Goal: Task Accomplishment & Management: Manage account settings

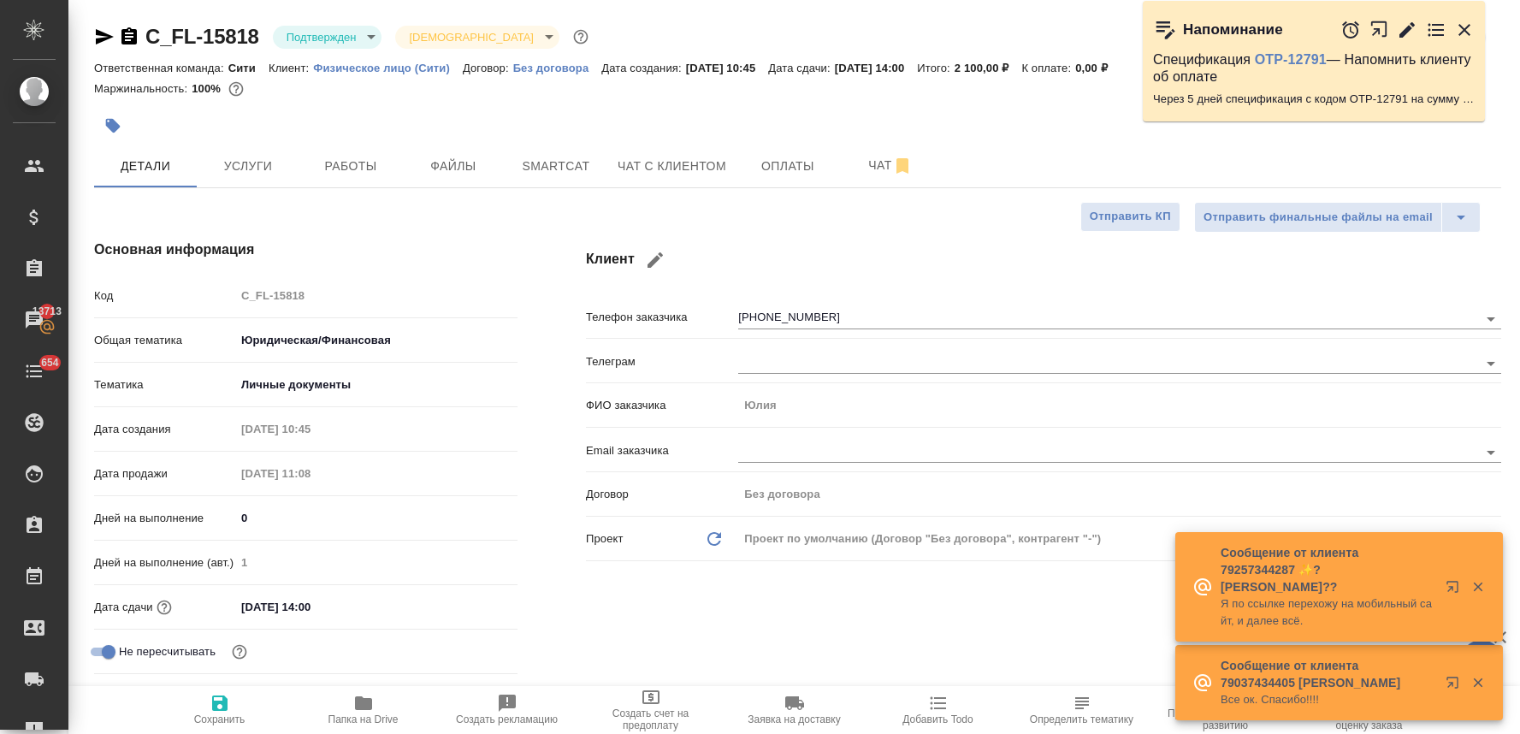
select select "RU"
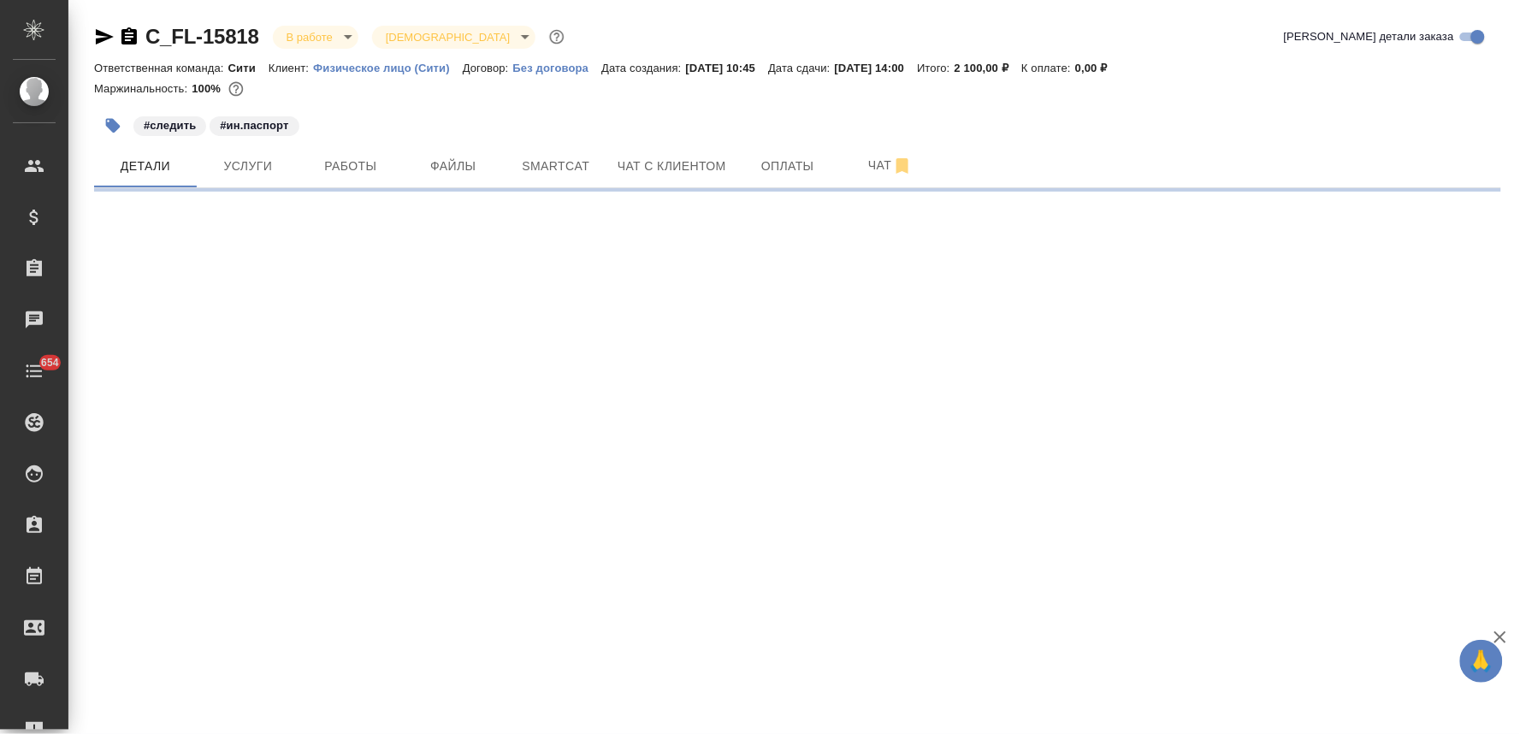
select select "RU"
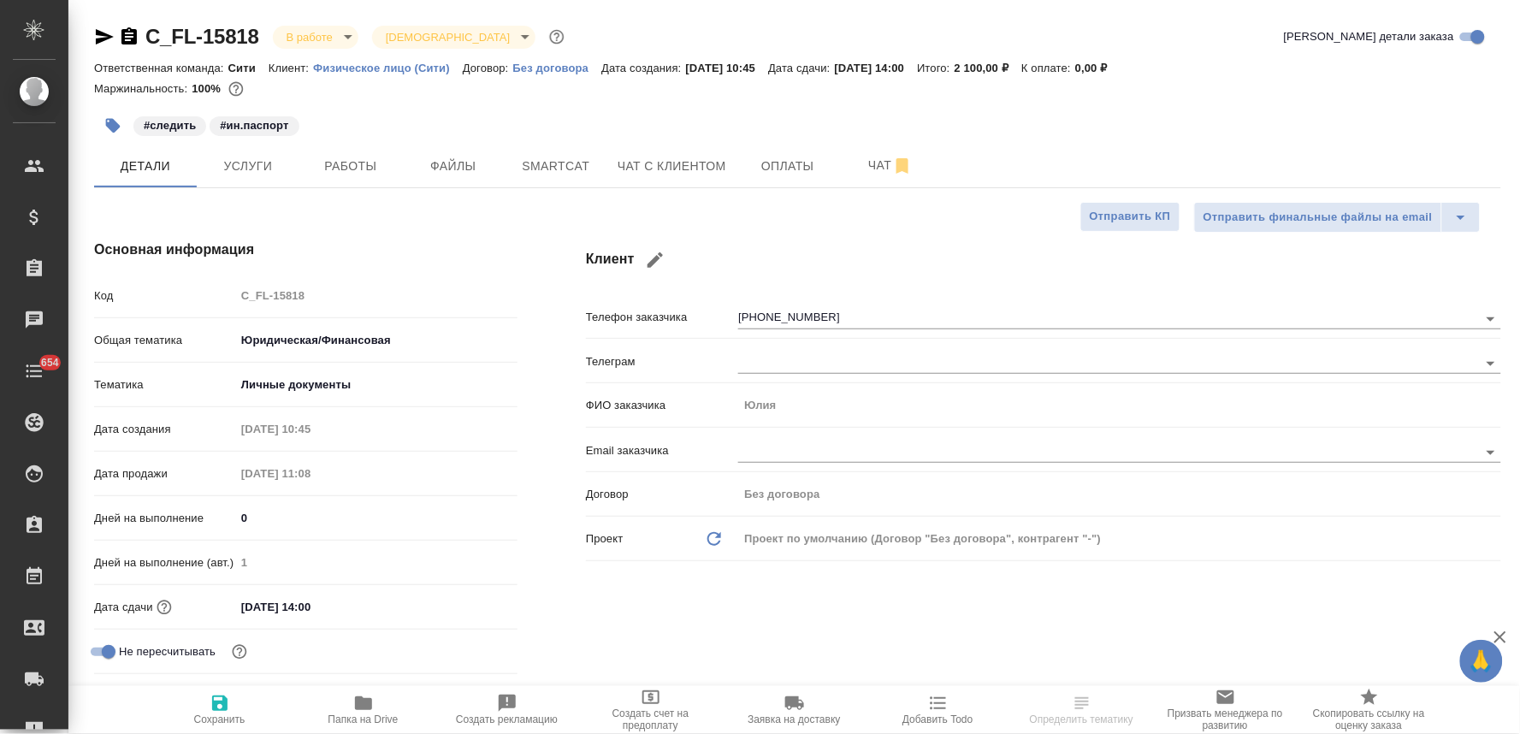
type textarea "x"
click at [332, 159] on span "Работы" at bounding box center [351, 166] width 82 height 21
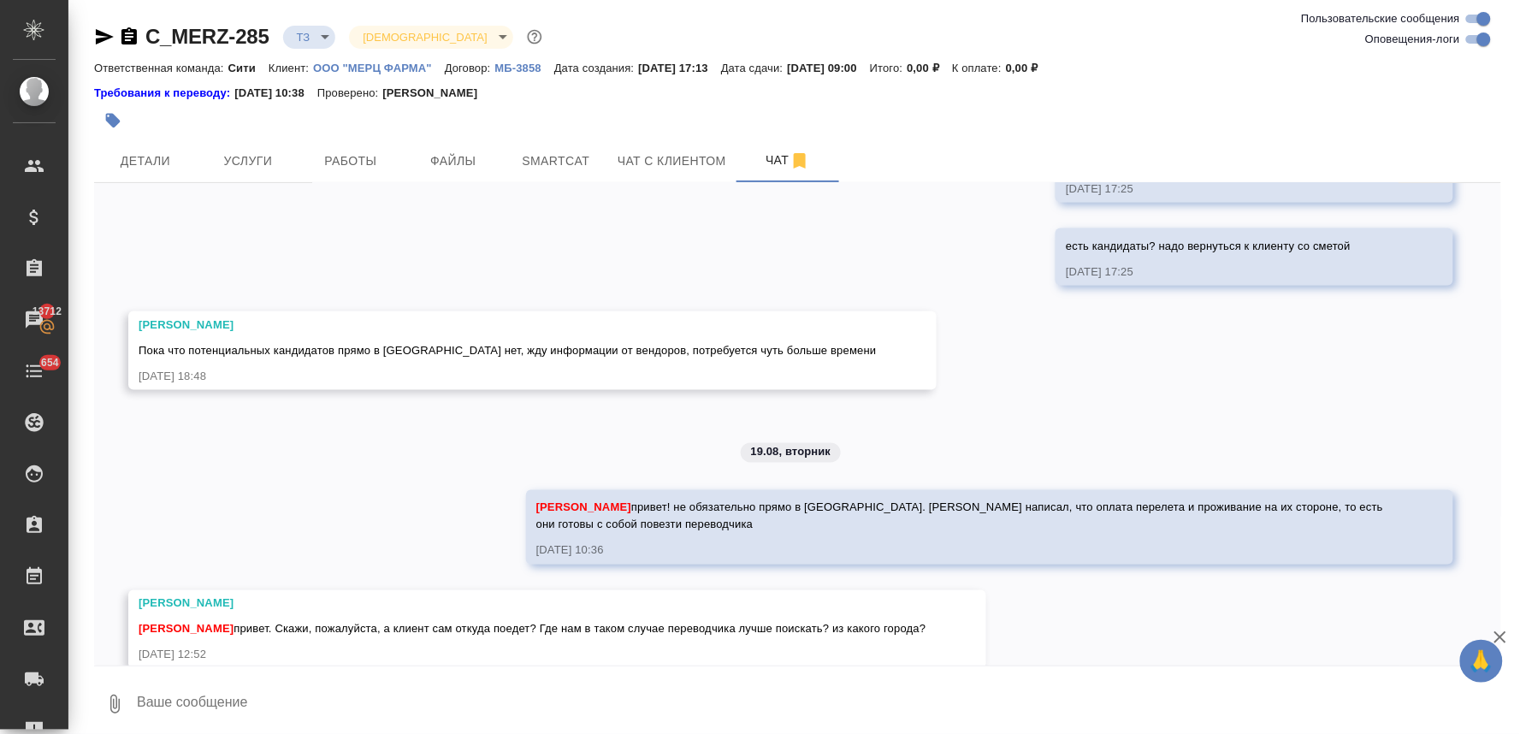
scroll to position [782, 0]
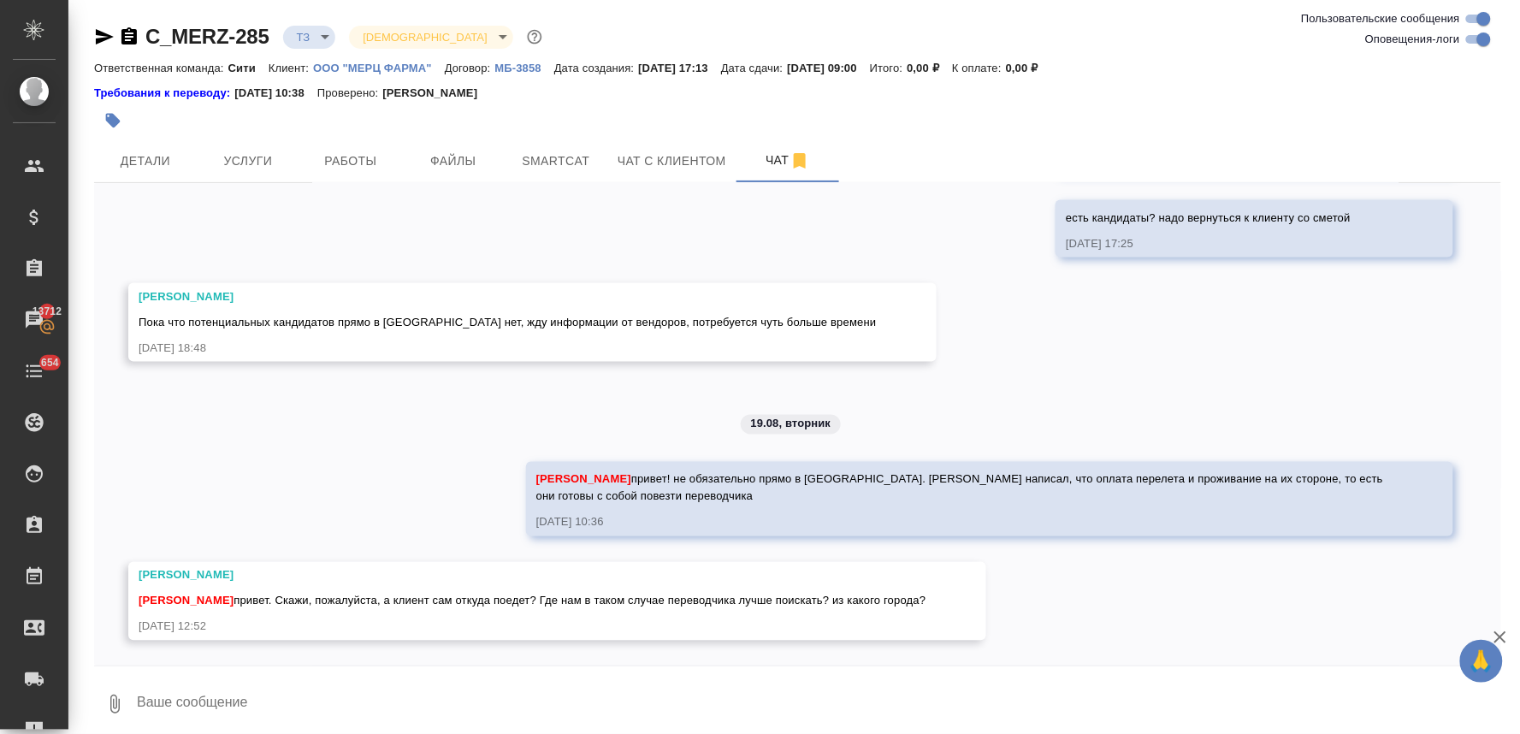
click at [703, 697] on textarea at bounding box center [818, 704] width 1366 height 58
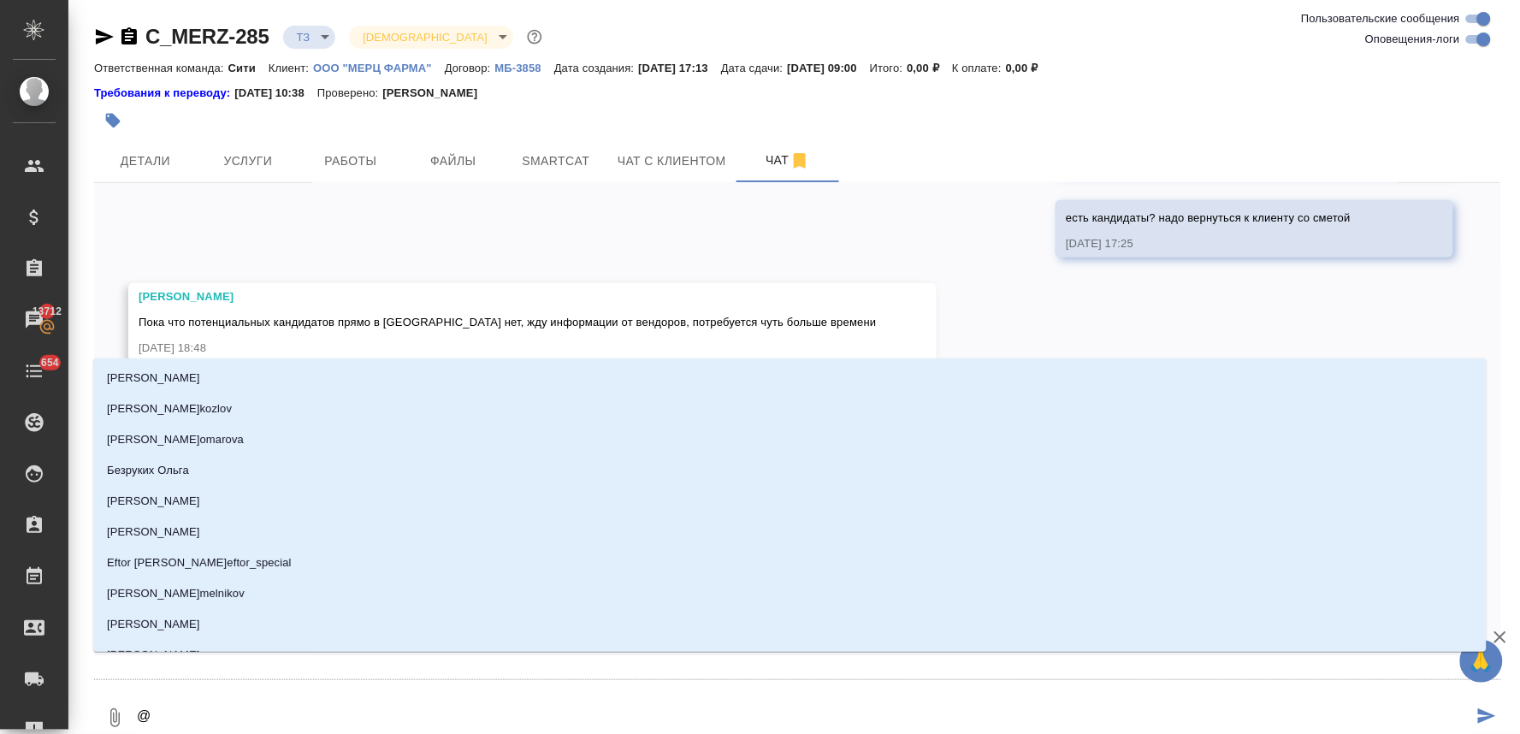
type textarea "@ф"
type input "ф"
type textarea "@фе"
type input "фе"
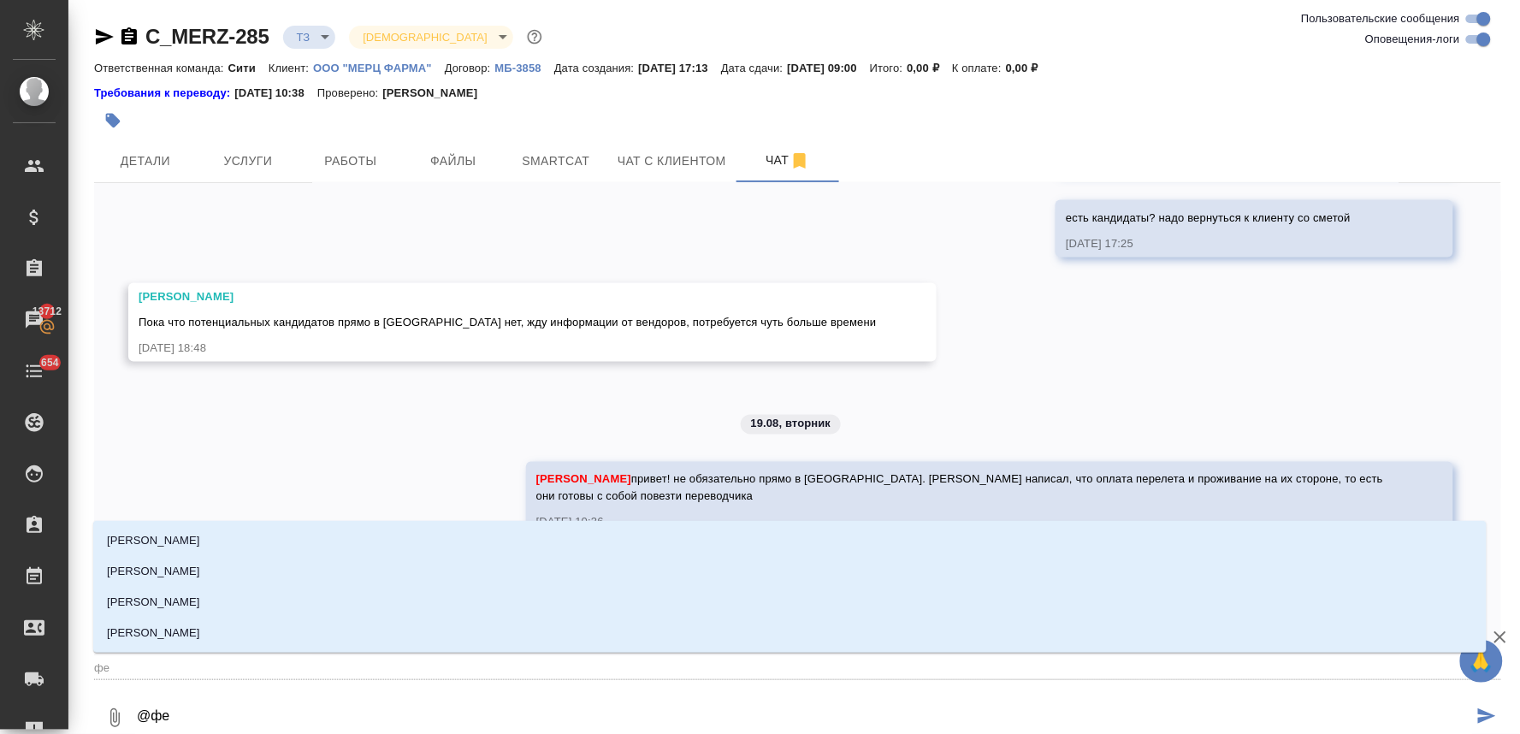
type textarea "@фед"
type input "фед"
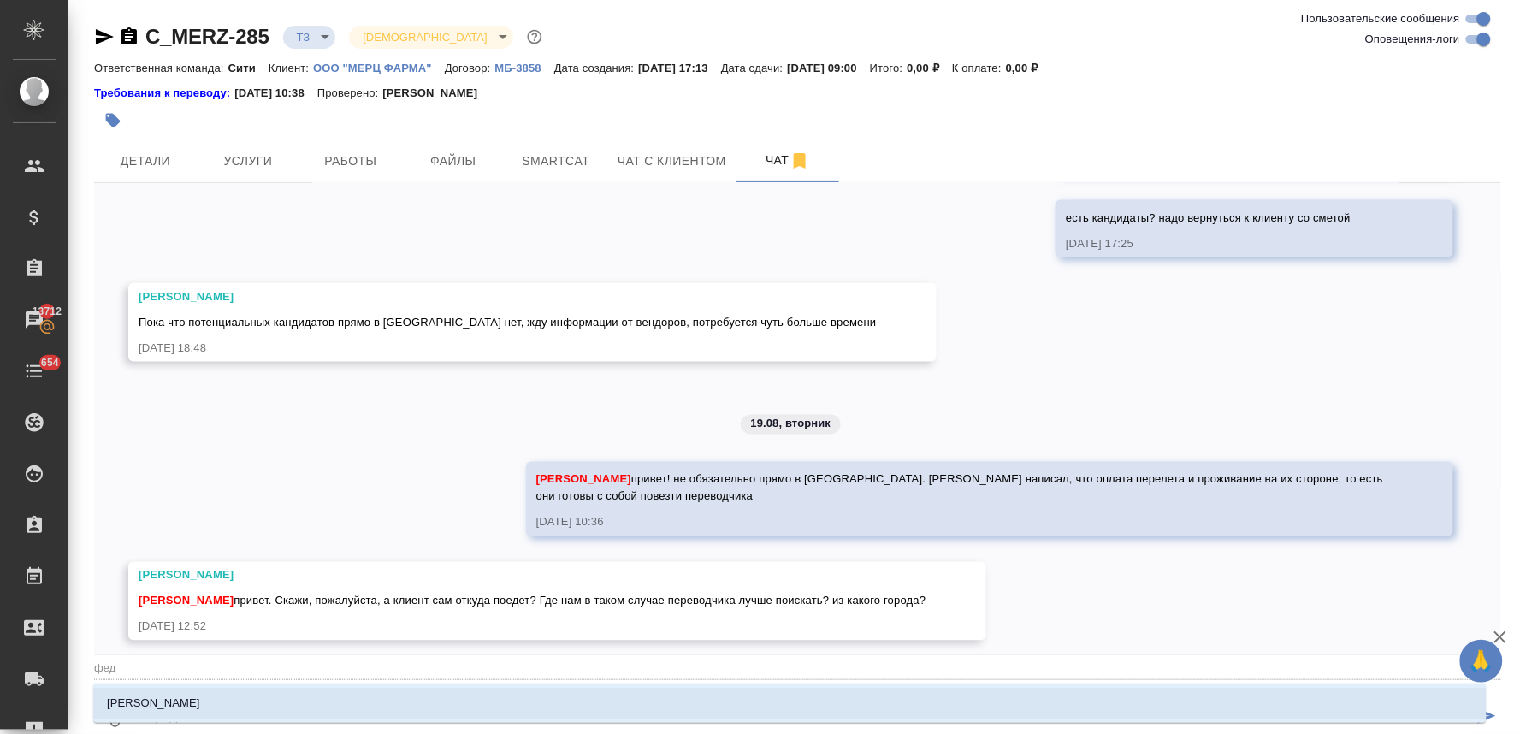
click at [711, 714] on li "Федотова Ирина" at bounding box center [789, 703] width 1393 height 31
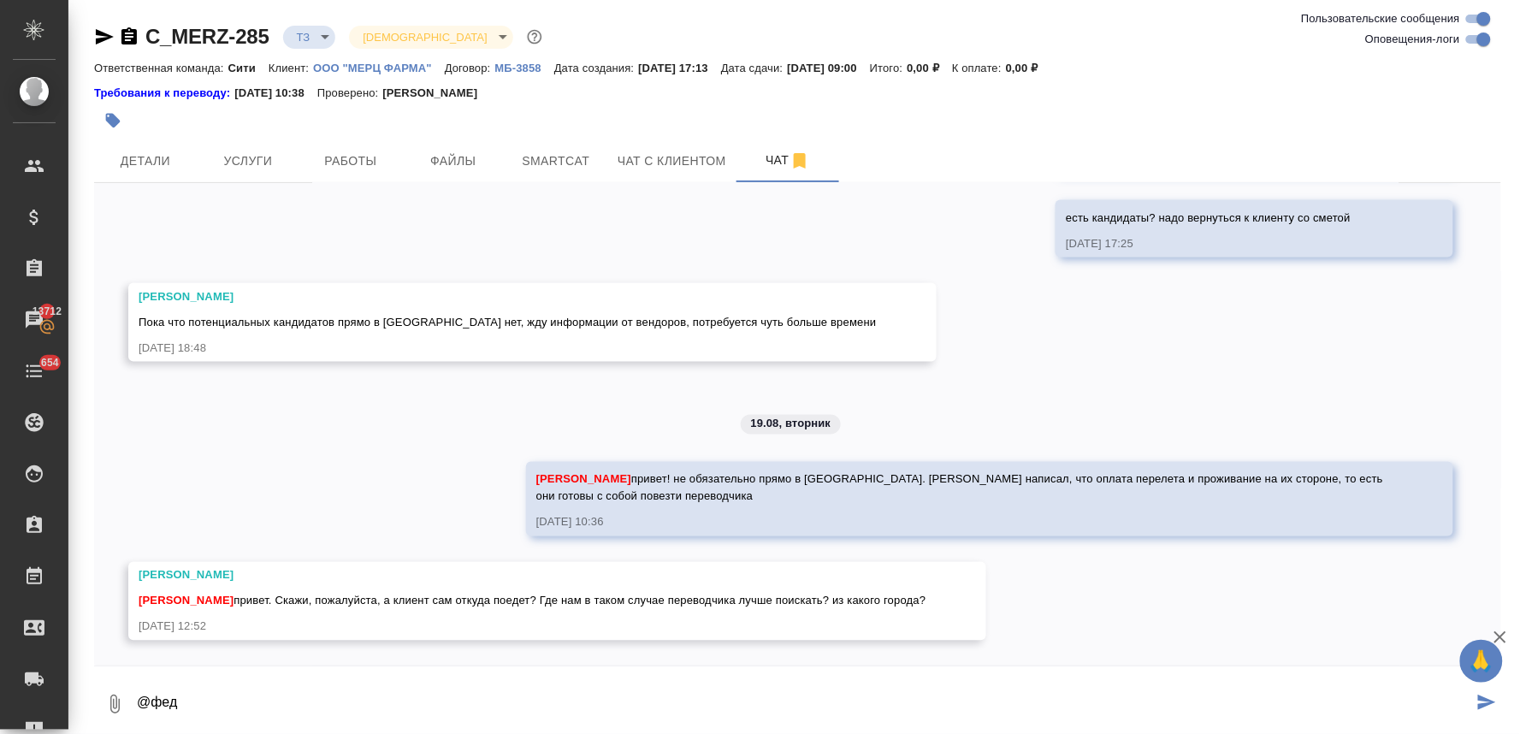
click at [695, 680] on textarea "@фед" at bounding box center [804, 704] width 1338 height 58
type textarea "@Федотова Ирина клиент в москве"
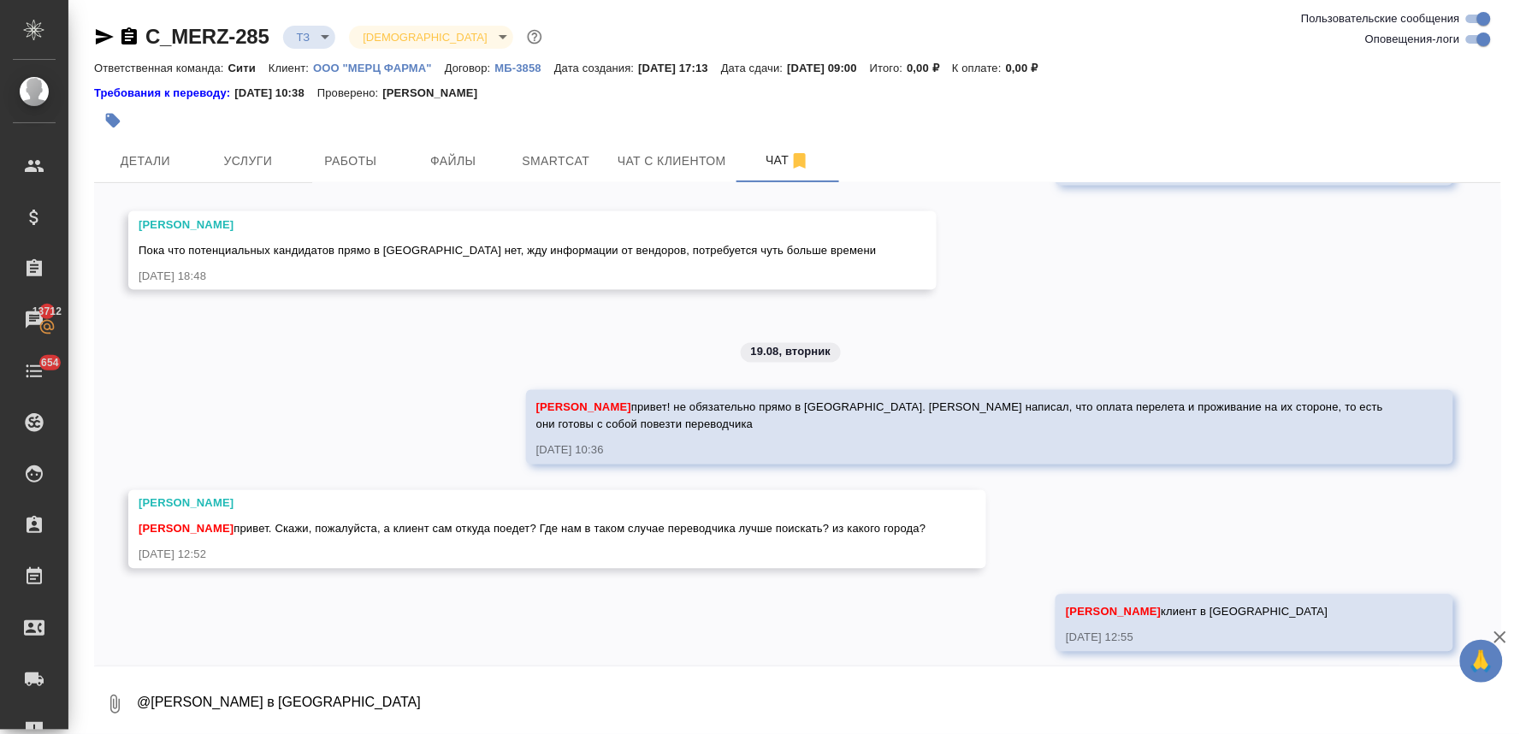
scroll to position [865, 0]
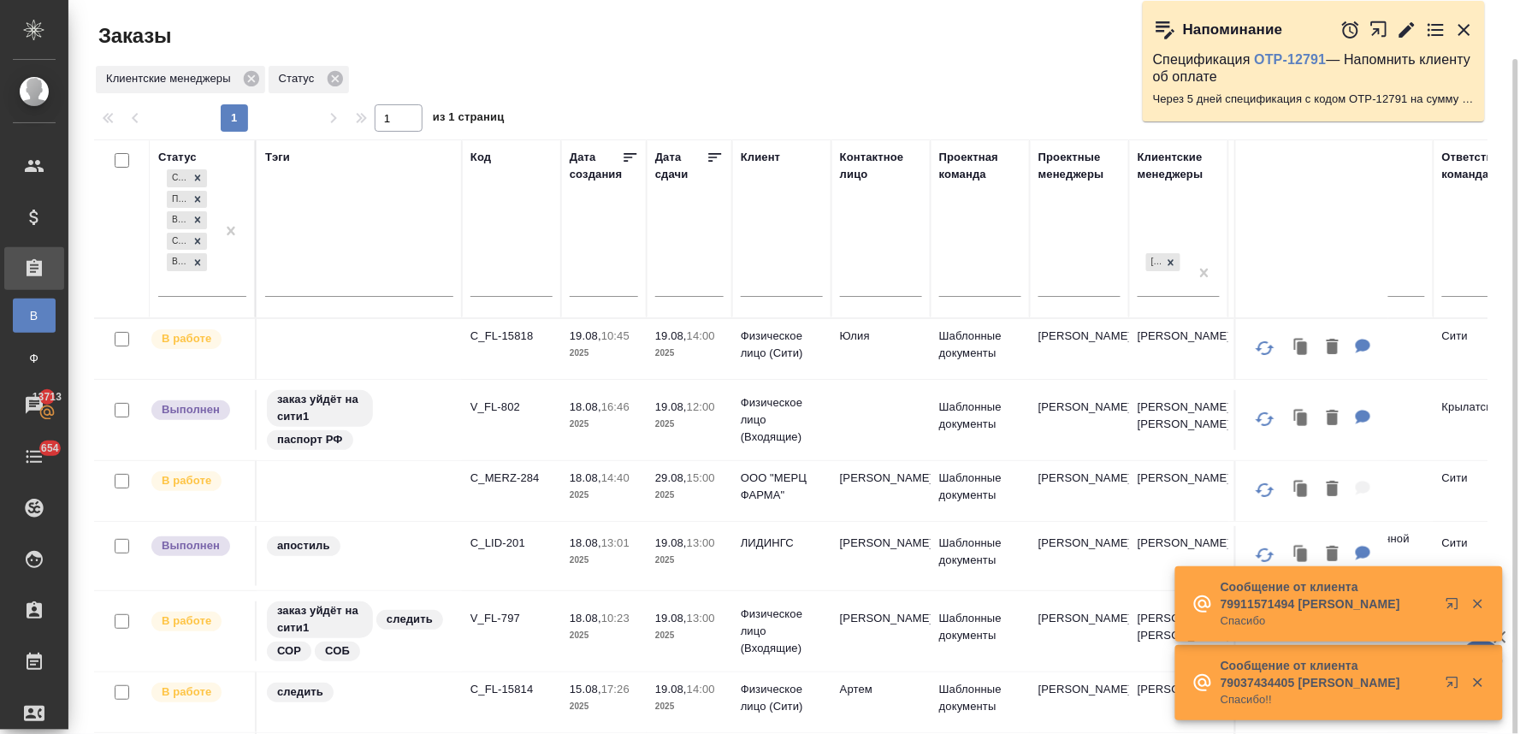
scroll to position [30, 0]
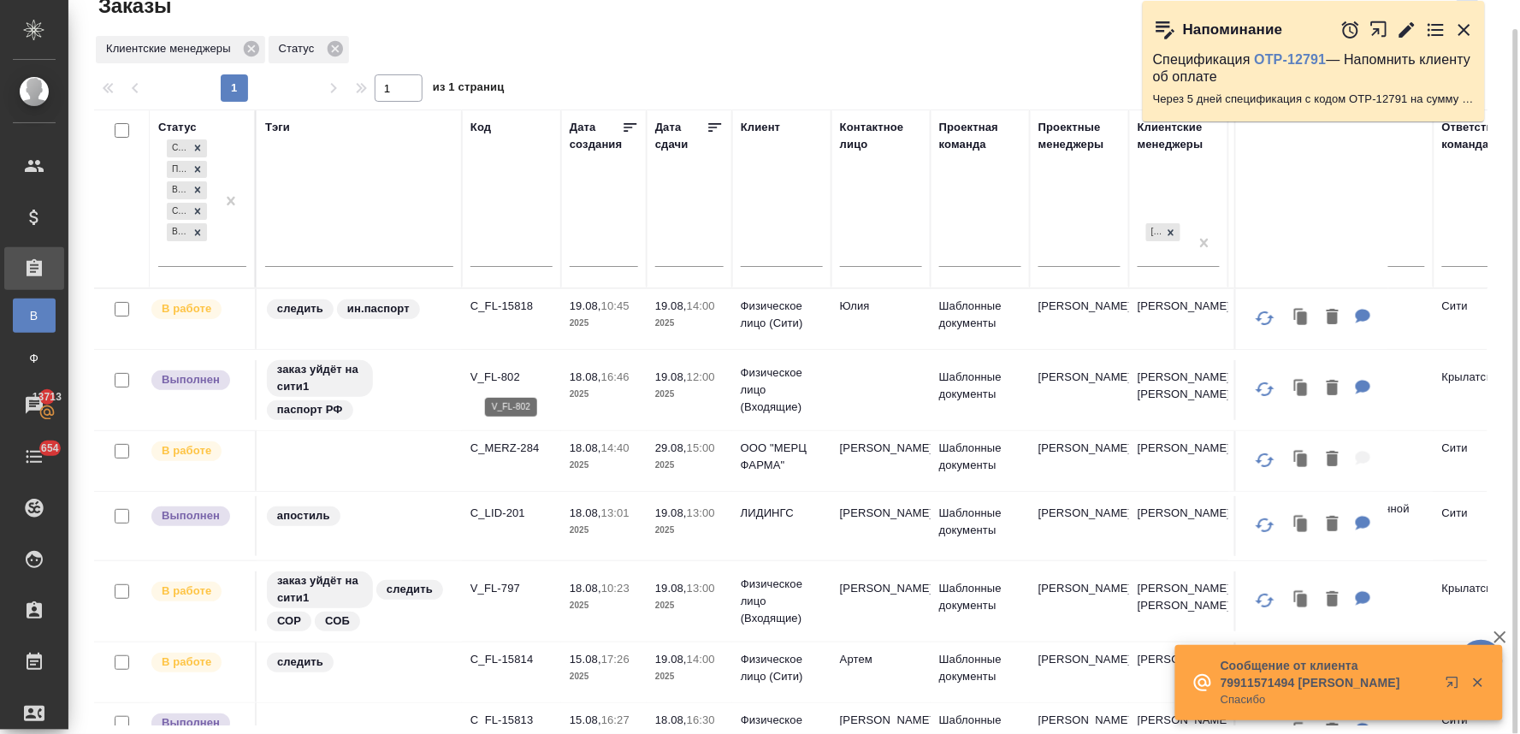
click at [491, 377] on p "V_FL-802" at bounding box center [511, 377] width 82 height 17
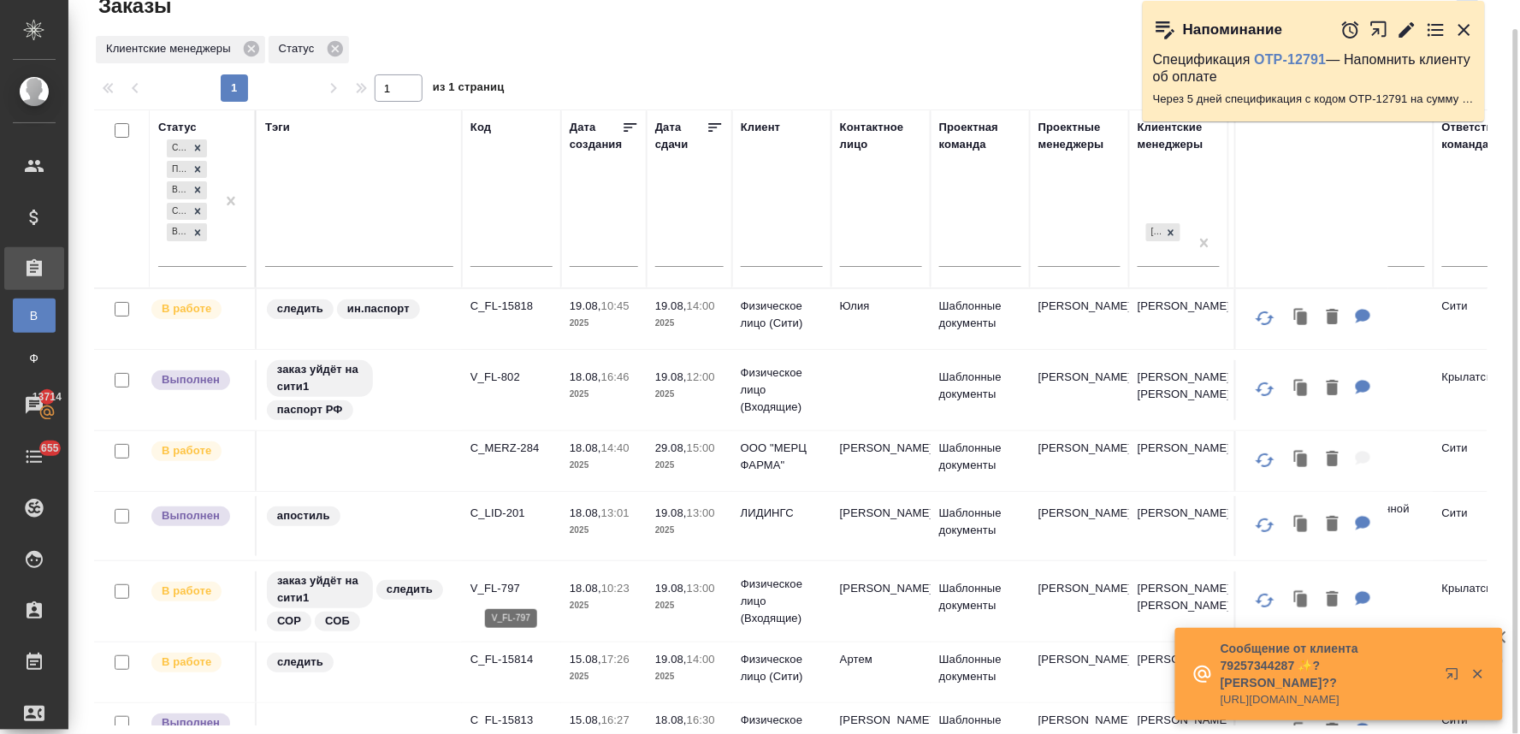
click at [491, 588] on p "V_FL-797" at bounding box center [511, 588] width 82 height 17
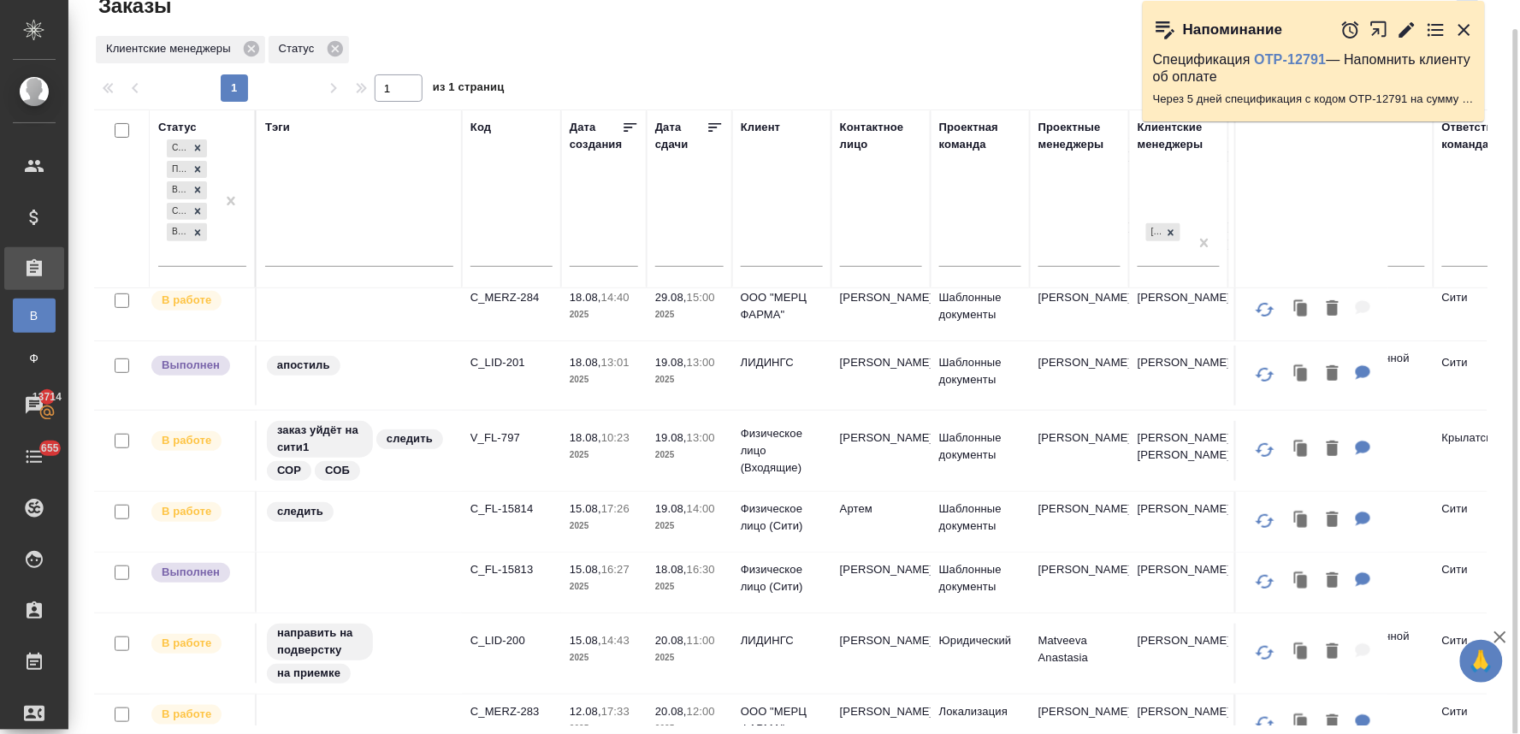
scroll to position [190, 0]
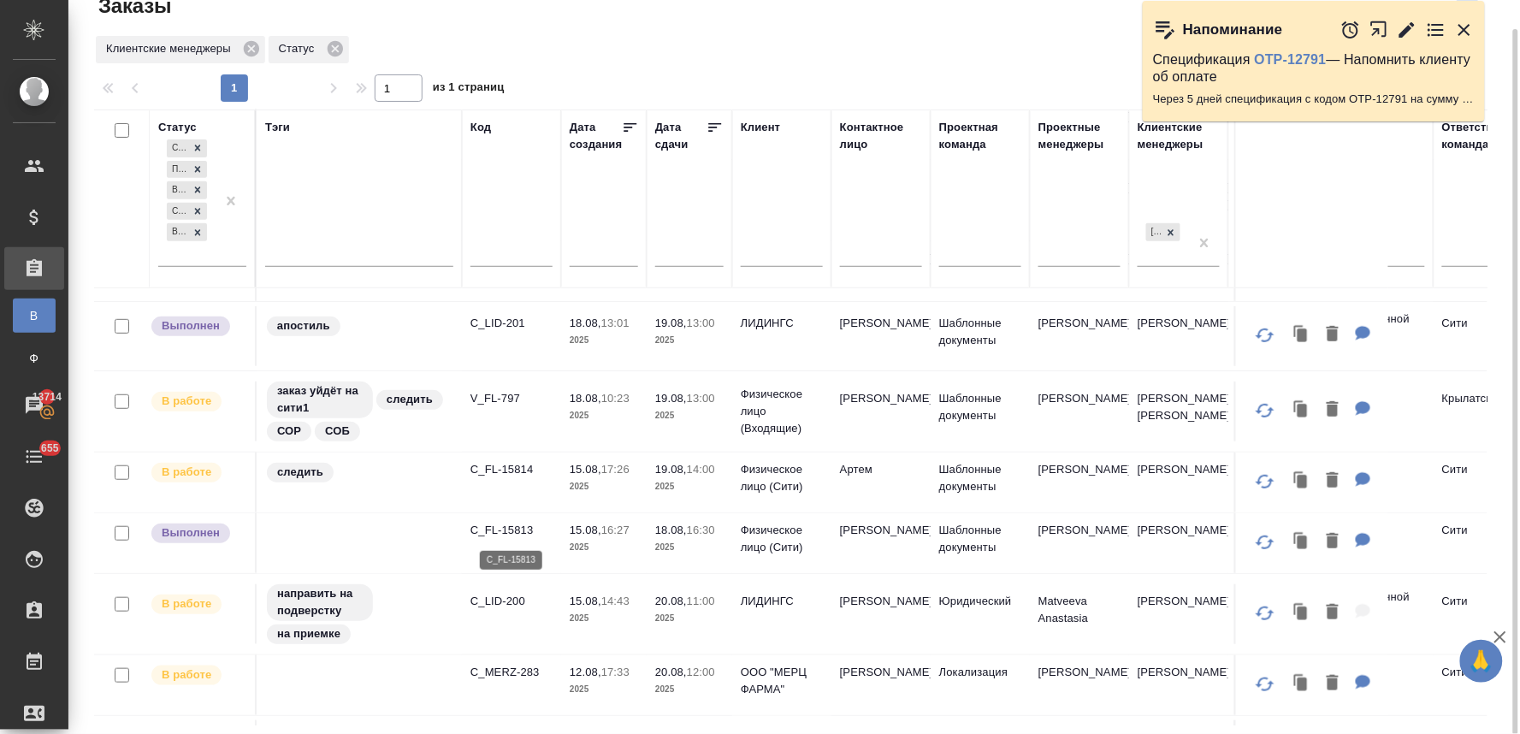
click at [509, 531] on p "C_FL-15813" at bounding box center [511, 530] width 82 height 17
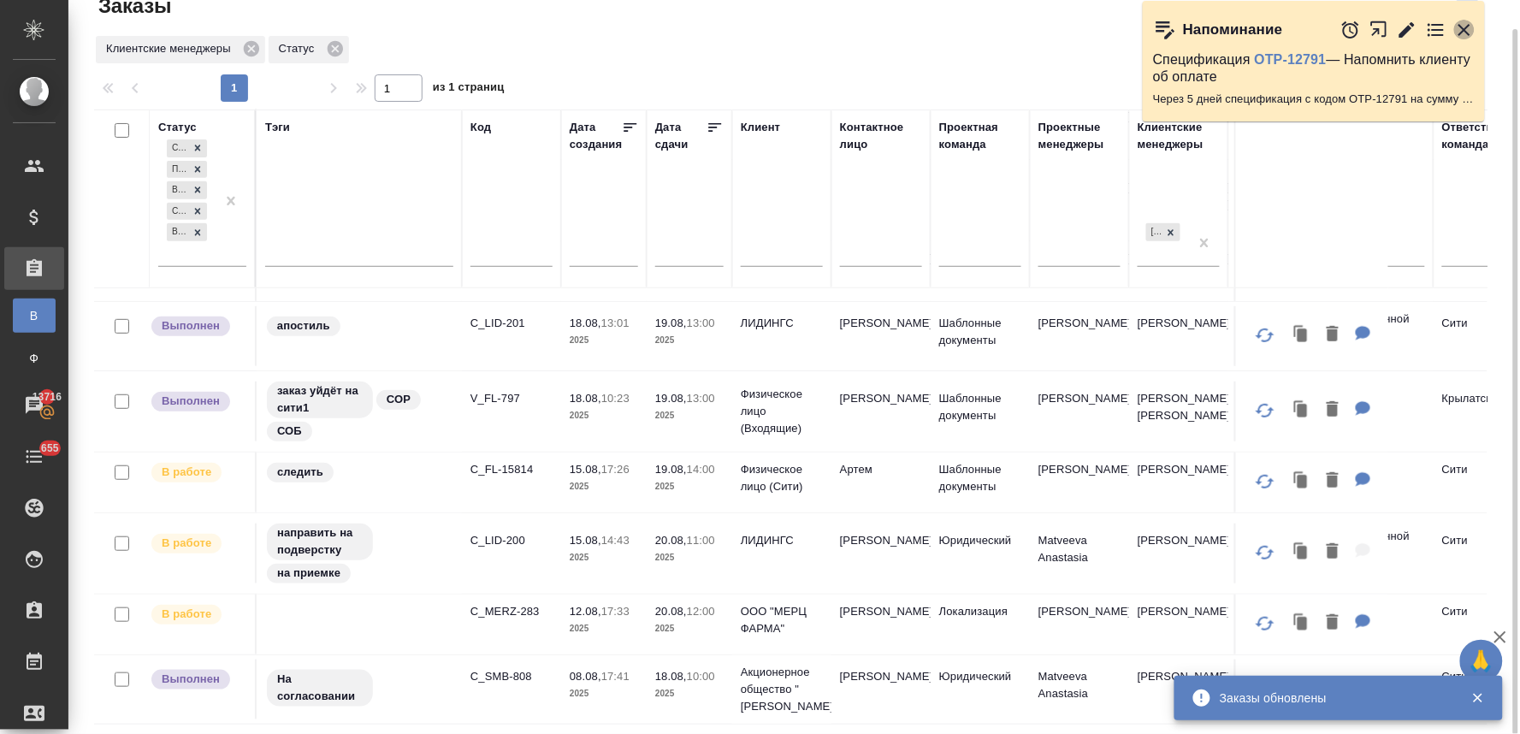
click at [1466, 28] on icon "button" at bounding box center [1464, 30] width 12 height 12
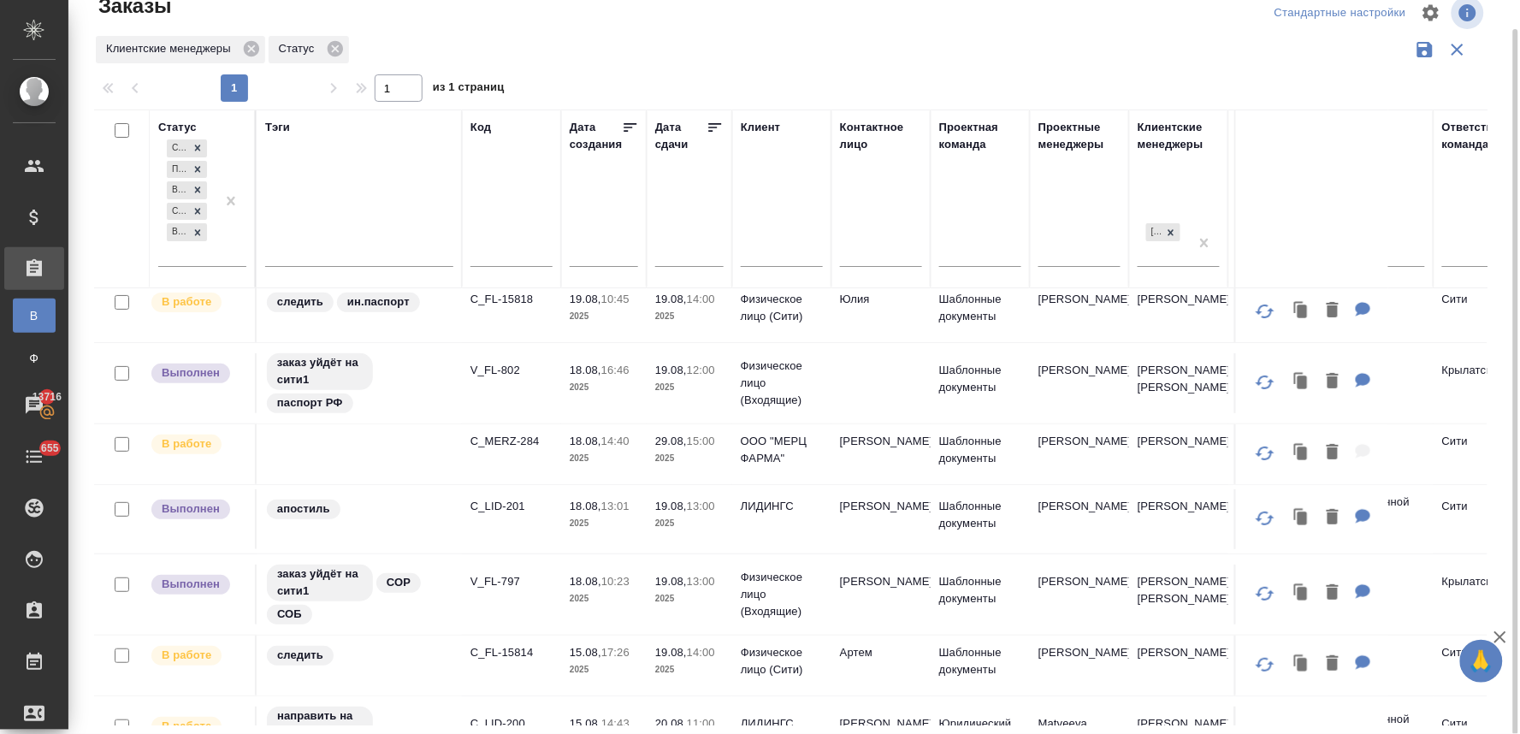
scroll to position [0, 0]
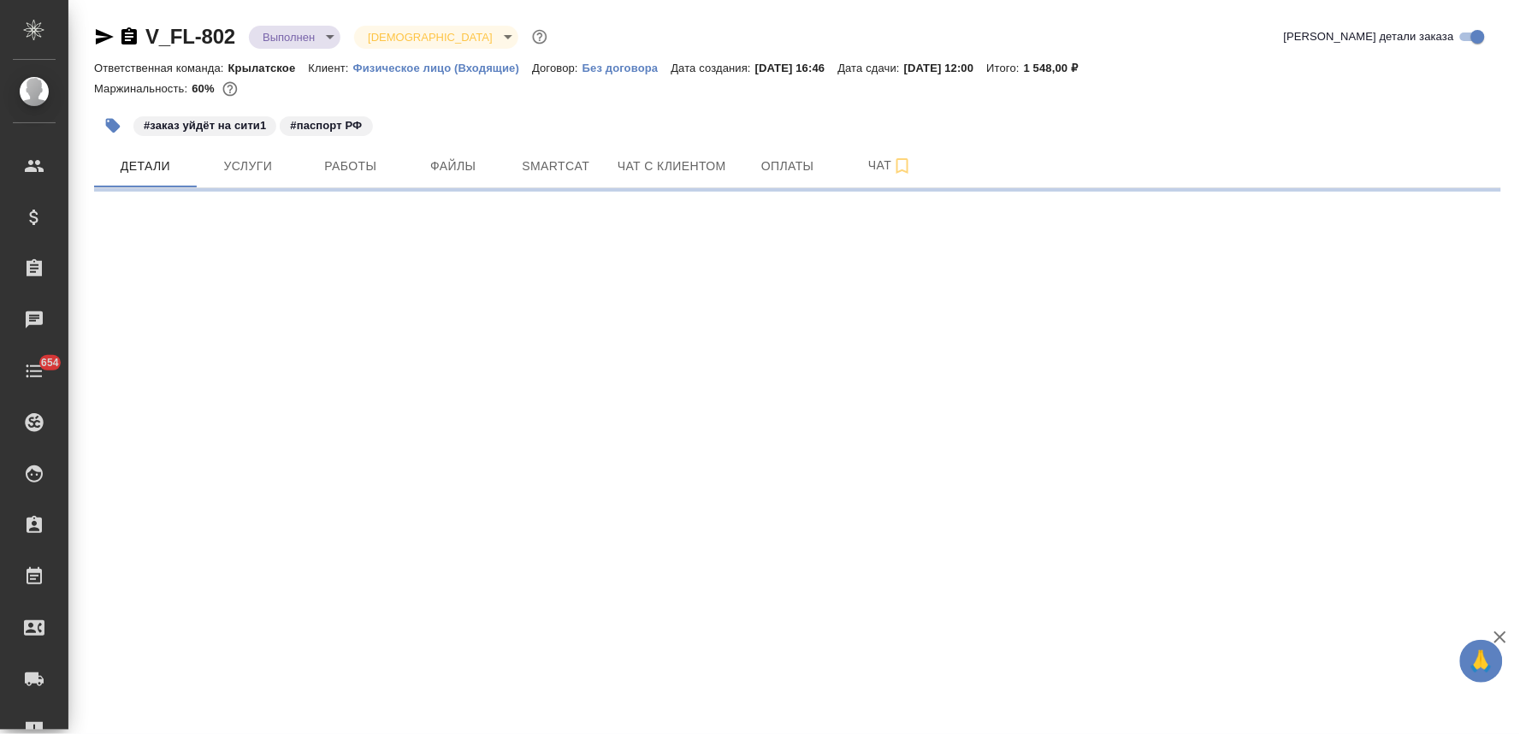
select select "RU"
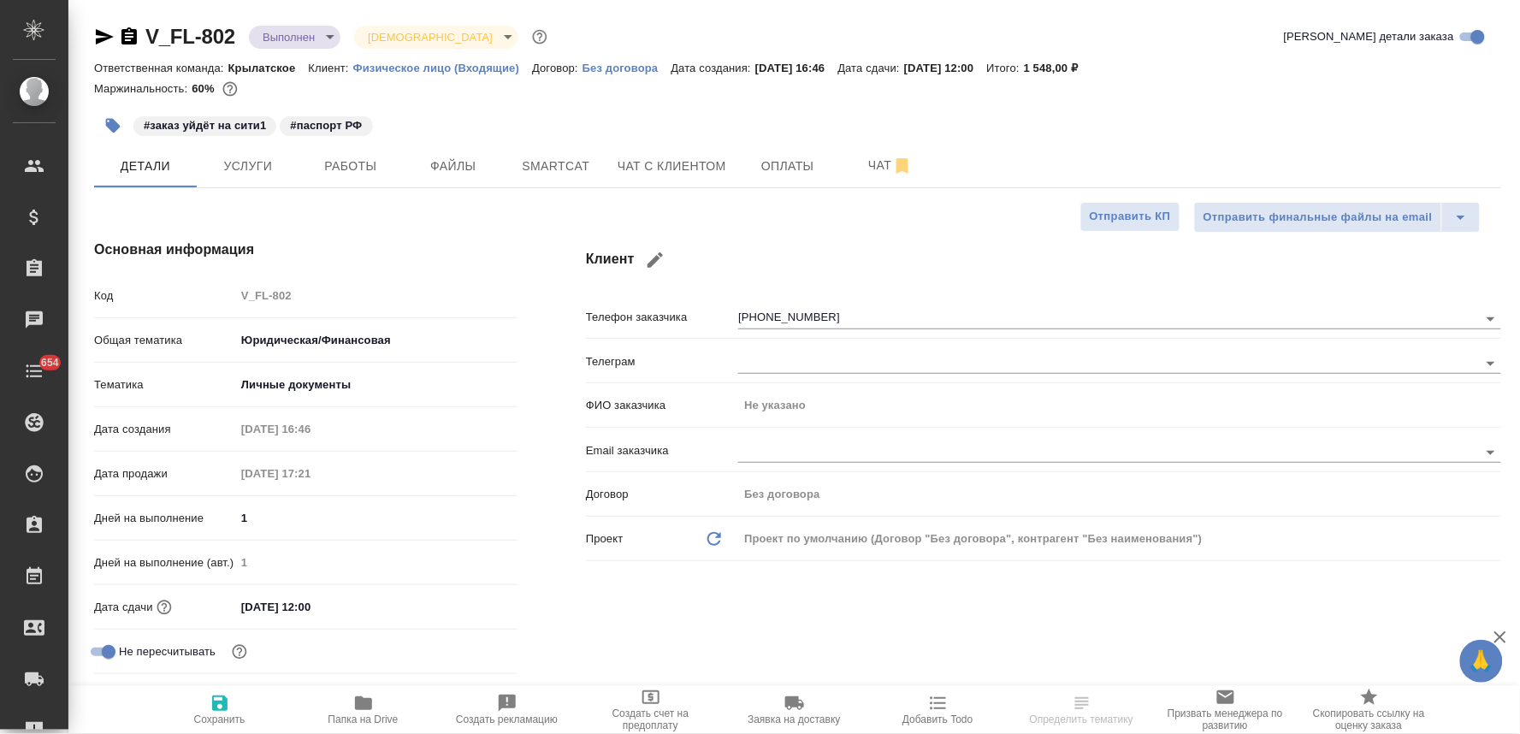
type textarea "x"
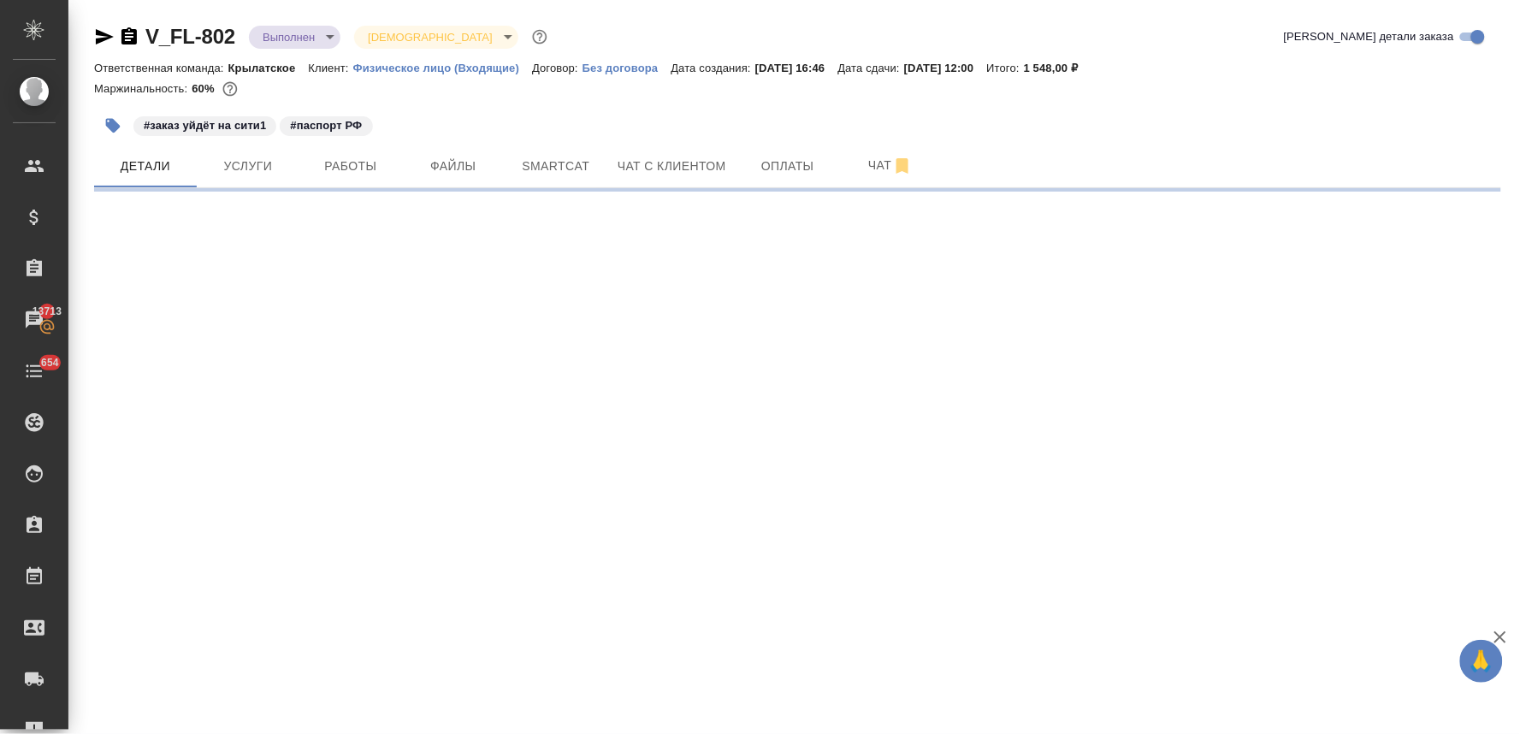
select select "RU"
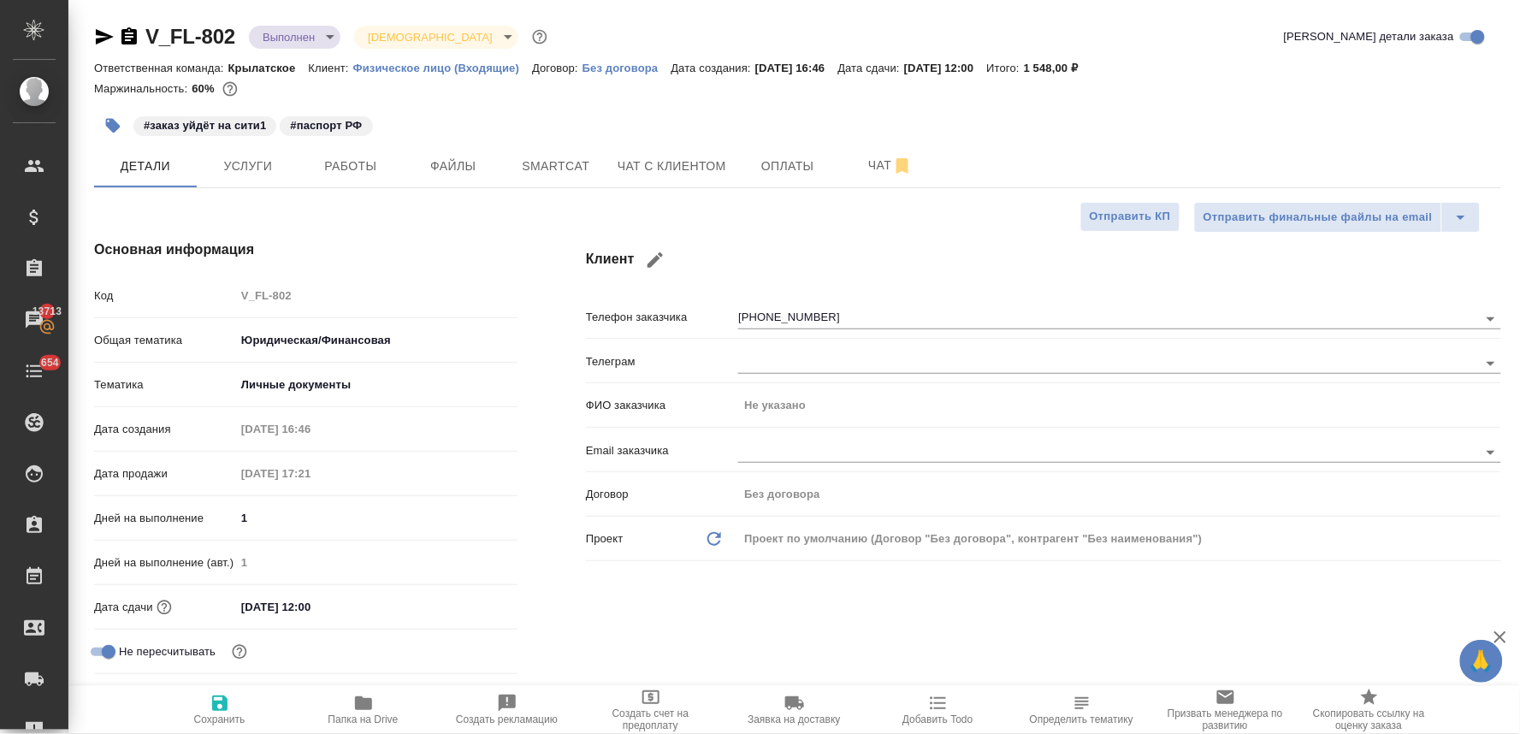
type textarea "x"
click at [934, 729] on button "Добавить Todo" at bounding box center [938, 710] width 144 height 48
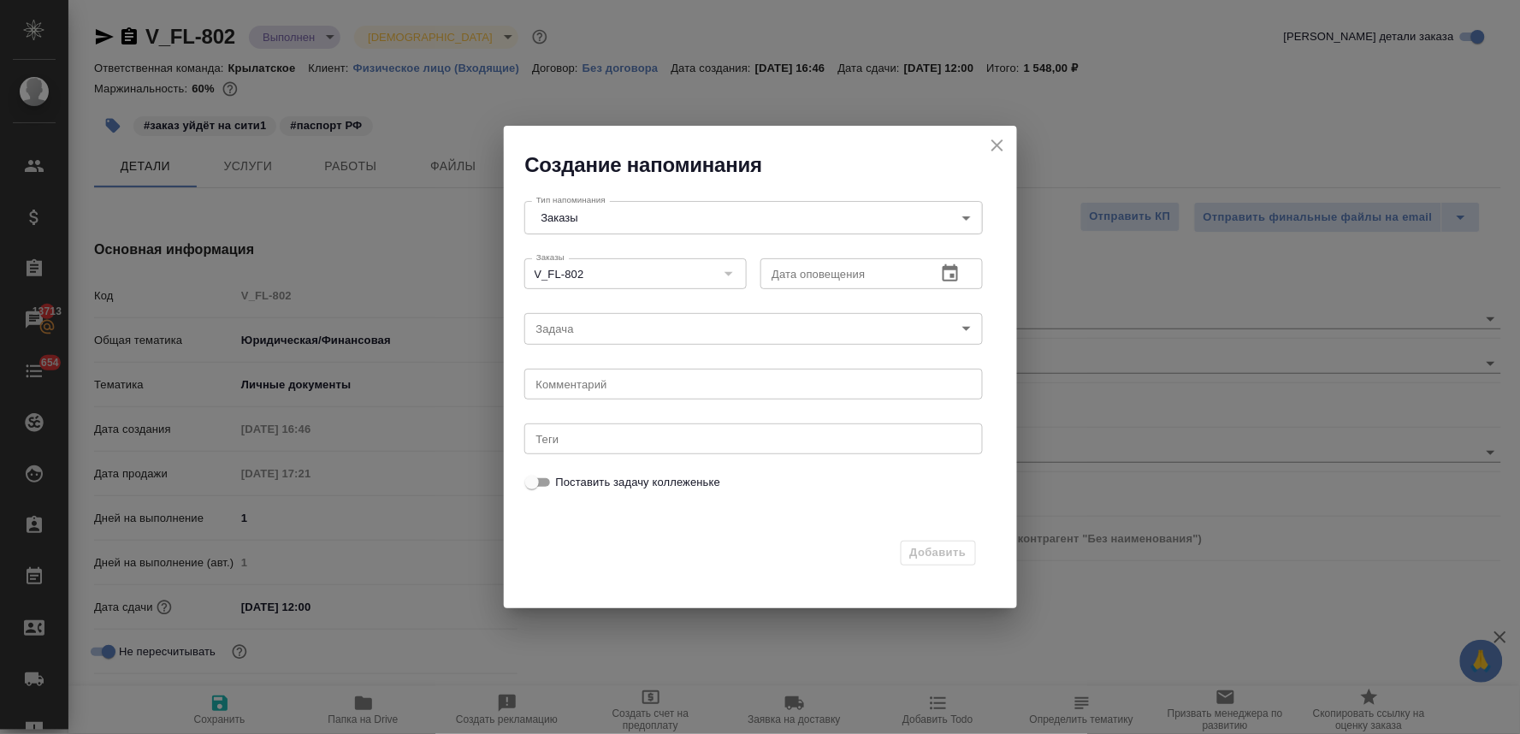
click at [947, 275] on icon "button" at bounding box center [950, 273] width 21 height 21
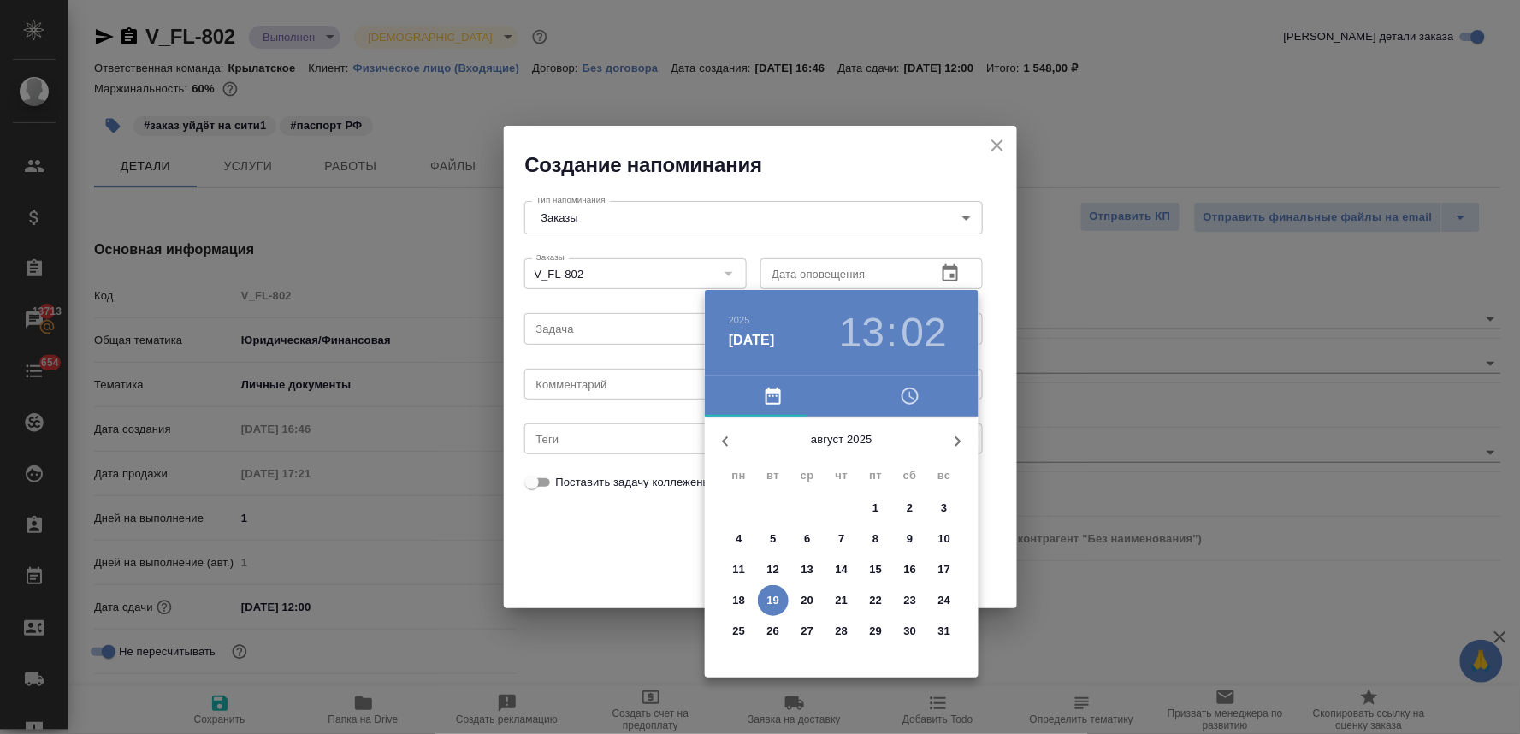
click at [904, 398] on icon "button" at bounding box center [910, 396] width 21 height 21
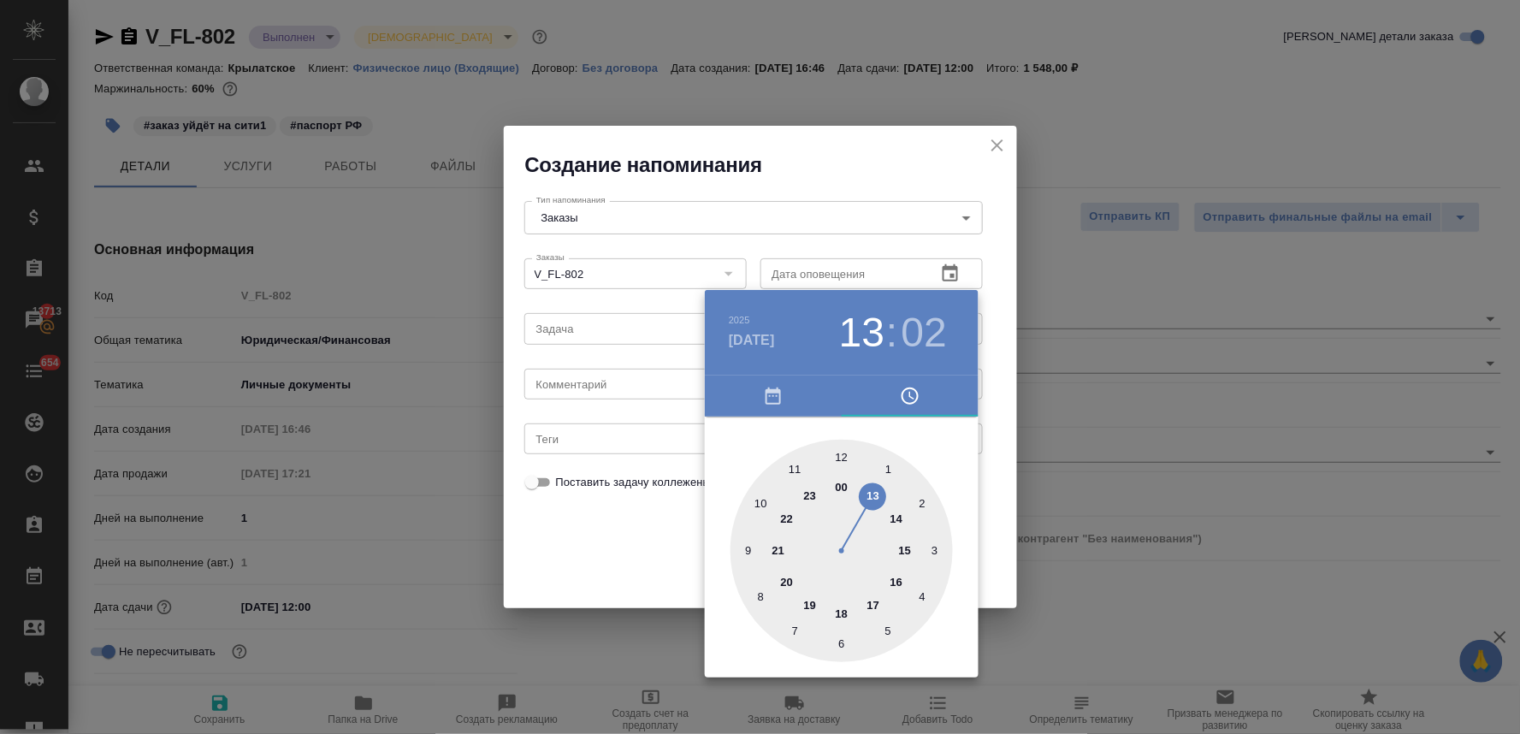
click at [875, 606] on div at bounding box center [841, 551] width 222 height 222
click at [841, 454] on div at bounding box center [841, 551] width 222 height 222
type input "19.08.2025 17:00"
click at [628, 565] on div at bounding box center [760, 367] width 1520 height 734
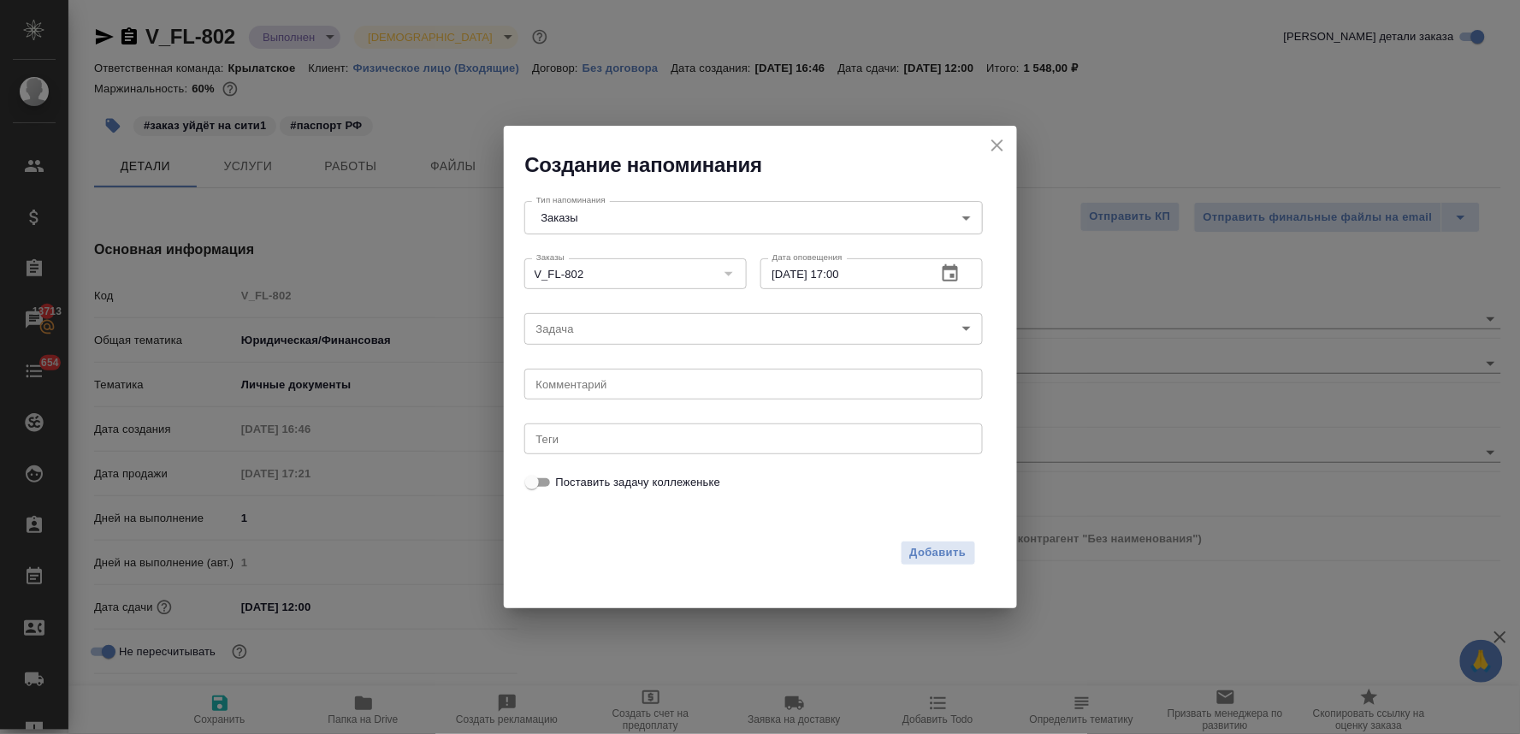
click at [627, 332] on body "🙏 .cls-1 fill:#fff; AWATERA Lyamina Nadezhda Клиенты Спецификации Заказы 13713 …" at bounding box center [760, 367] width 1520 height 734
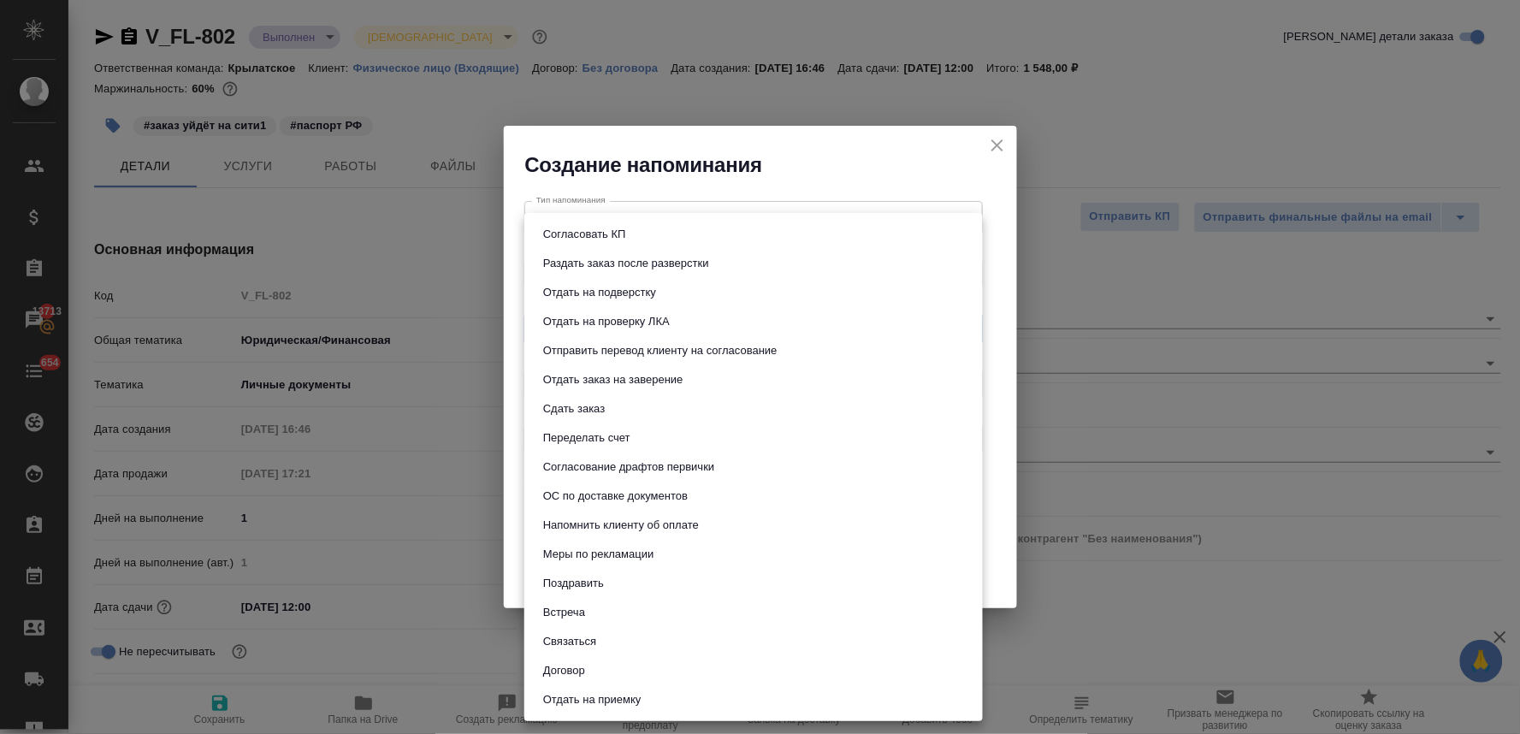
click at [627, 405] on li "Сдать заказ" at bounding box center [753, 408] width 458 height 29
type input "Сдать заказ"
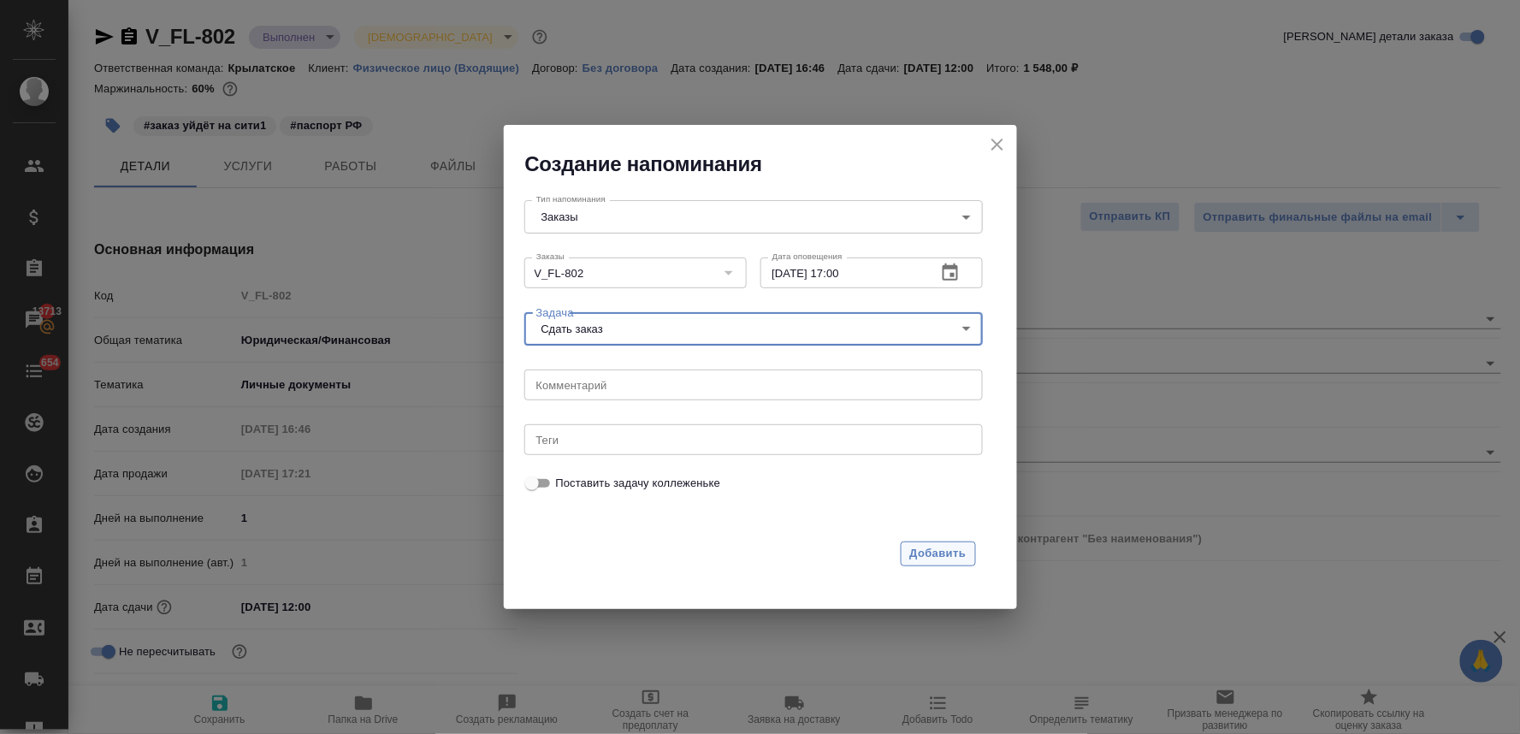
click at [935, 553] on span "Добавить" at bounding box center [938, 554] width 56 height 20
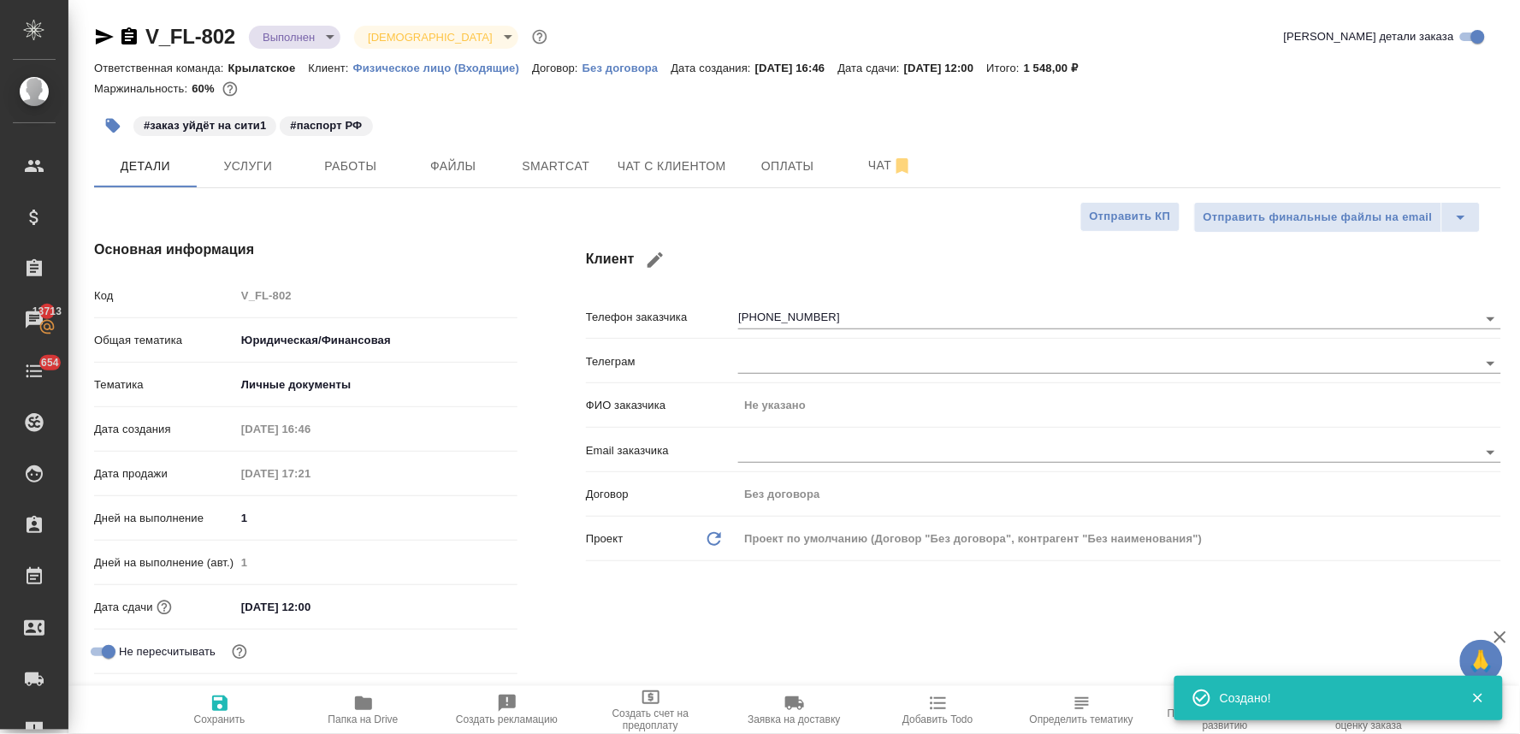
type textarea "x"
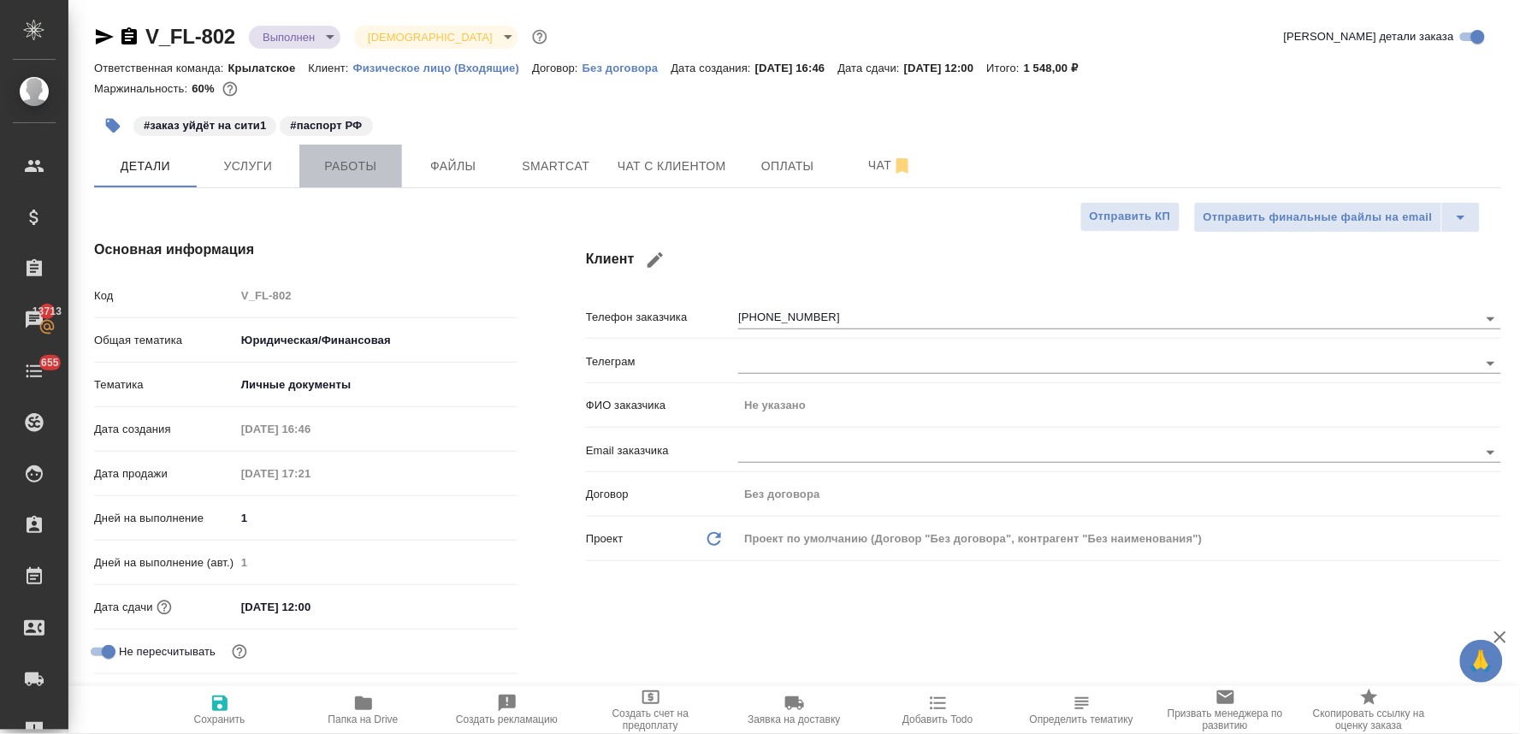
click at [369, 171] on span "Работы" at bounding box center [351, 166] width 82 height 21
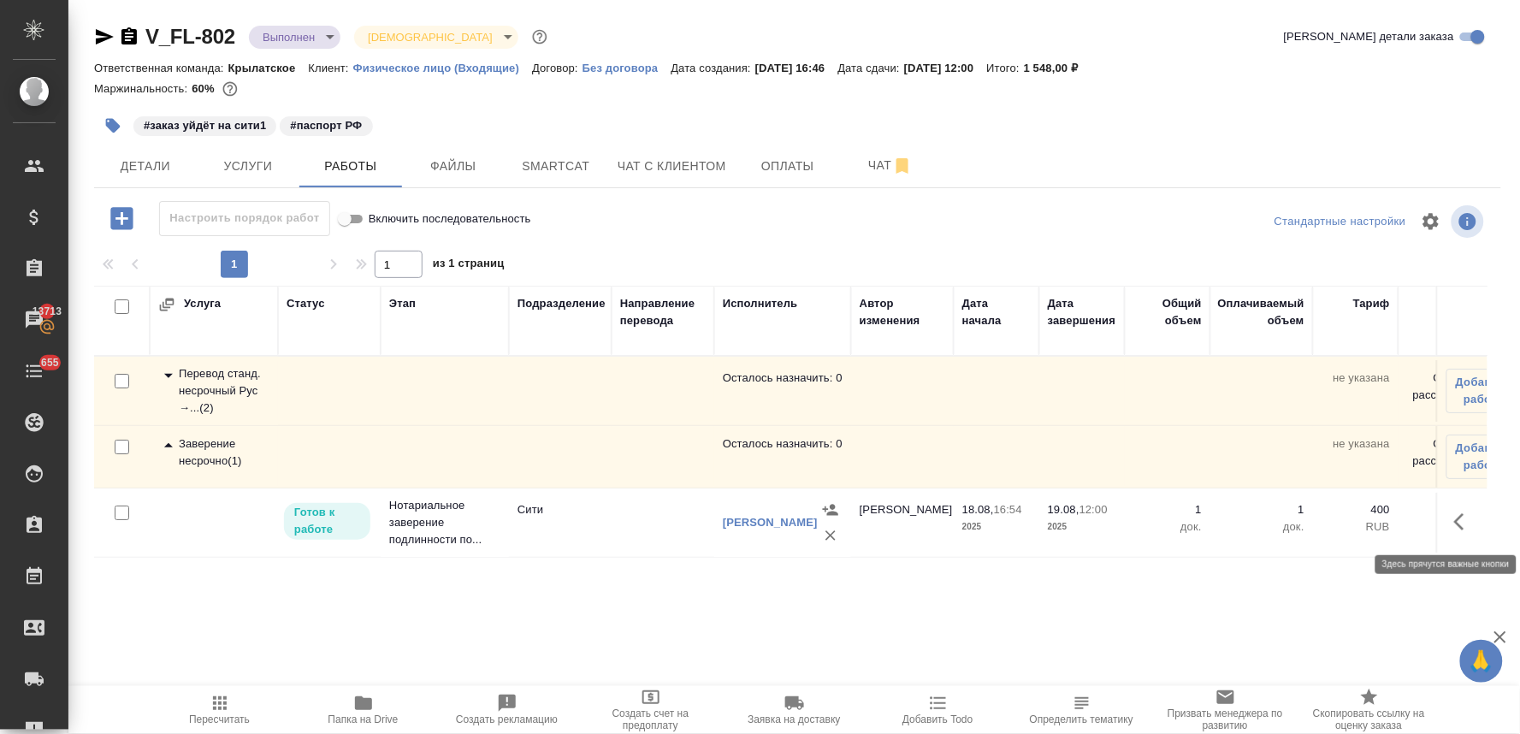
click at [1456, 529] on icon "button" at bounding box center [1464, 521] width 21 height 21
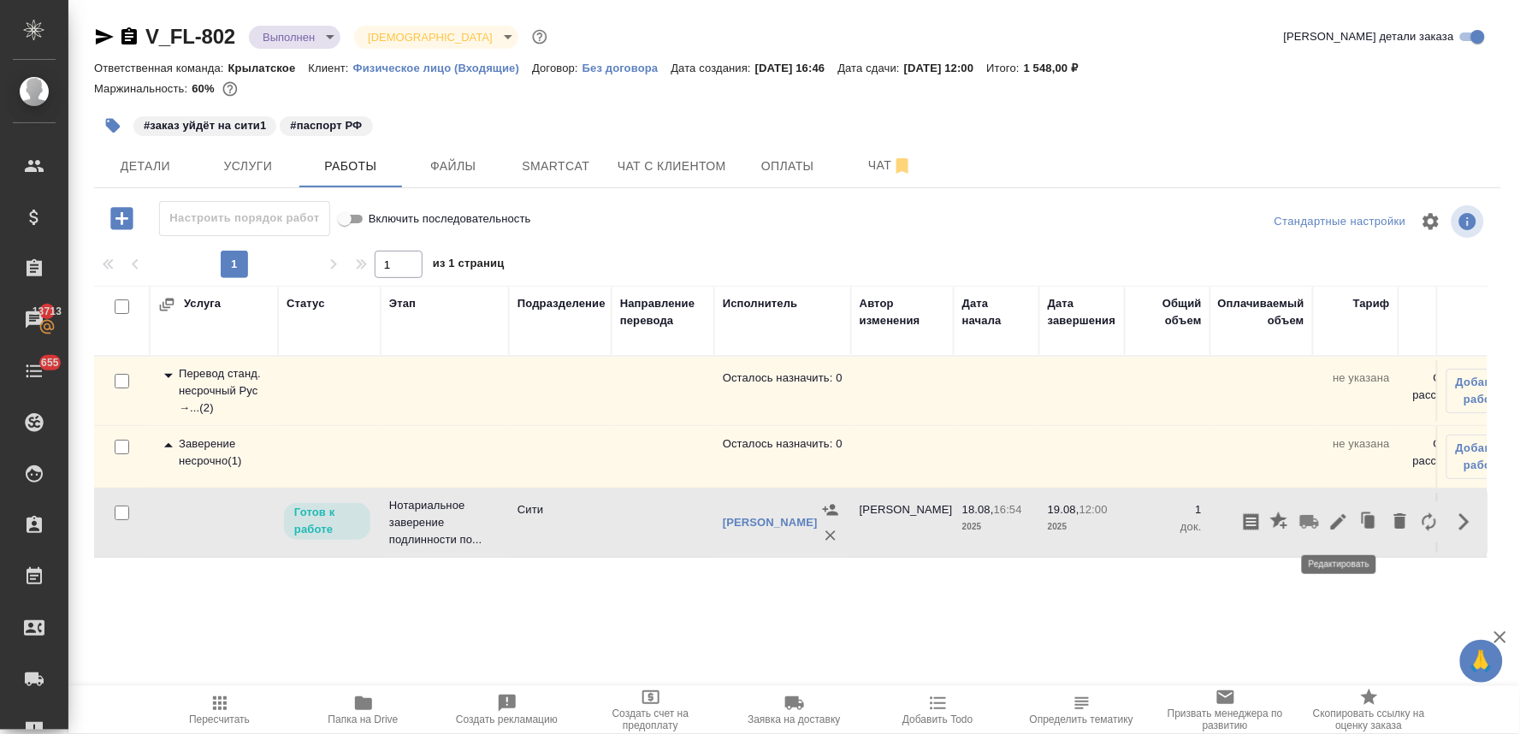
click at [1334, 527] on icon "button" at bounding box center [1338, 521] width 15 height 15
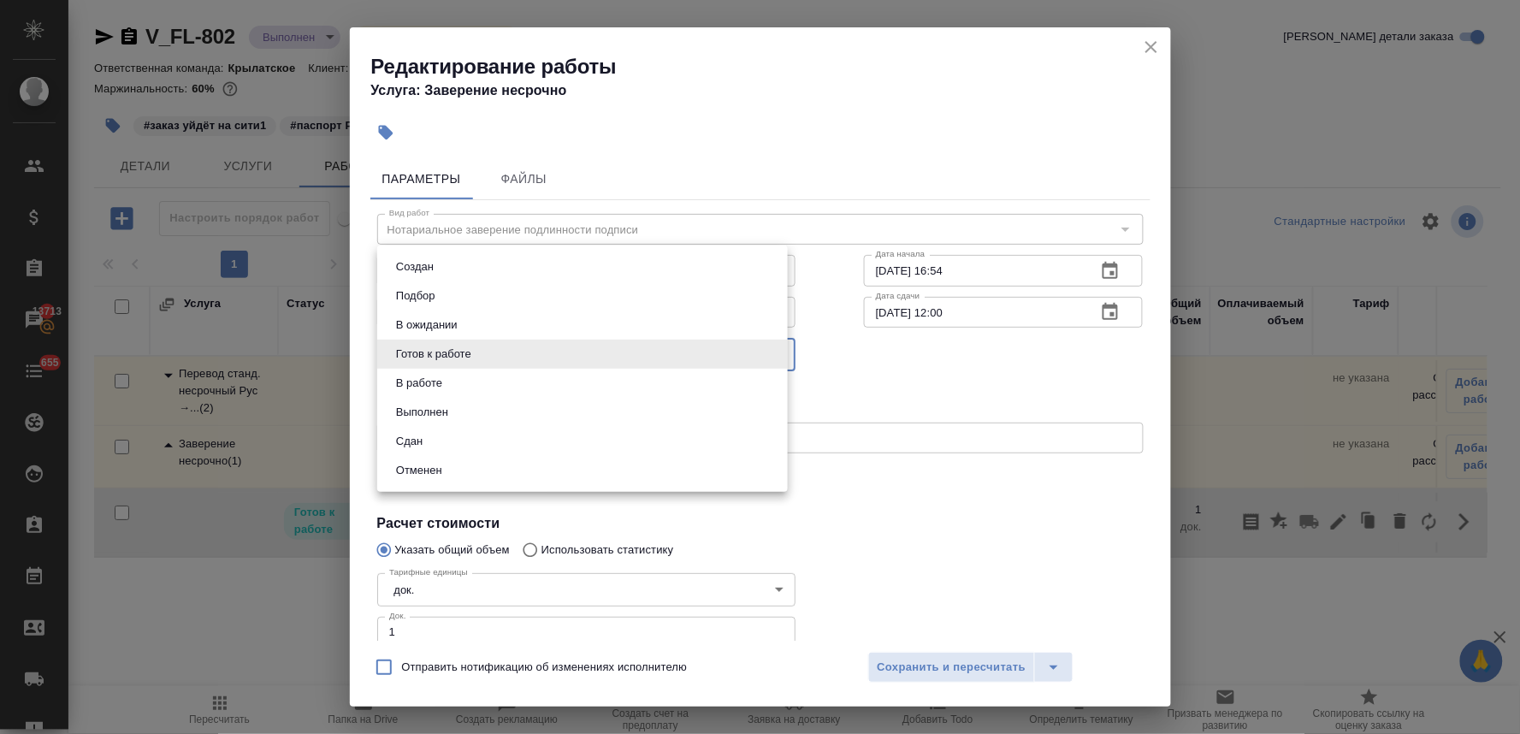
click at [624, 348] on body "🙏 .cls-1 fill:#fff; AWATERA Lyamina Nadezhda Клиенты Спецификации Заказы 13713 …" at bounding box center [760, 367] width 1520 height 734
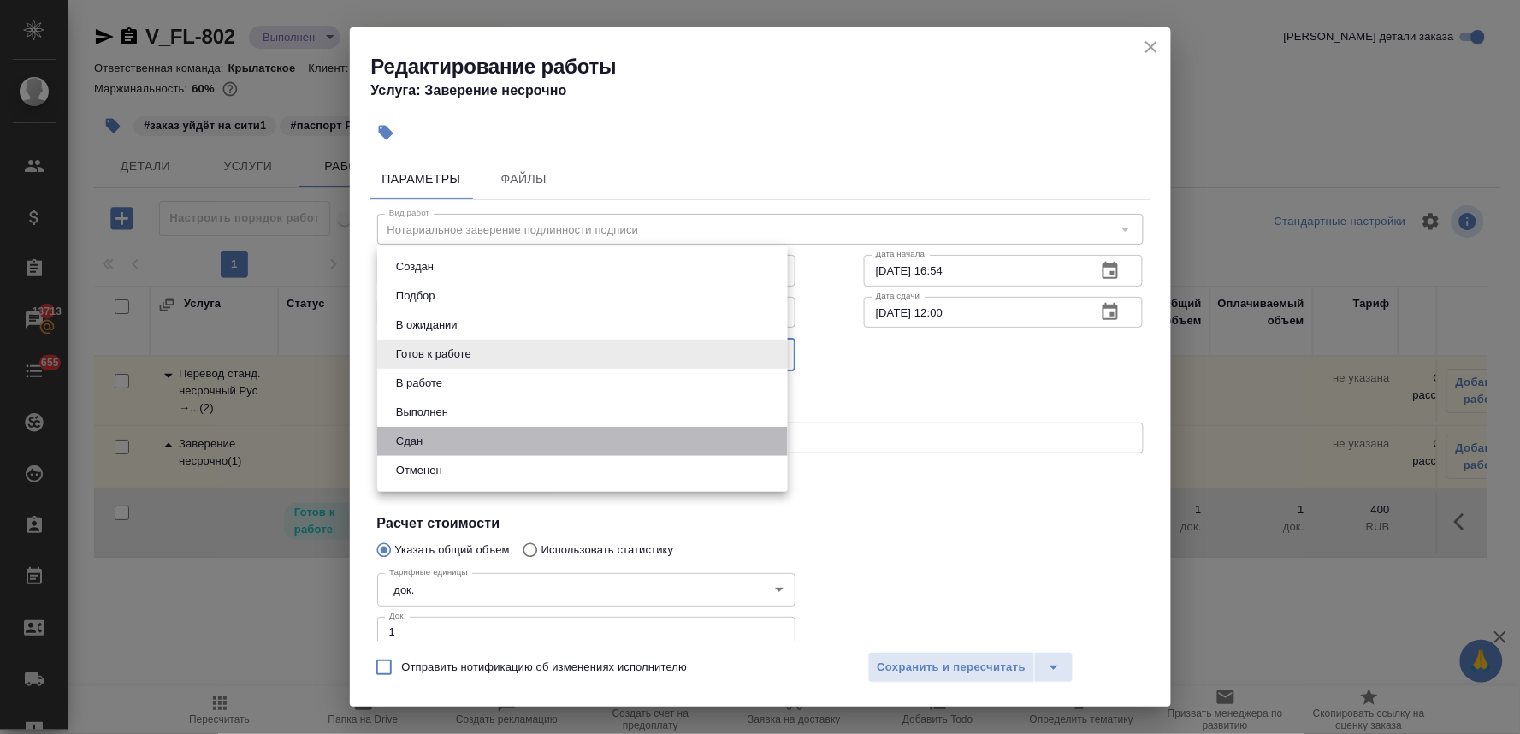
click at [567, 434] on li "Сдан" at bounding box center [582, 441] width 411 height 29
type input "closed"
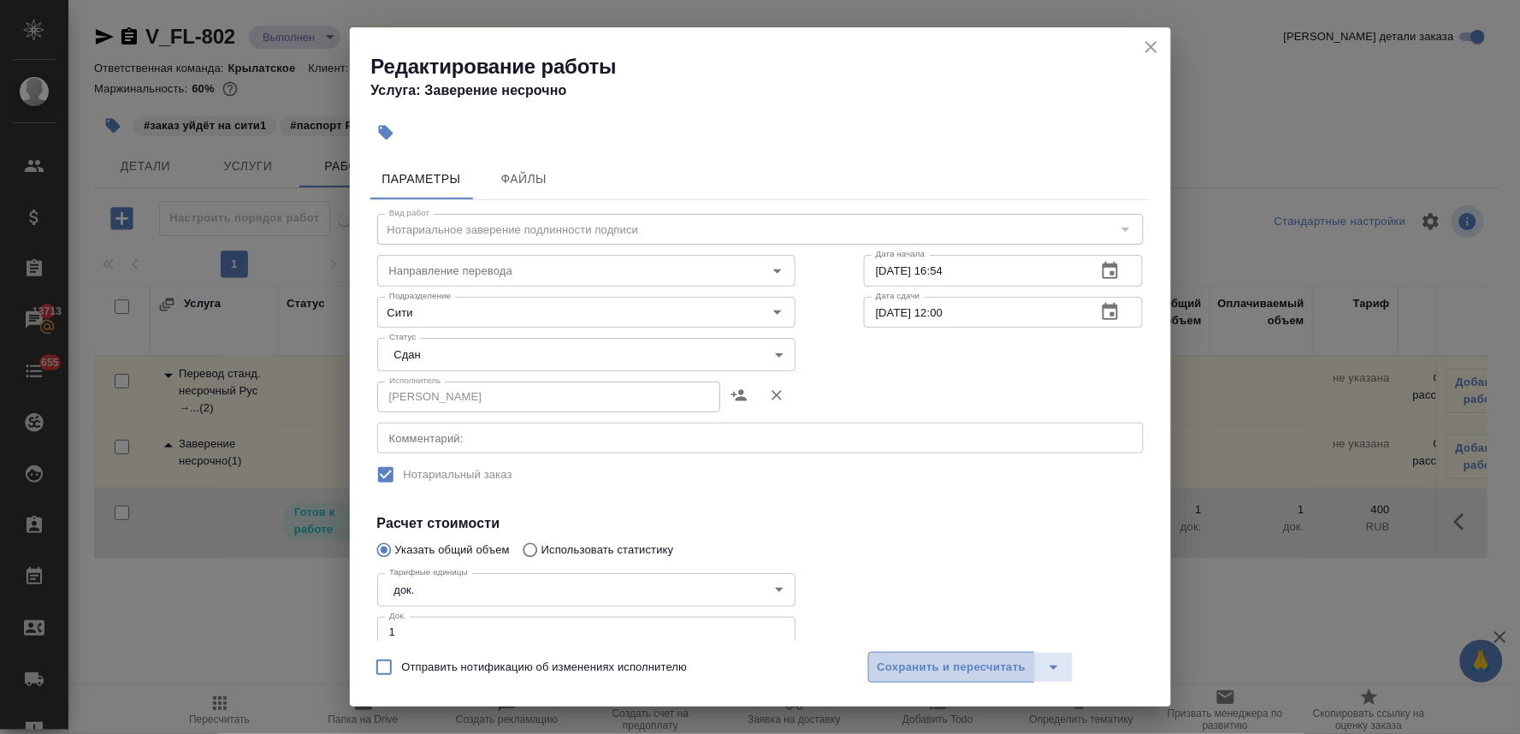
click at [938, 661] on span "Сохранить и пересчитать" at bounding box center [952, 668] width 149 height 20
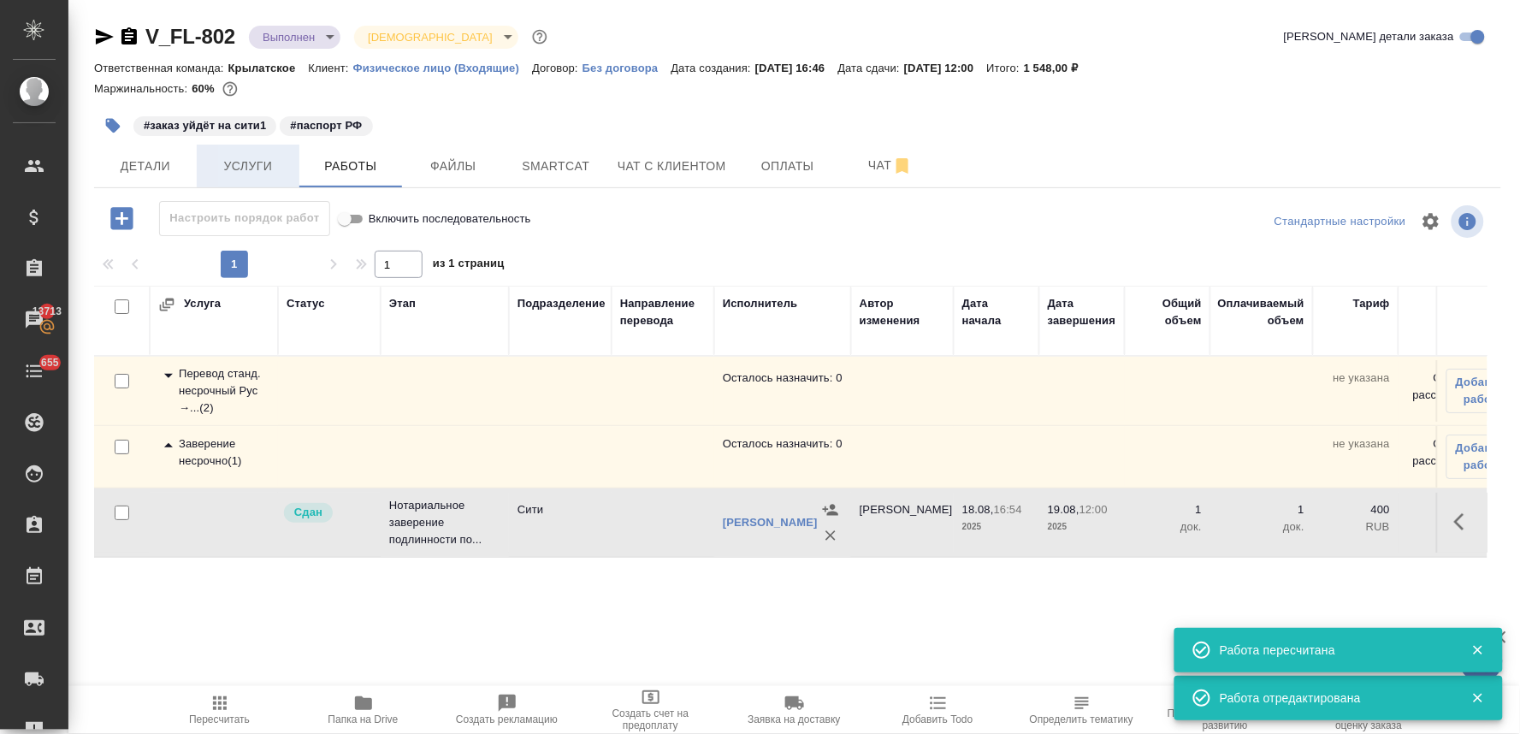
click at [231, 165] on span "Услуги" at bounding box center [248, 166] width 82 height 21
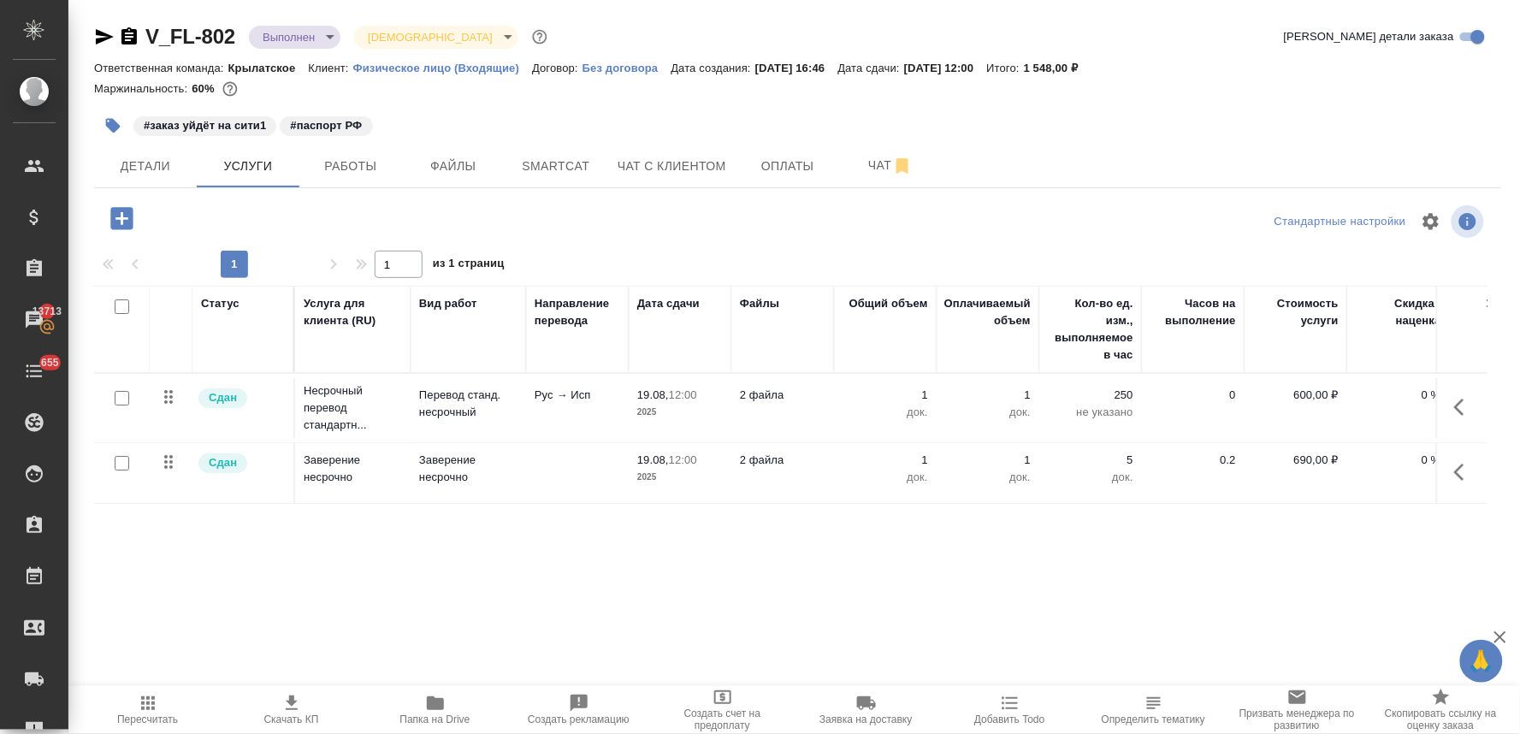
scroll to position [0, 217]
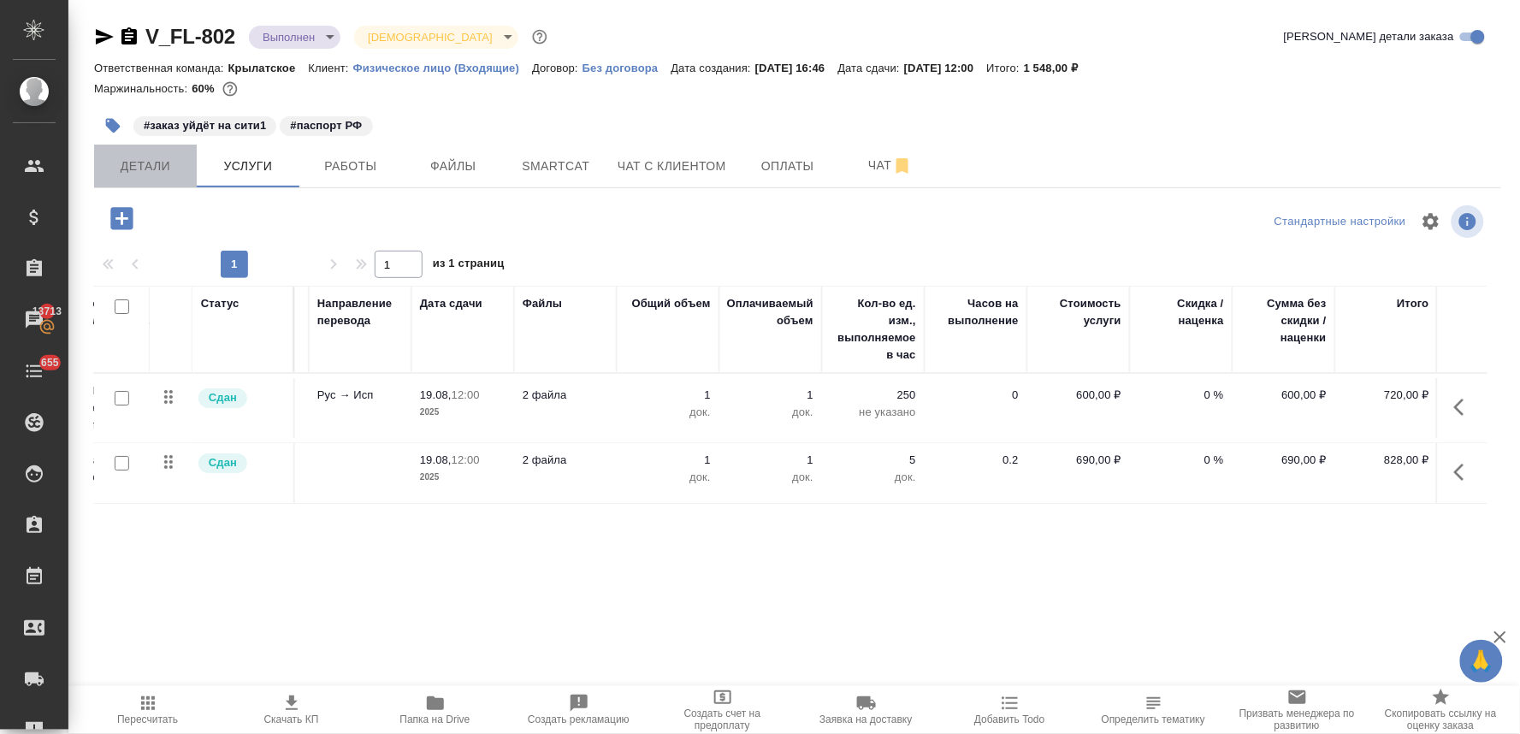
click at [165, 166] on span "Детали" at bounding box center [145, 166] width 82 height 21
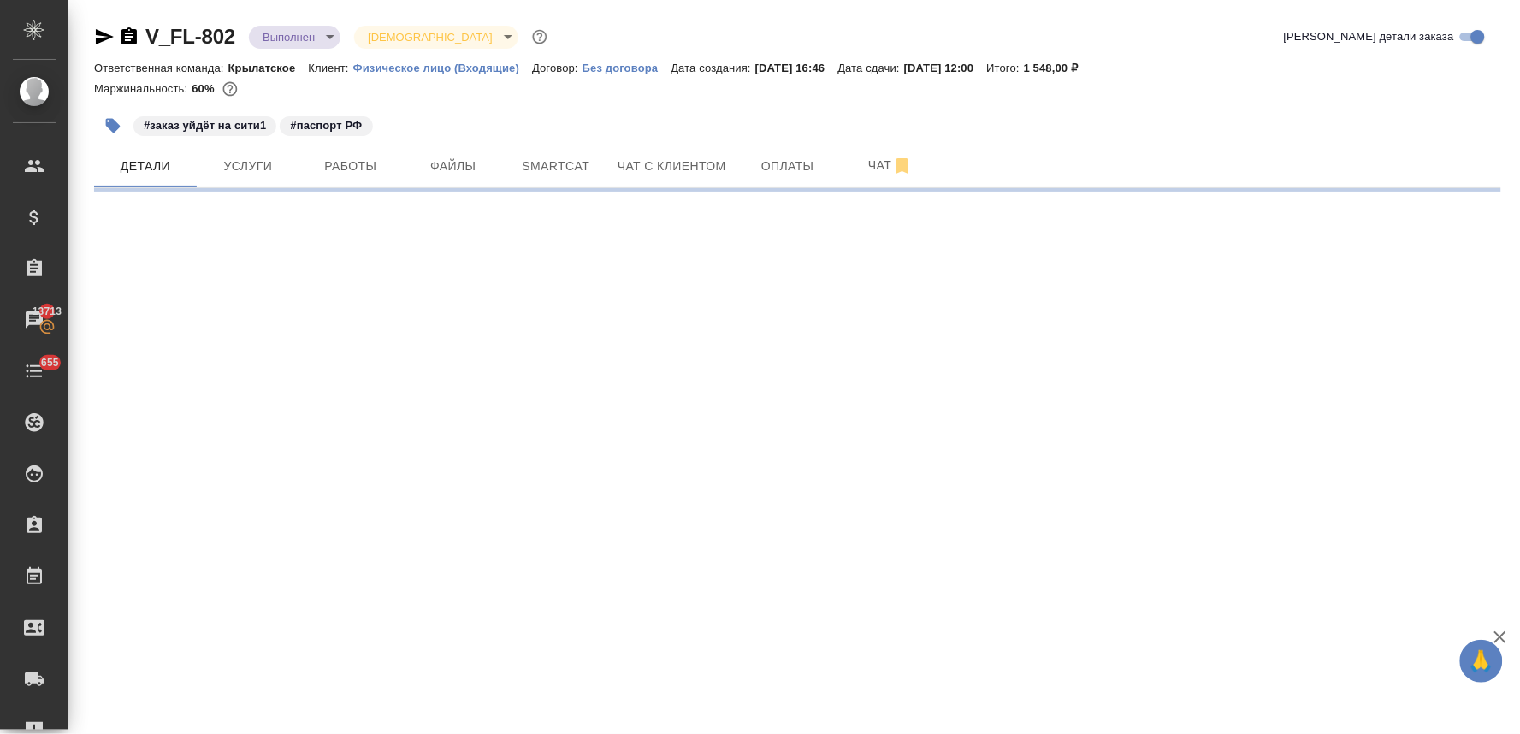
select select "RU"
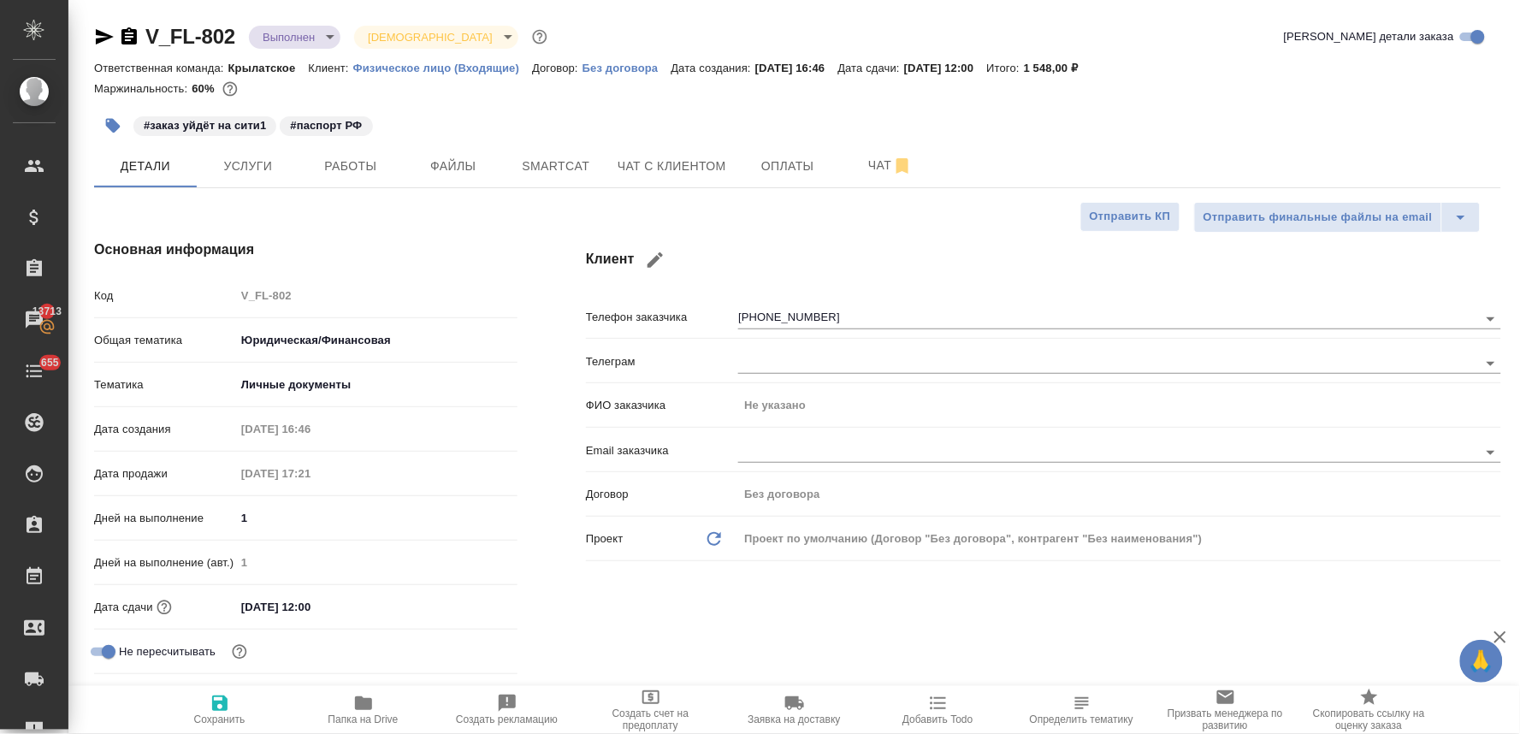
type textarea "x"
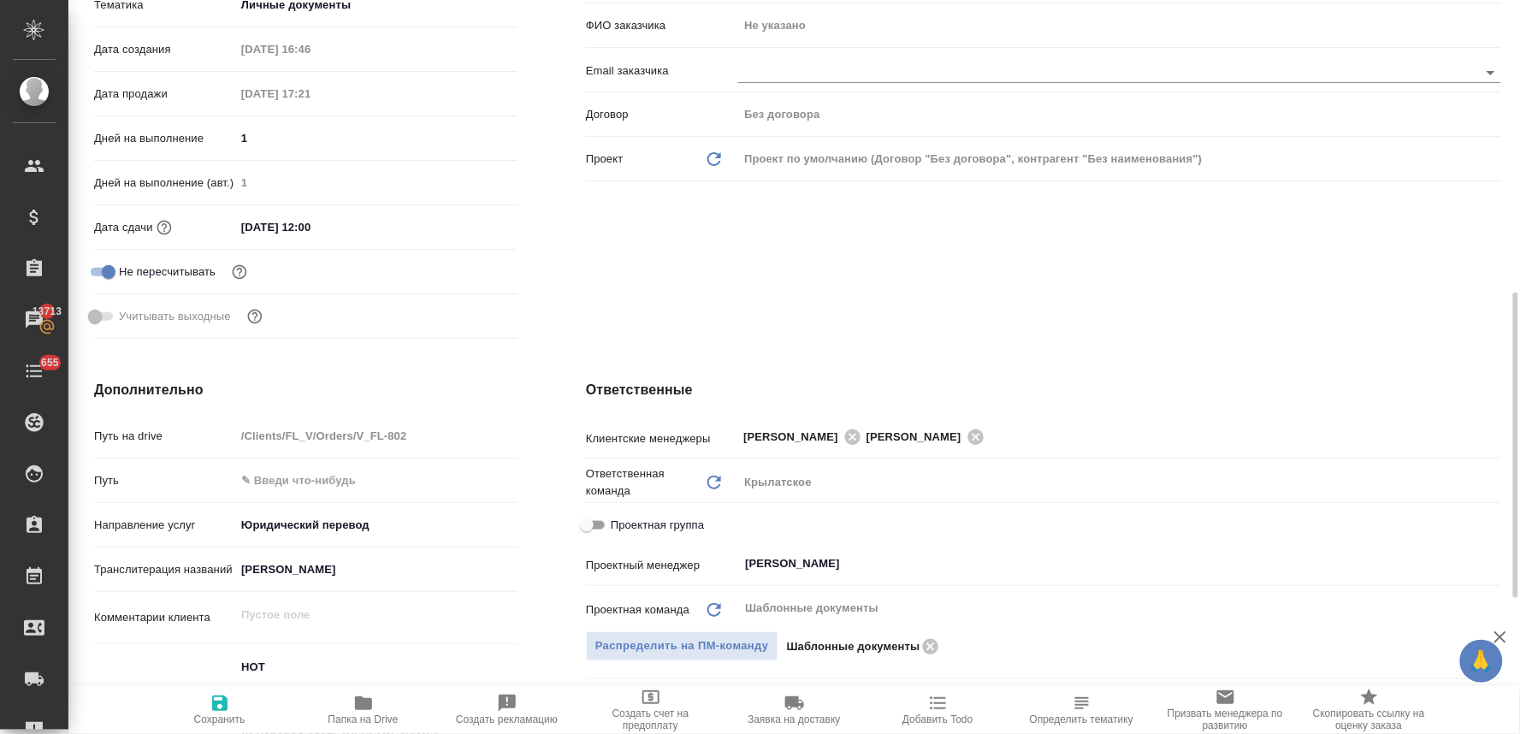
scroll to position [475, 0]
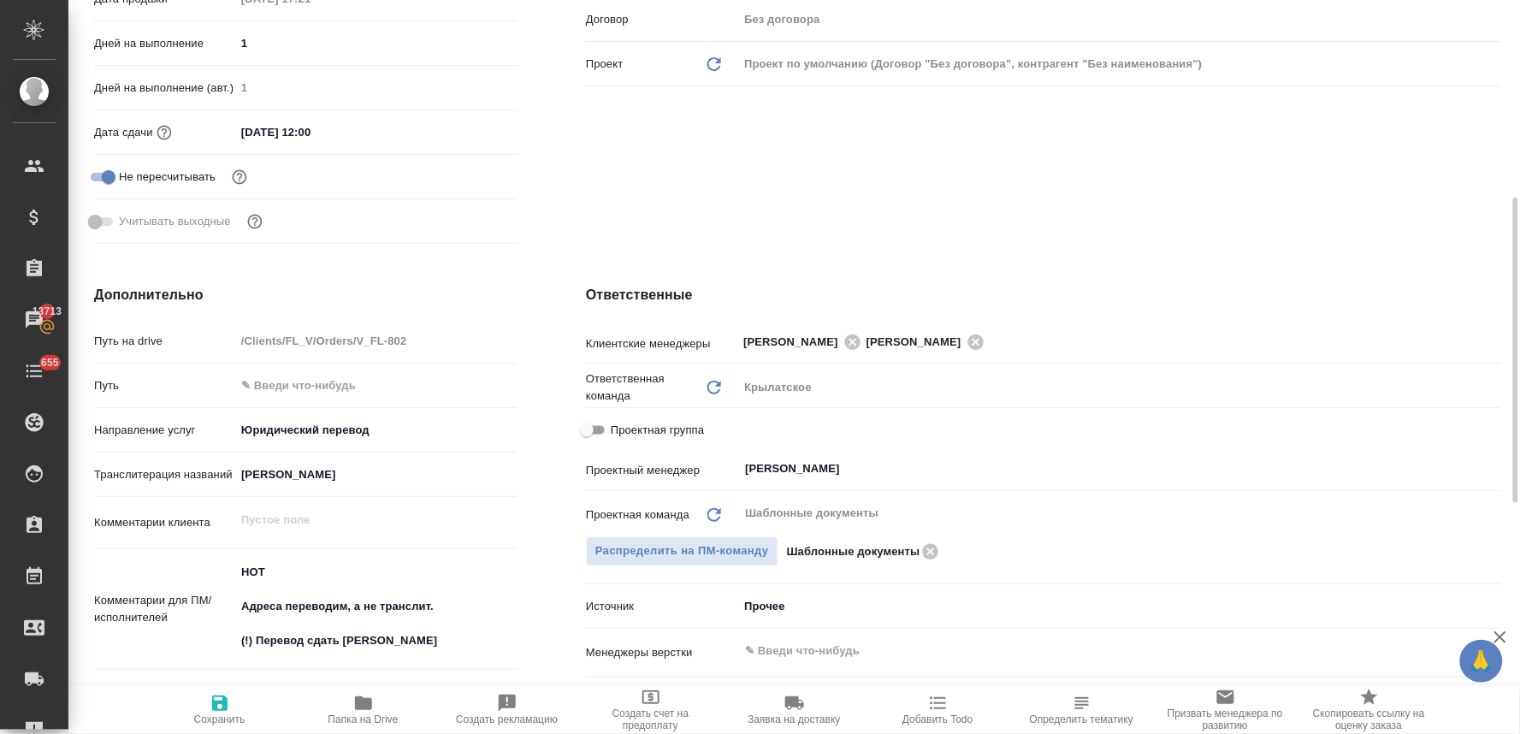
click at [630, 430] on span "Проектная группа" at bounding box center [657, 430] width 93 height 17
click at [618, 430] on input "Проектная группа" at bounding box center [587, 430] width 62 height 21
checkbox input "true"
type textarea "x"
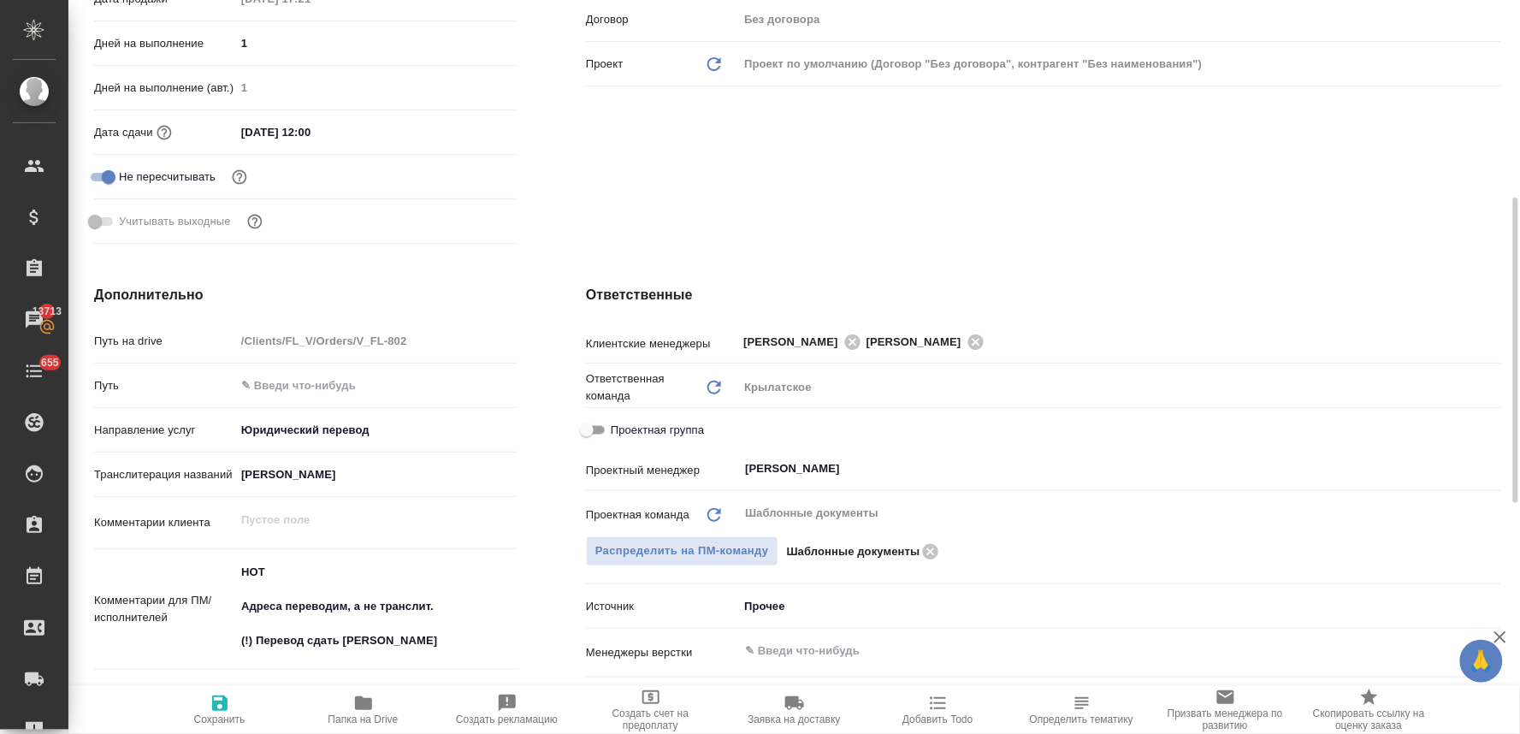
type textarea "x"
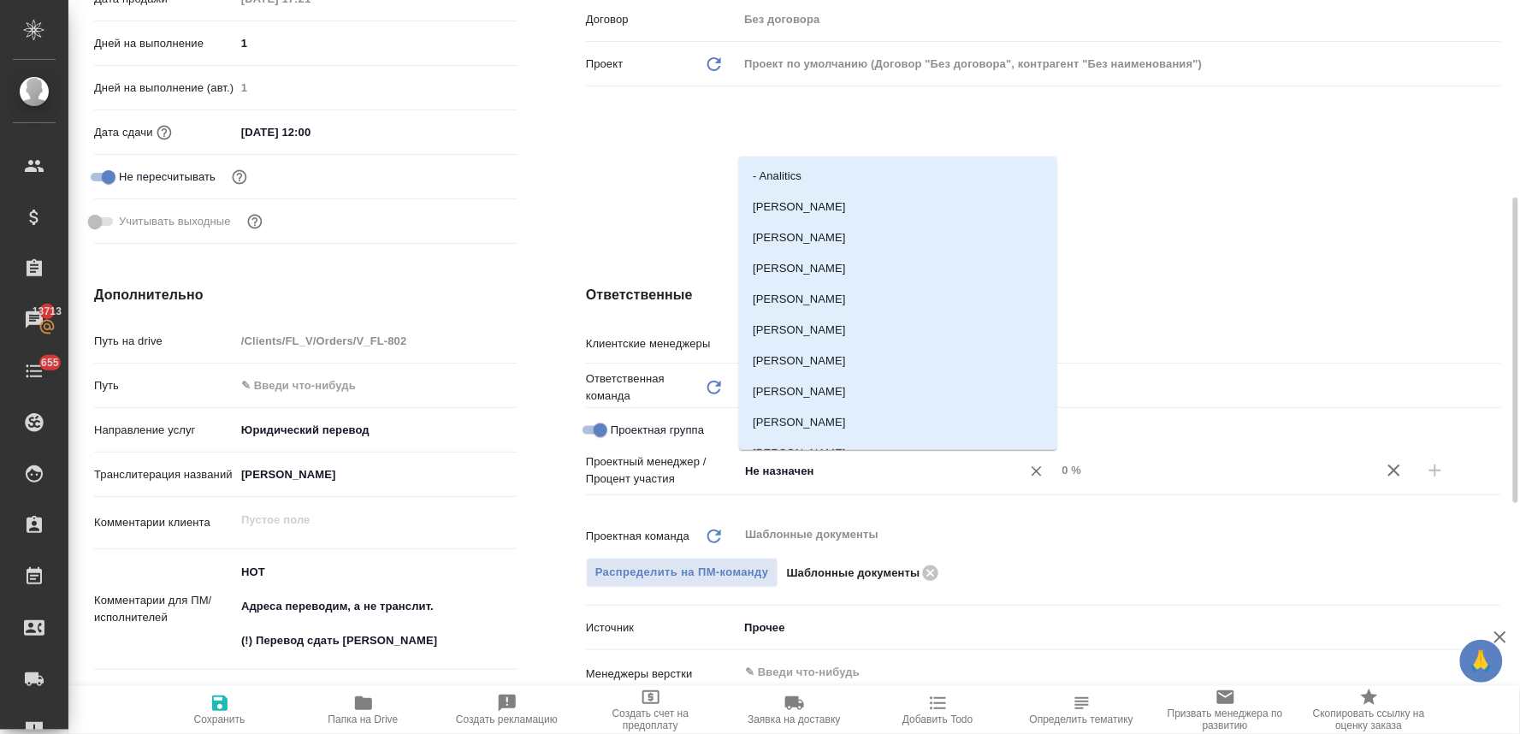
click at [830, 464] on input "Не назначен" at bounding box center [868, 470] width 251 height 21
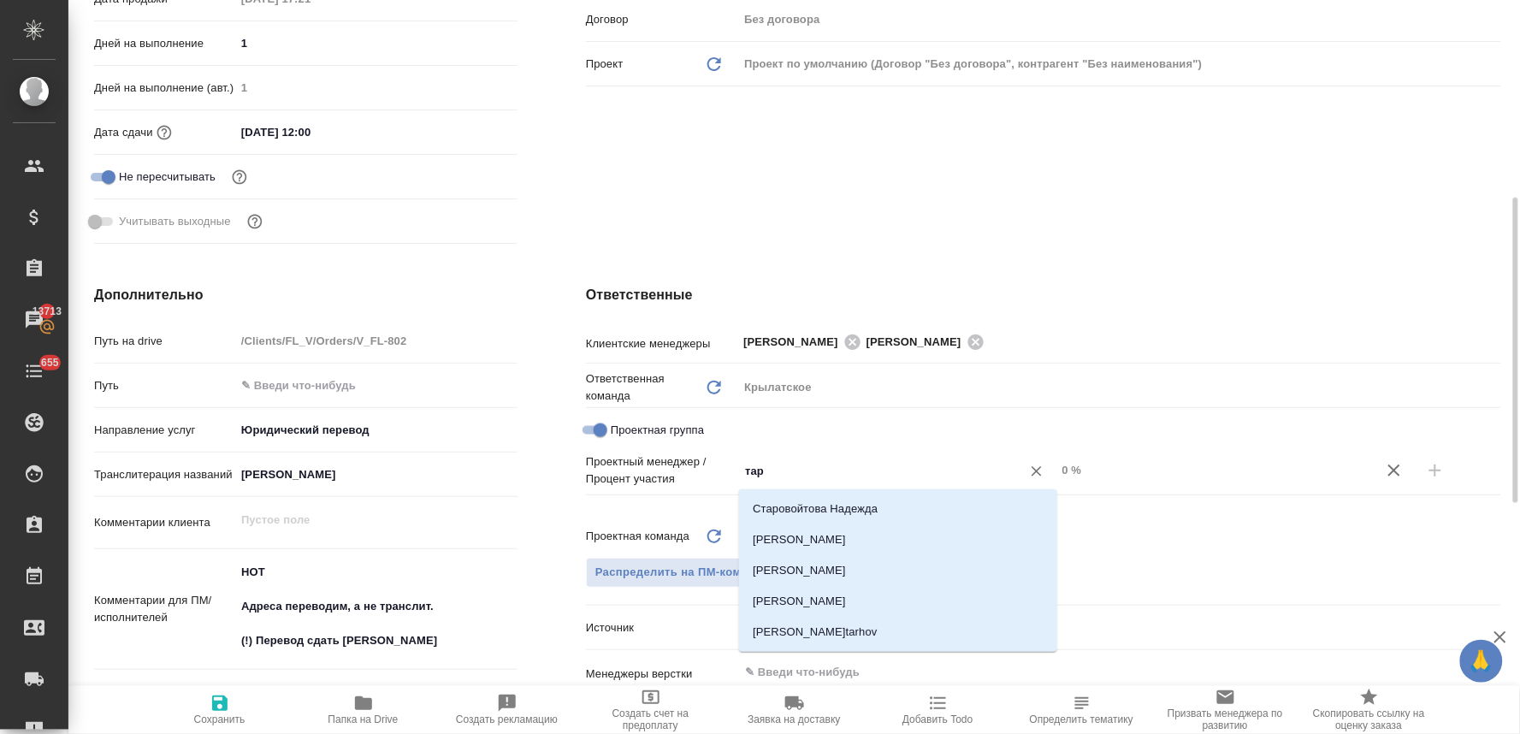
type input "тара"
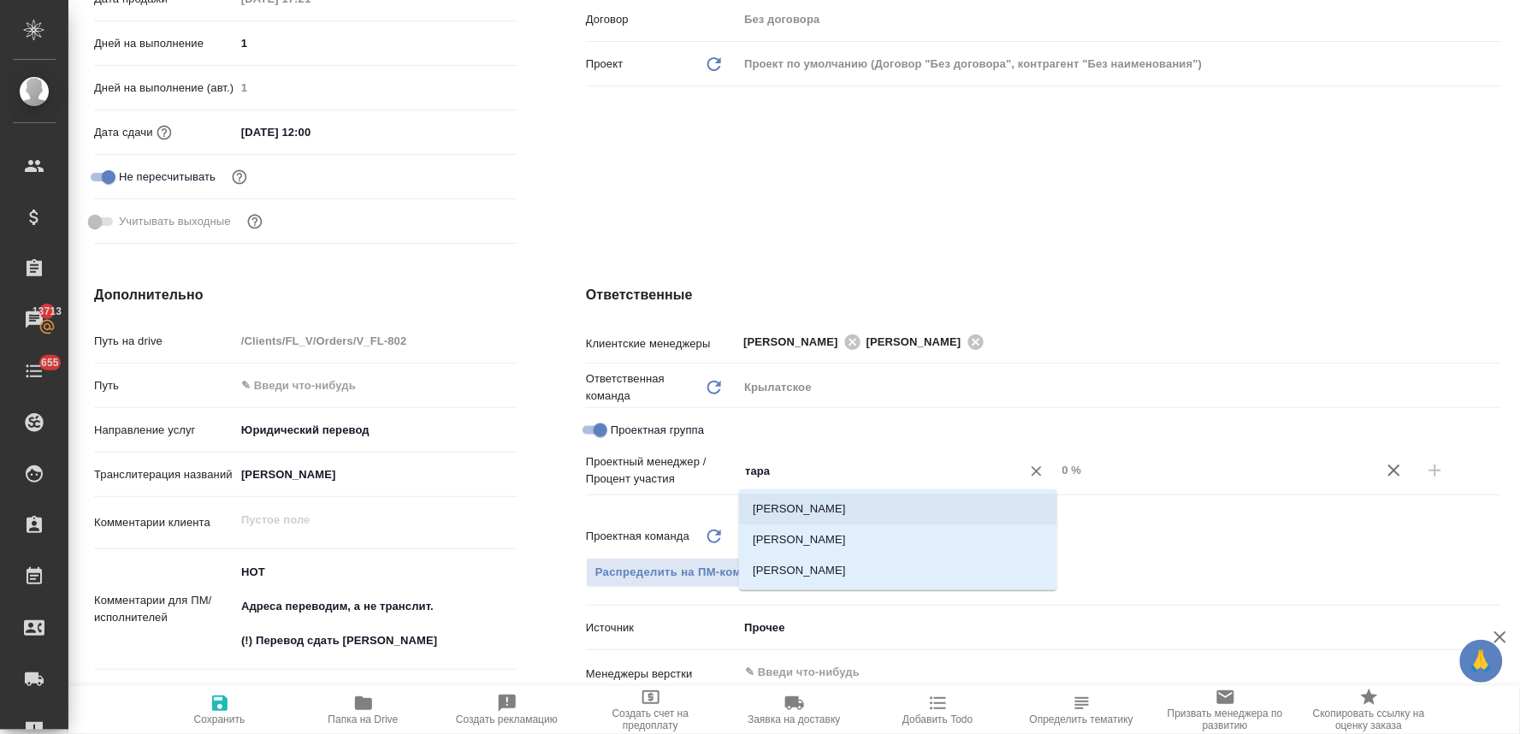
click at [838, 505] on li "[PERSON_NAME]" at bounding box center [898, 509] width 318 height 31
type textarea "x"
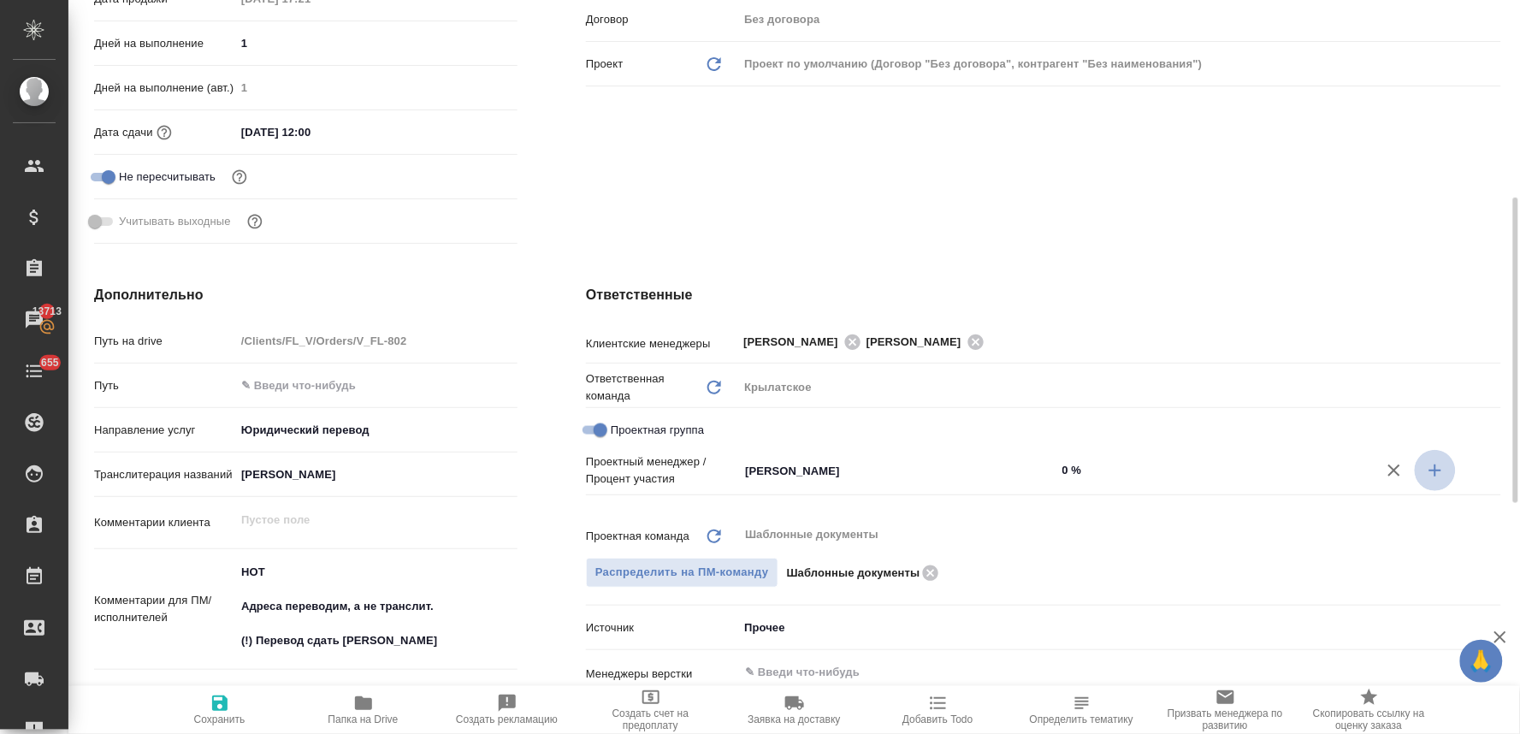
click at [1434, 467] on icon "button" at bounding box center [1435, 470] width 21 height 21
type textarea "x"
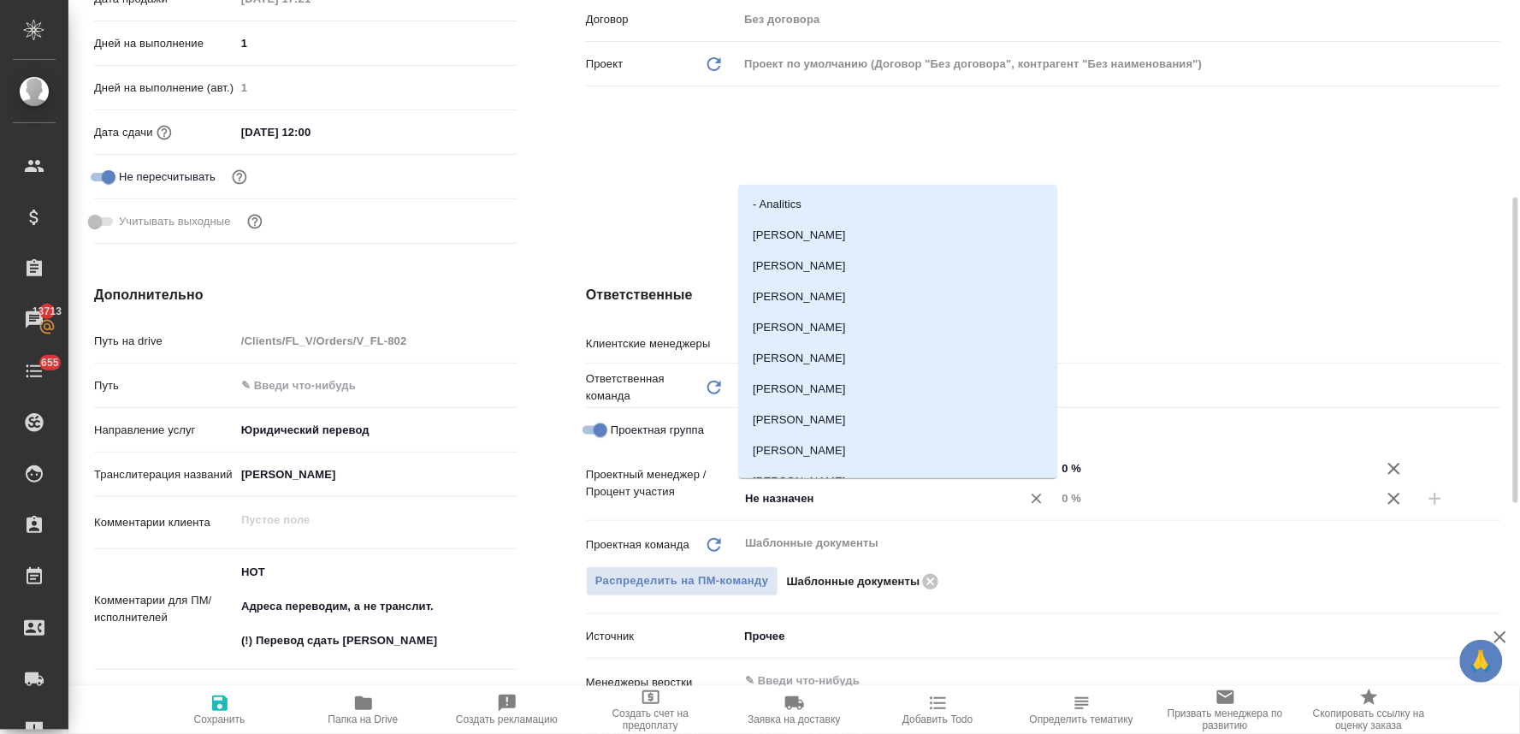
click at [784, 501] on input "Не назначен" at bounding box center [868, 498] width 251 height 21
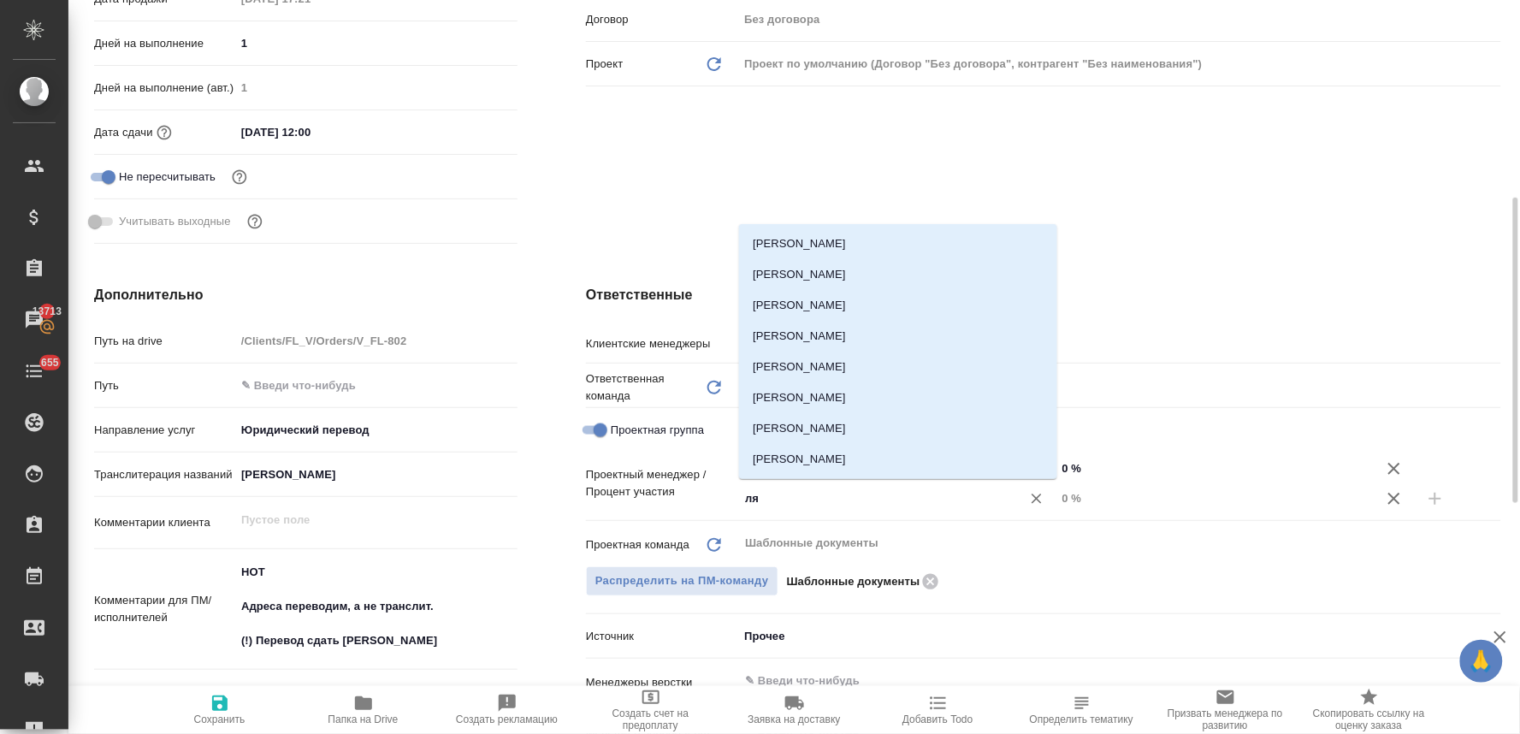
type input "лям"
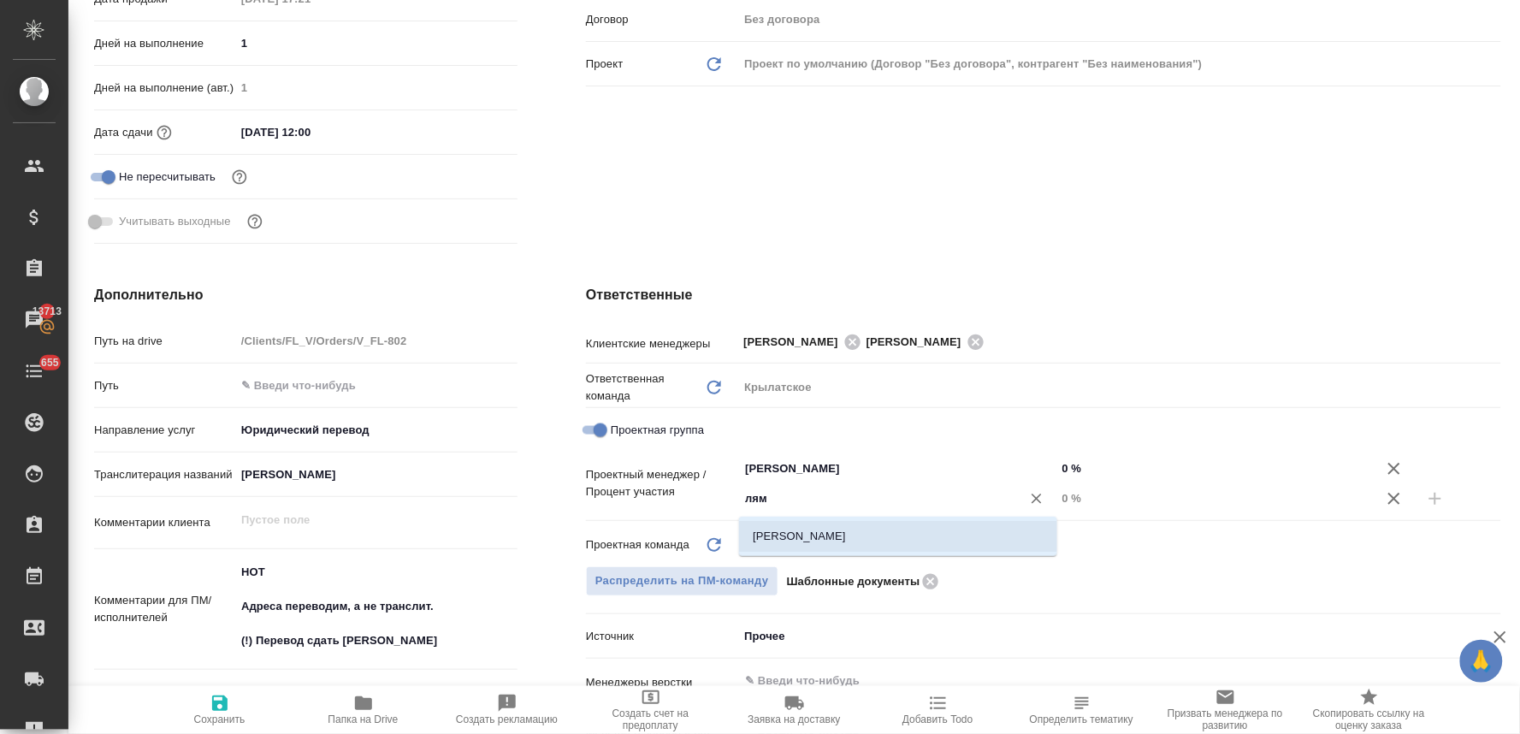
click at [789, 533] on li "[PERSON_NAME]" at bounding box center [898, 536] width 318 height 31
type textarea "x"
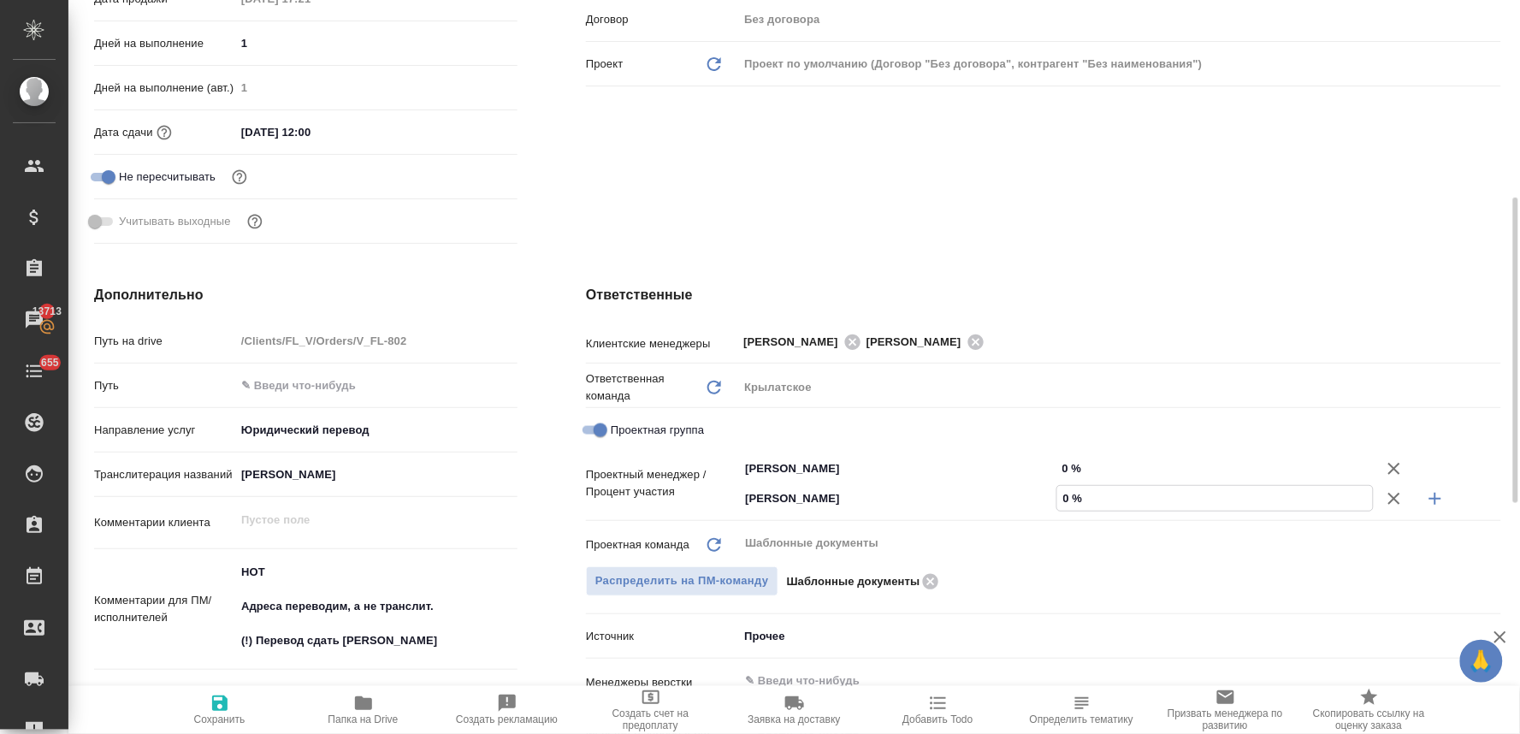
click at [1072, 496] on input "0 %" at bounding box center [1215, 498] width 316 height 25
type textarea "x"
type input "5 %"
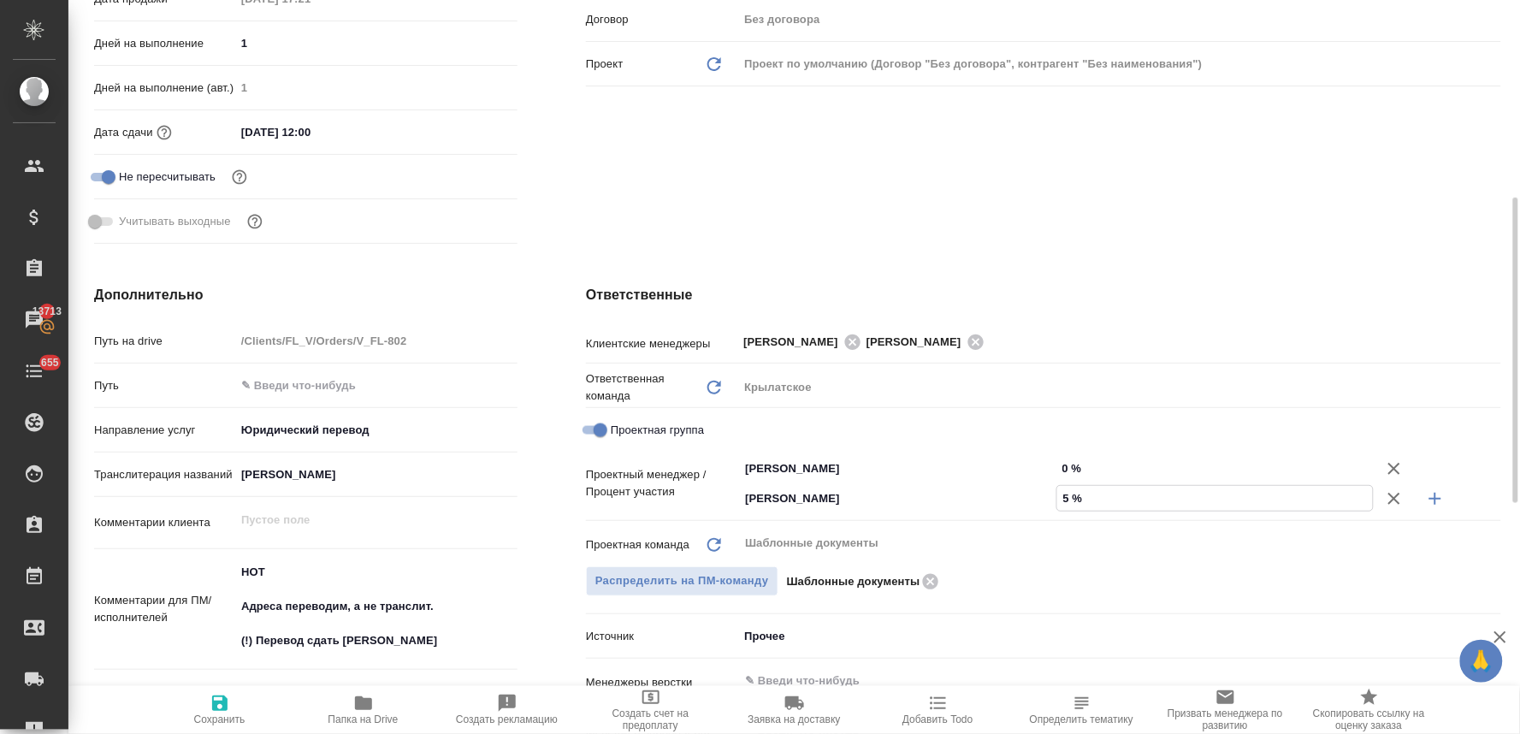
type textarea "x"
type input "53 %"
type textarea "x"
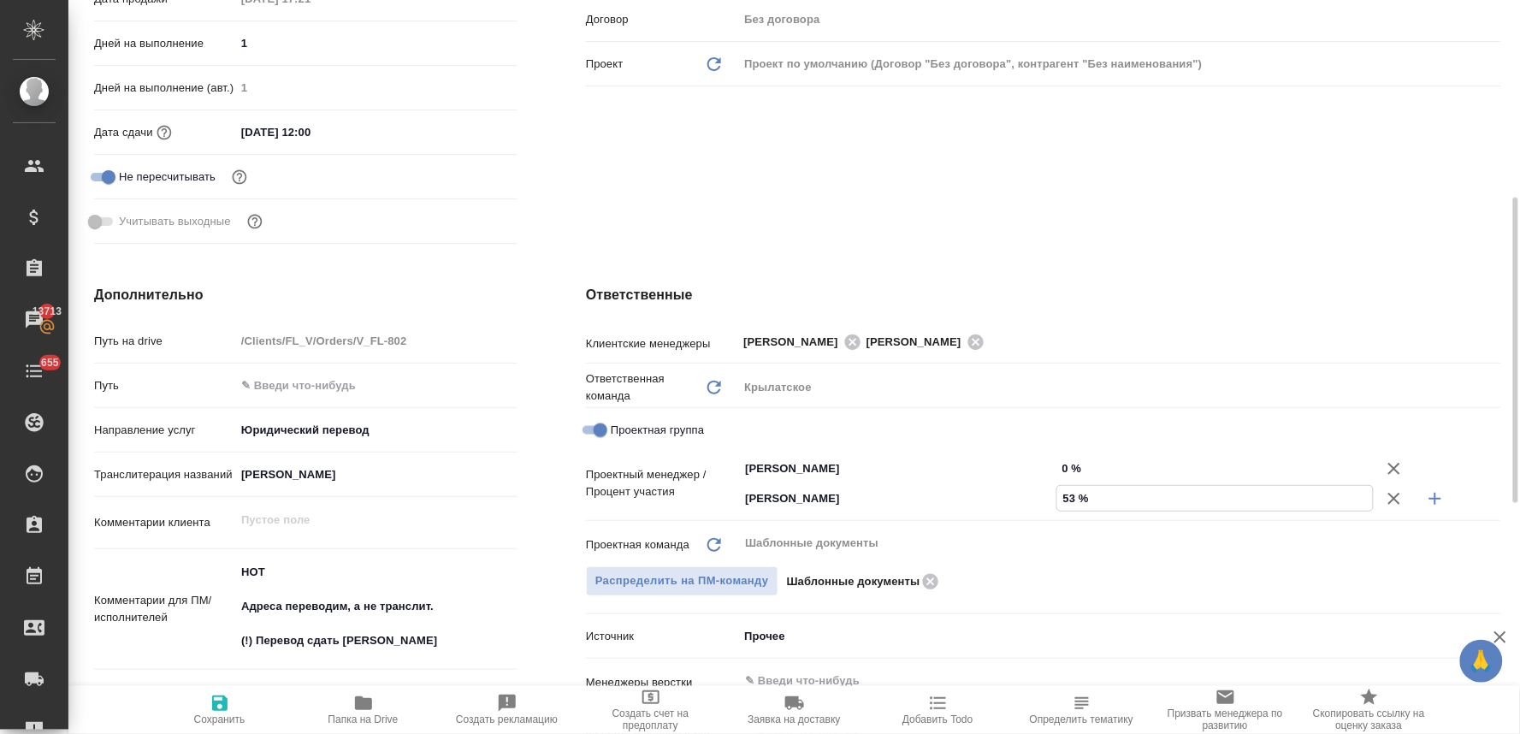
type textarea "x"
type input "53 %"
click at [1072, 460] on input "0 %" at bounding box center [1215, 468] width 318 height 25
type textarea "x"
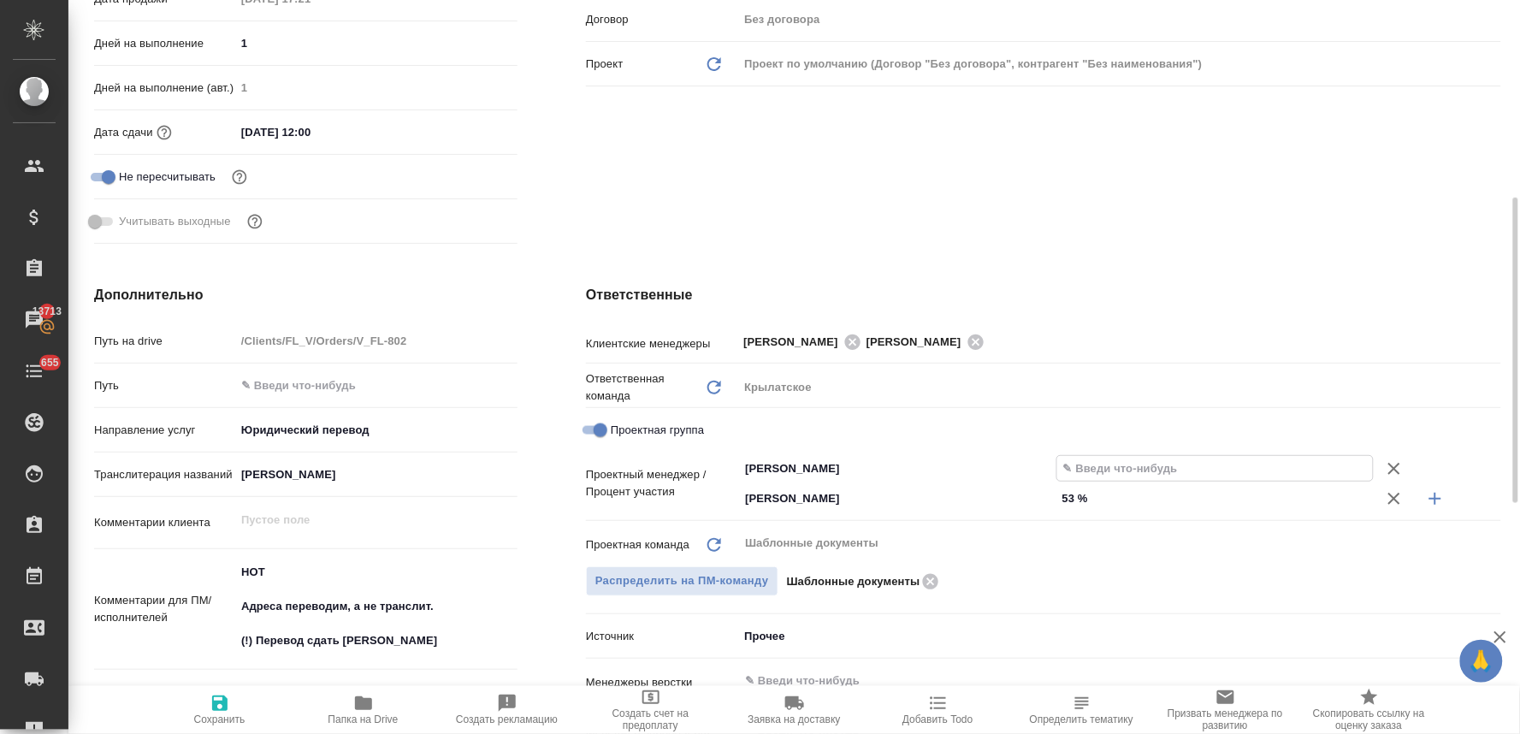
type textarea "x"
type input "4 %"
type textarea "x"
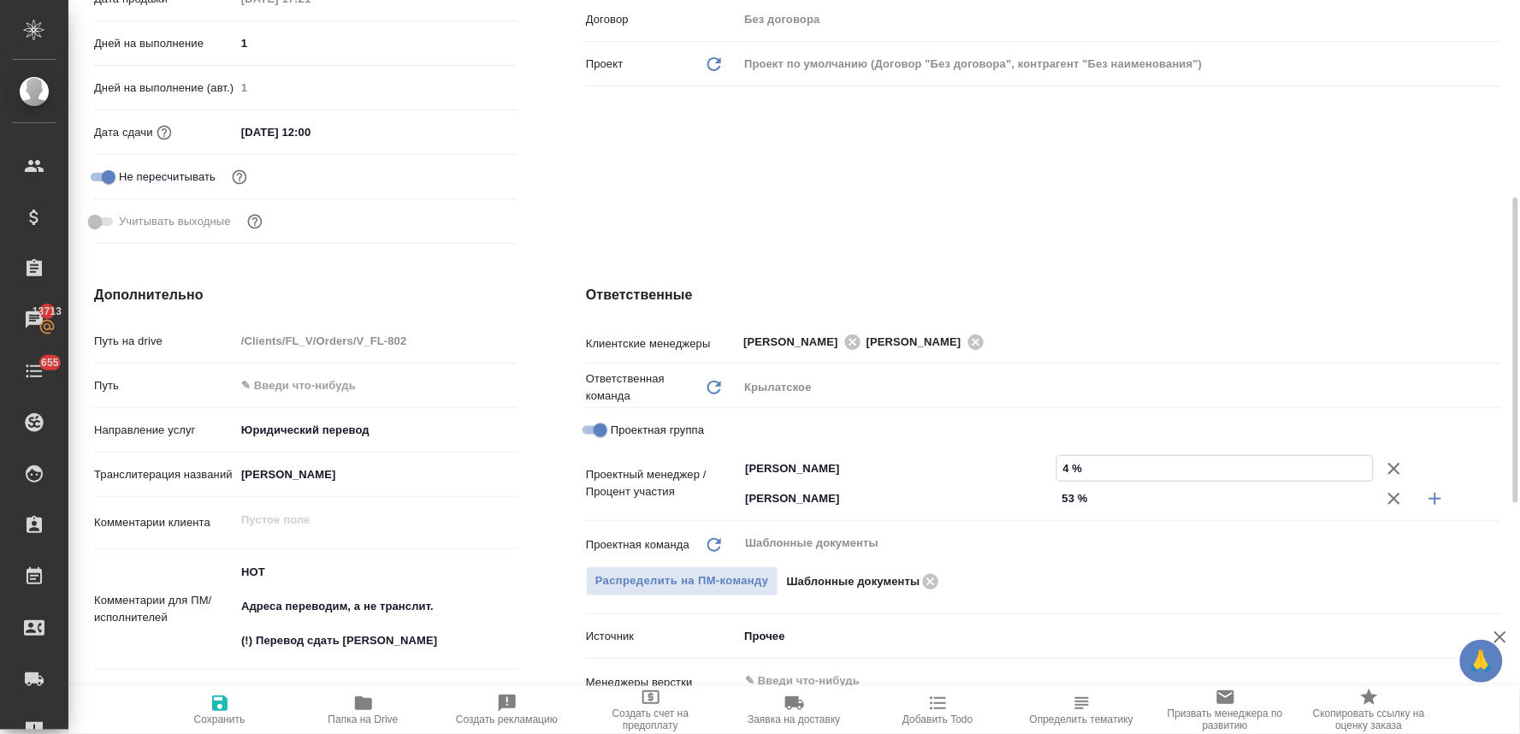
type textarea "x"
type input "47 %"
type textarea "x"
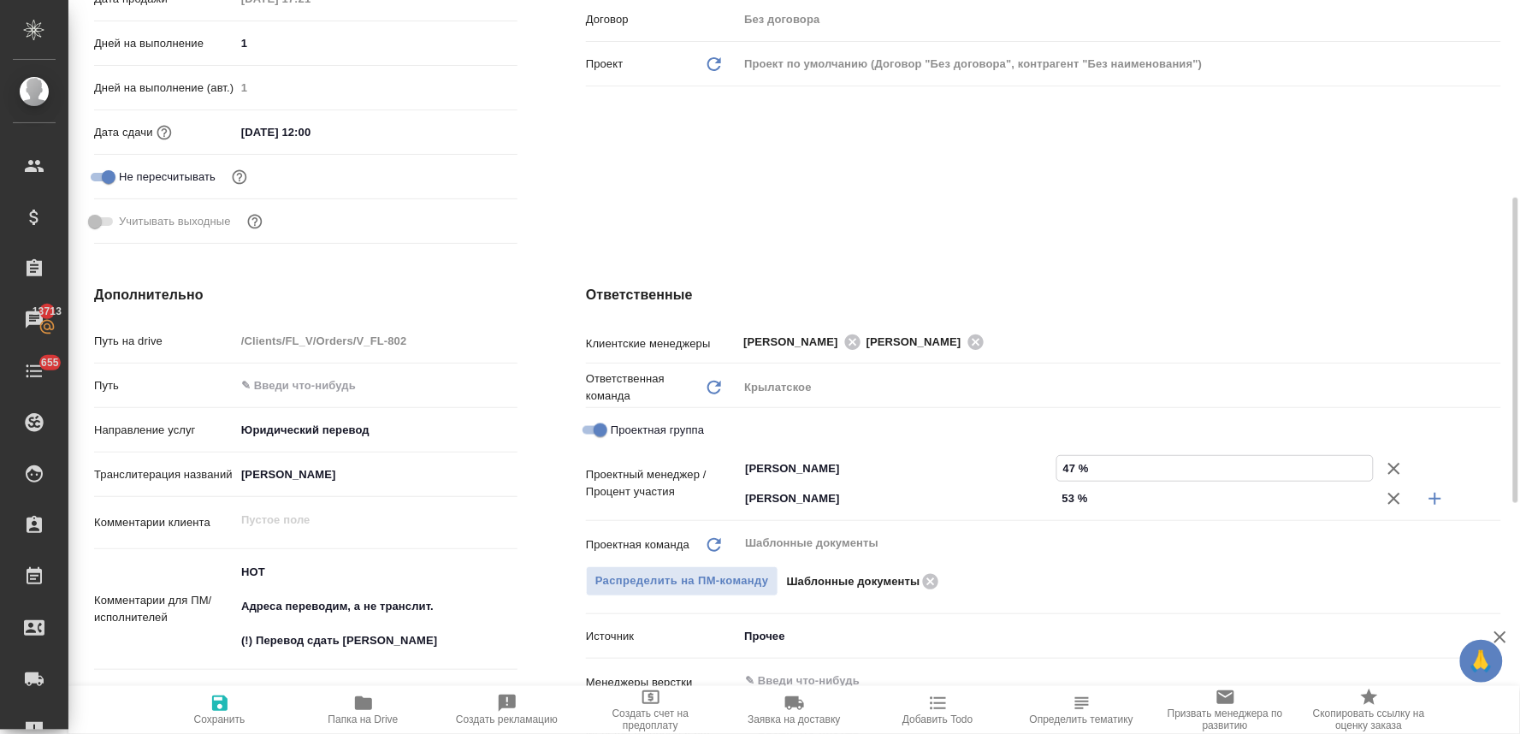
type input "47 %"
click at [217, 715] on span "Сохранить" at bounding box center [219, 719] width 51 height 12
type textarea "x"
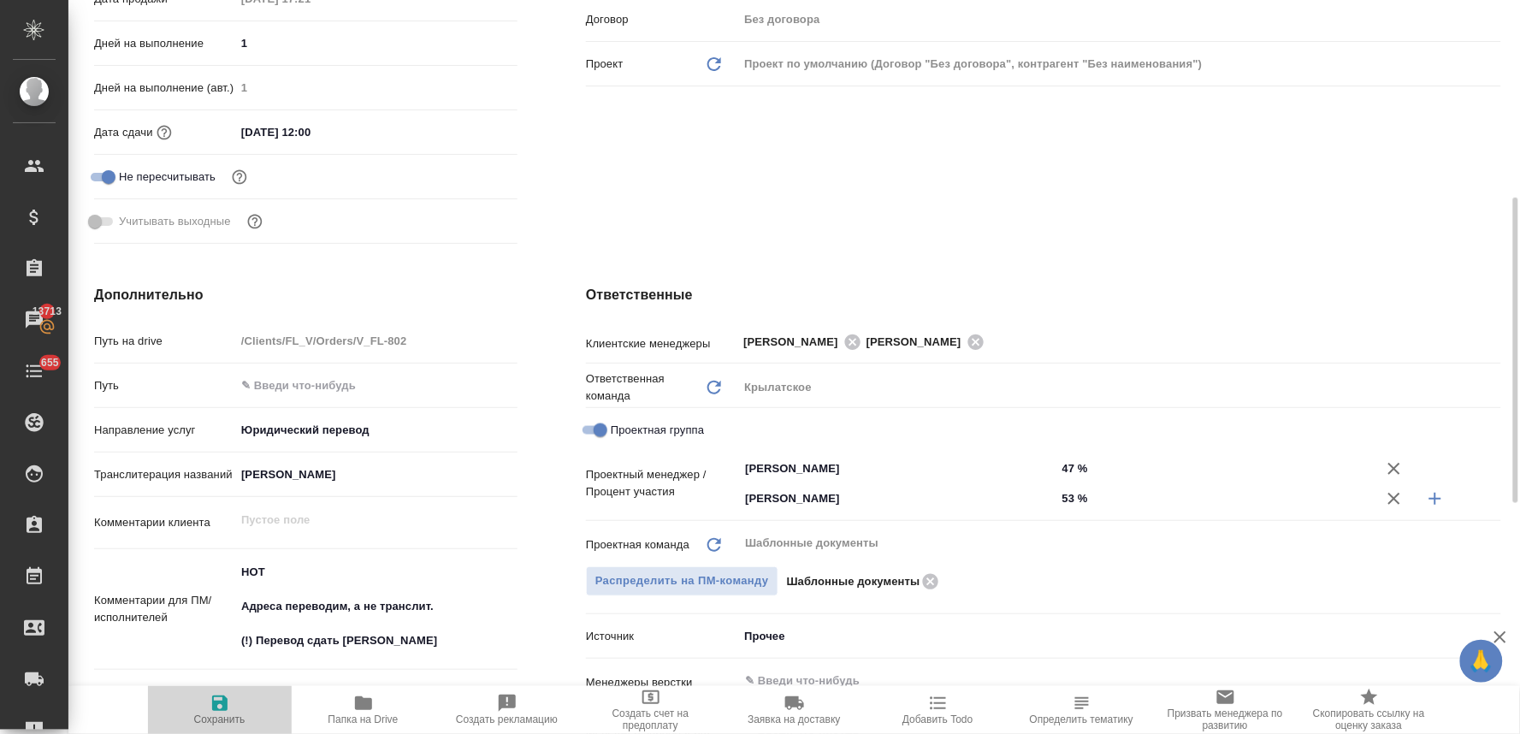
type textarea "x"
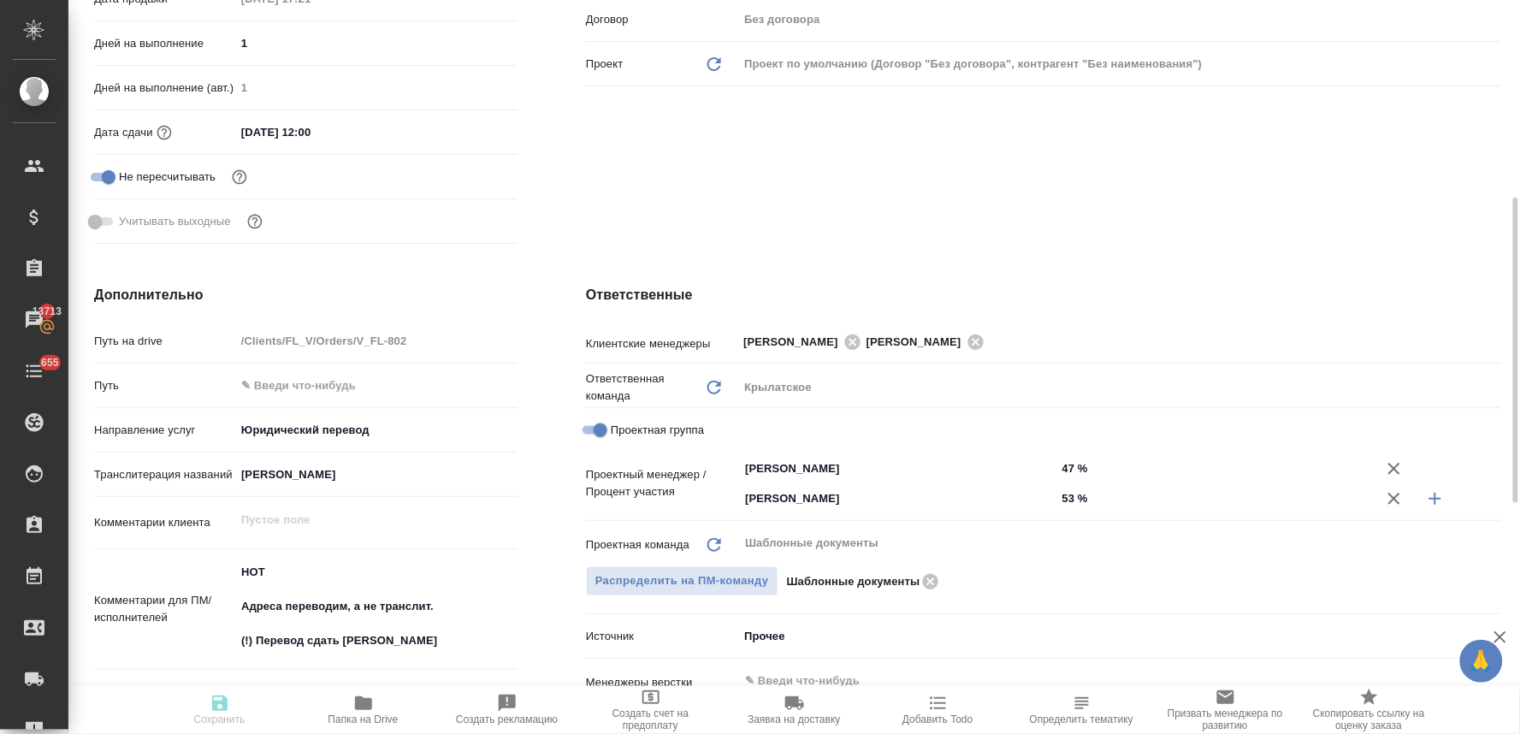
type textarea "x"
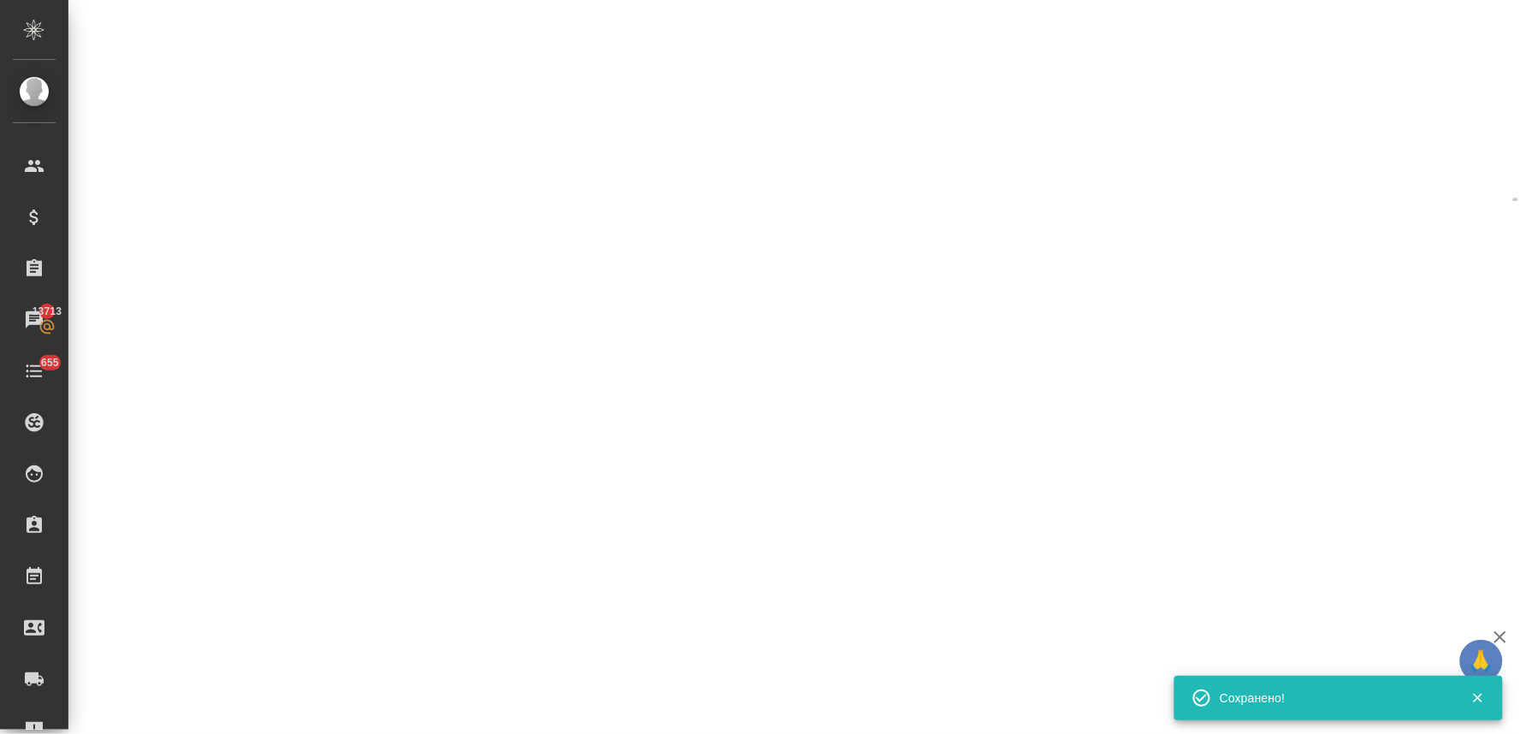
select select "RU"
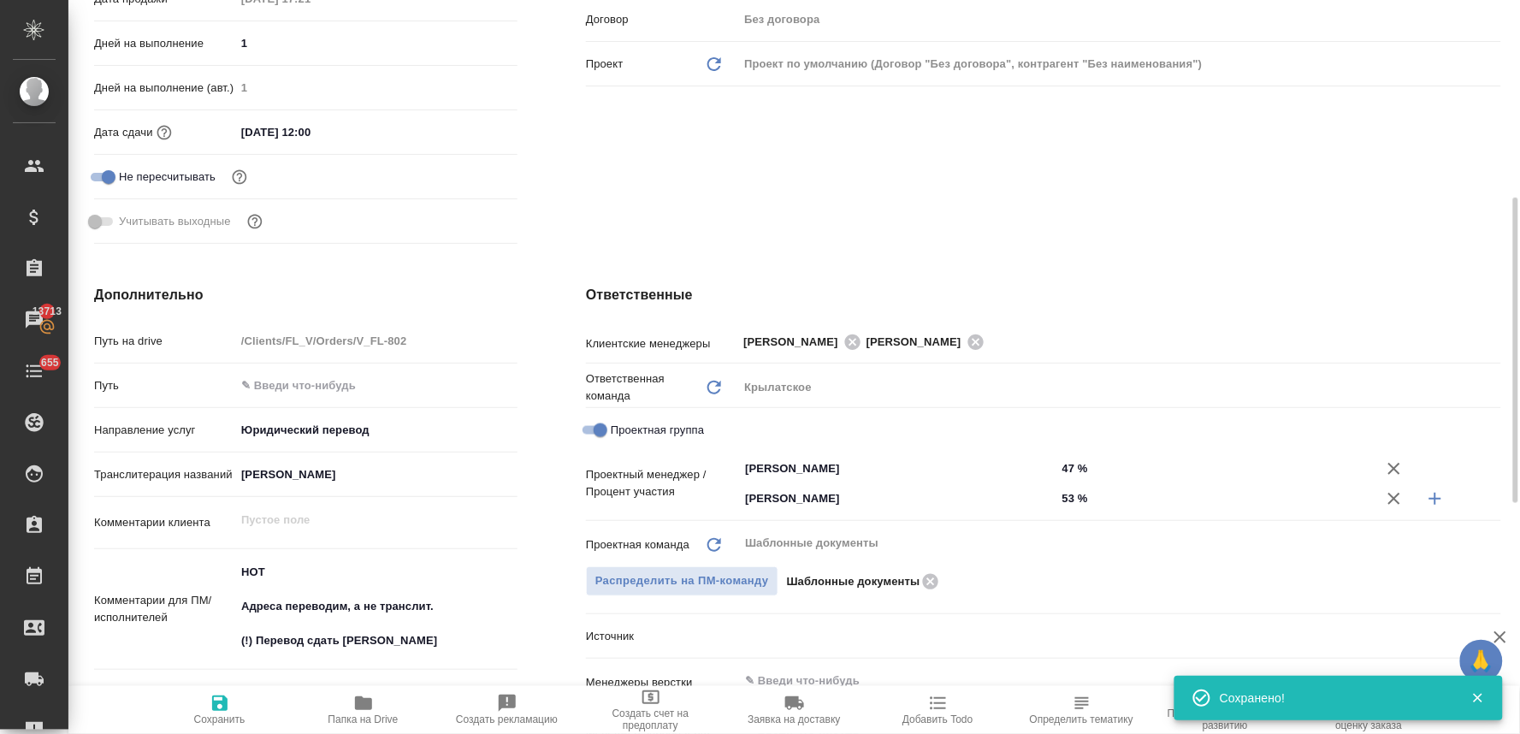
type textarea "x"
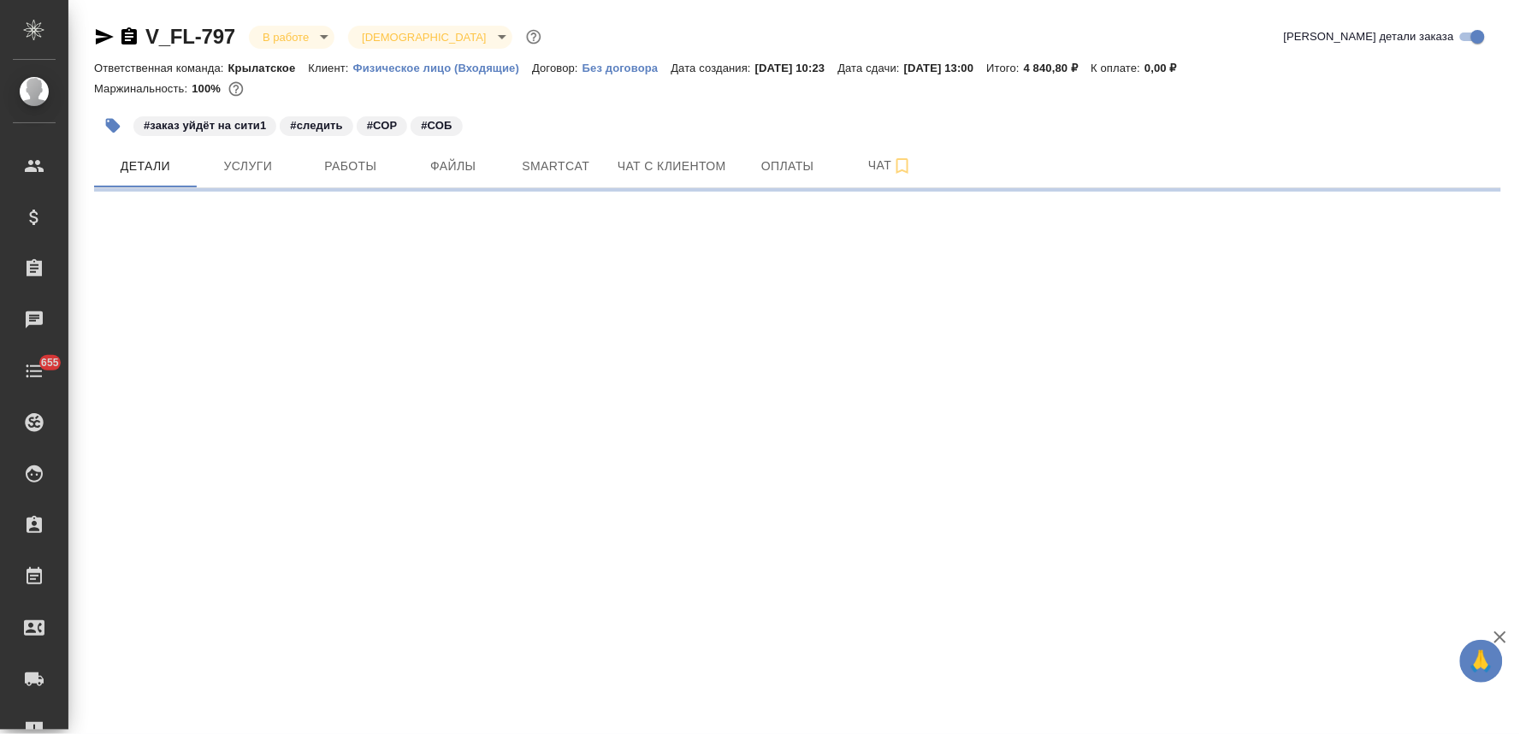
select select "RU"
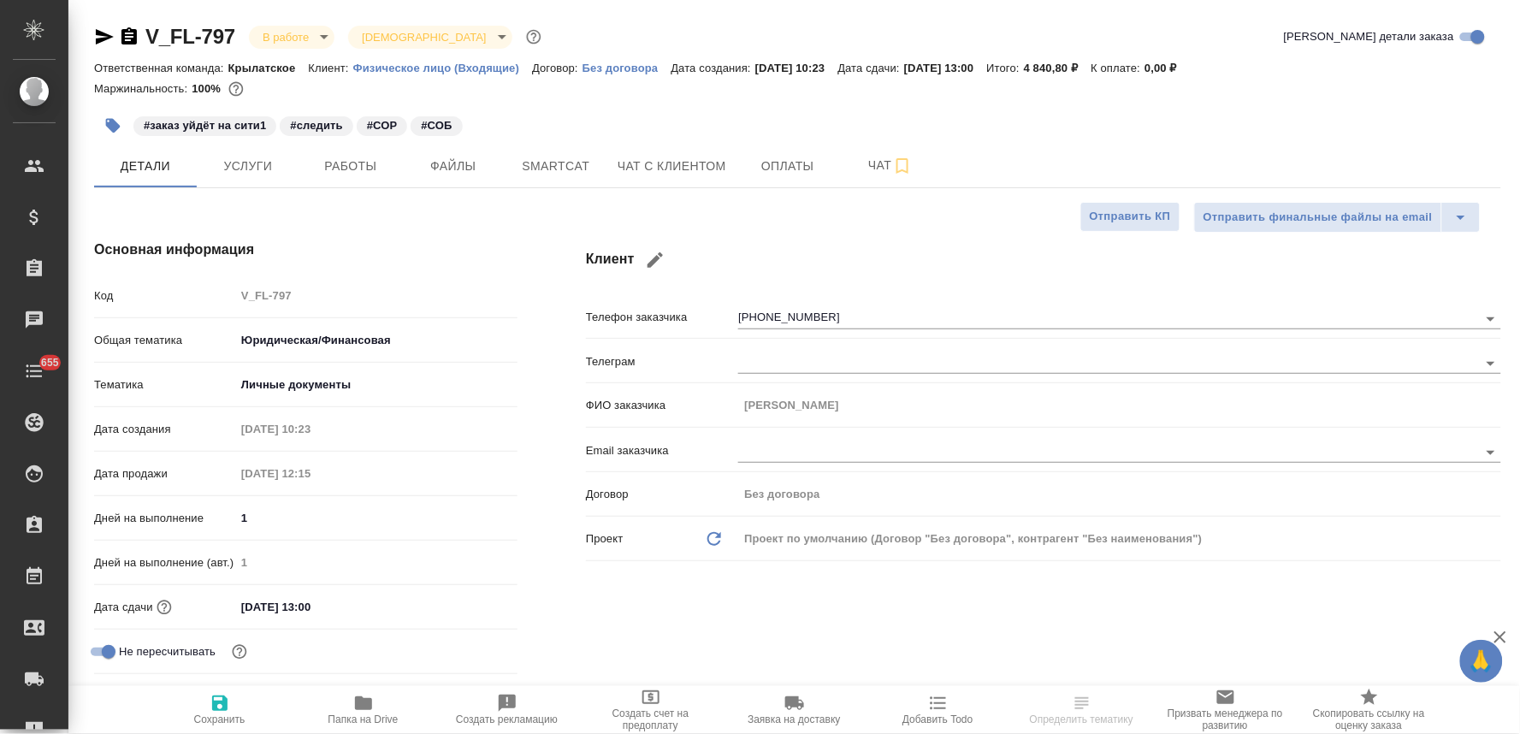
type textarea "x"
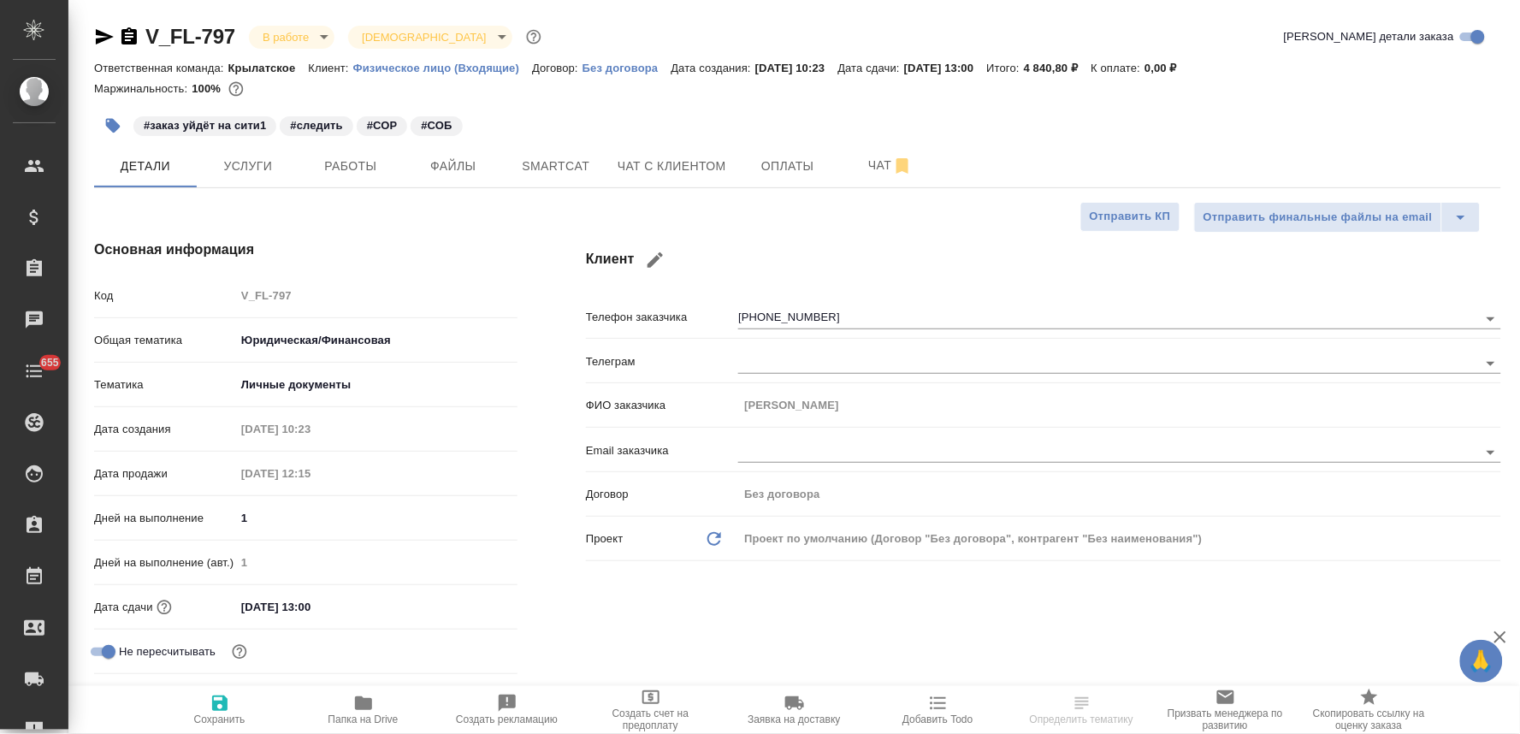
type textarea "x"
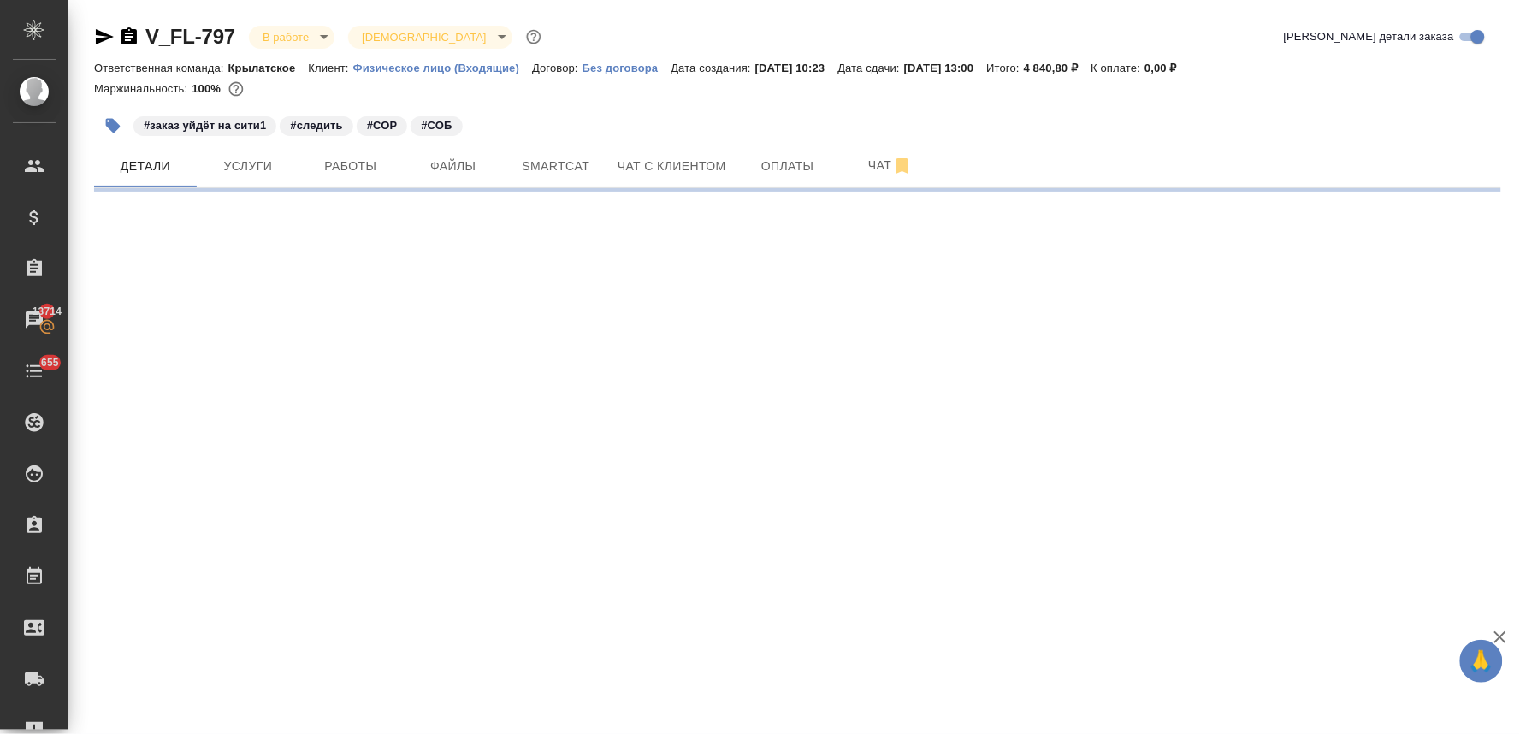
select select "RU"
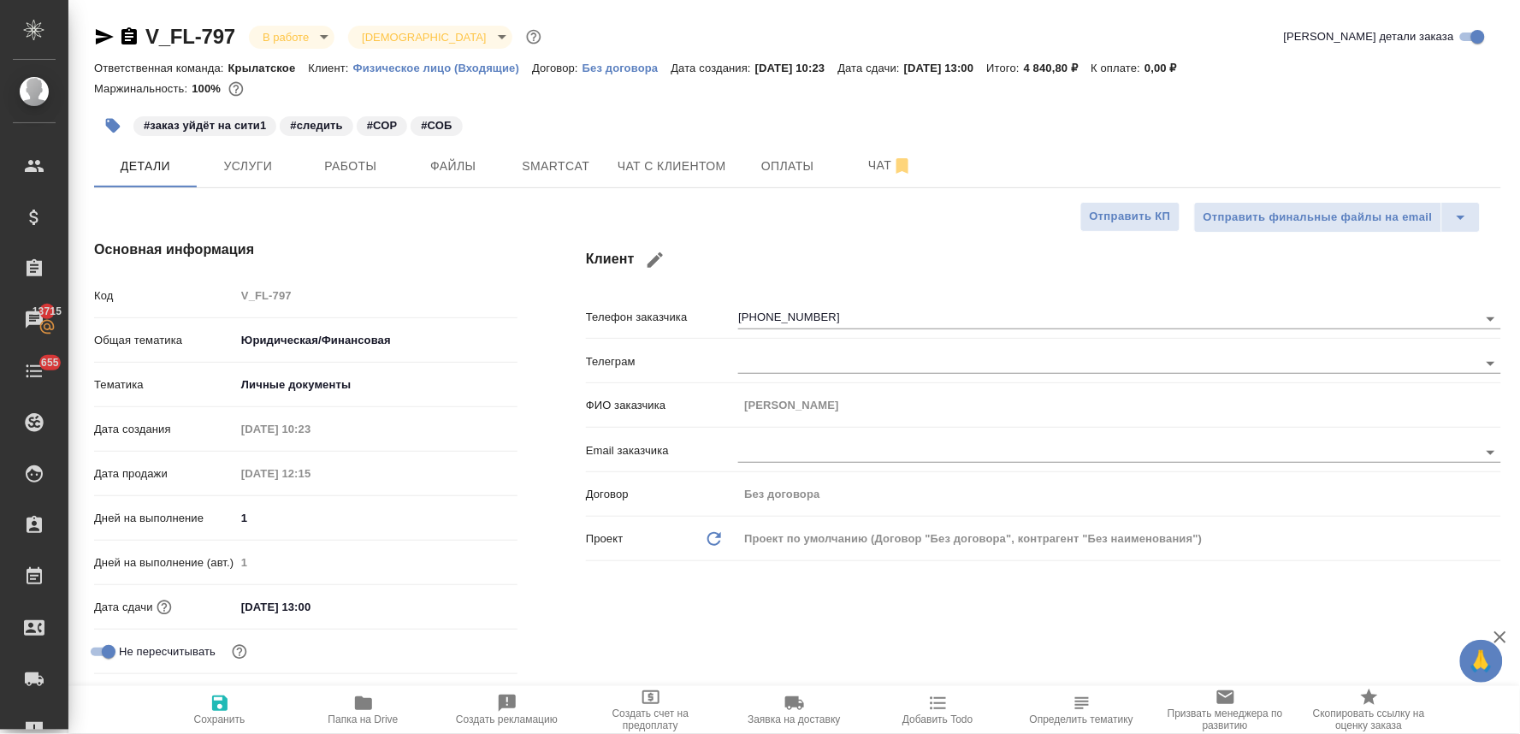
type textarea "x"
click at [101, 41] on icon "button" at bounding box center [105, 36] width 18 height 15
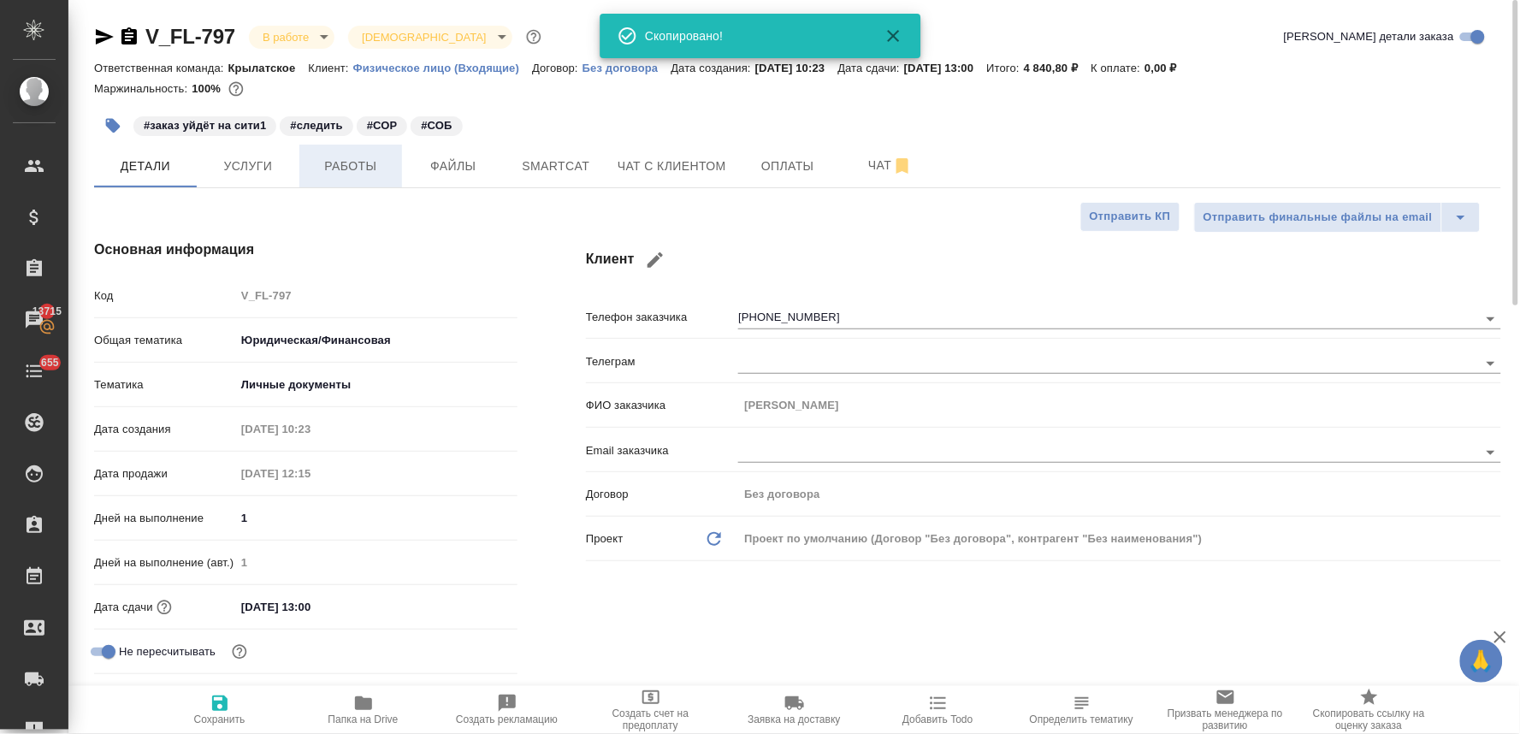
click at [364, 169] on span "Работы" at bounding box center [351, 166] width 82 height 21
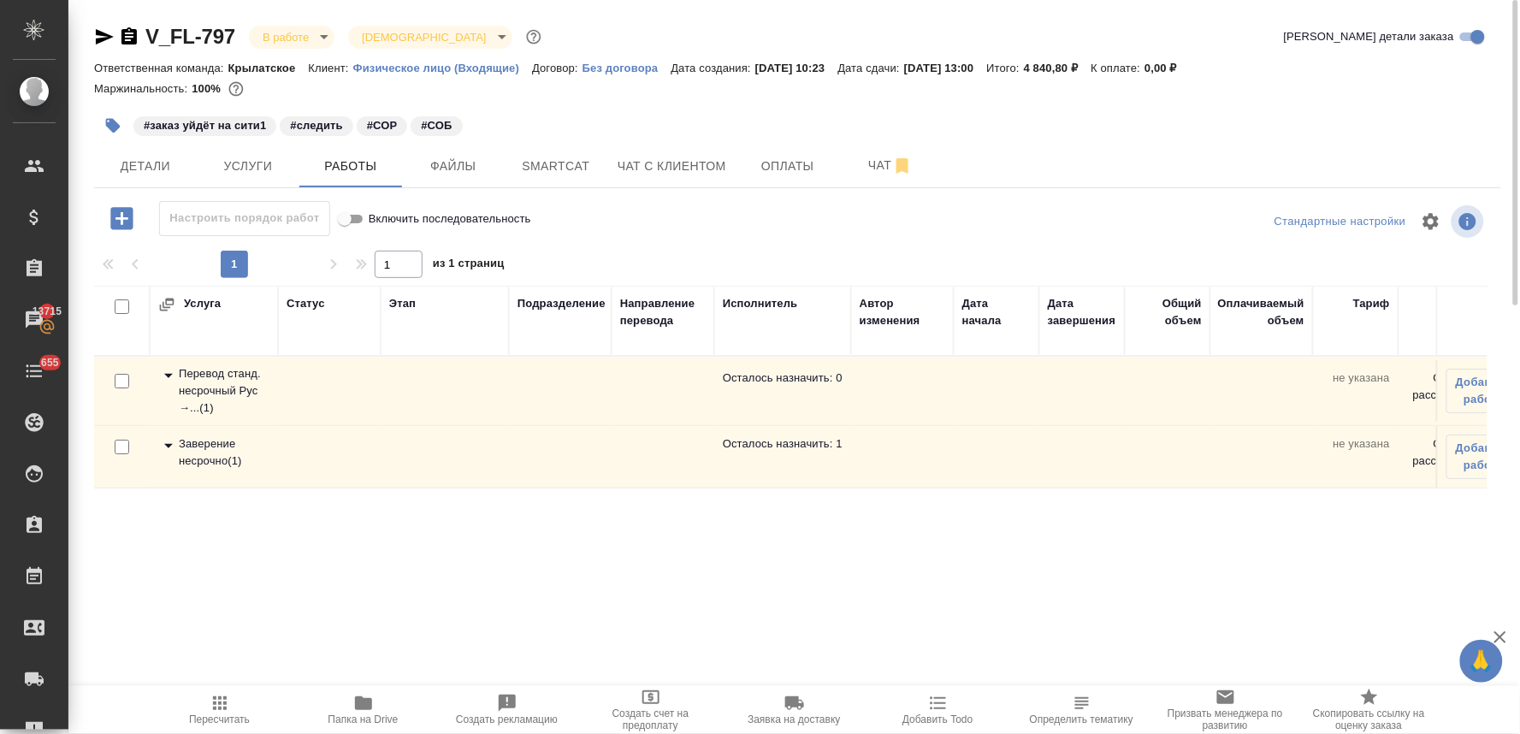
click at [198, 377] on div "Перевод станд. несрочный Рус →... ( 1 )" at bounding box center [213, 390] width 111 height 51
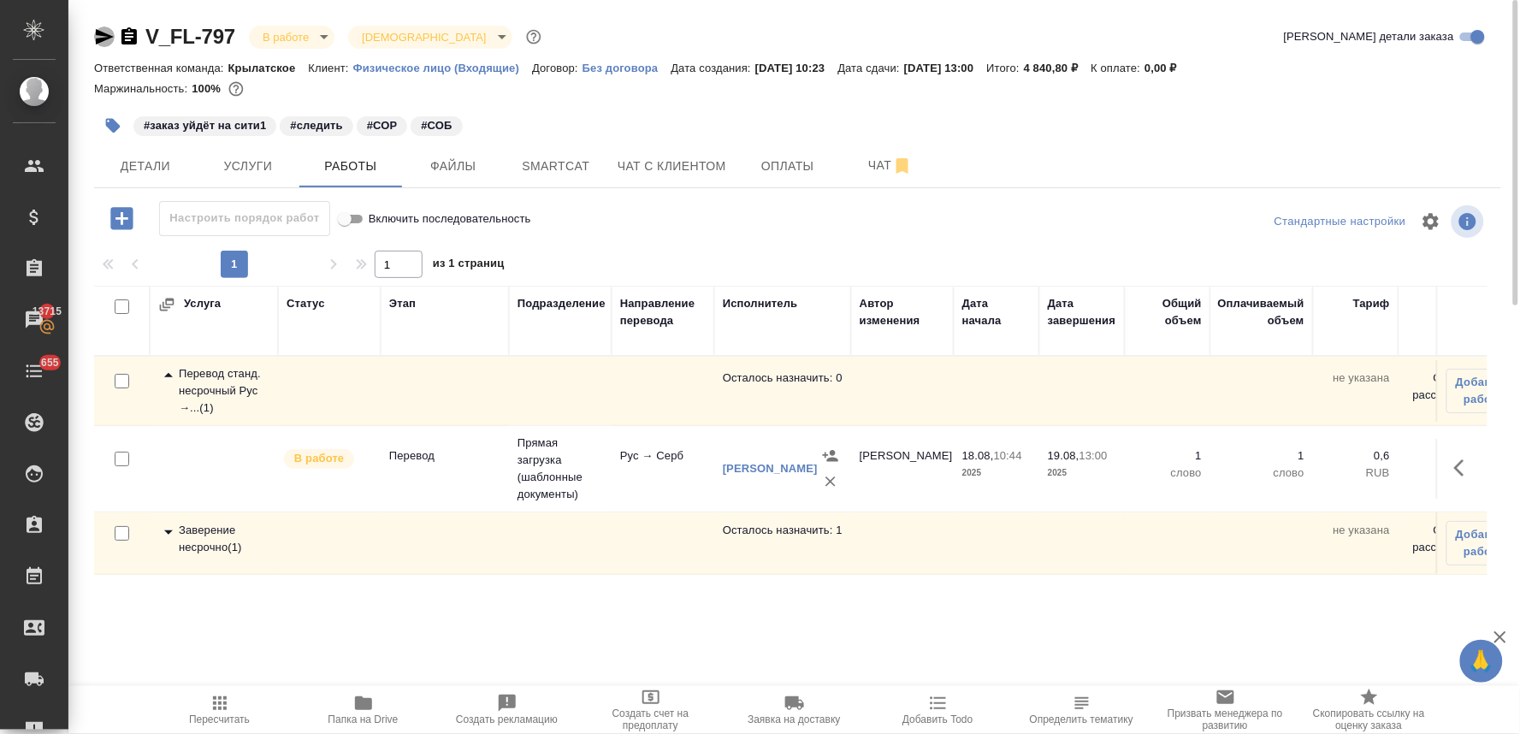
click at [95, 40] on icon "button" at bounding box center [104, 37] width 21 height 21
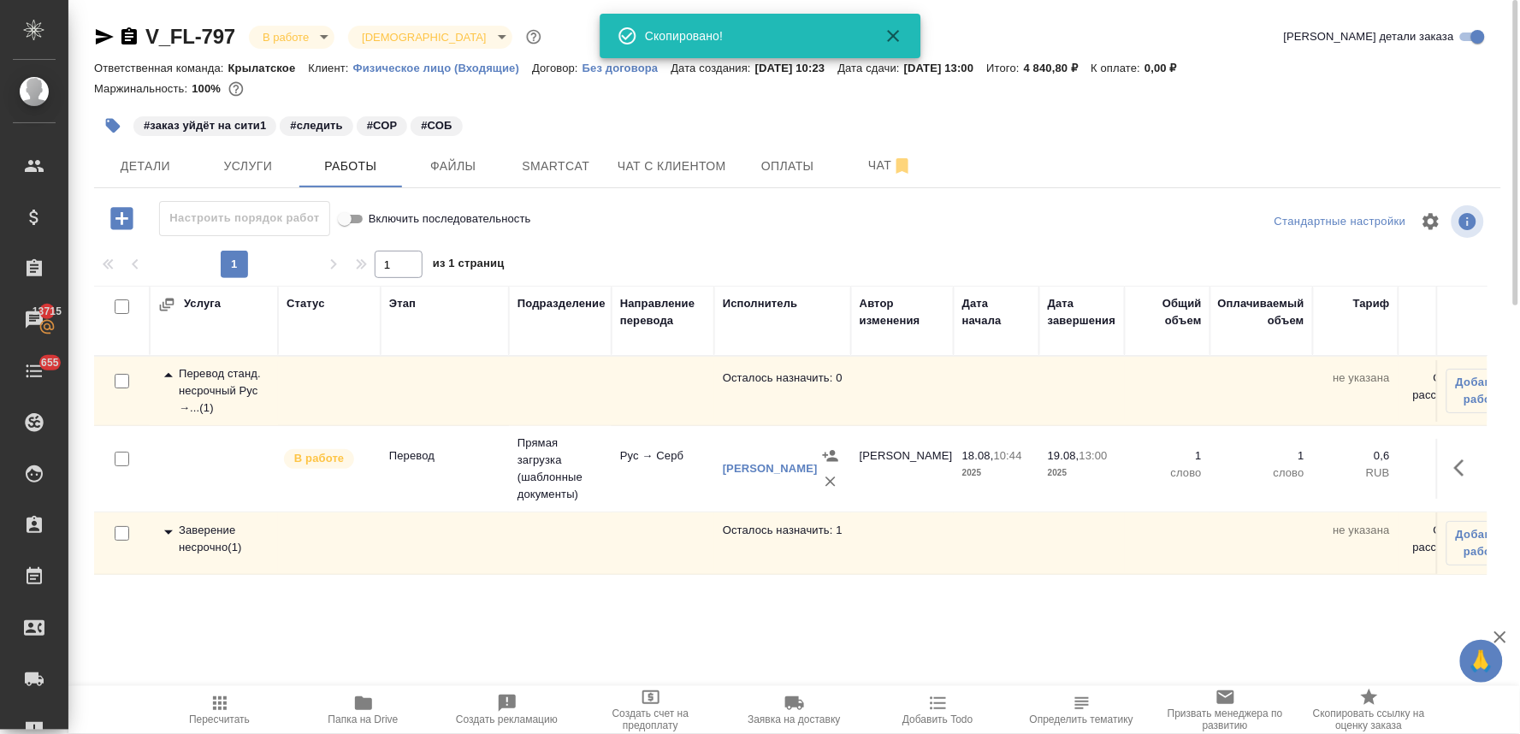
click at [1481, 121] on div "#заказ уйдёт на сити1 #следить #СОР #СОБ" at bounding box center [797, 126] width 1407 height 38
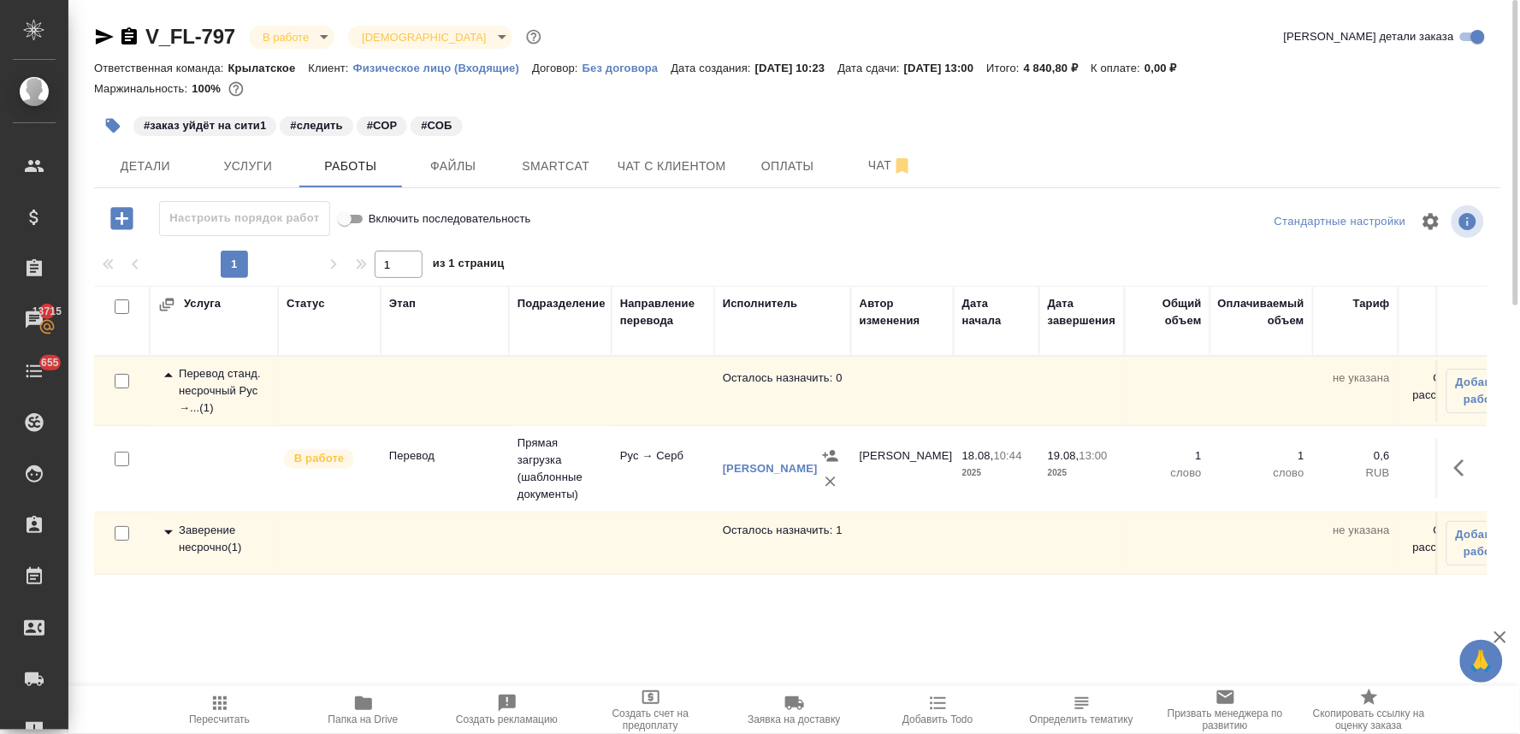
click at [362, 713] on span "Папка на Drive" at bounding box center [363, 719] width 70 height 12
click at [152, 164] on span "Детали" at bounding box center [145, 166] width 82 height 21
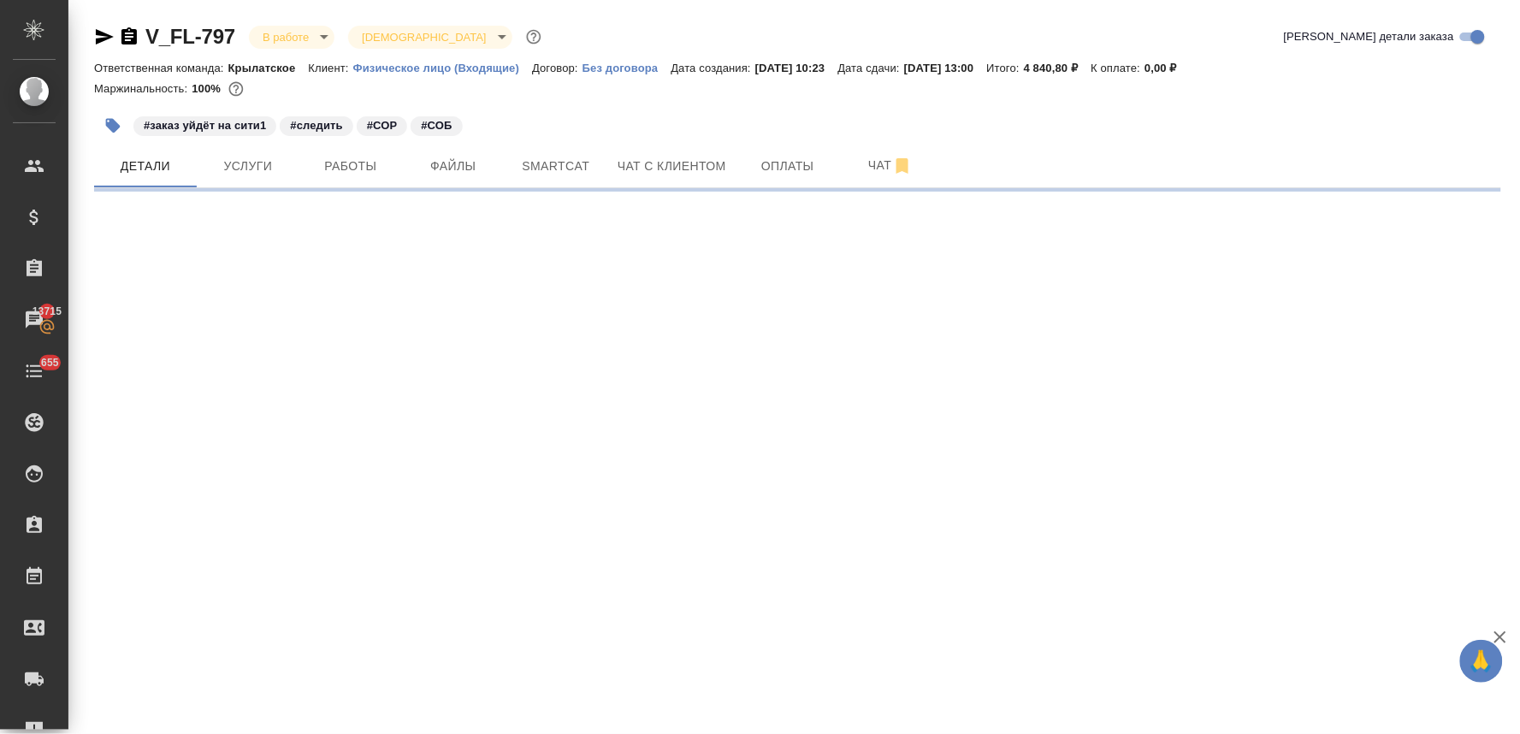
select select "RU"
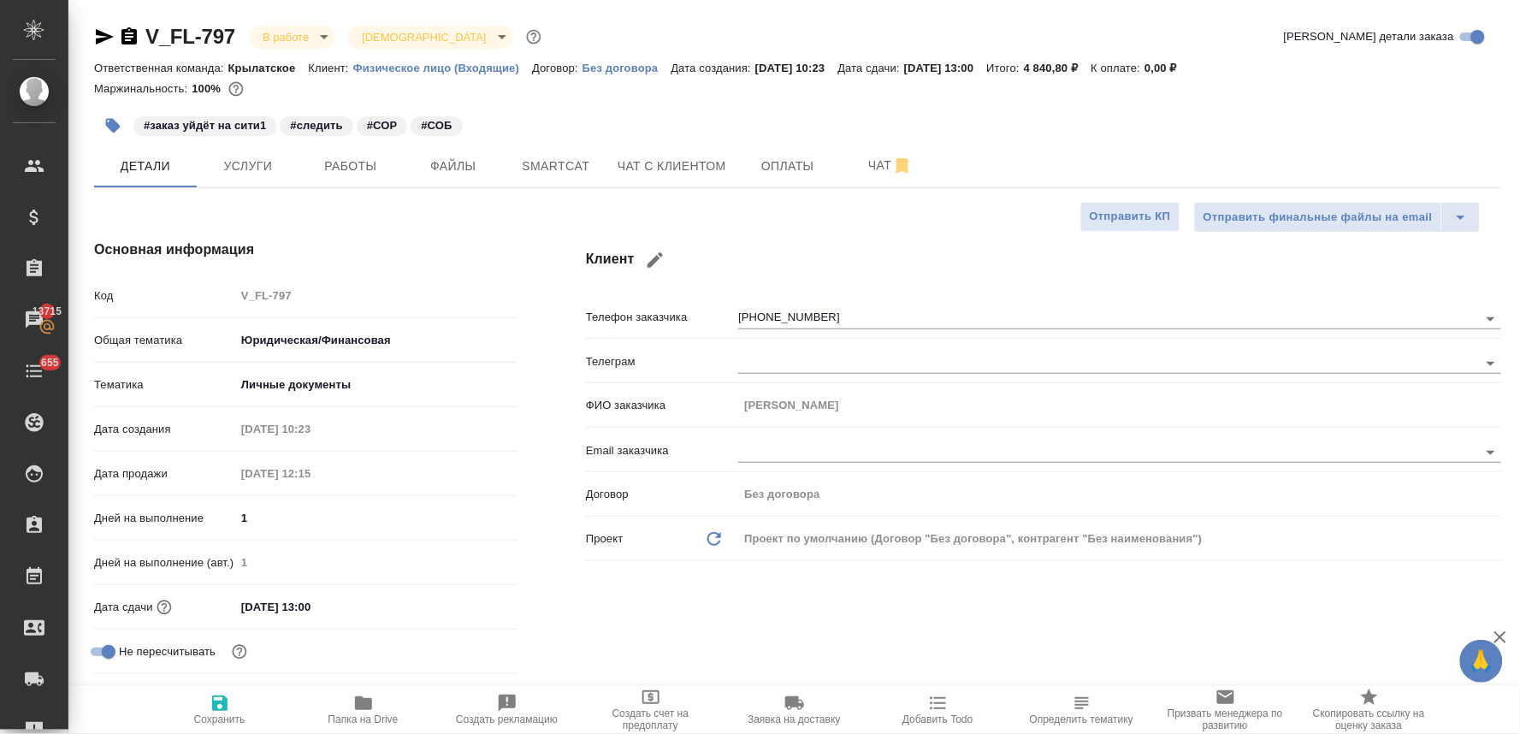
type textarea "x"
click at [228, 297] on div "Код V_FL-797" at bounding box center [305, 296] width 423 height 30
click at [775, 653] on div "Клиент Телефон заказчика +79295761436 Телеграм ФИО заказчика Милош Медаревич Em…" at bounding box center [1044, 482] width 984 height 554
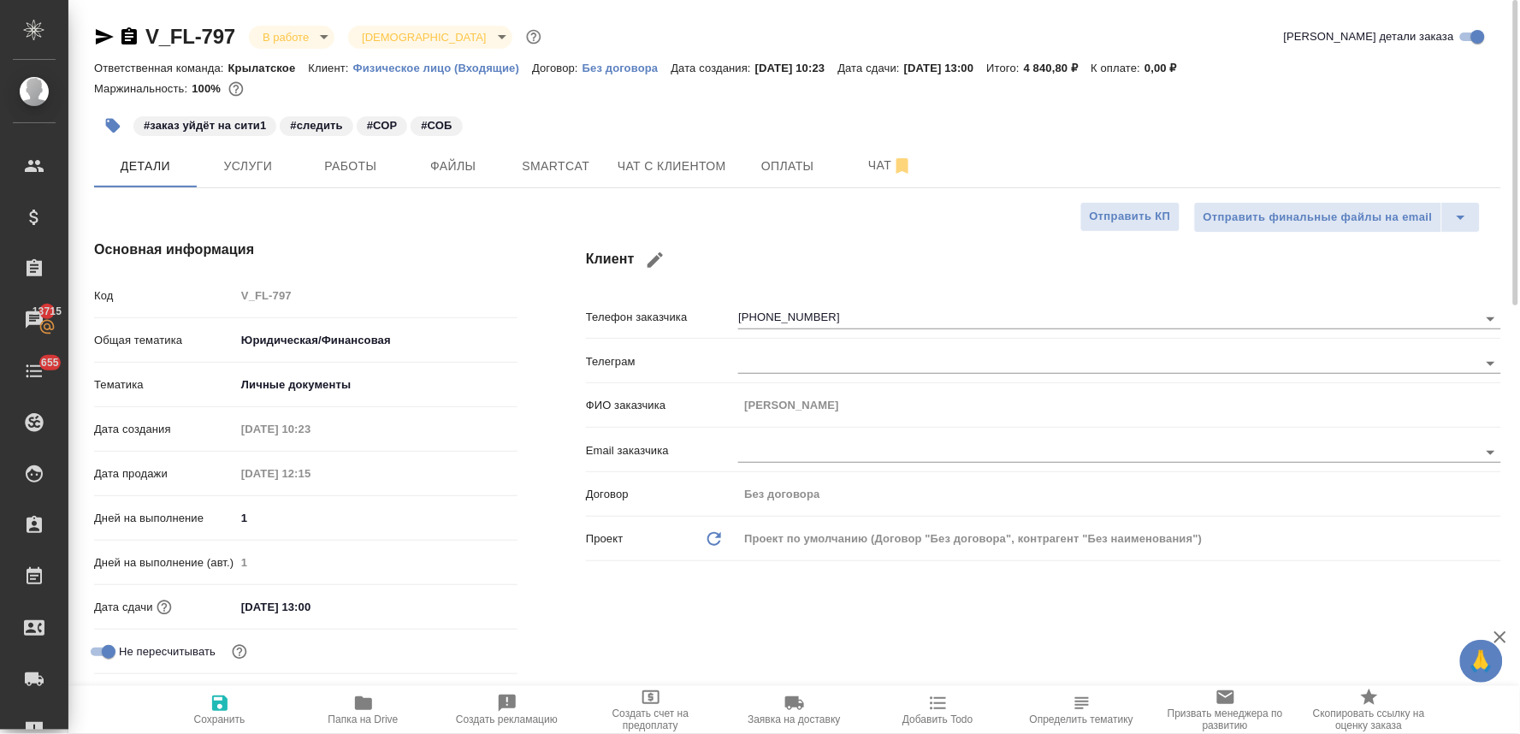
type textarea "x"
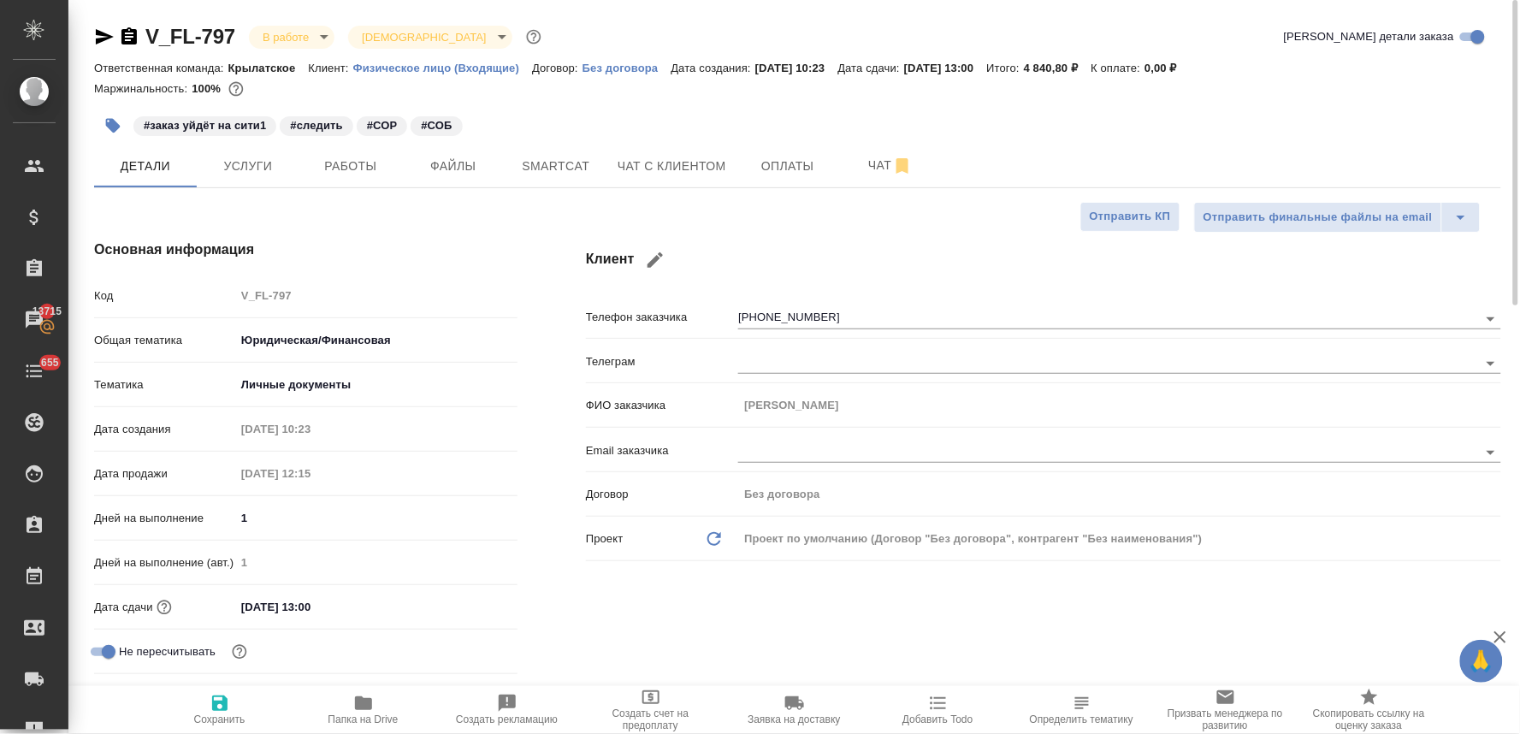
type textarea "x"
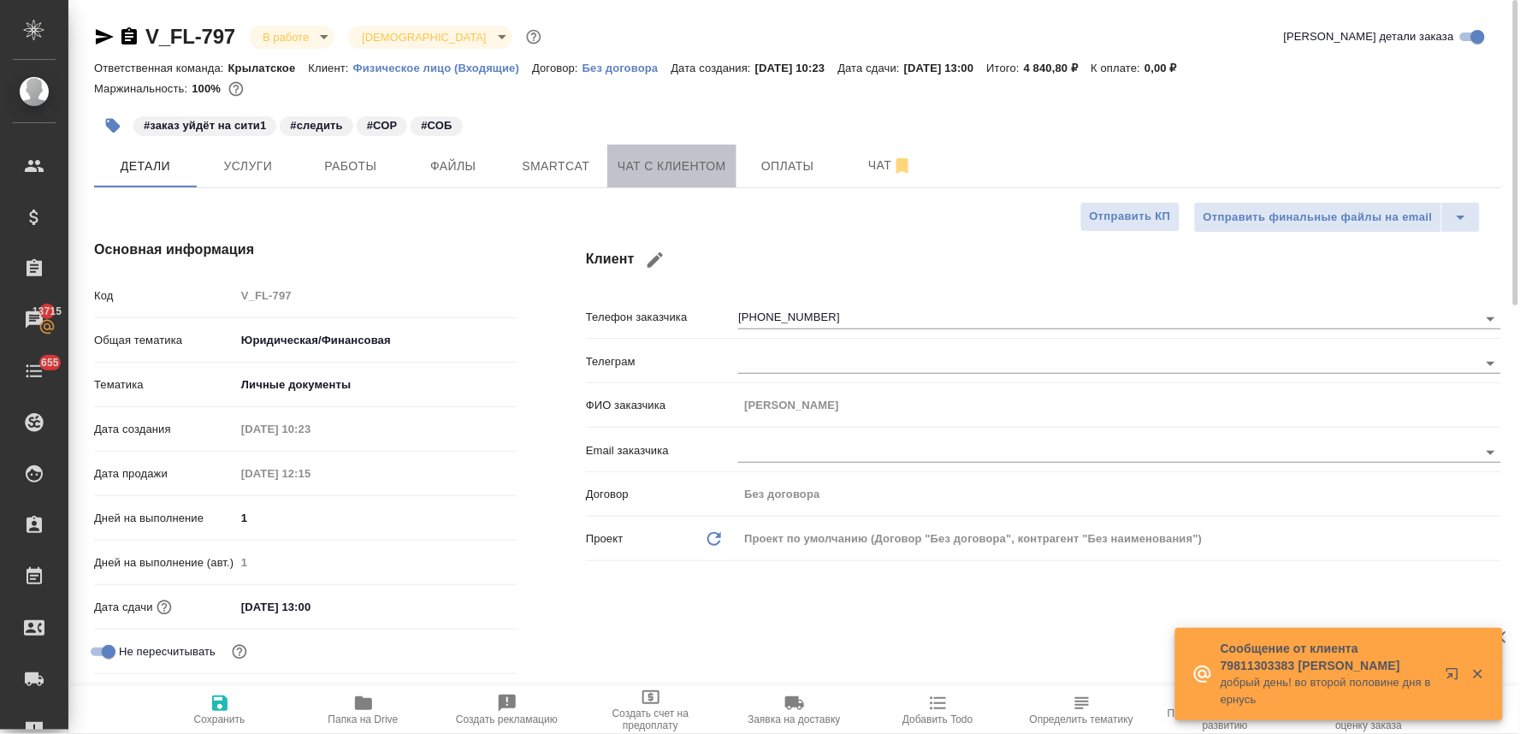
click at [674, 163] on span "Чат с клиентом" at bounding box center [672, 166] width 109 height 21
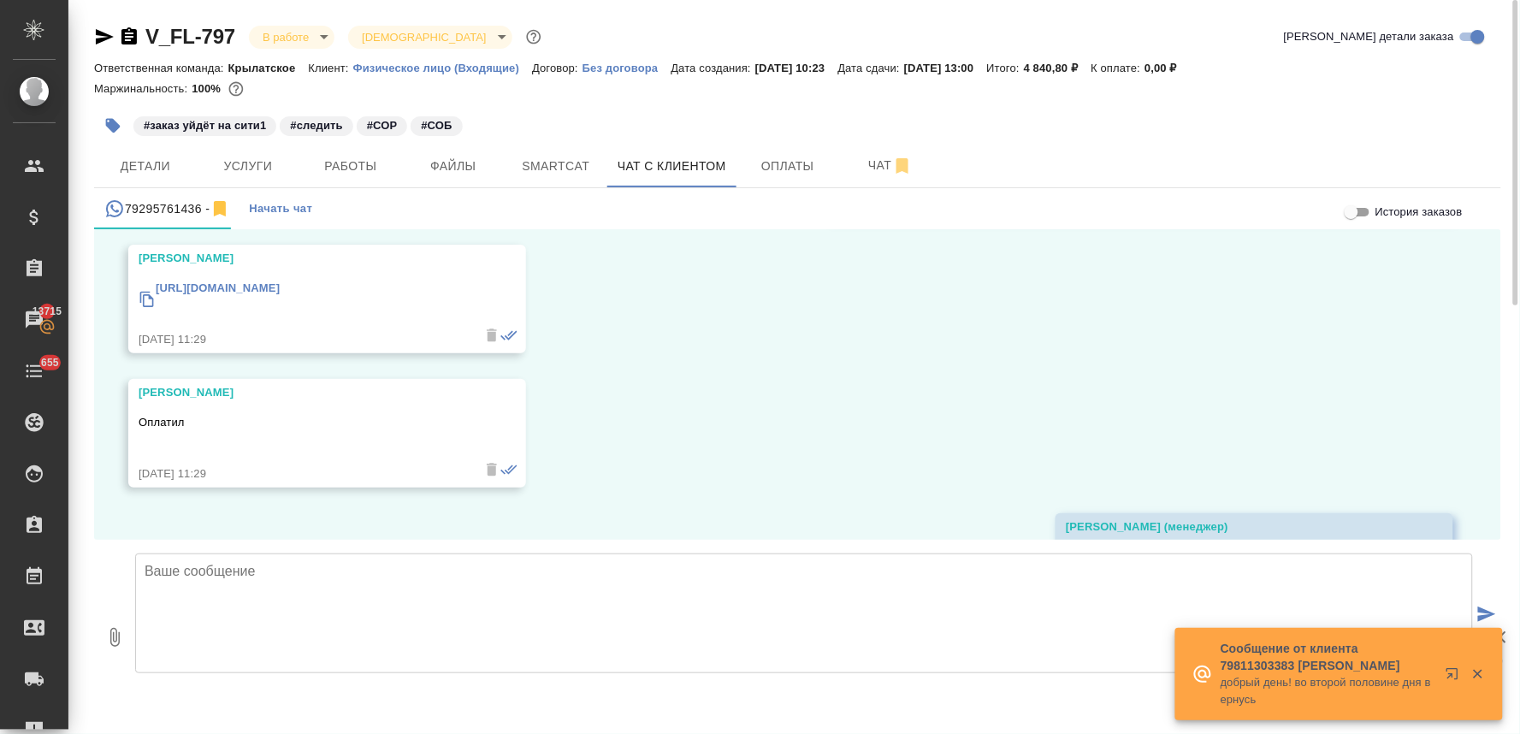
scroll to position [1882, 0]
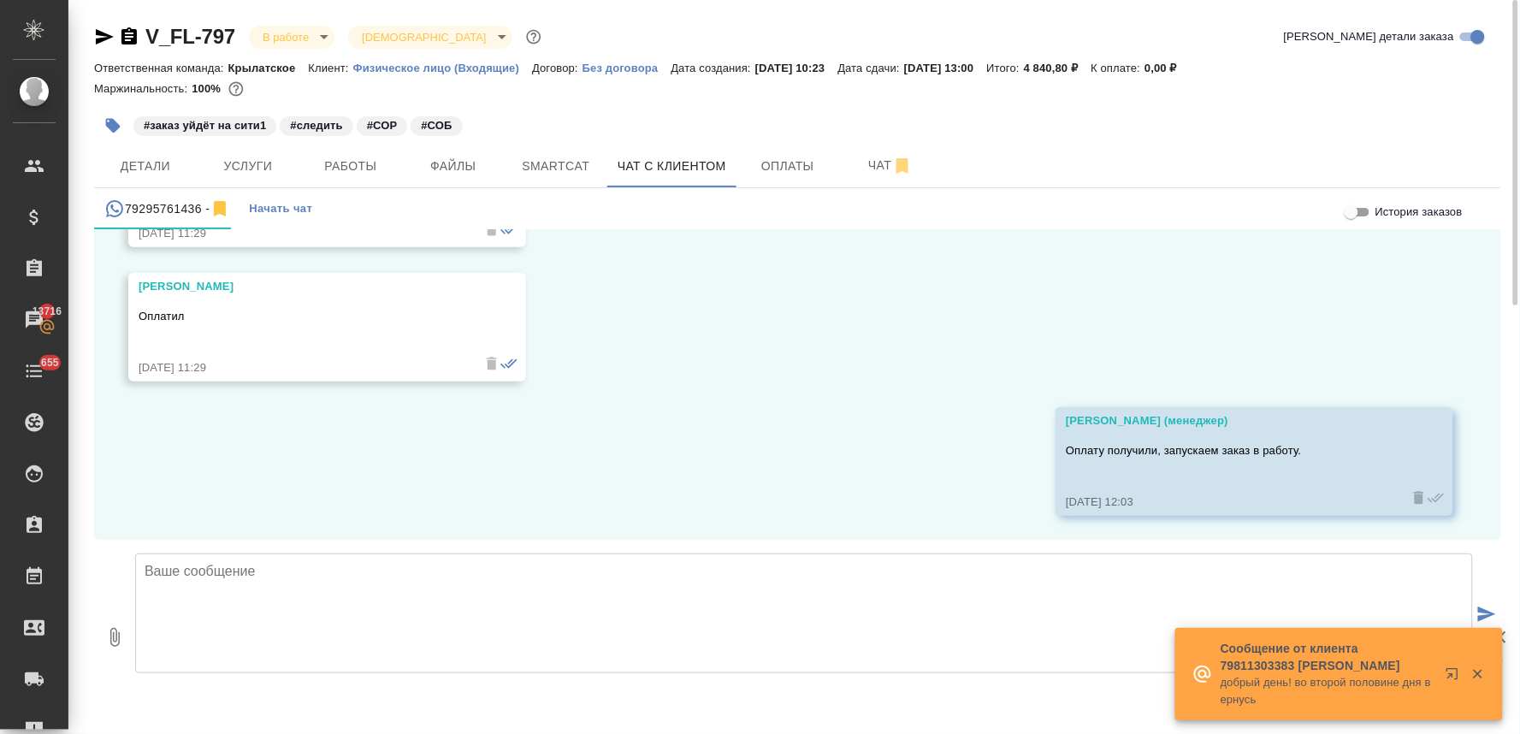
click at [423, 605] on textarea at bounding box center [804, 613] width 1338 height 120
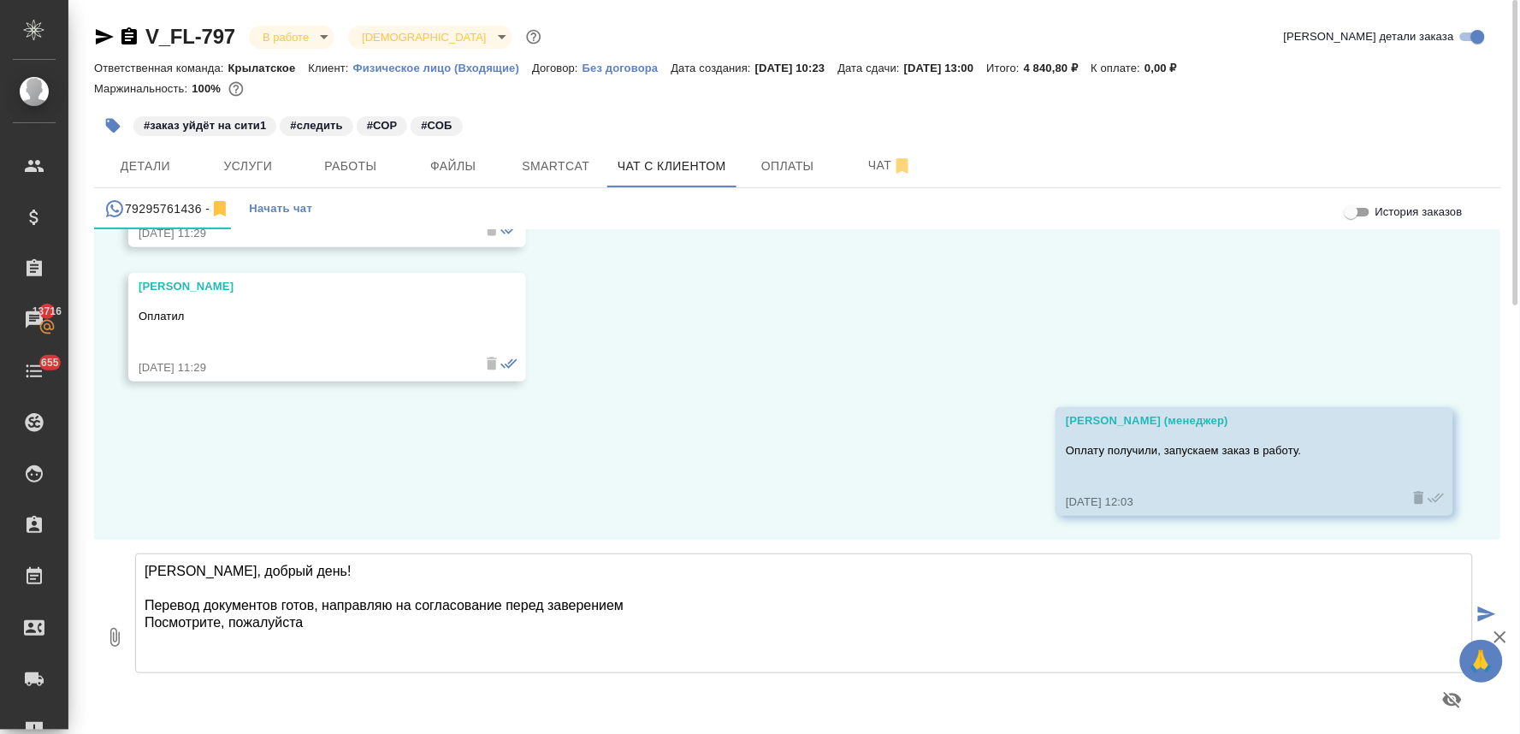
type textarea "Милош, добрый день! Перевод документов готов, направляю на согласование перед з…"
click at [112, 635] on icon "button" at bounding box center [114, 637] width 21 height 21
type input "C:\fakepath\свиделеьство о рождении_RS(ĆIR)_.doc"
click at [1487, 610] on icon "submit" at bounding box center [1487, 613] width 18 height 15
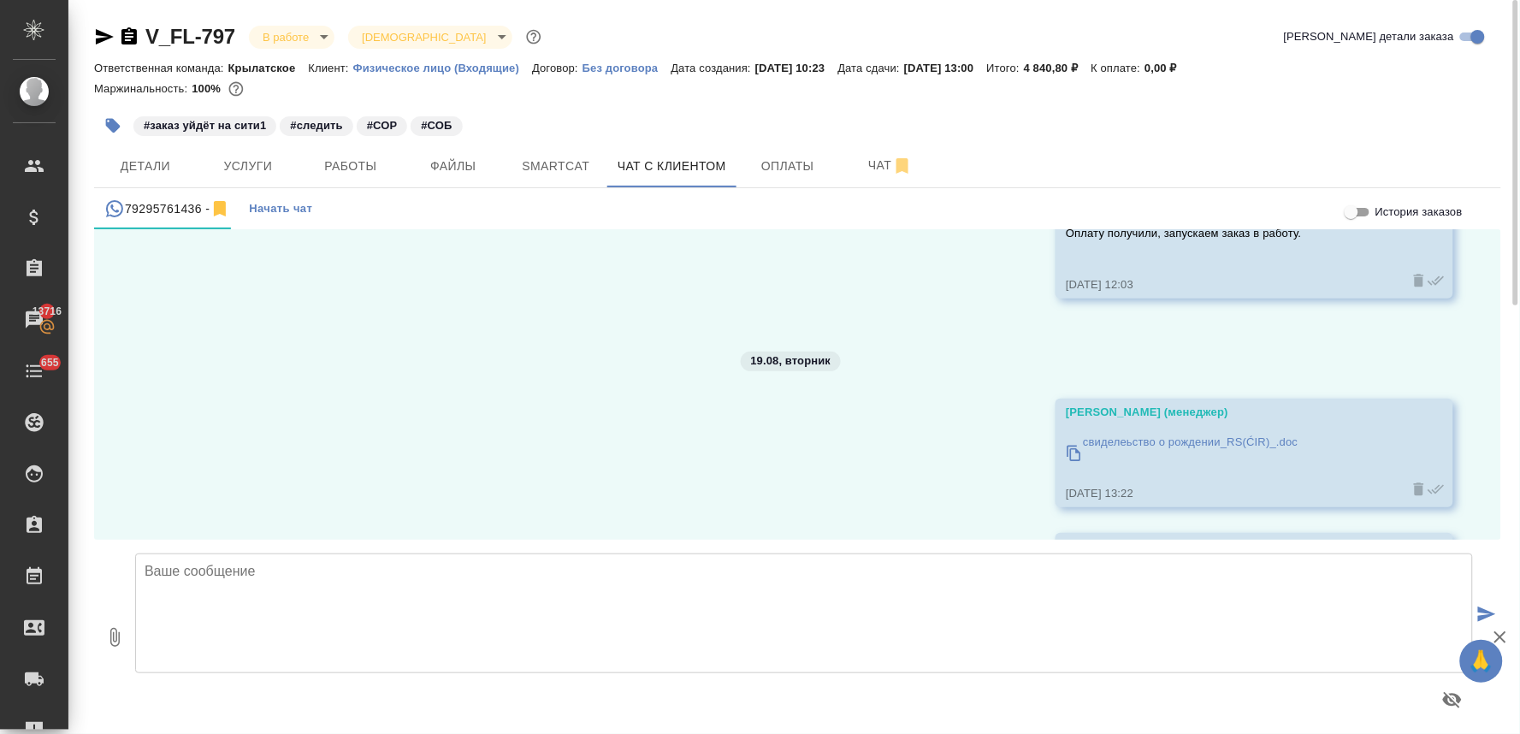
scroll to position [2418, 0]
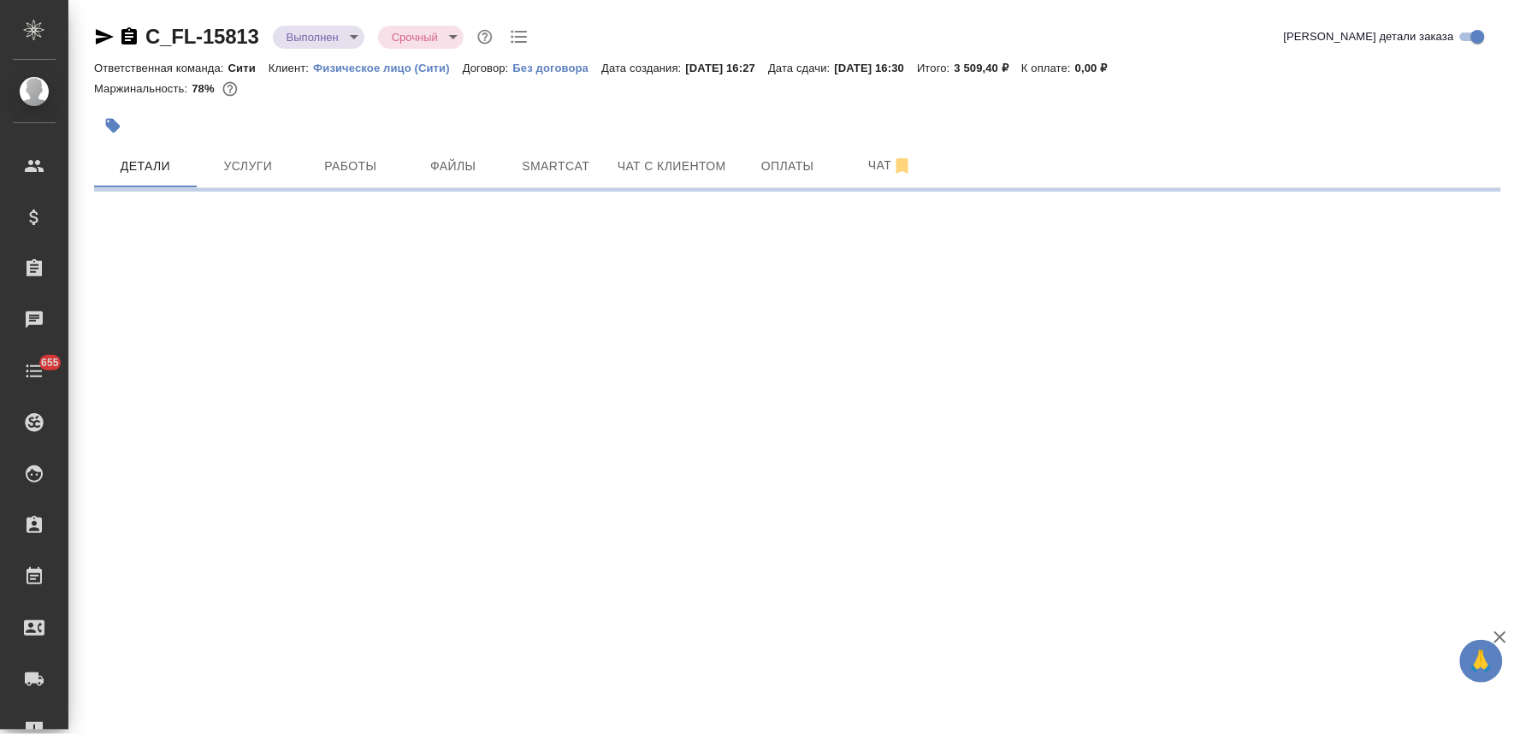
select select "RU"
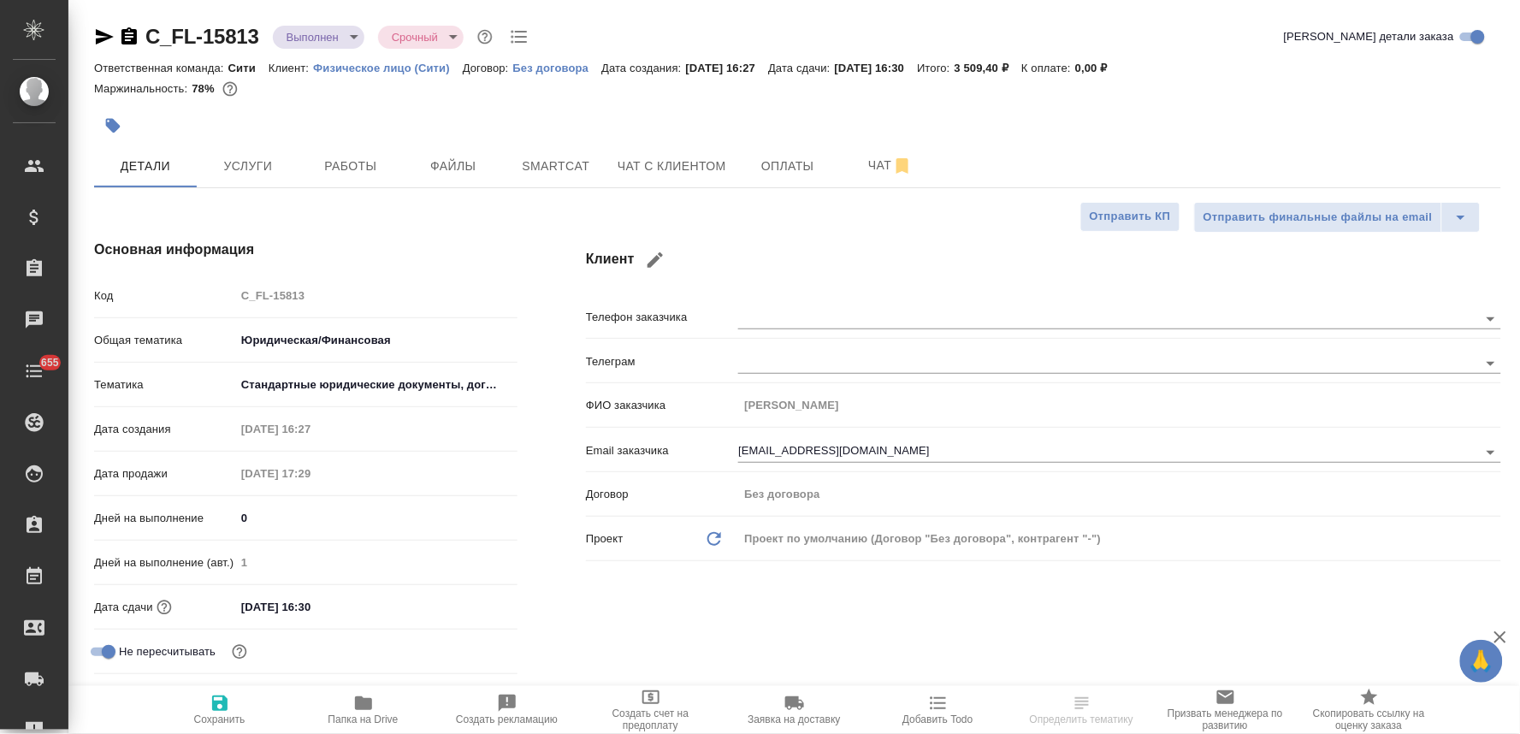
type textarea "x"
click at [366, 185] on button "Работы" at bounding box center [350, 166] width 103 height 43
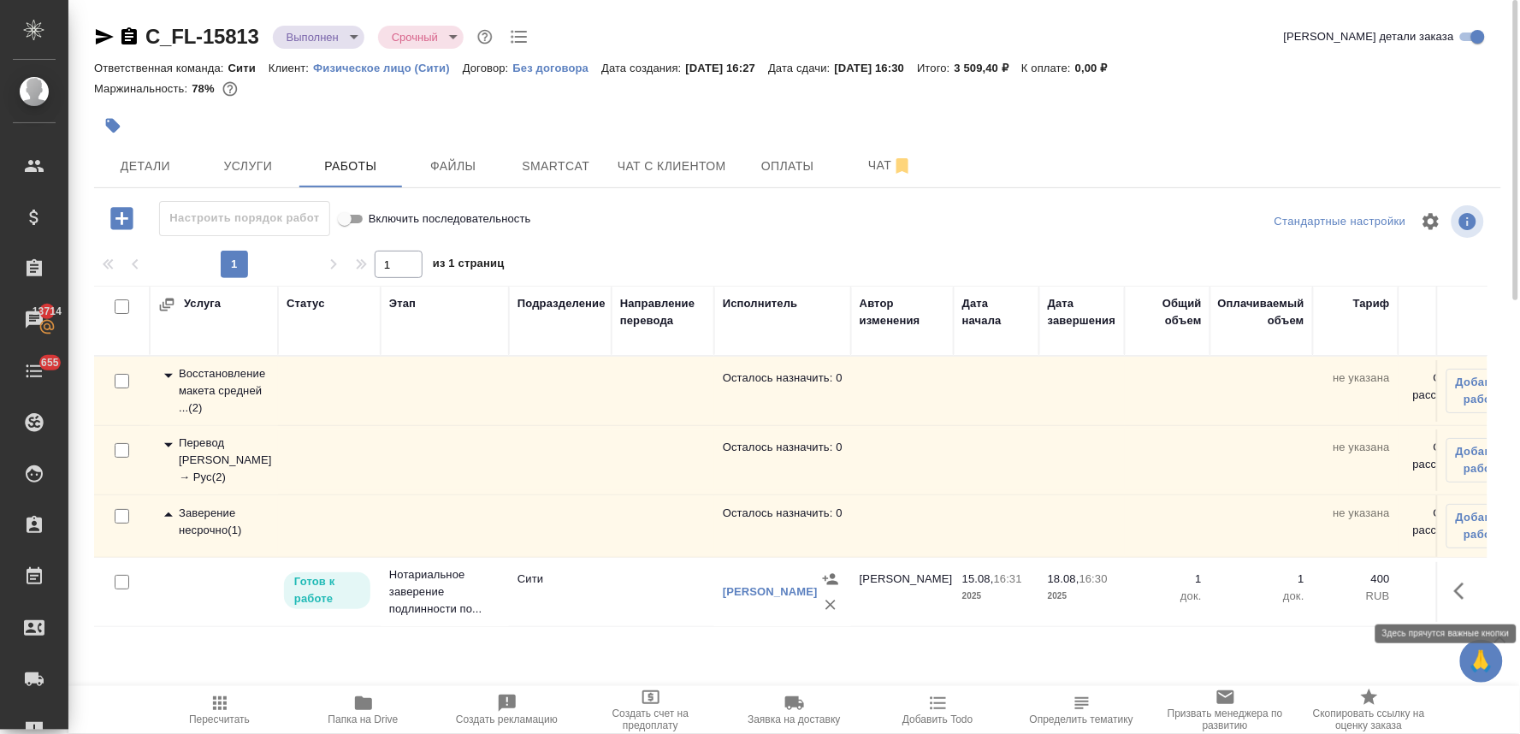
click at [1476, 587] on button "button" at bounding box center [1464, 590] width 41 height 41
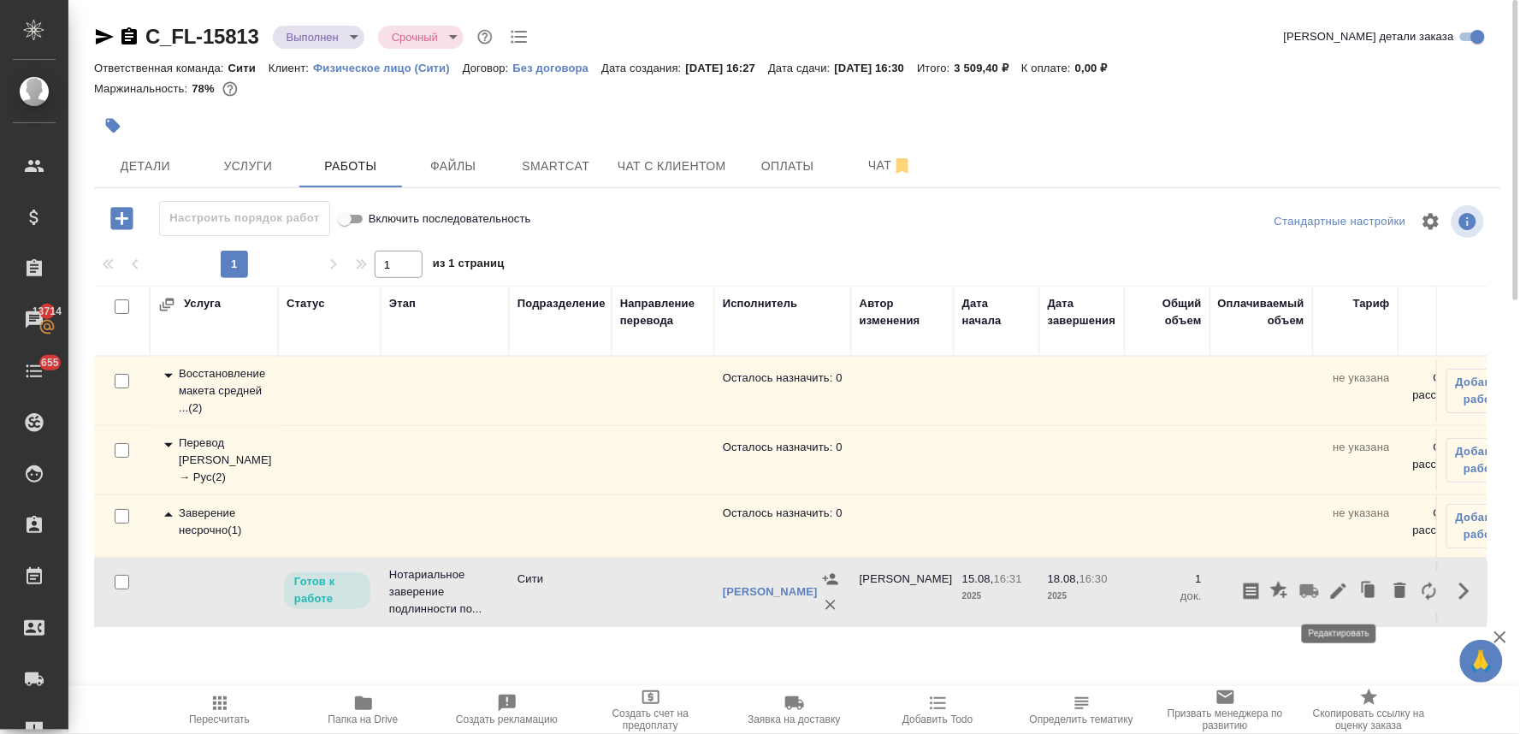
click at [1343, 595] on icon "button" at bounding box center [1338, 591] width 21 height 21
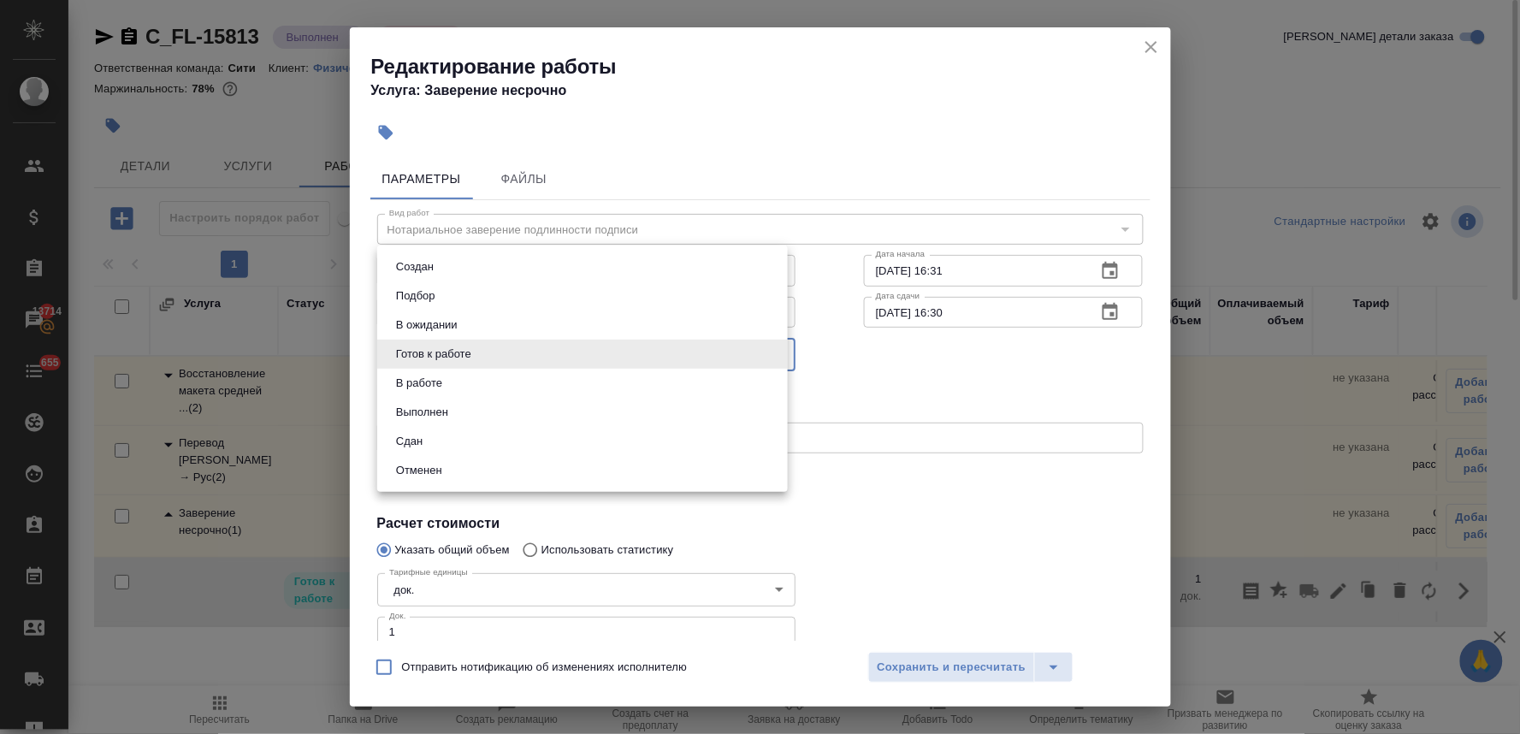
click at [560, 358] on body "🙏 .cls-1 fill:#fff; AWATERA Lyamina Nadezhda Клиенты Спецификации Заказы 13714 …" at bounding box center [760, 367] width 1520 height 734
click at [575, 451] on li "Сдан" at bounding box center [582, 441] width 411 height 29
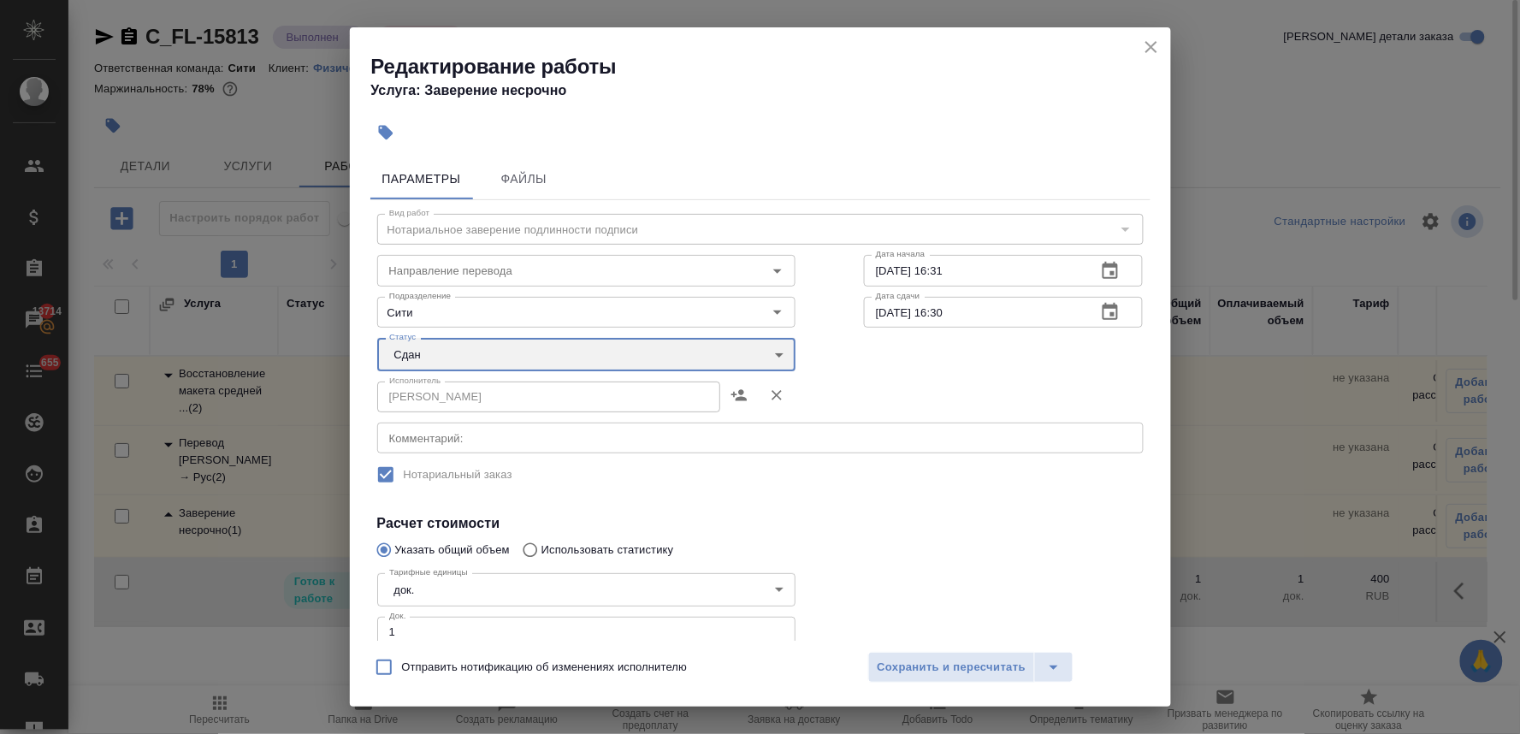
type input "closed"
click at [992, 671] on span "Сохранить и пересчитать" at bounding box center [952, 668] width 149 height 20
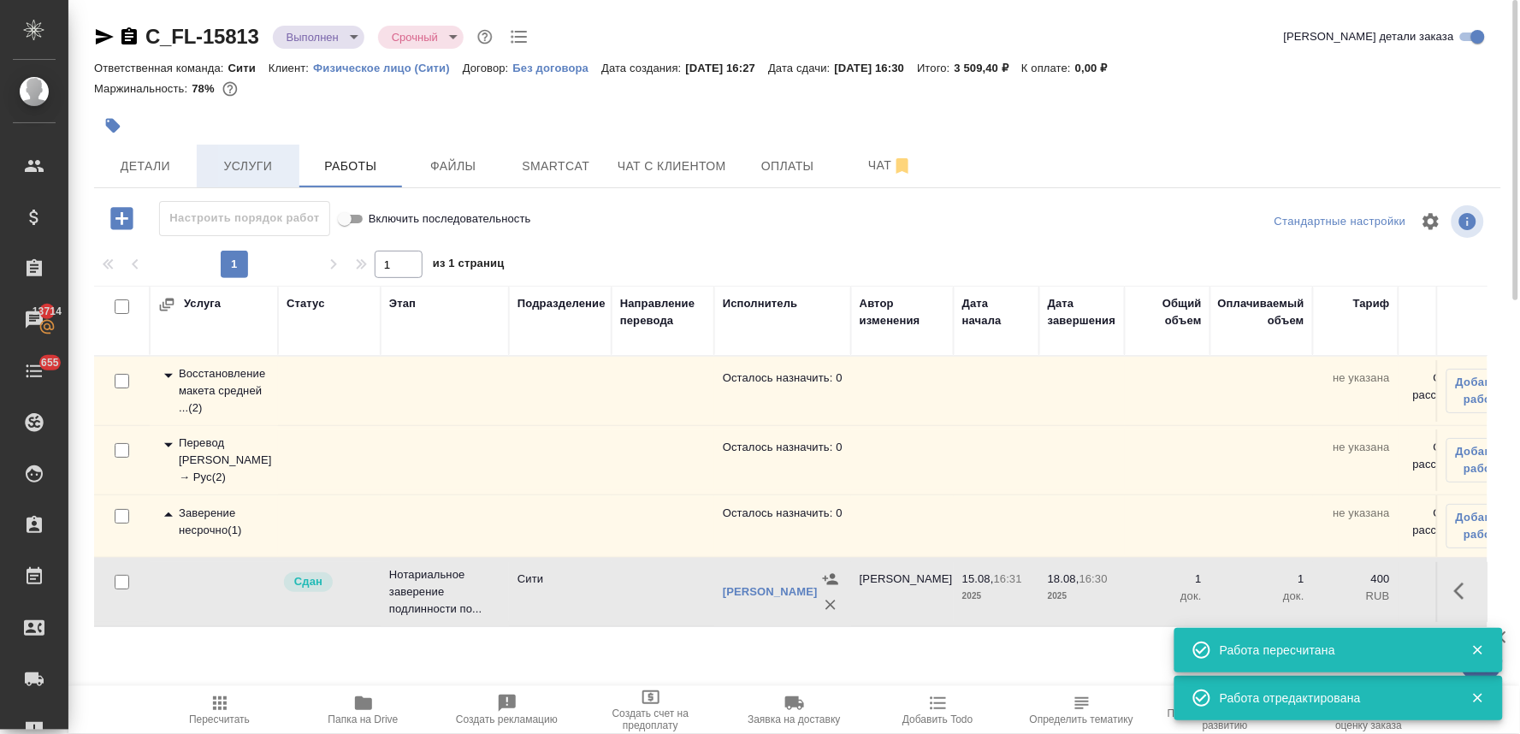
click at [261, 165] on span "Услуги" at bounding box center [248, 166] width 82 height 21
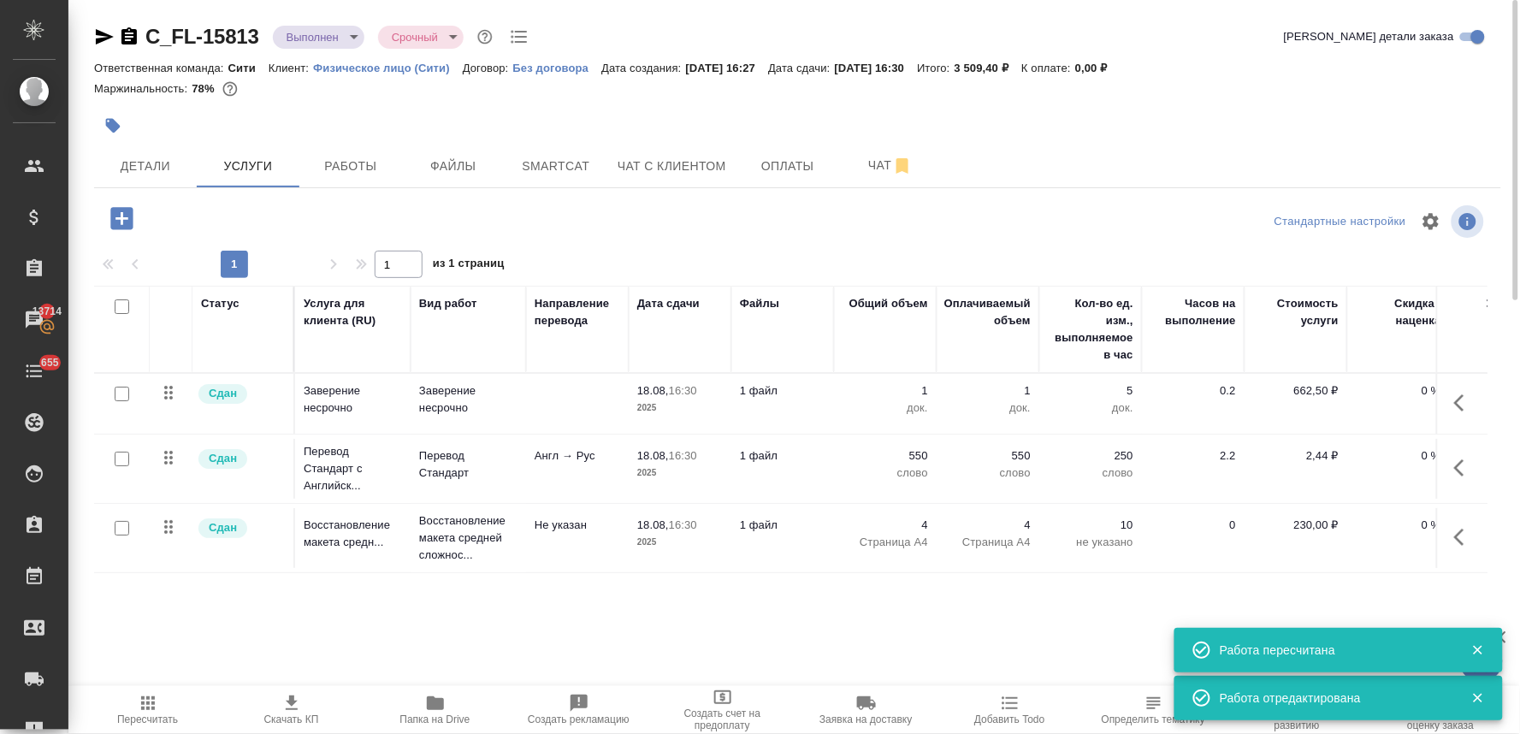
scroll to position [0, 217]
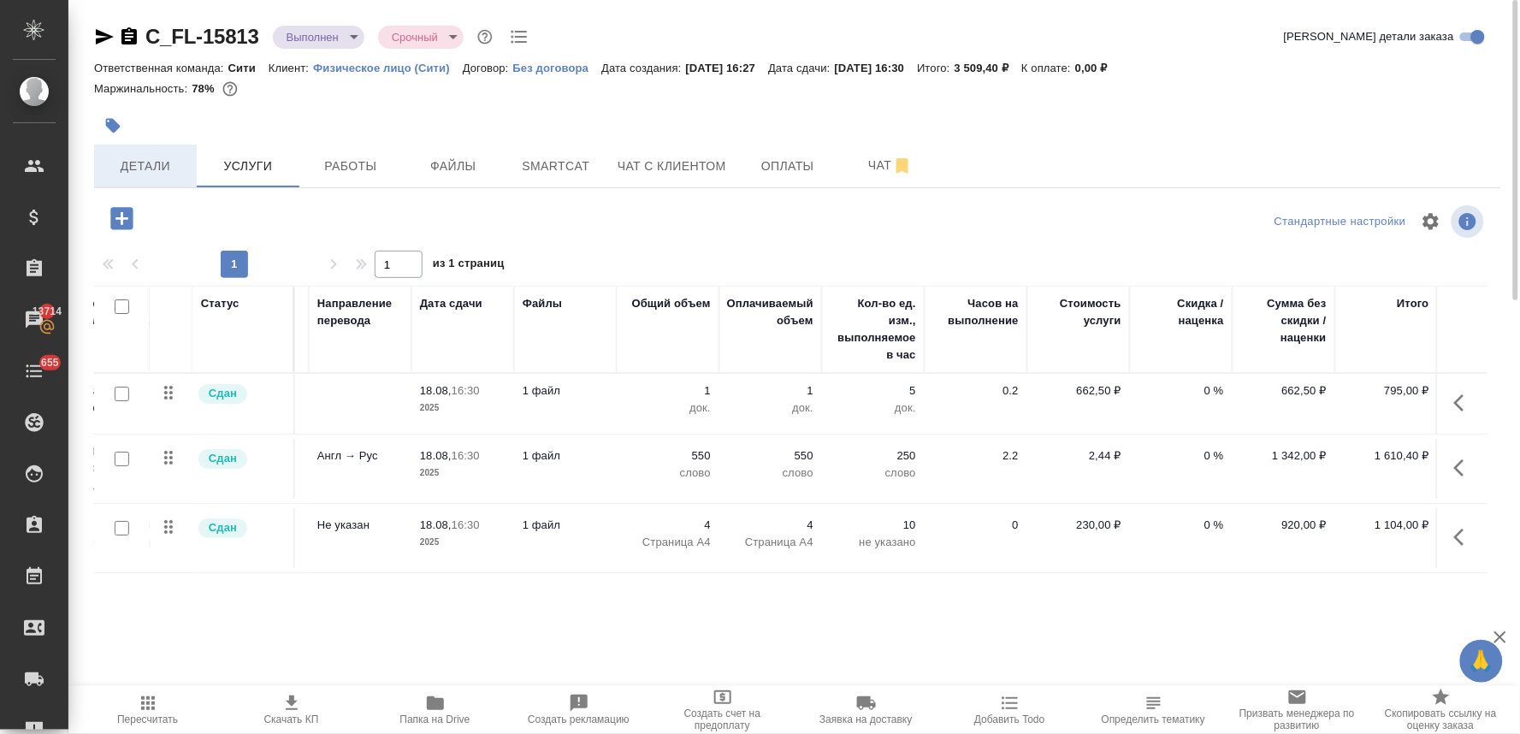
click at [157, 163] on span "Детали" at bounding box center [145, 166] width 82 height 21
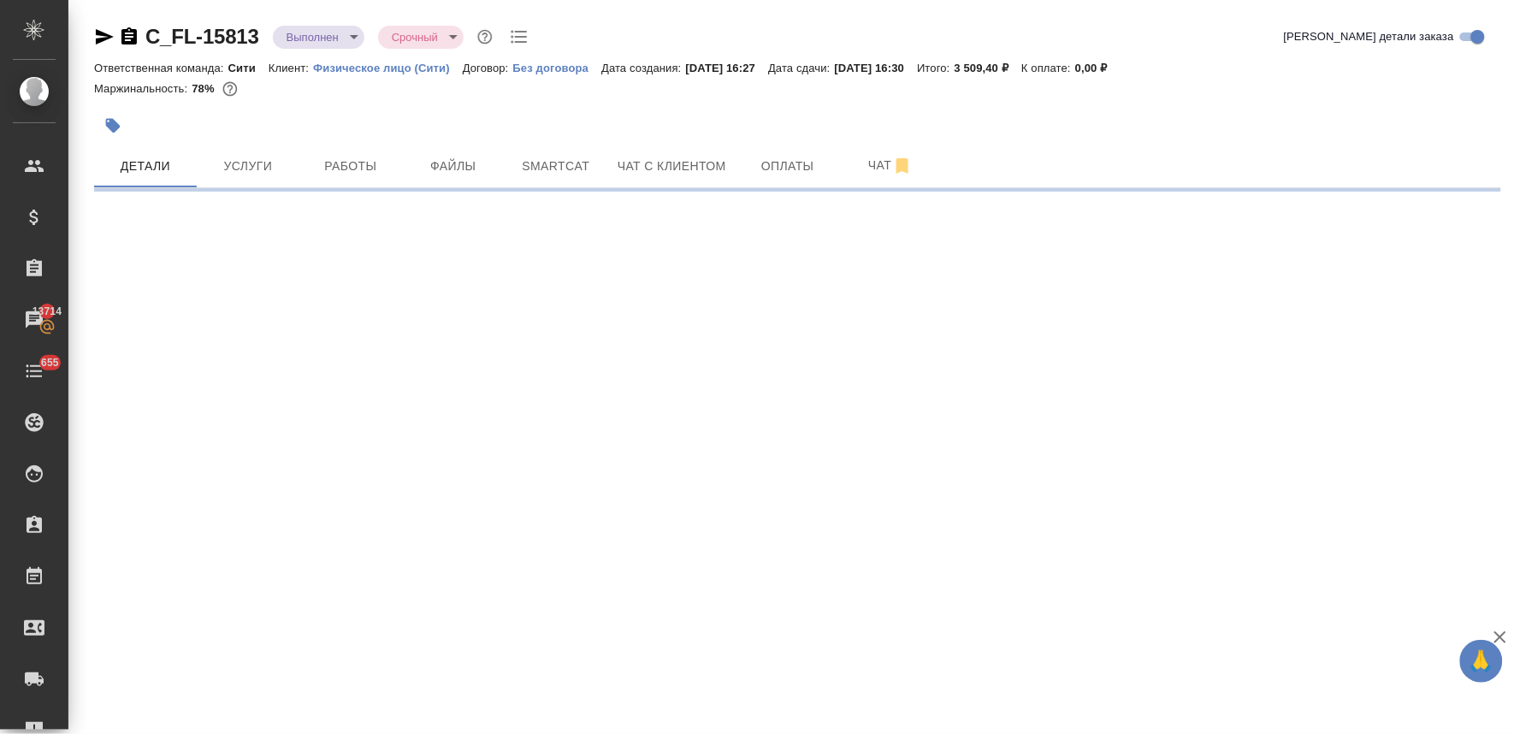
select select "RU"
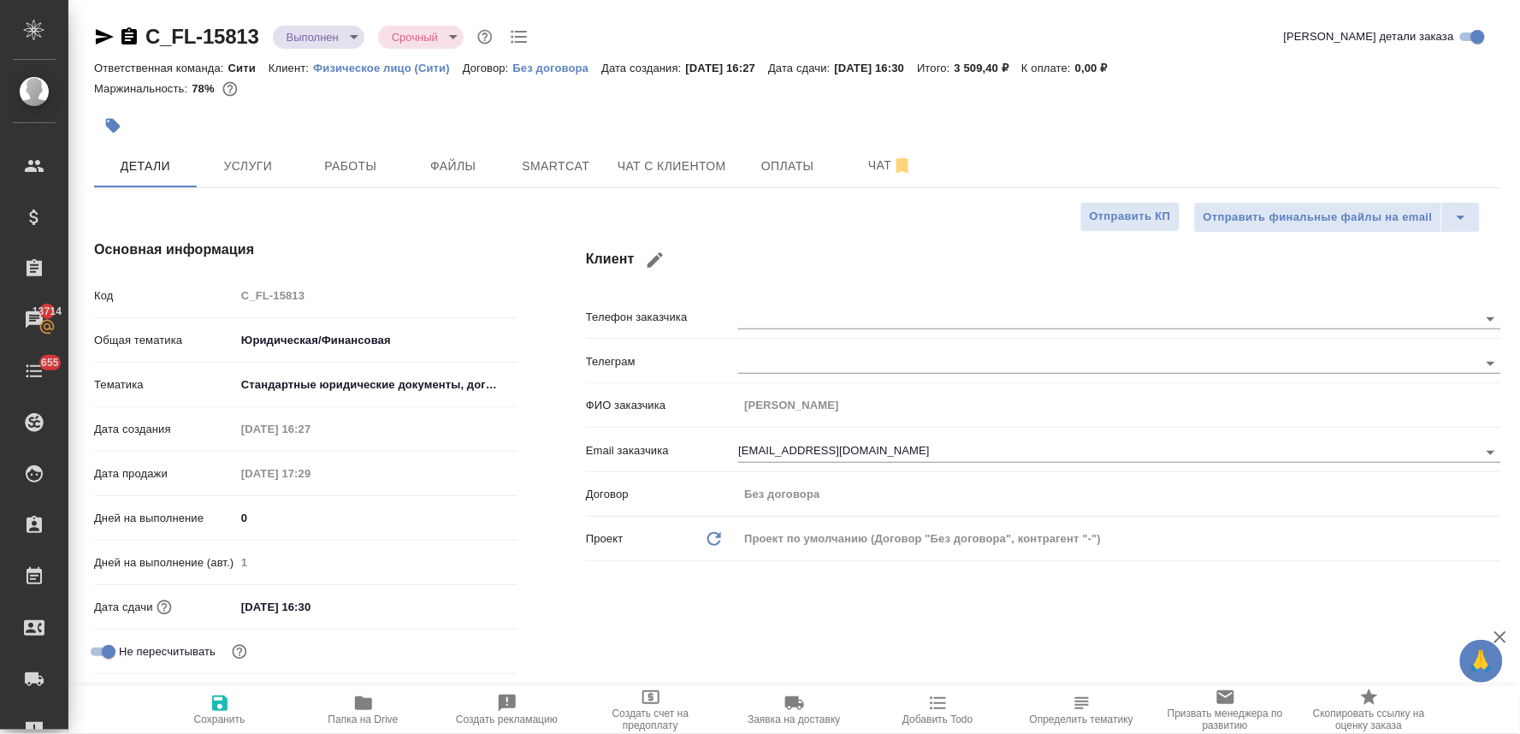
type textarea "x"
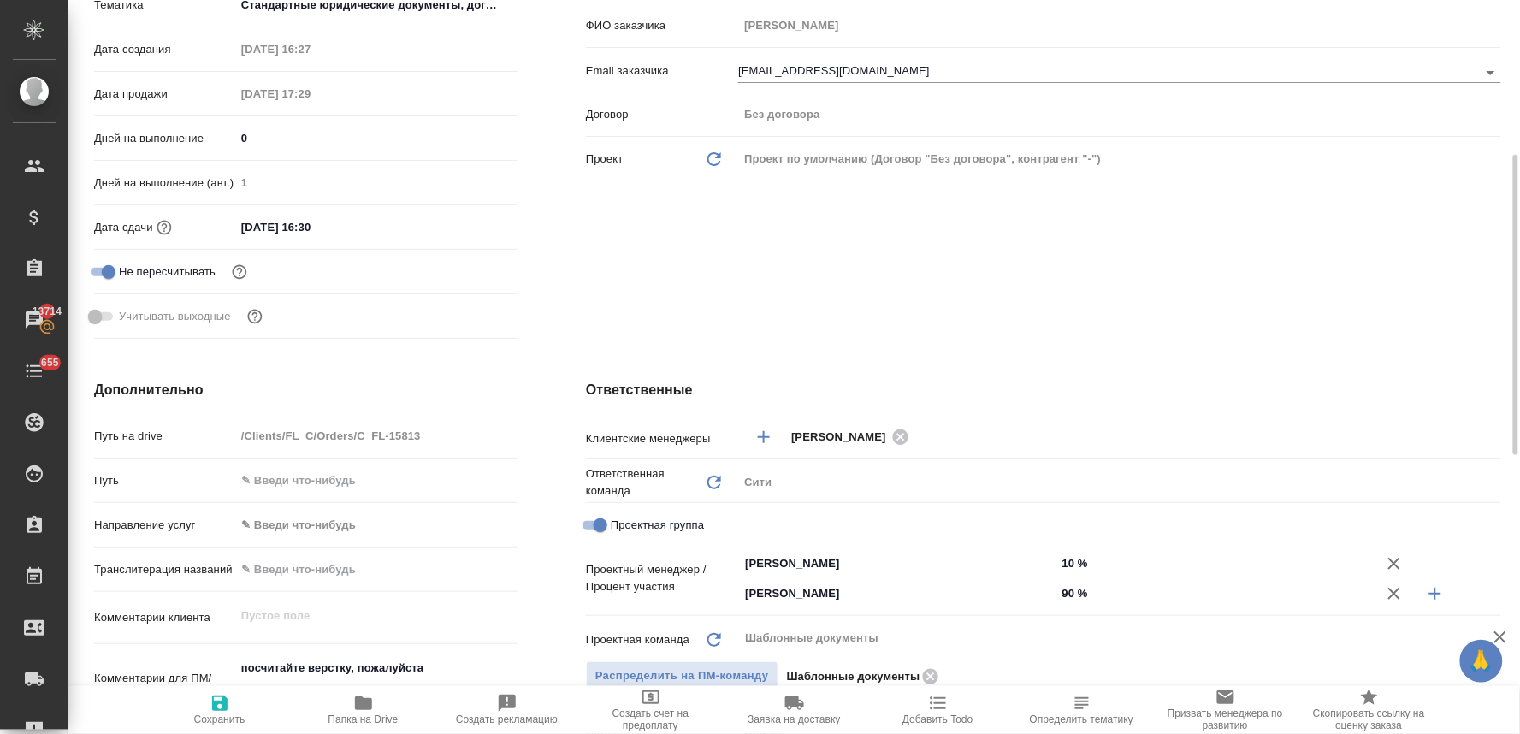
scroll to position [475, 0]
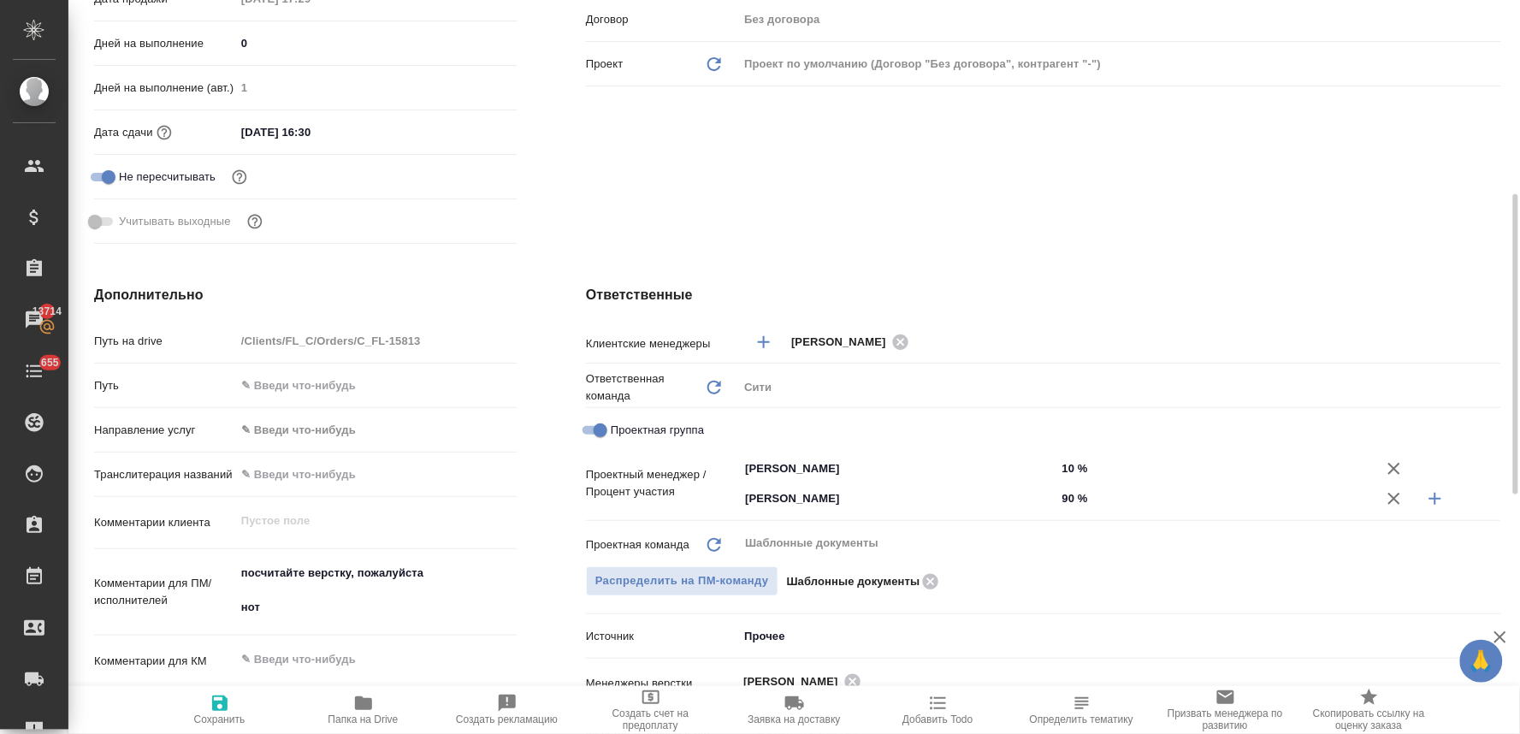
click at [1439, 494] on icon "button" at bounding box center [1435, 498] width 21 height 21
type textarea "x"
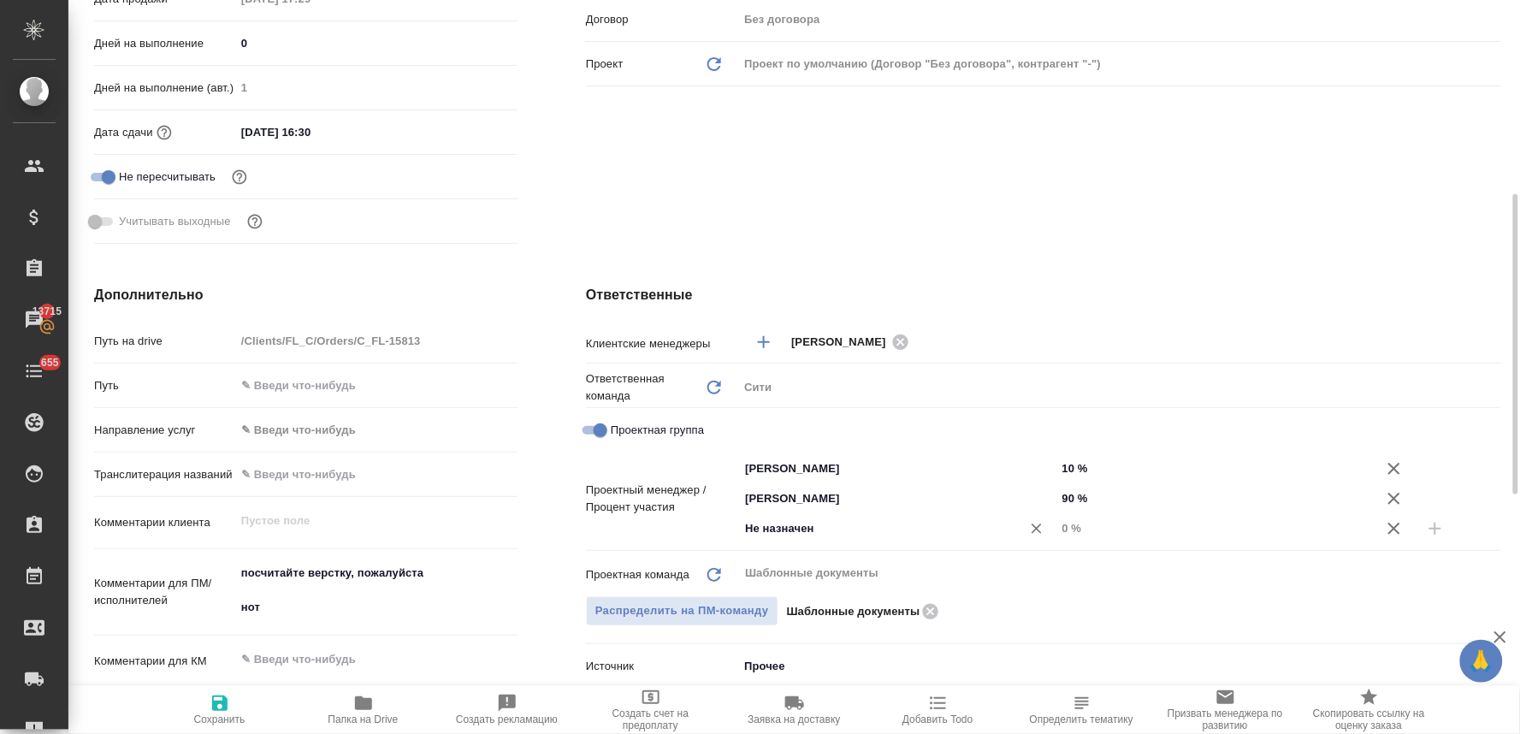
click at [867, 528] on input "Не назначен" at bounding box center [868, 528] width 251 height 21
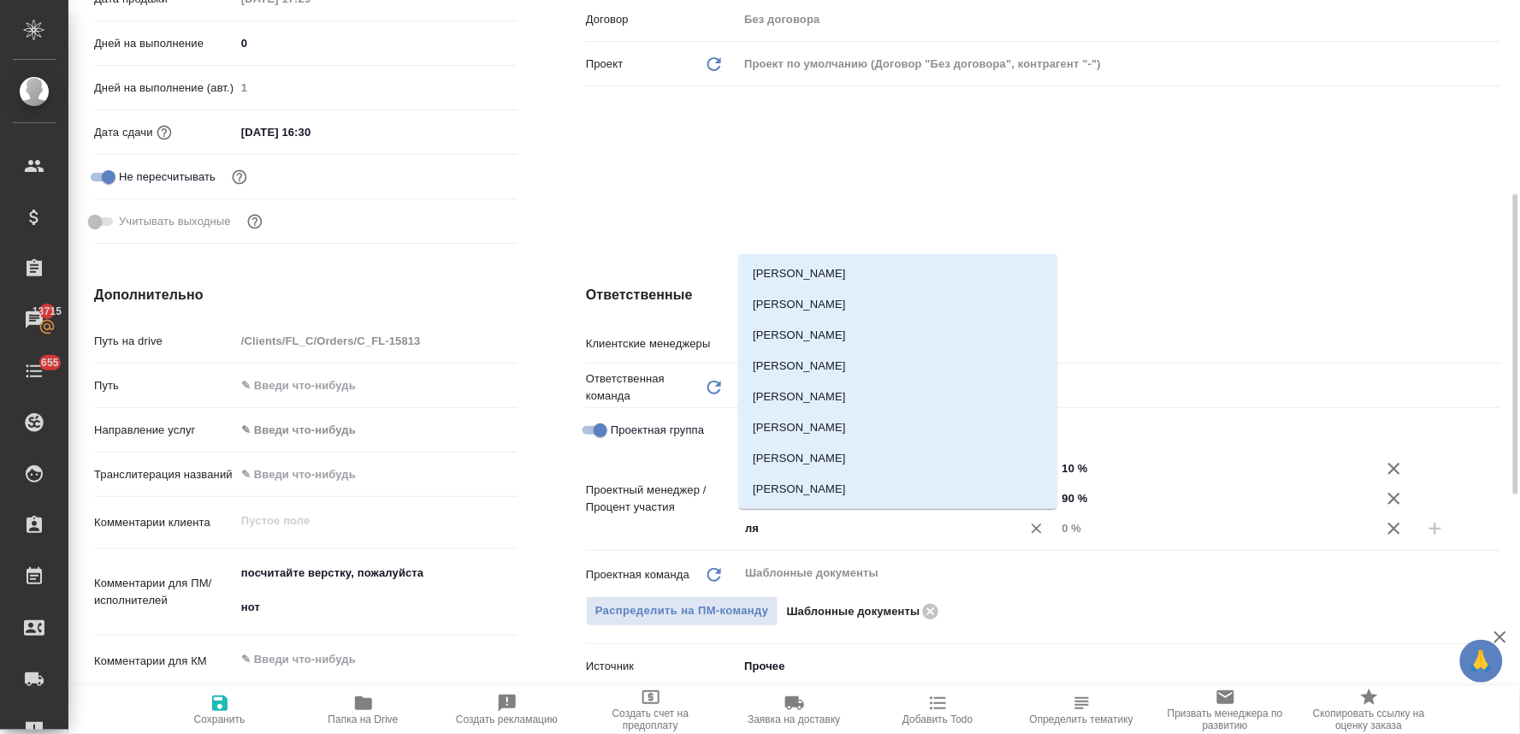
type input "лям"
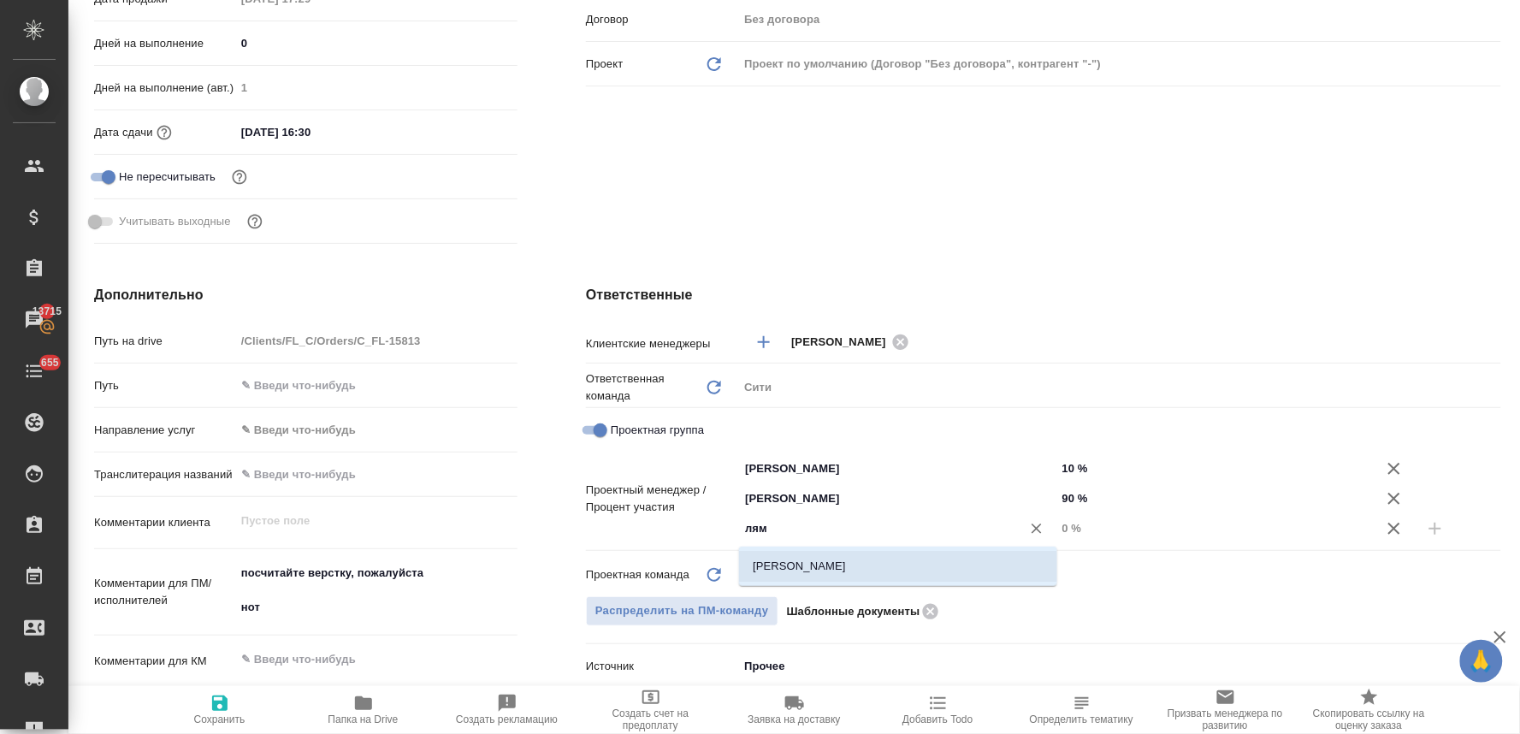
click at [869, 568] on li "[PERSON_NAME]" at bounding box center [898, 566] width 318 height 31
type textarea "x"
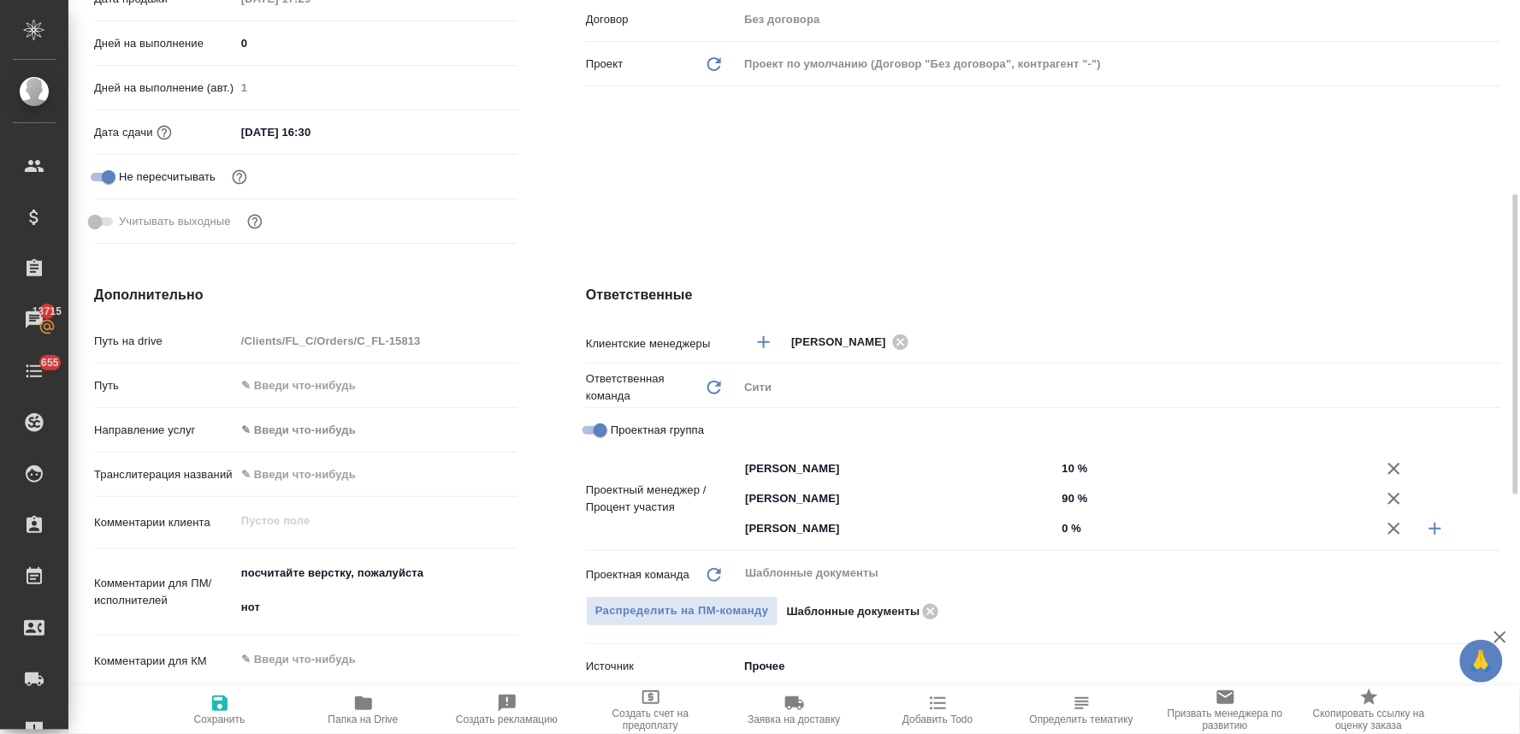
click at [1070, 532] on input "0 %" at bounding box center [1215, 528] width 318 height 25
type textarea "x"
type input "23 %"
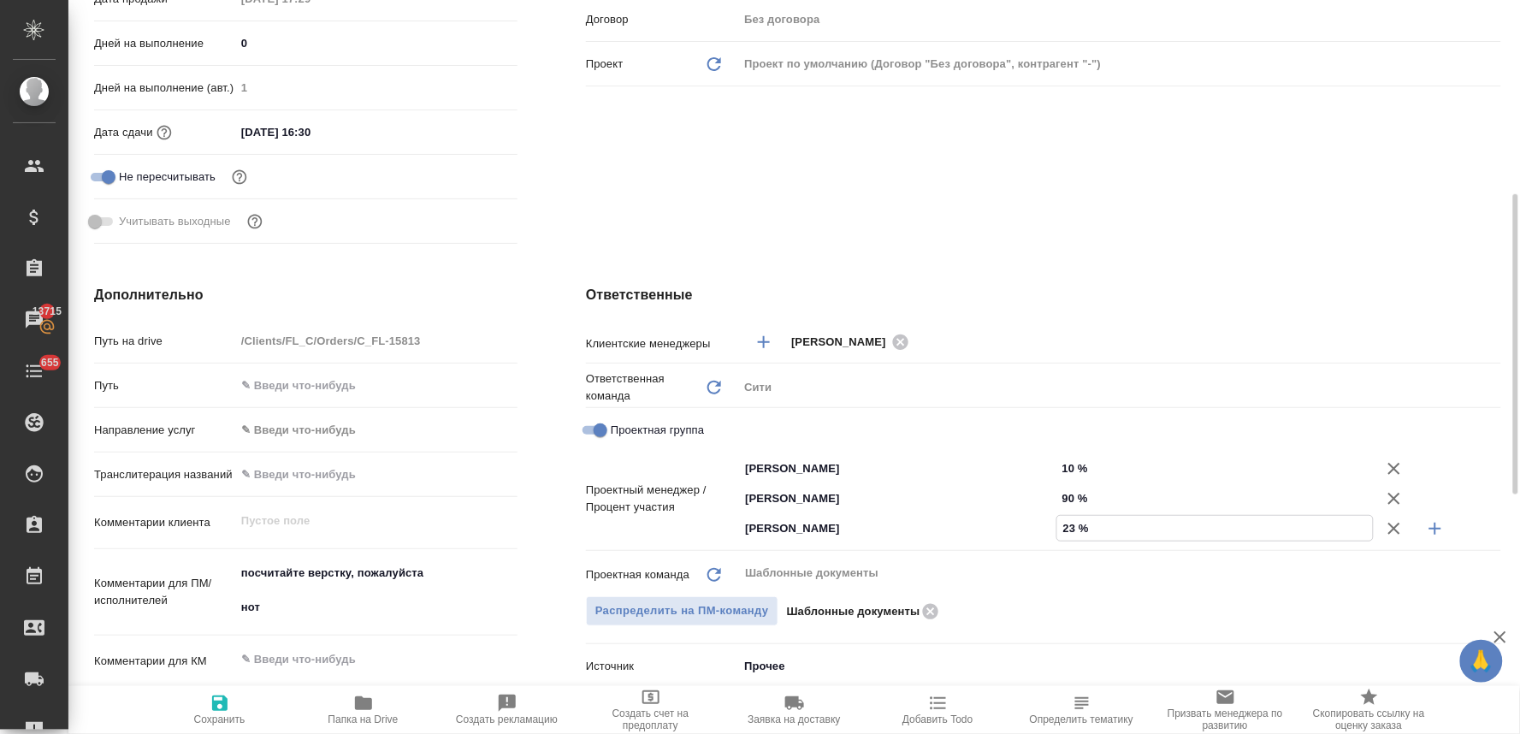
type textarea "x"
type input "23 %"
drag, startPoint x: 1075, startPoint y: 466, endPoint x: 1045, endPoint y: 462, distance: 30.2
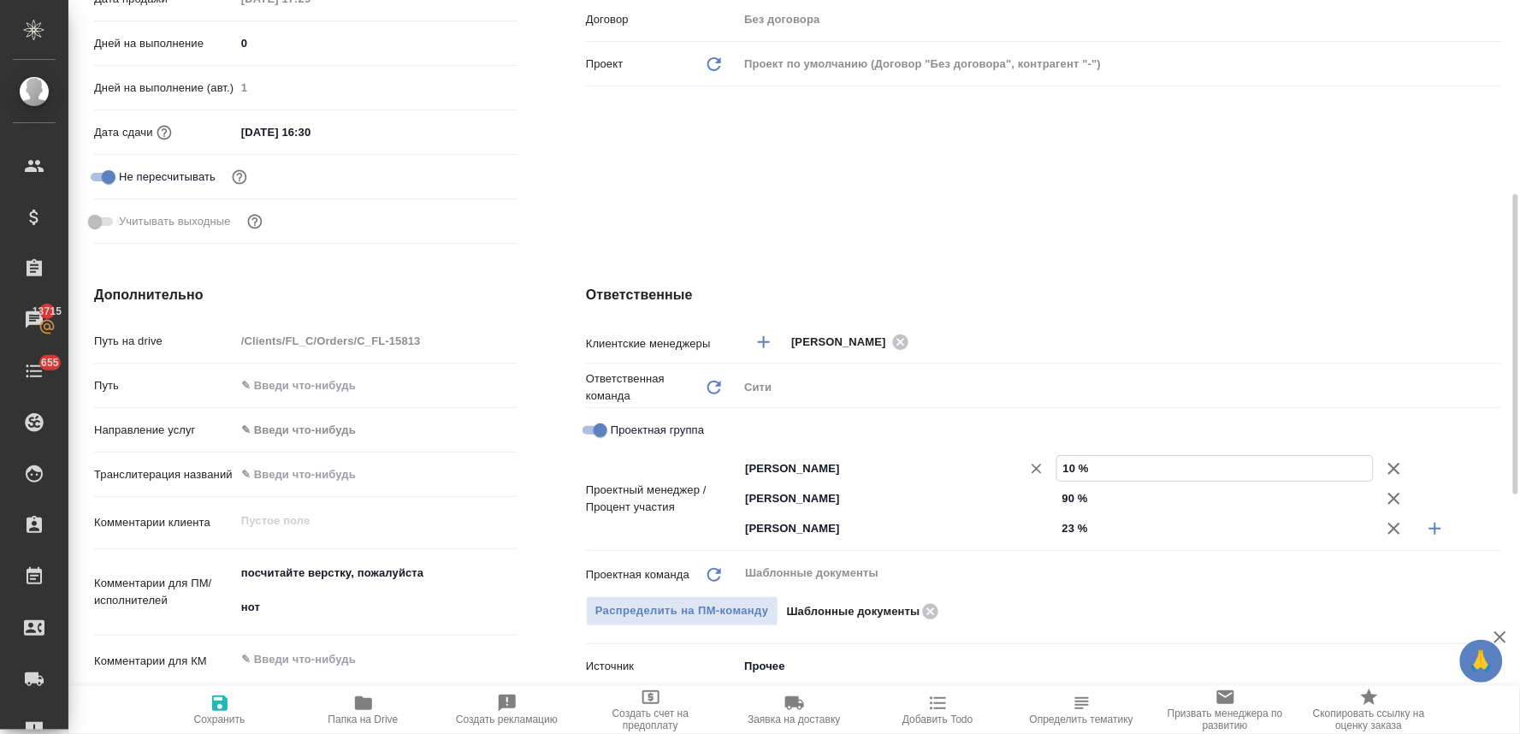
click at [1046, 462] on div "Тарабановская Анастасия ​ 10 %" at bounding box center [1119, 468] width 763 height 30
type input "7 %"
type textarea "x"
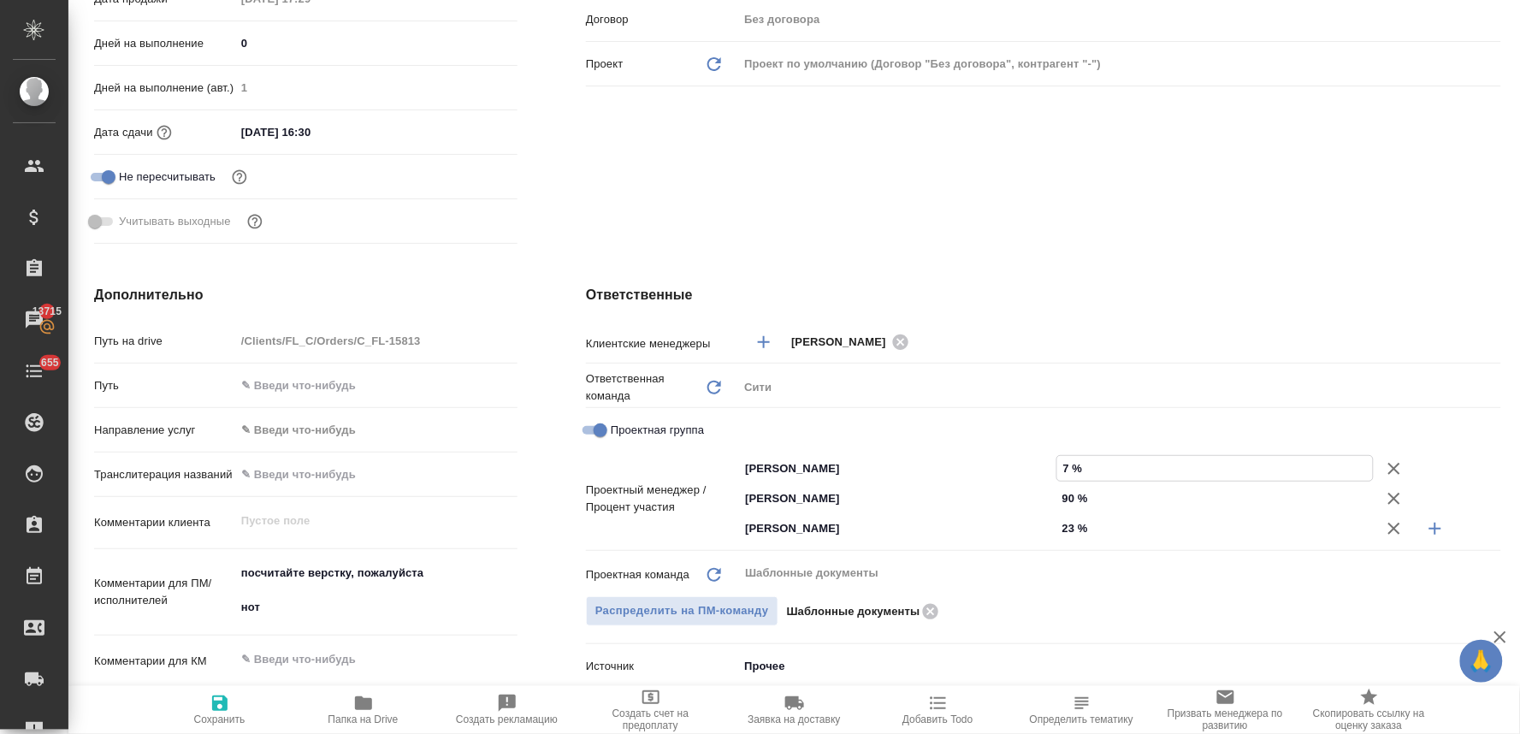
type input "7 %"
click at [1070, 494] on input "90 %" at bounding box center [1215, 498] width 318 height 25
type input "0 %"
type textarea "x"
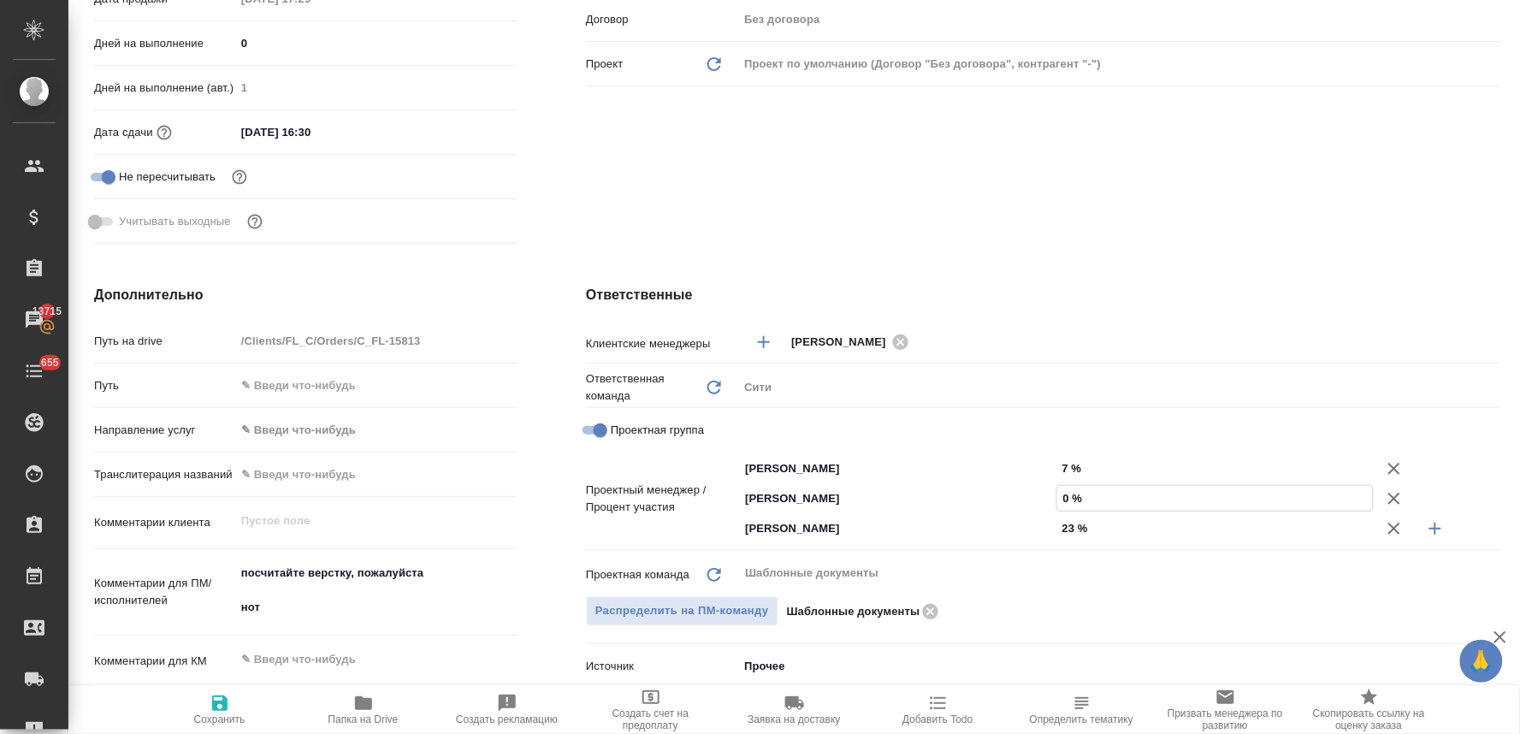
type textarea "x"
type input "70 %"
type textarea "x"
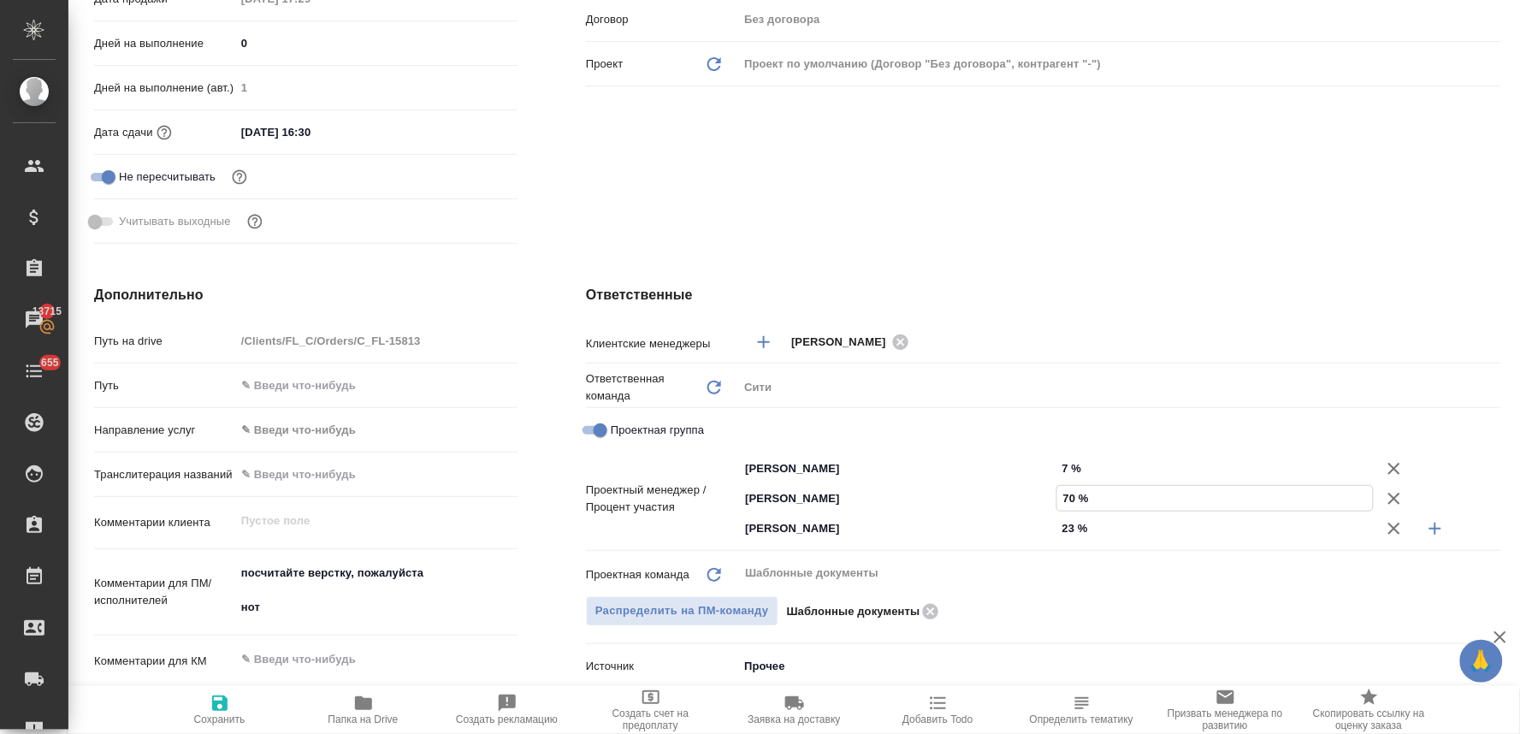
type input "70 %"
click at [226, 706] on icon "button" at bounding box center [219, 702] width 15 height 15
type textarea "x"
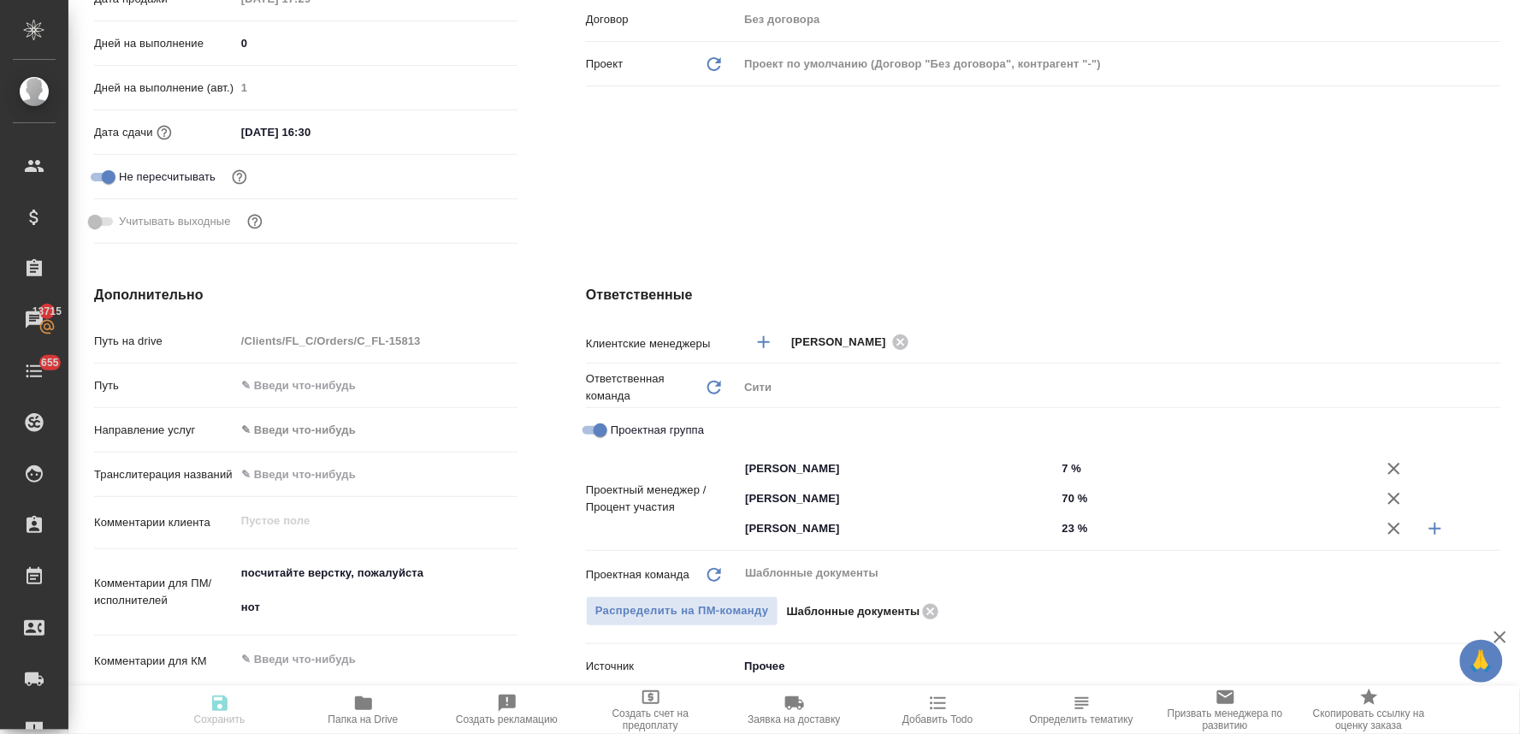
type textarea "x"
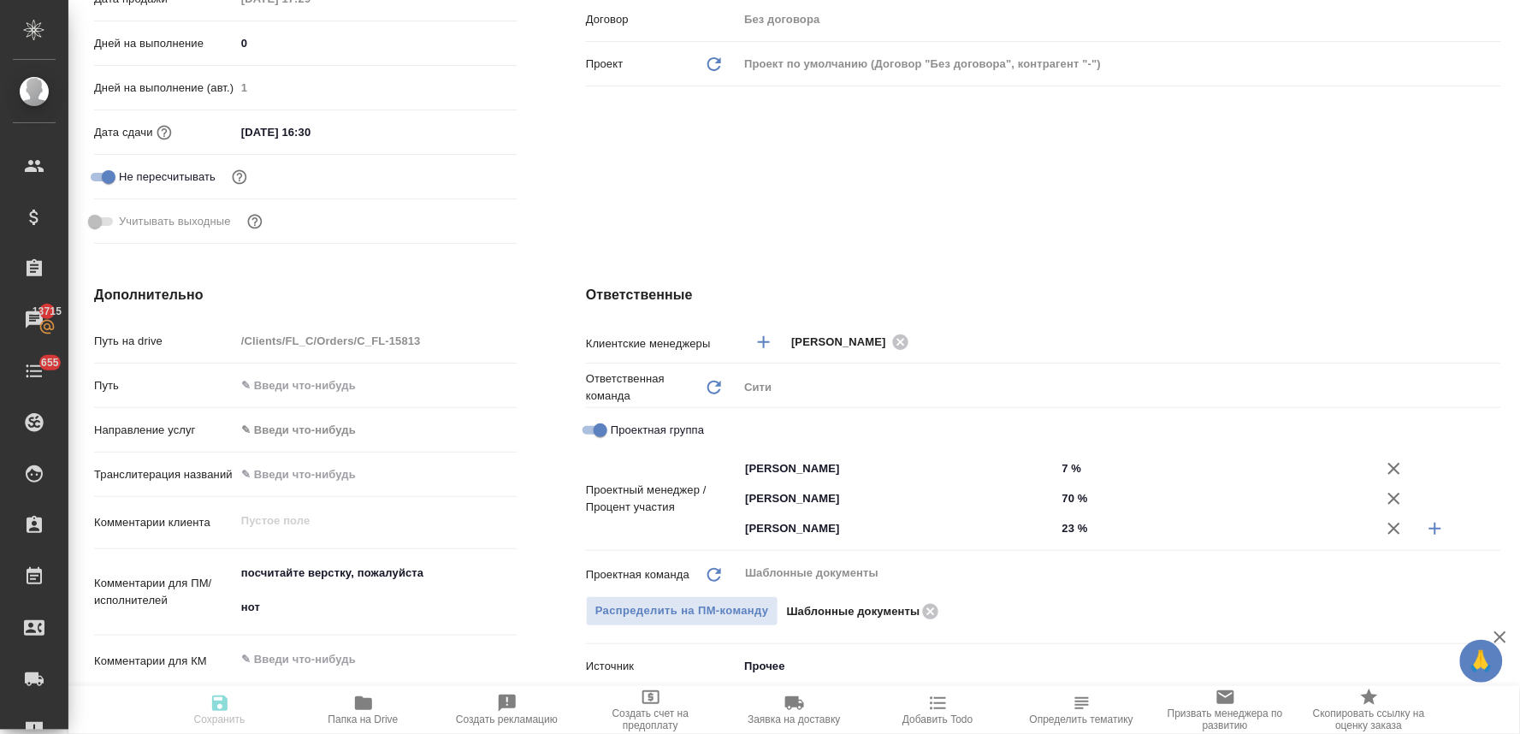
type textarea "x"
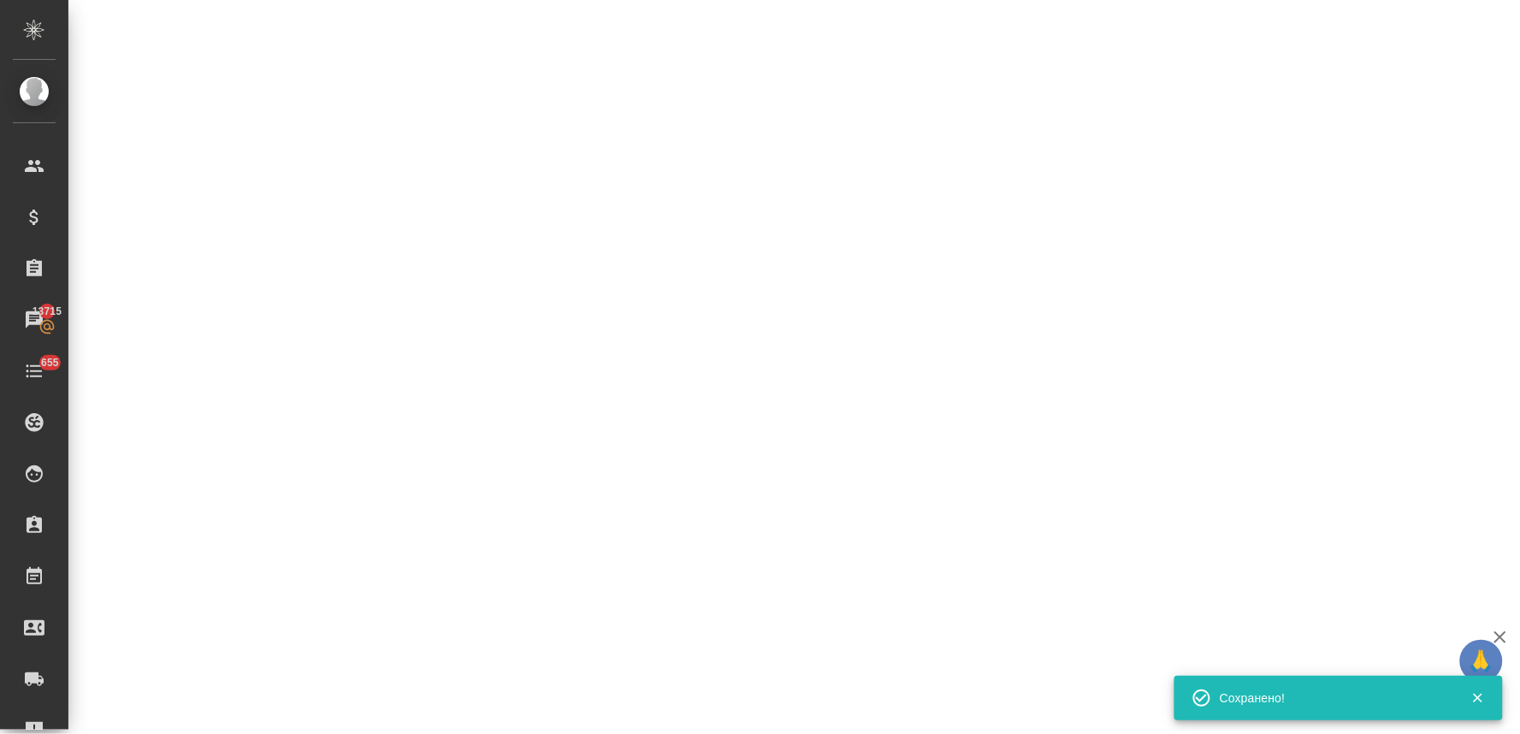
select select "RU"
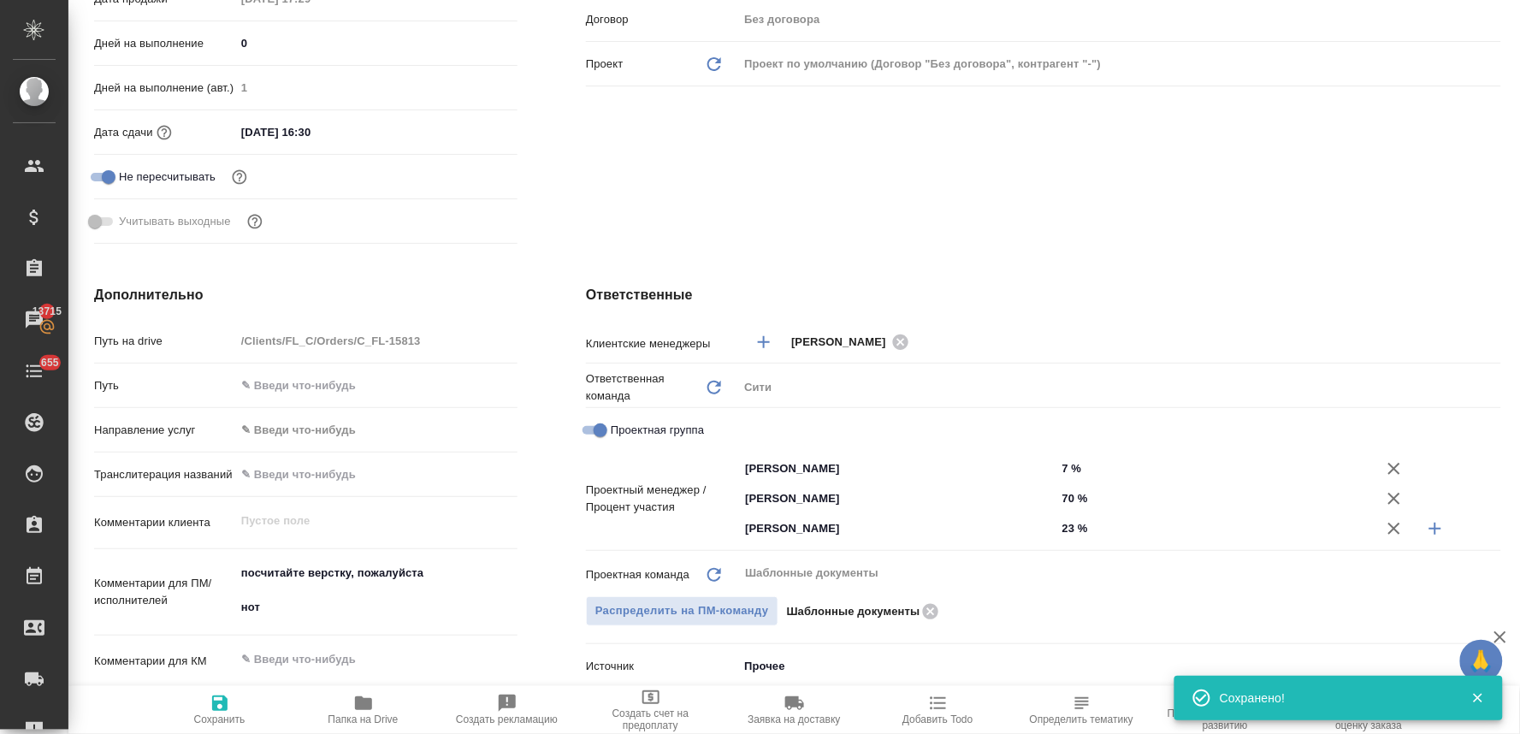
type textarea "x"
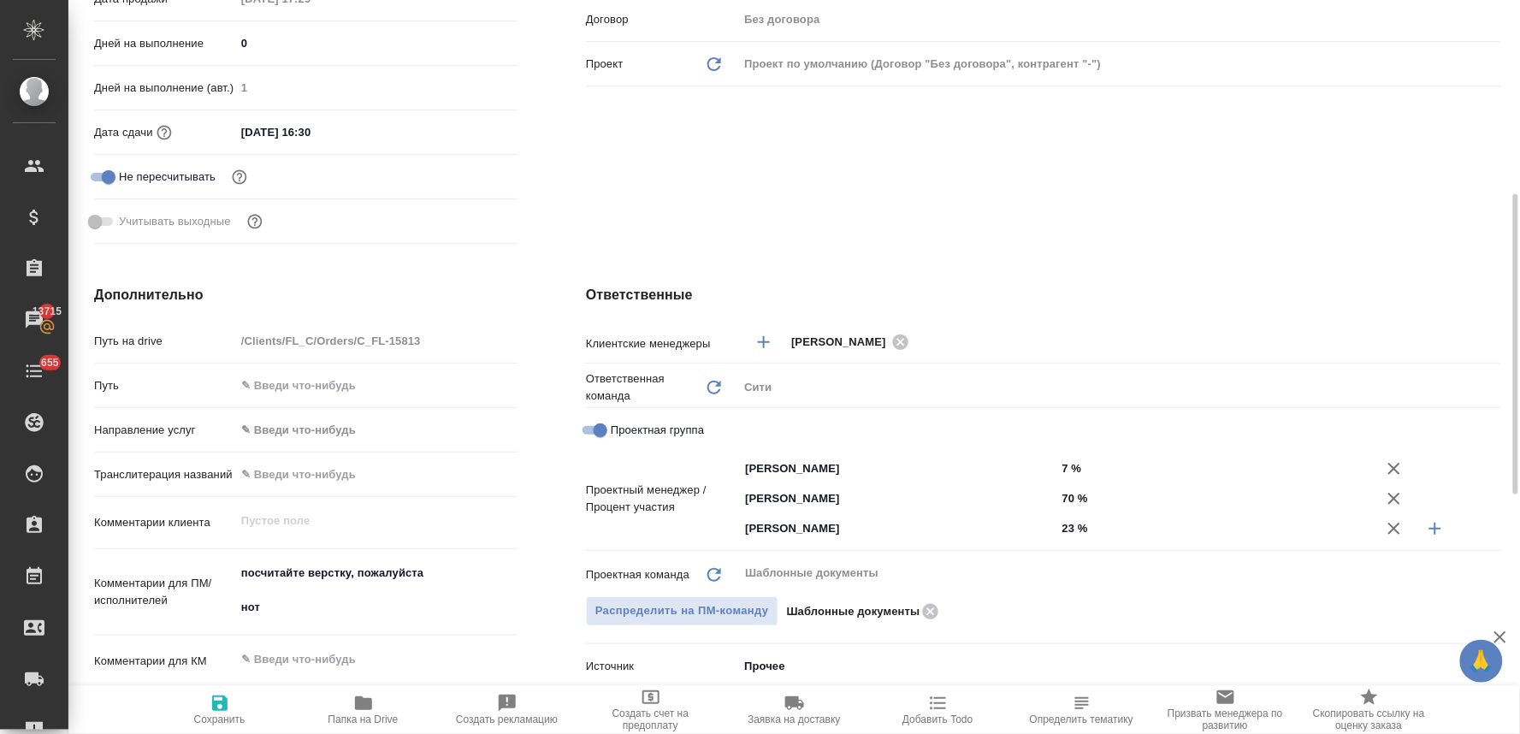
type textarea "x"
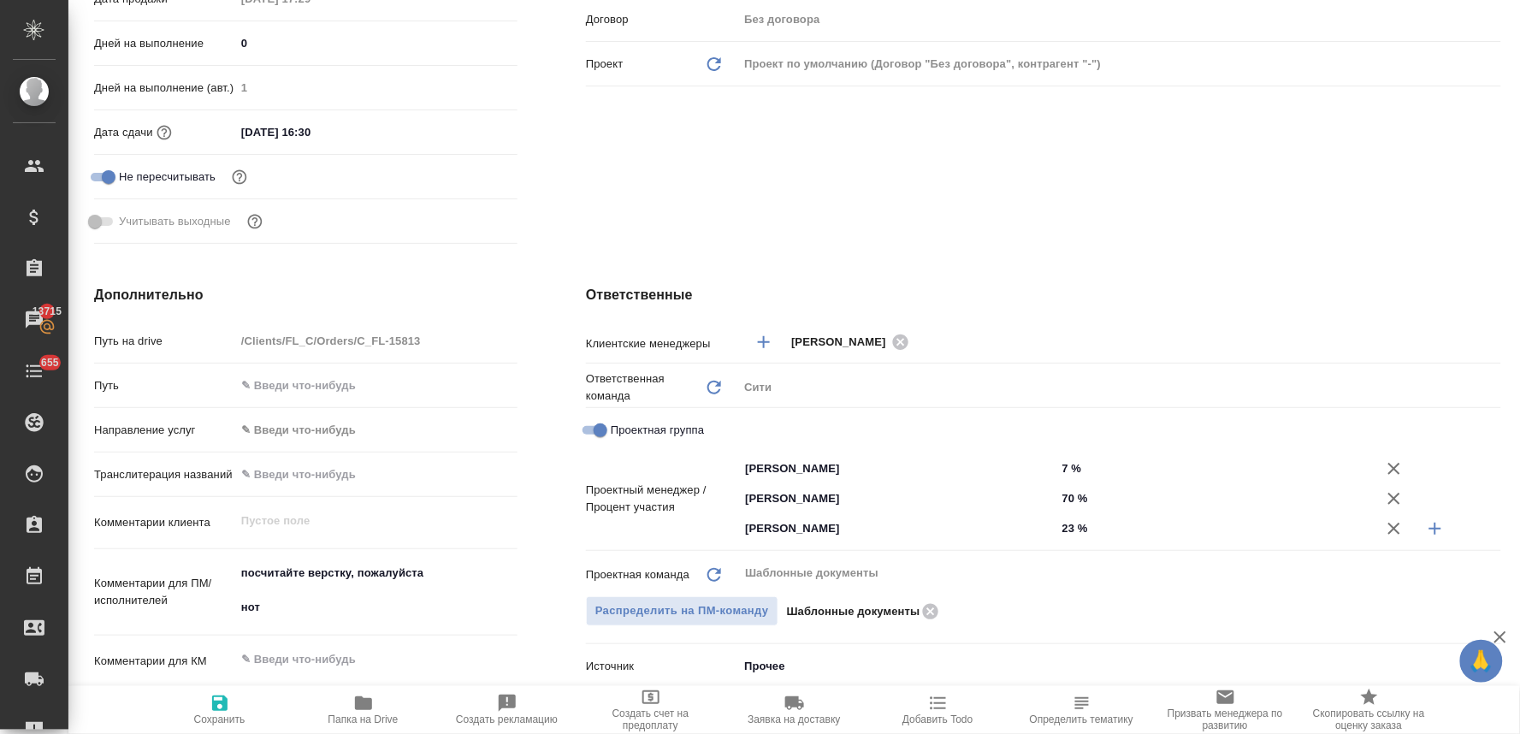
type textarea "x"
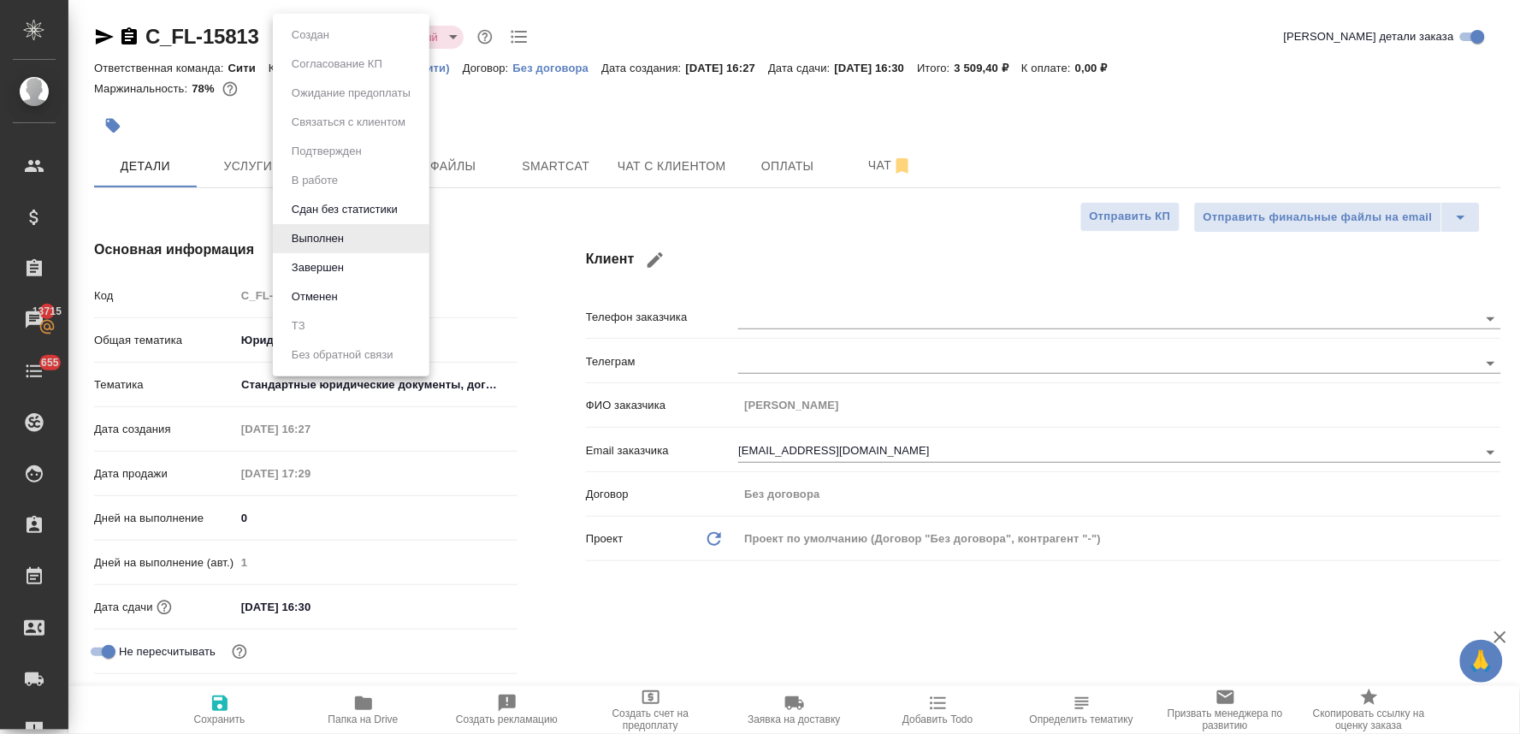
click at [345, 36] on body "🙏 .cls-1 fill:#fff; AWATERA Lyamina Nadezhda Клиенты Спецификации Заказы 13715 …" at bounding box center [760, 367] width 1520 height 734
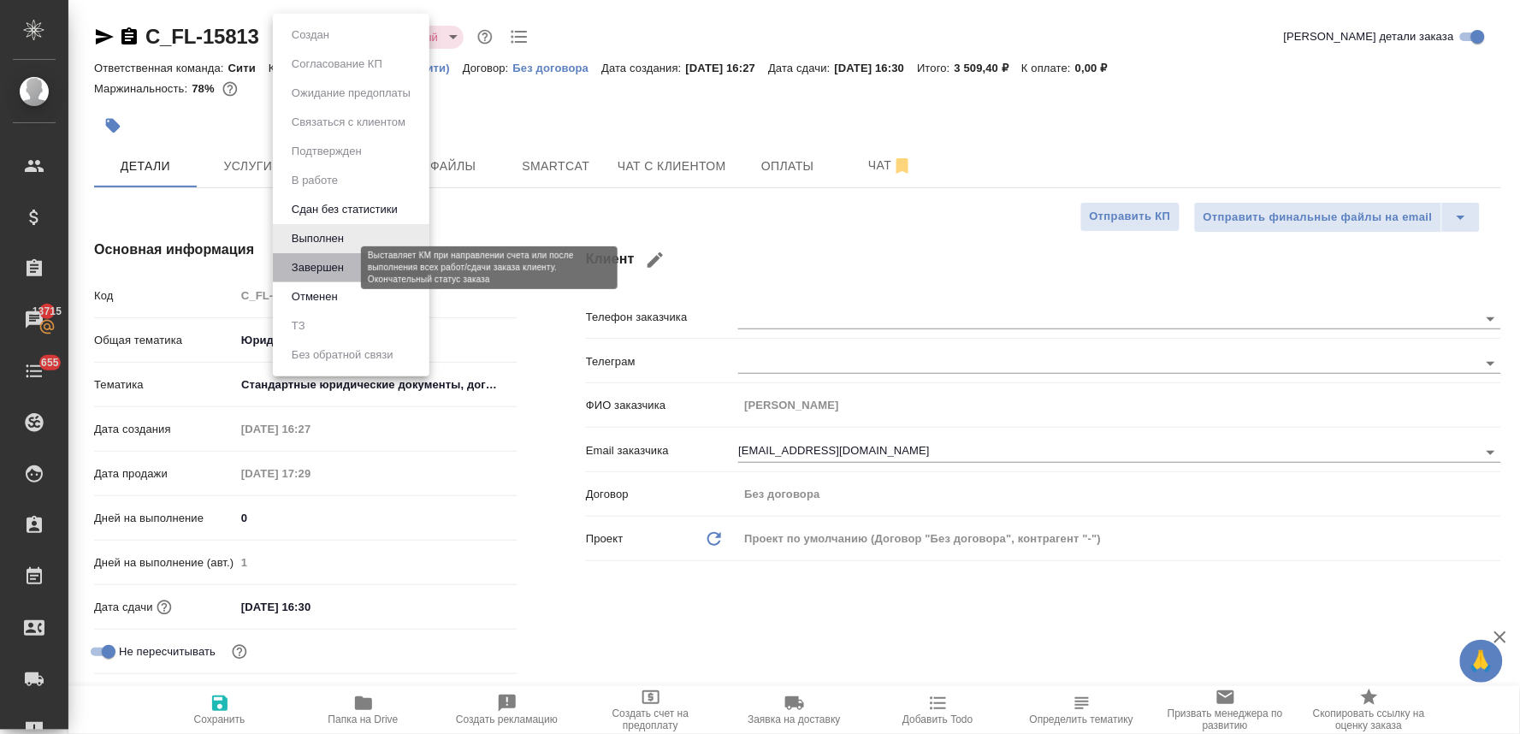
click at [336, 263] on button "Завершен" at bounding box center [318, 267] width 62 height 19
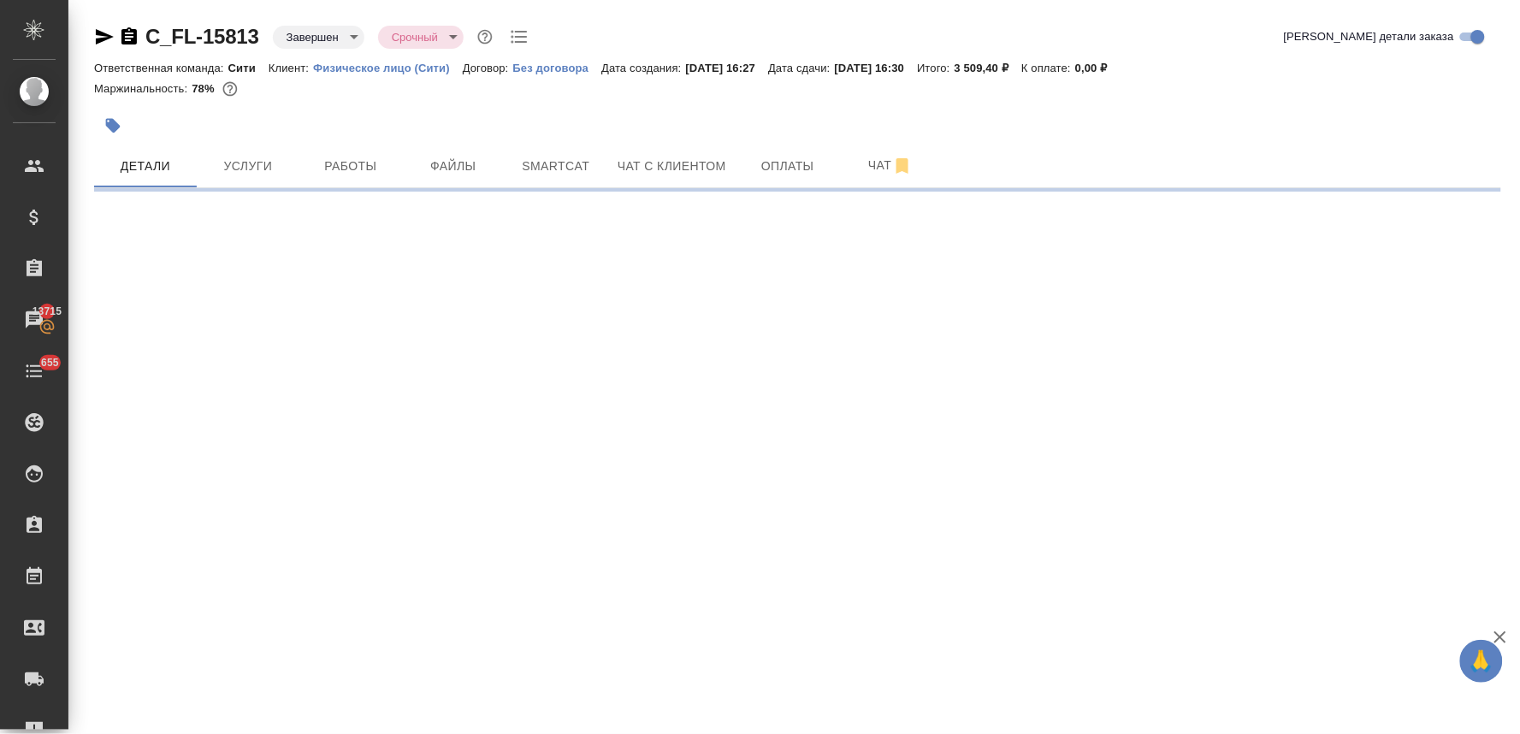
select select "RU"
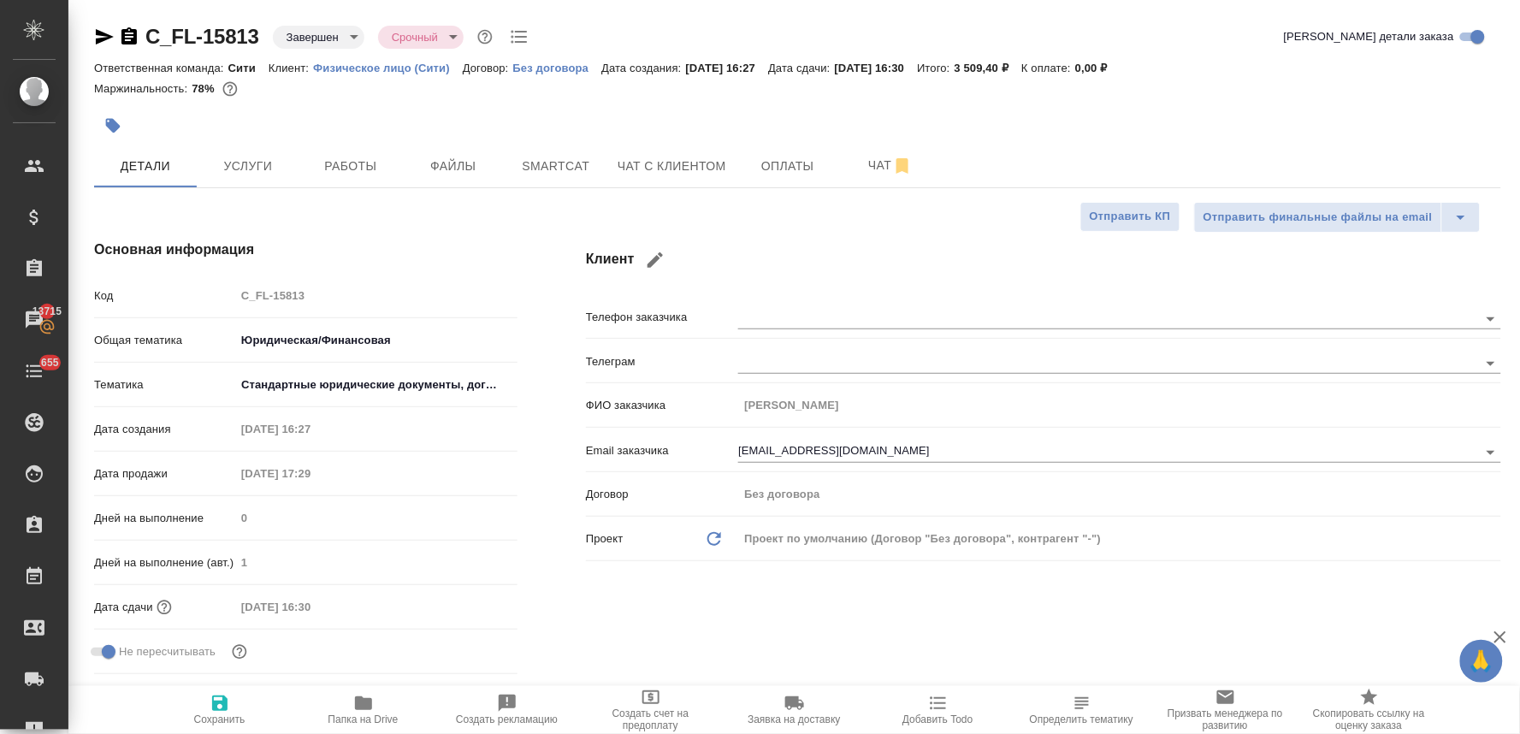
type textarea "x"
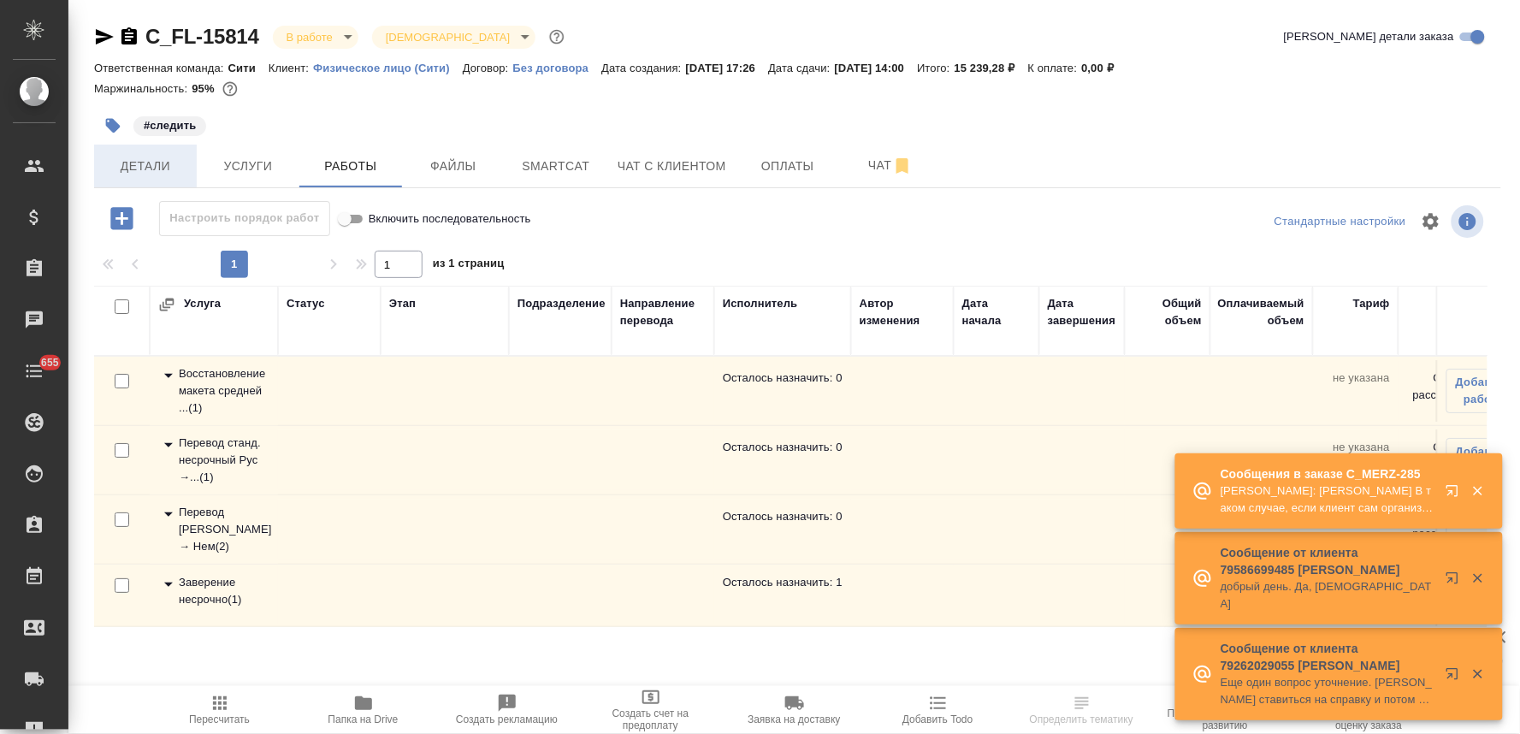
click at [124, 151] on button "Детали" at bounding box center [145, 166] width 103 height 43
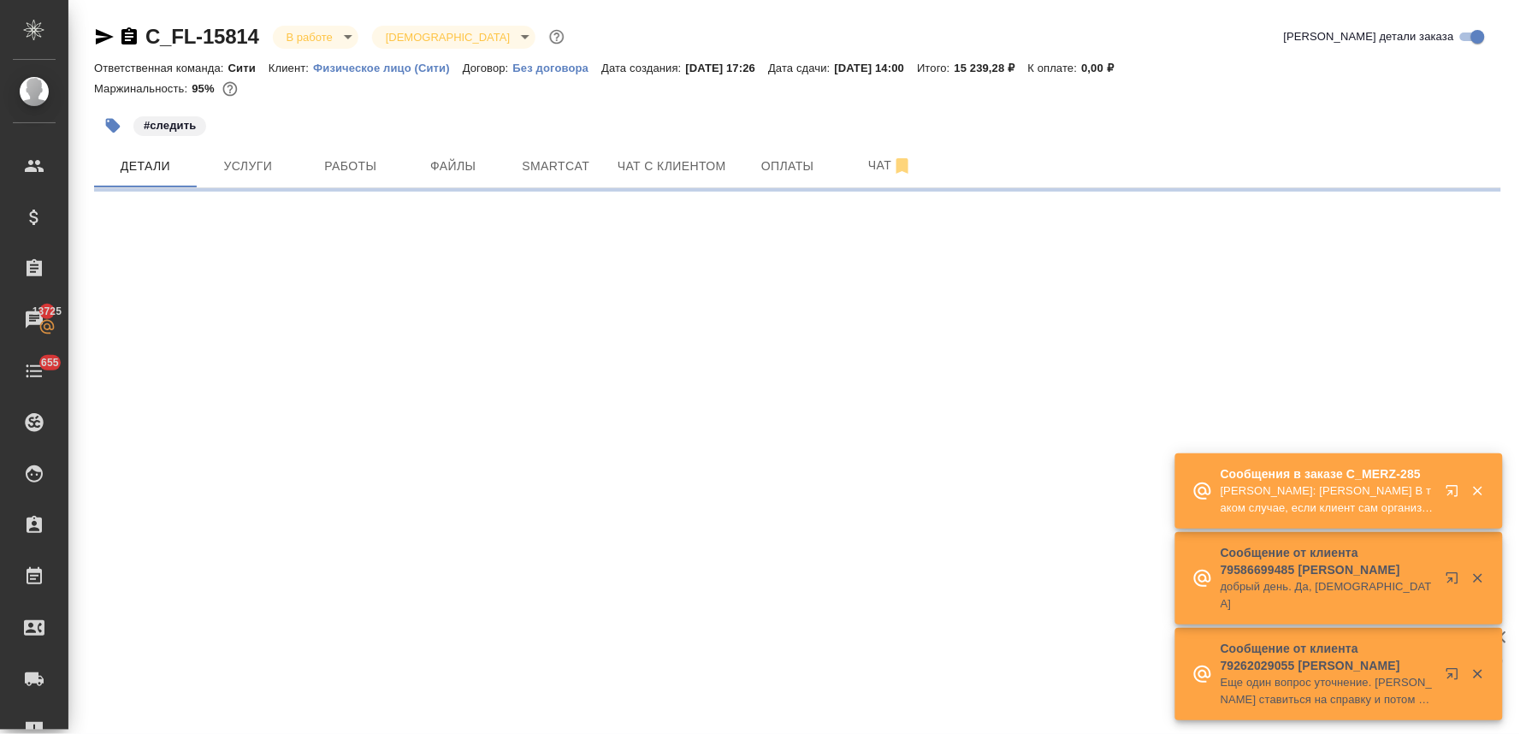
select select "RU"
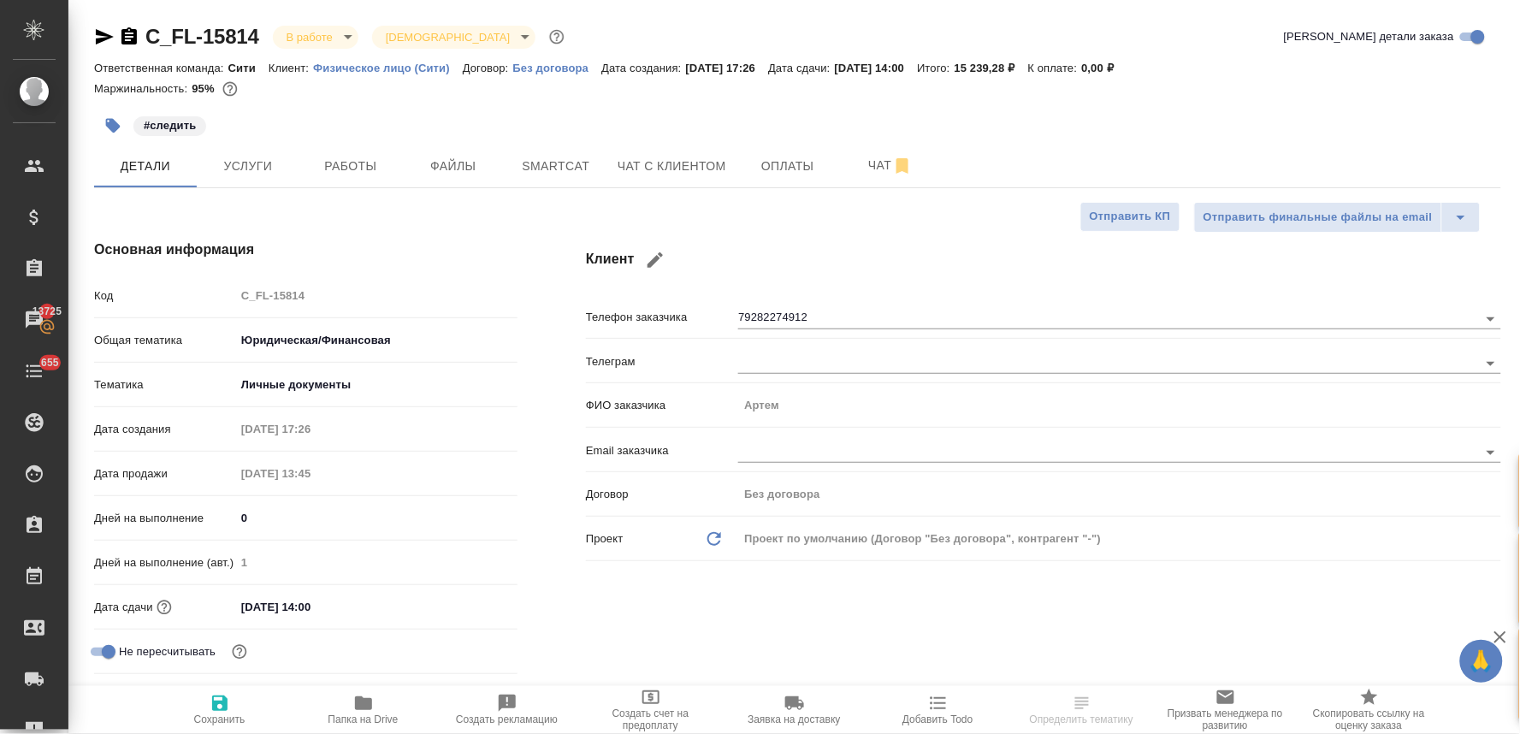
type textarea "x"
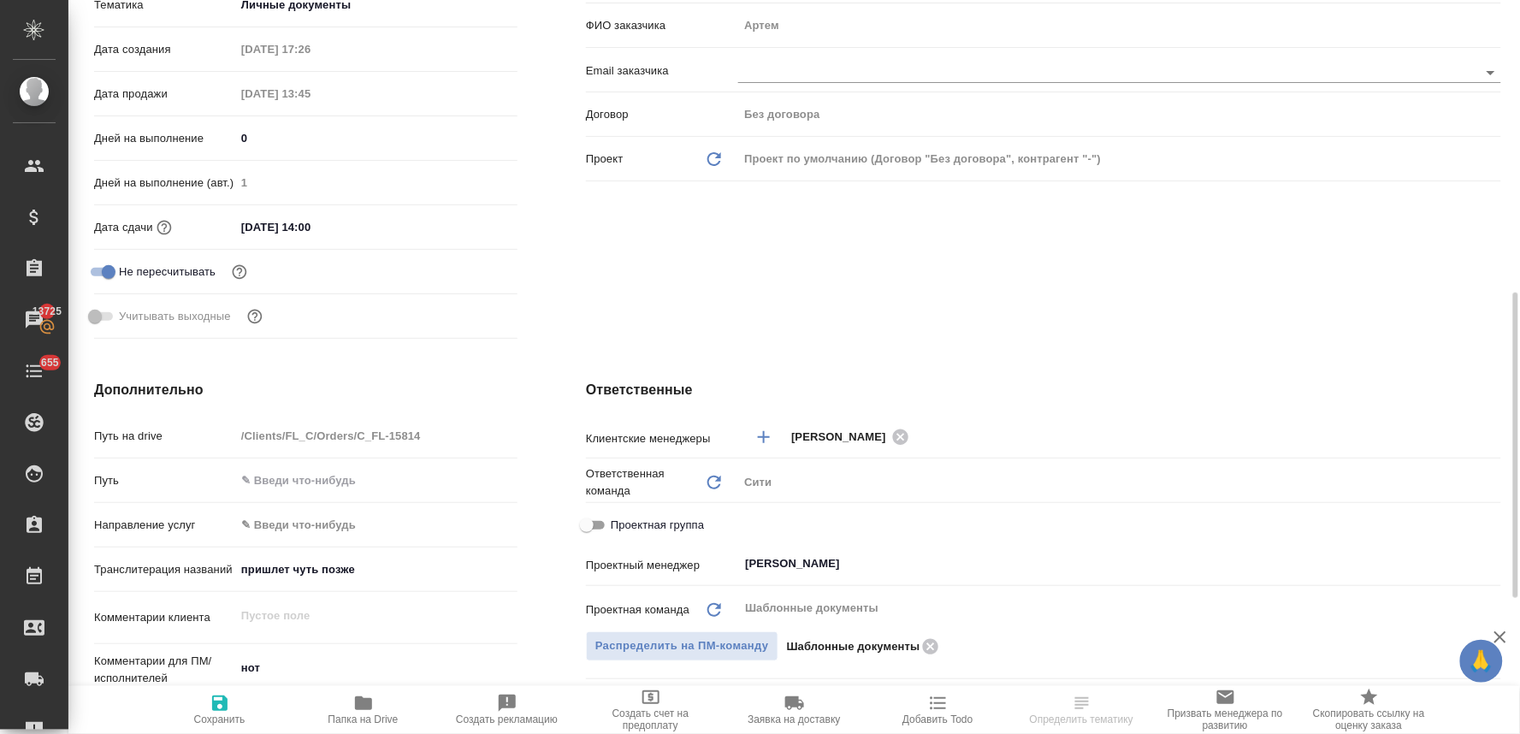
scroll to position [570, 0]
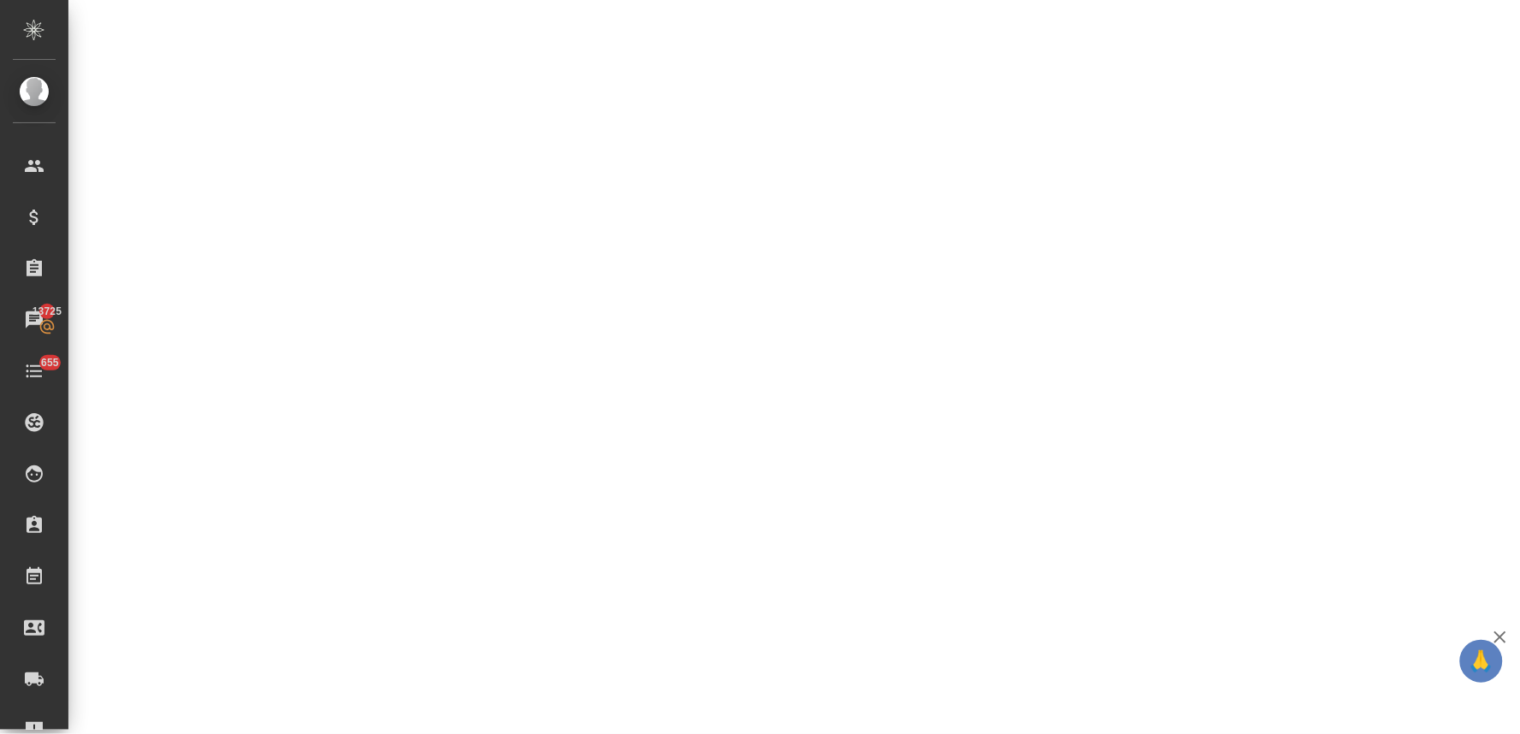
select select "RU"
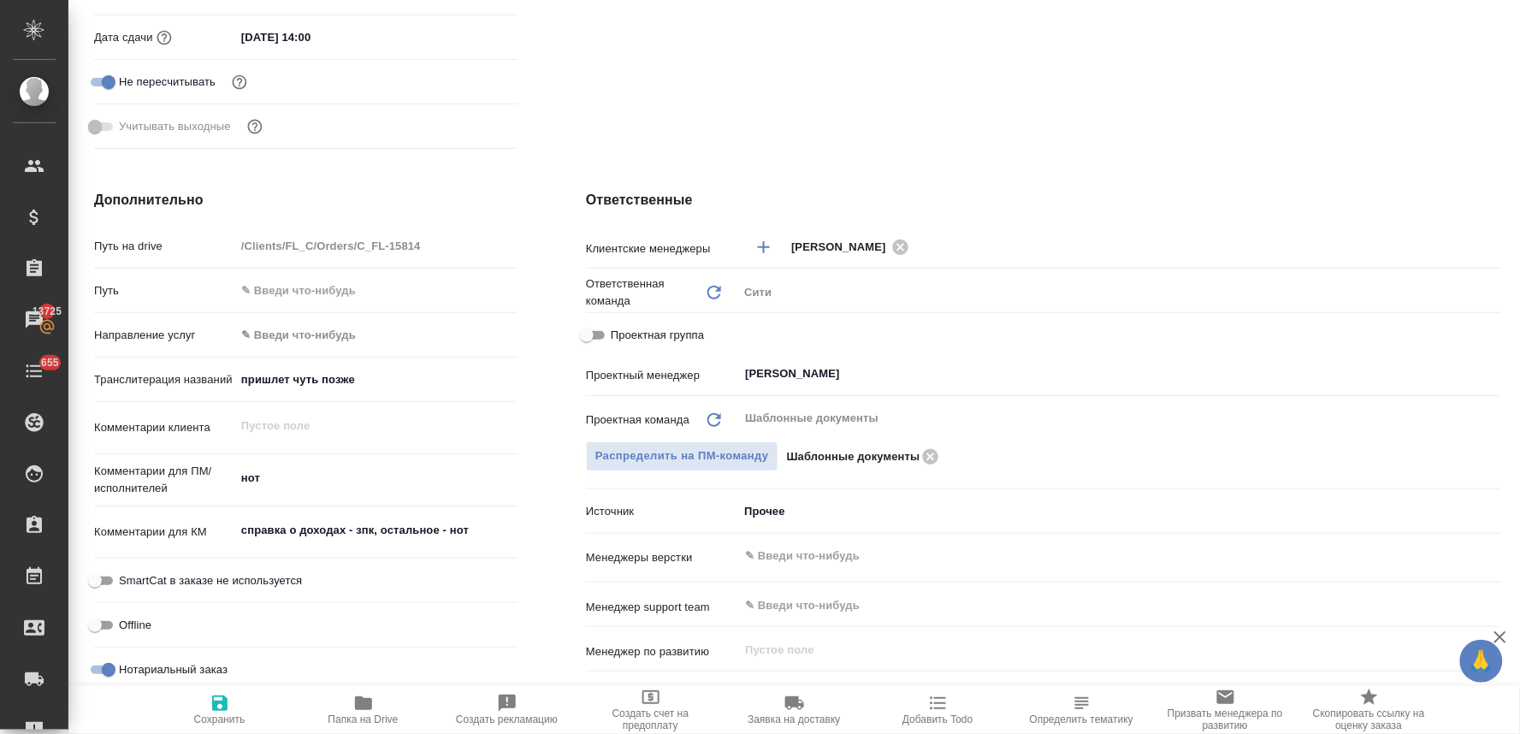
type textarea "x"
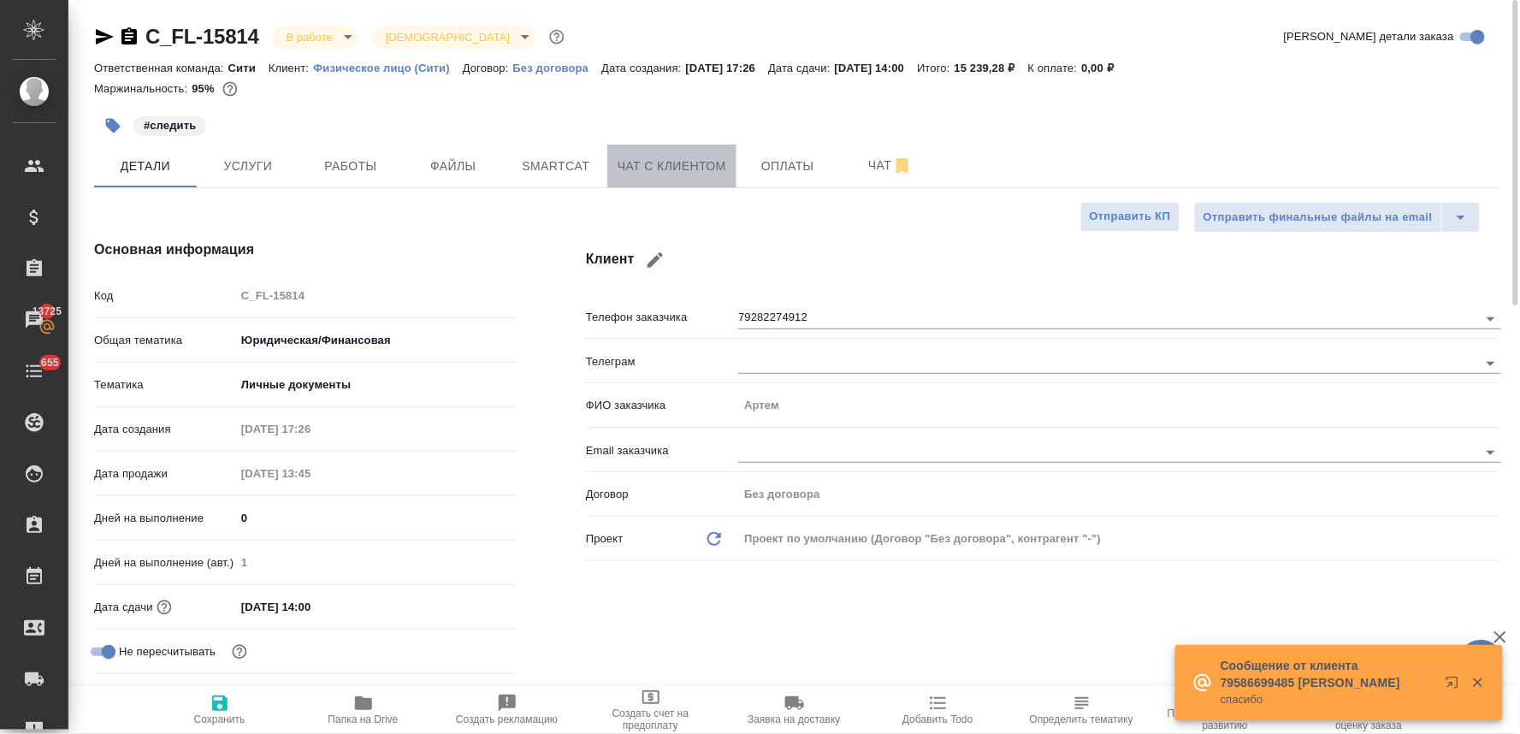
click at [672, 174] on span "Чат с клиентом" at bounding box center [672, 166] width 109 height 21
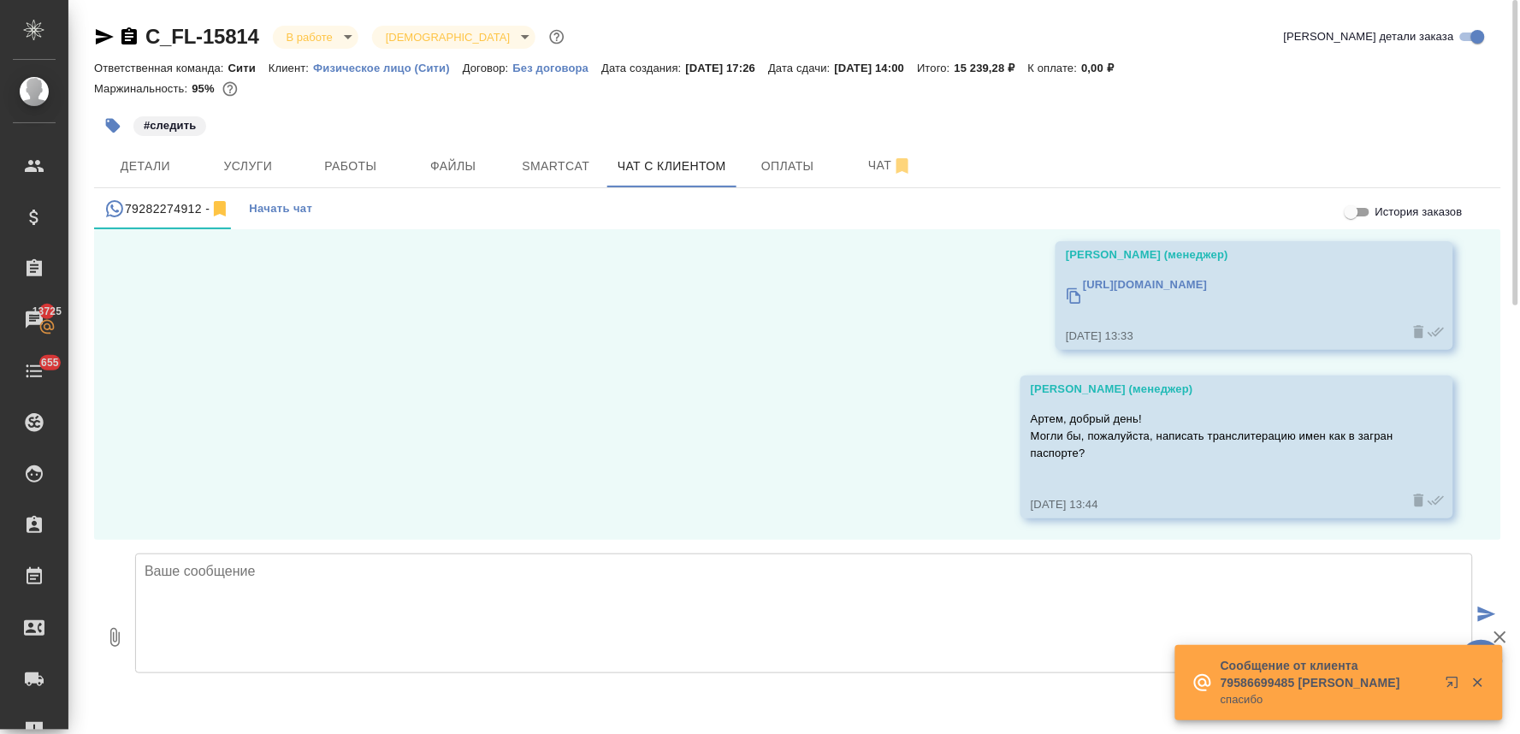
scroll to position [65, 0]
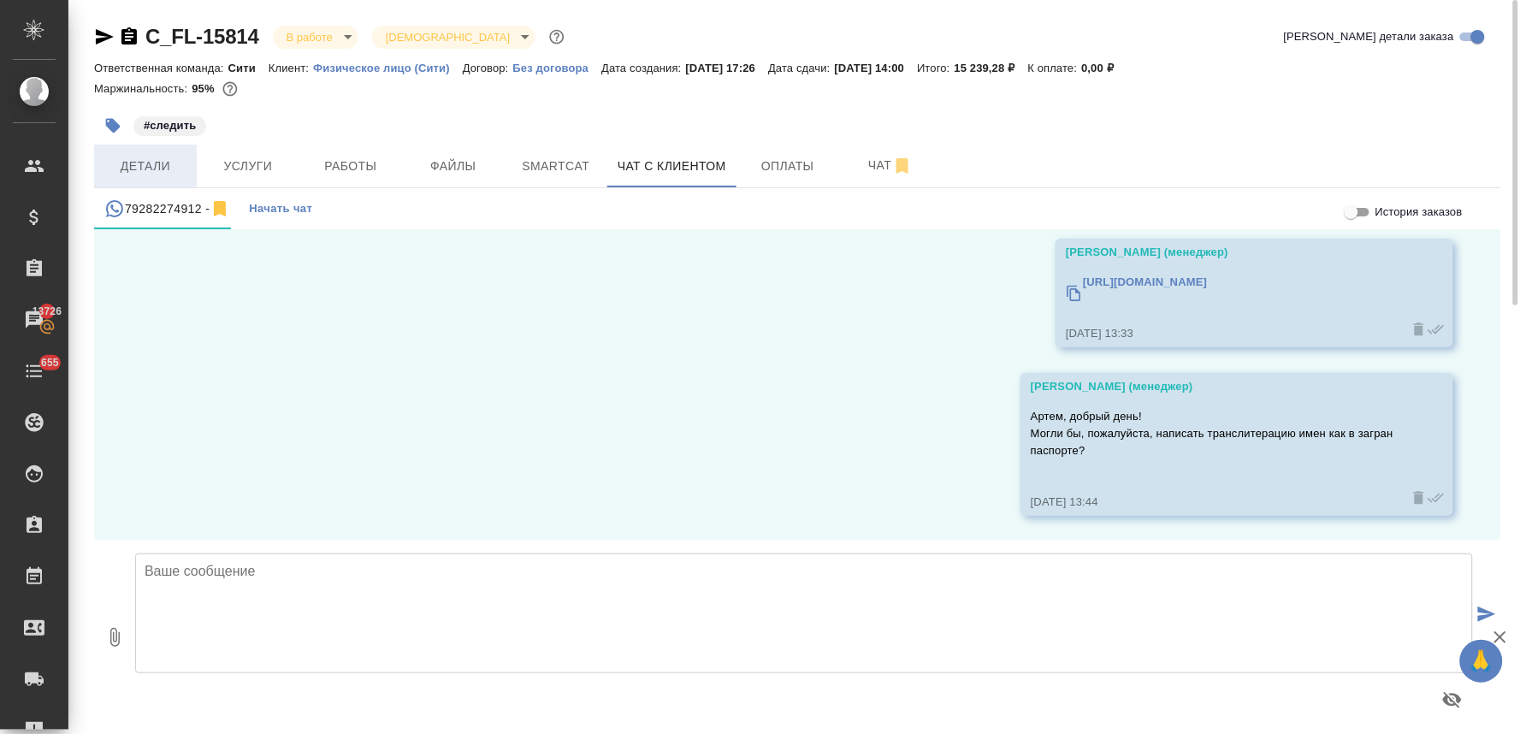
click at [139, 174] on span "Детали" at bounding box center [145, 166] width 82 height 21
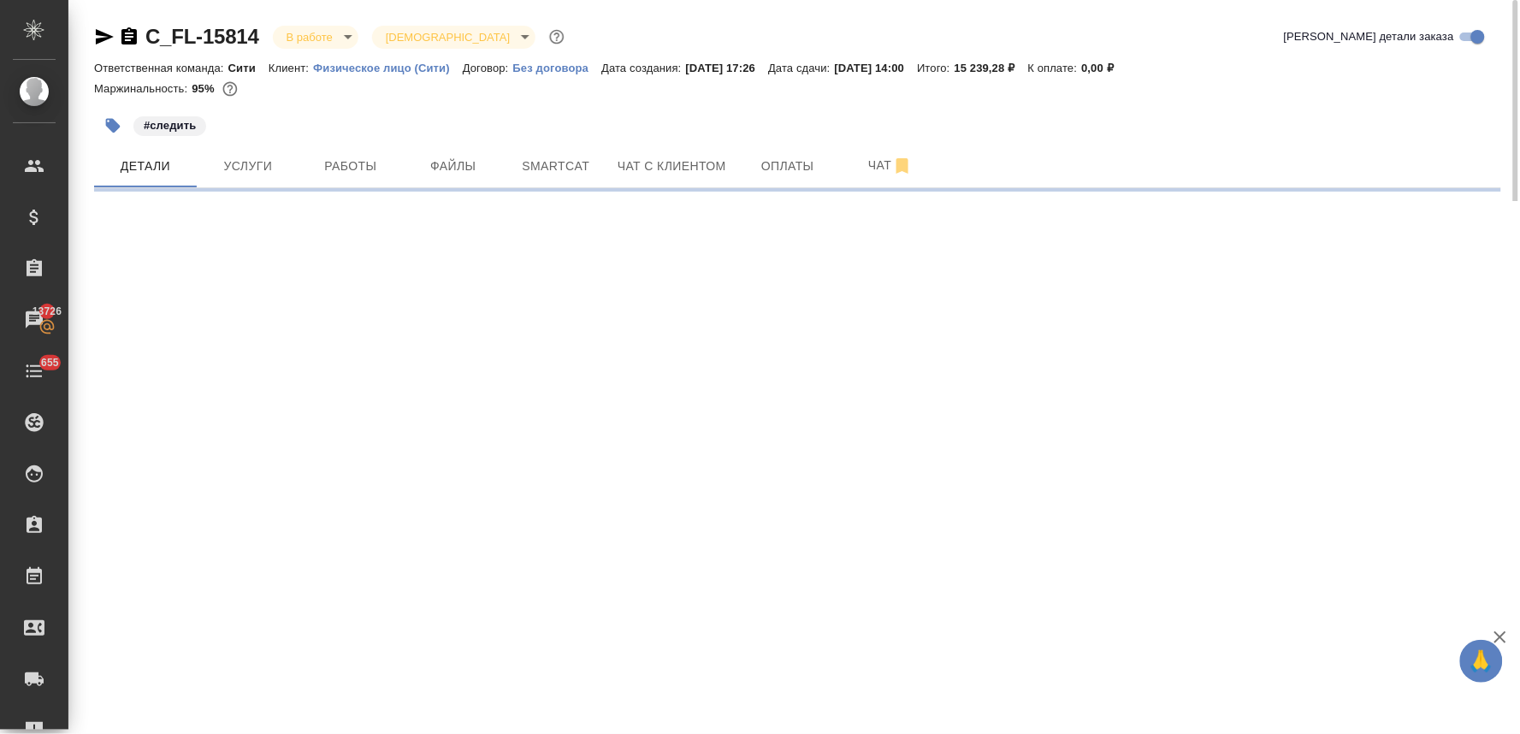
select select "RU"
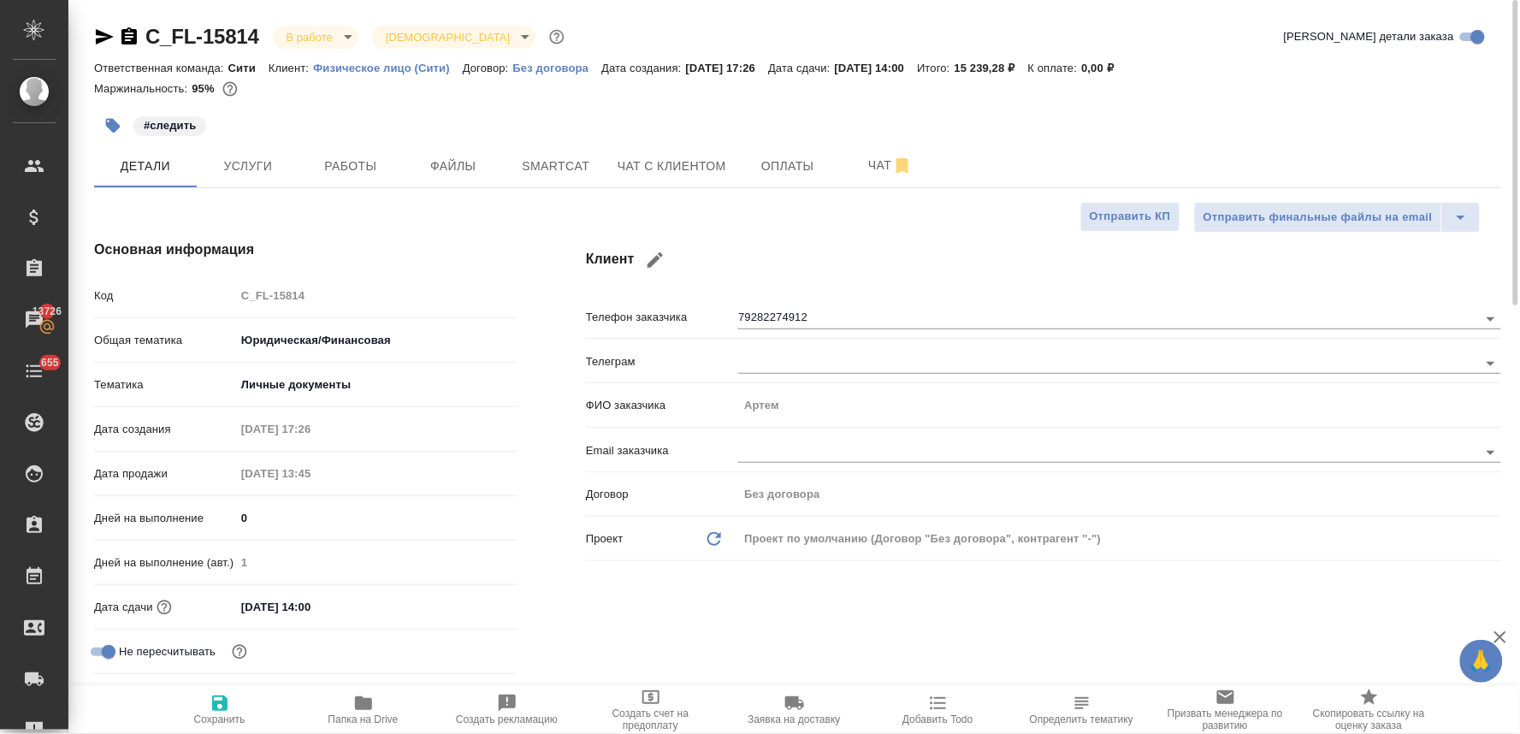
type textarea "x"
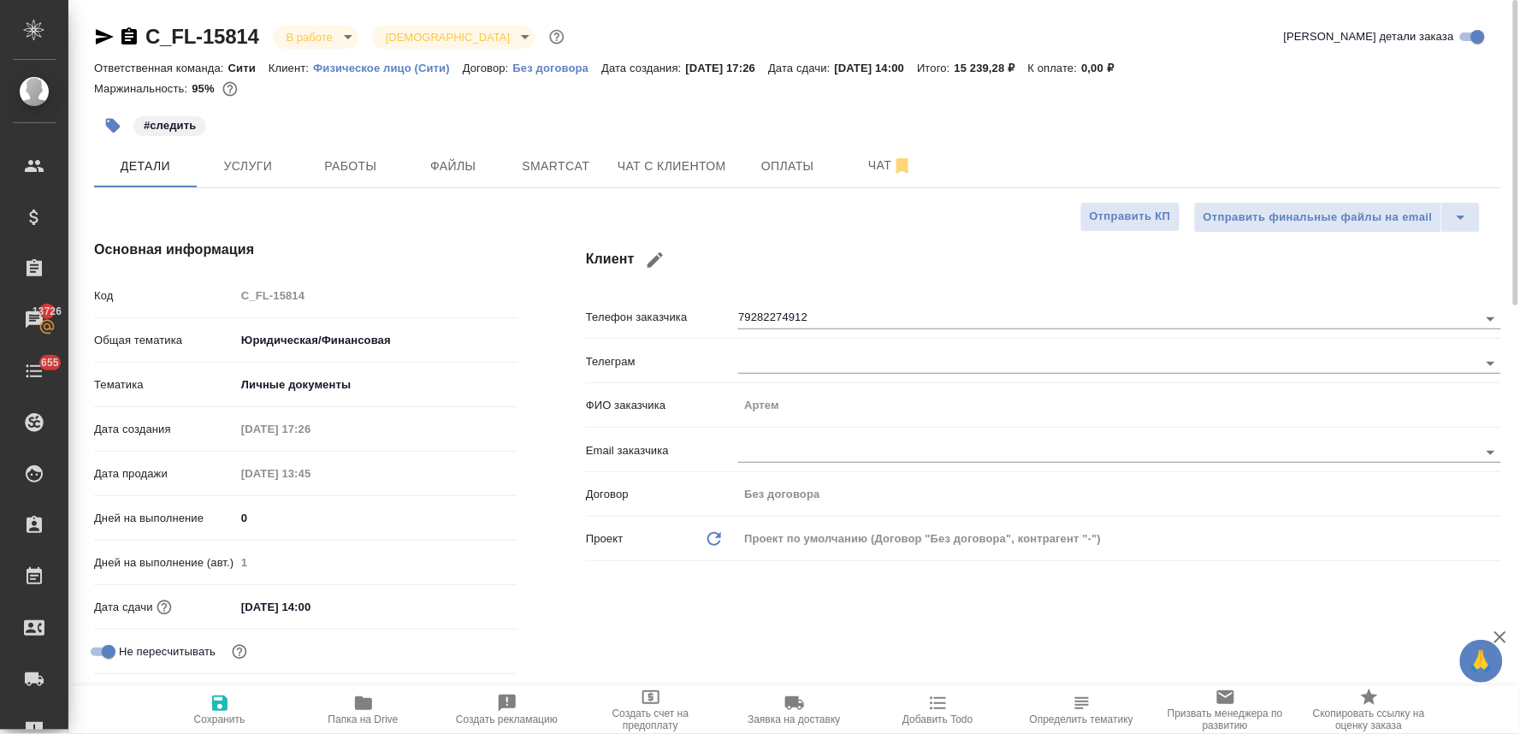
type textarea "x"
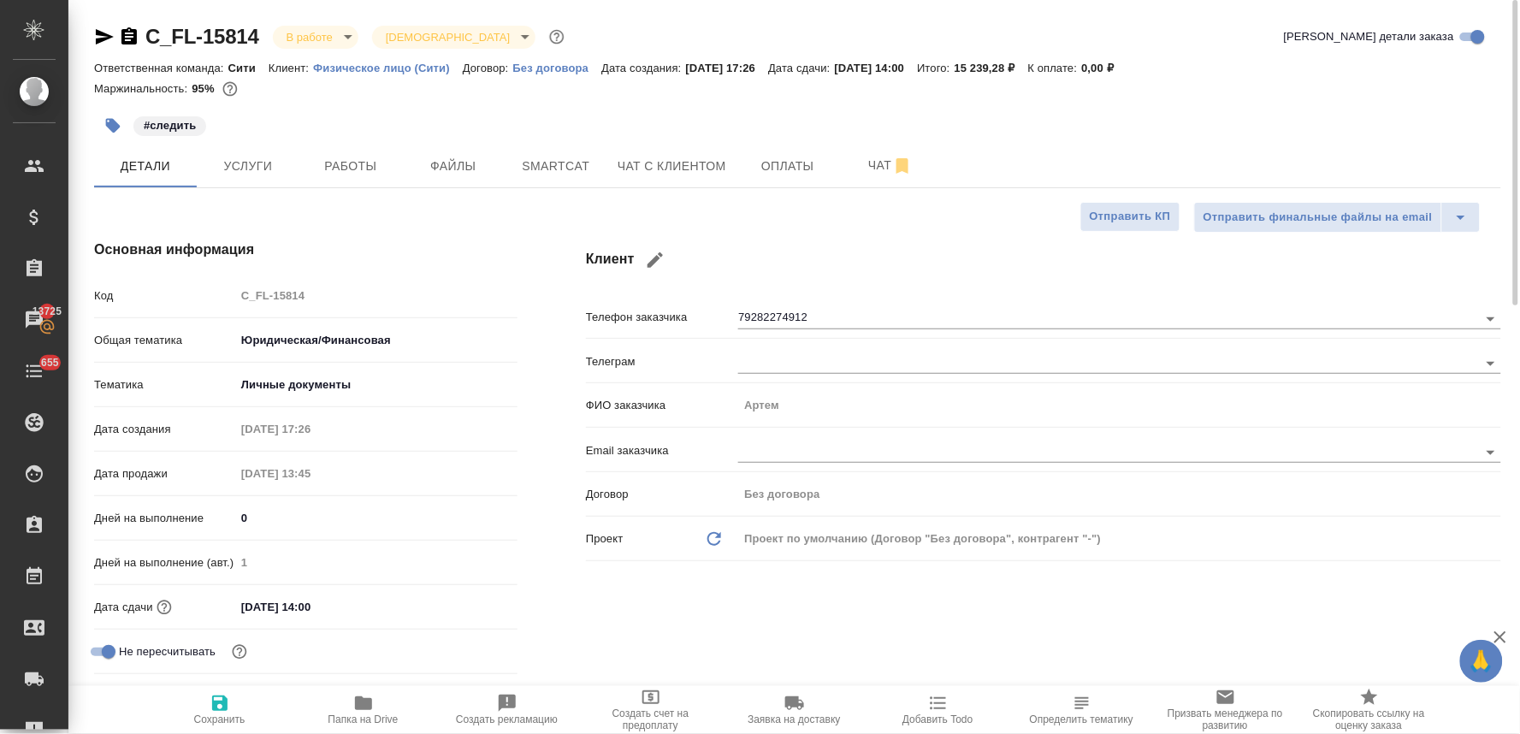
type textarea "x"
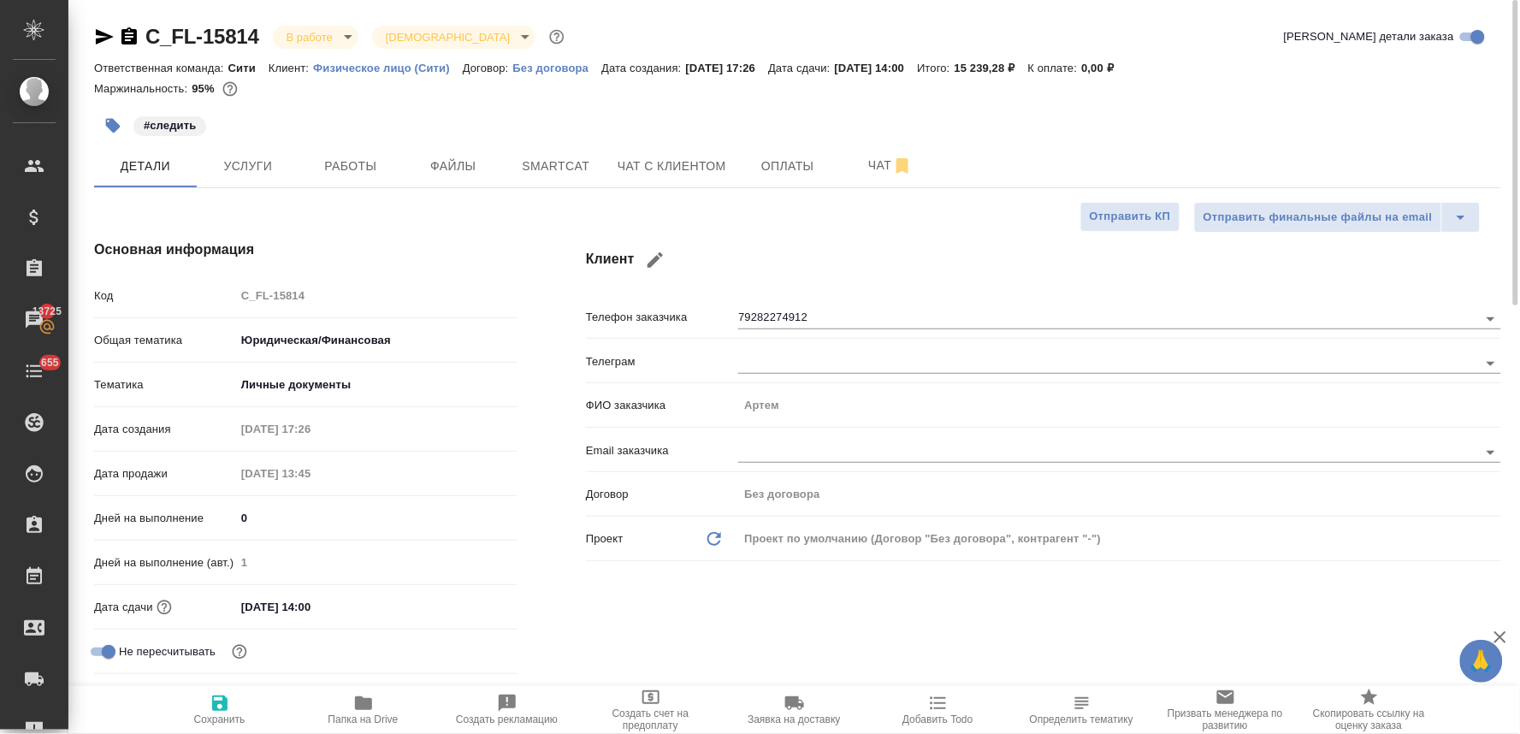
type textarea "x"
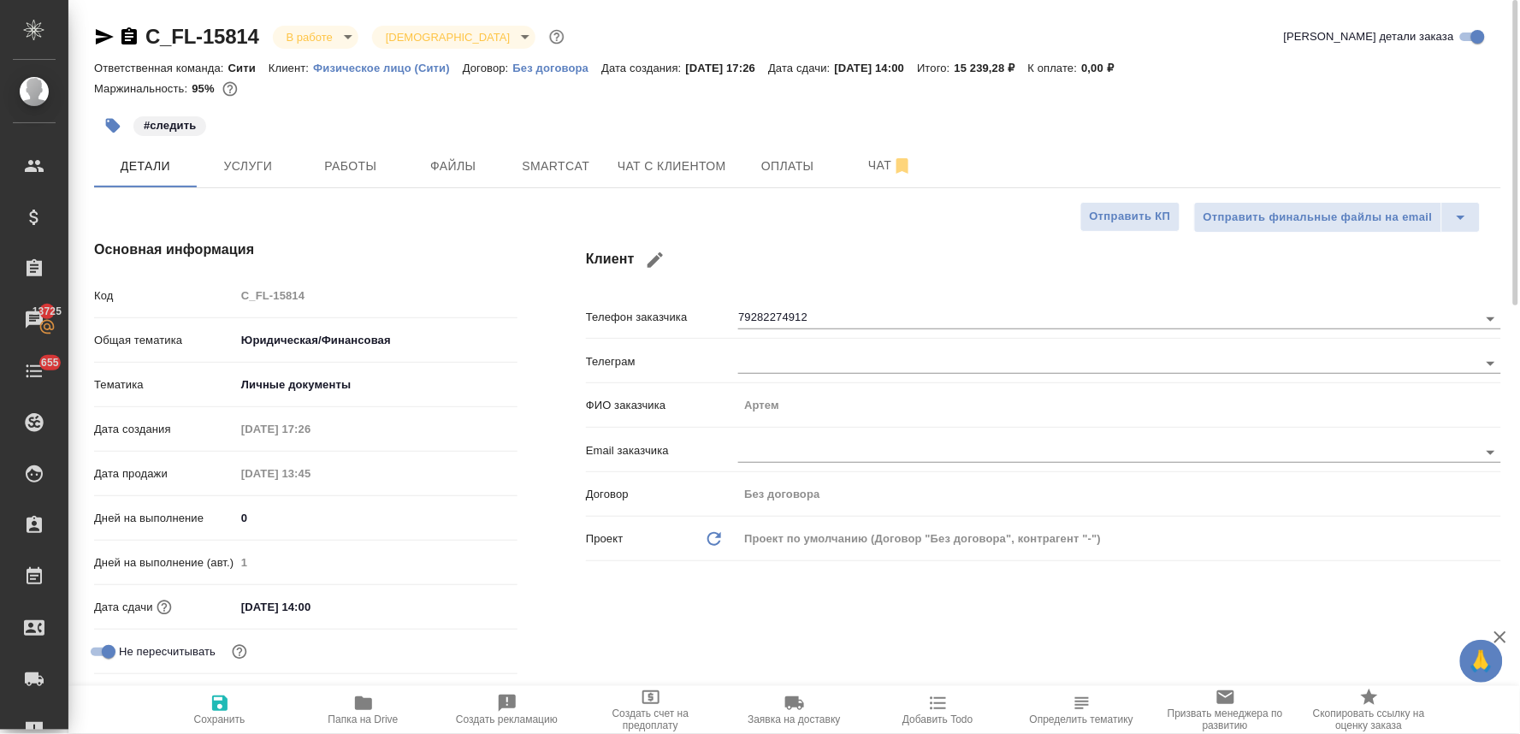
type textarea "x"
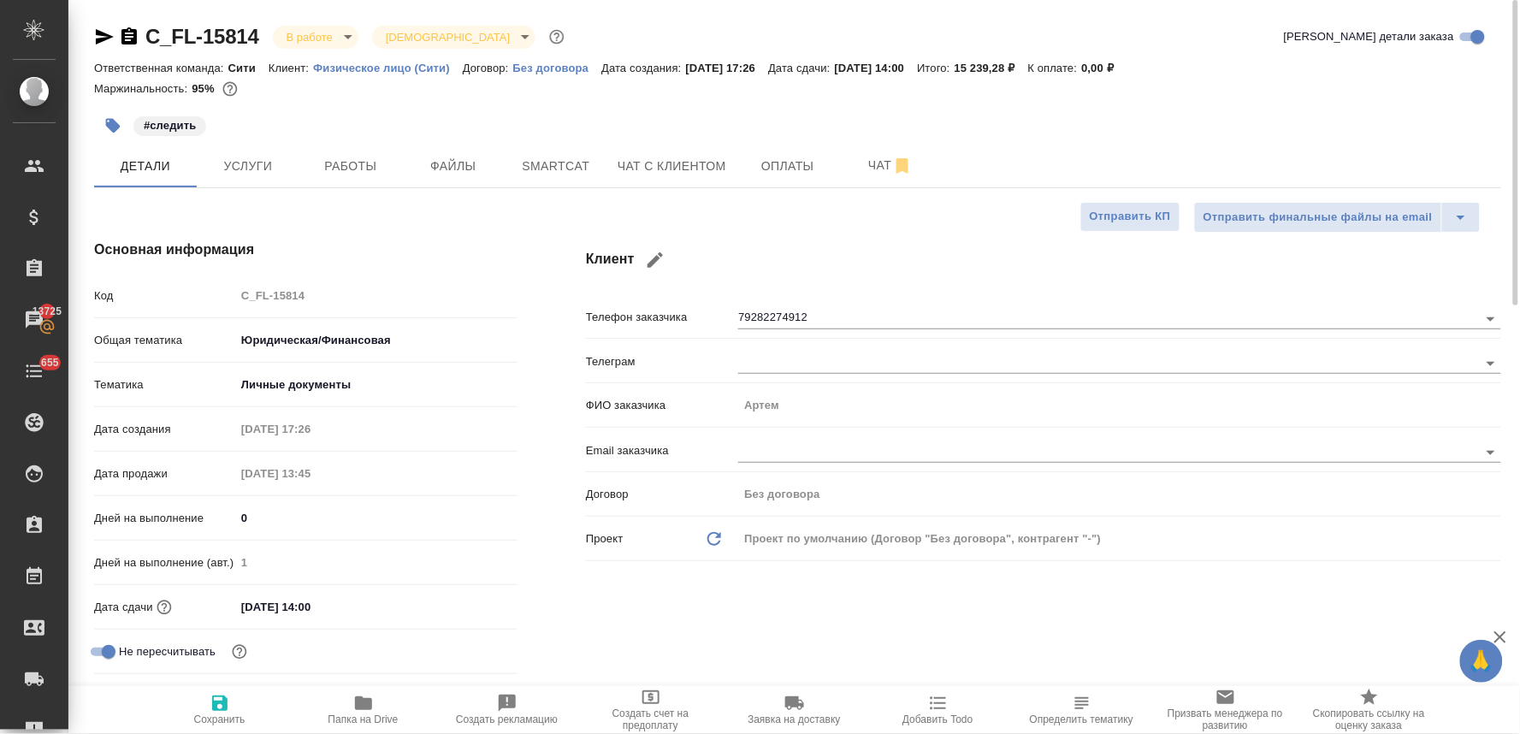
type textarea "x"
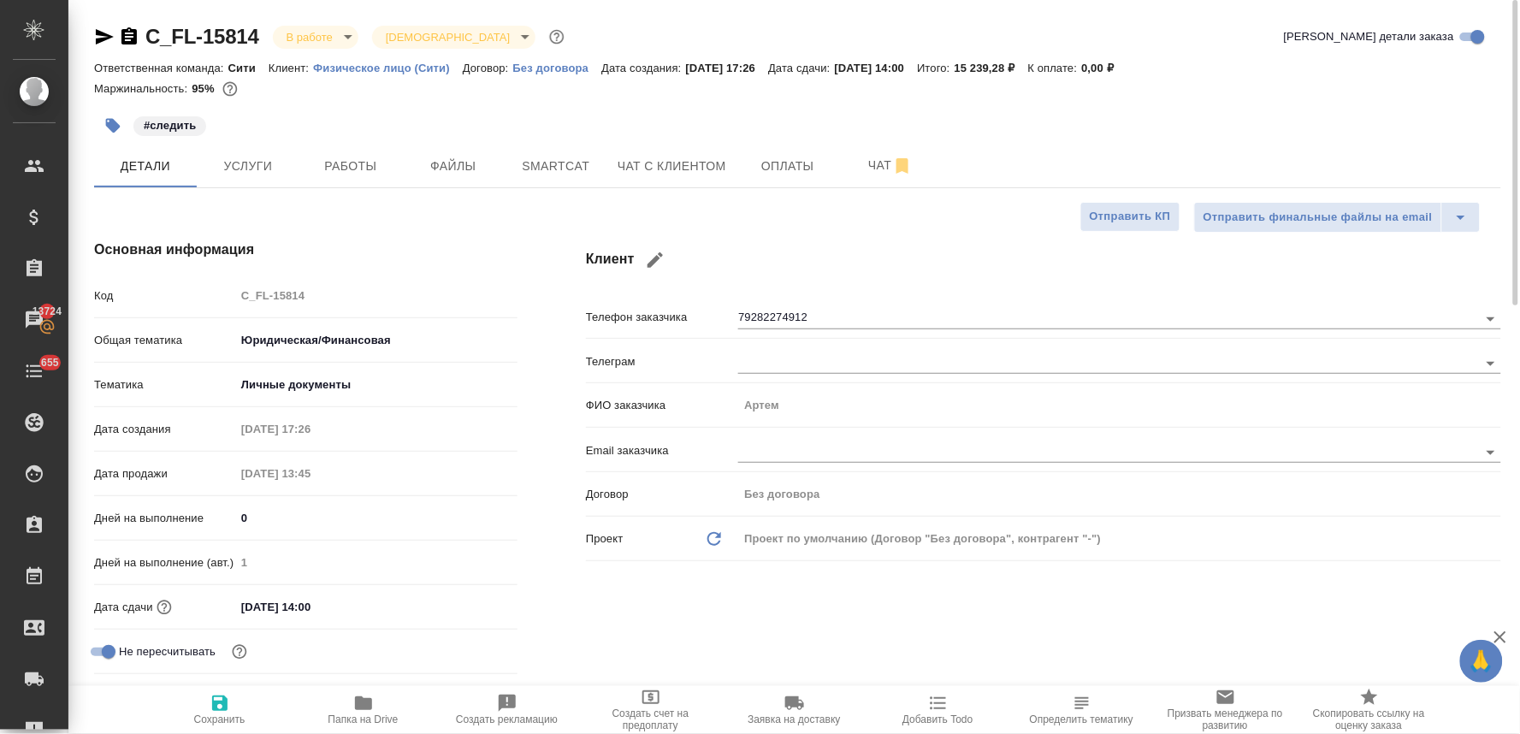
type textarea "x"
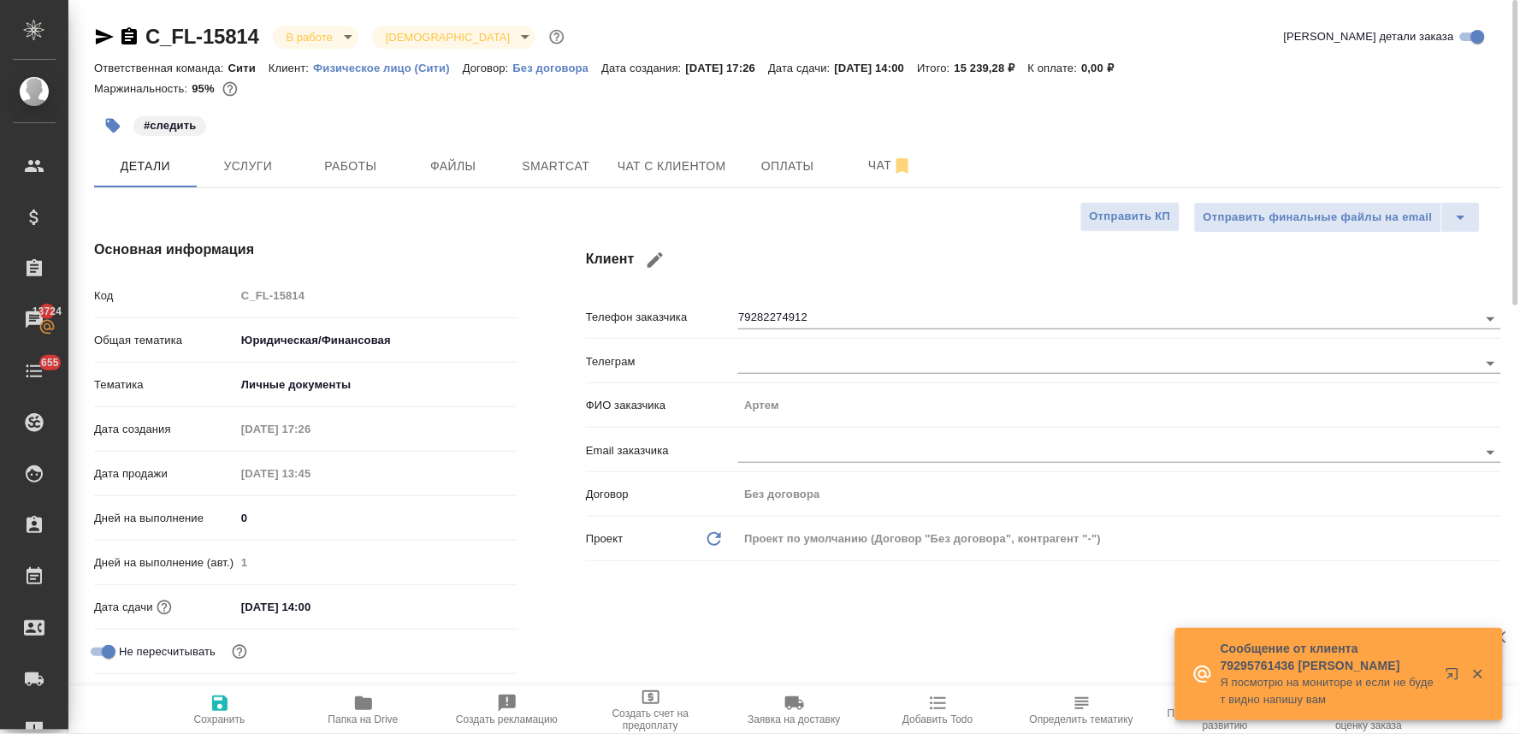
type textarea "x"
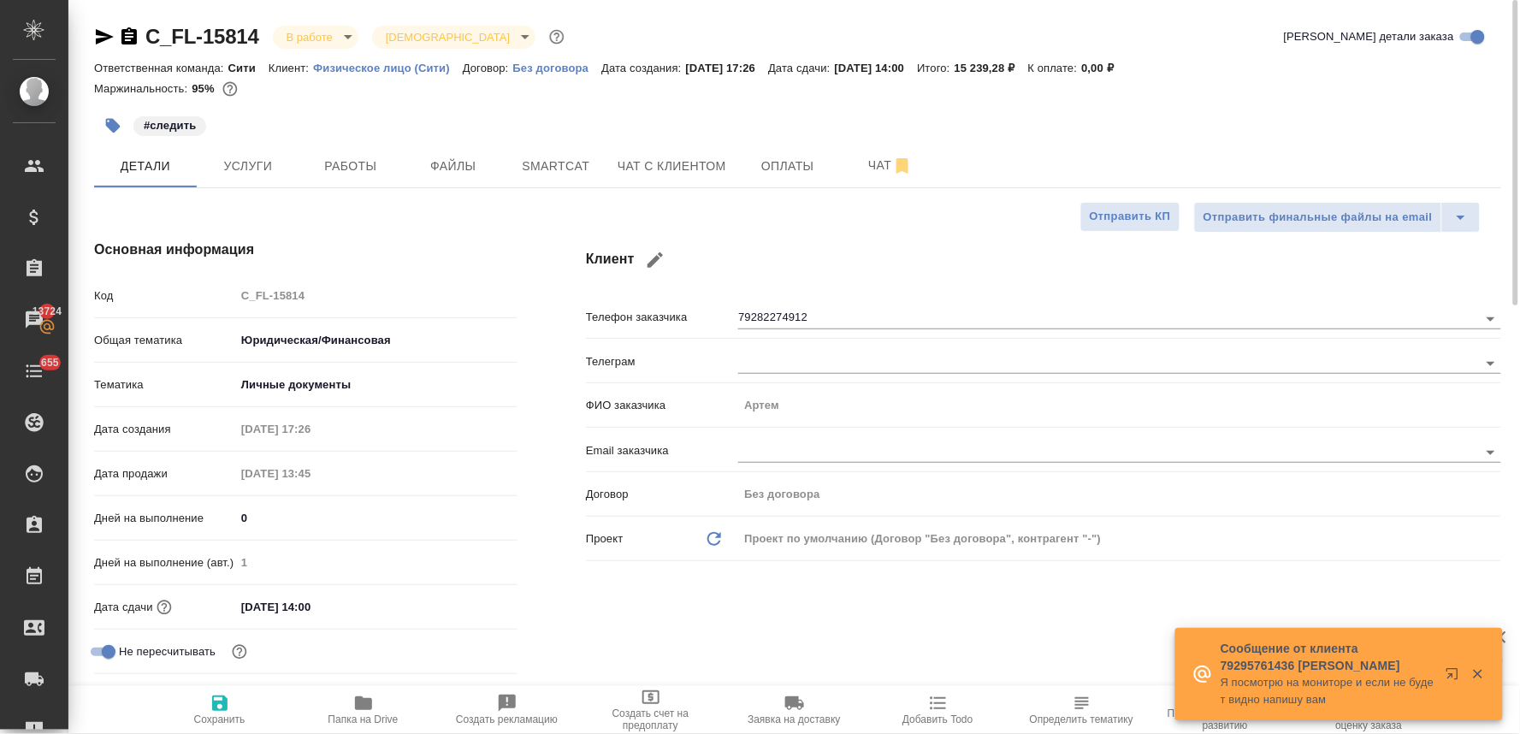
type textarea "x"
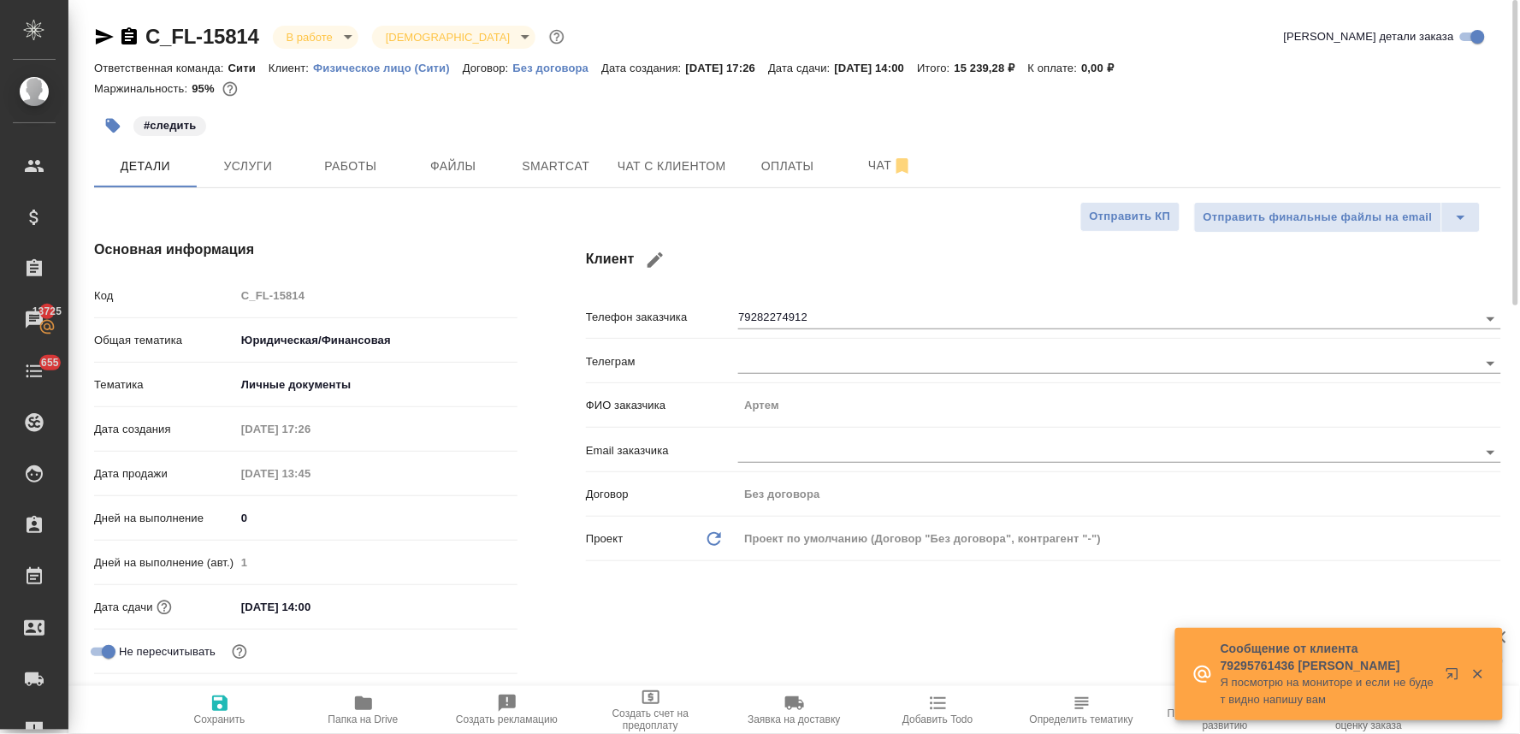
type textarea "x"
click at [865, 228] on div "Клиент Телефон заказчика 79282274912 Телеграм ФИО заказчика Артем Email заказчи…" at bounding box center [1044, 482] width 984 height 554
type textarea "x"
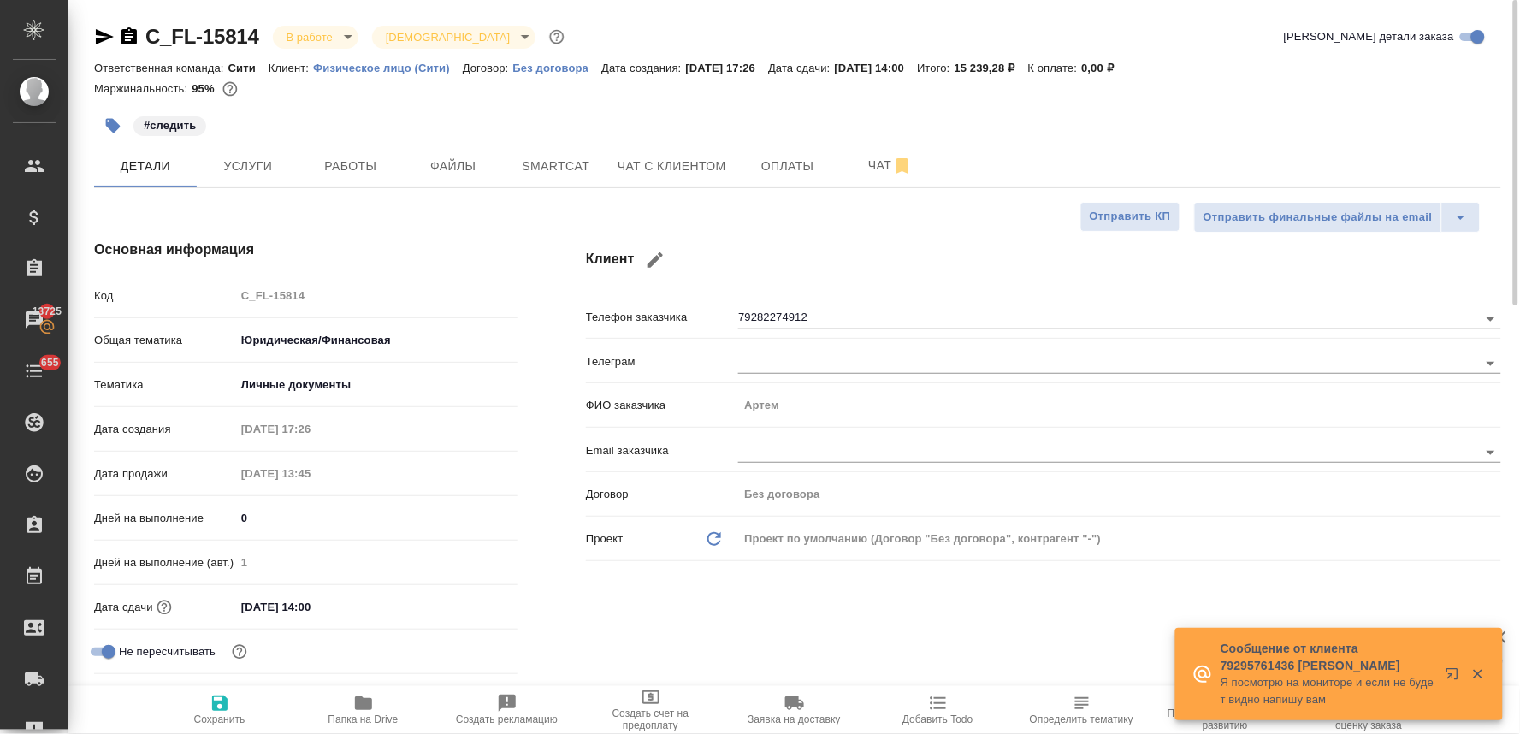
type textarea "x"
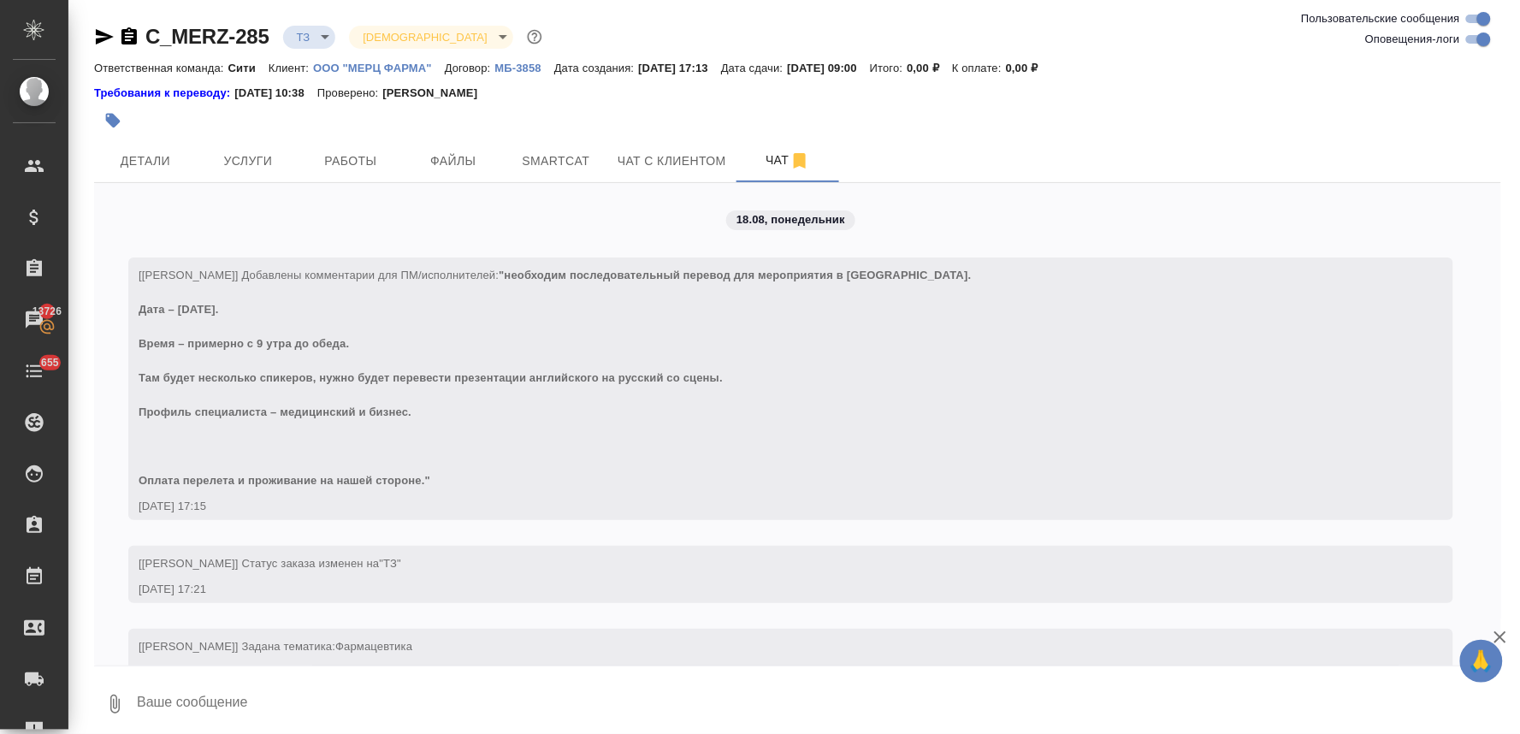
scroll to position [1215, 0]
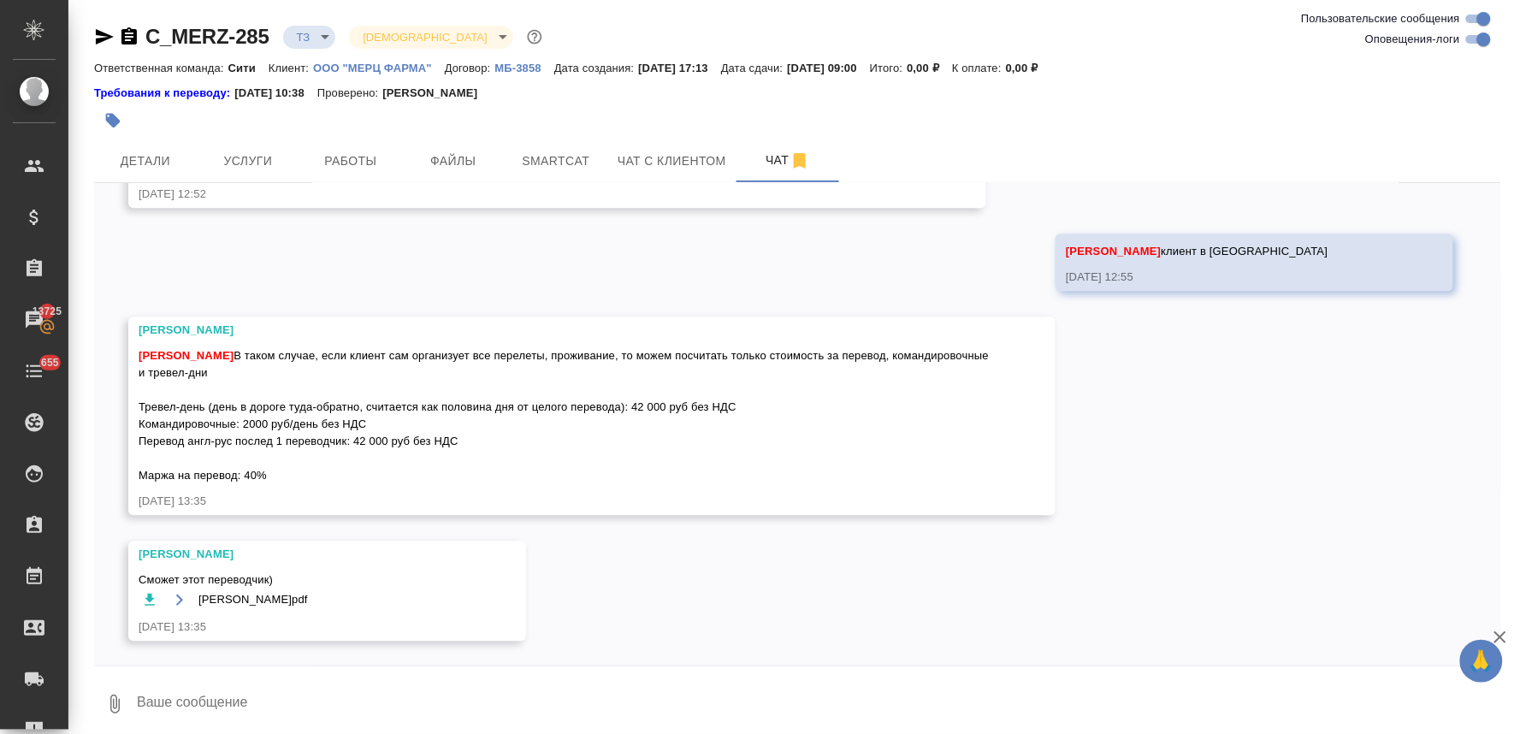
click at [148, 597] on icon "button" at bounding box center [150, 599] width 10 height 12
click at [667, 570] on div "18.08, [DATE] [[PERSON_NAME]] Добавлены комментарии для ПМ/исполнителей: "необх…" at bounding box center [797, 424] width 1407 height 482
click at [750, 592] on div "18.08, [DATE] [[PERSON_NAME]] Добавлены комментарии для ПМ/исполнителей: "необх…" at bounding box center [797, 424] width 1407 height 482
drag, startPoint x: 265, startPoint y: 472, endPoint x: 118, endPoint y: 364, distance: 182.4
click at [118, 364] on div "18.08, [DATE] [[PERSON_NAME]] Добавлены комментарии для ПМ/исполнителей: "необх…" at bounding box center [797, 424] width 1407 height 482
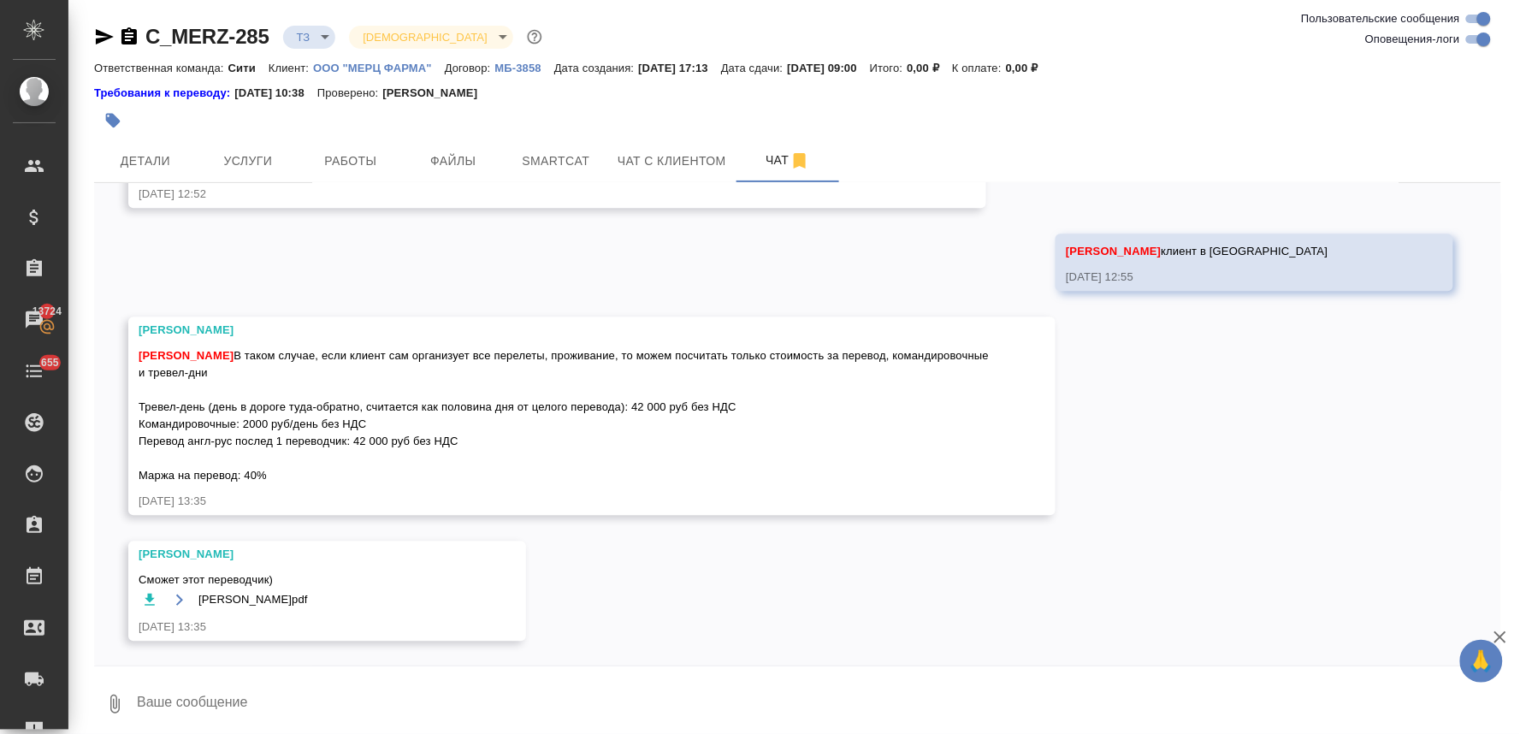
copy span "В таком случае, если клиент сам организует все перелеты, проживание, то можем п…"
click at [334, 292] on div "18.08, [DATE] [[PERSON_NAME]] Добавлены комментарии для ПМ/исполнителей: "необх…" at bounding box center [797, 424] width 1407 height 482
click at [356, 65] on p "ООО "МЕРЦ ФАРМА"" at bounding box center [379, 68] width 132 height 13
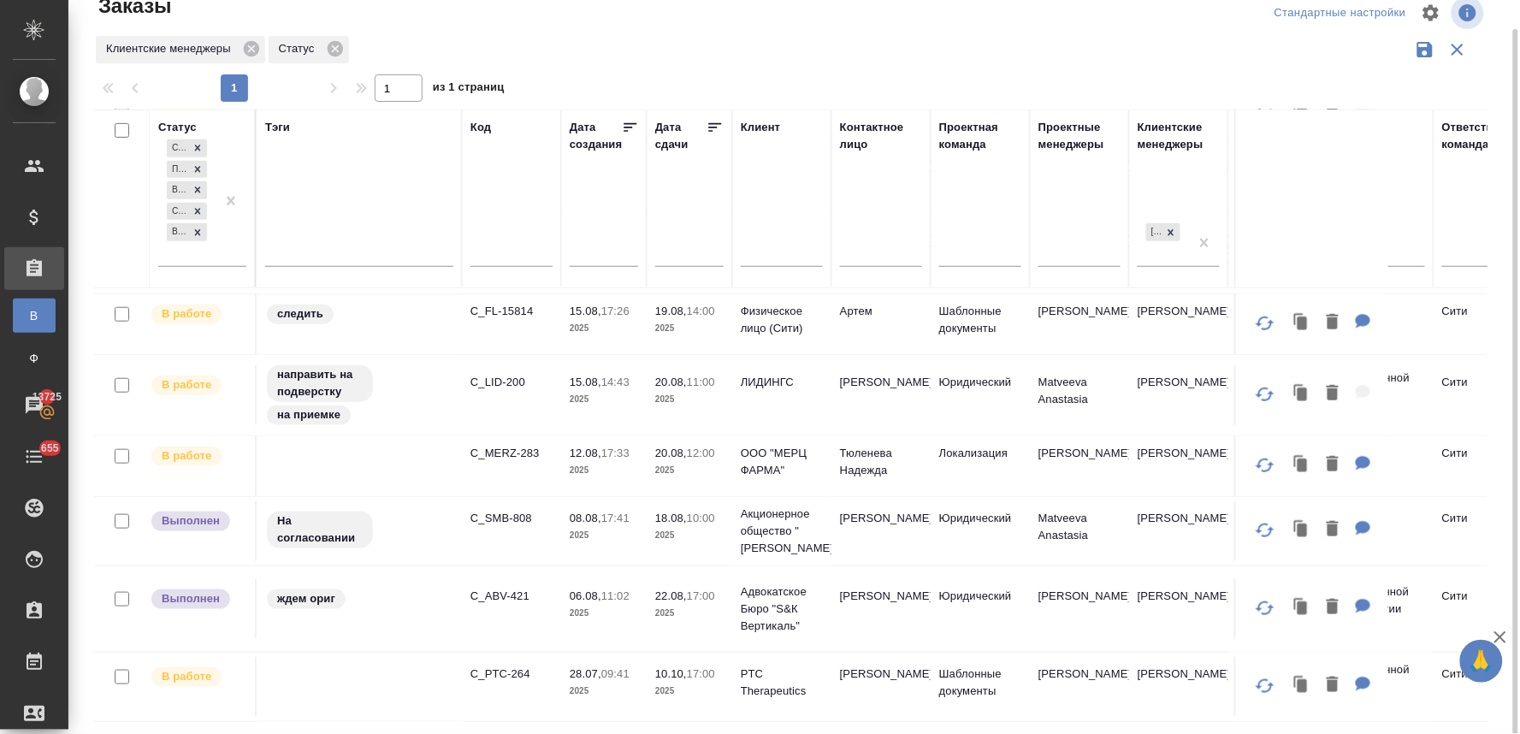
scroll to position [380, 0]
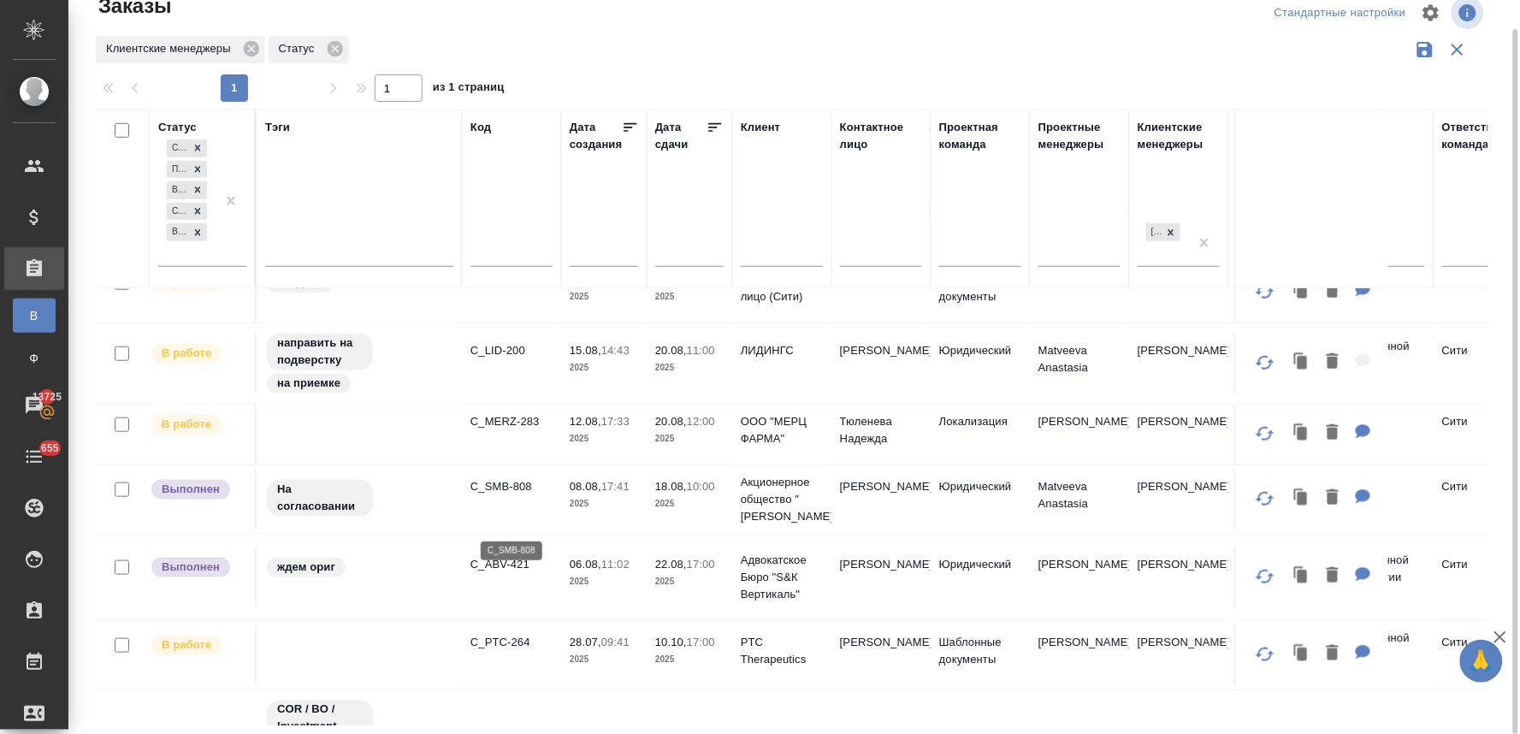
click at [509, 495] on p "C_SMB-808" at bounding box center [511, 486] width 82 height 17
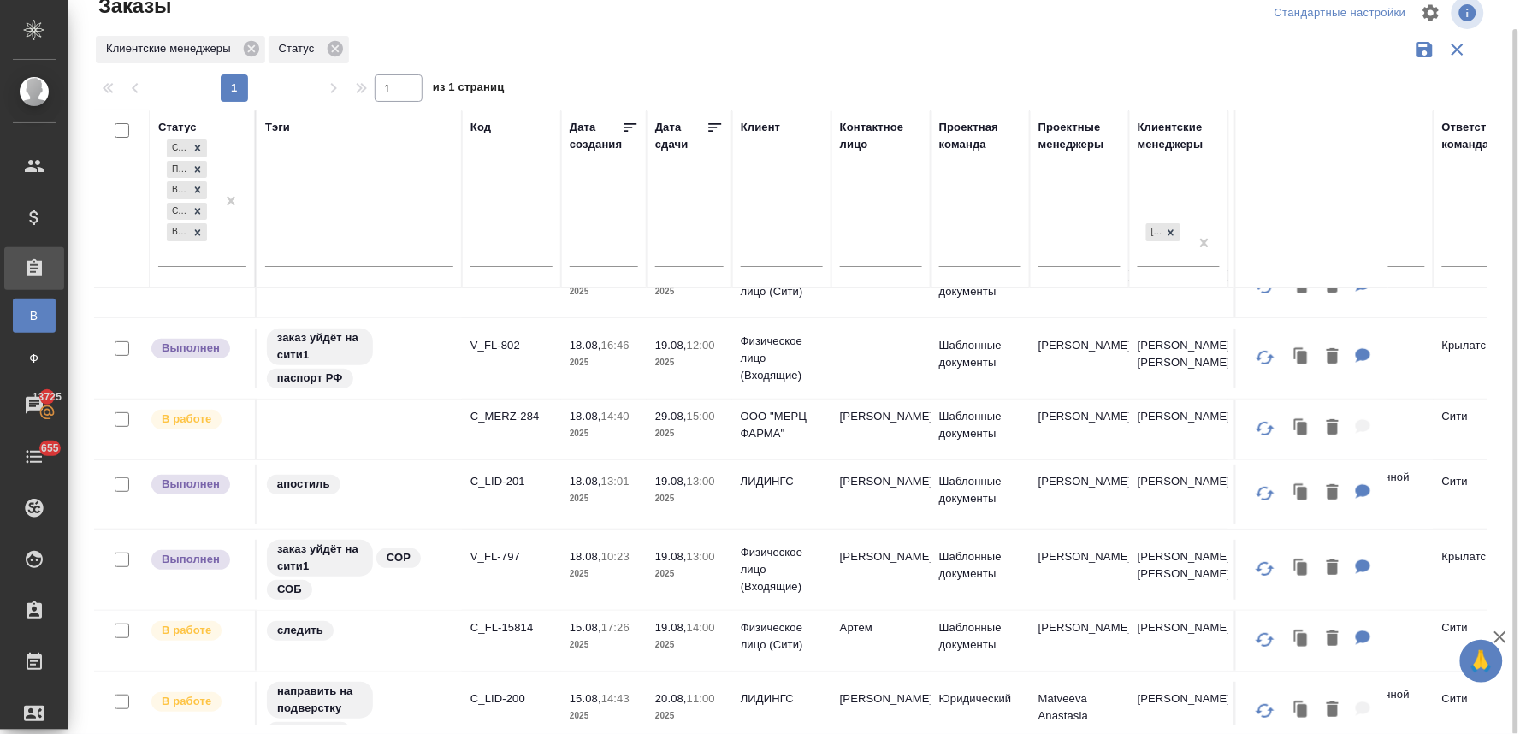
scroll to position [0, 0]
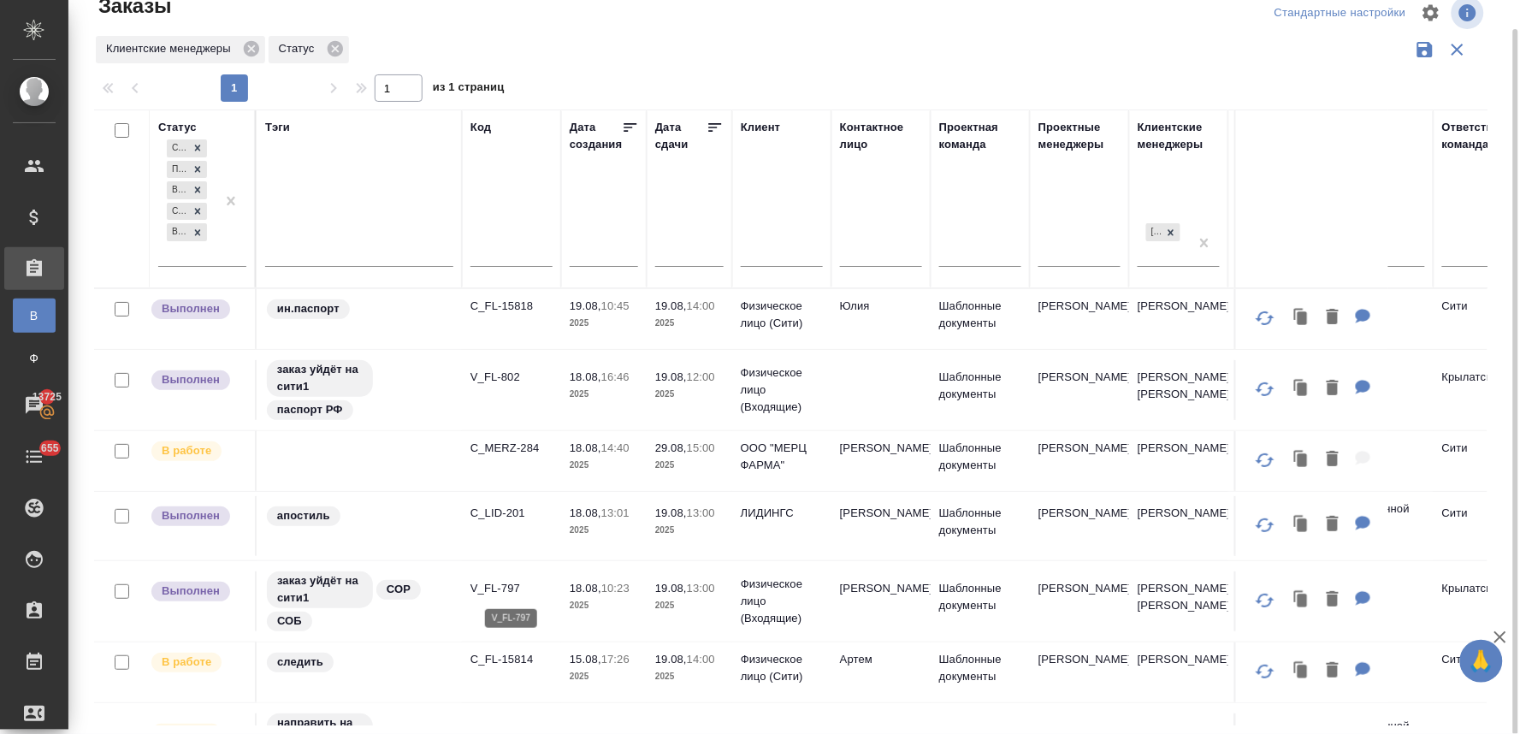
click at [511, 587] on p "V_FL-797" at bounding box center [511, 588] width 82 height 17
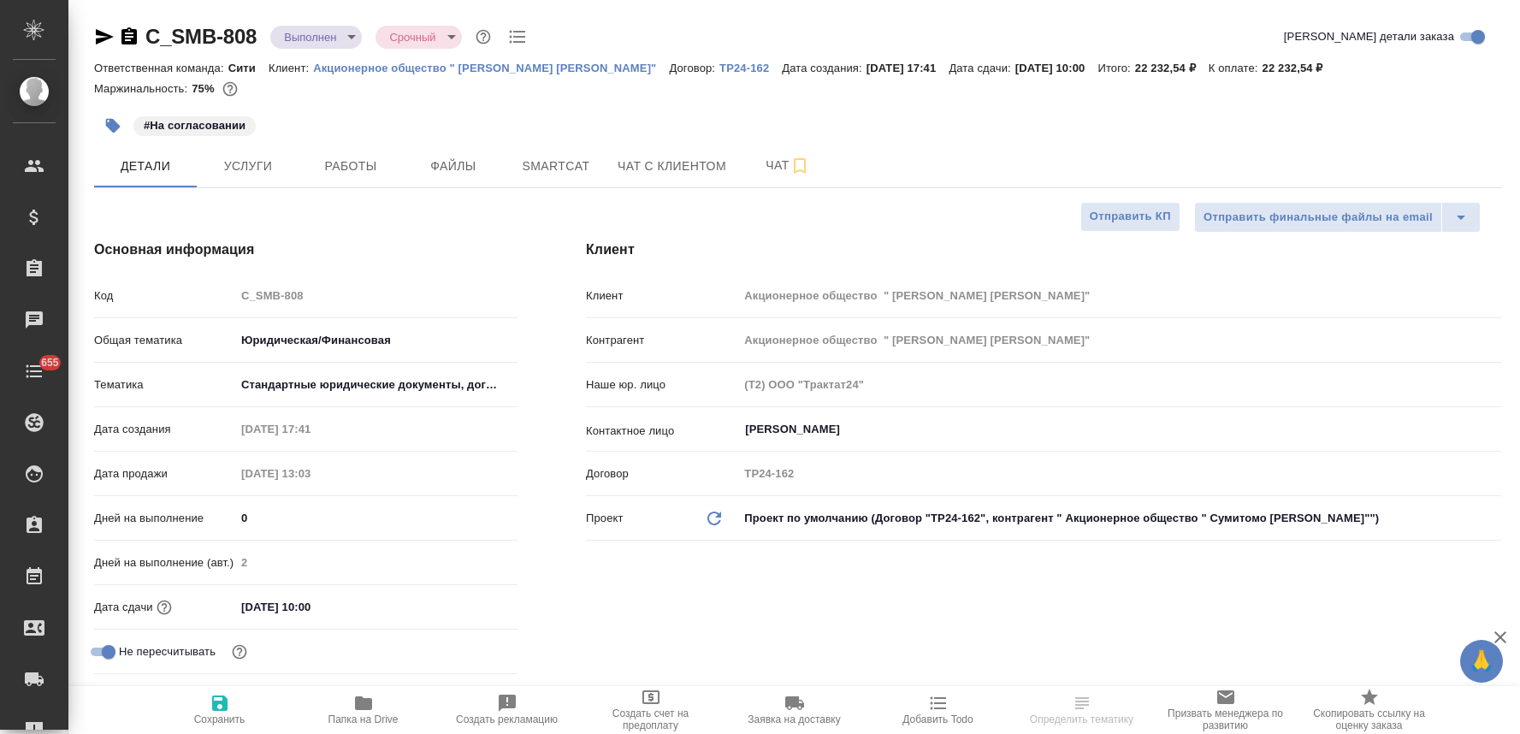
select select "RU"
type input "Matveeva Anastasia"
click at [268, 171] on span "Услуги" at bounding box center [248, 166] width 82 height 21
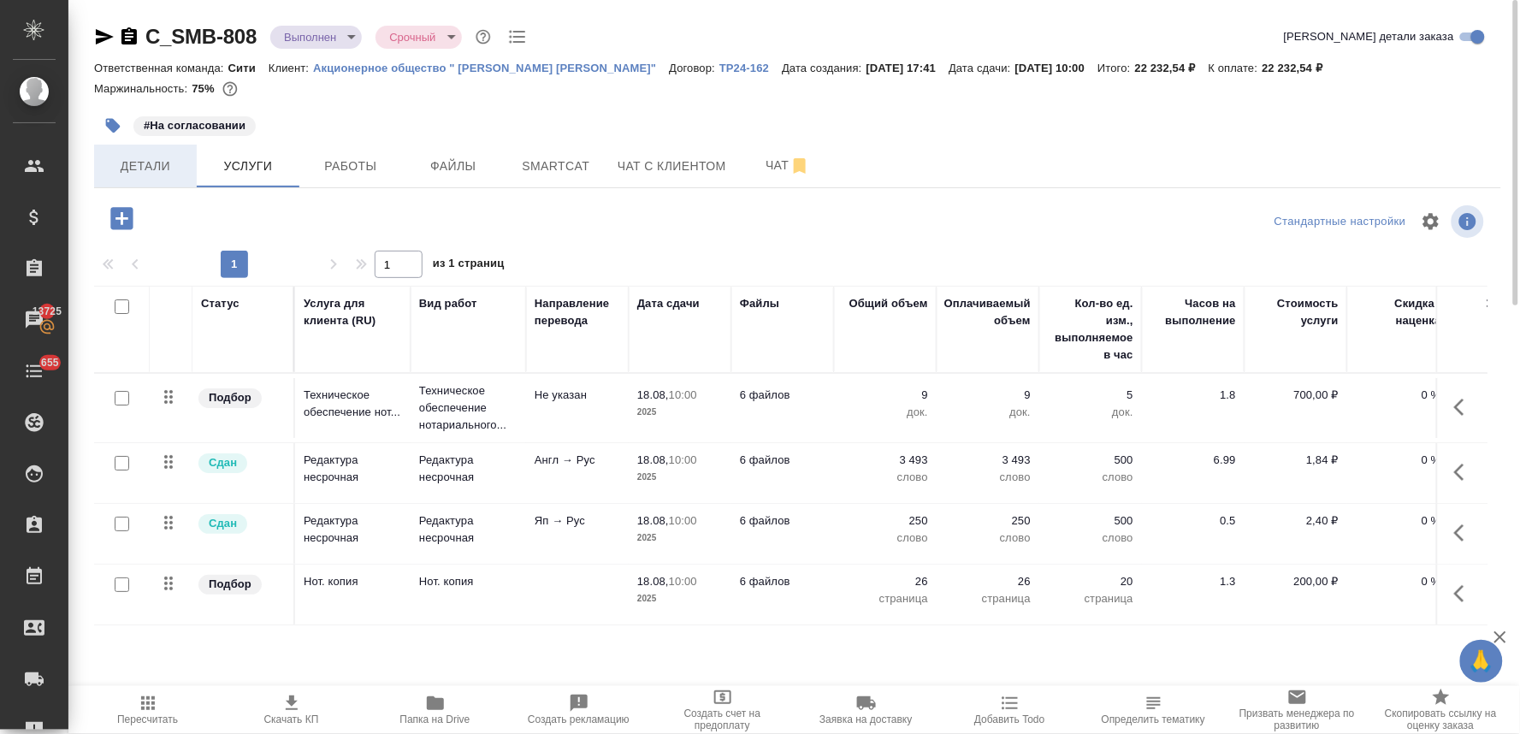
click at [138, 158] on span "Детали" at bounding box center [145, 166] width 82 height 21
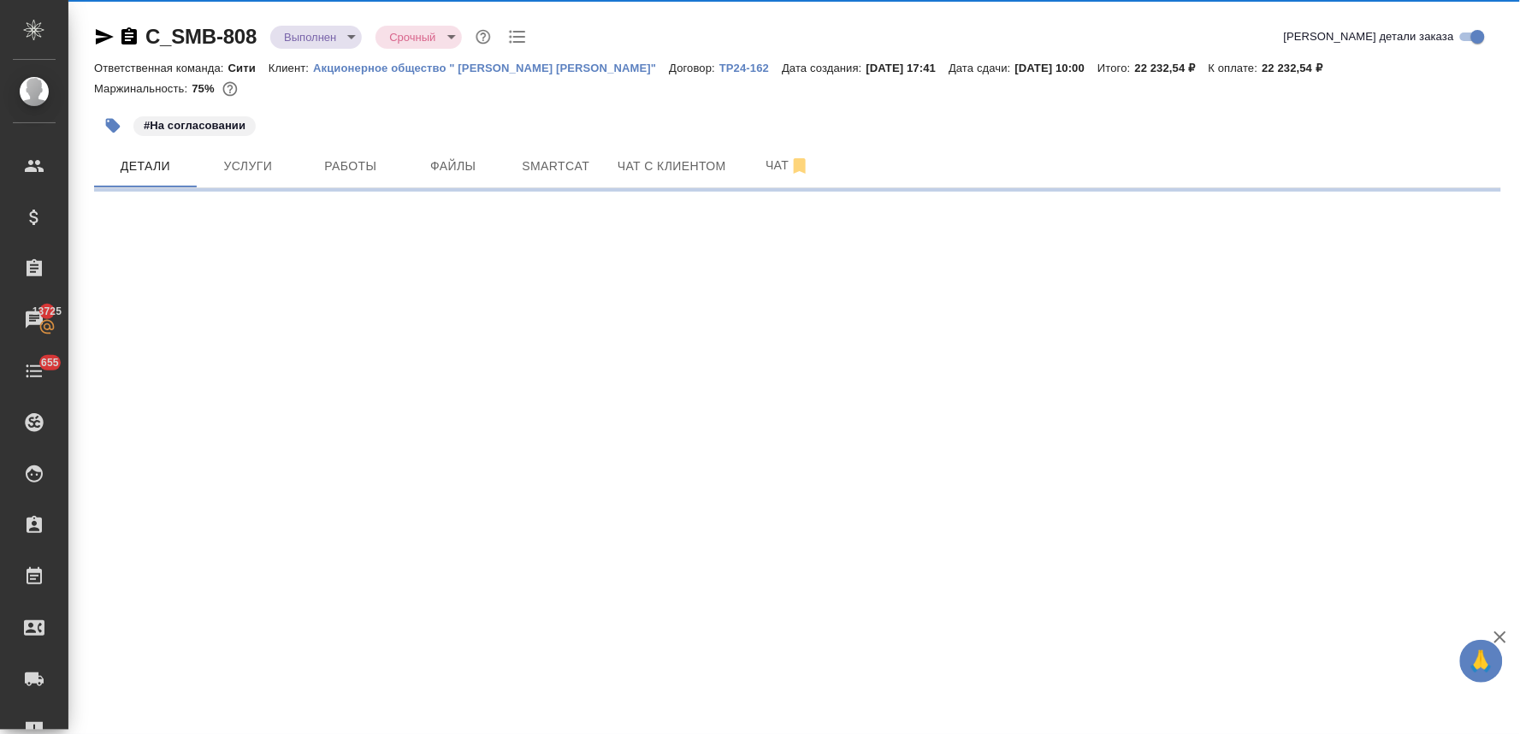
select select "RU"
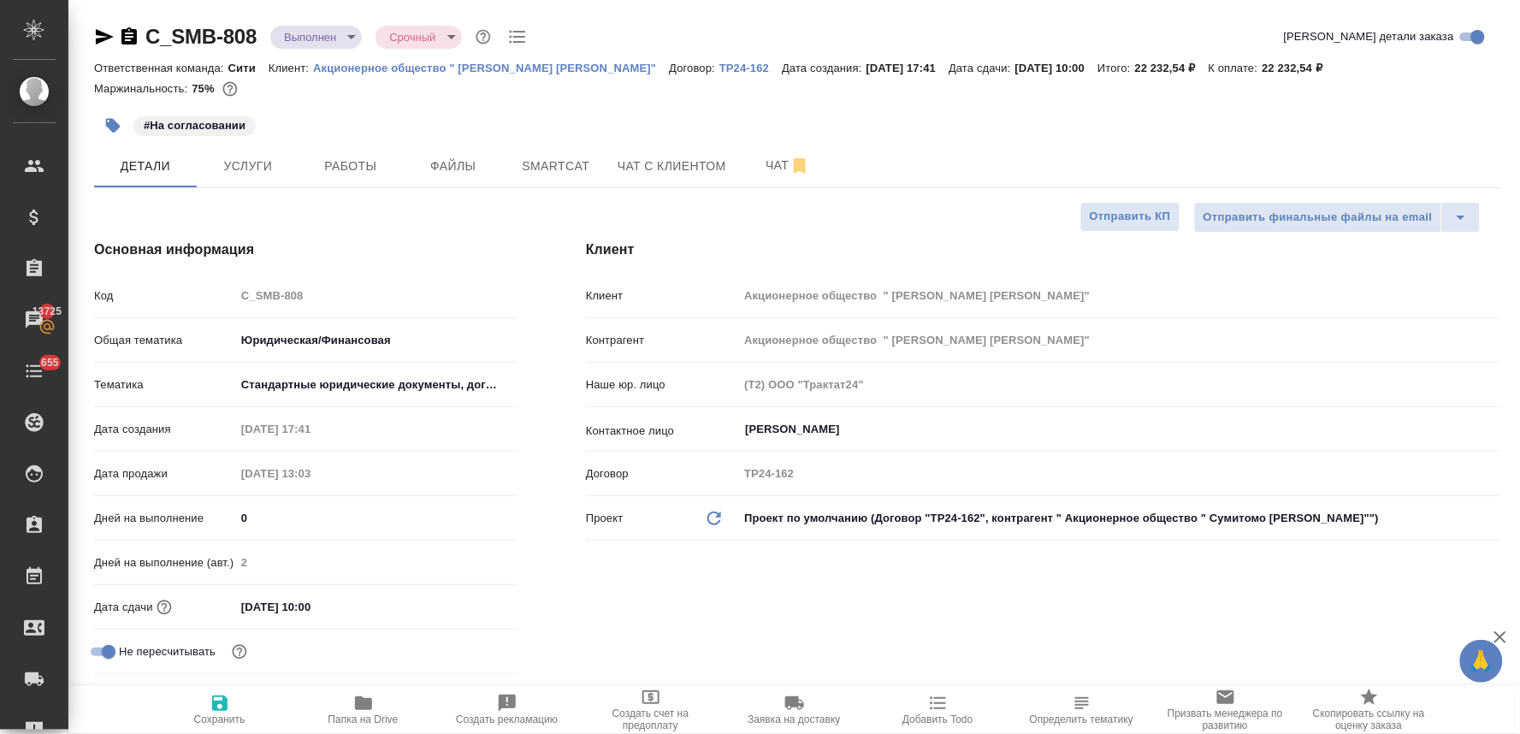
type textarea "x"
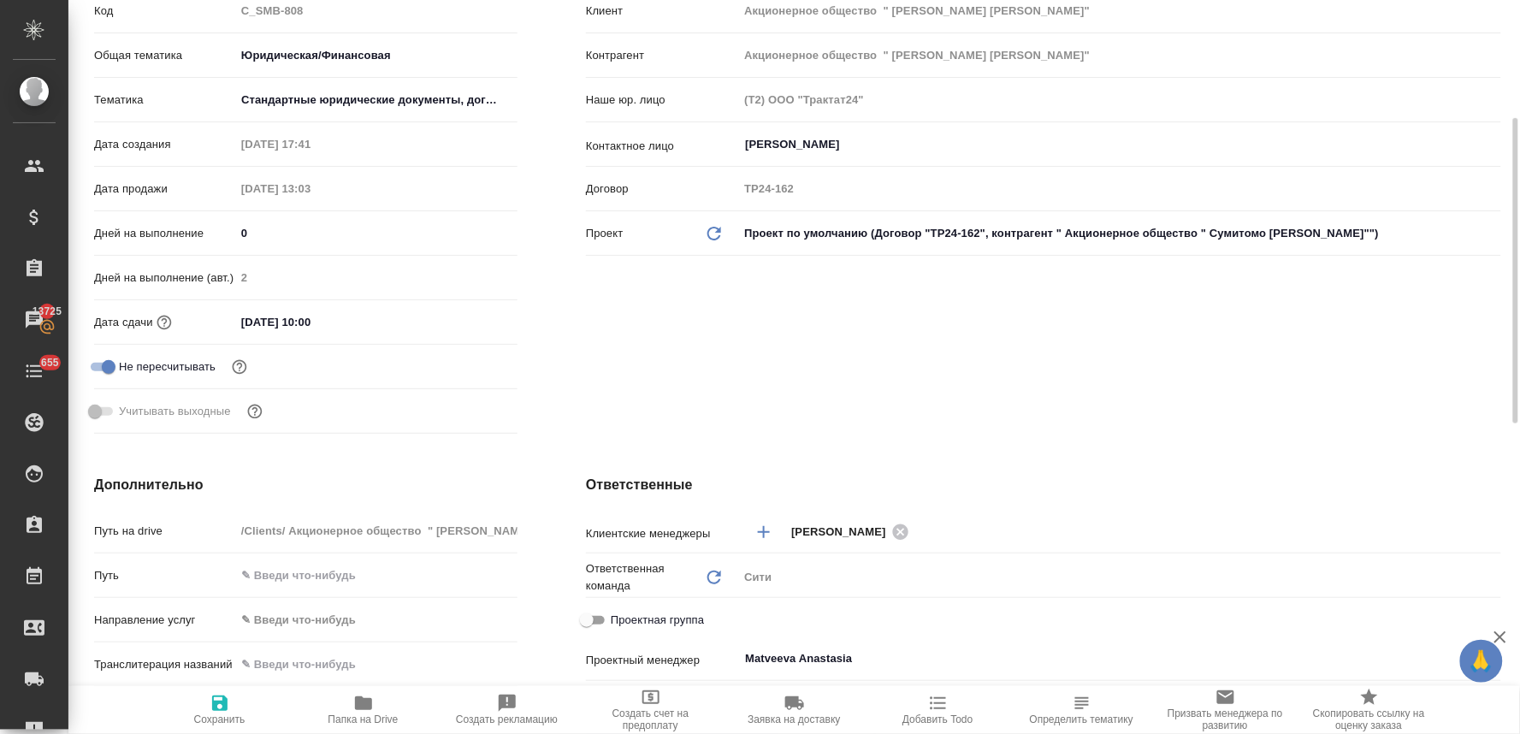
scroll to position [665, 0]
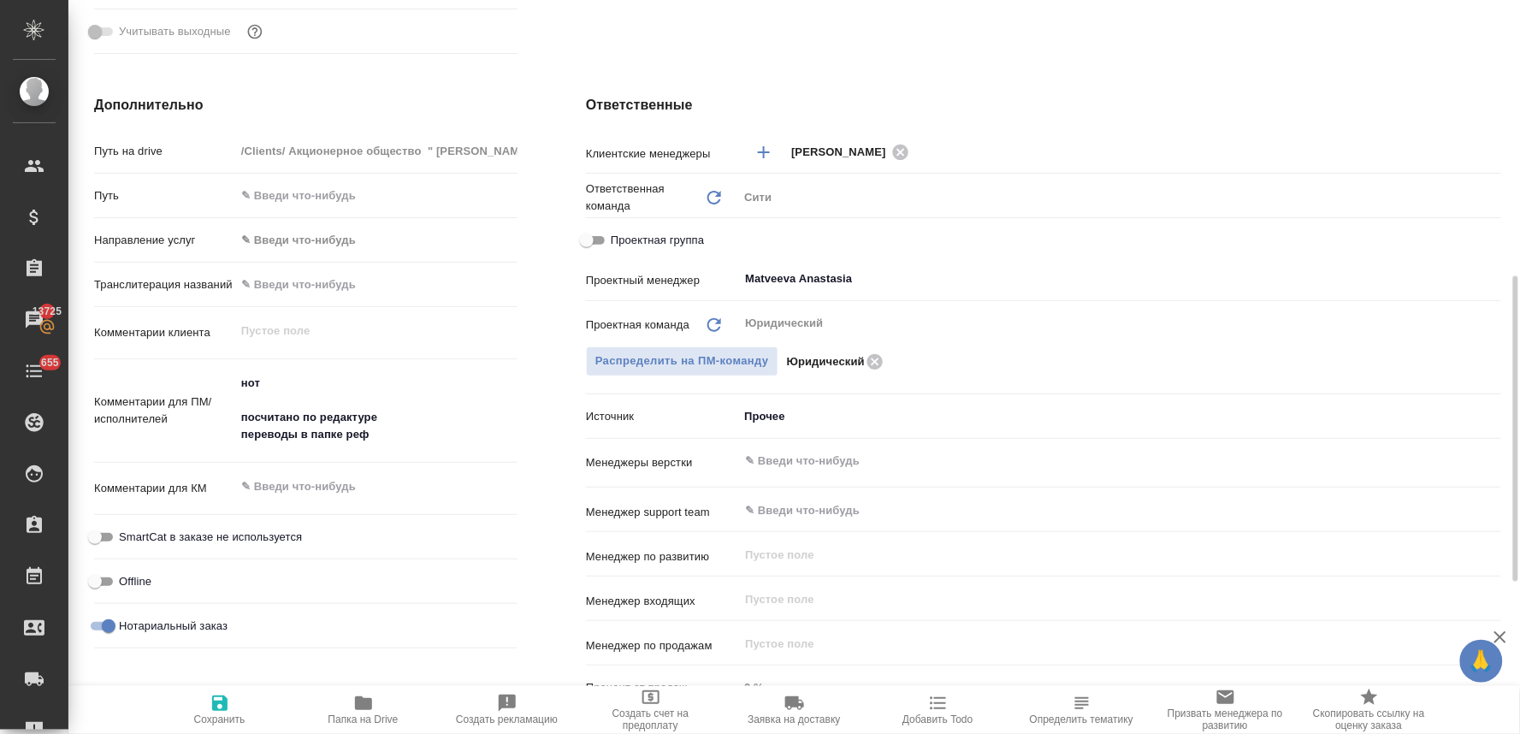
type textarea "x"
click at [294, 488] on textarea at bounding box center [376, 486] width 282 height 29
paste textarea "Доверенность SMBC – BGP (папка: PoA_SMBC-BGP) (подшить к оригиналу + сделать 2 …"
type textarea "Доверенность SMBC – BGP (папка: PoA_SMBC-BGP) (подшить к оригиналу + сделать 2 …"
type textarea "x"
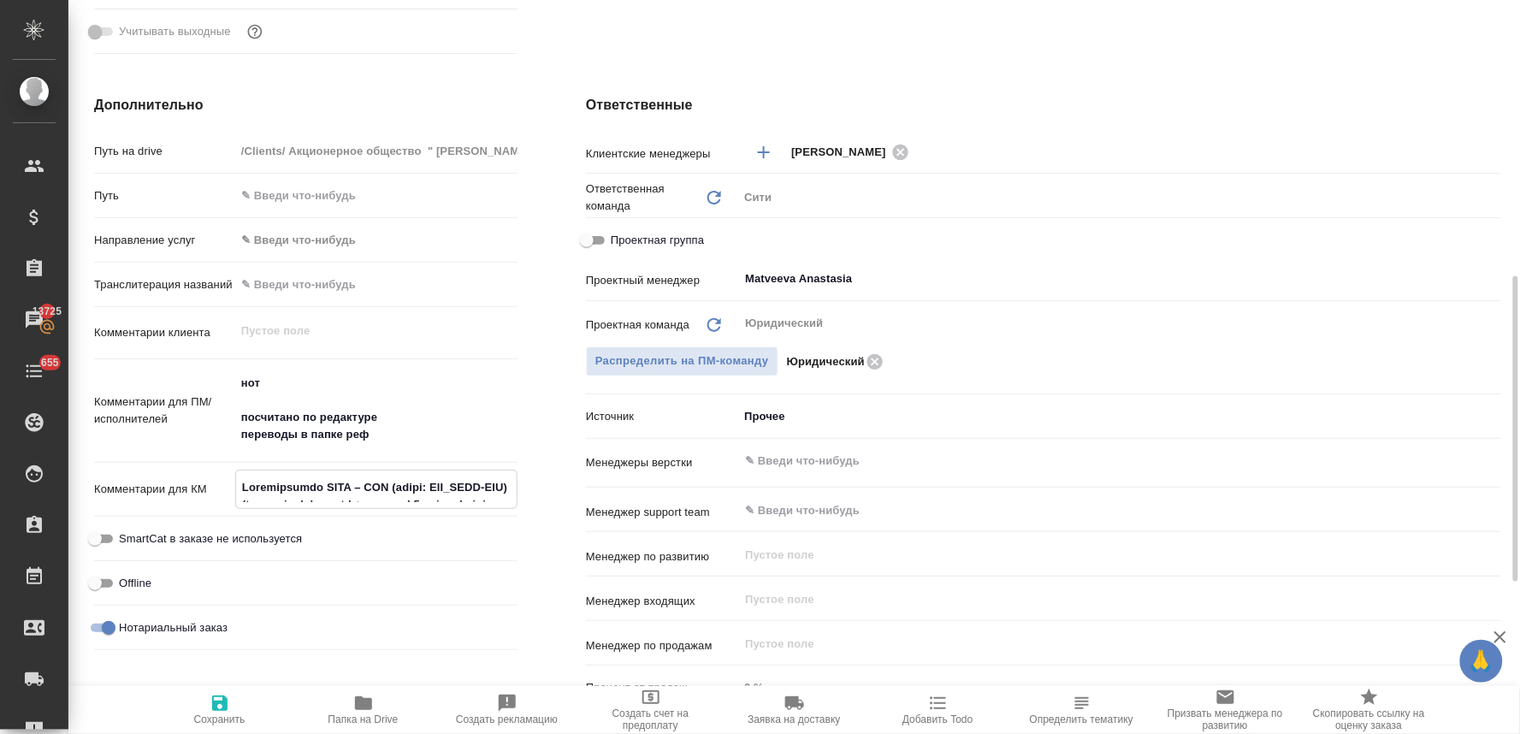
type textarea "x"
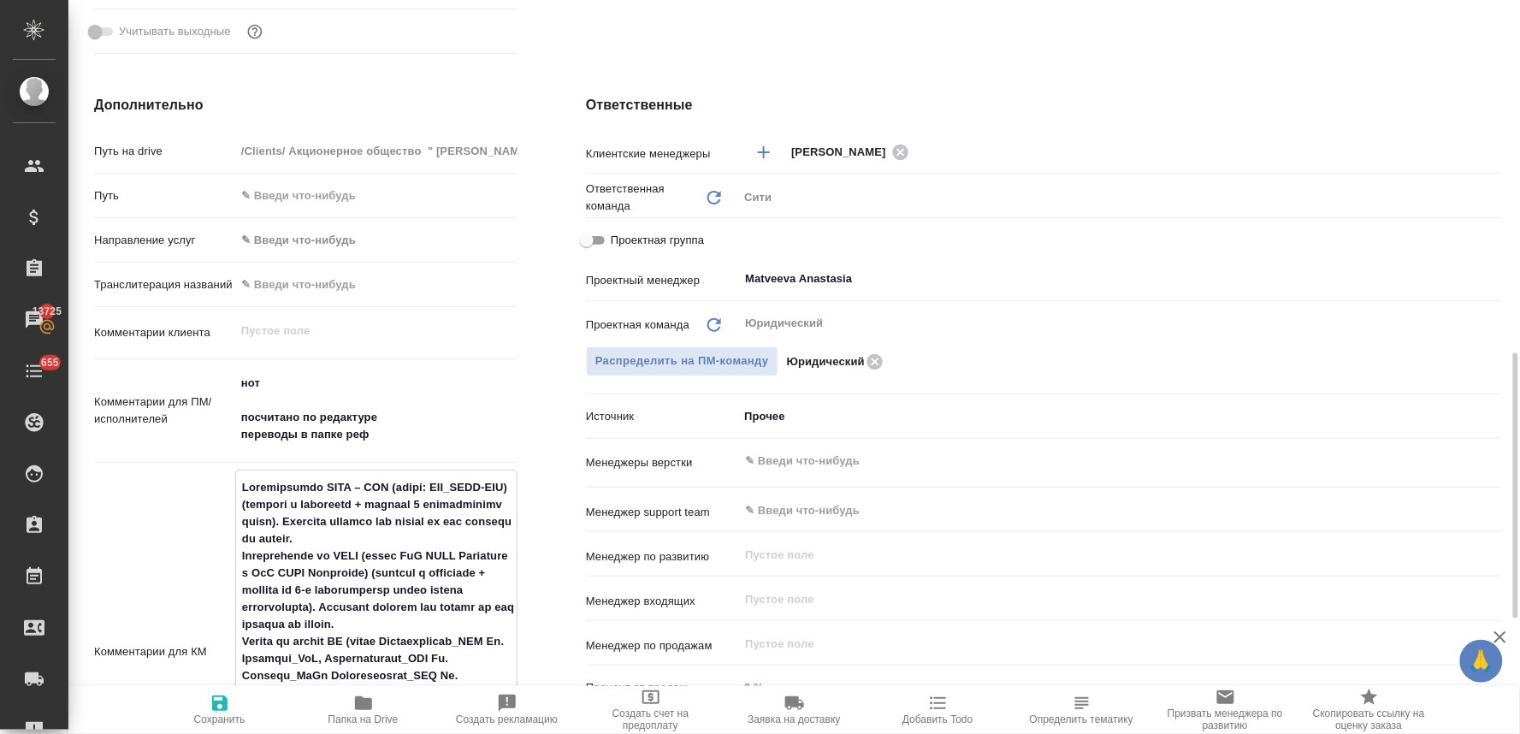
scroll to position [748, 0]
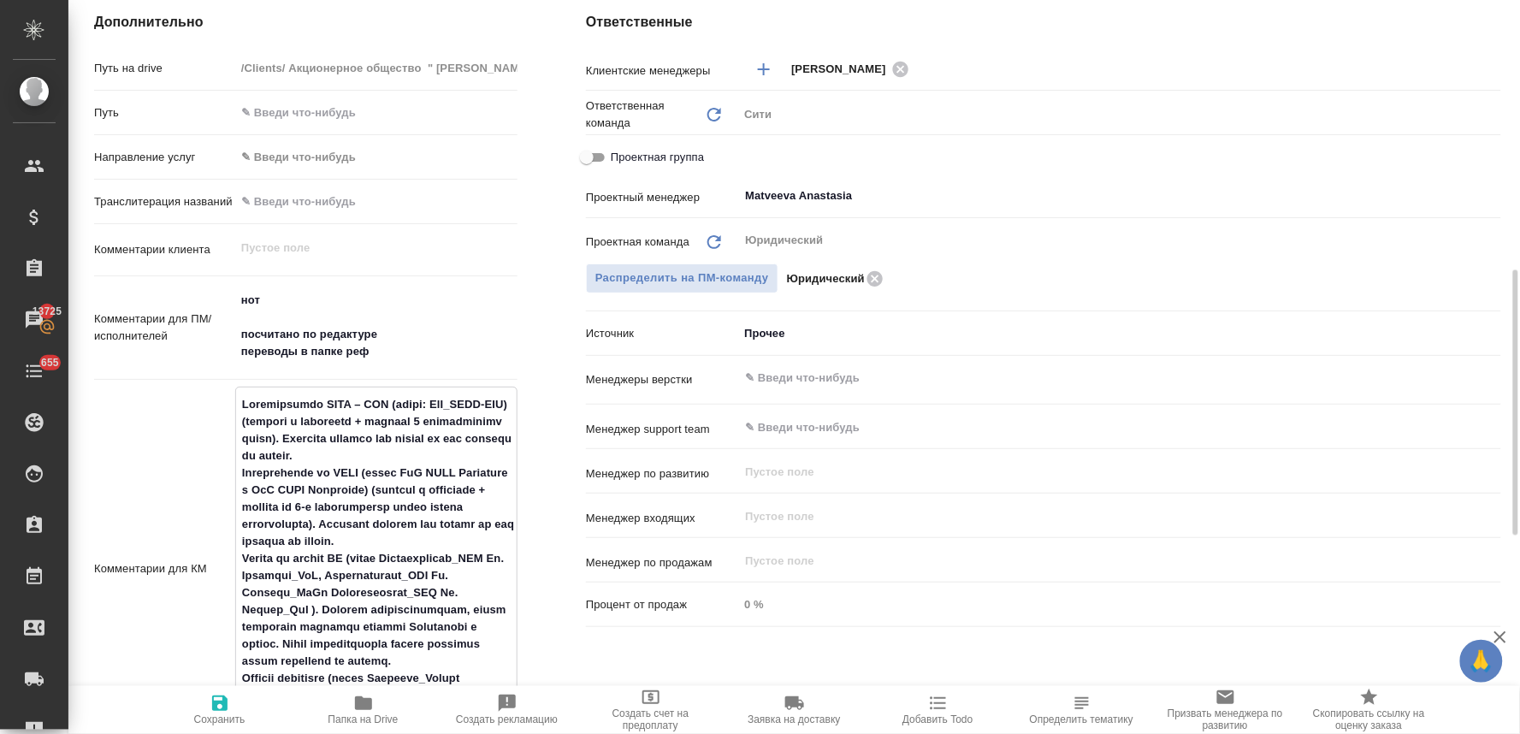
type textarea "Доверенность SMBC – BGP (папка: PoA_SMBC-BGP) (подшить к оригиналу + сделать 2 …"
type textarea "x"
click at [220, 708] on icon "button" at bounding box center [220, 703] width 21 height 21
type textarea "x"
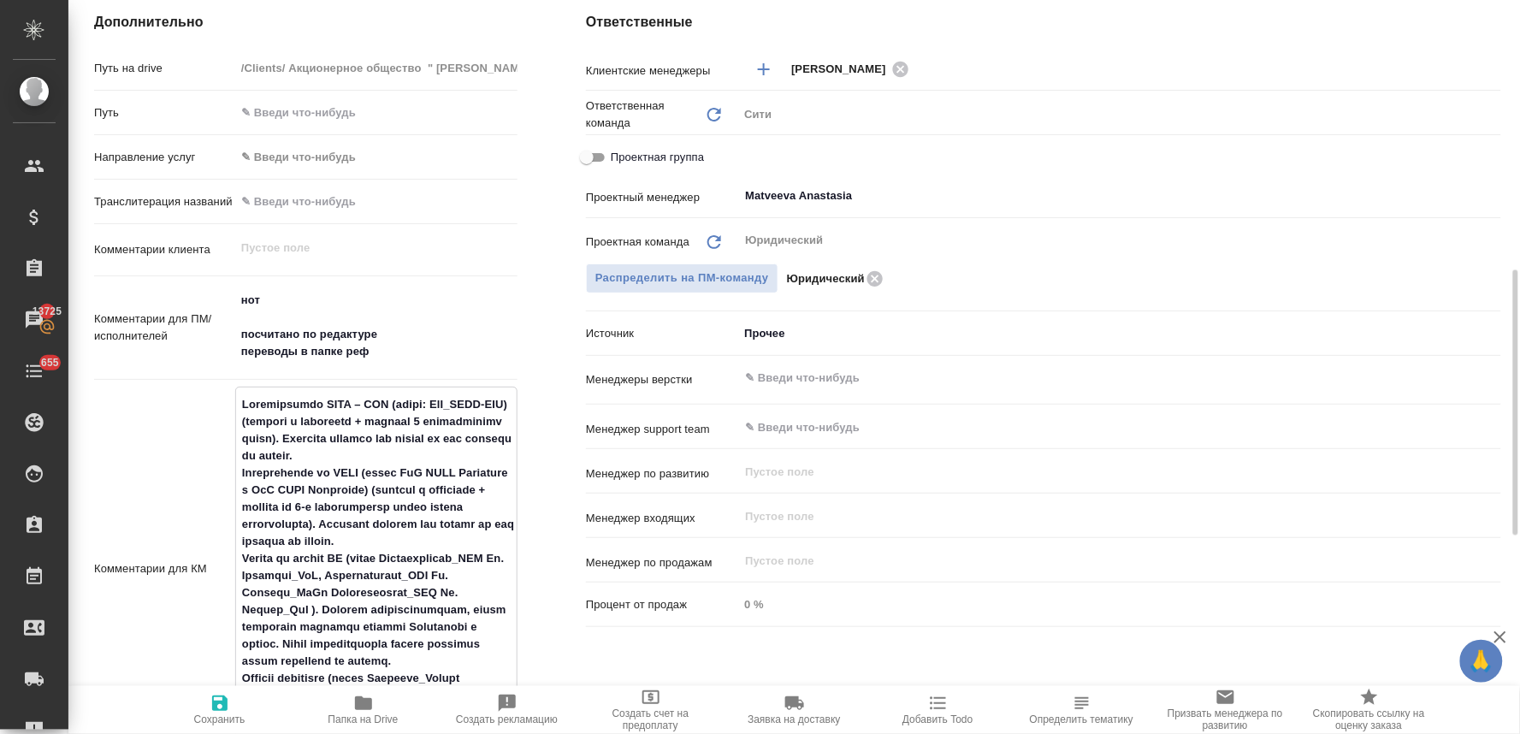
type textarea "x"
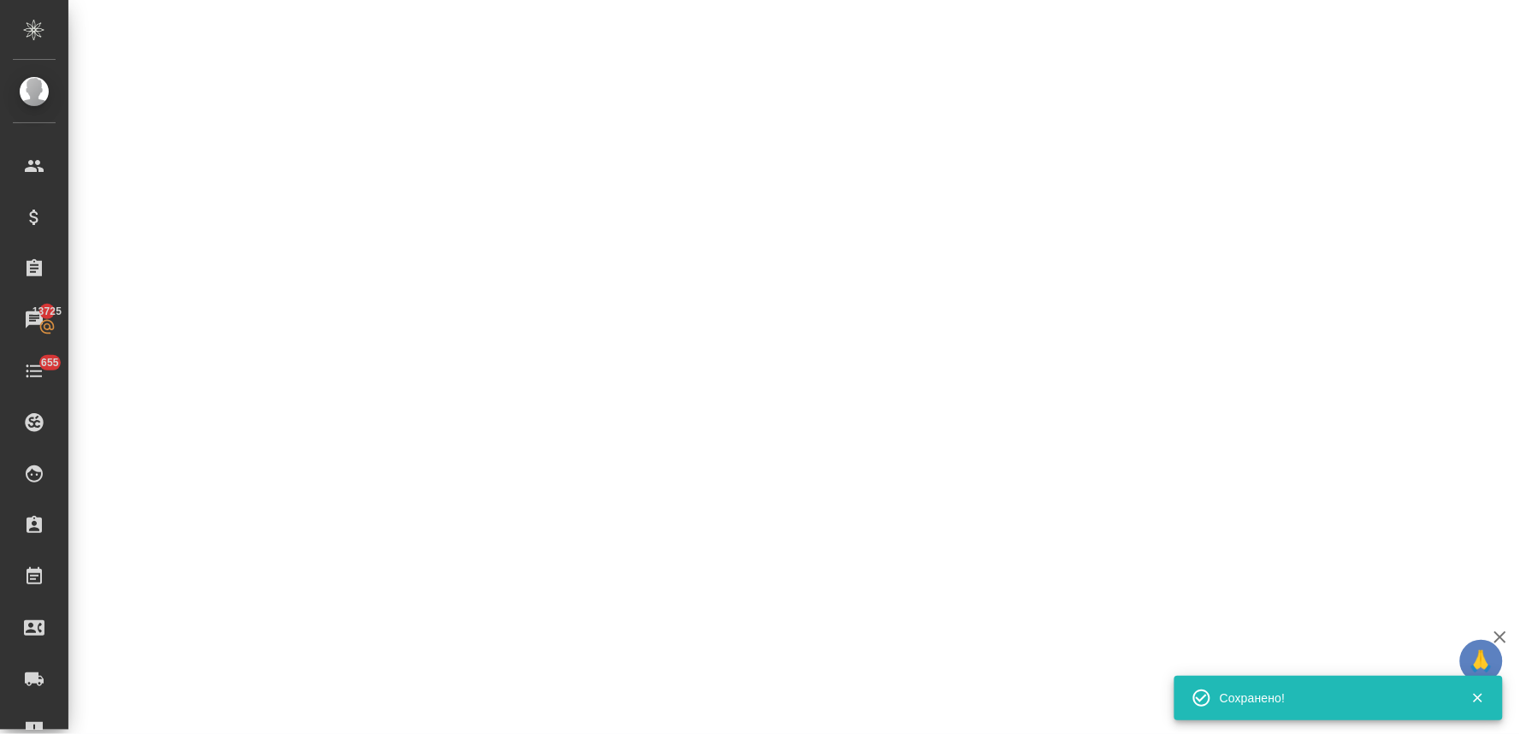
select select "RU"
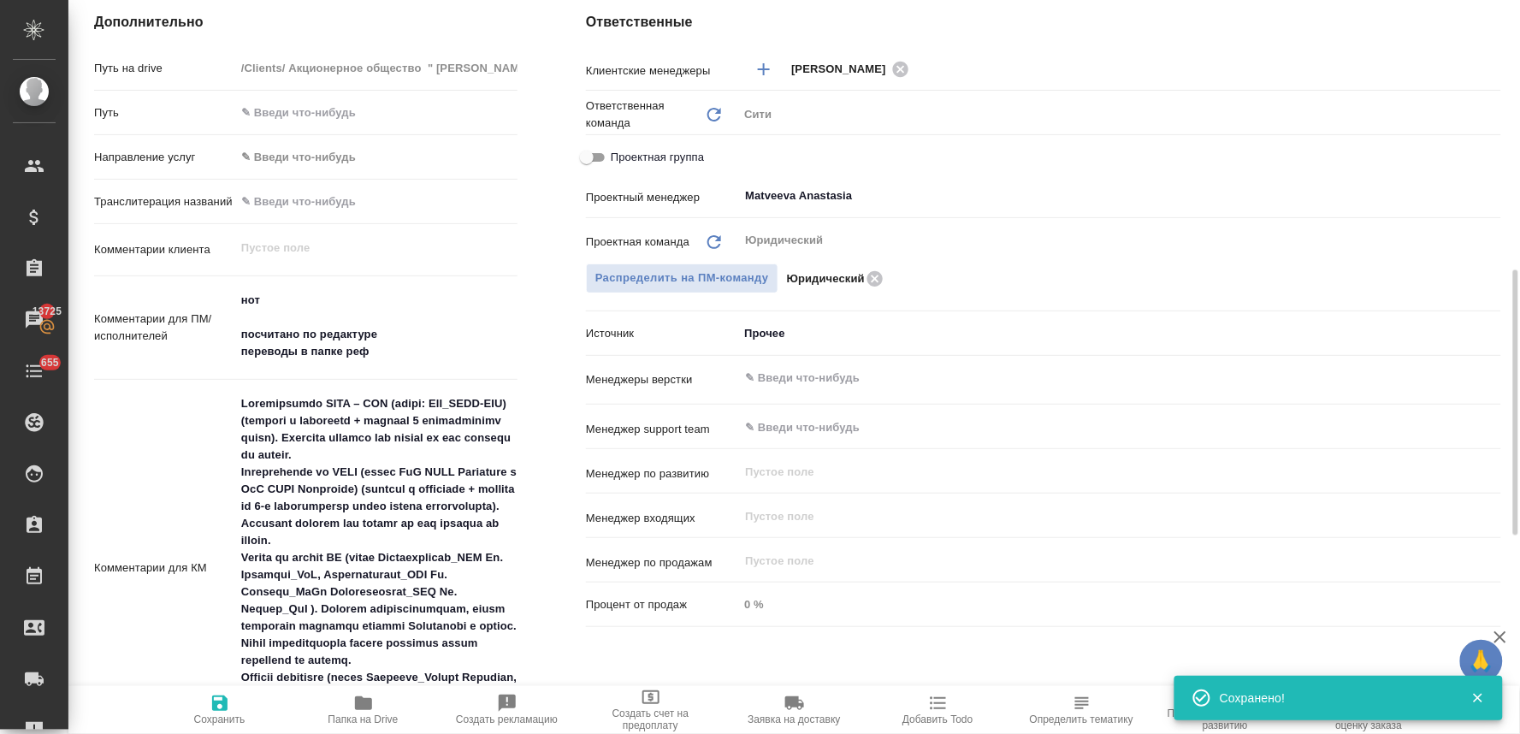
type textarea "x"
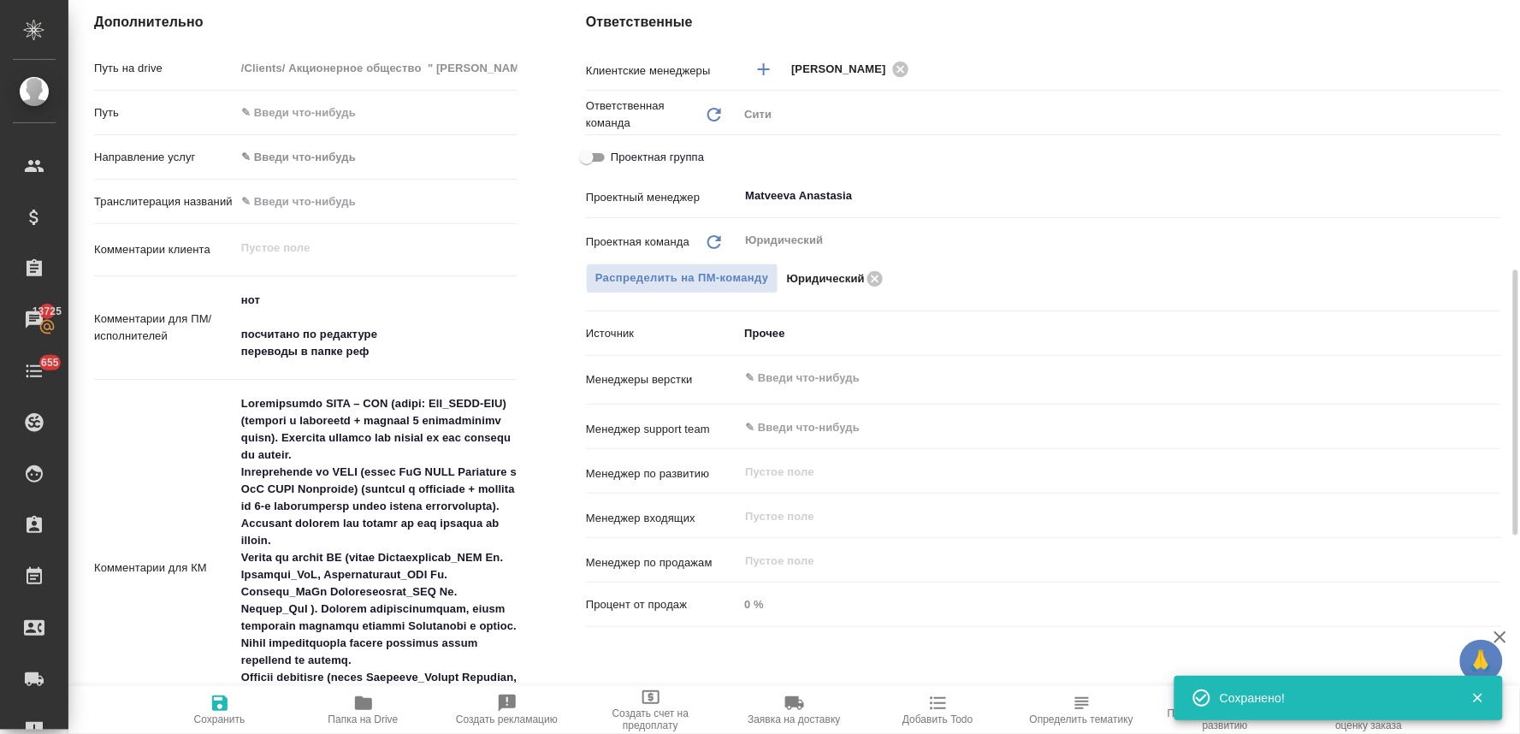
type textarea "x"
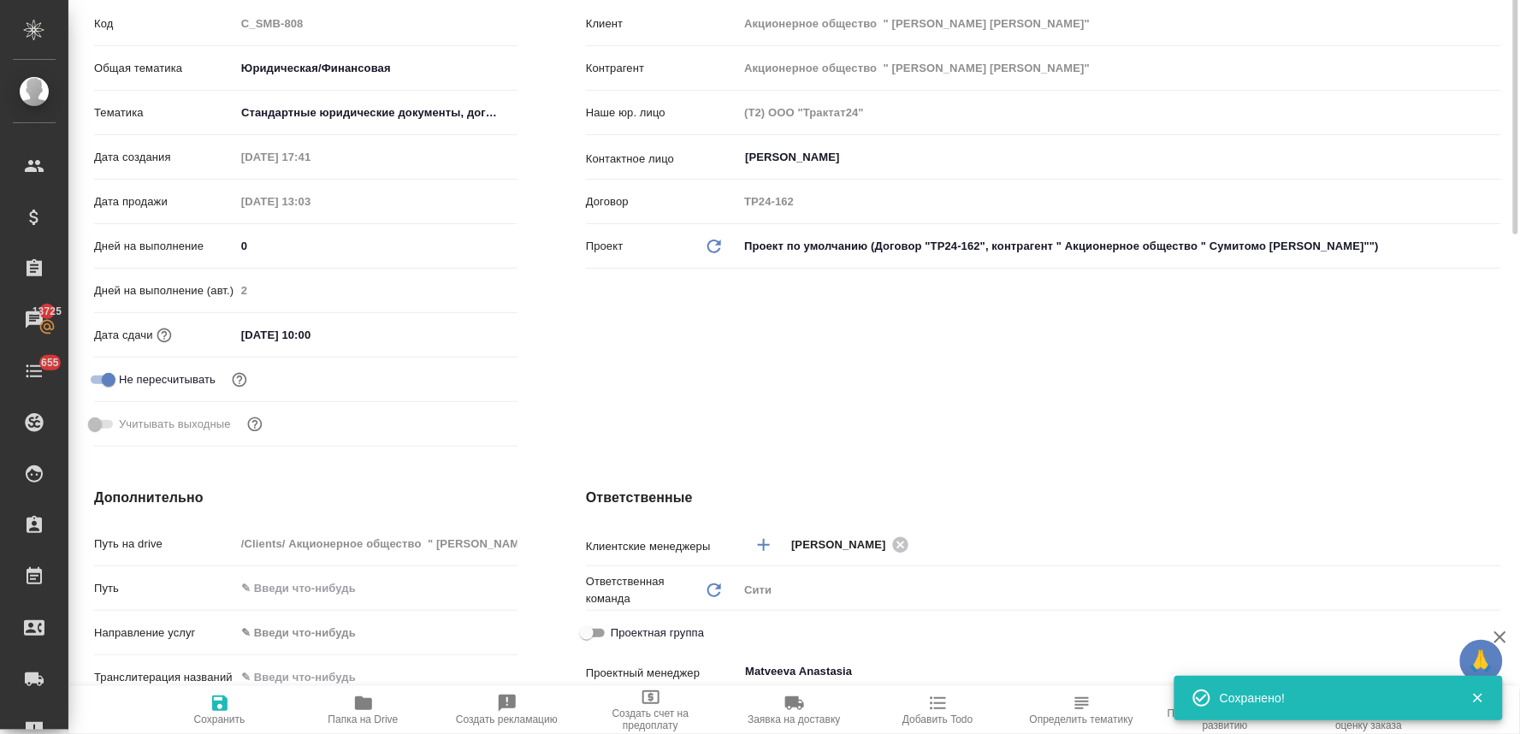
scroll to position [0, 0]
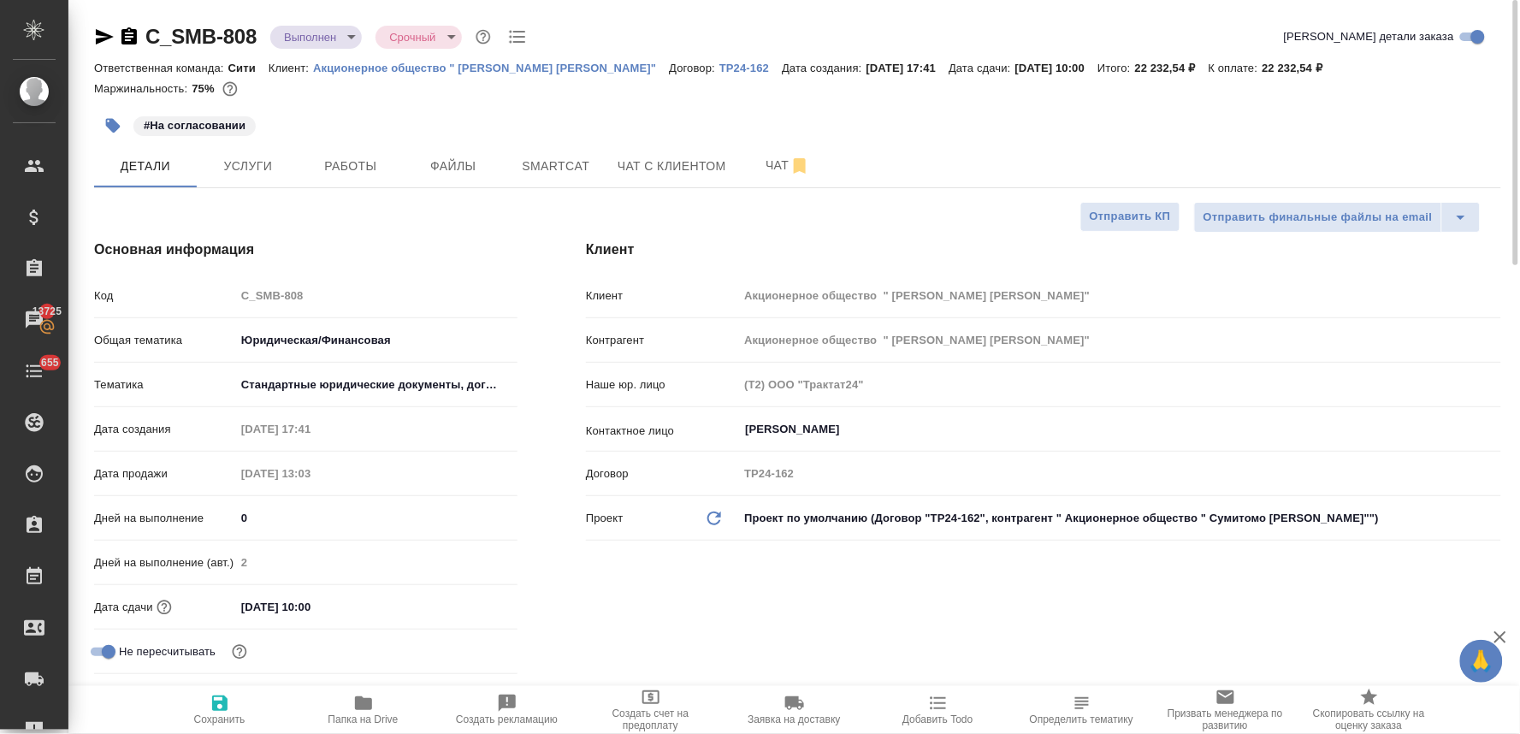
type textarea "x"
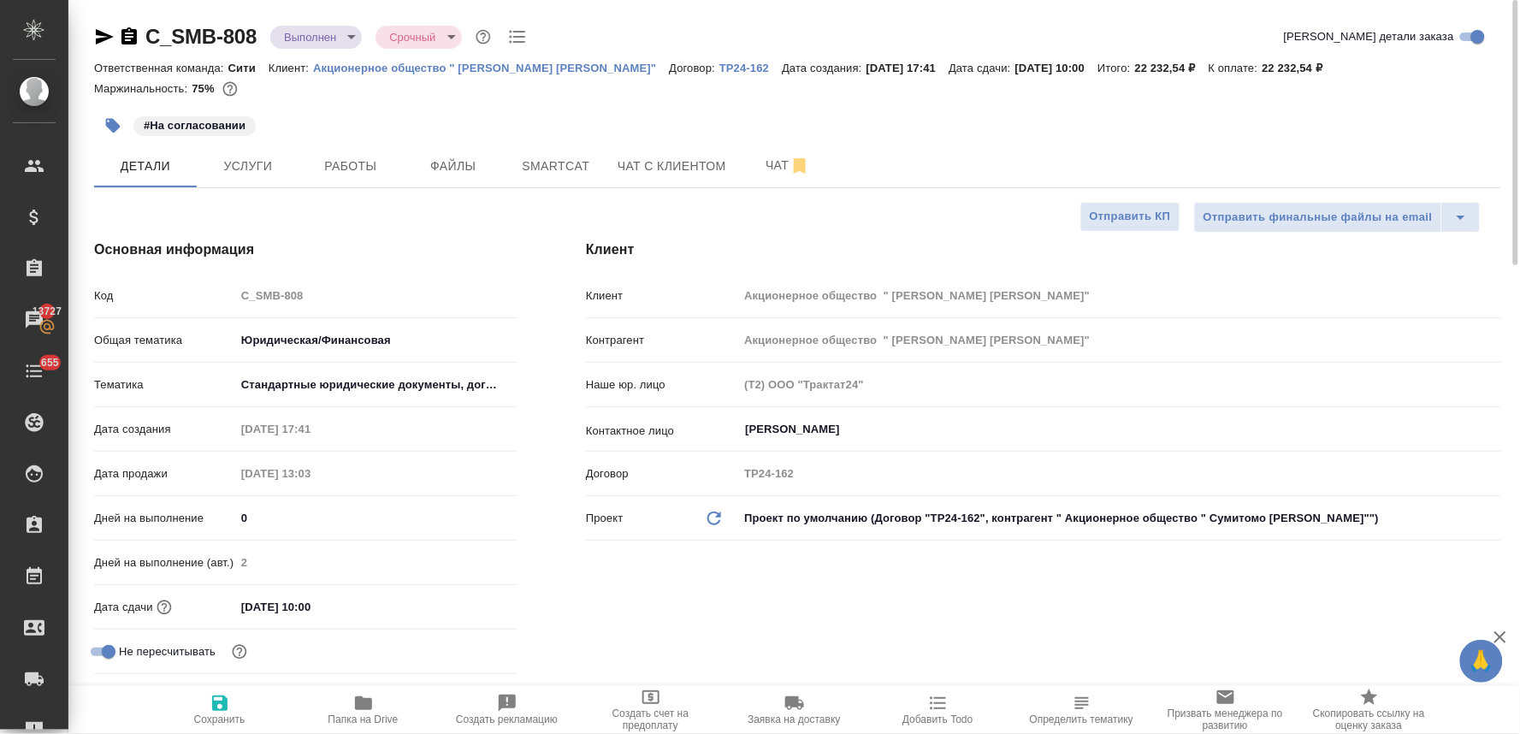
type textarea "x"
click at [398, 71] on p "Акционерное общество " Сумитомо Мицуи Рус Банк"" at bounding box center [491, 68] width 356 height 13
type textarea "x"
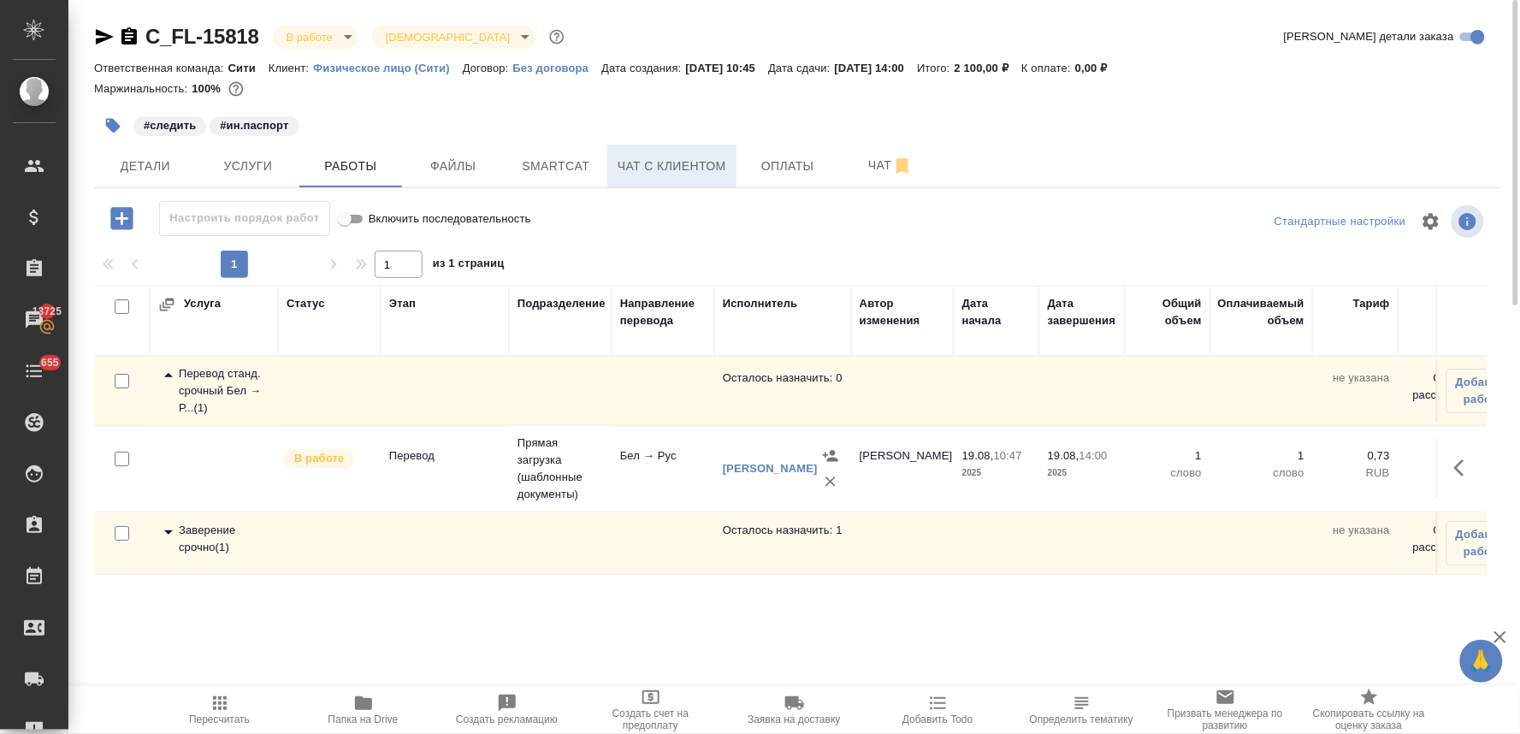
click at [678, 171] on span "Чат с клиентом" at bounding box center [672, 166] width 109 height 21
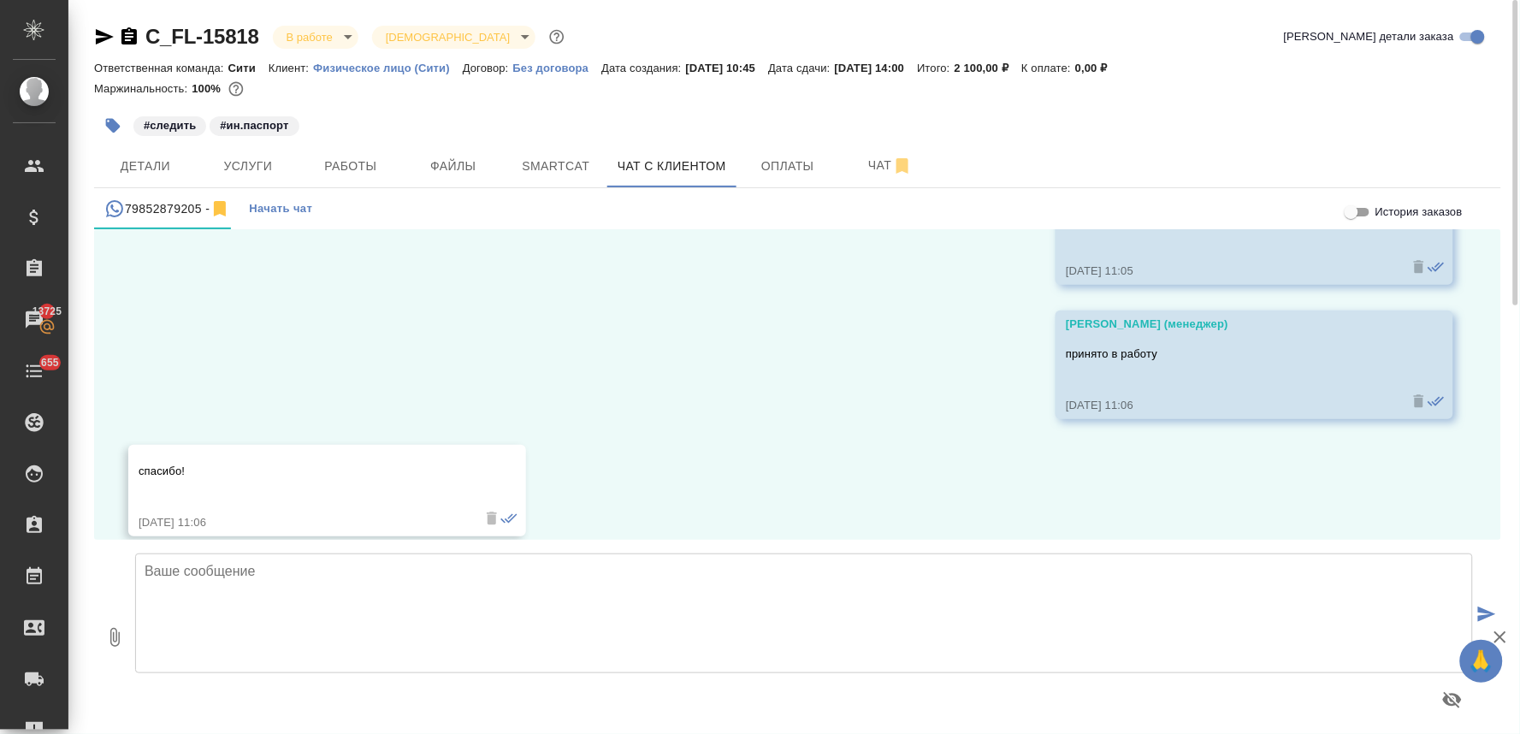
scroll to position [1623, 0]
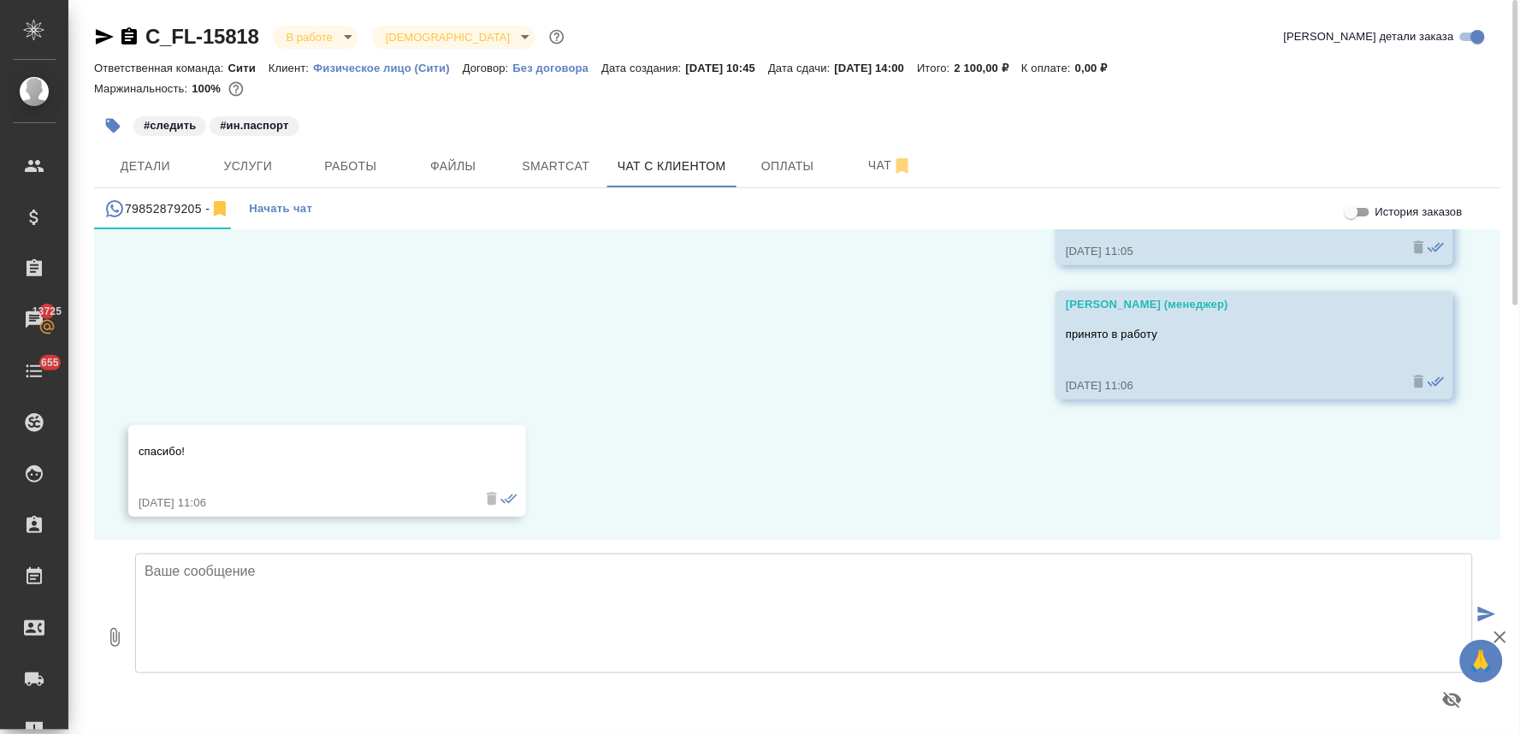
click at [745, 343] on div "19.08, [DATE] [PERSON_NAME] (менеджер) [PERSON_NAME], добрый день! Это бюро пер…" at bounding box center [797, 384] width 1407 height 310
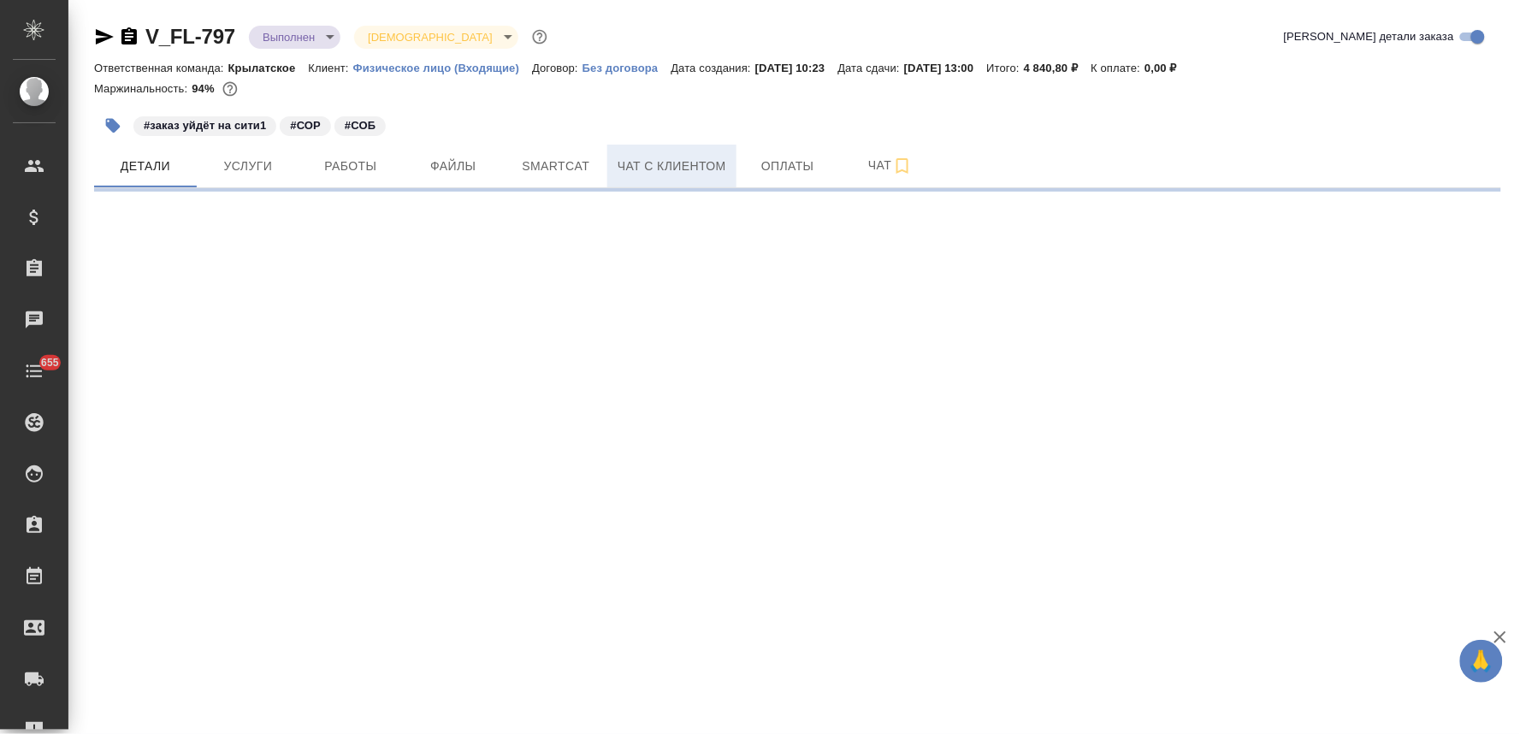
select select "RU"
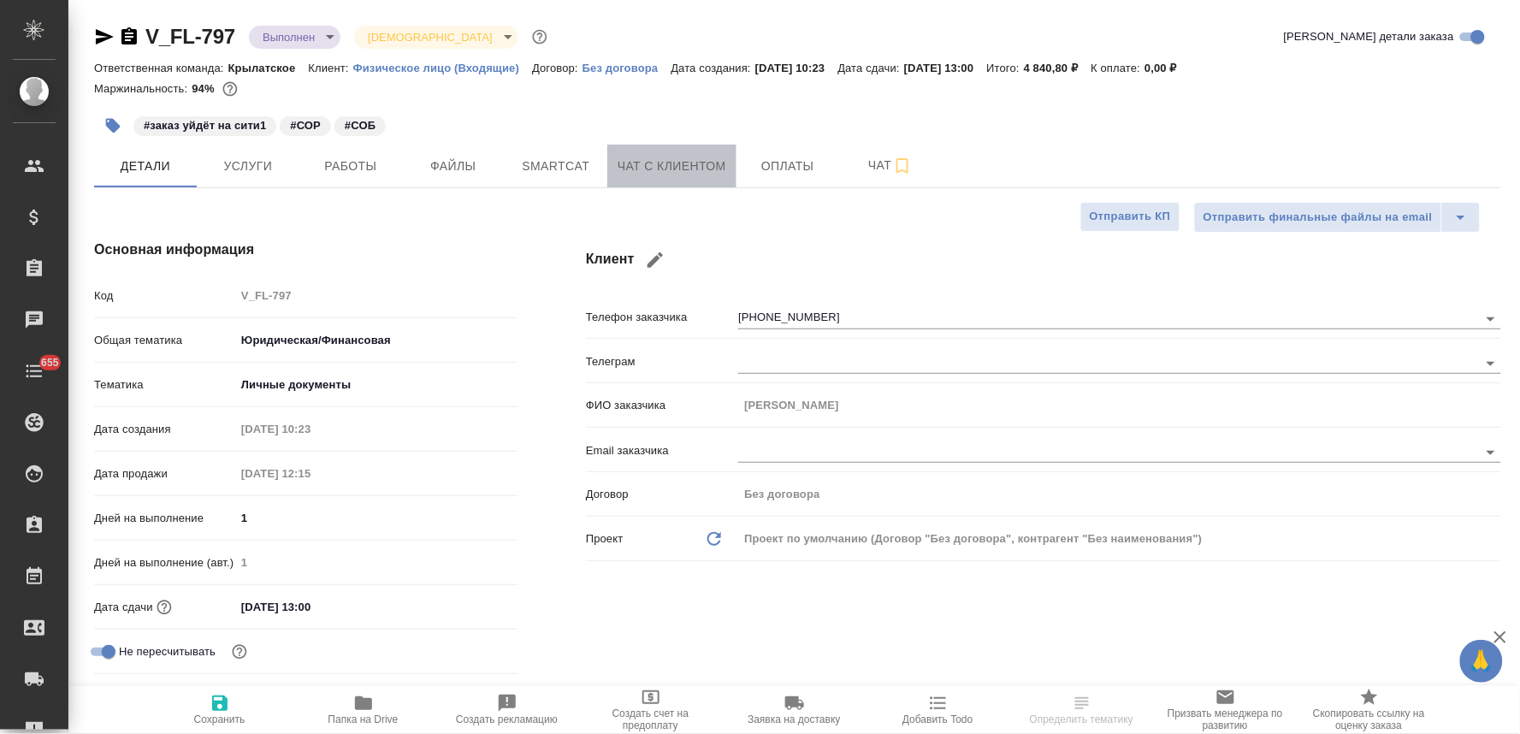
click at [682, 168] on span "Чат с клиентом" at bounding box center [672, 166] width 109 height 21
type textarea "x"
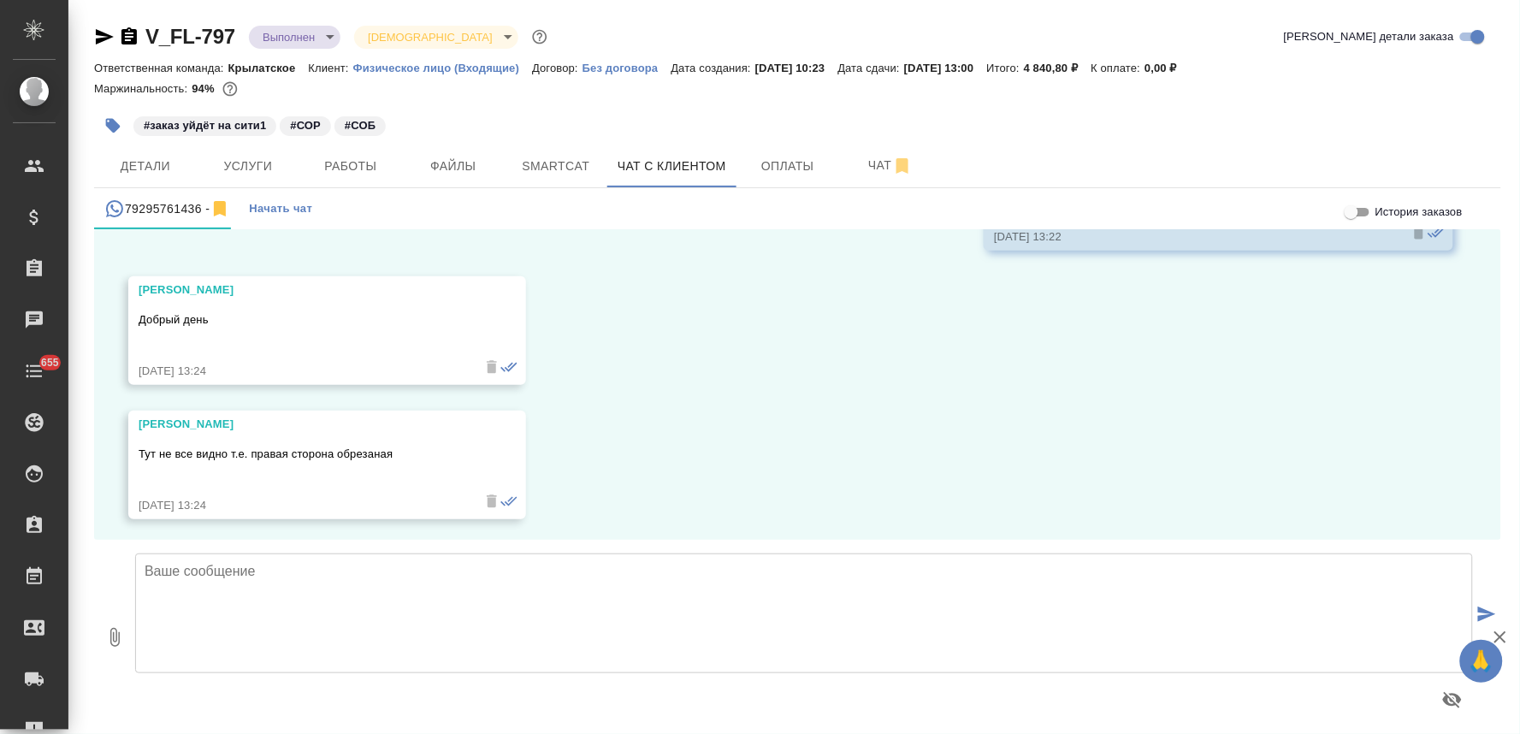
scroll to position [2687, 0]
click at [535, 594] on textarea at bounding box center [804, 613] width 1338 height 120
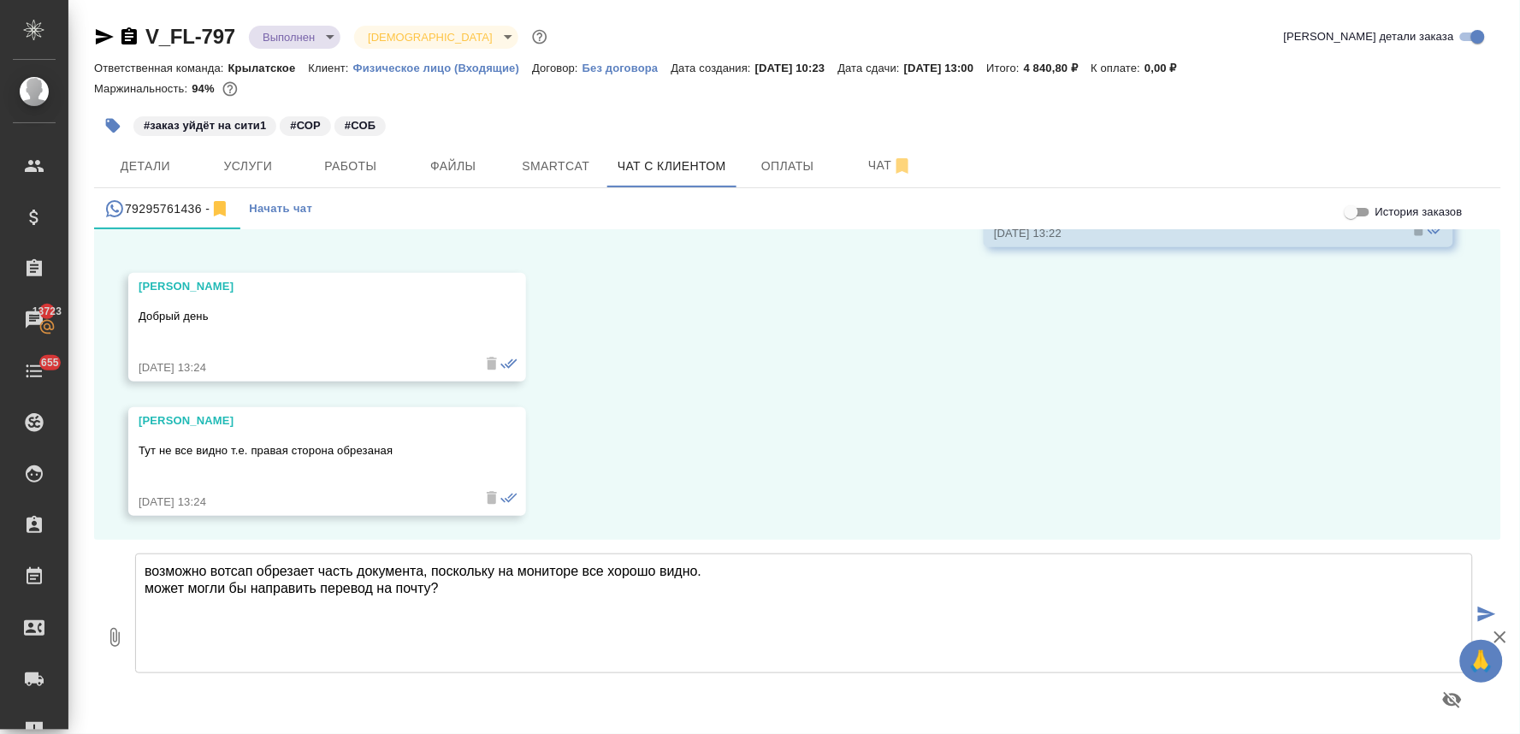
click at [183, 587] on textarea "возможно вотсап обрезает часть документа, поскольку на мониторе все хорошо видн…" at bounding box center [804, 613] width 1338 height 120
click at [471, 593] on textarea "возможно вотсап обрезает часть документа, поскольку на мониторе все хорошо видн…" at bounding box center [804, 613] width 1338 height 120
type textarea "возможно вотсап обрезает часть документа, поскольку на мониторе все хорошо видн…"
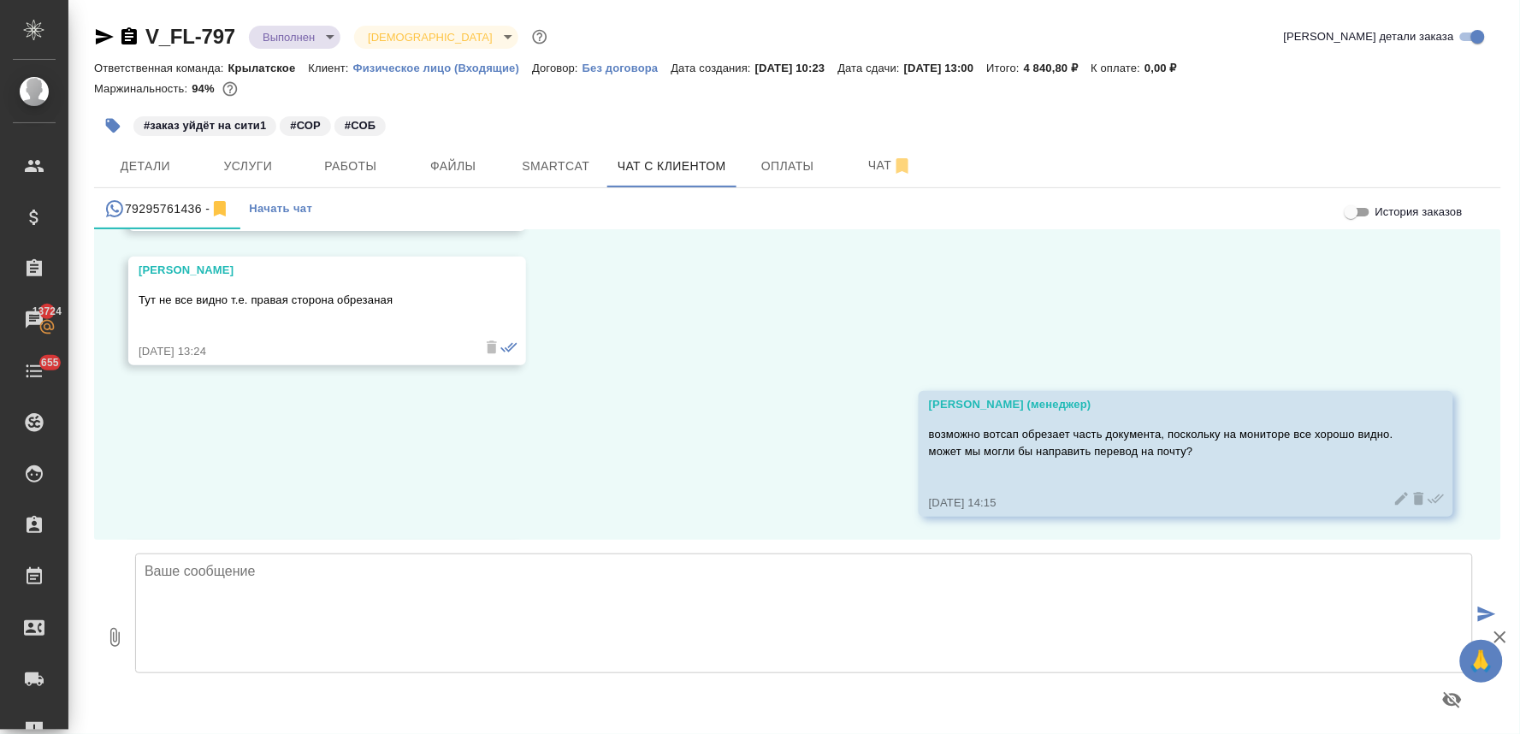
scroll to position [2972, 0]
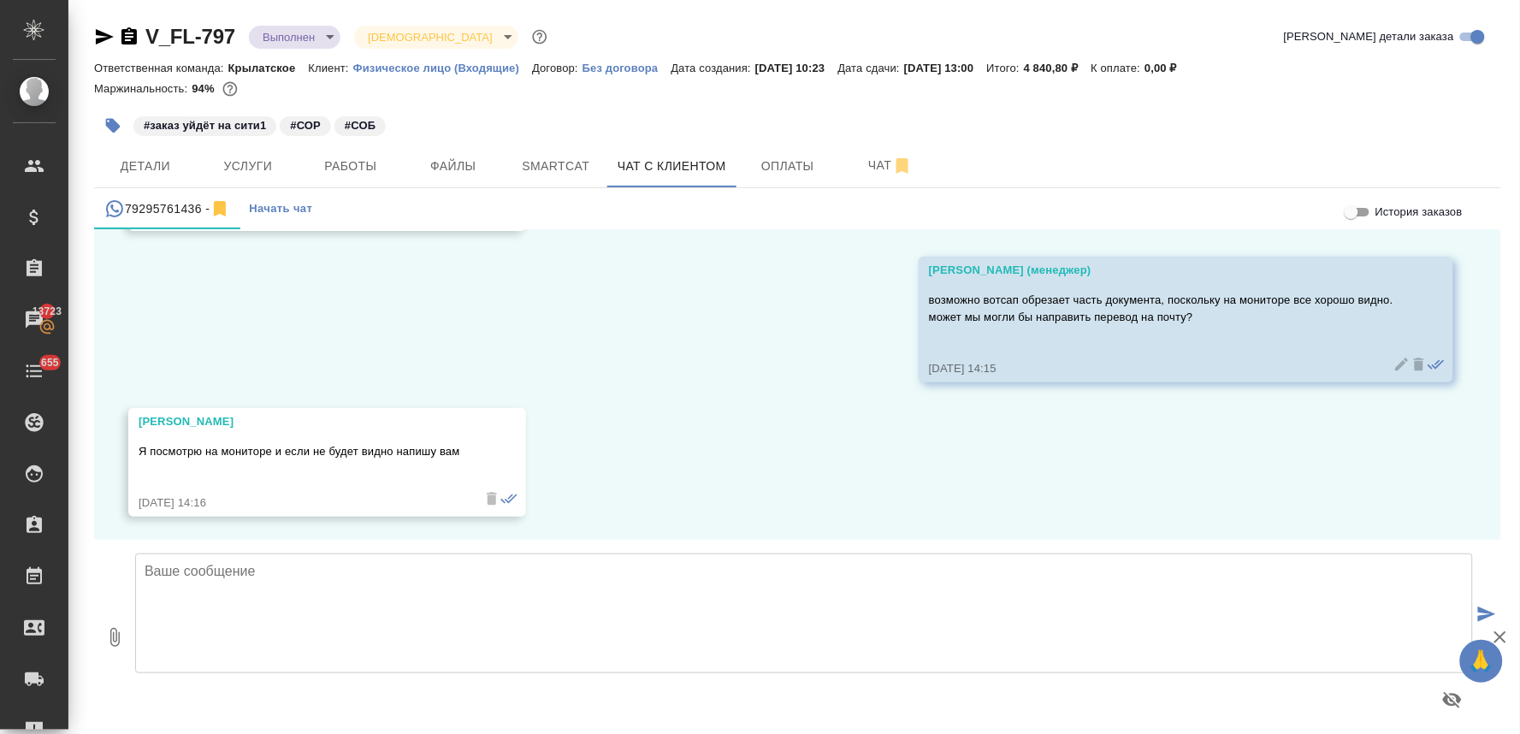
click at [405, 600] on textarea at bounding box center [804, 613] width 1338 height 120
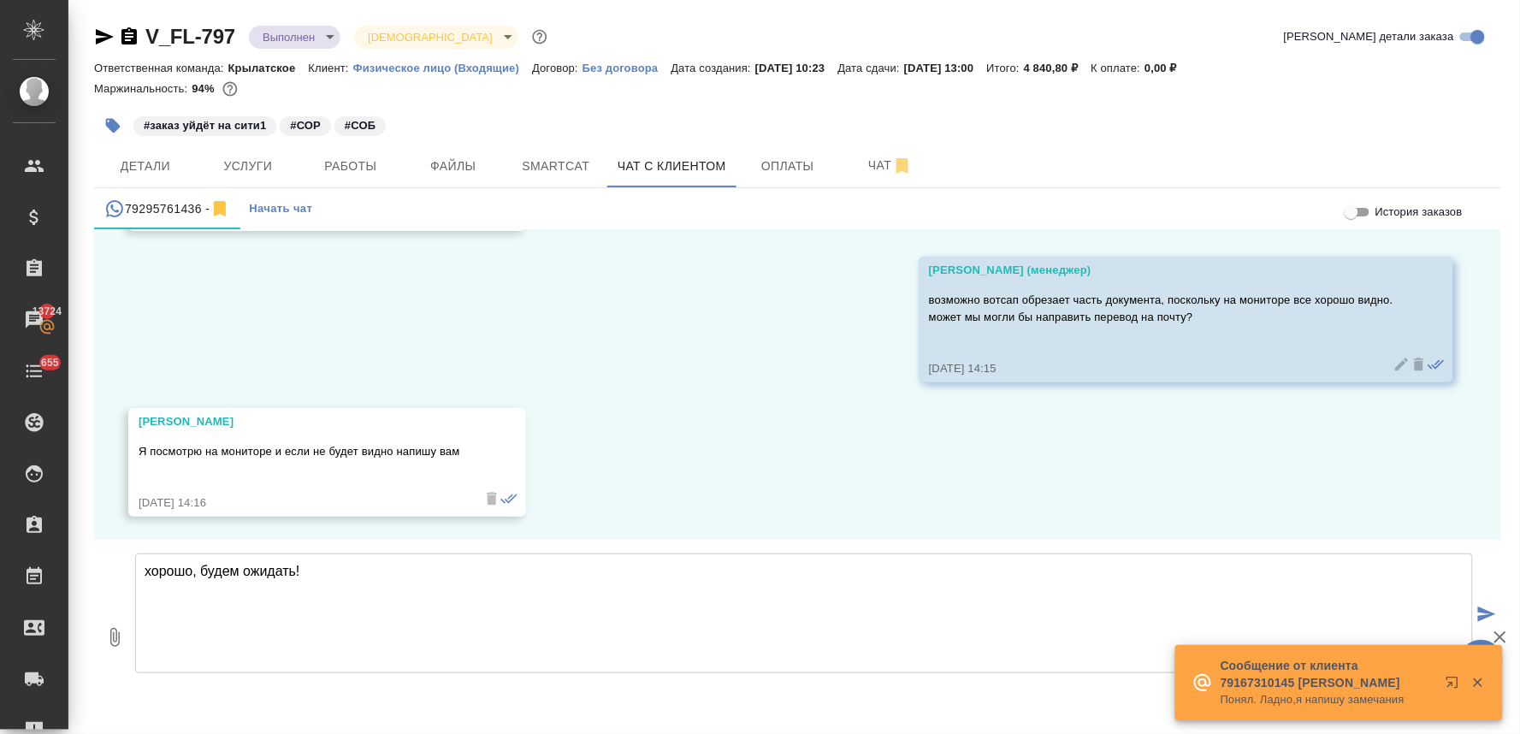
type textarea "хорошо, будем ожидать!"
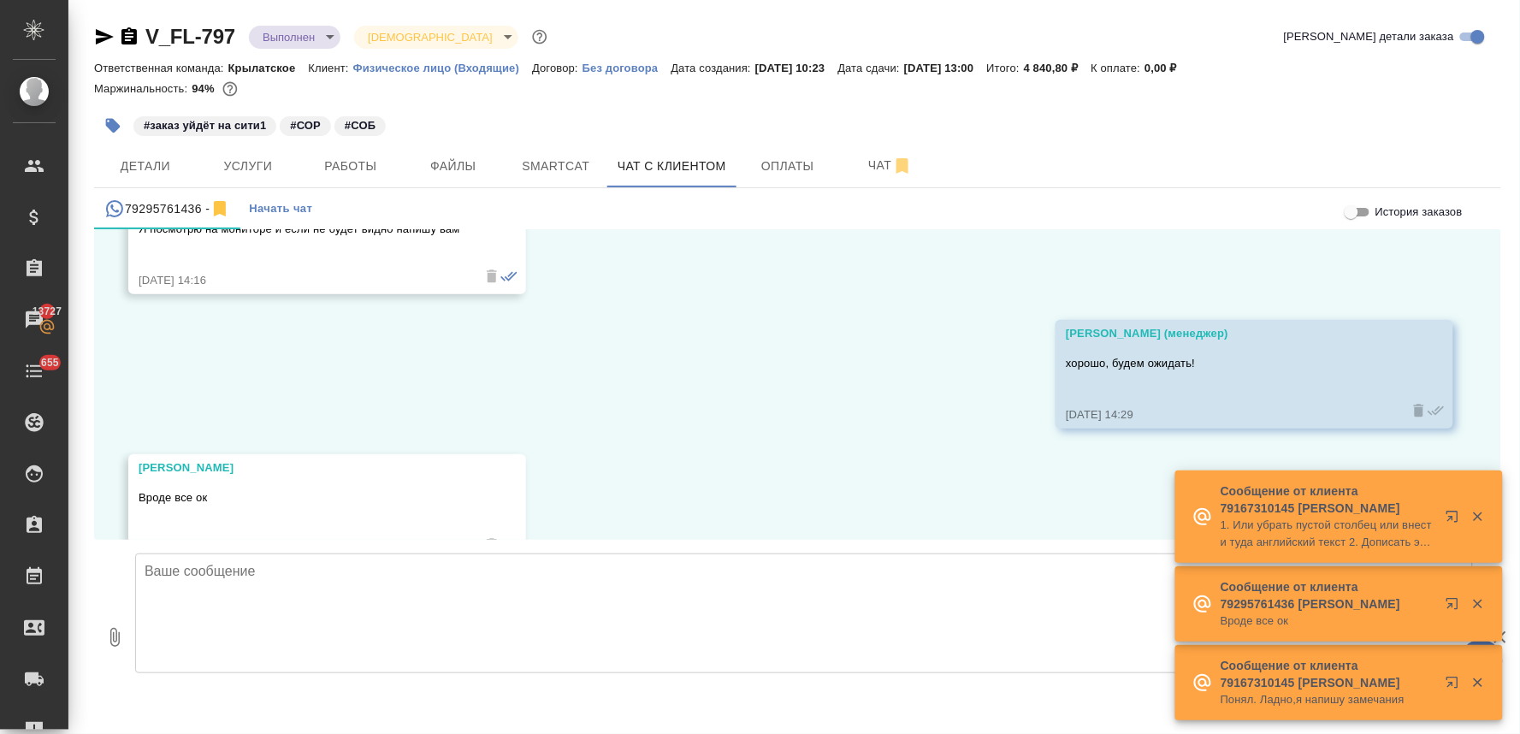
scroll to position [3242, 0]
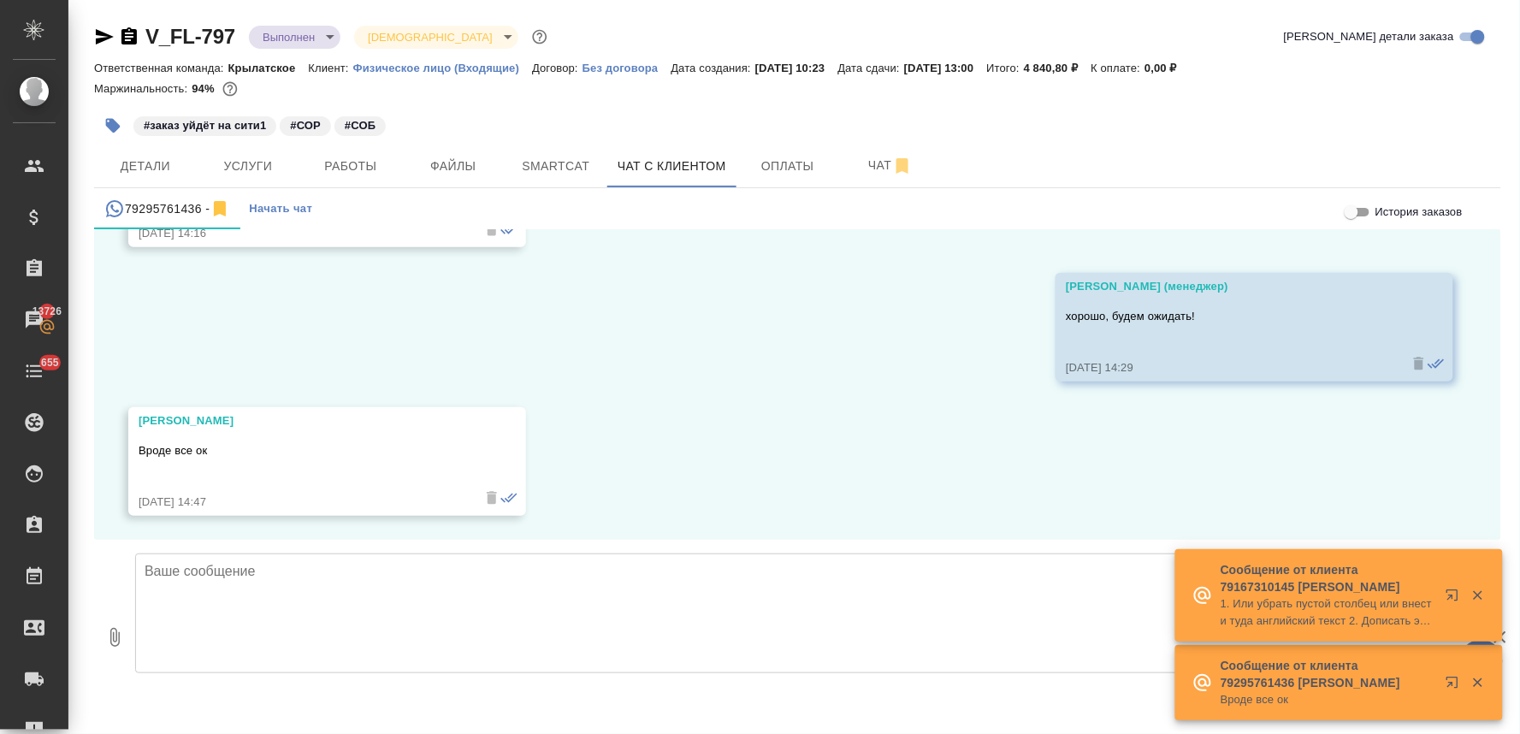
click at [595, 587] on textarea at bounding box center [804, 613] width 1338 height 120
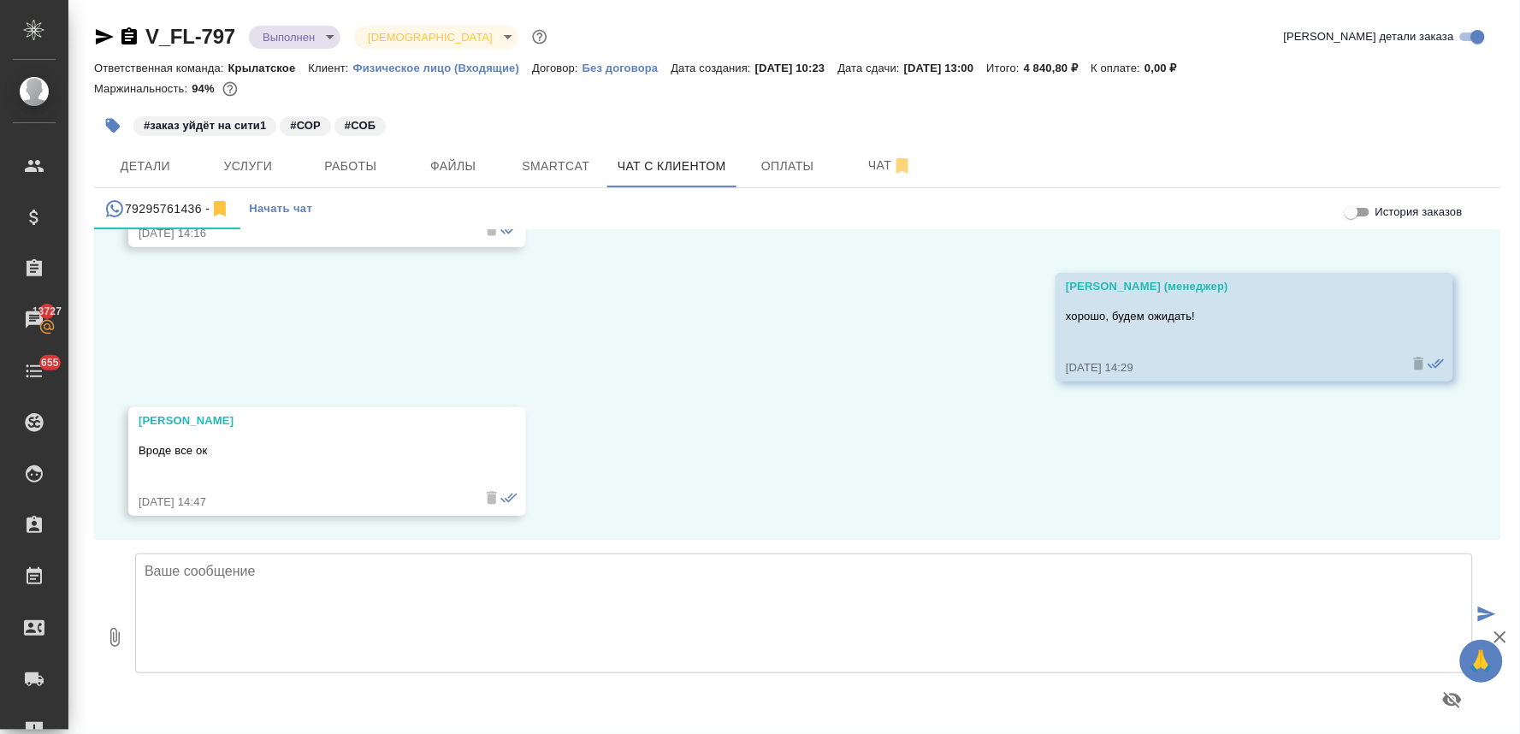
click at [807, 30] on div "V_FL-797 Выполнен completed Святая троица holyTrinity Кратко детали заказа" at bounding box center [797, 36] width 1407 height 27
click at [252, 161] on span "Услуги" at bounding box center [248, 166] width 82 height 21
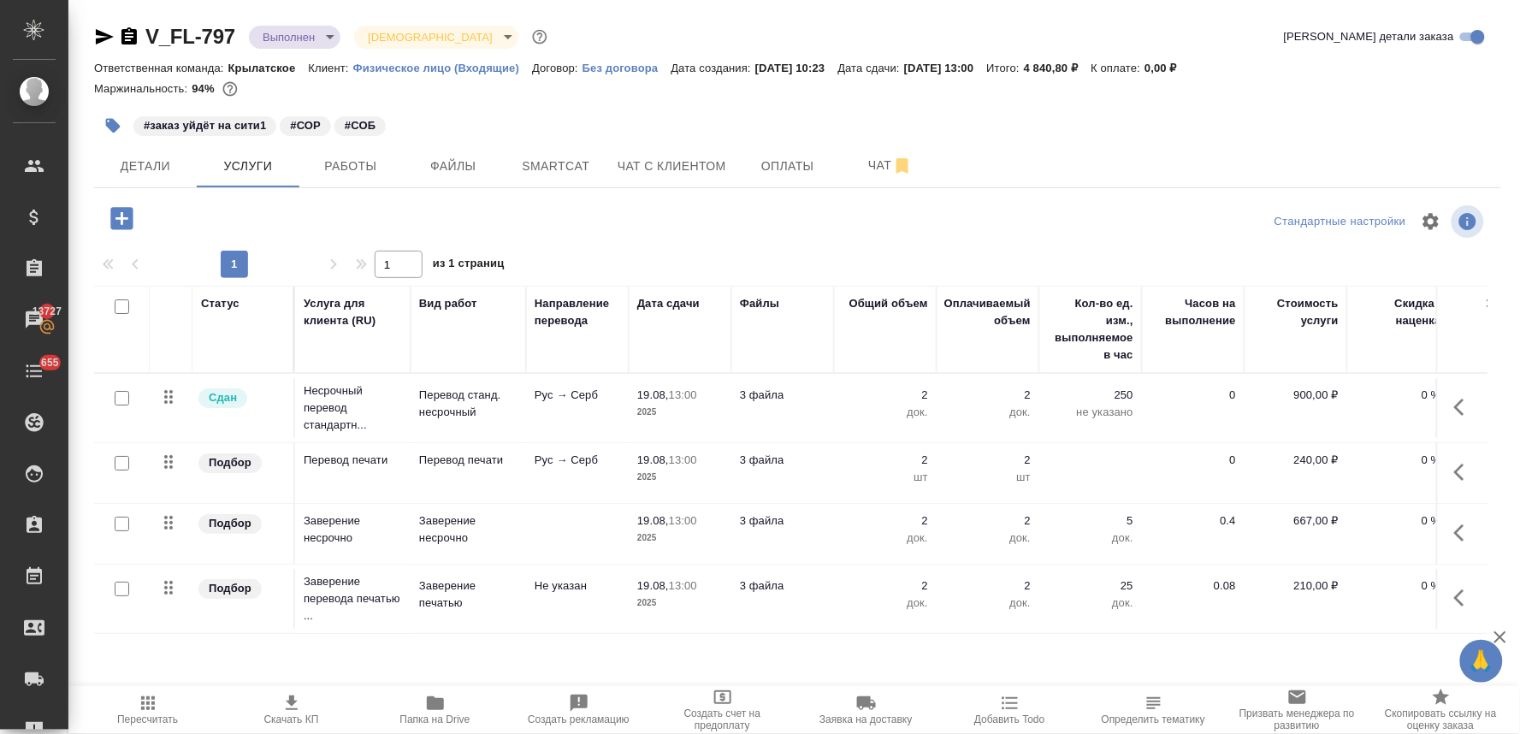
click at [783, 112] on div "#заказ уйдёт на сити1 #СОР #СОБ" at bounding box center [563, 126] width 938 height 38
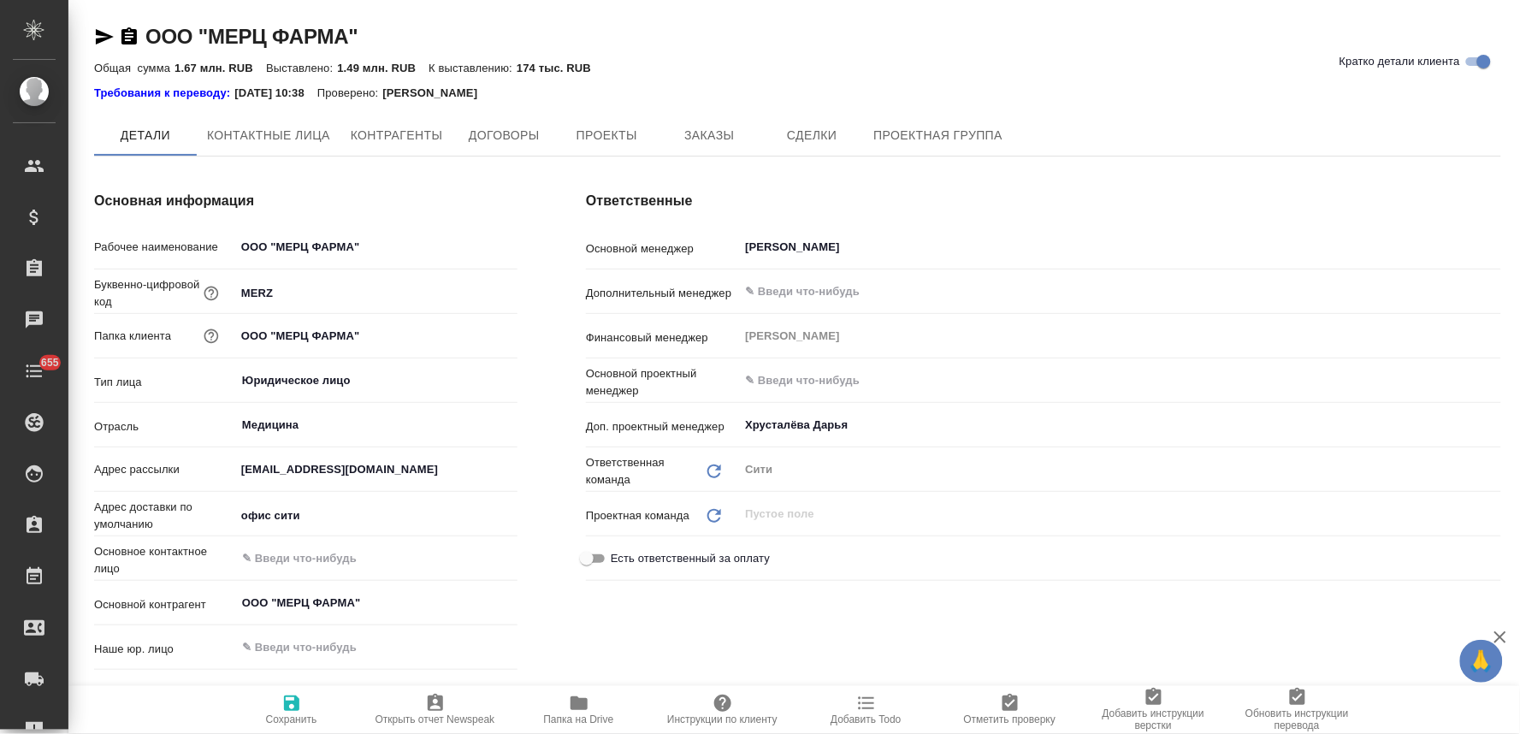
type textarea "x"
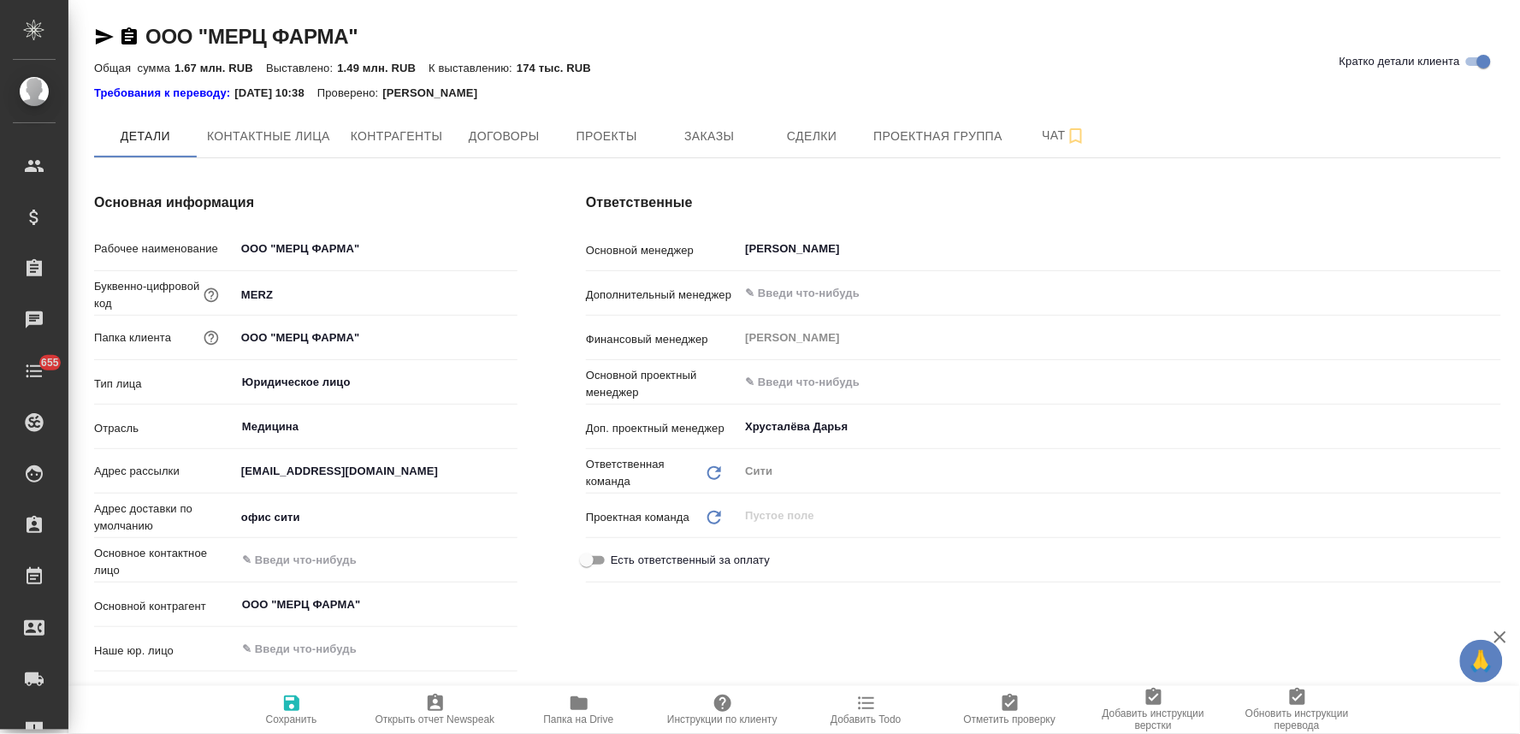
type textarea "x"
click at [574, 706] on icon "button" at bounding box center [578, 703] width 17 height 14
type textarea "x"
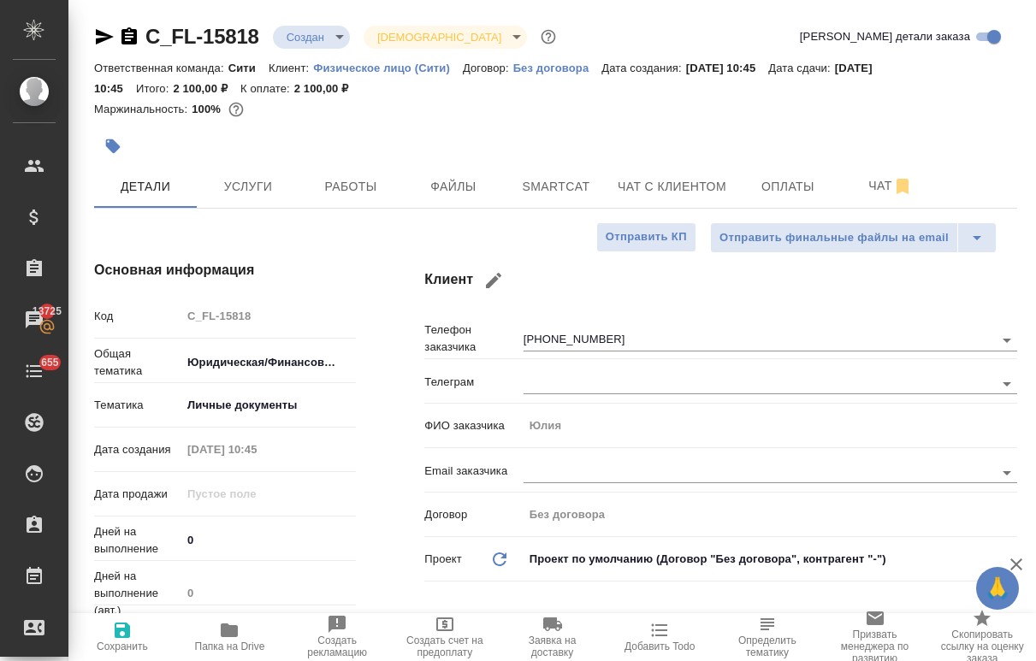
select select "RU"
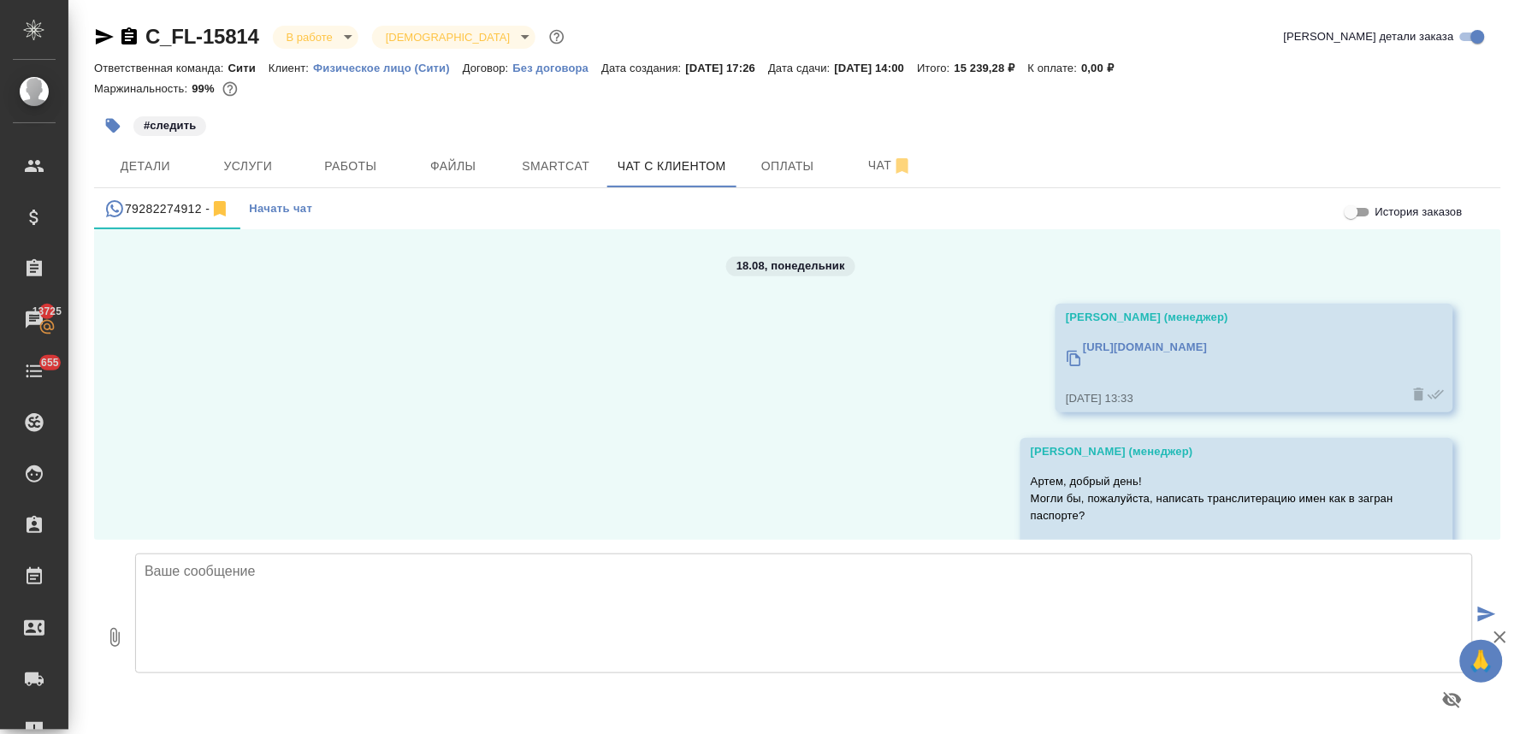
click at [552, 590] on textarea at bounding box center [804, 613] width 1338 height 120
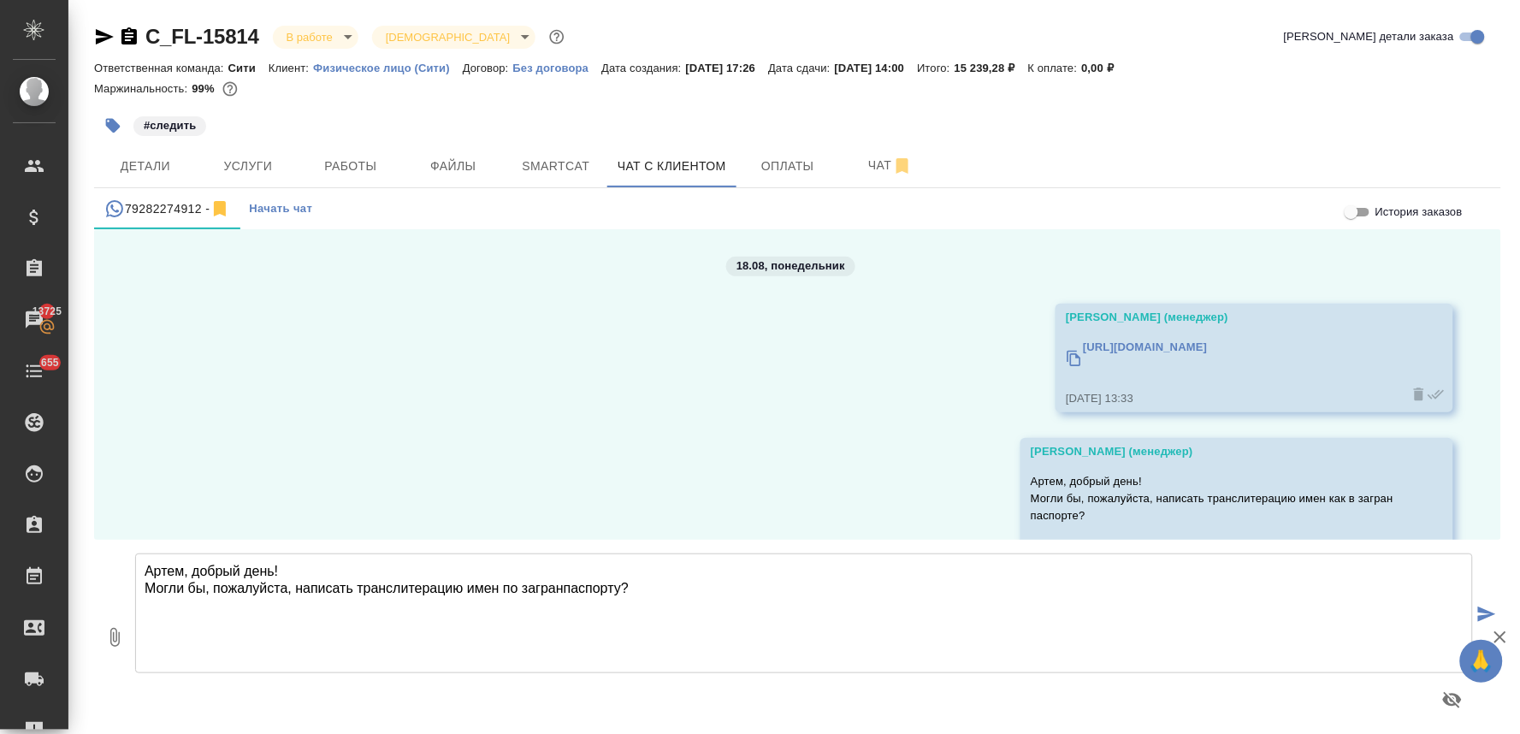
type textarea "Артем, добрый день! Могли бы, пожалуйста, написать транслитерацию имен по загра…"
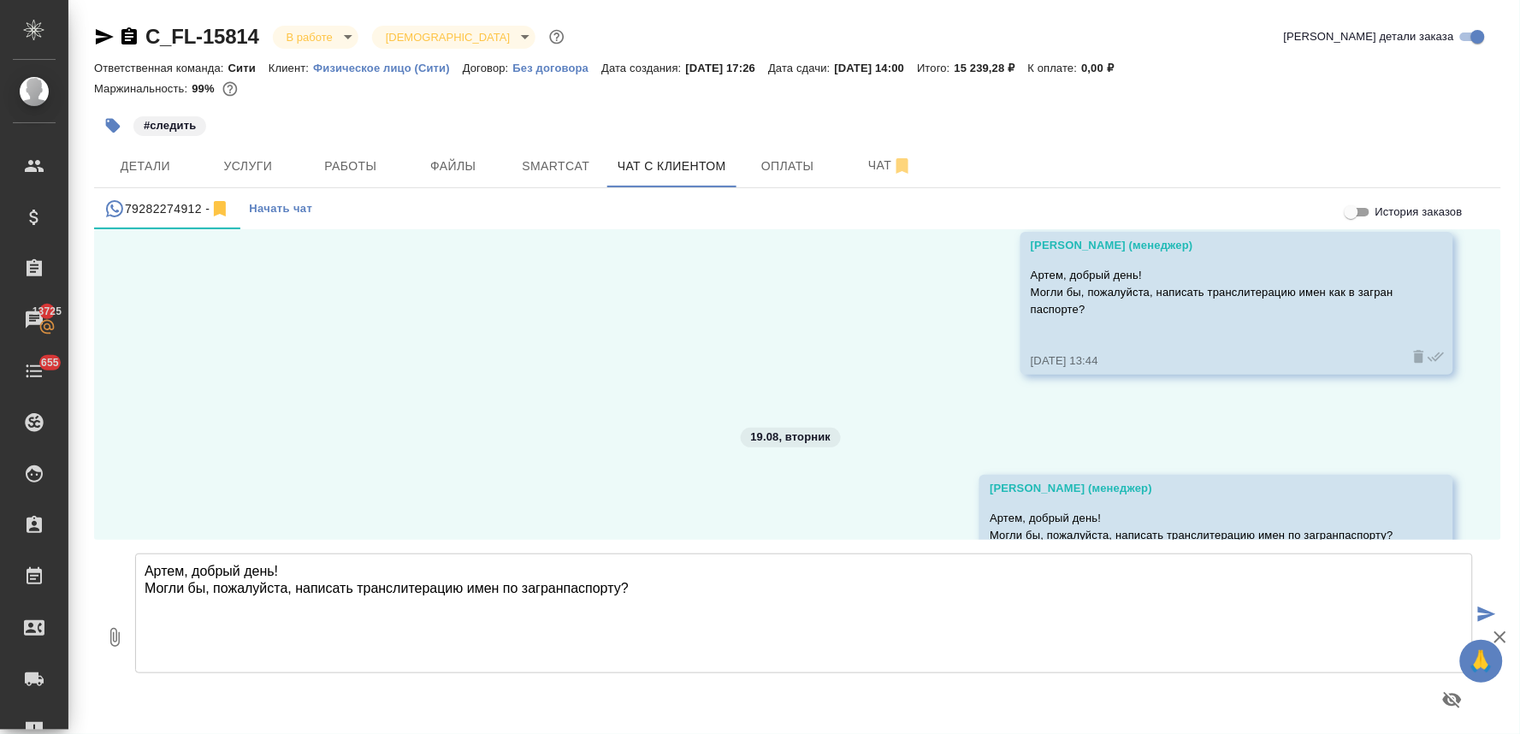
scroll to position [291, 0]
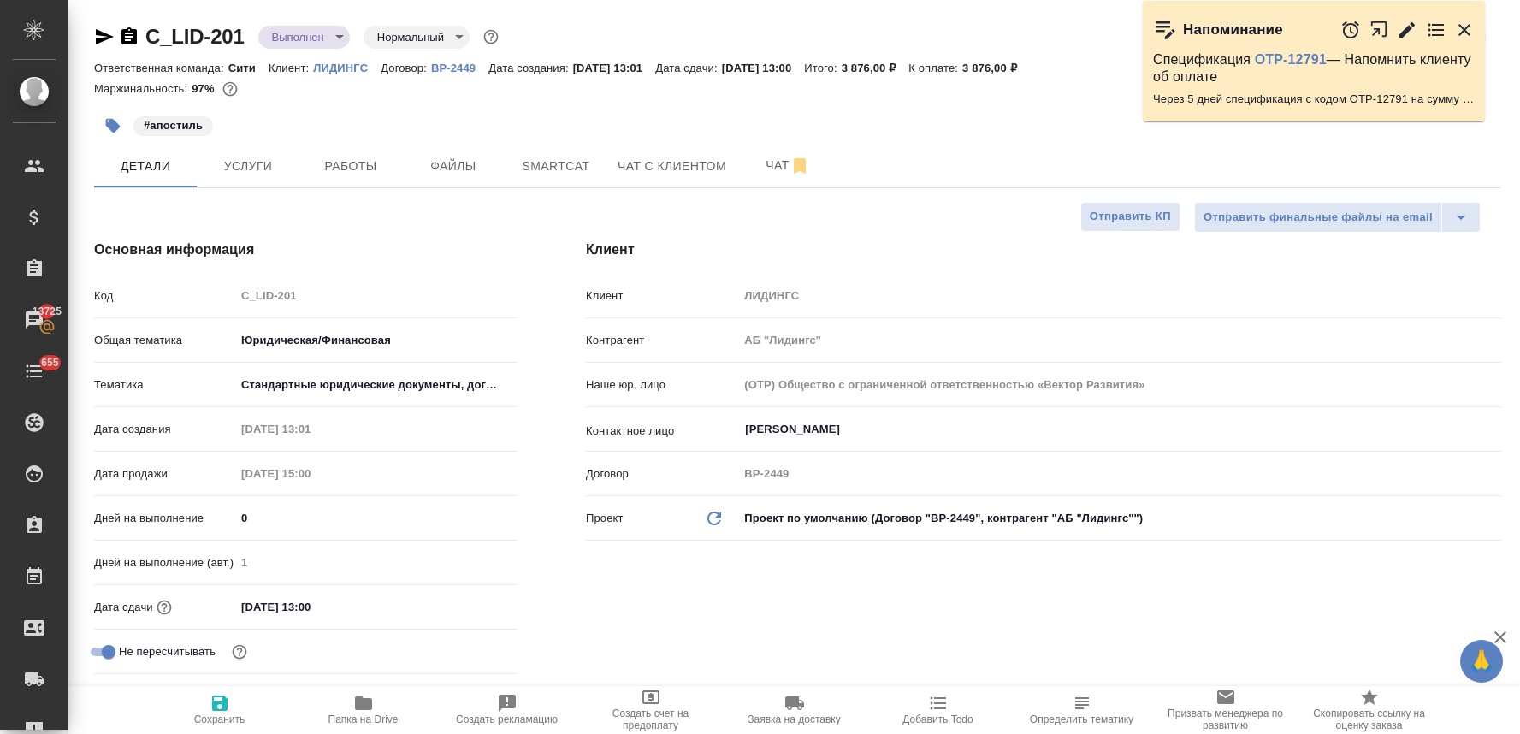
select select "RU"
click at [1467, 27] on icon "button" at bounding box center [1464, 30] width 12 height 12
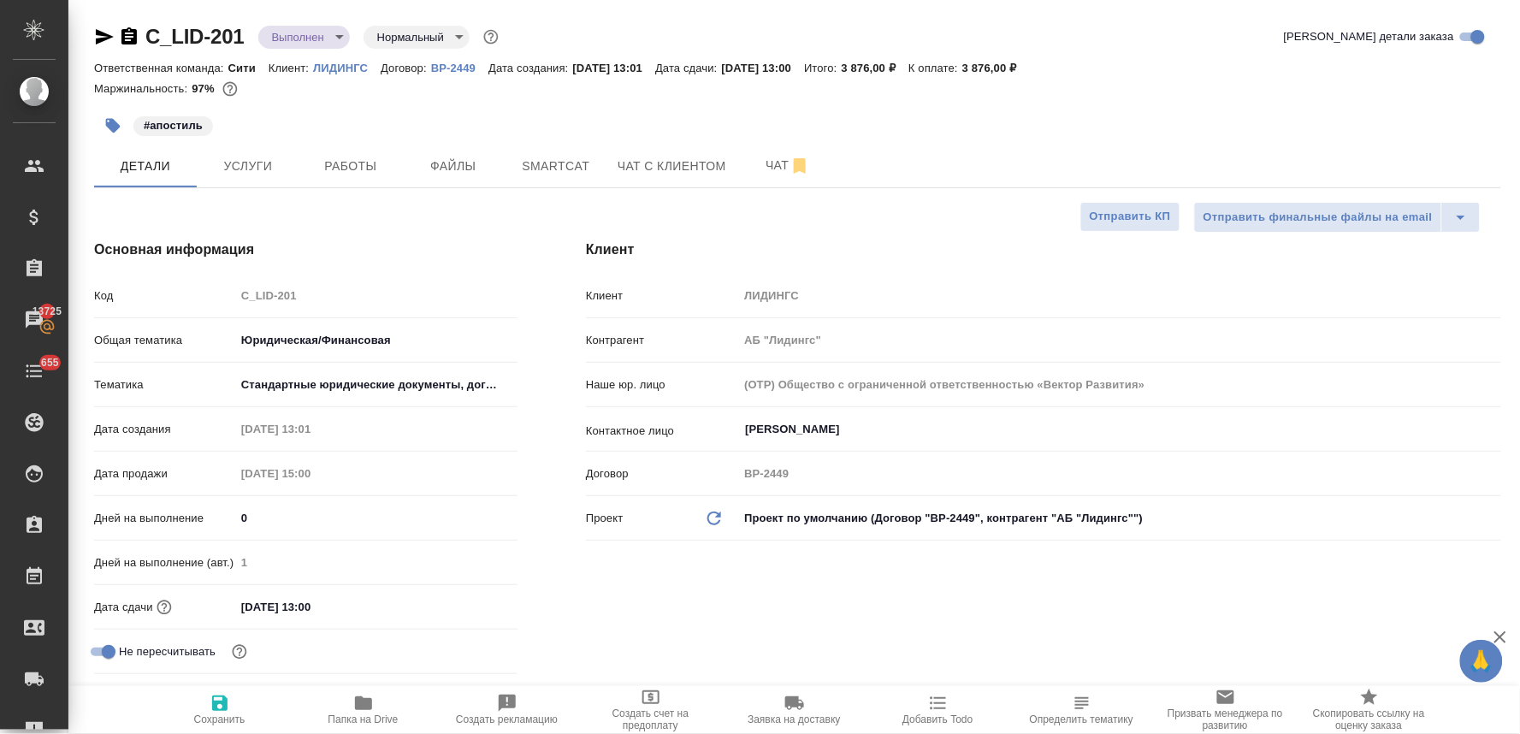
click at [781, 588] on div "[PERSON_NAME] Контрагент АБ "Лидингс" Наше юр. лицо (OTP) Общество с ограниченн…" at bounding box center [1044, 482] width 984 height 554
select select "RU"
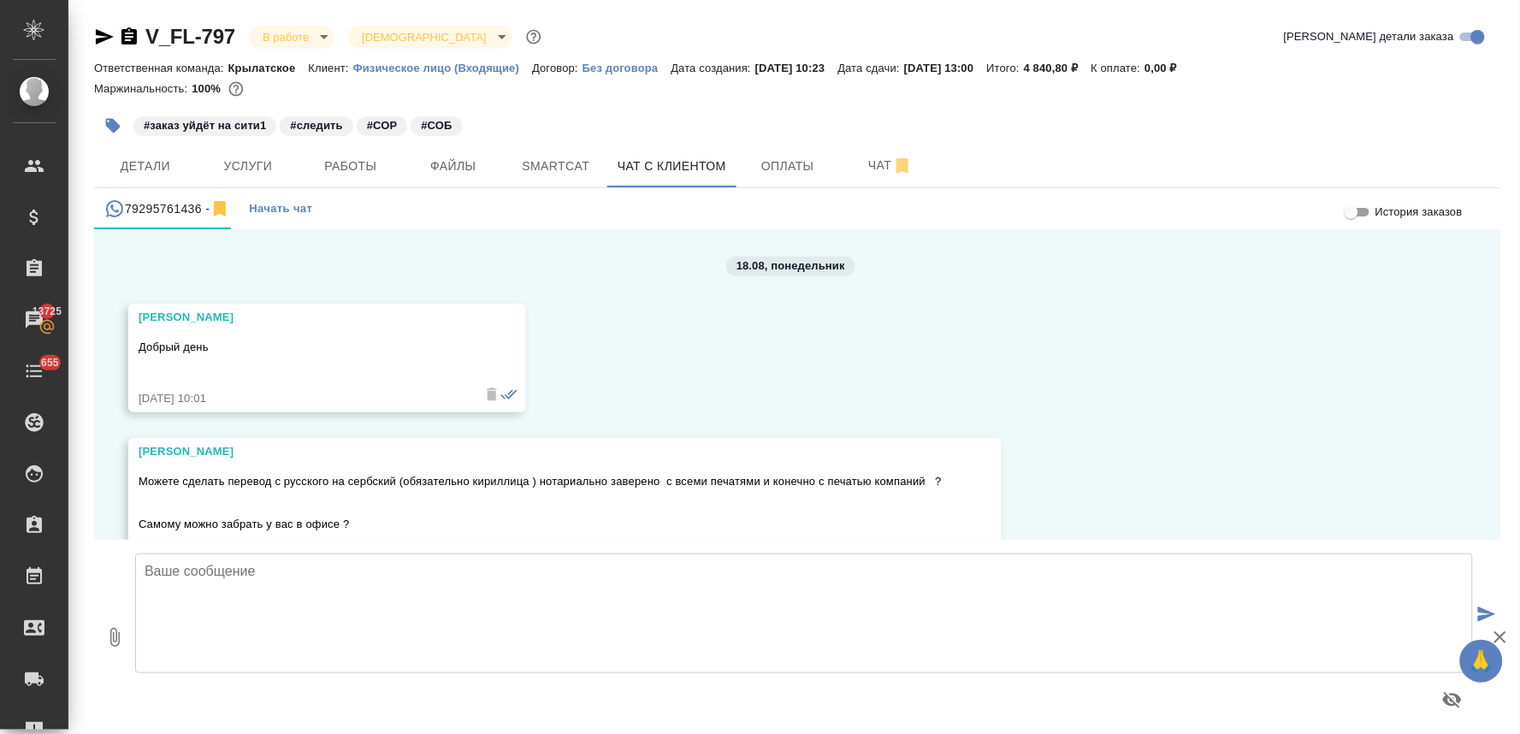
scroll to position [3107, 0]
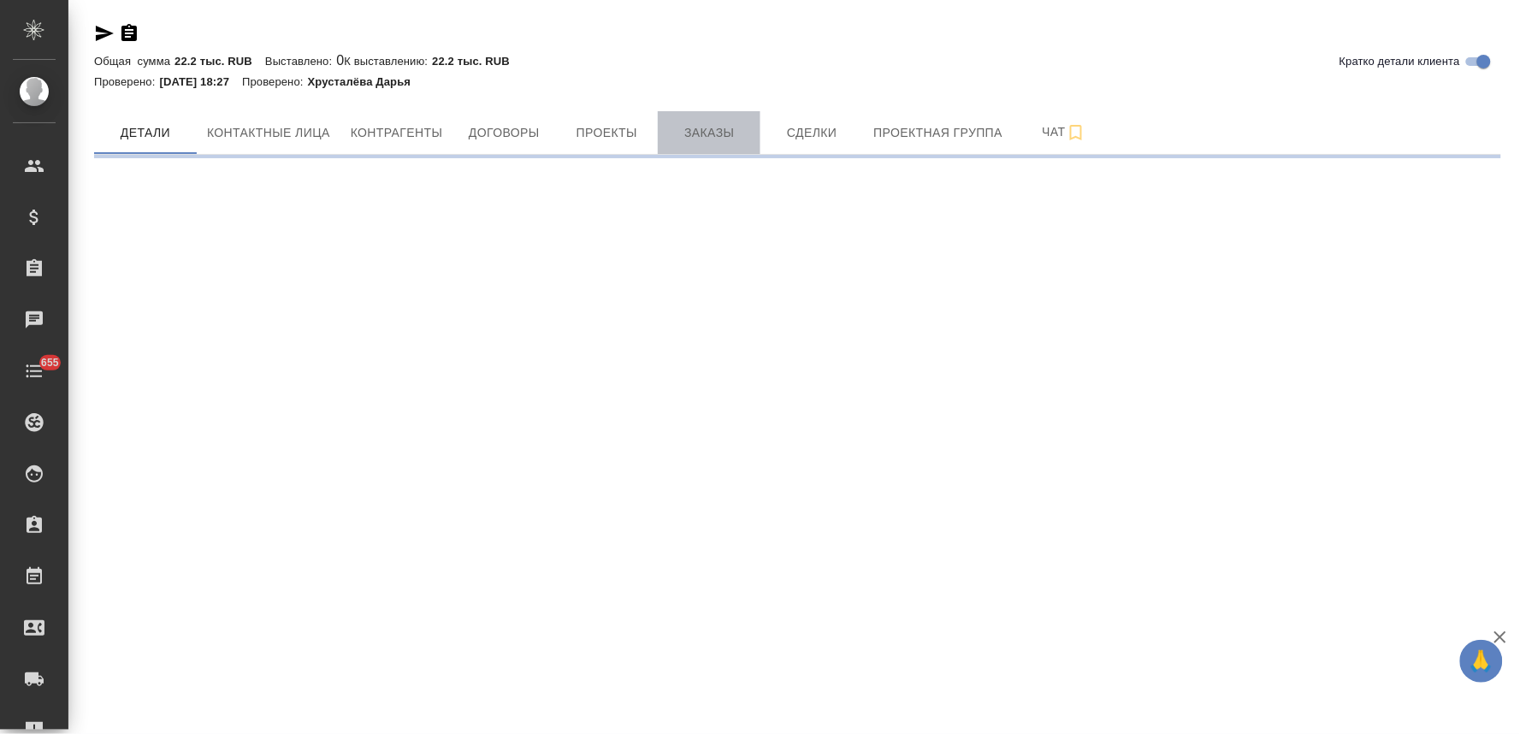
click at [704, 137] on span "Заказы" at bounding box center [709, 132] width 82 height 21
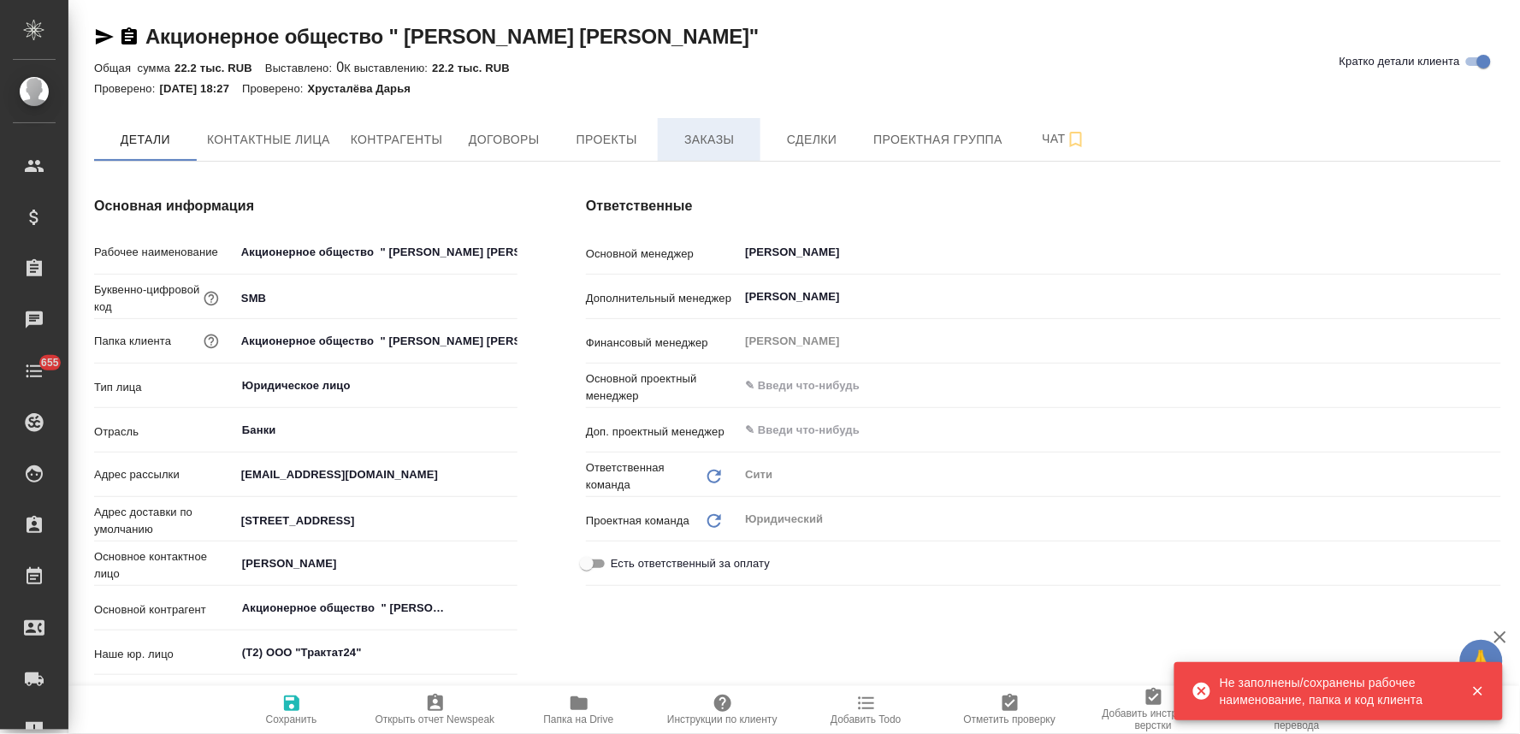
type textarea "x"
click at [710, 143] on span "Заказы" at bounding box center [709, 139] width 82 height 21
type textarea "x"
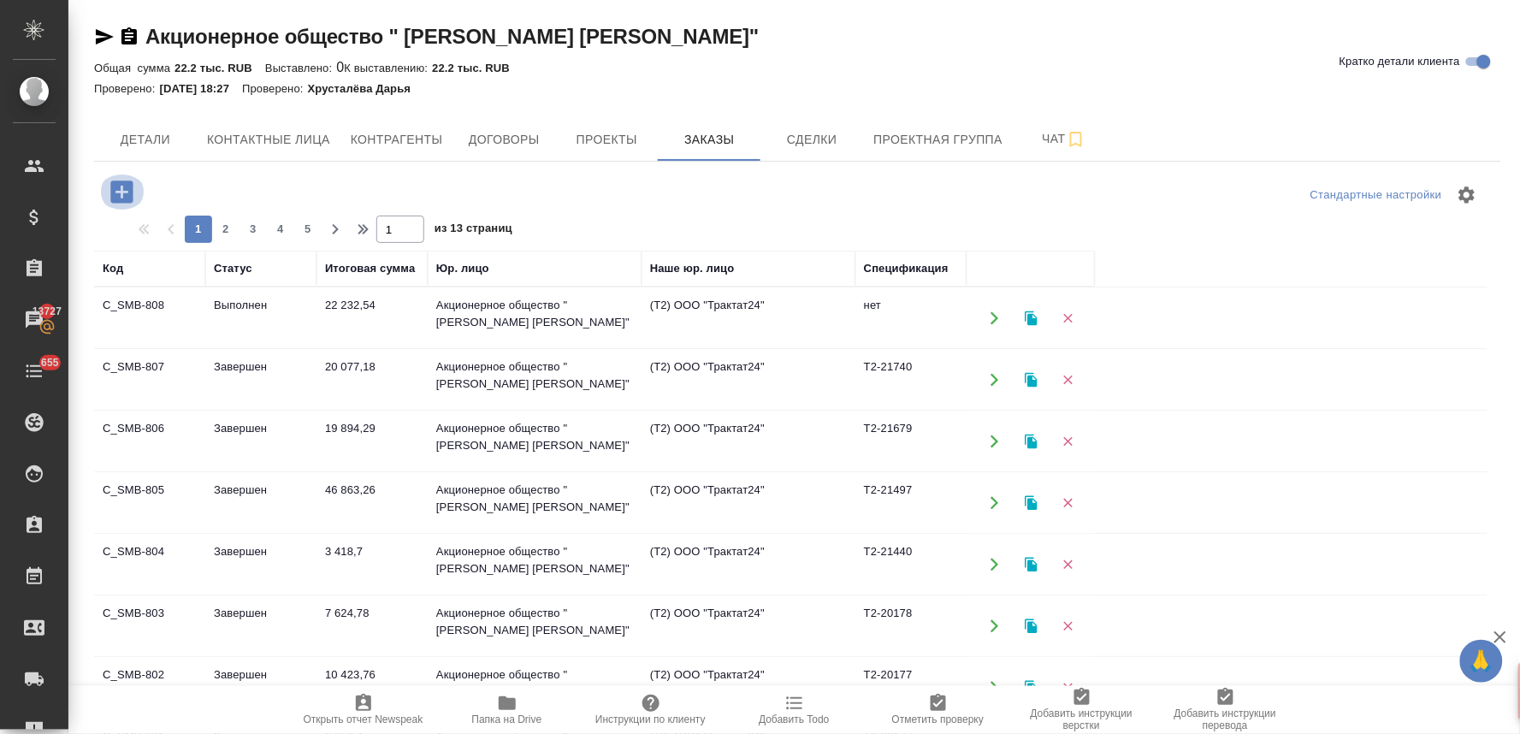
click at [127, 193] on icon "button" at bounding box center [121, 191] width 22 height 22
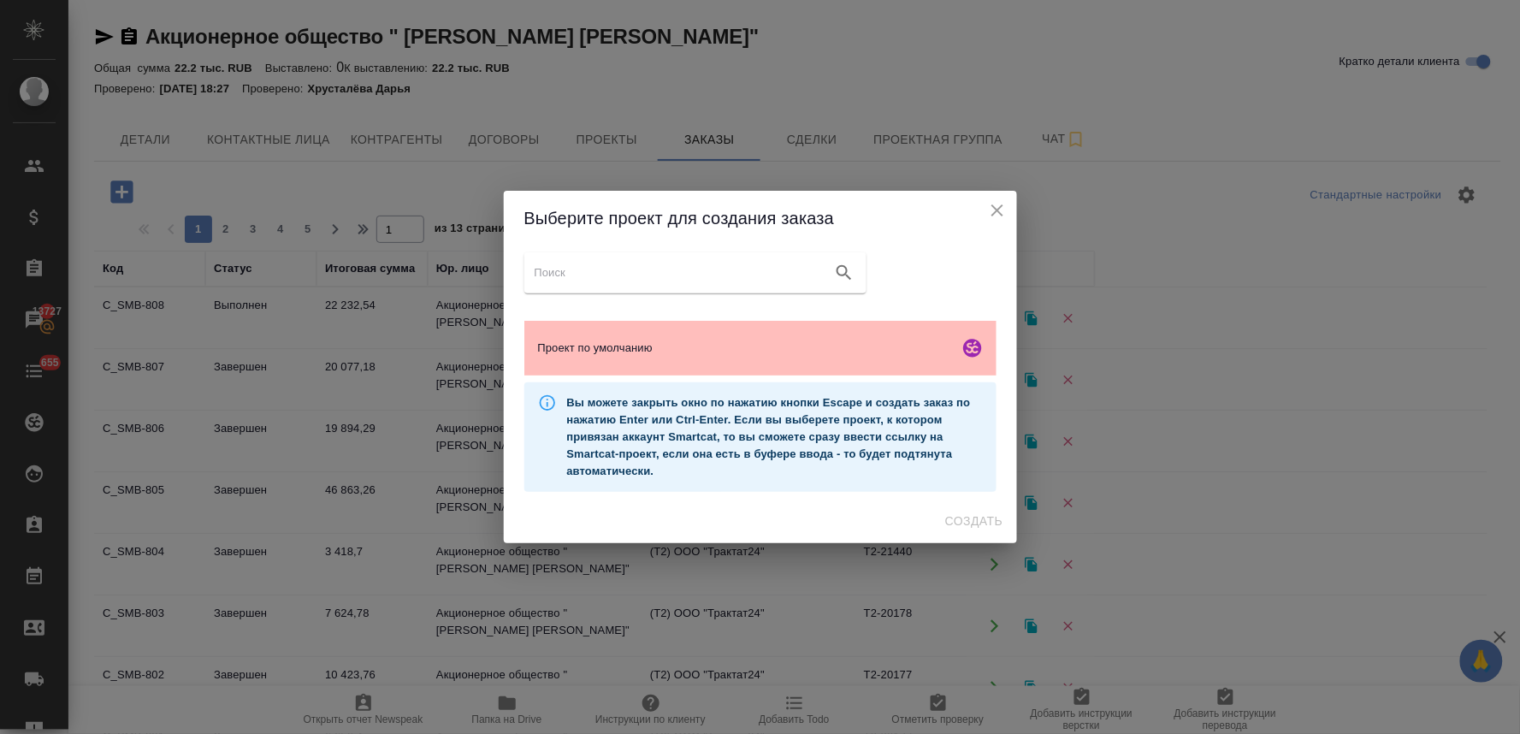
click at [620, 346] on span "Проект по умолчанию" at bounding box center [745, 348] width 414 height 17
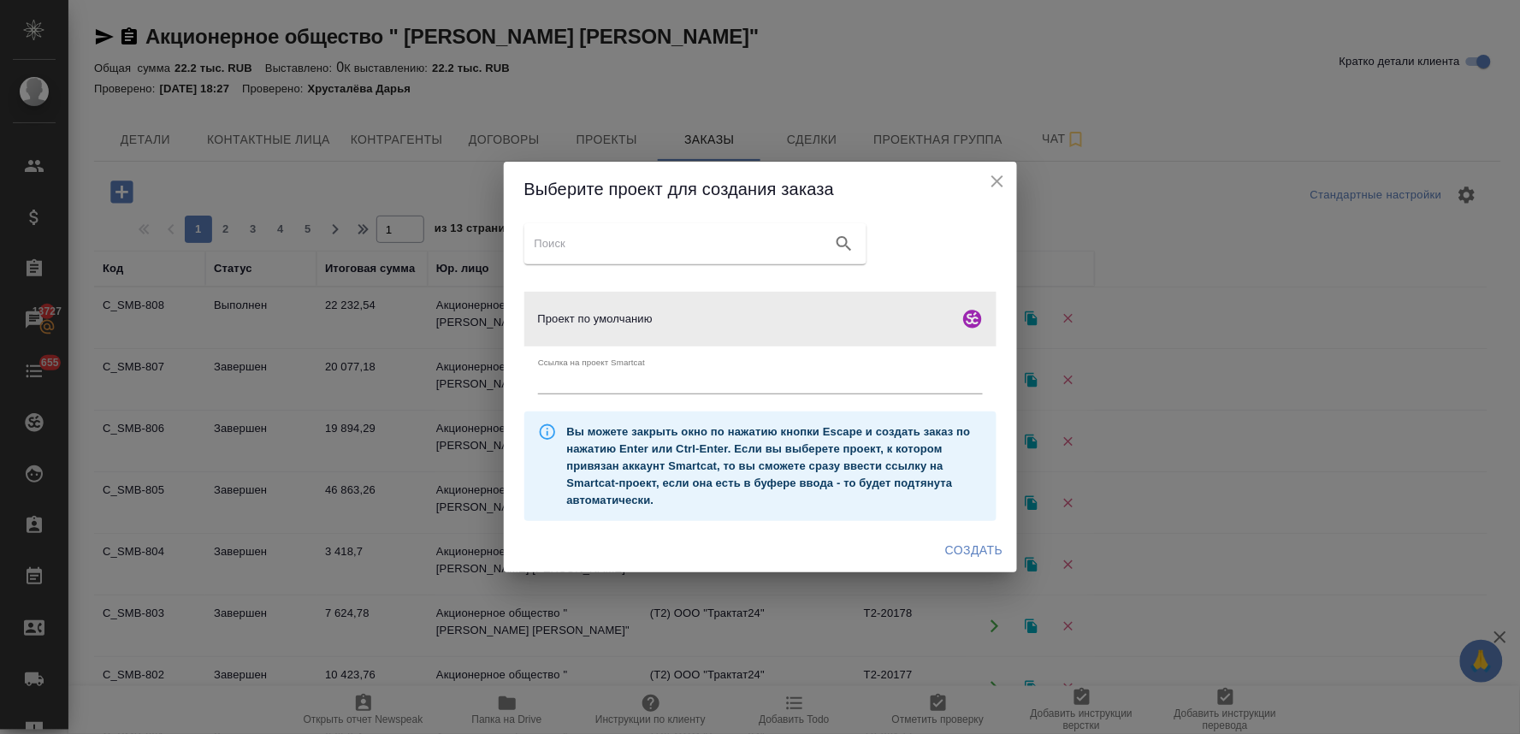
click at [975, 547] on span "Создать" at bounding box center [973, 550] width 57 height 21
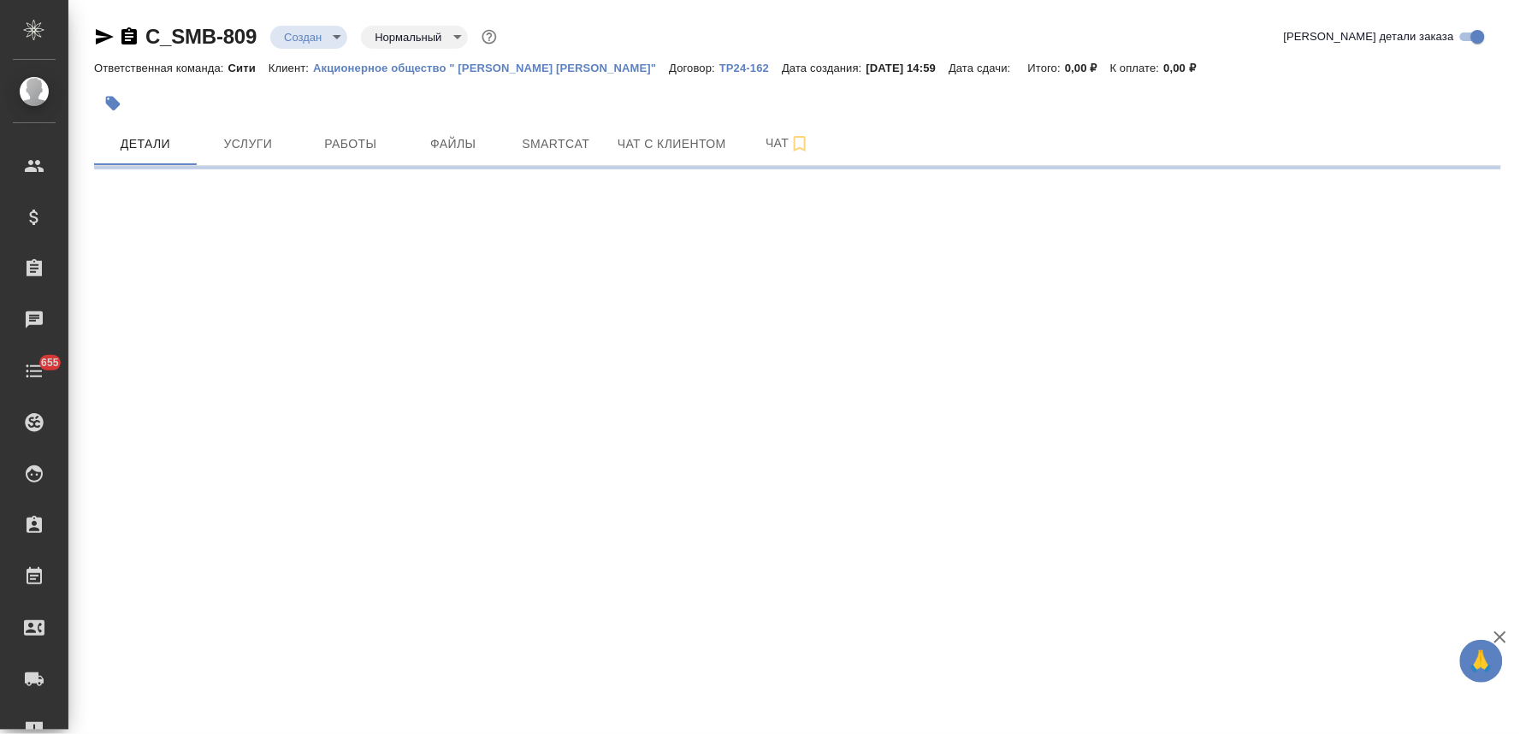
select select "RU"
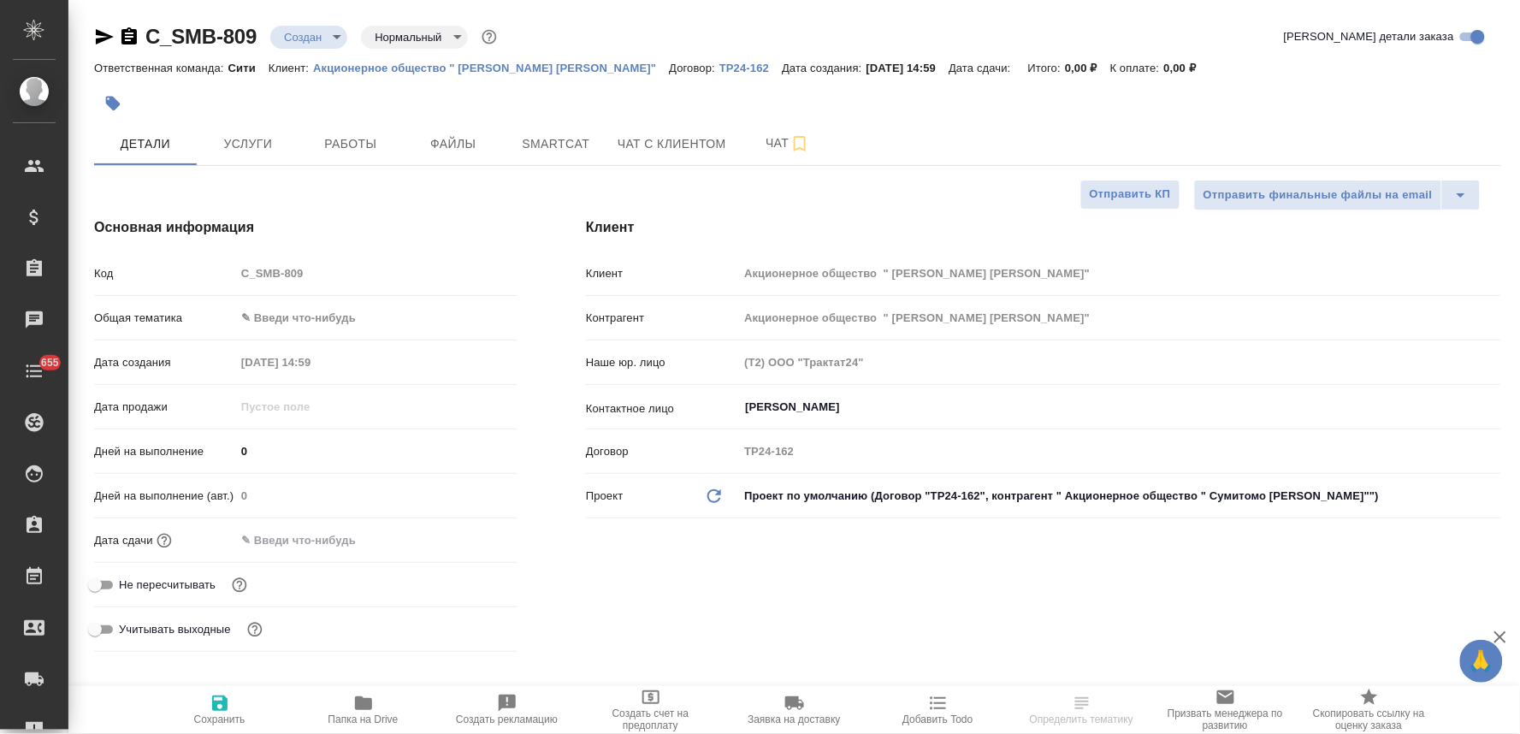
type textarea "x"
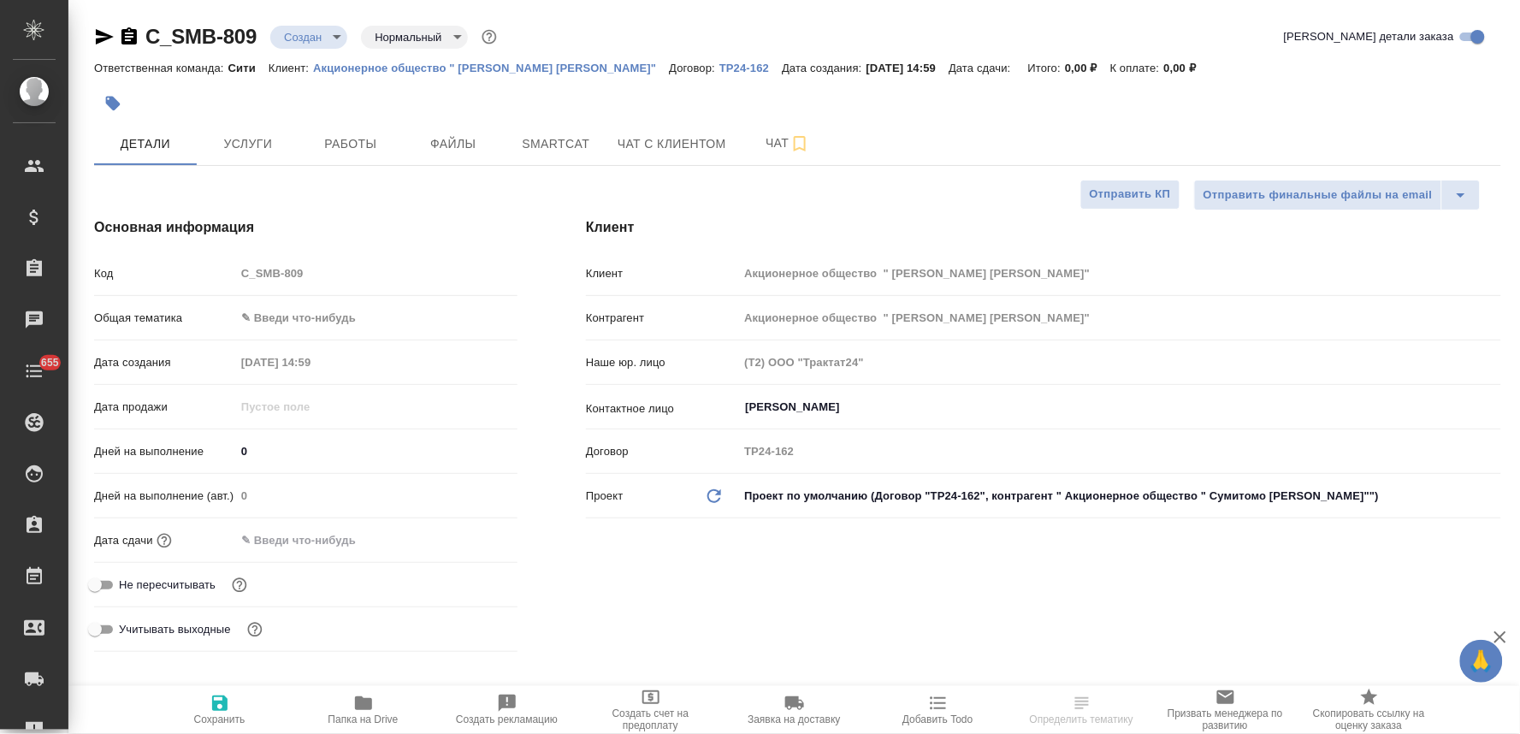
type textarea "x"
click at [174, 586] on span "Не пересчитывать" at bounding box center [167, 584] width 97 height 17
click at [126, 586] on input "Не пересчитывать" at bounding box center [95, 585] width 62 height 21
checkbox input "true"
type textarea "x"
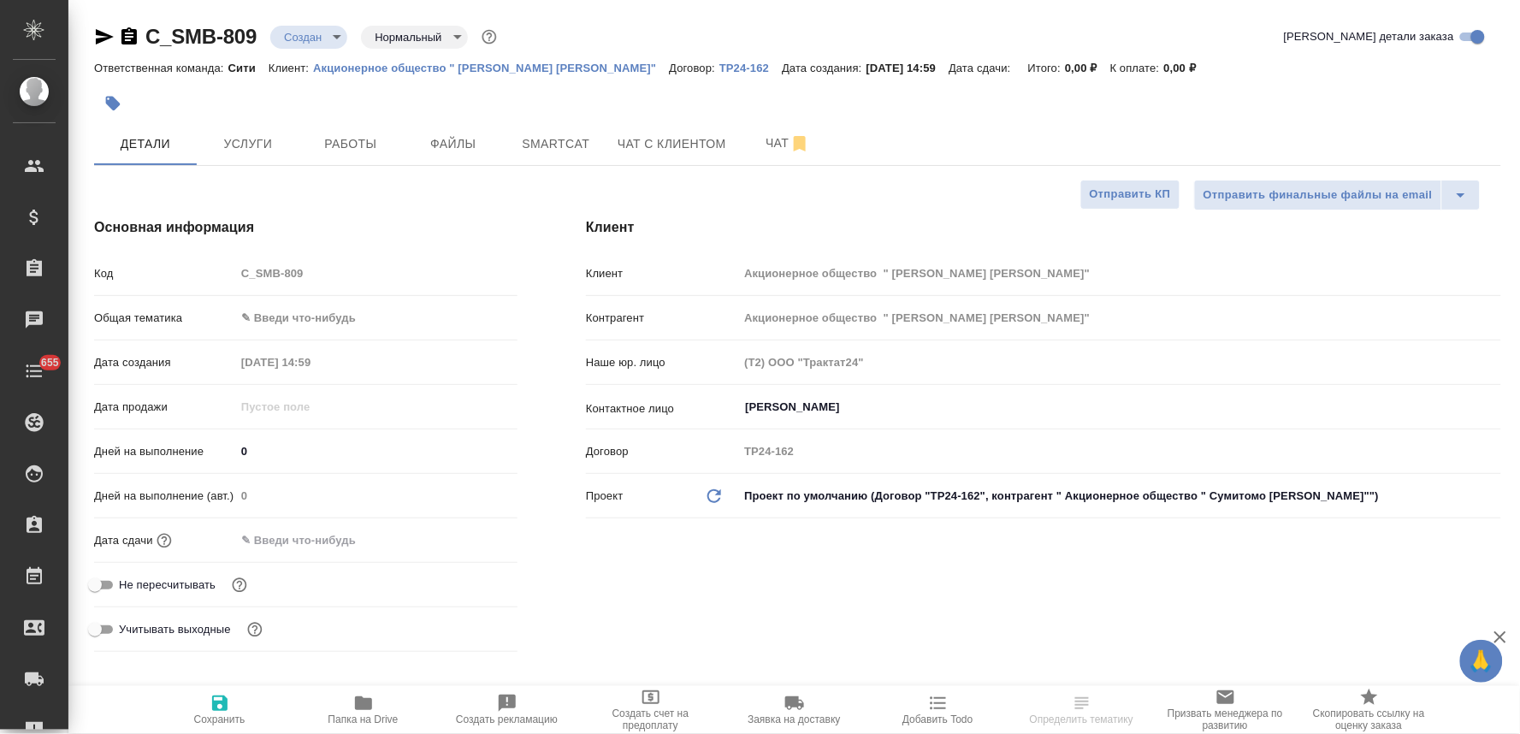
type textarea "x"
click at [383, 539] on input "text" at bounding box center [310, 540] width 150 height 25
click at [474, 540] on icon "button" at bounding box center [467, 537] width 15 height 17
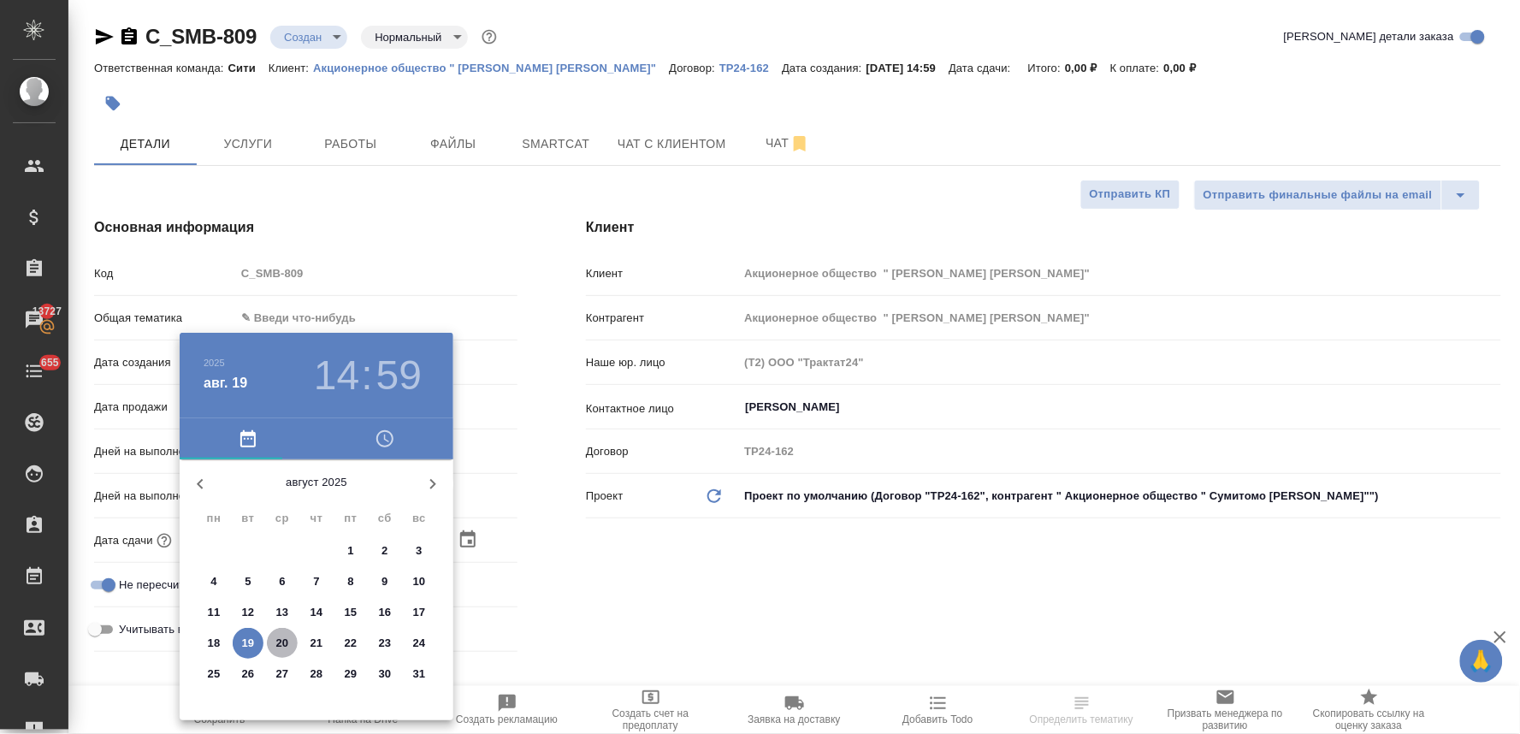
drag, startPoint x: 277, startPoint y: 645, endPoint x: 600, endPoint y: 604, distance: 325.1
click at [281, 645] on p "20" at bounding box center [282, 643] width 13 height 17
type input "20.08.2025 14:59"
type textarea "x"
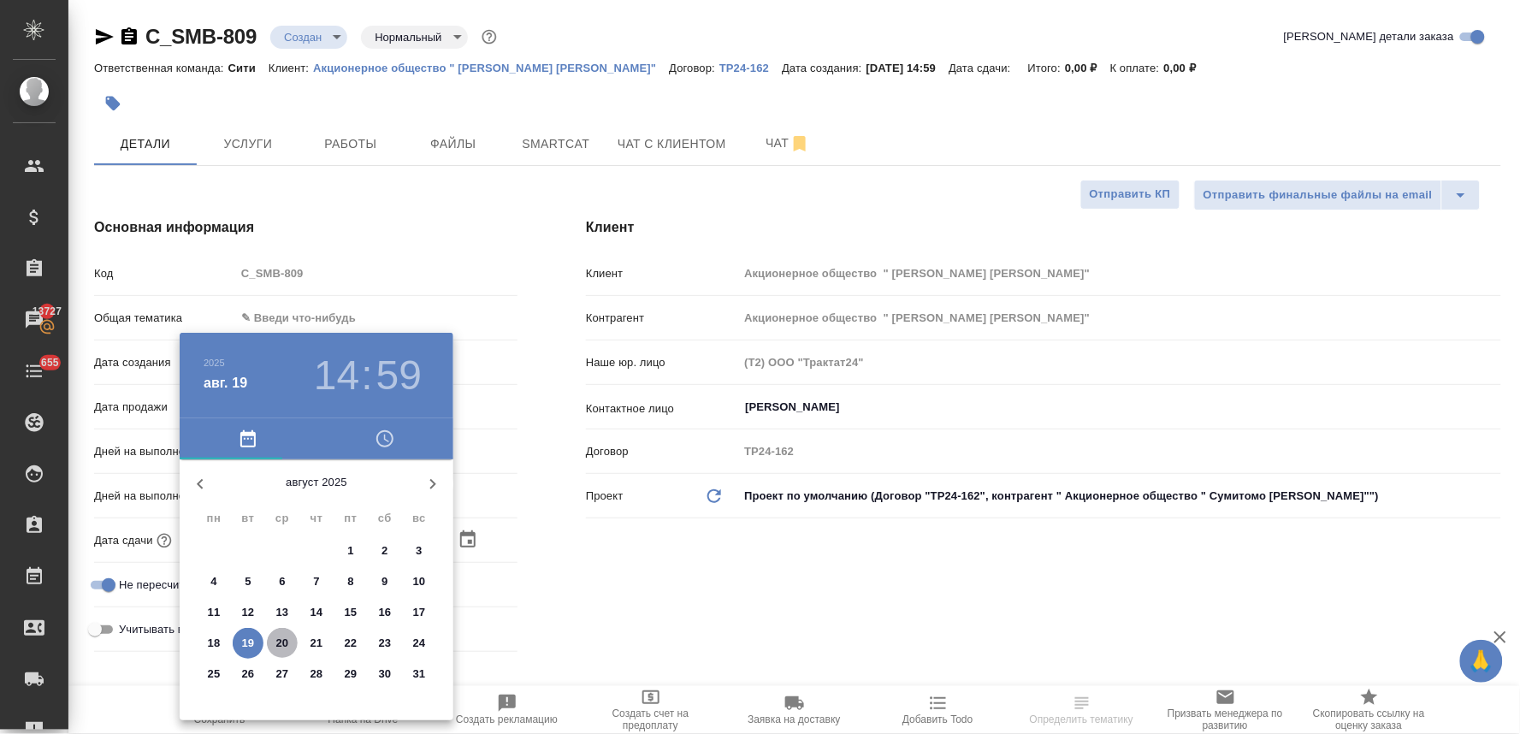
type textarea "x"
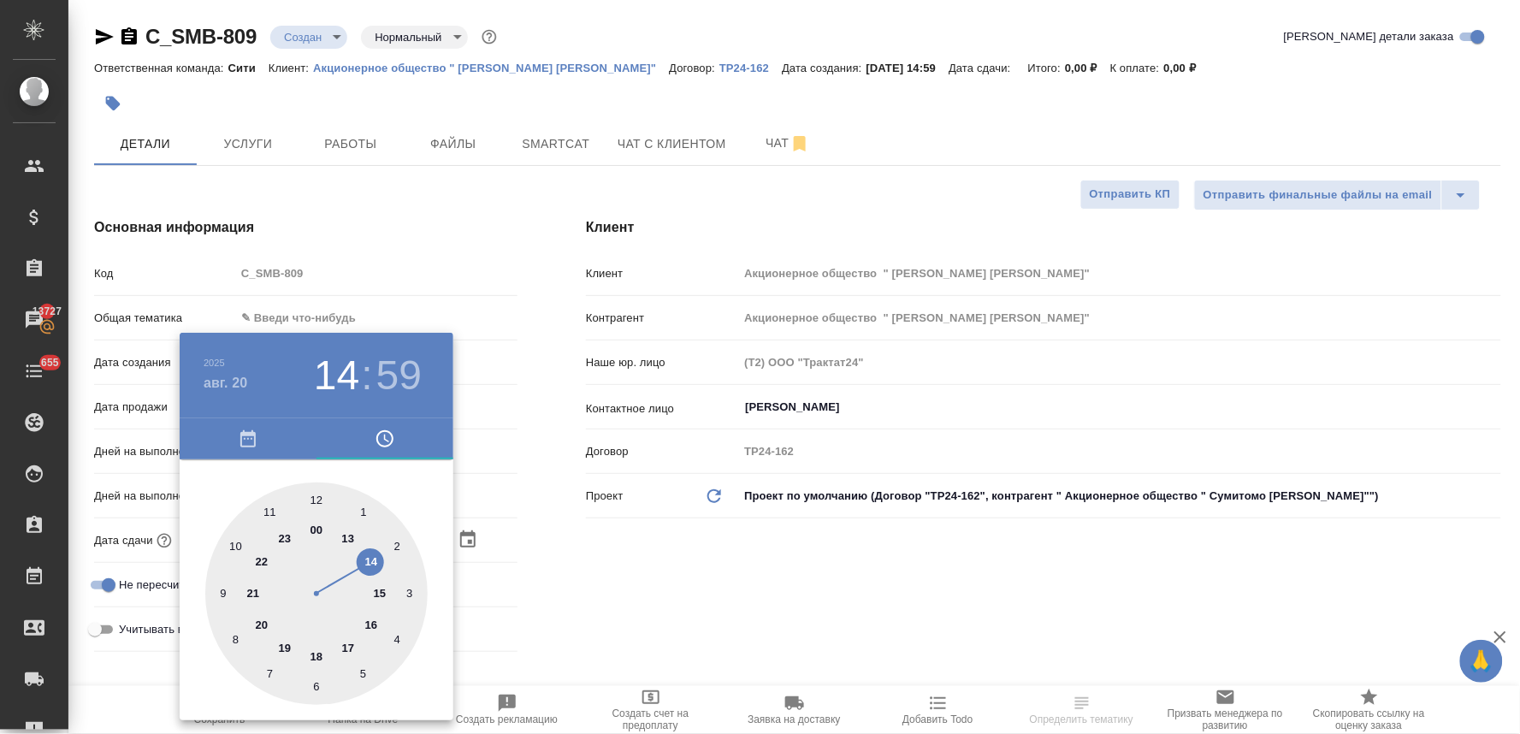
click at [618, 596] on div at bounding box center [760, 367] width 1520 height 734
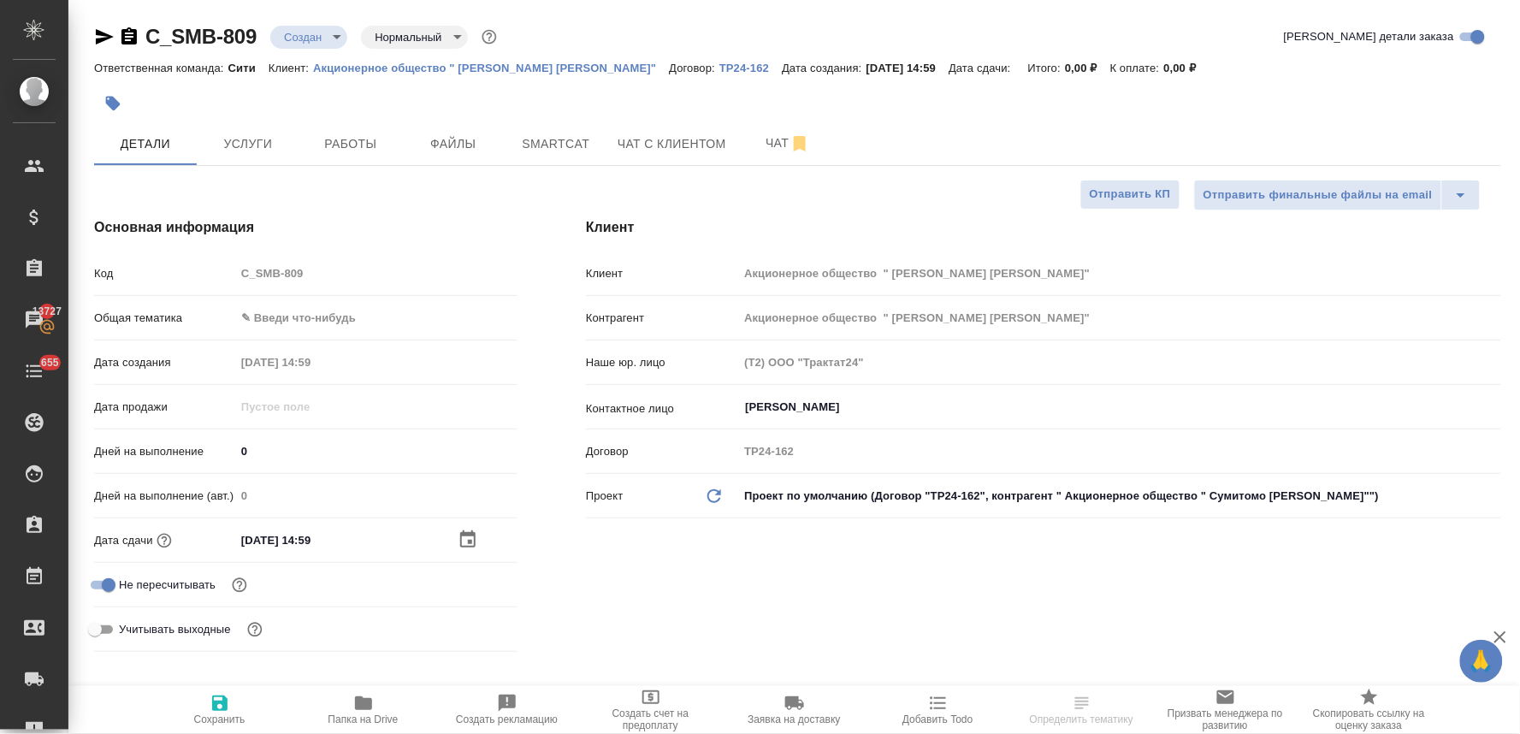
click at [229, 720] on span "Сохранить" at bounding box center [219, 719] width 51 height 12
type textarea "x"
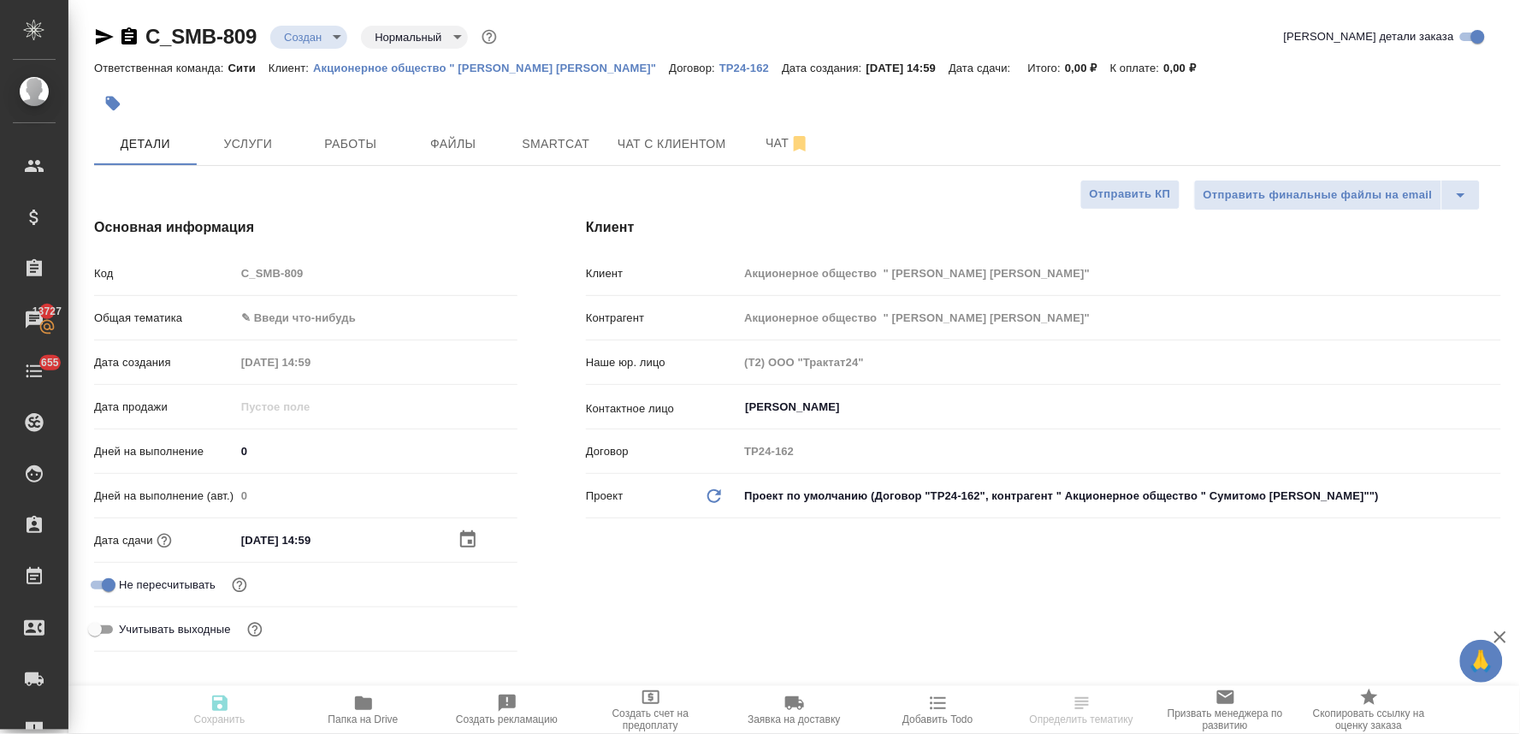
type textarea "x"
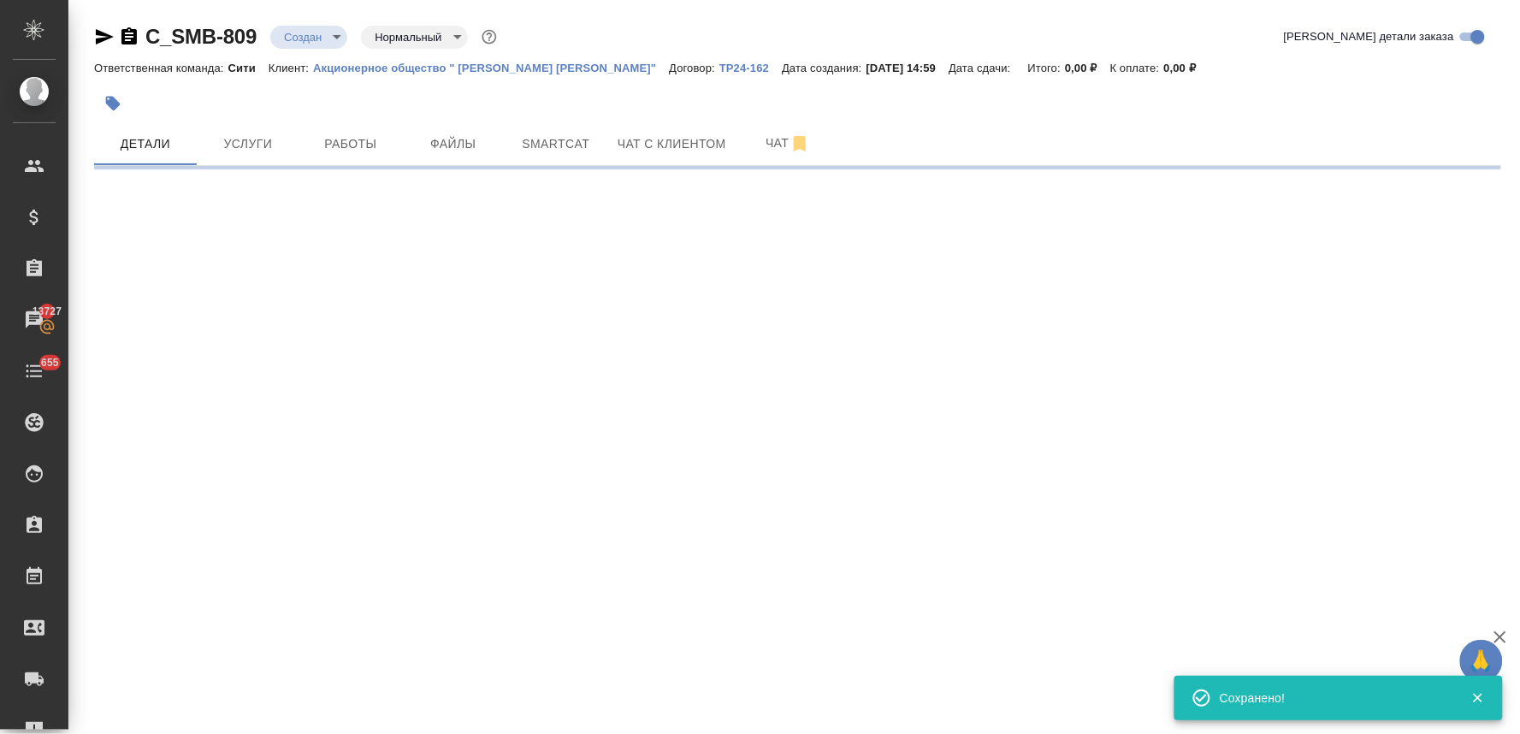
select select "RU"
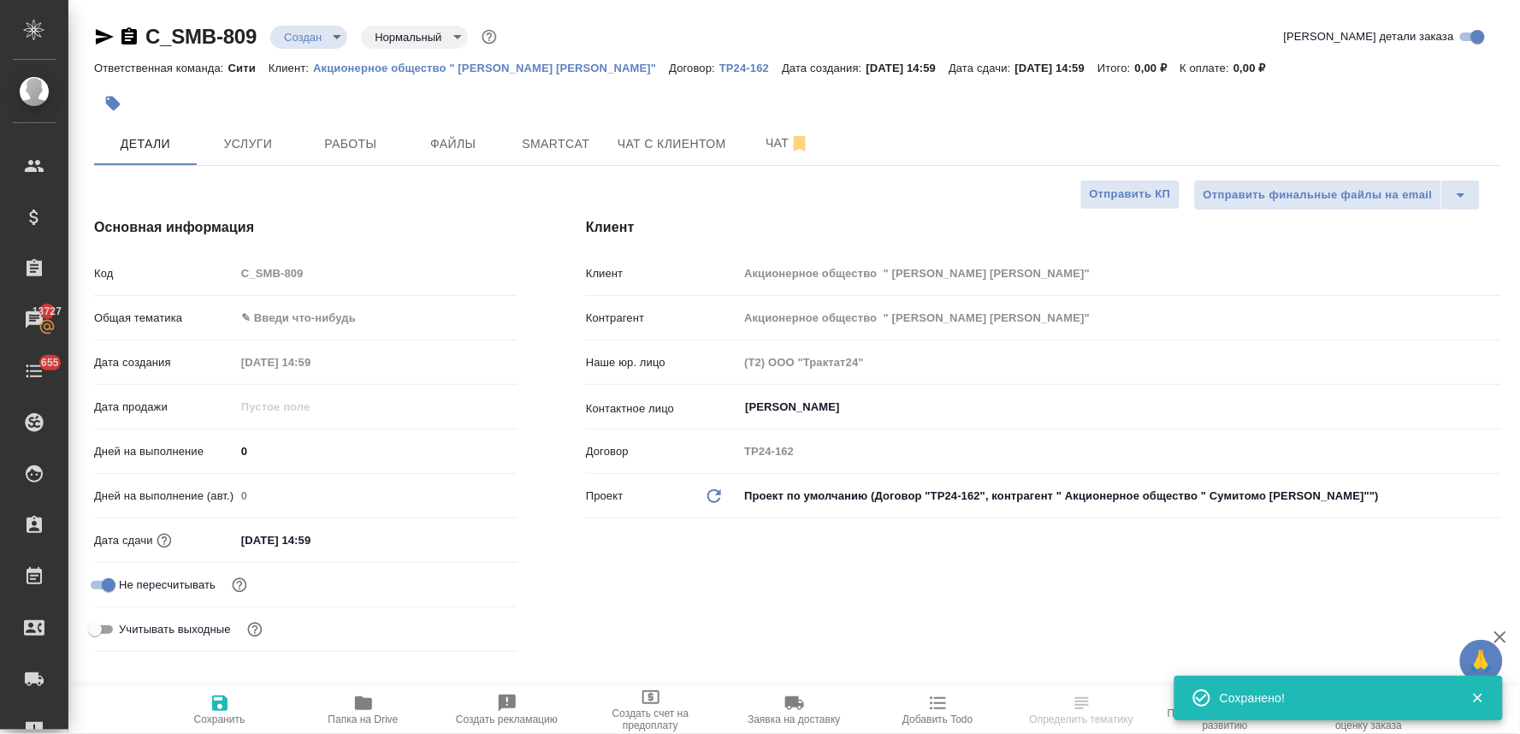
type textarea "x"
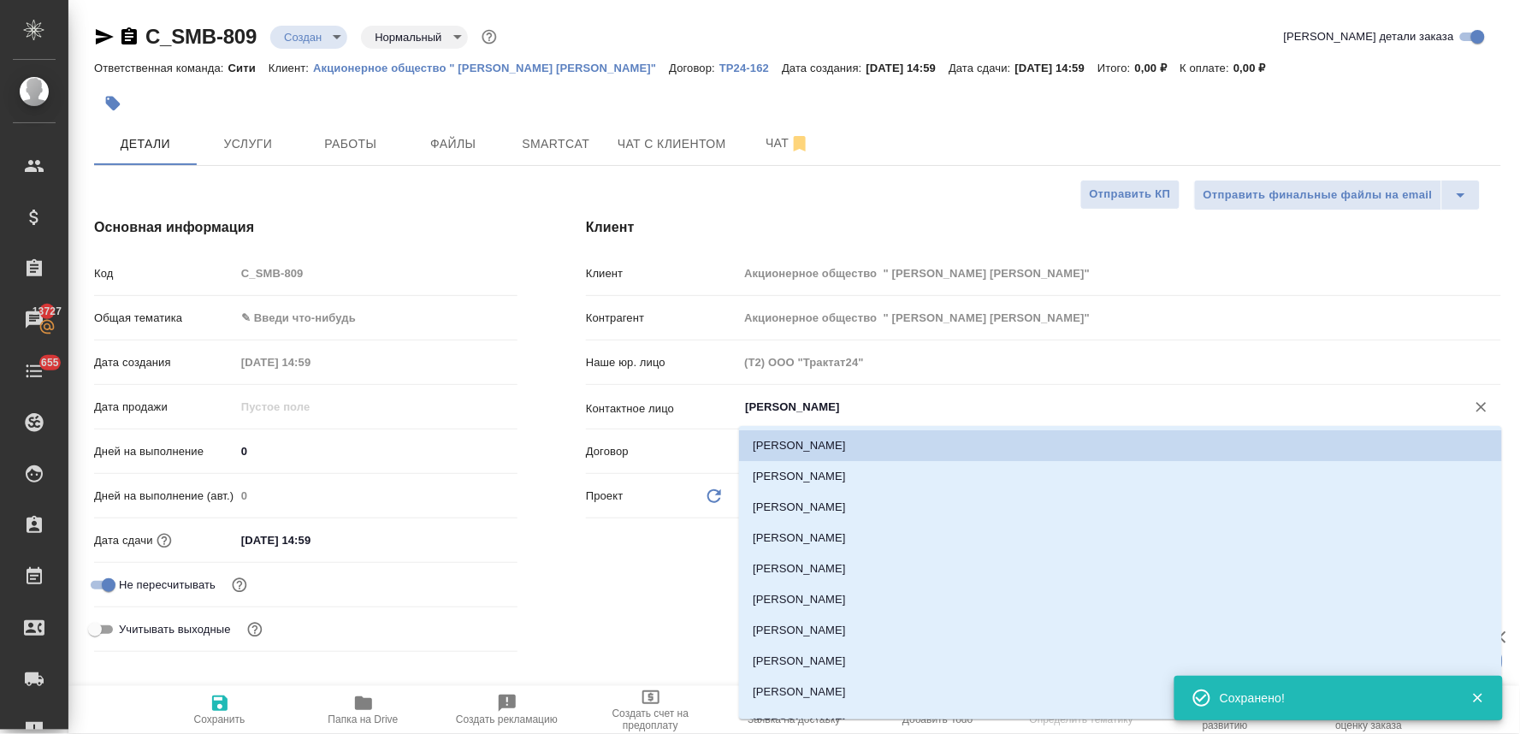
click at [808, 408] on input "Жучкова Анастасия" at bounding box center [1090, 407] width 695 height 21
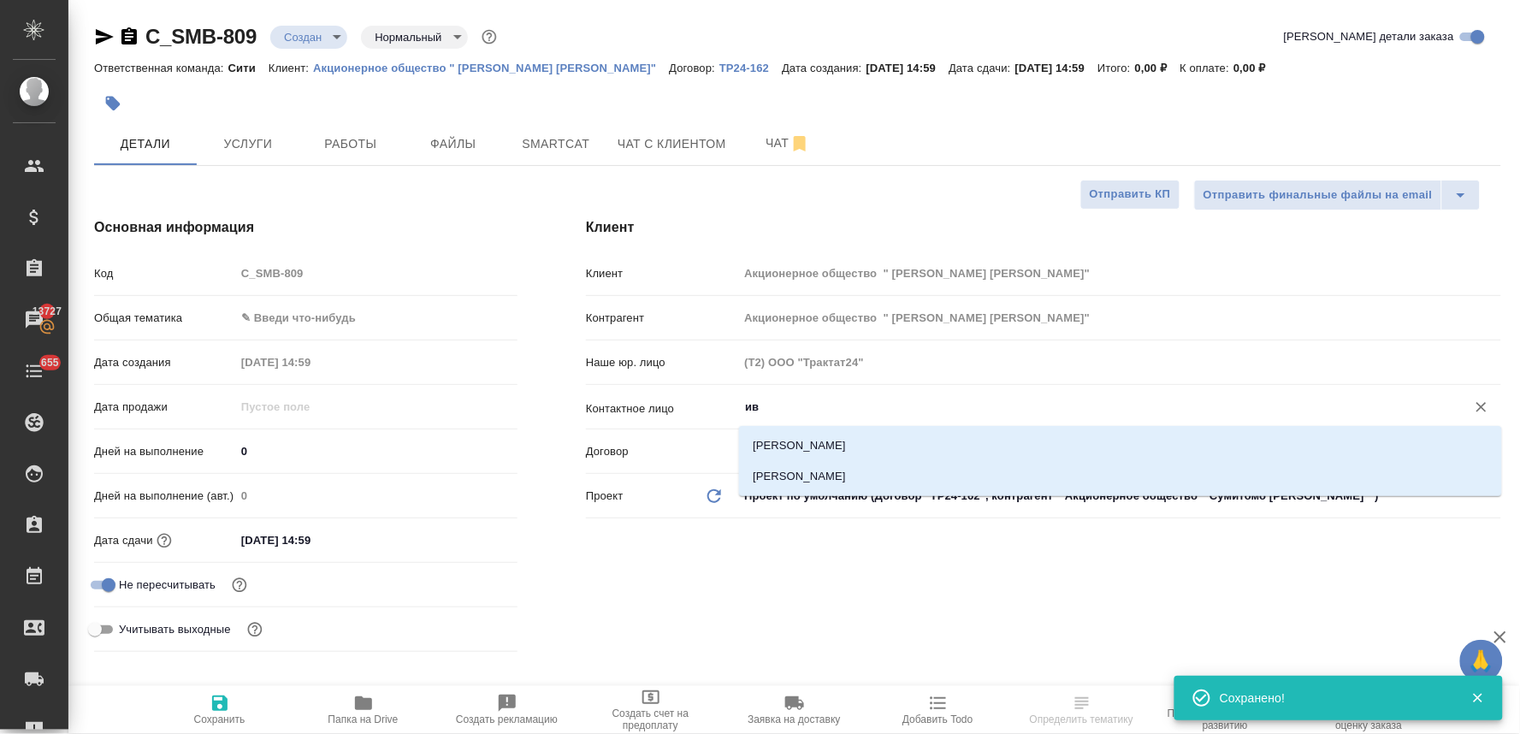
type input "ива"
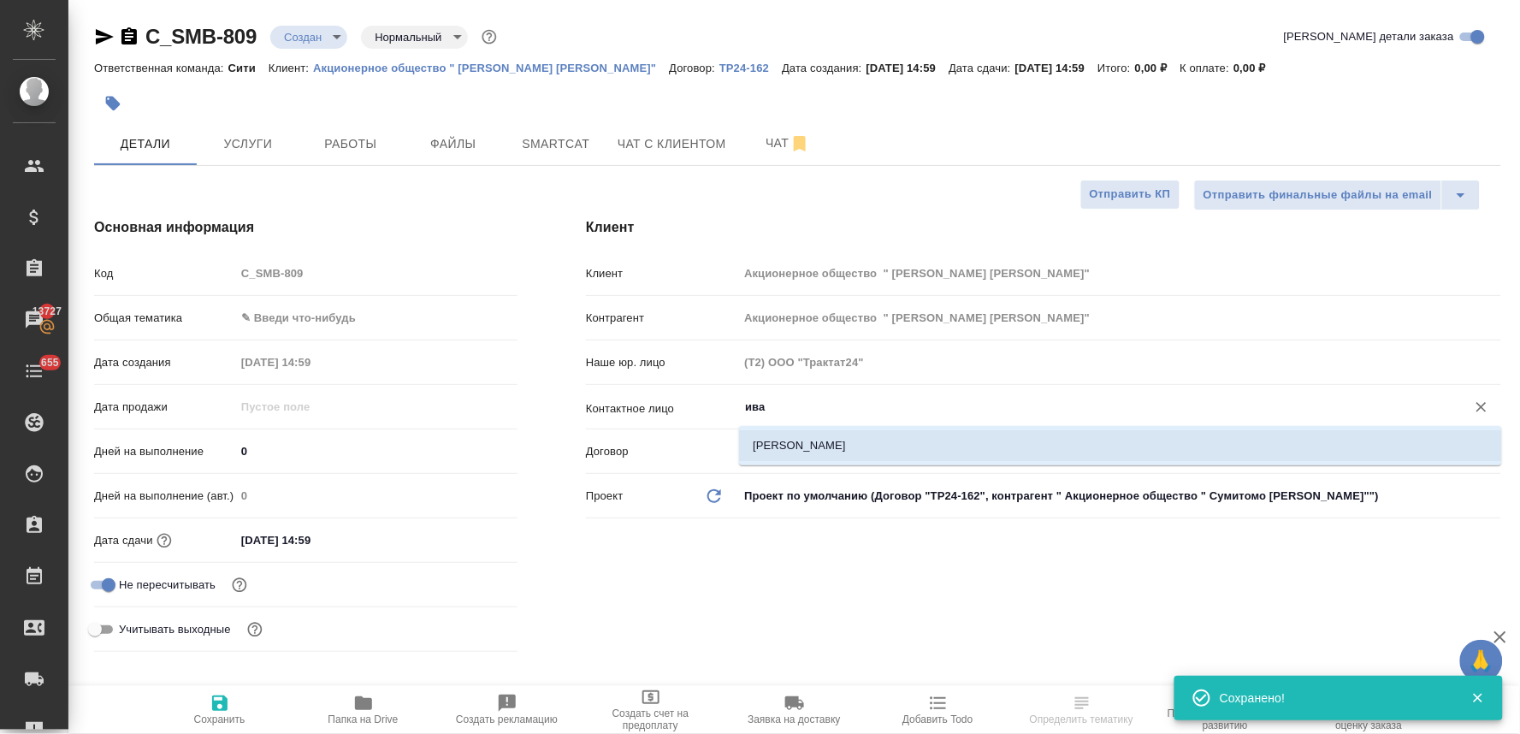
click at [797, 453] on div ".cls-1 fill:#fff; AWATERA Lyamina Nadezhda Клиенты Спецификации Заказы 13727 Ча…" at bounding box center [760, 367] width 1520 height 734
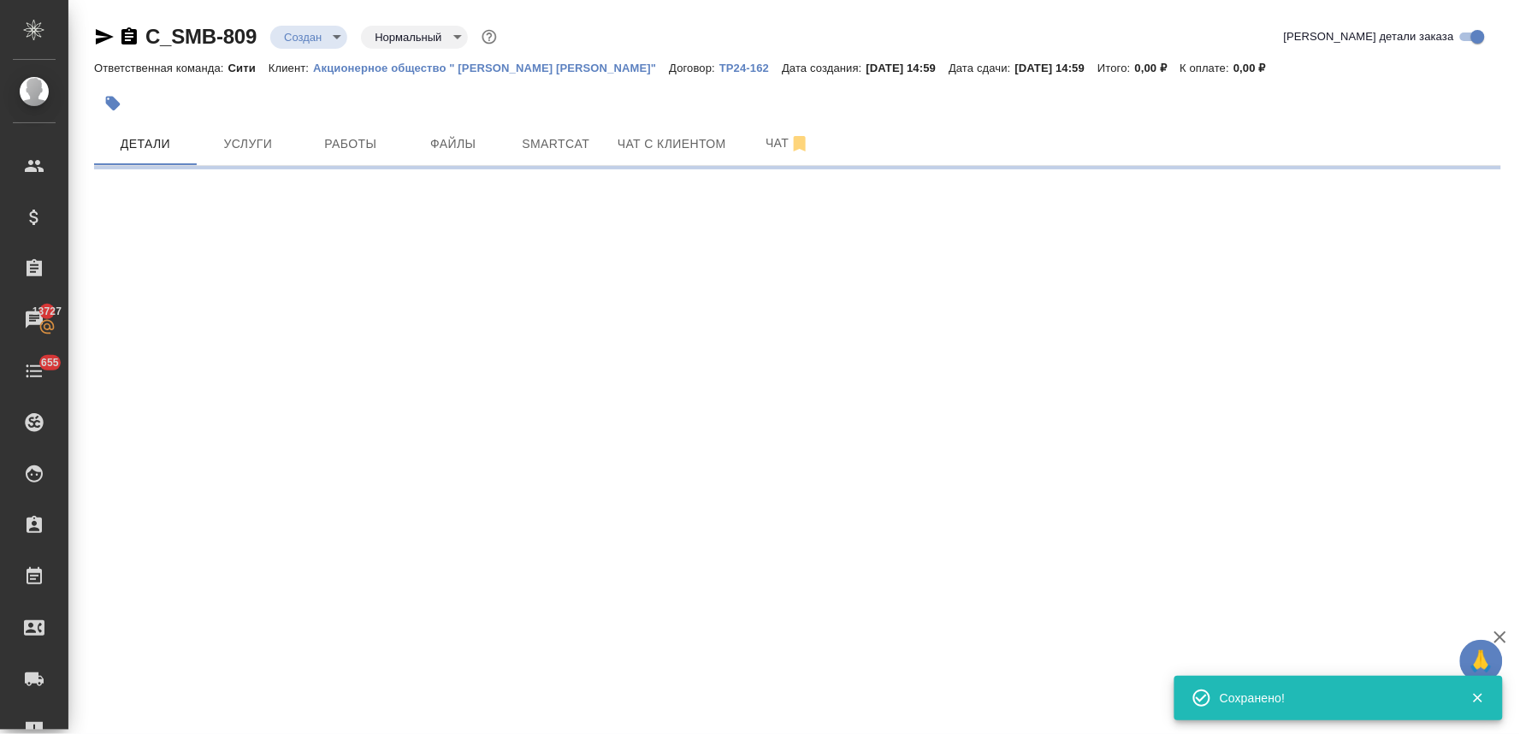
select select "RU"
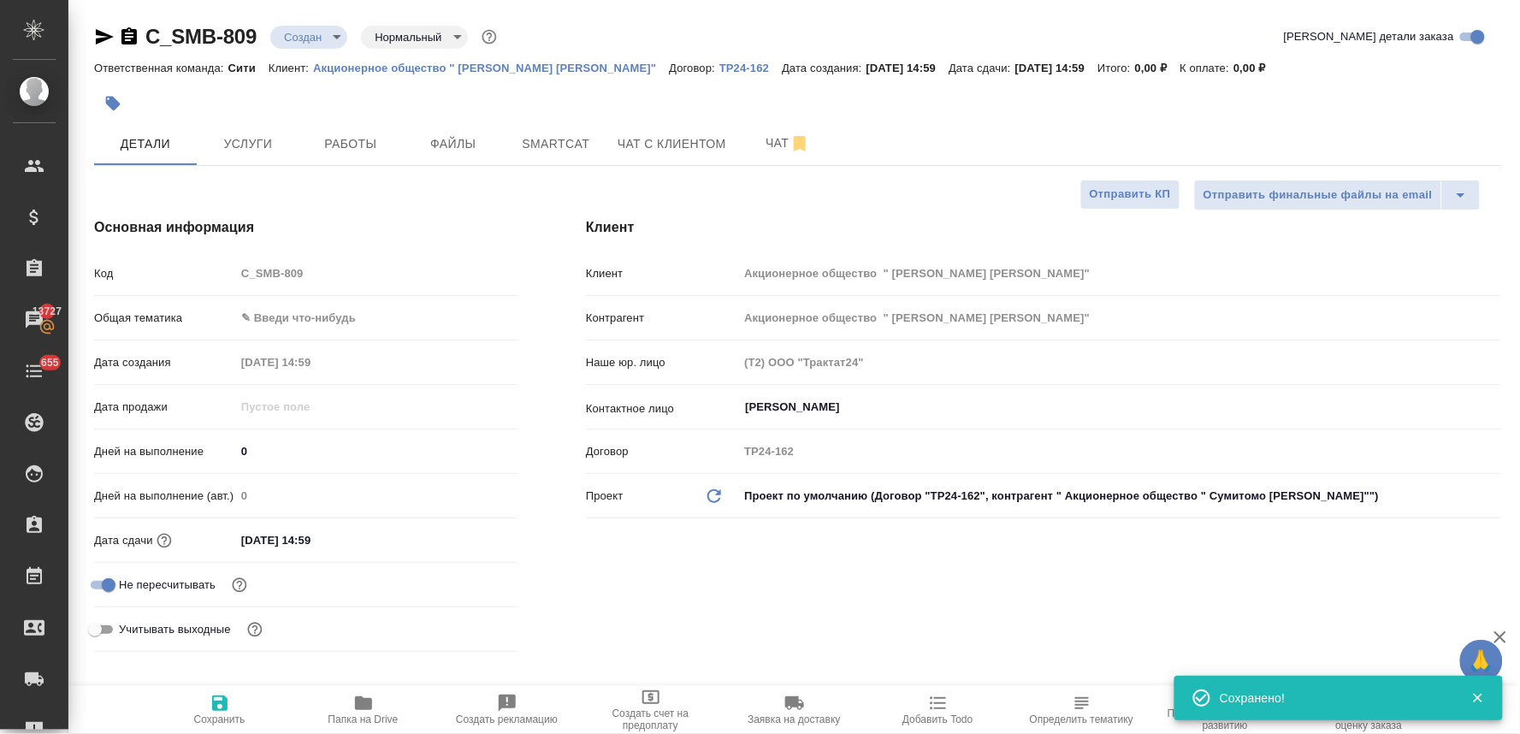
type textarea "x"
click at [836, 399] on input "Жучкова Анастасия" at bounding box center [1090, 407] width 695 height 21
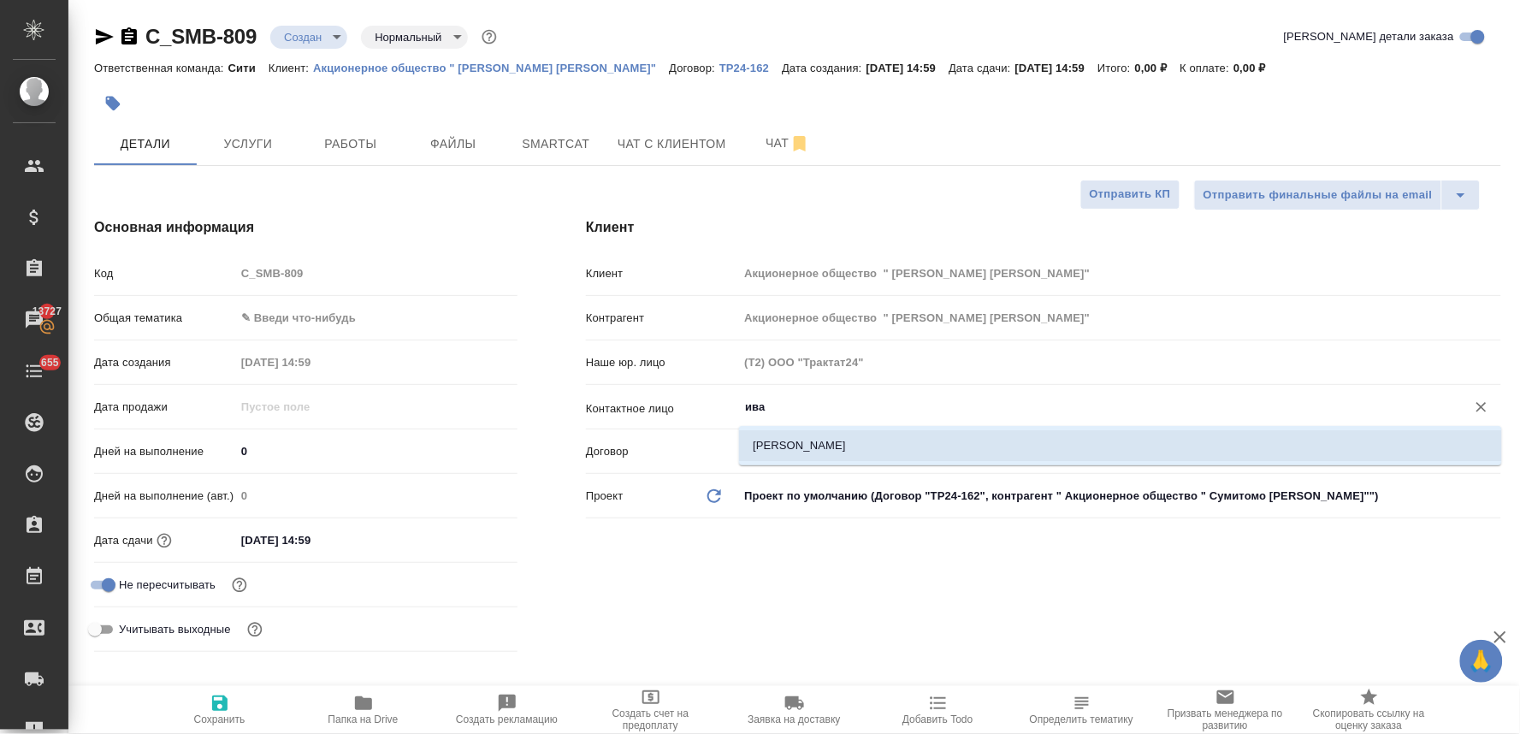
click at [830, 440] on li "[PERSON_NAME]" at bounding box center [1120, 445] width 763 height 31
type input "[PERSON_NAME]"
type textarea "x"
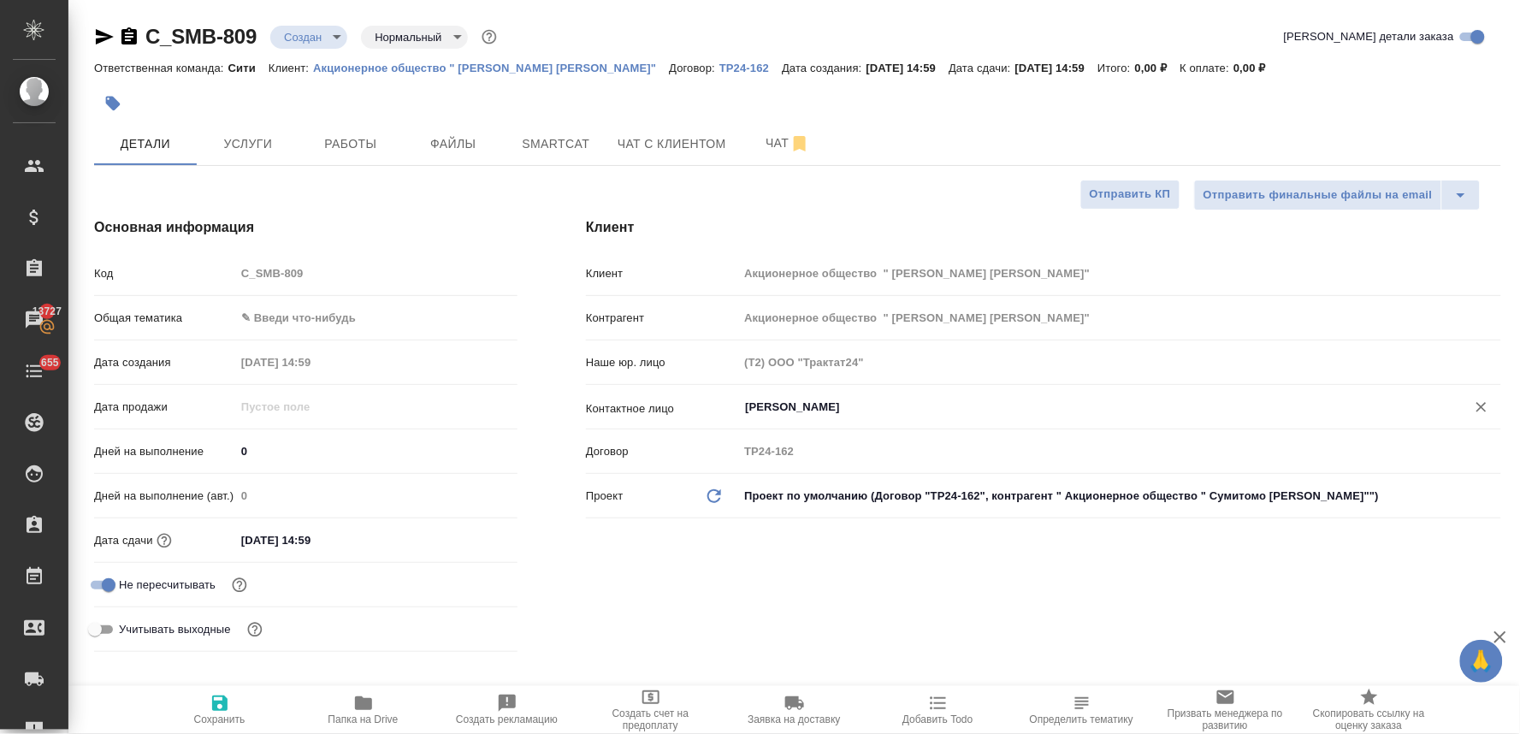
type input "[PERSON_NAME]"
click at [847, 568] on div "Клиент Клиент Акционерное общество " Сумитомо Мицуи Рус Банк" Контрагент Акцион…" at bounding box center [1044, 438] width 984 height 510
click at [209, 719] on span "Сохранить" at bounding box center [219, 719] width 51 height 12
type textarea "x"
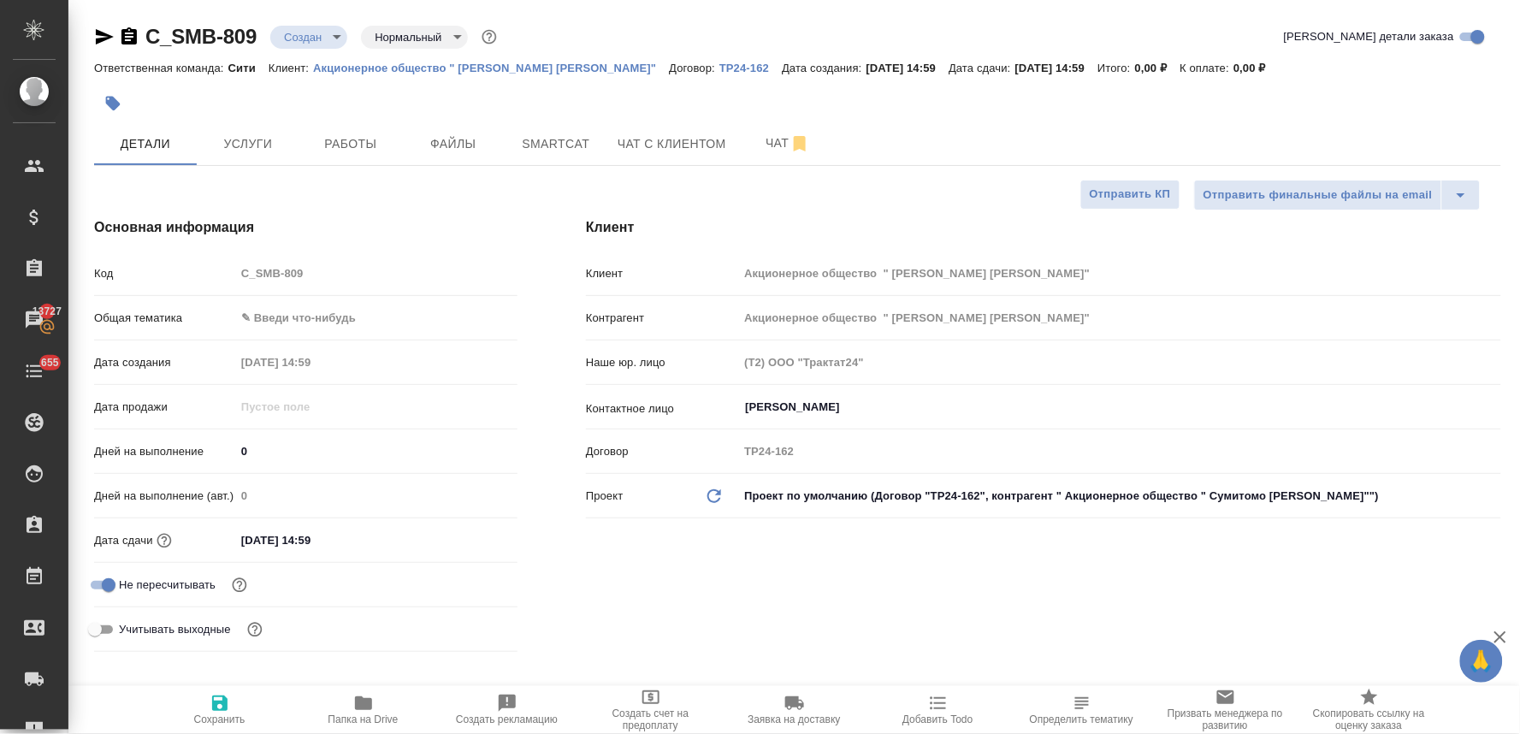
type textarea "x"
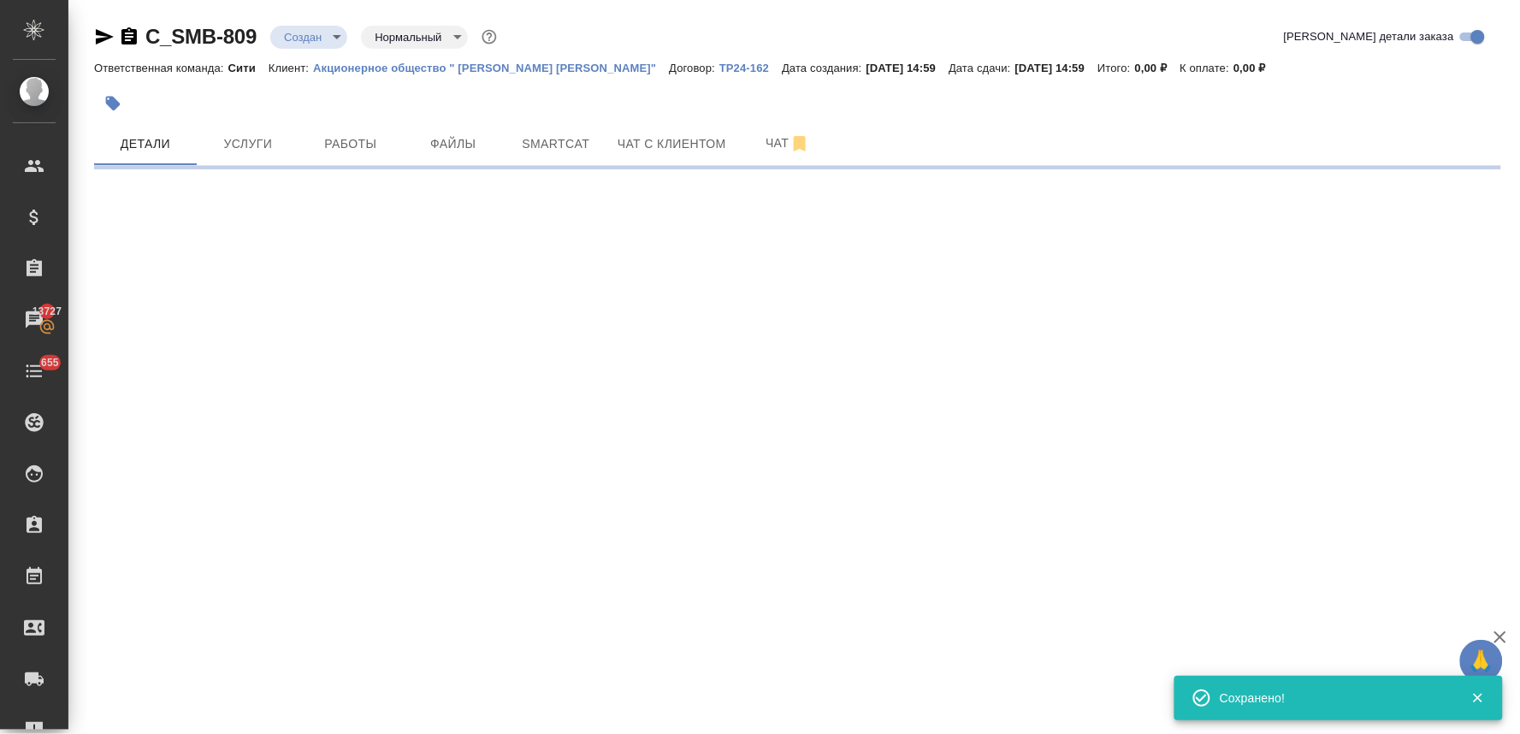
type input "holyTrinity"
select select "RU"
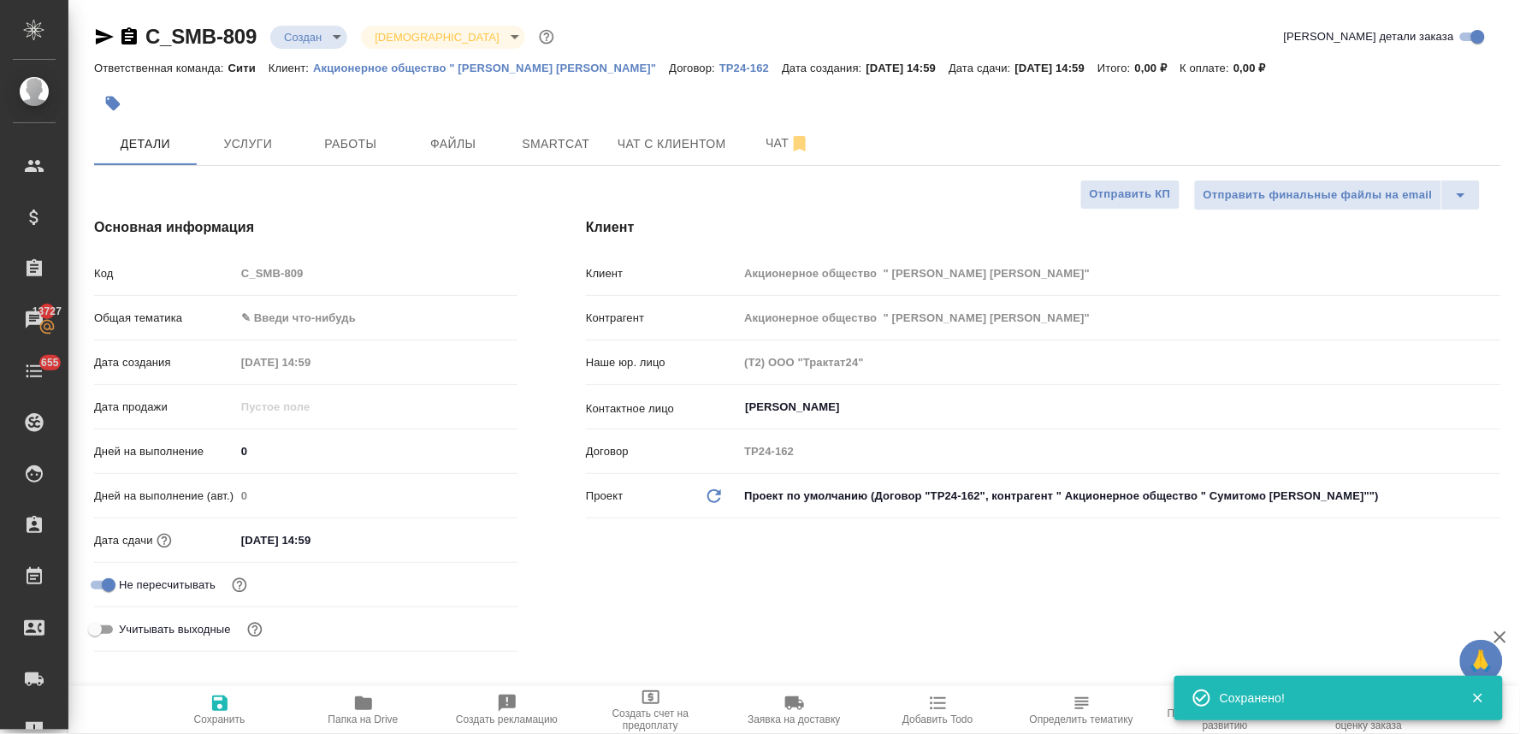
type textarea "x"
click at [204, 275] on div "Код C_SMB-809" at bounding box center [305, 273] width 423 height 30
click at [192, 204] on div "Основная информация Код C_SMB-809 Общая тематика ✎ Введи что-нибудь Дата создан…" at bounding box center [306, 438] width 492 height 510
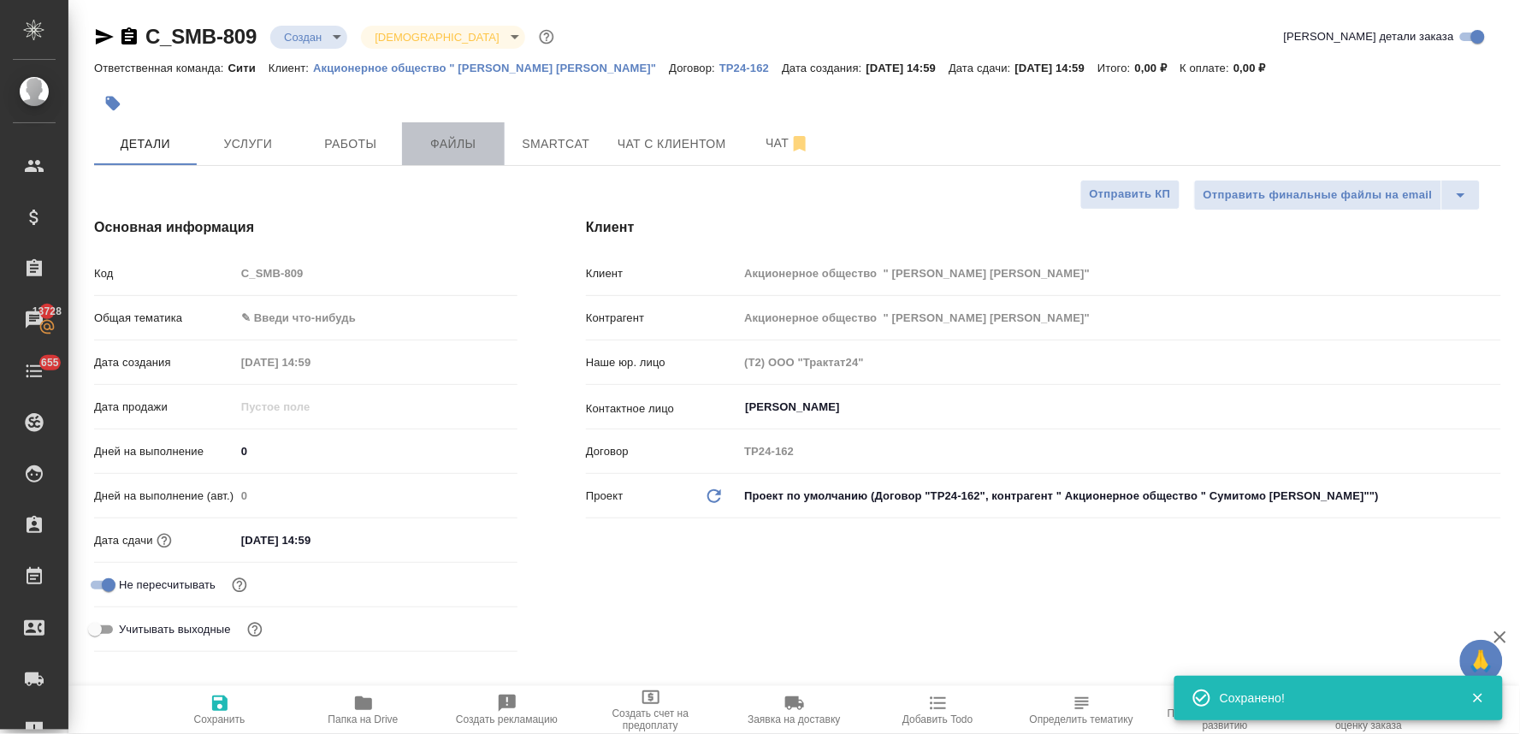
click at [439, 150] on span "Файлы" at bounding box center [453, 143] width 82 height 21
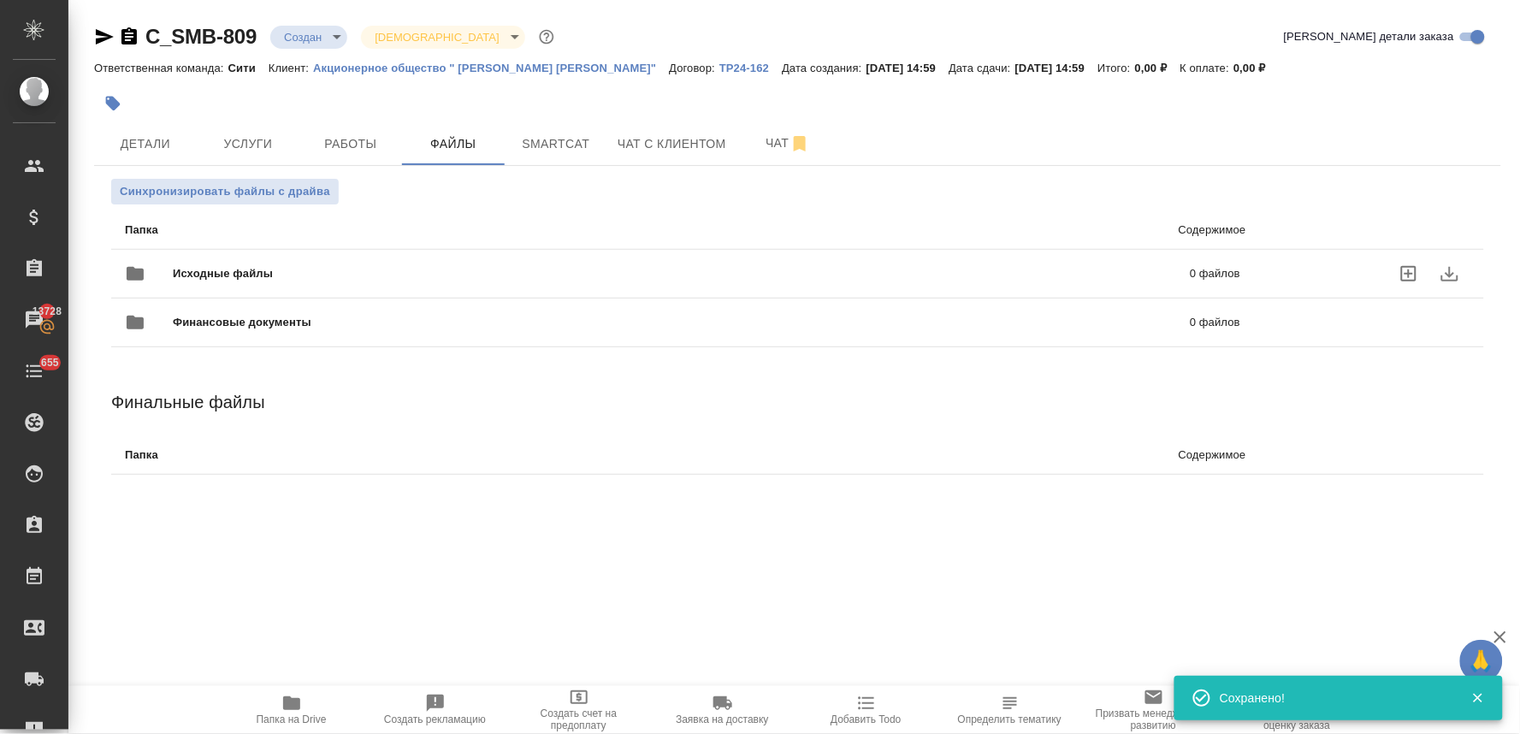
click at [1416, 269] on icon "uploadFiles" at bounding box center [1408, 273] width 15 height 15
click at [0, 0] on input "uploadFiles" at bounding box center [0, 0] width 0 height 0
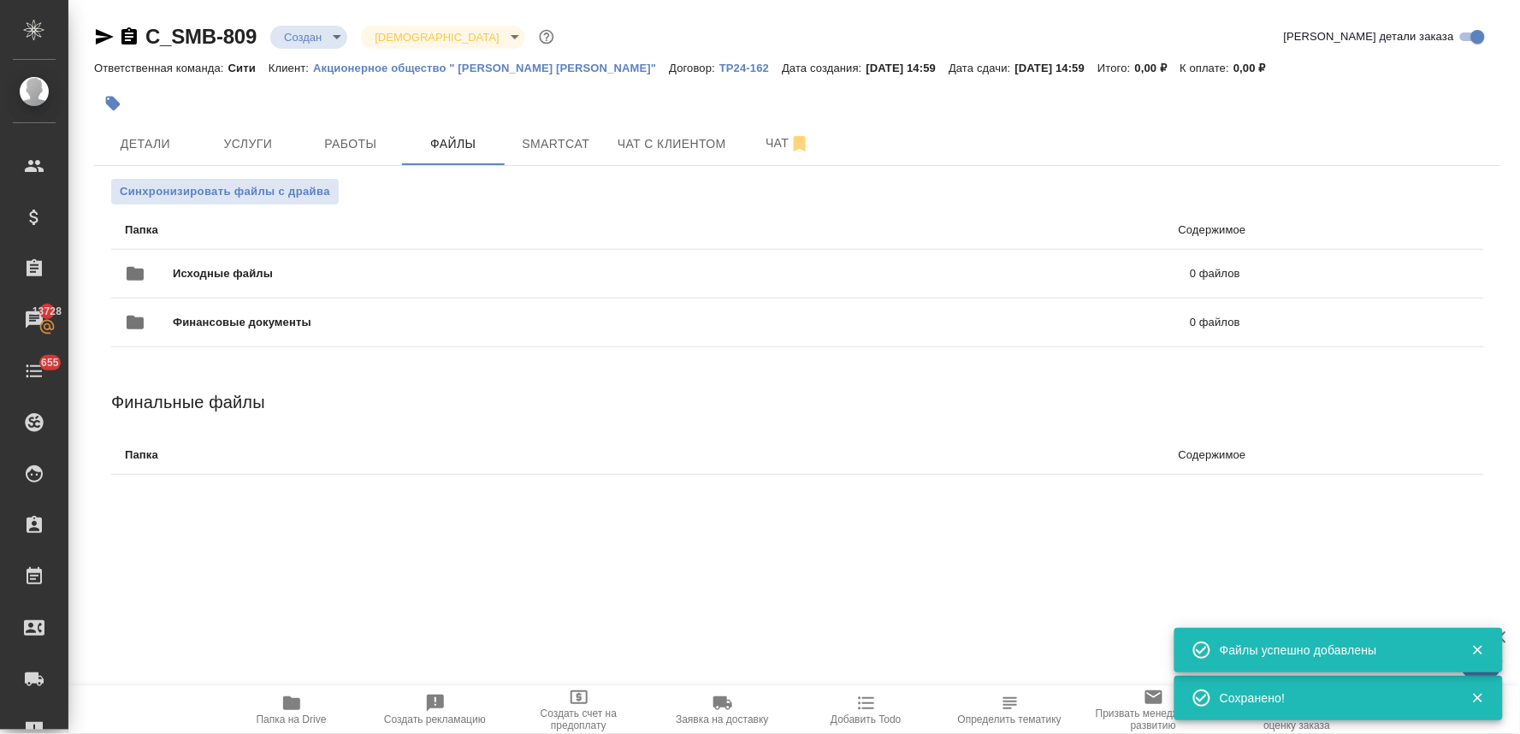
click at [1494, 116] on div at bounding box center [797, 104] width 1407 height 38
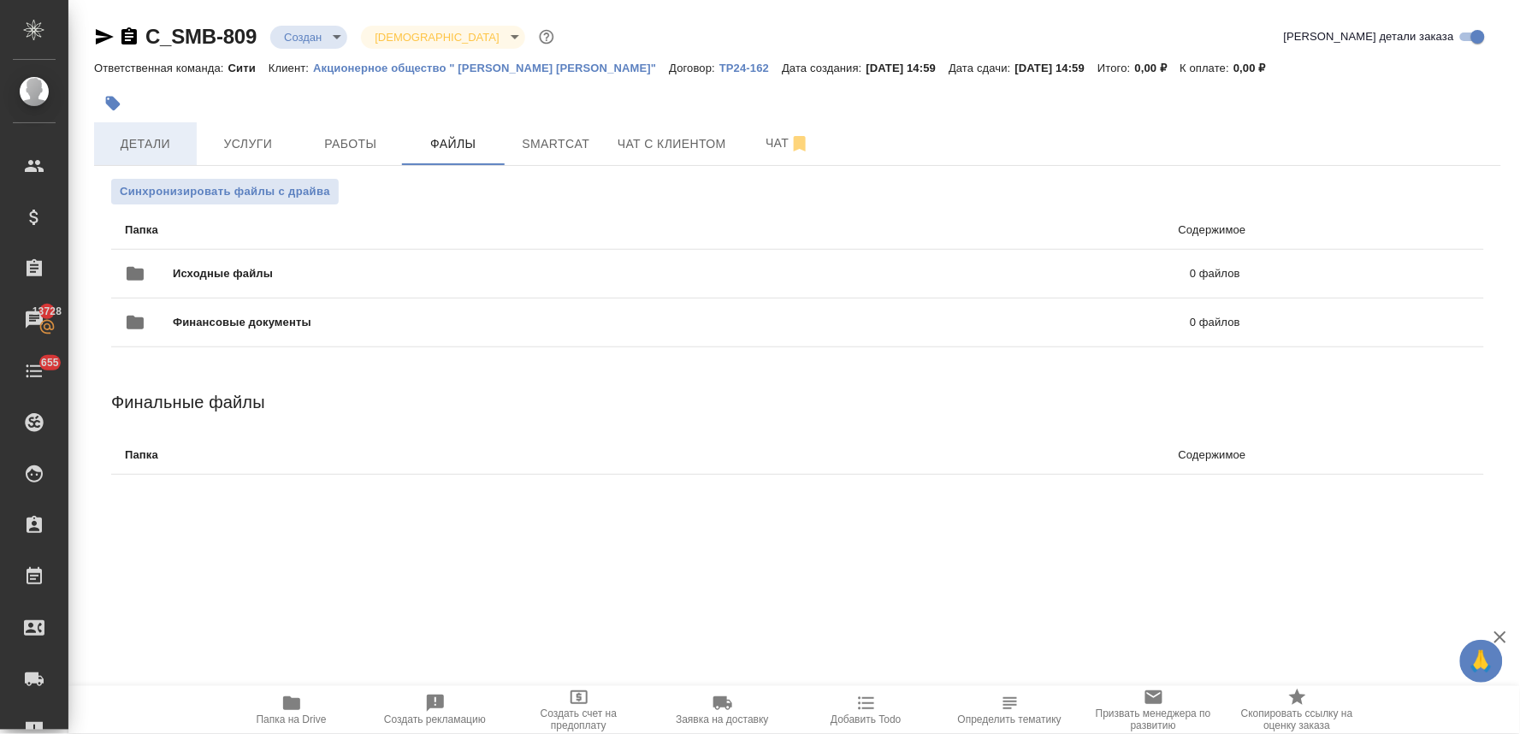
click at [132, 129] on button "Детали" at bounding box center [145, 143] width 103 height 43
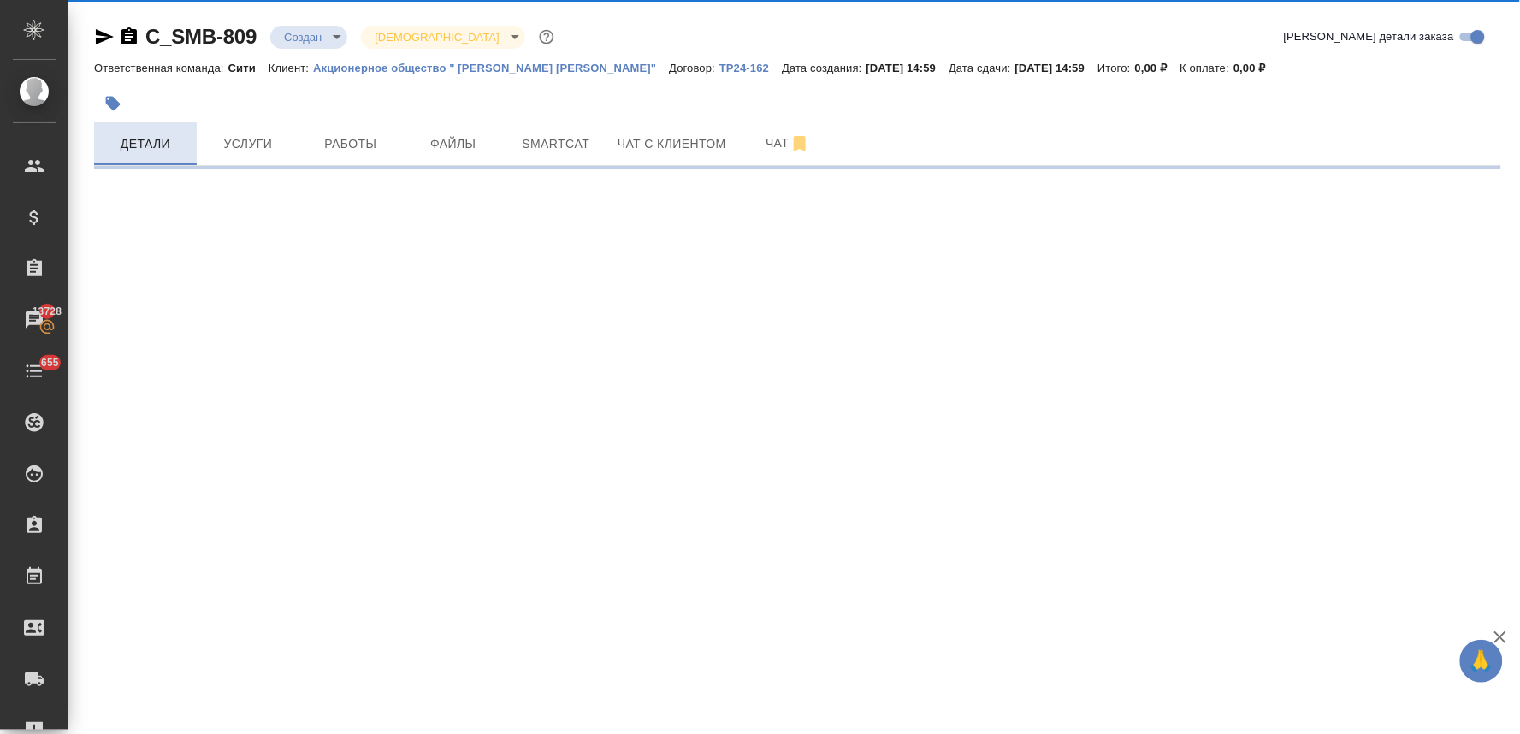
select select "RU"
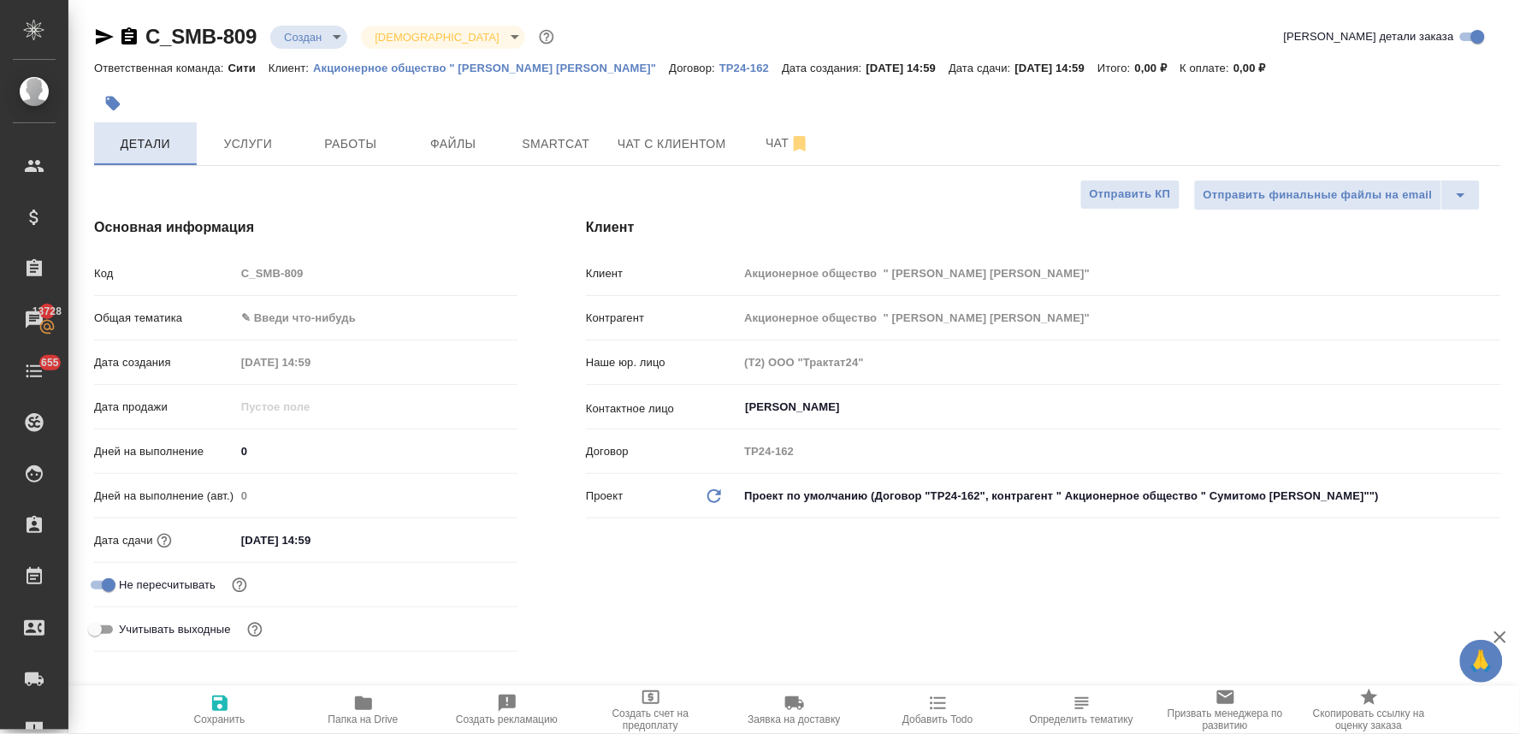
type textarea "x"
click at [223, 284] on div "Код C_SMB-809" at bounding box center [305, 273] width 423 height 30
type textarea "x"
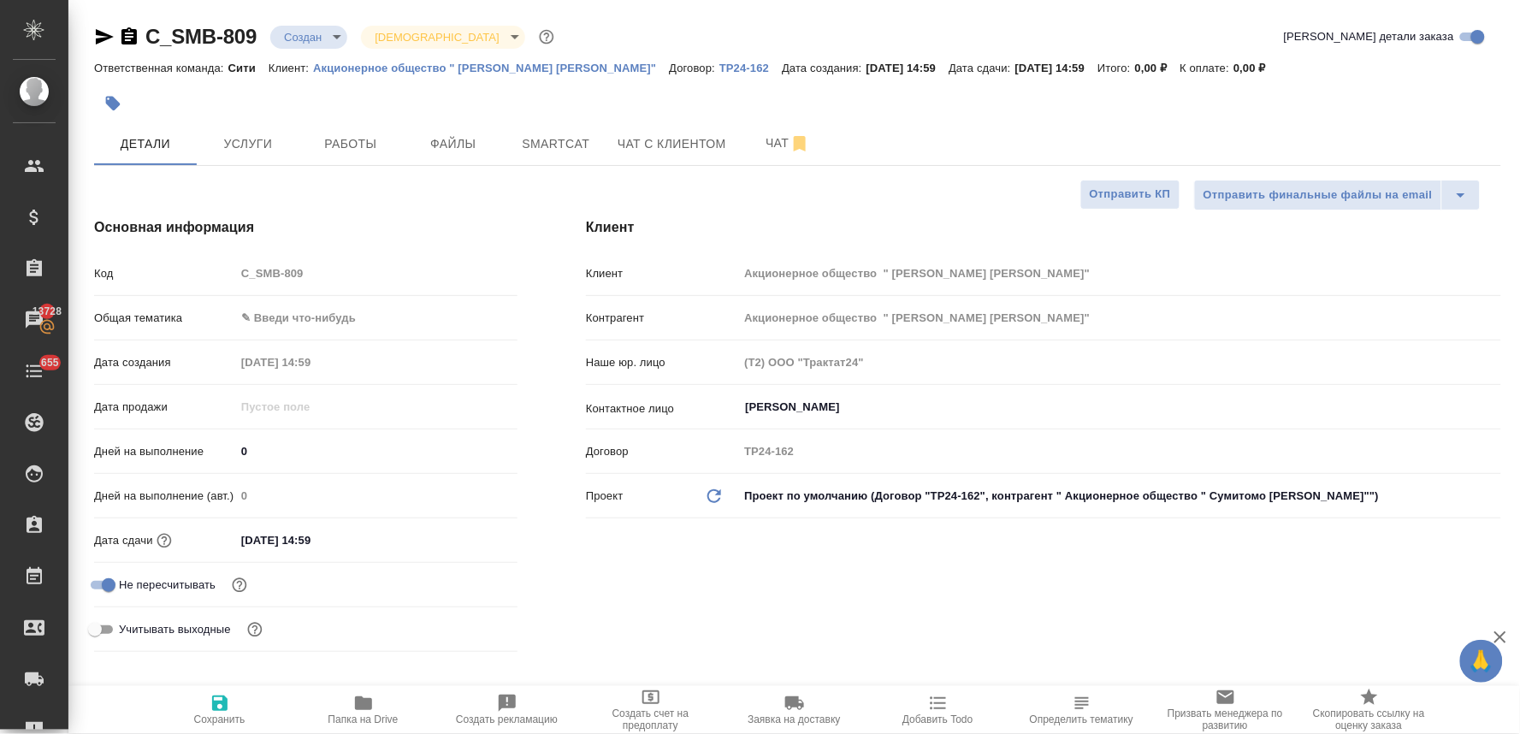
type textarea "x"
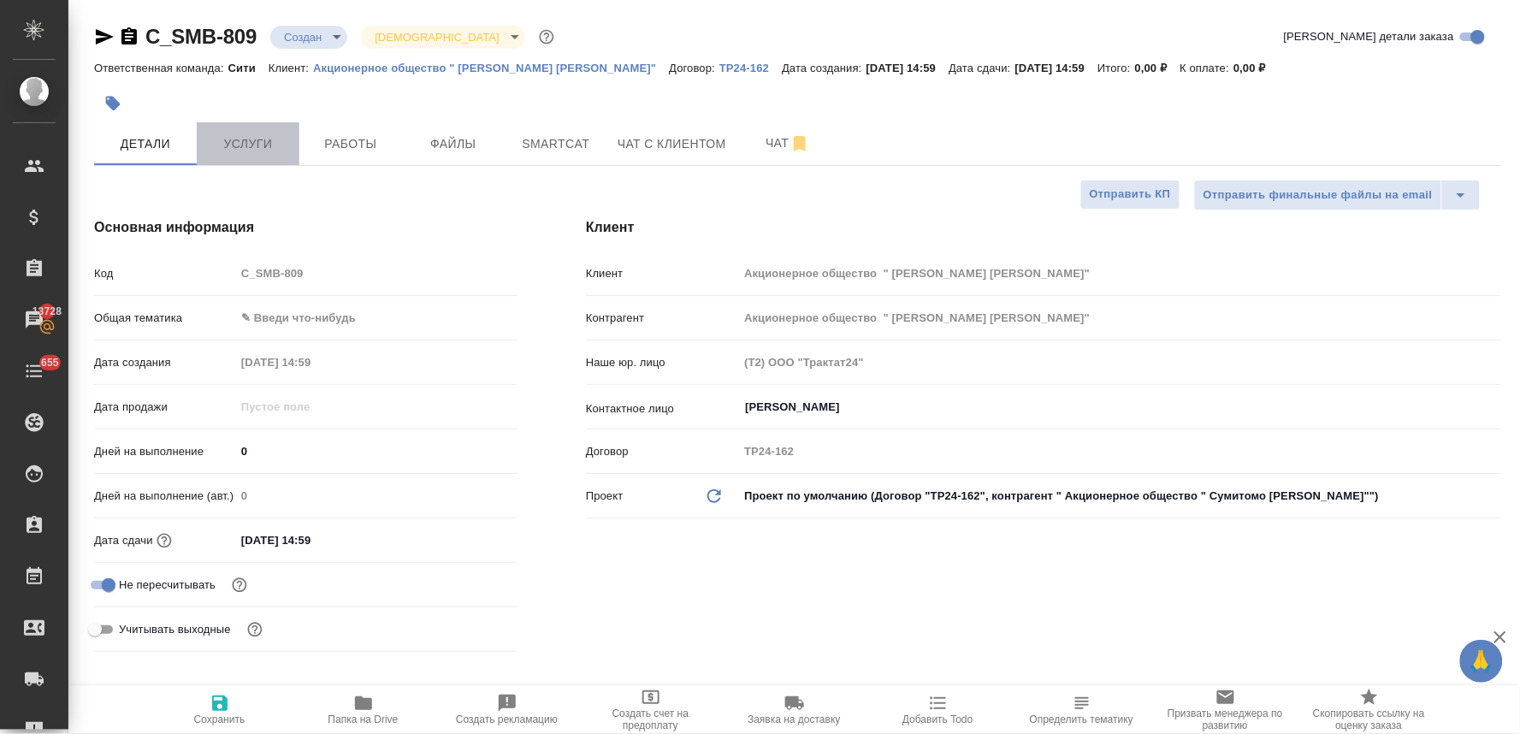
click at [246, 157] on button "Услуги" at bounding box center [248, 143] width 103 height 43
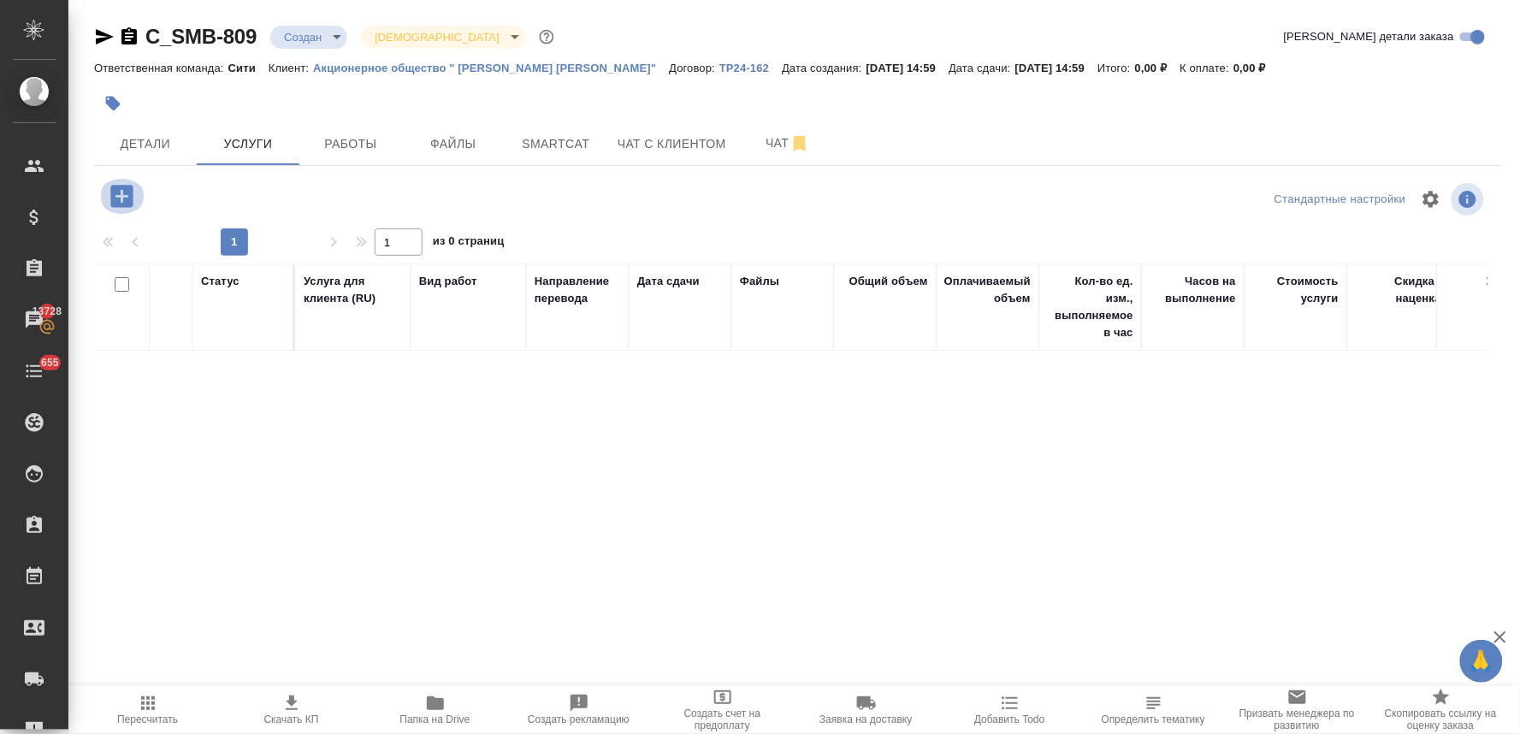
click at [113, 198] on icon "button" at bounding box center [121, 196] width 22 height 22
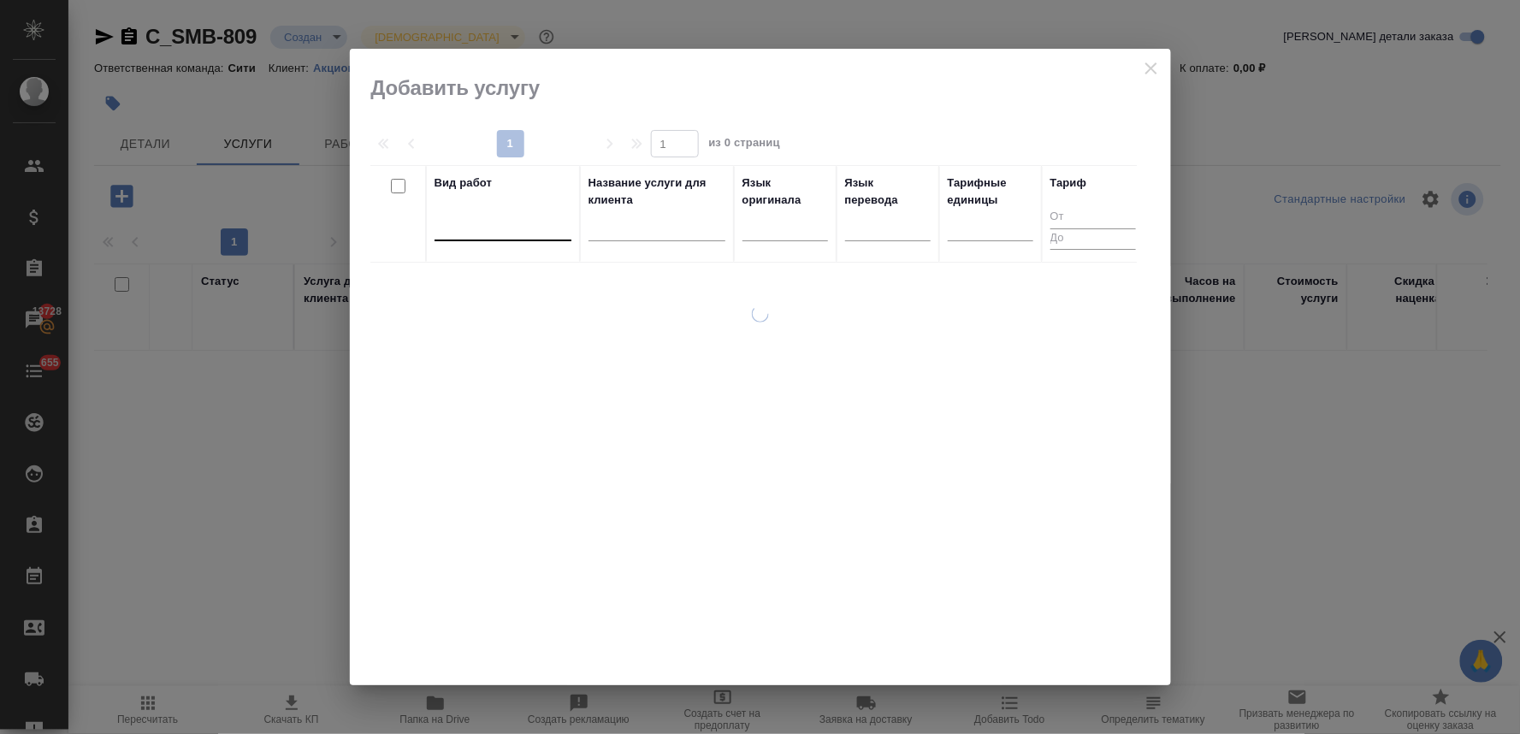
click at [548, 231] on div at bounding box center [502, 223] width 137 height 25
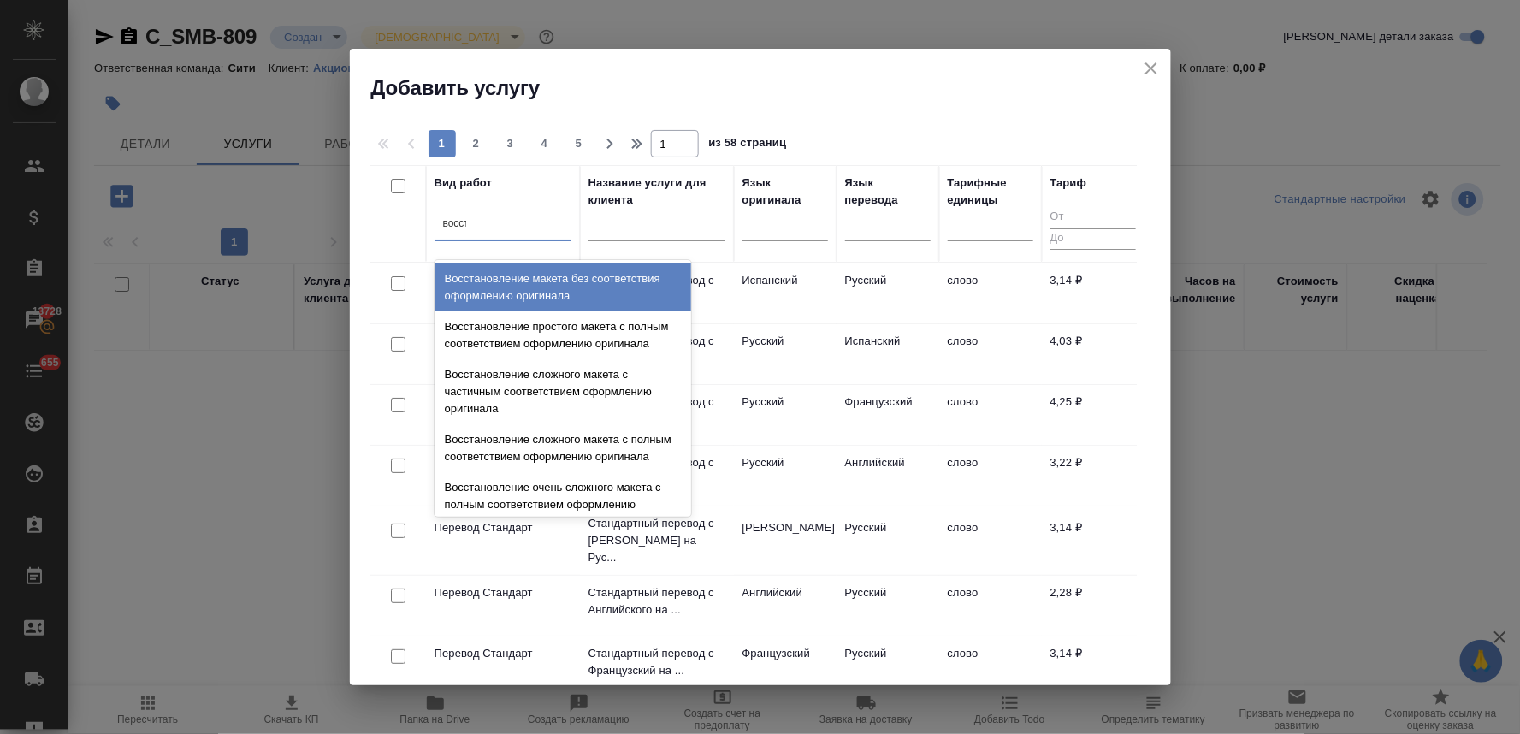
type input "восста"
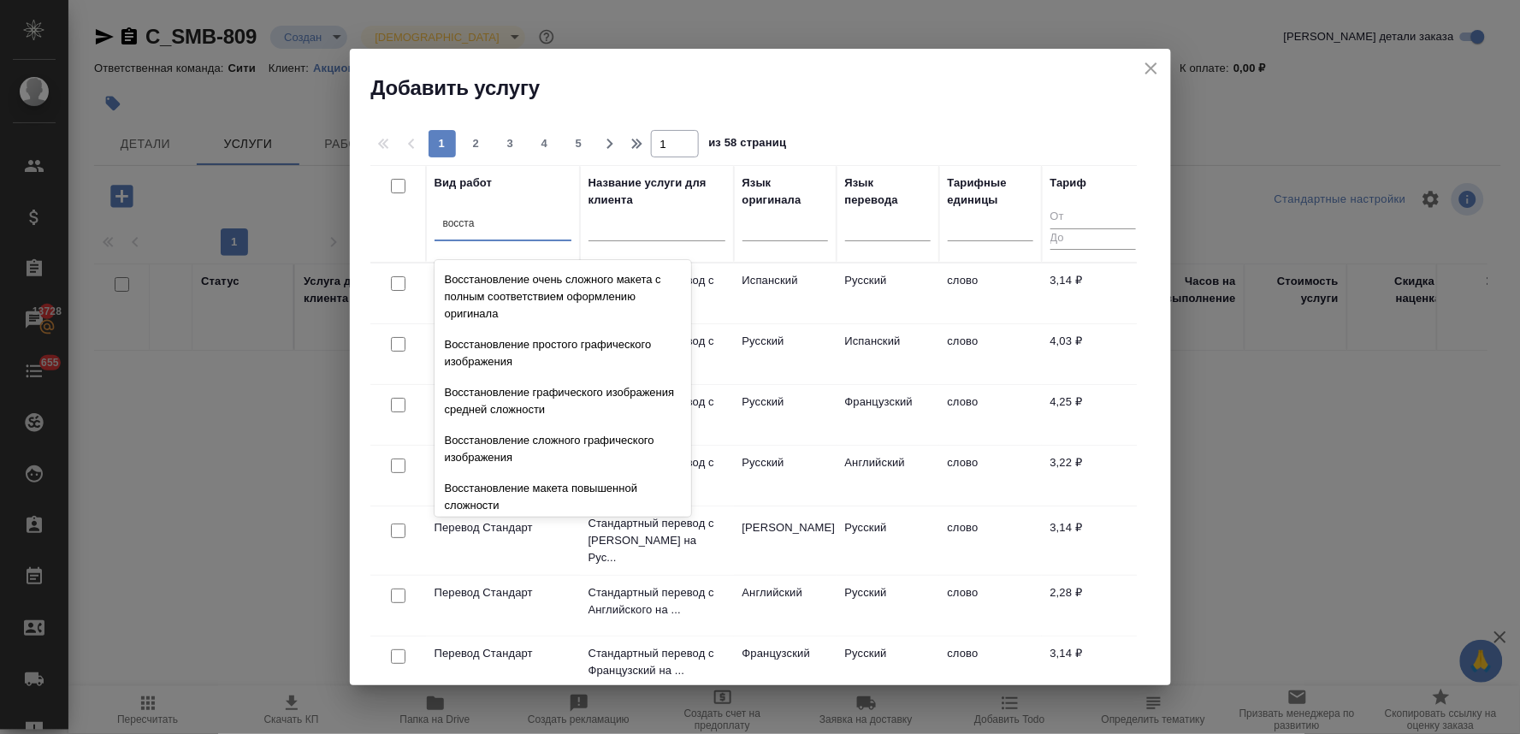
scroll to position [314, 0]
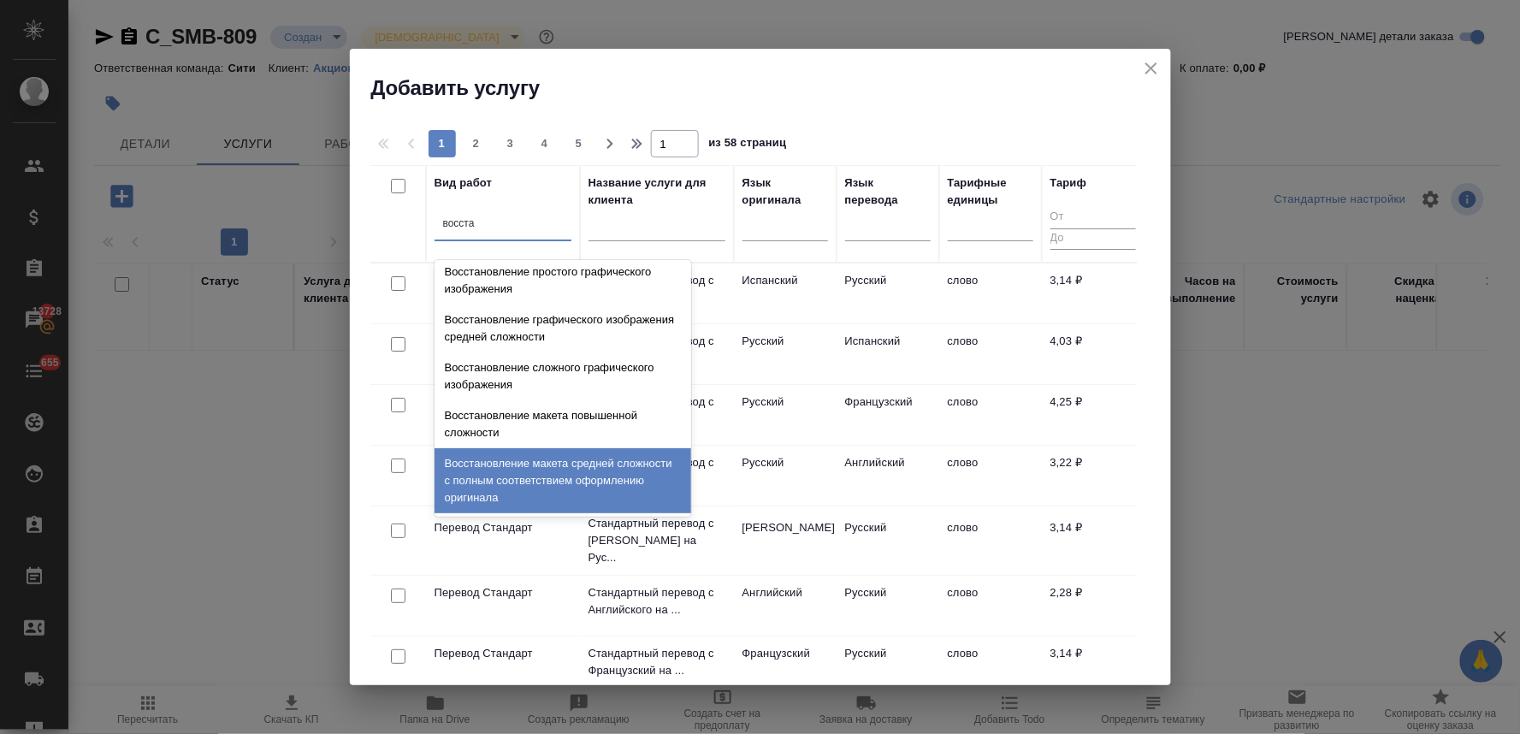
click at [593, 474] on div "Восстановление макета средней сложности с полным соответствием оформлению ориги…" at bounding box center [562, 480] width 257 height 65
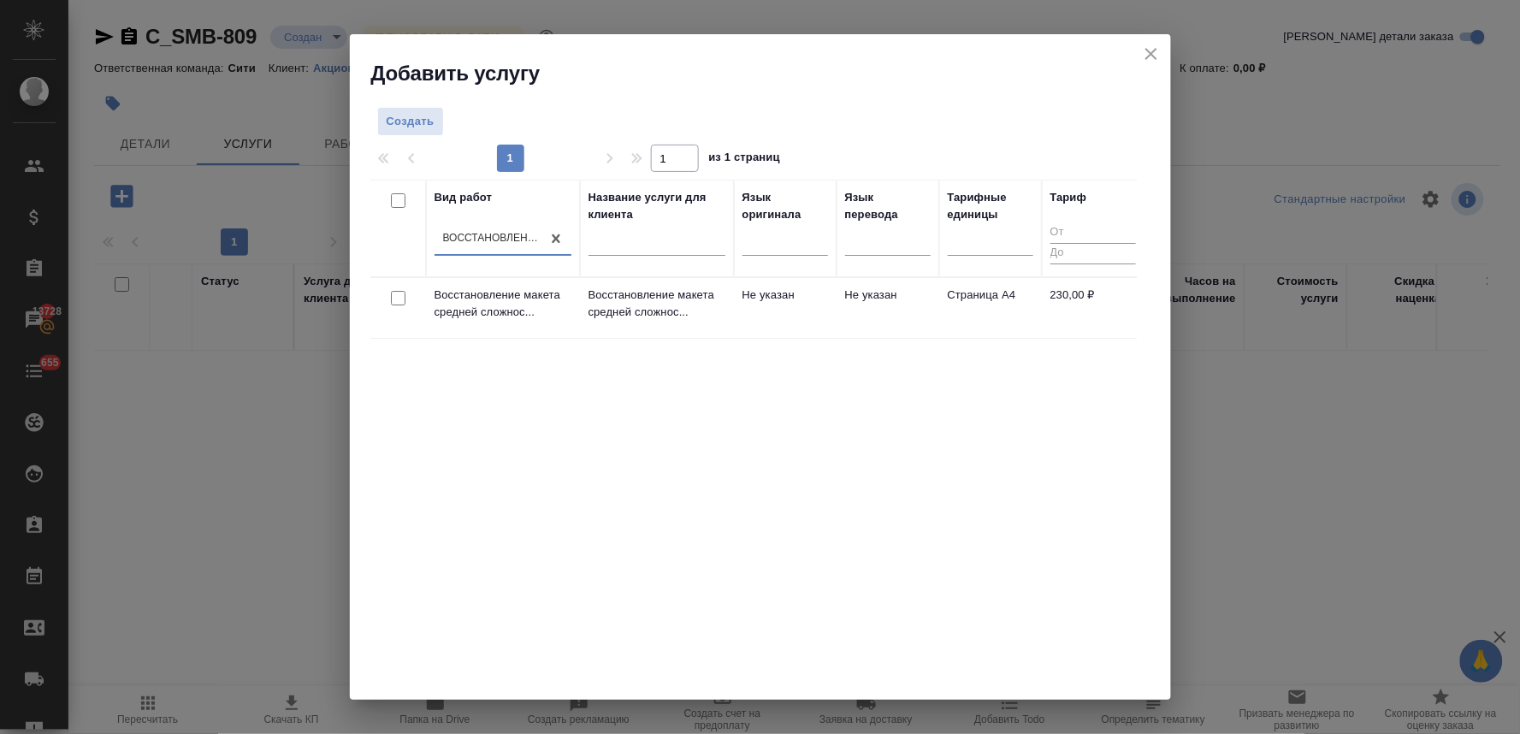
click at [396, 293] on input "checkbox" at bounding box center [398, 298] width 15 height 15
checkbox input "true"
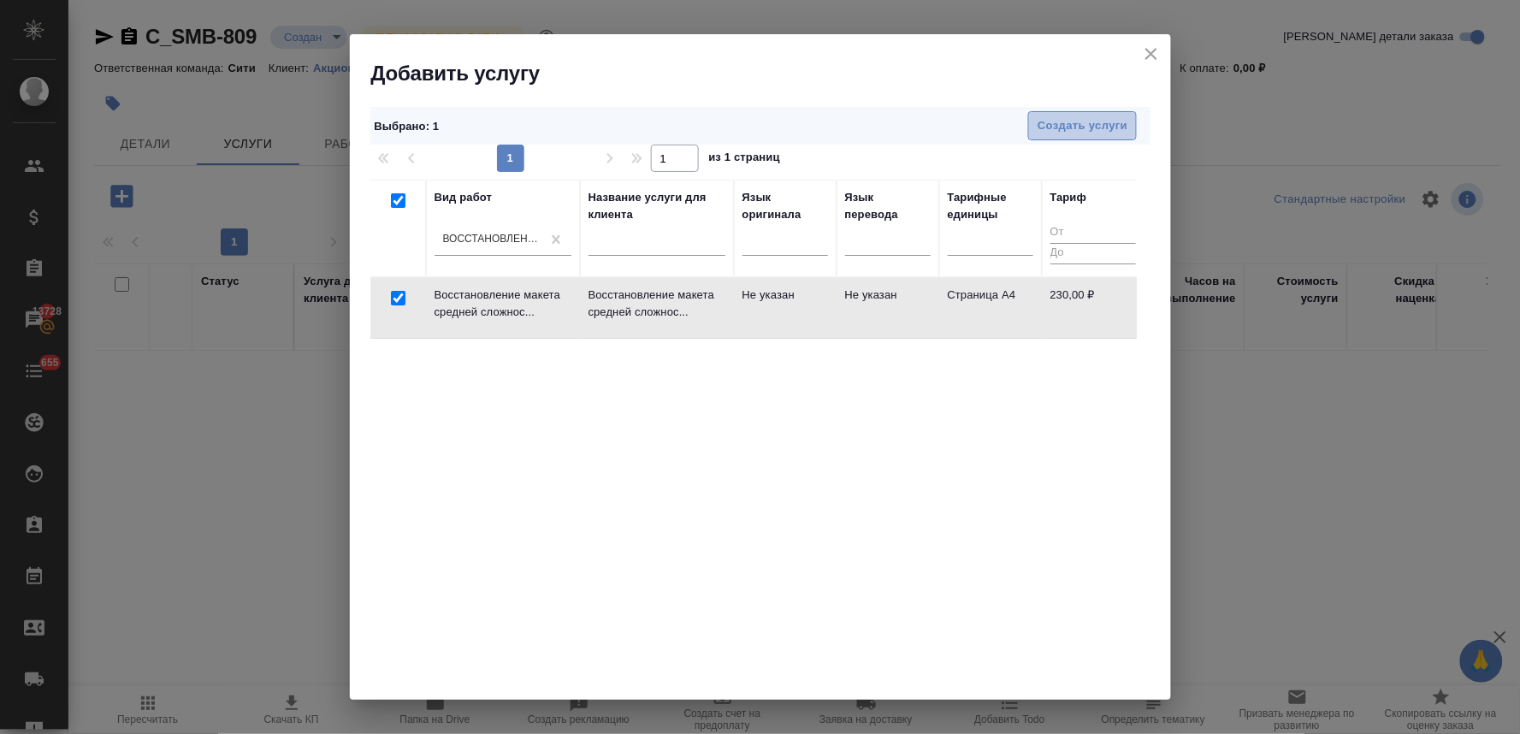
click at [1047, 129] on span "Создать услуги" at bounding box center [1082, 126] width 90 height 20
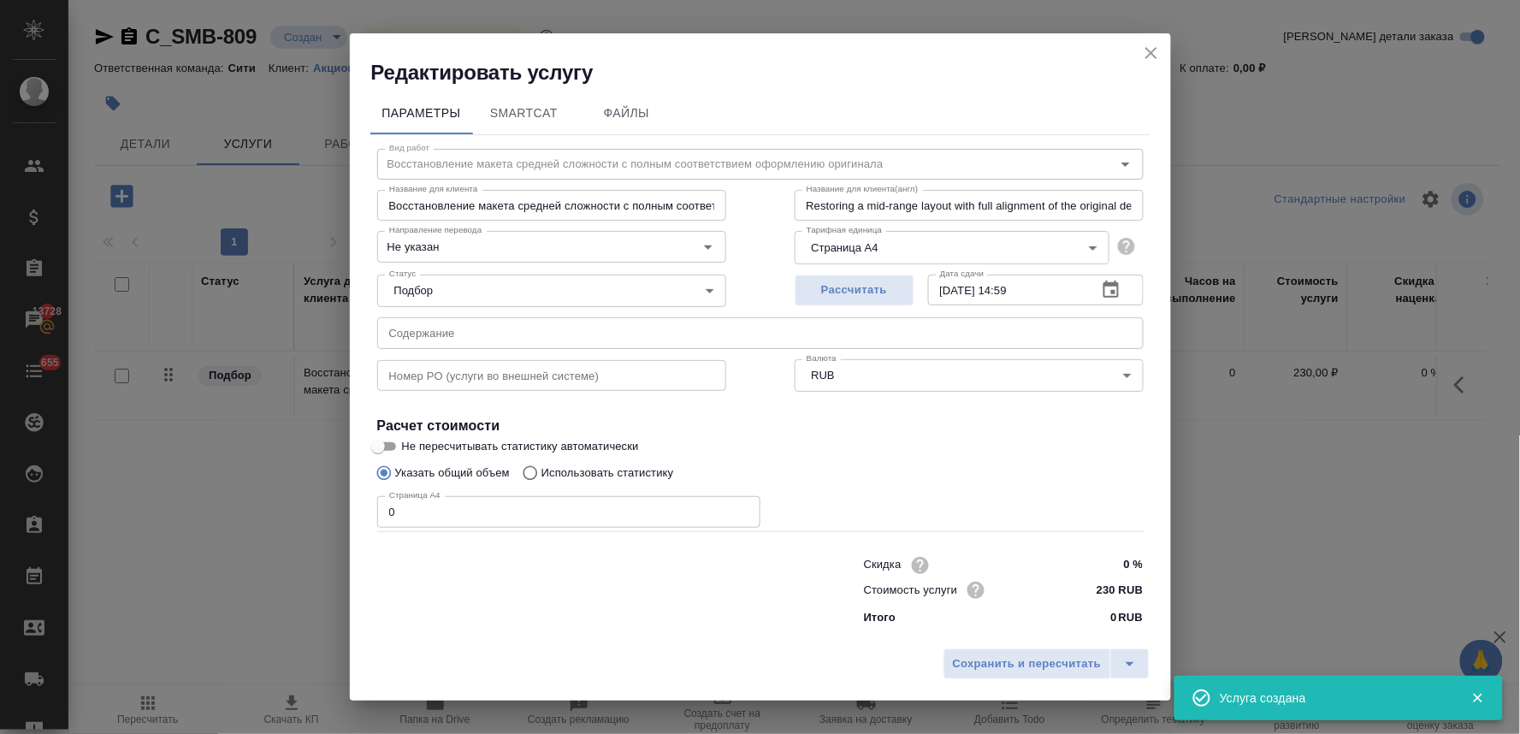
drag, startPoint x: 772, startPoint y: 54, endPoint x: 730, endPoint y: 127, distance: 83.9
click at [772, 54] on div "Редактировать услугу" at bounding box center [760, 59] width 821 height 53
click at [600, 326] on input "text" at bounding box center [760, 332] width 766 height 31
paste input "Certificate of Criminal Record_Mr. Kaihatsu"
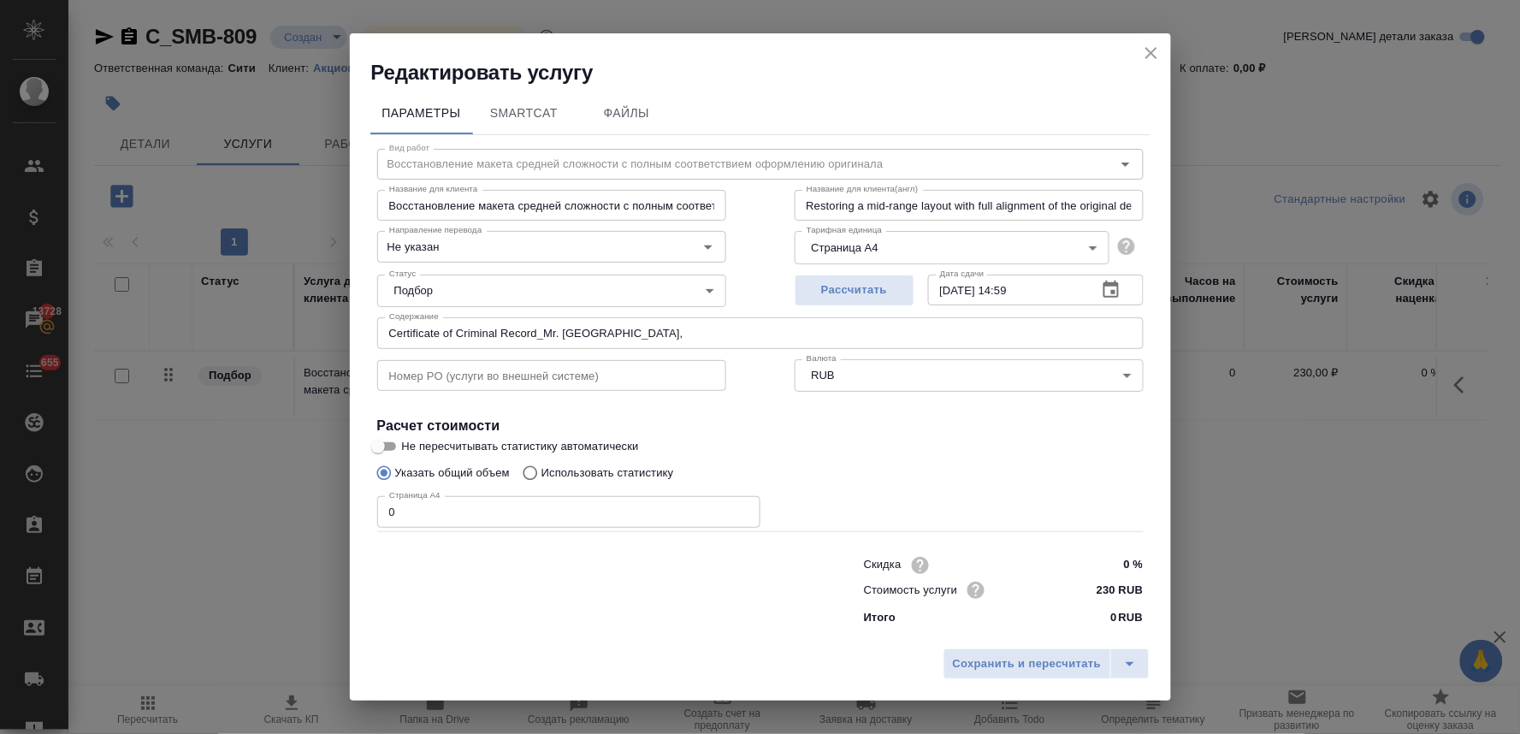
drag, startPoint x: 592, startPoint y: 659, endPoint x: 591, endPoint y: 623, distance: 35.9
click at [592, 659] on div "Сохранить и пересчитать" at bounding box center [760, 670] width 821 height 61
drag, startPoint x: 552, startPoint y: 655, endPoint x: 570, endPoint y: 595, distance: 62.8
click at [557, 646] on div "Сохранить и пересчитать" at bounding box center [760, 670] width 821 height 61
click at [647, 328] on input "Certificate of Criminal Record_Mr. Kaihatsu," at bounding box center [760, 332] width 766 height 31
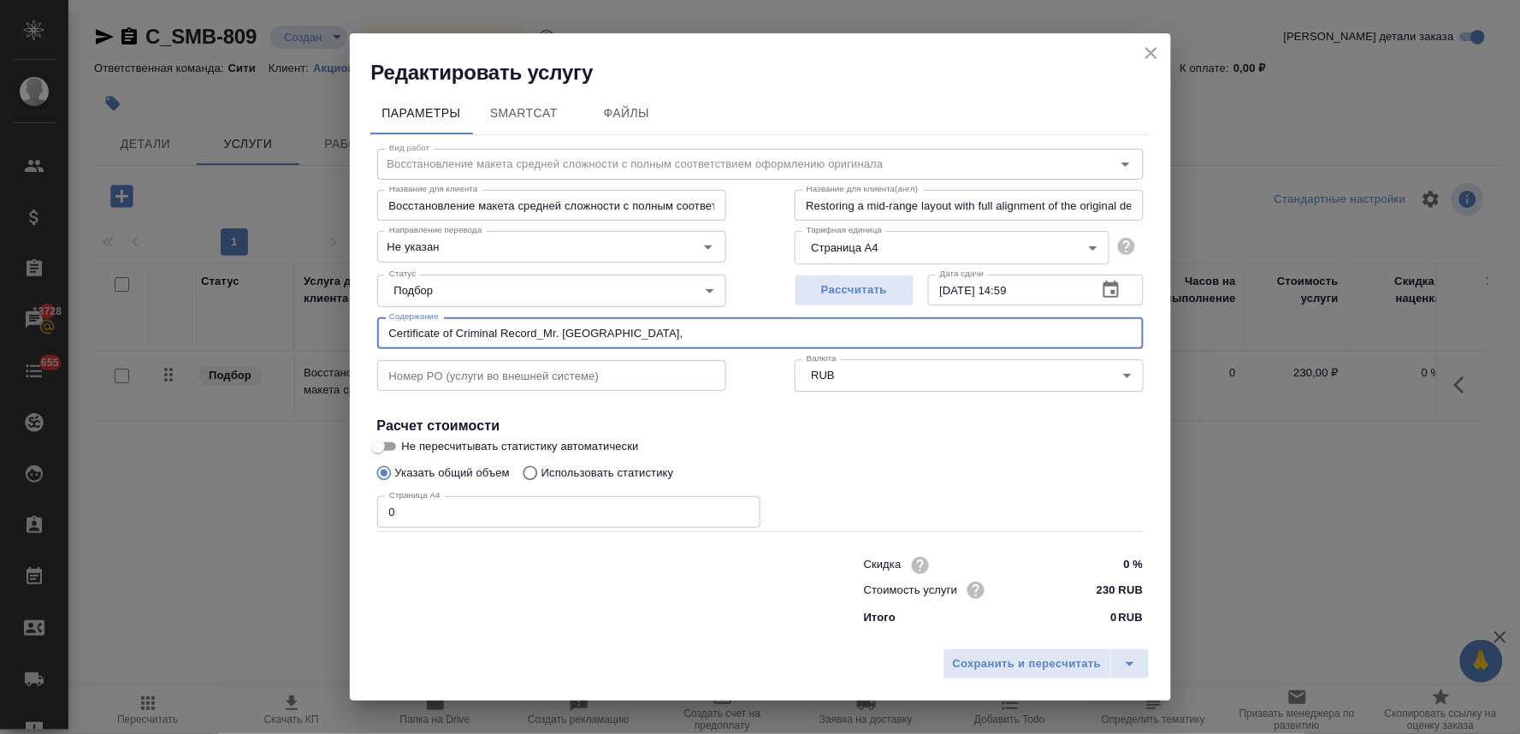
paste input "Certificate of Criminal Record_Mr. Mishima"
drag, startPoint x: 868, startPoint y: 339, endPoint x: 297, endPoint y: 344, distance: 571.4
click at [322, 344] on div "Редактировать услугу Параметры SmartCat Файлы Вид работ Восстановление макета с…" at bounding box center [760, 367] width 1520 height 734
type input "Certificate of Criminal Record_Mr. Kaihatsu, Certificate of Criminal Record_Mr.…"
click at [506, 654] on div "Сохранить и пересчитать" at bounding box center [760, 670] width 821 height 61
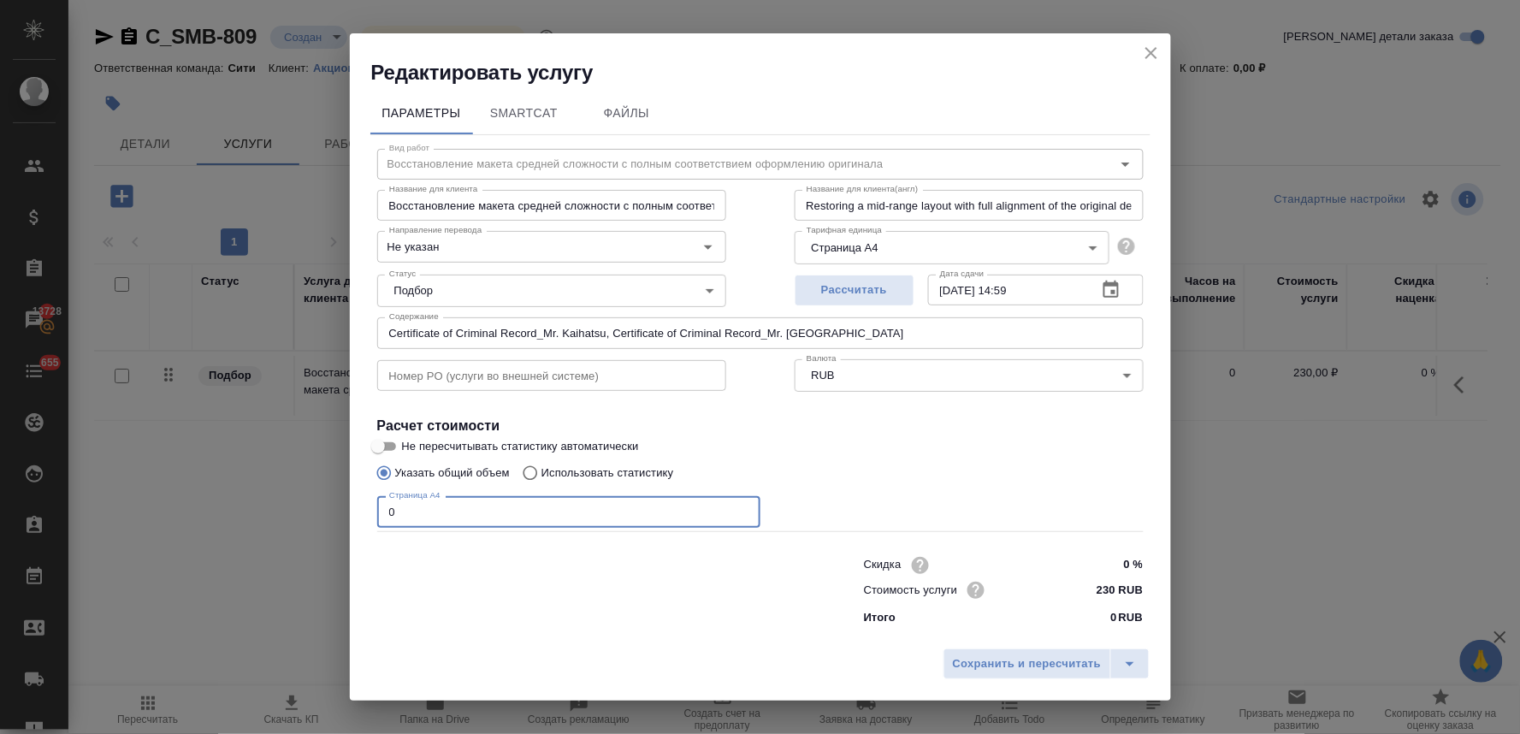
drag, startPoint x: 411, startPoint y: 518, endPoint x: 294, endPoint y: 526, distance: 117.4
click at [296, 526] on div "Редактировать услугу Параметры SmartCat Файлы Вид работ Восстановление макета с…" at bounding box center [760, 367] width 1520 height 734
type input "4"
click at [1041, 647] on div "Сохранить и пересчитать" at bounding box center [760, 670] width 821 height 61
click at [1043, 654] on span "Сохранить и пересчитать" at bounding box center [1027, 664] width 149 height 20
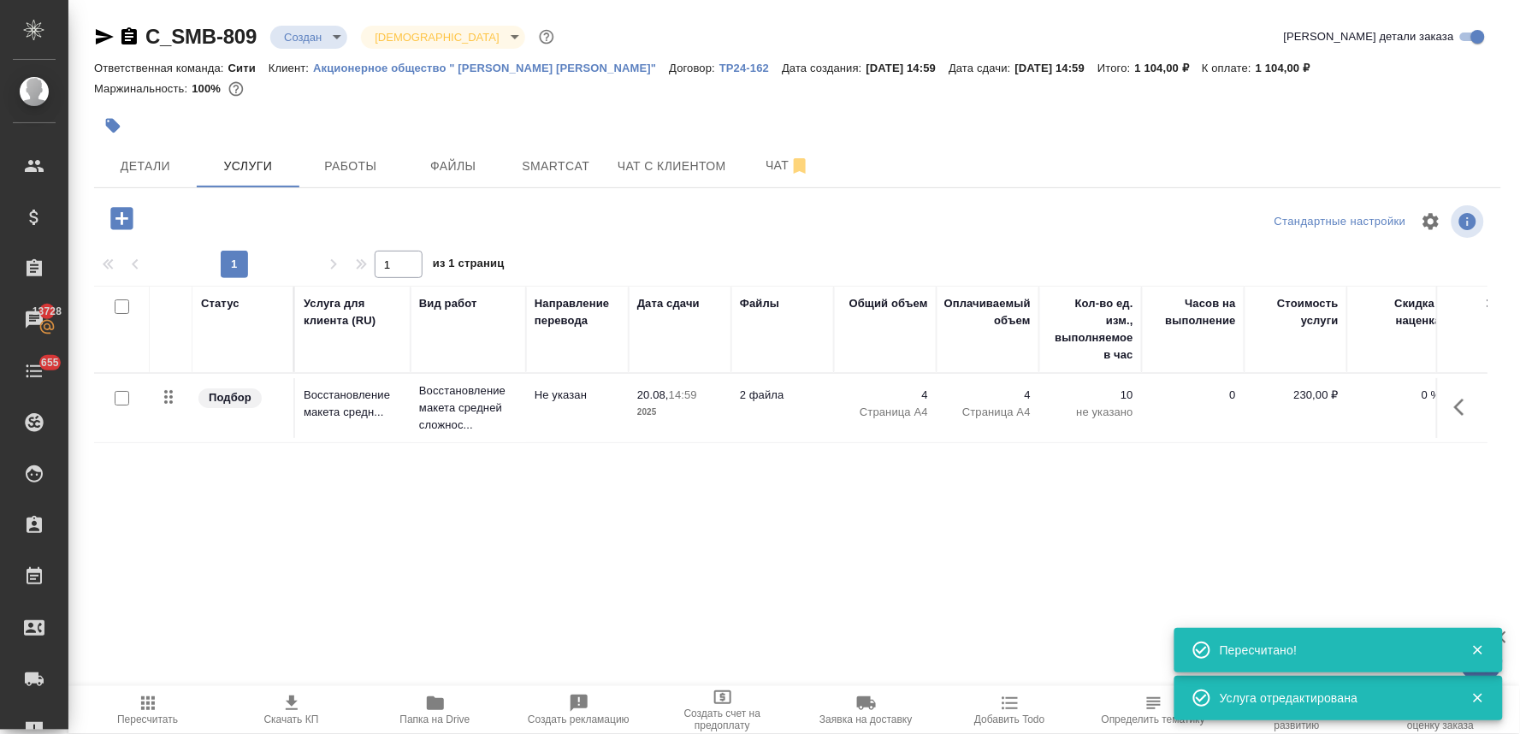
click at [124, 214] on icon "button" at bounding box center [121, 218] width 22 height 22
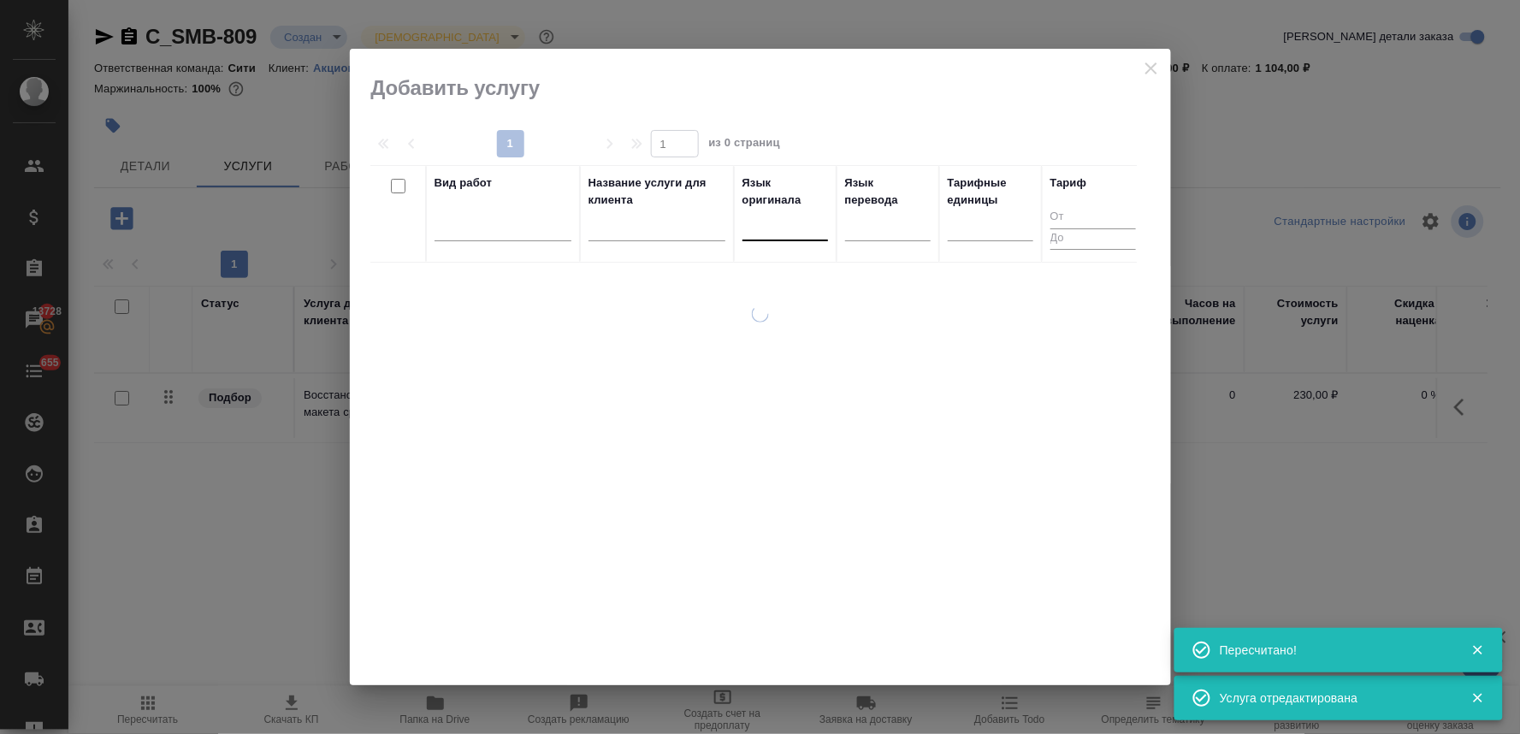
click at [800, 228] on div at bounding box center [785, 223] width 86 height 25
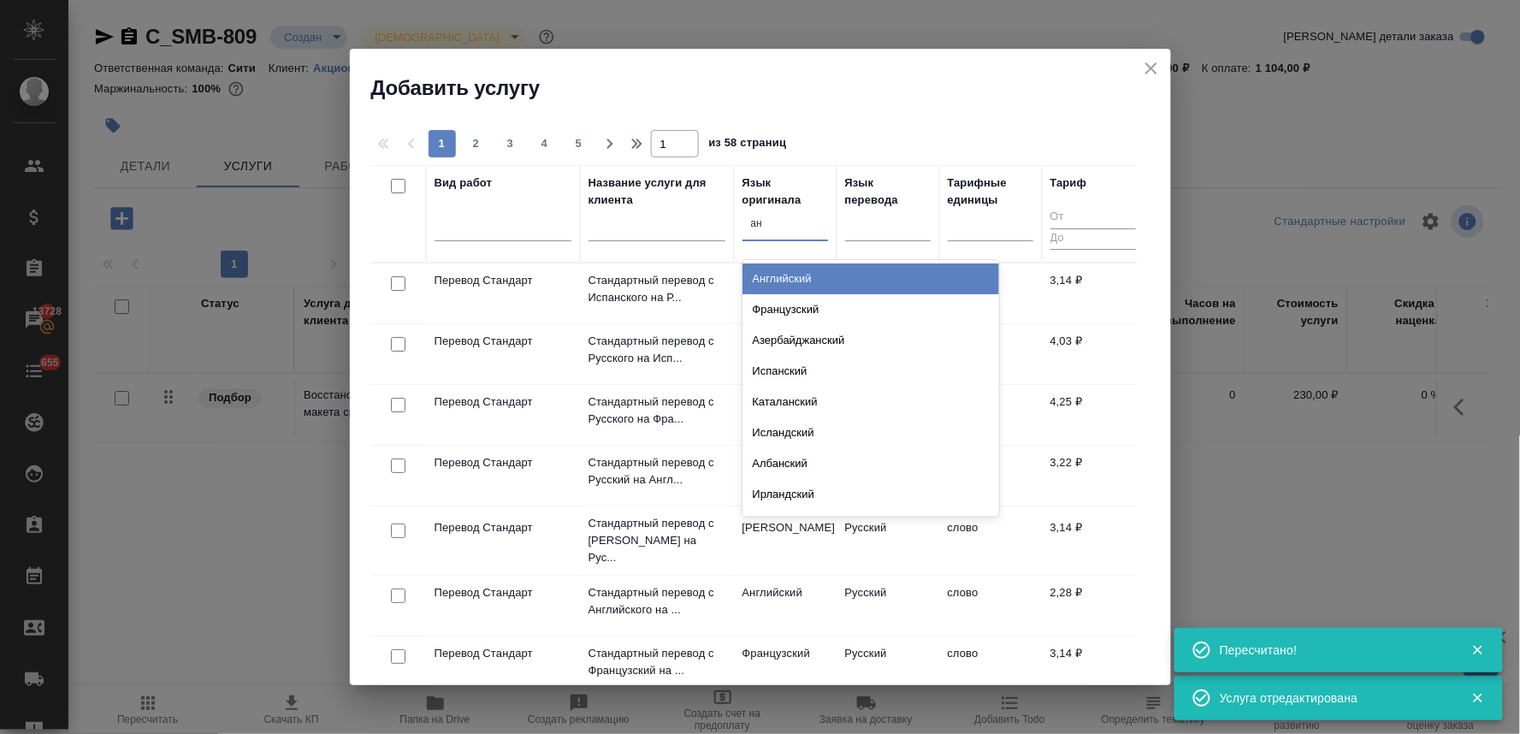
type input "анг"
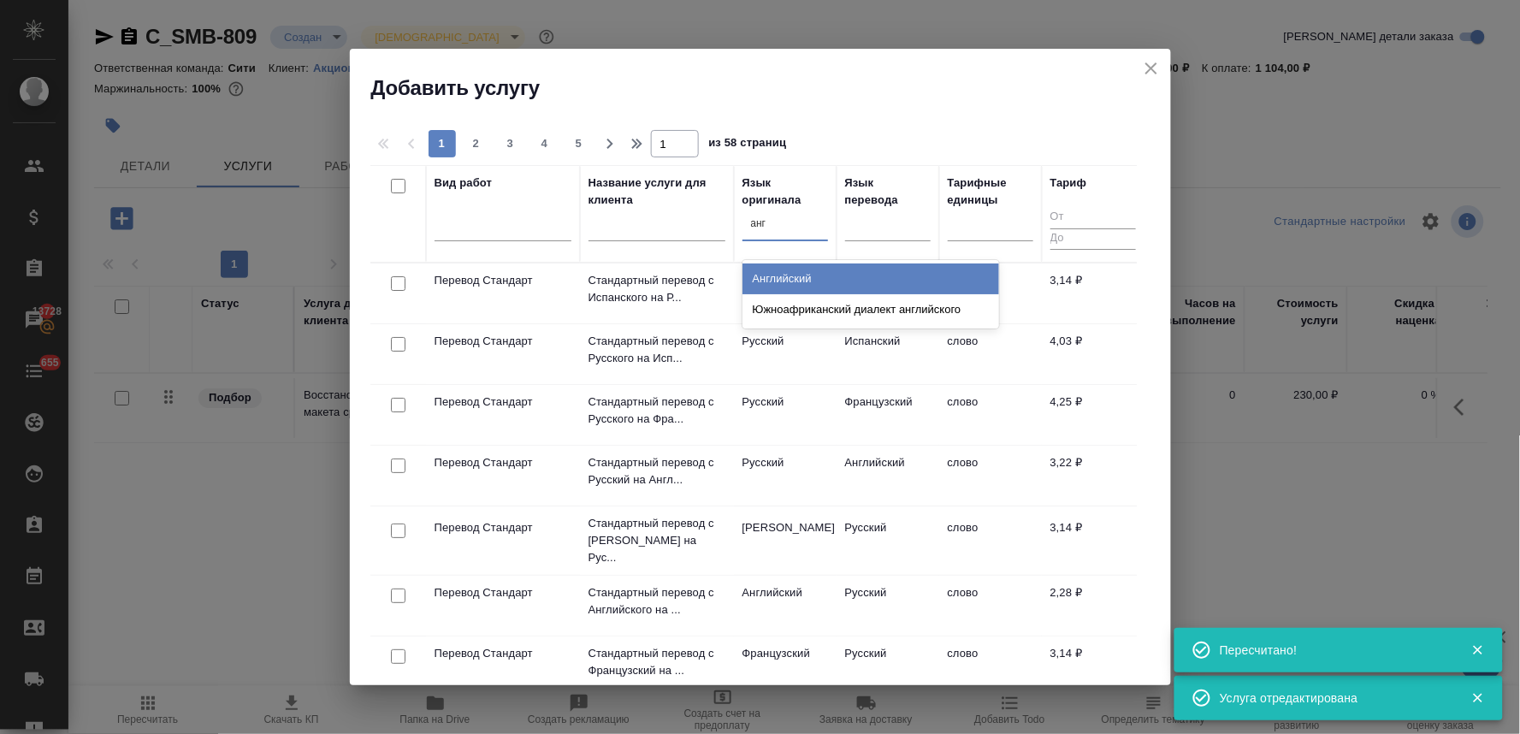
click at [799, 274] on div "Английский" at bounding box center [870, 278] width 257 height 31
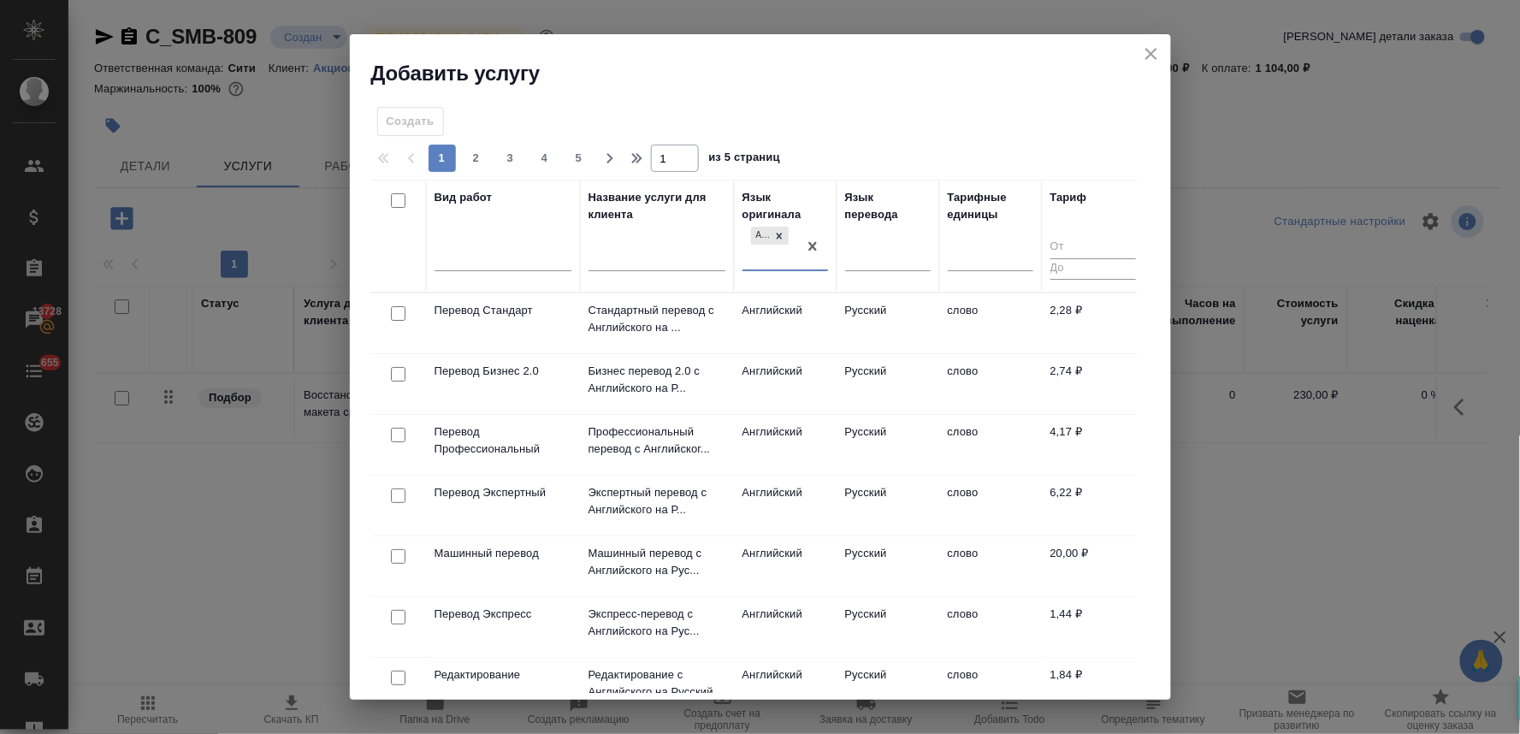
click at [398, 311] on input "checkbox" at bounding box center [398, 313] width 15 height 15
checkbox input "true"
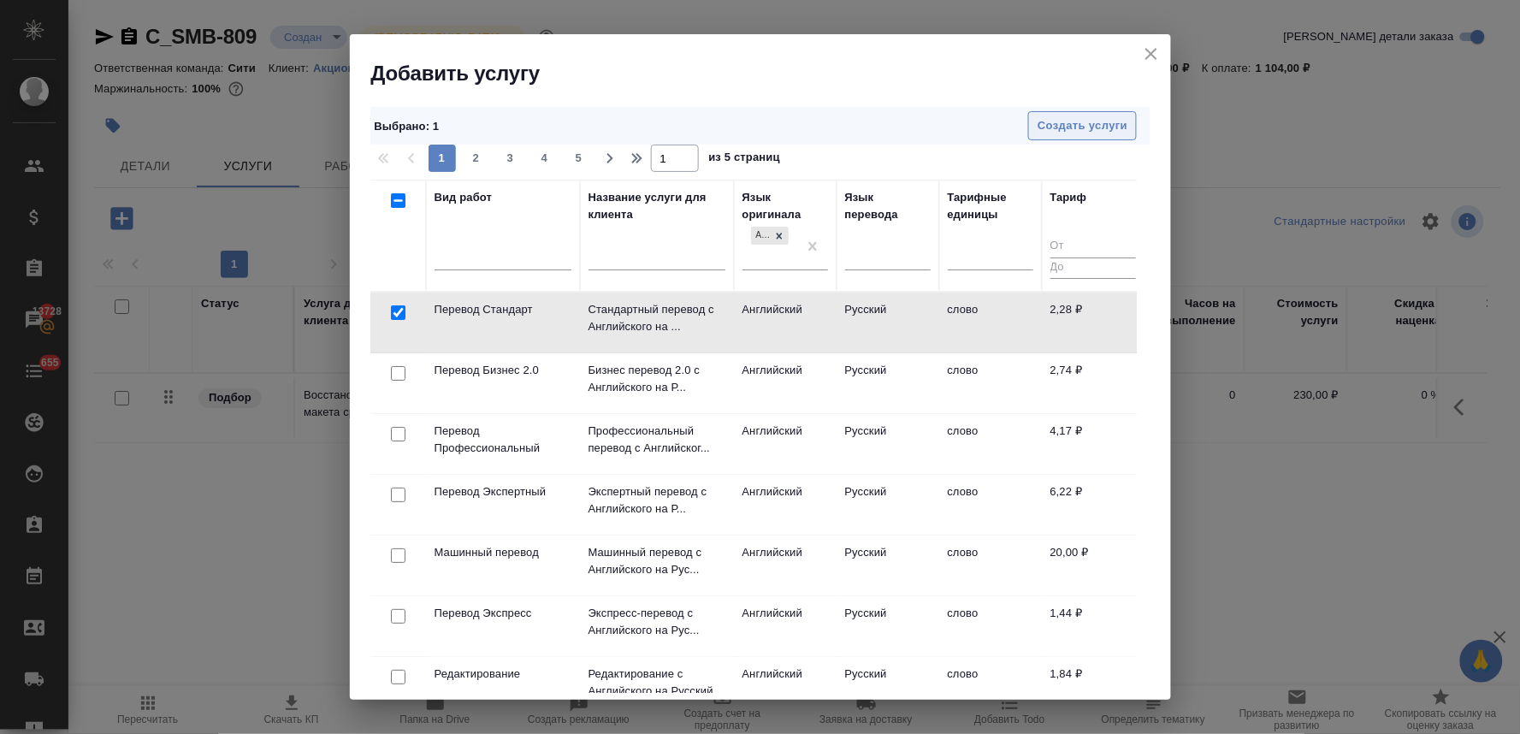
click at [1076, 125] on span "Создать услуги" at bounding box center [1082, 126] width 90 height 20
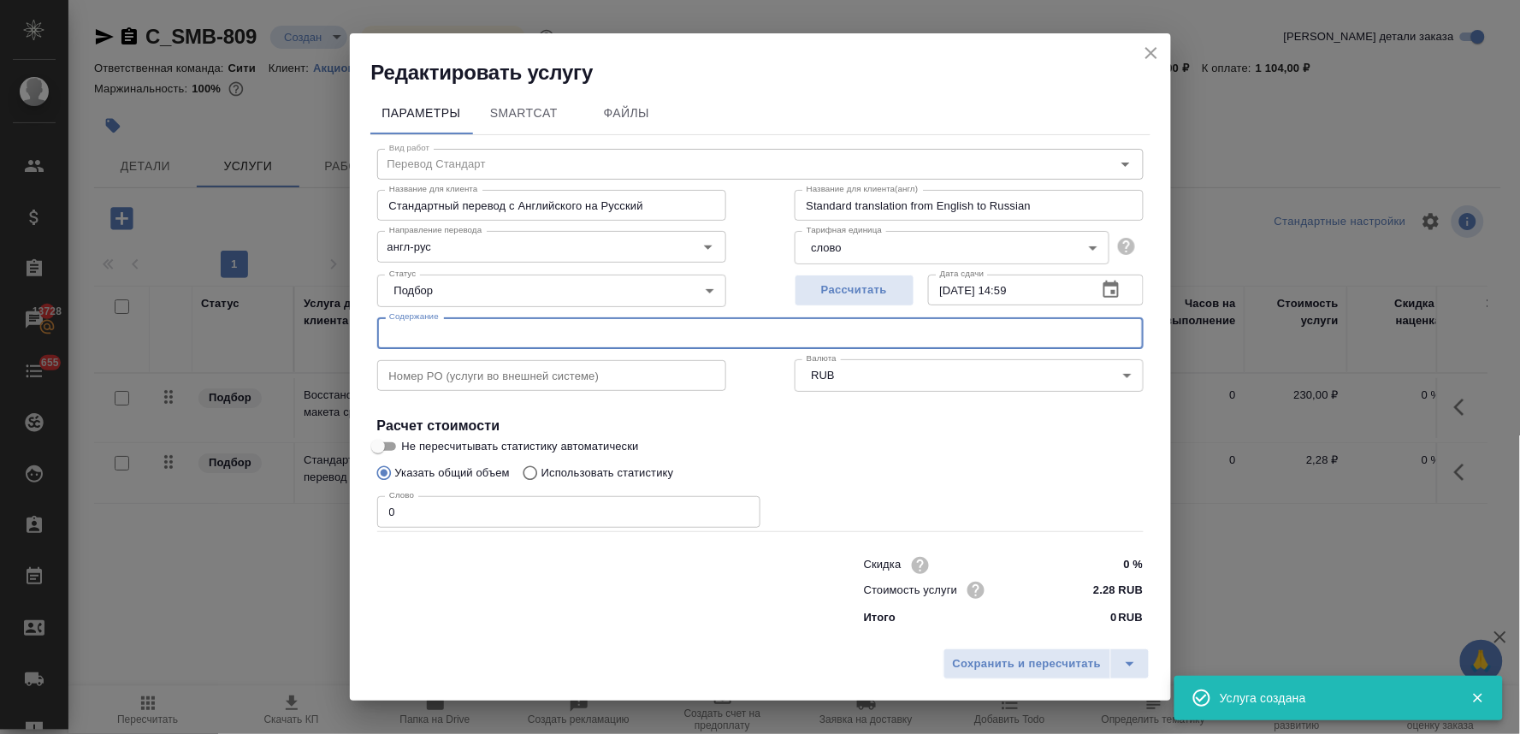
click at [434, 334] on input "text" at bounding box center [760, 332] width 766 height 31
paste input "Certificate of Criminal Record_Mr. Kaihatsu, Certificate of Criminal Record_Mr.…"
type input "Certificate of Criminal Record_Mr. Kaihatsu, Certificate of Criminal Record_Mr.…"
click at [622, 475] on p "Использовать статистику" at bounding box center [607, 472] width 133 height 17
click at [541, 475] on input "Использовать статистику" at bounding box center [527, 473] width 27 height 33
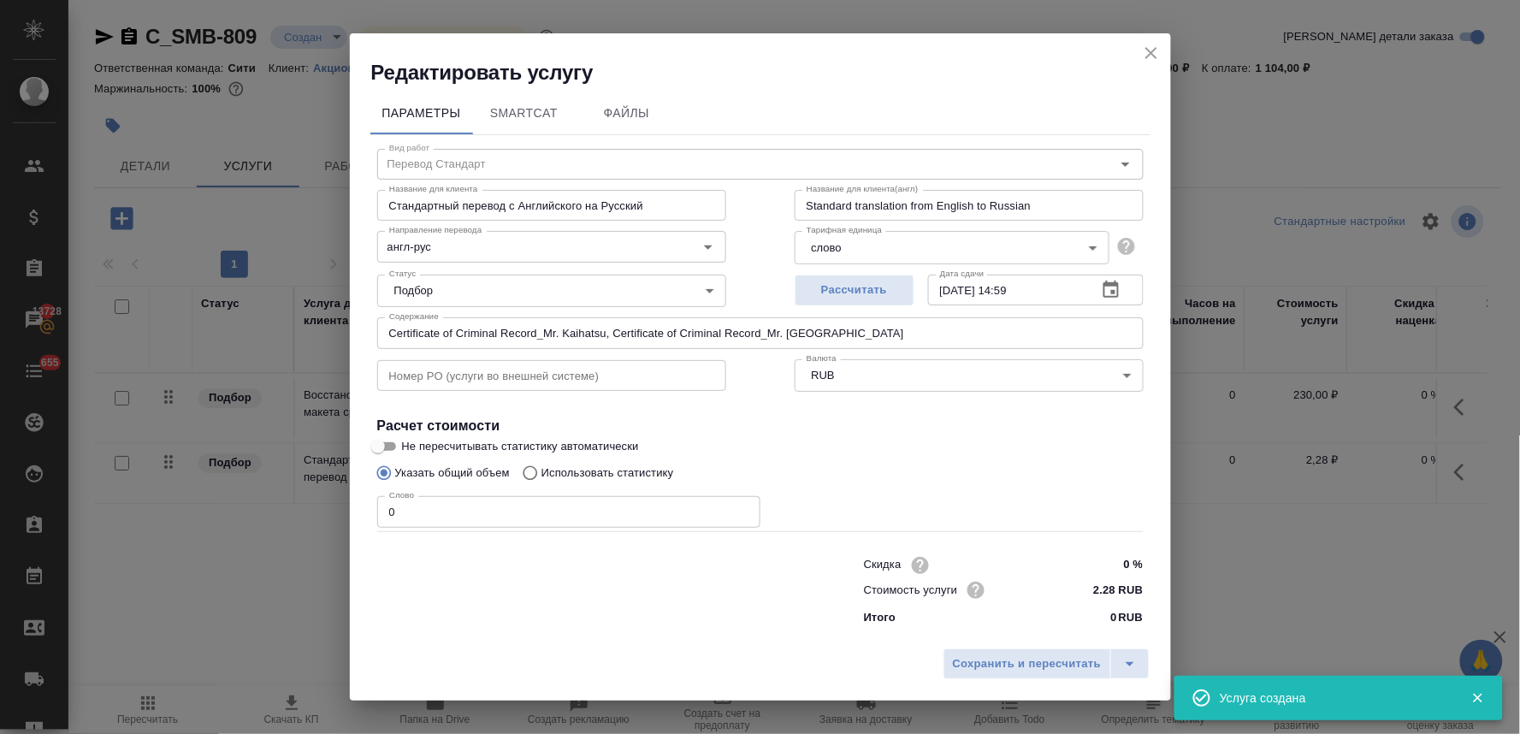
radio input "true"
radio input "false"
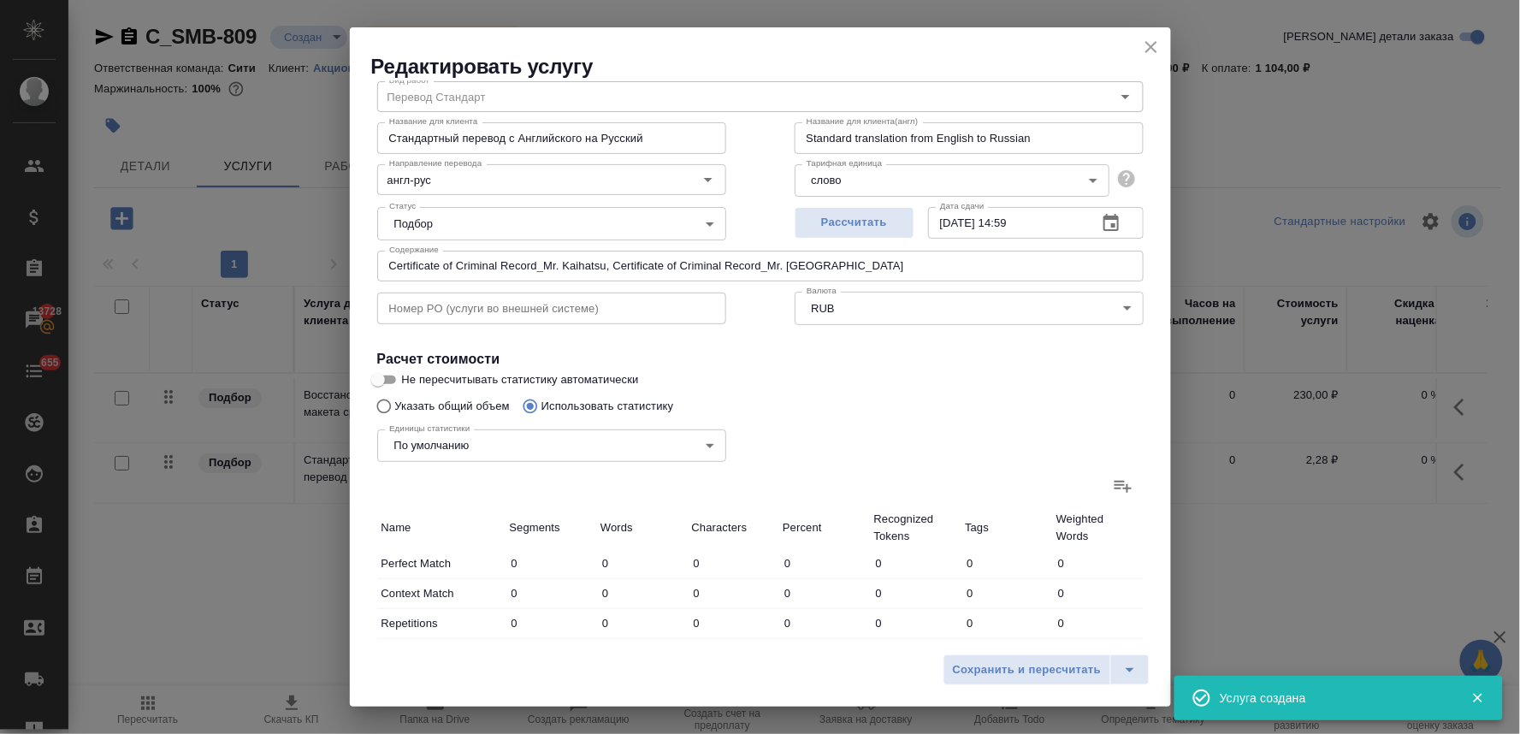
scroll to position [95, 0]
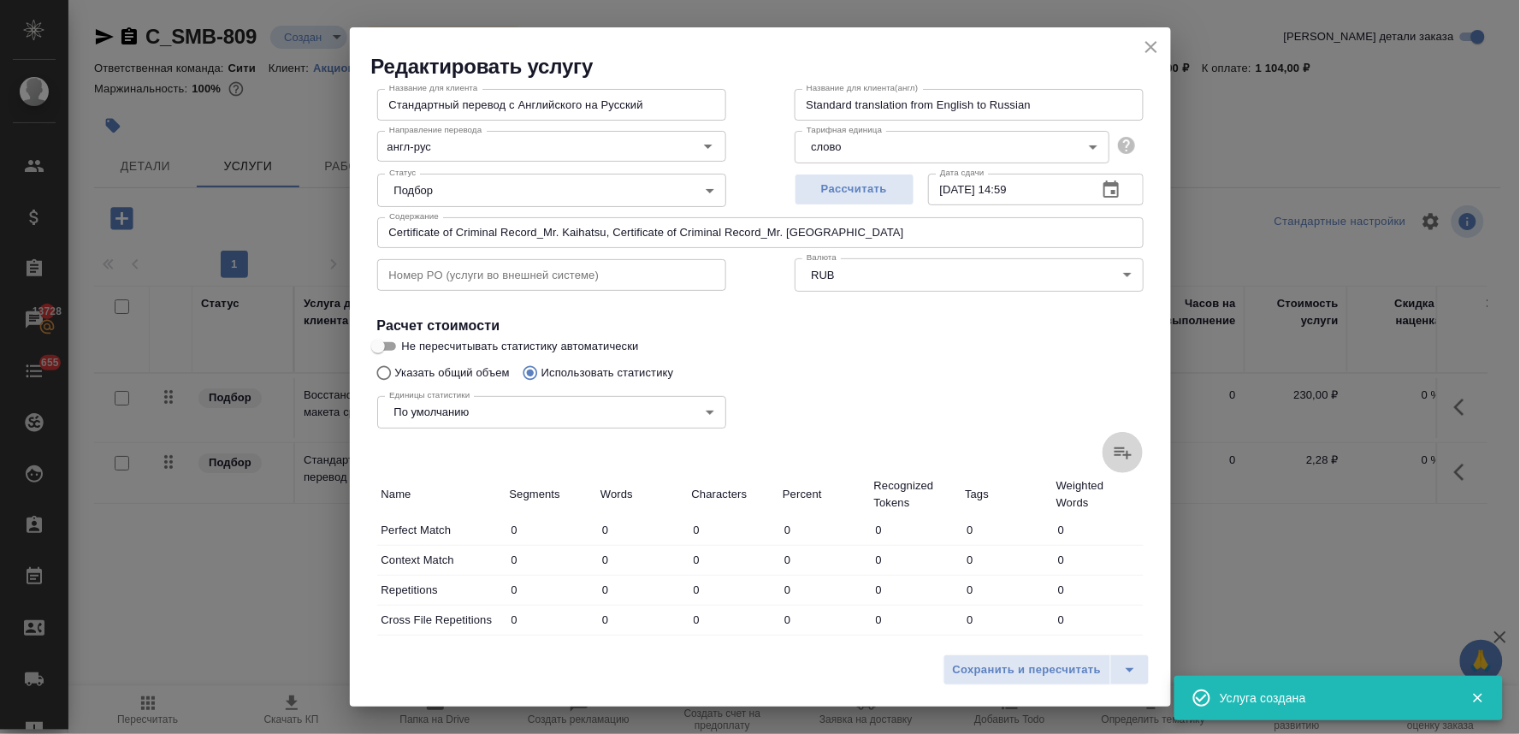
click at [1114, 451] on icon at bounding box center [1122, 453] width 17 height 12
click at [0, 0] on input "file" at bounding box center [0, 0] width 0 height 0
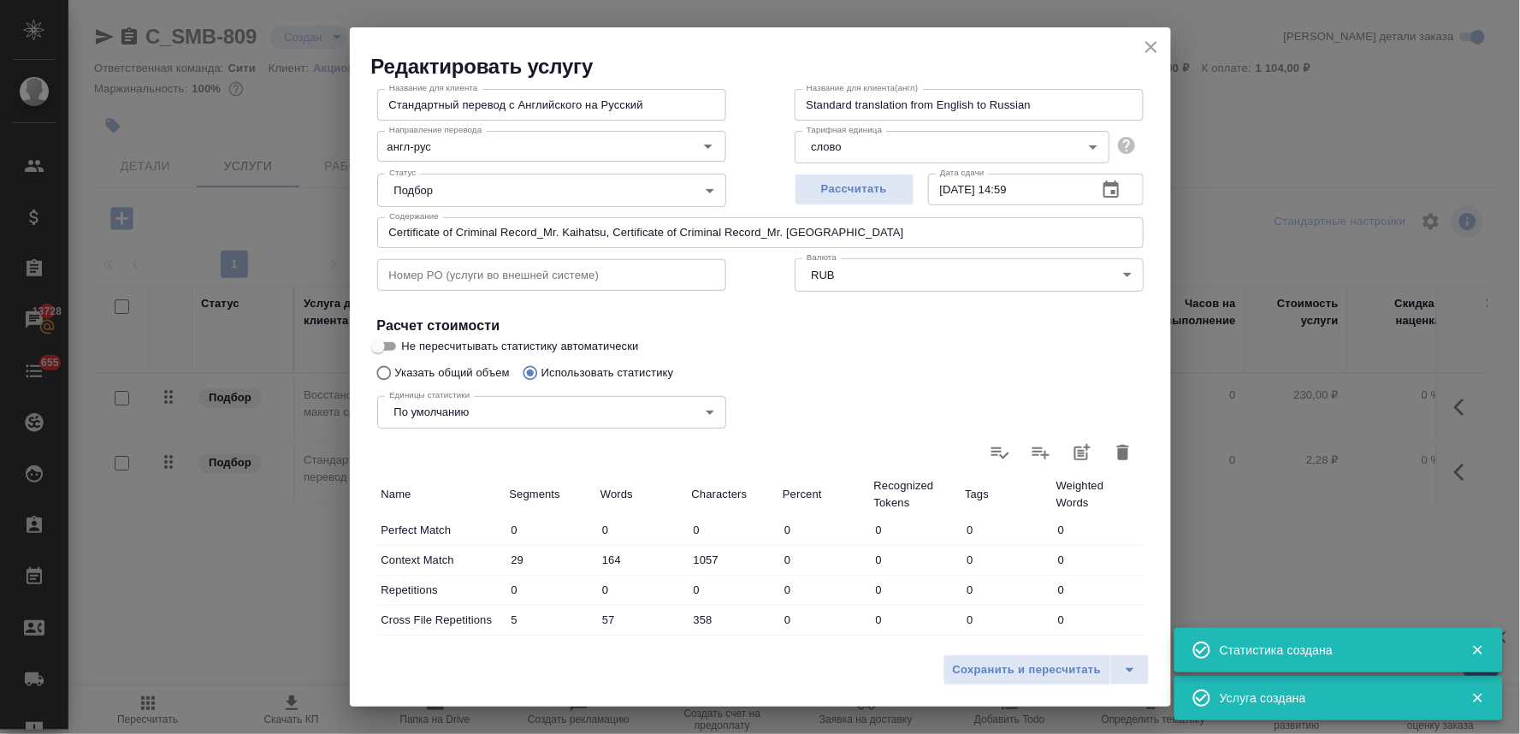
type input "29"
type input "164"
type input "1057"
type input "5"
type input "57"
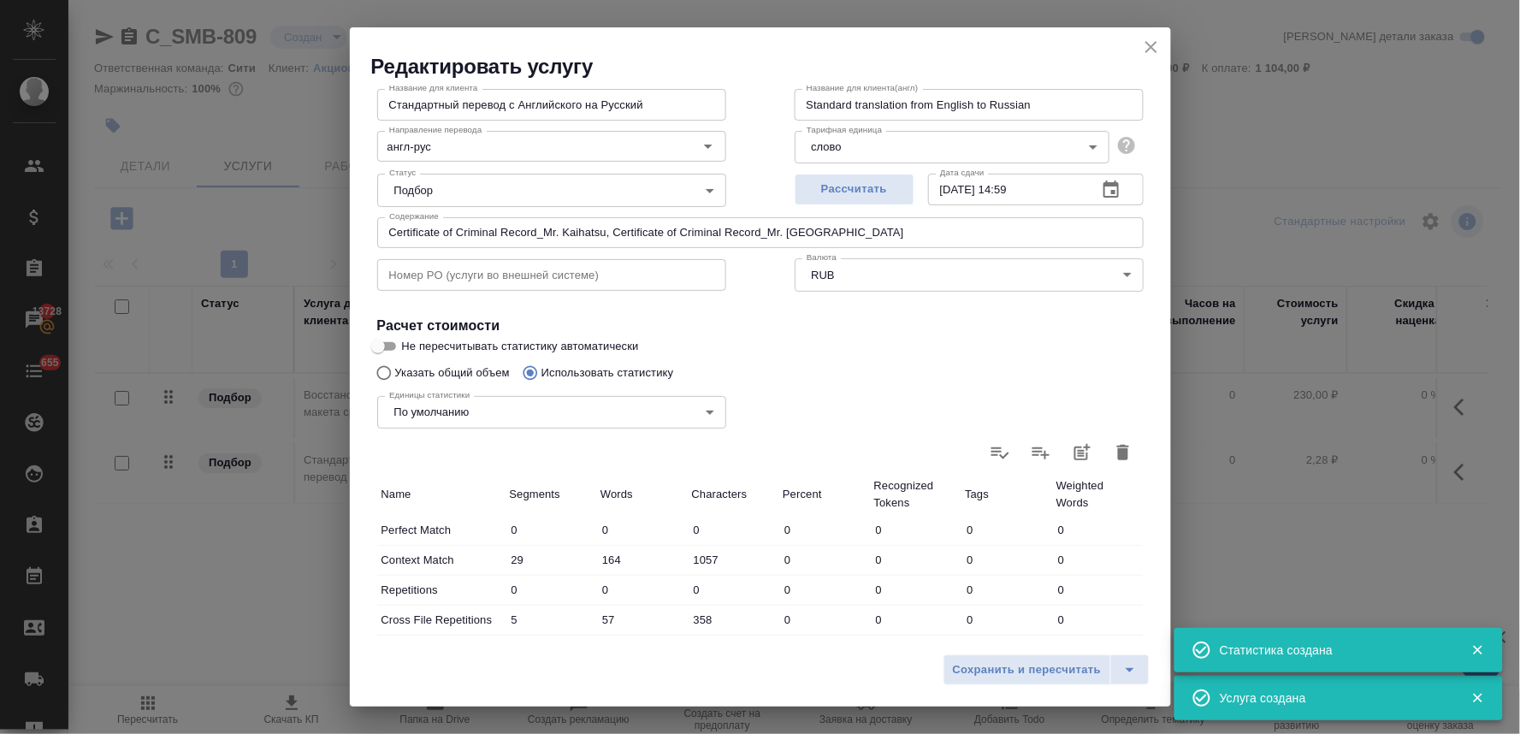
type input "358"
type input "23"
type input "55"
type input "293"
type input "10"
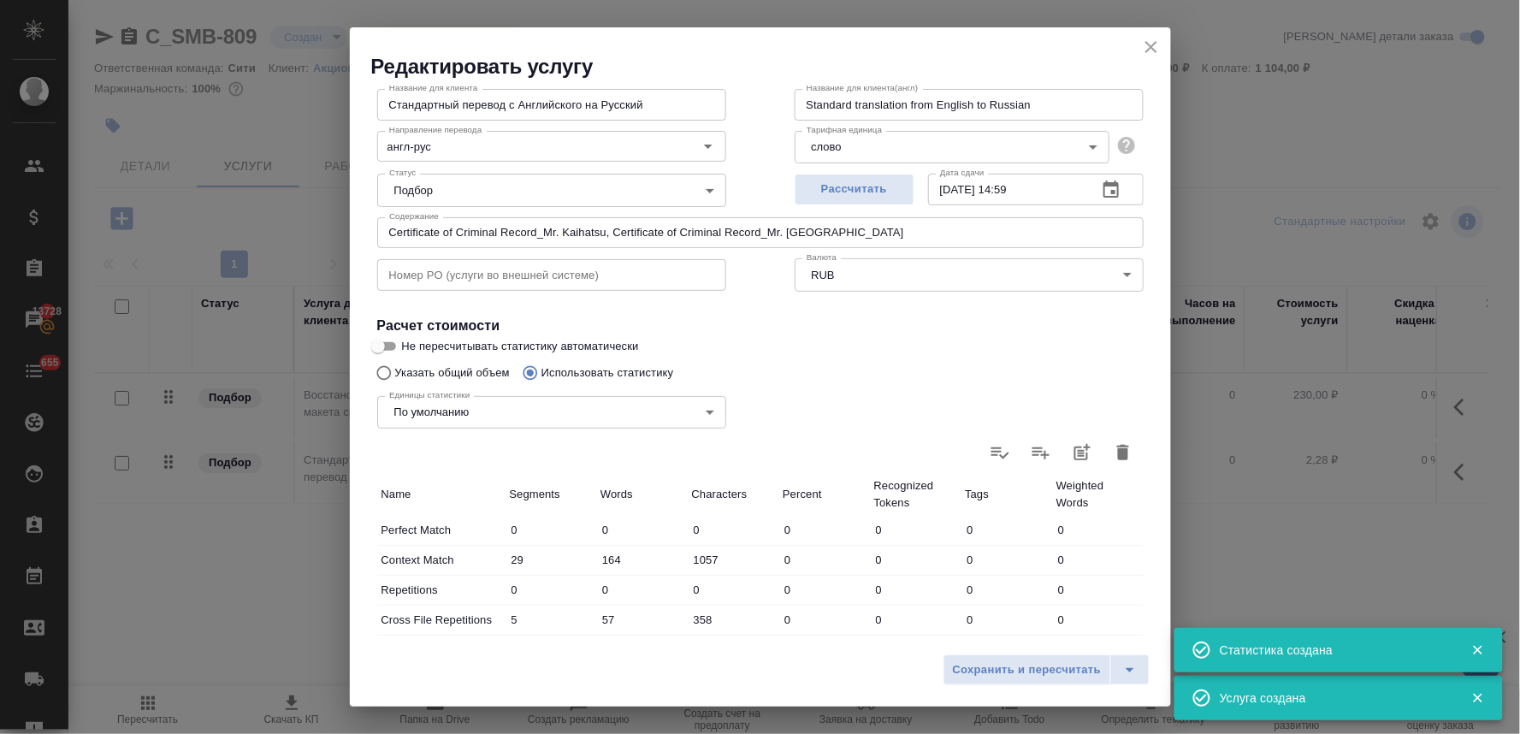
type input "39"
type input "246"
type input "1"
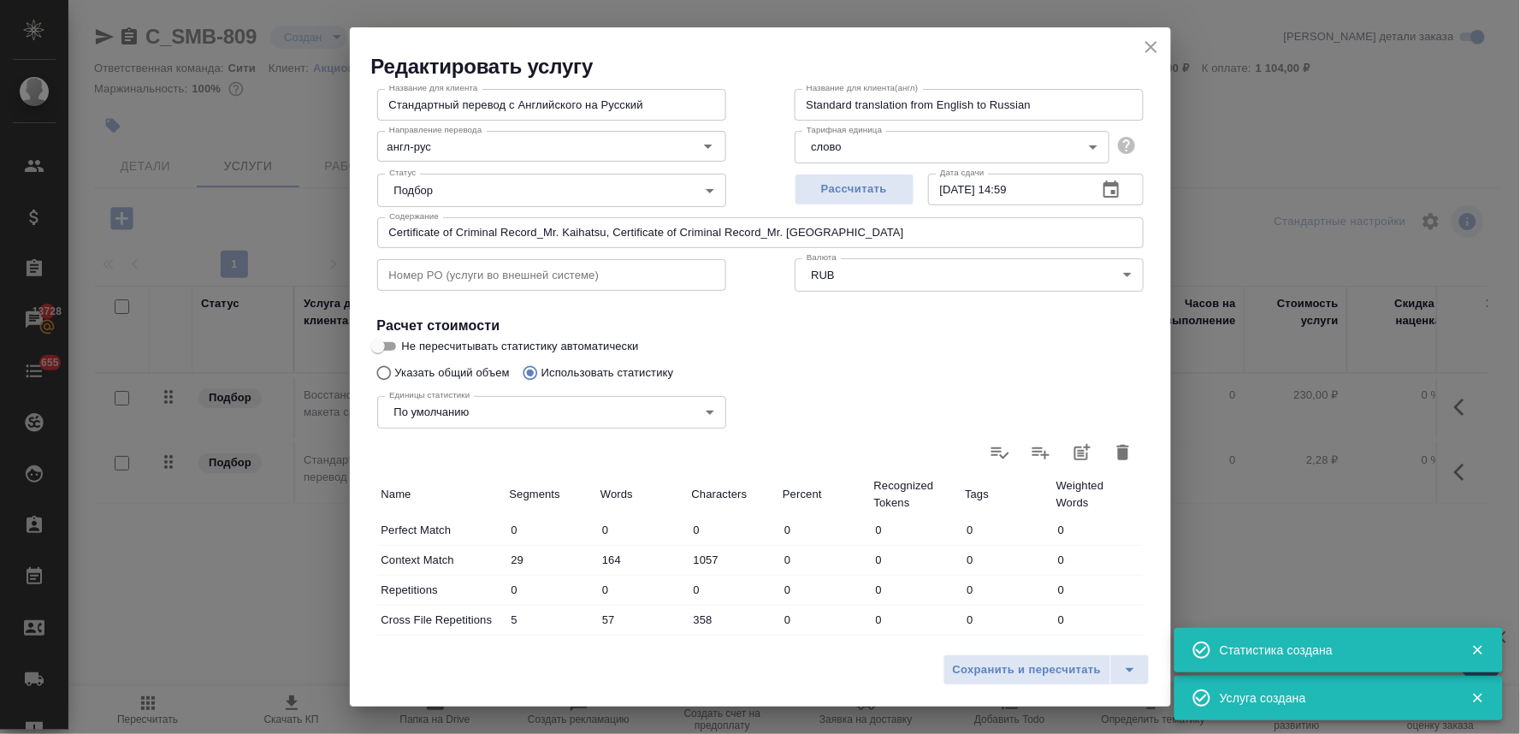
type input "29"
type input "257"
type input "1636"
type input "92"
type input "516"
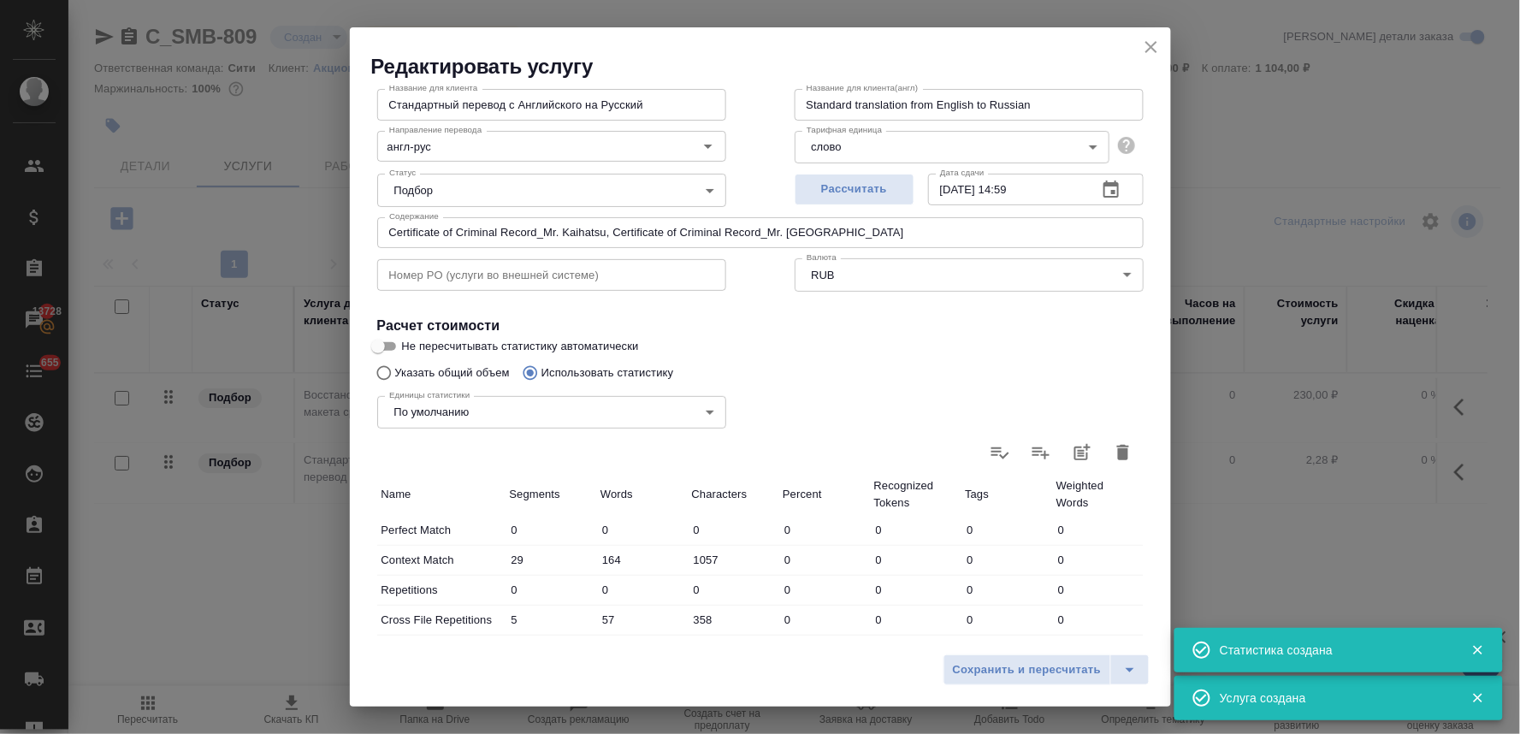
type input "3233"
type input "97"
type input "573"
type input "3591"
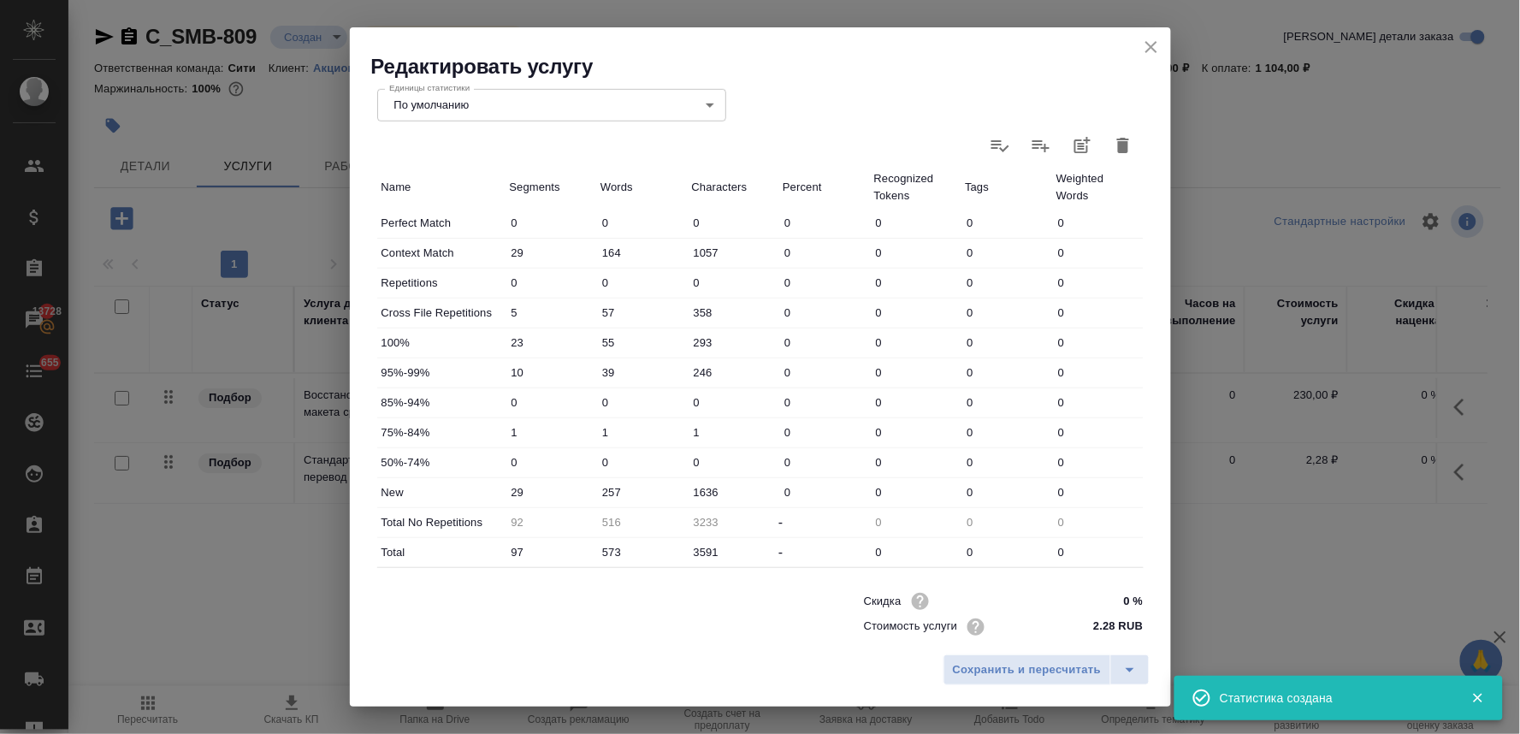
scroll to position [432, 0]
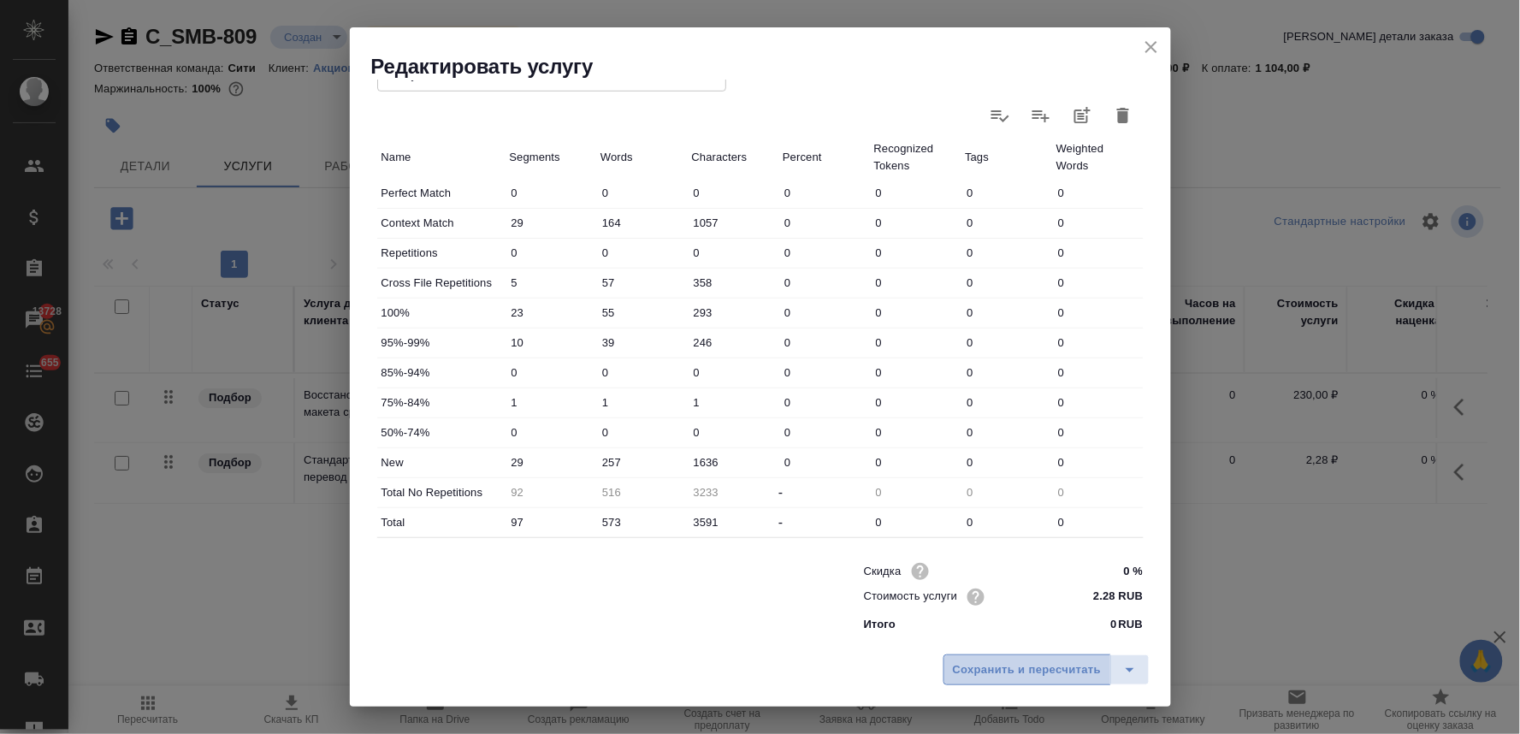
click at [986, 671] on span "Сохранить и пересчитать" at bounding box center [1027, 670] width 149 height 20
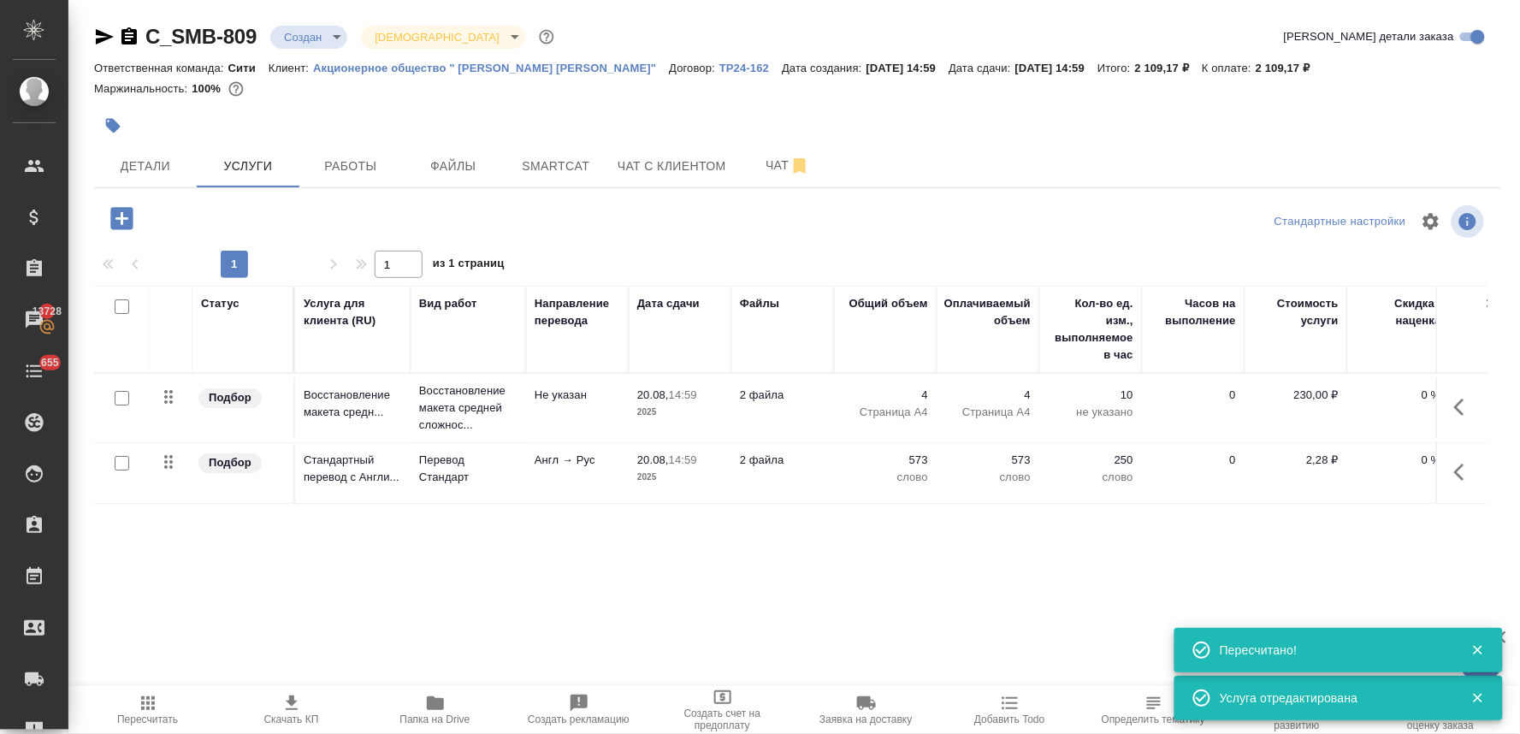
click at [115, 215] on icon "button" at bounding box center [121, 218] width 22 height 22
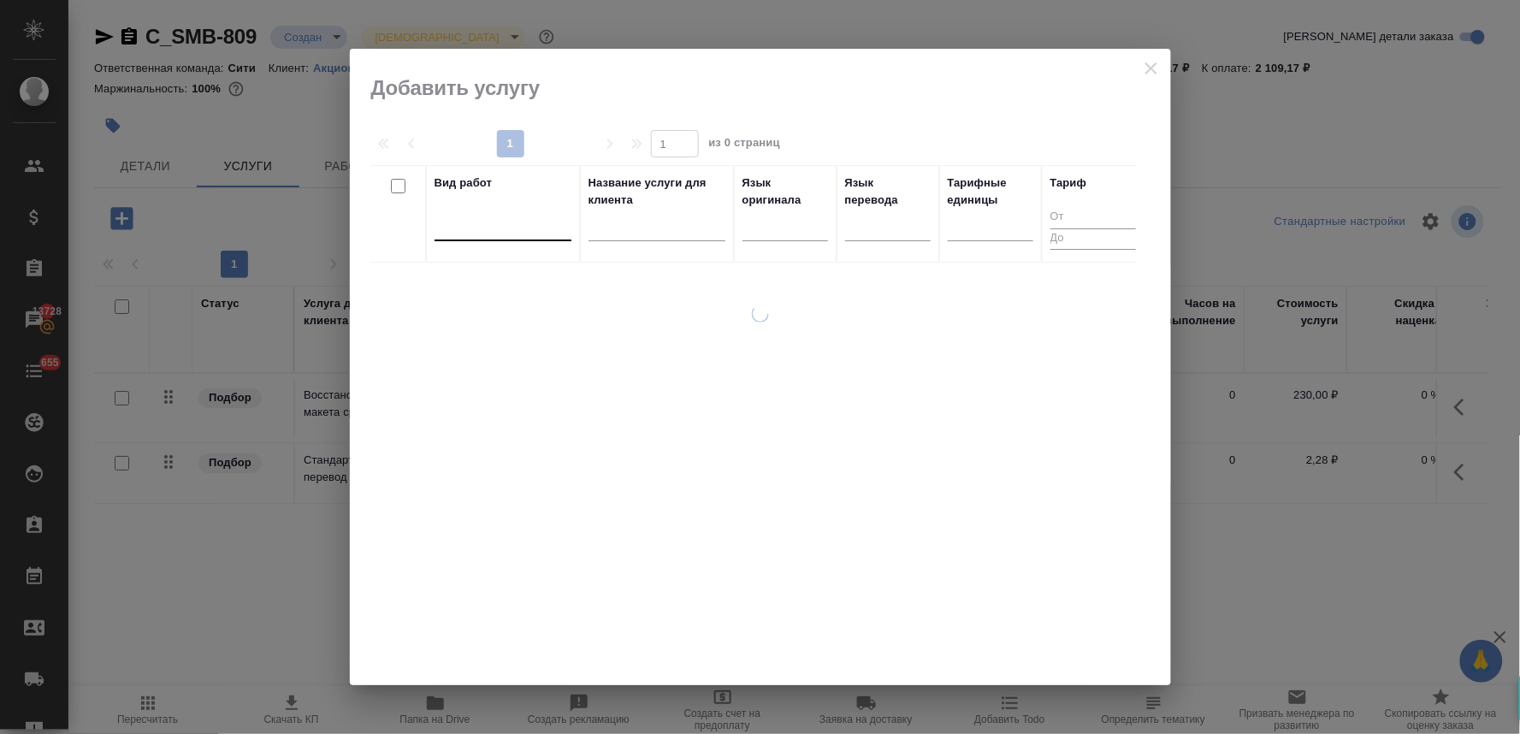
click at [491, 228] on div at bounding box center [502, 223] width 137 height 25
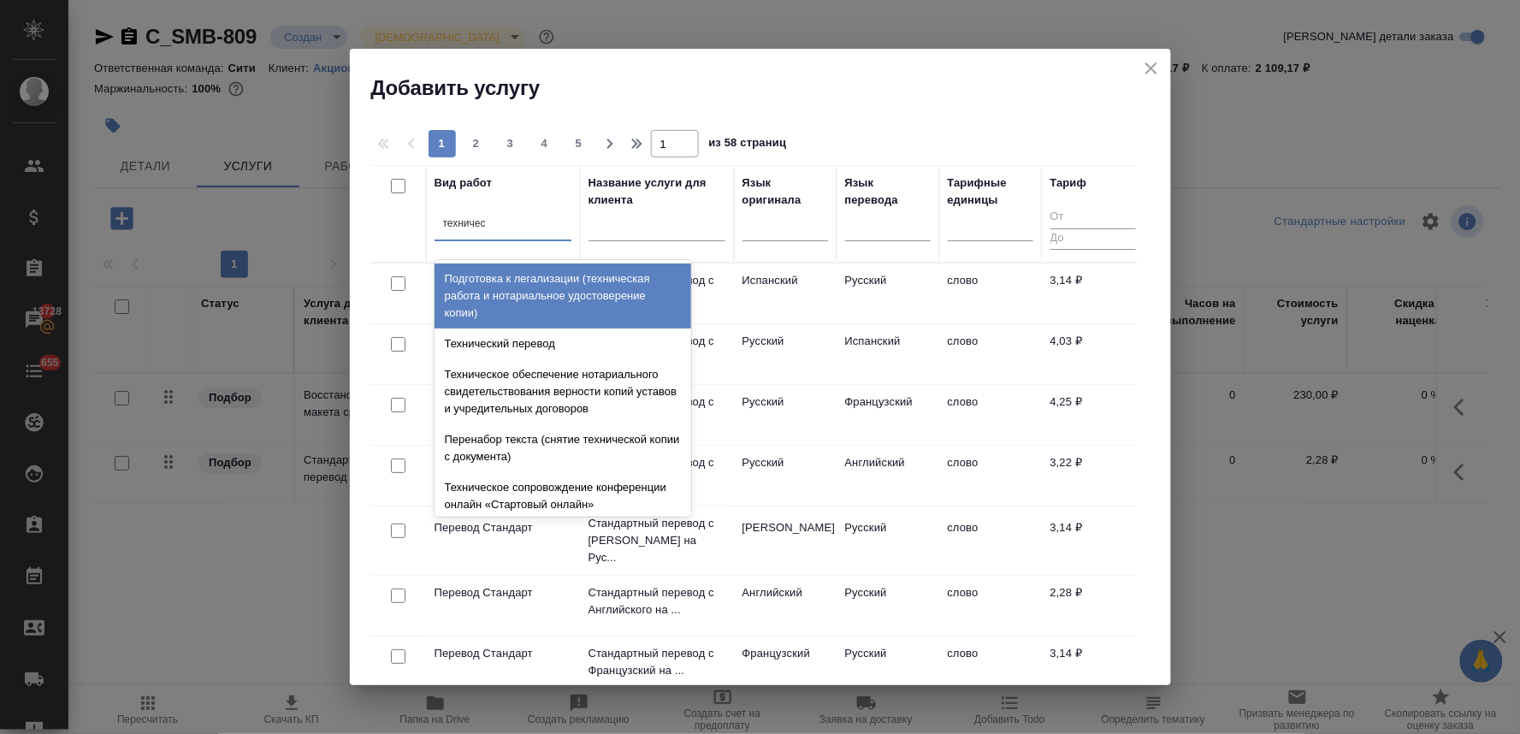
type input "техническ"
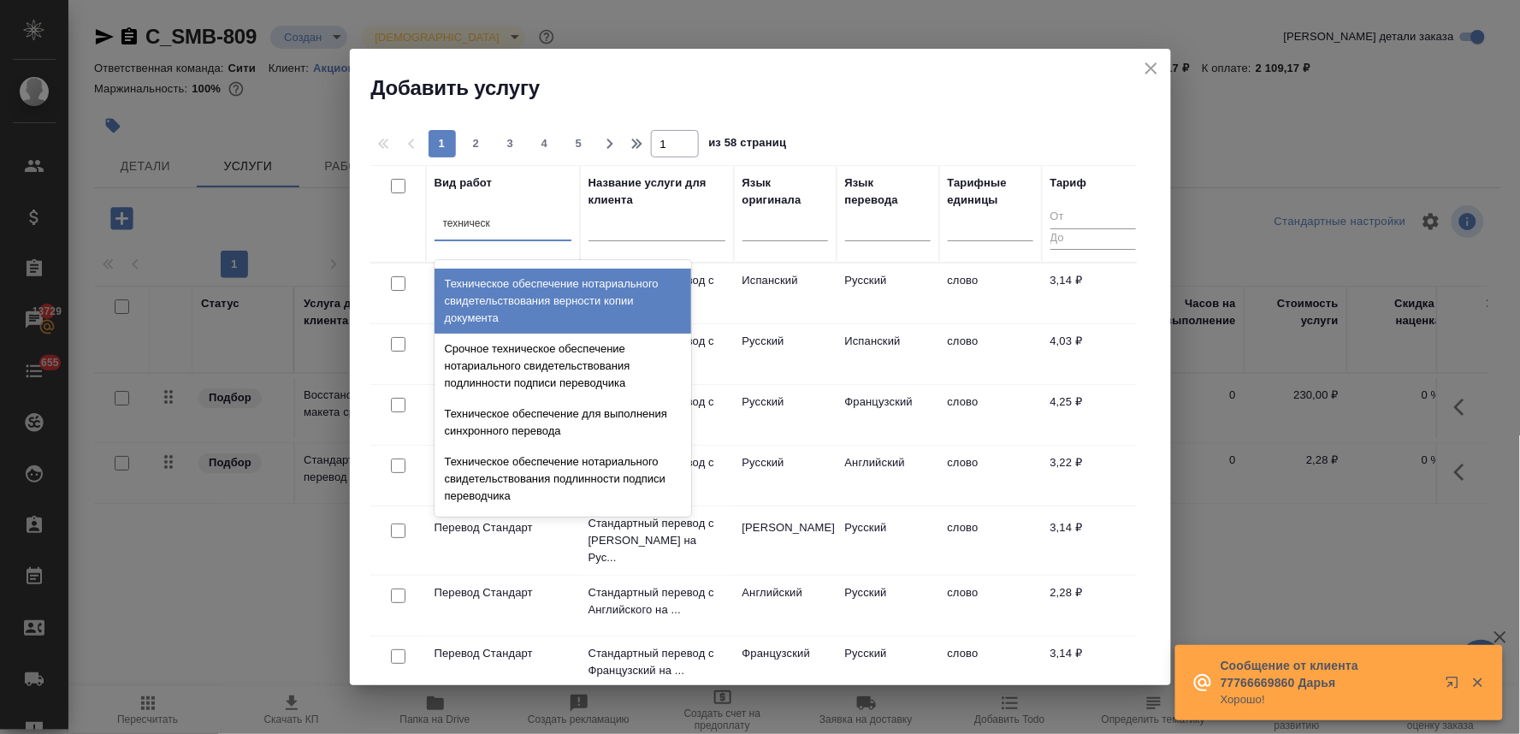
scroll to position [380, 0]
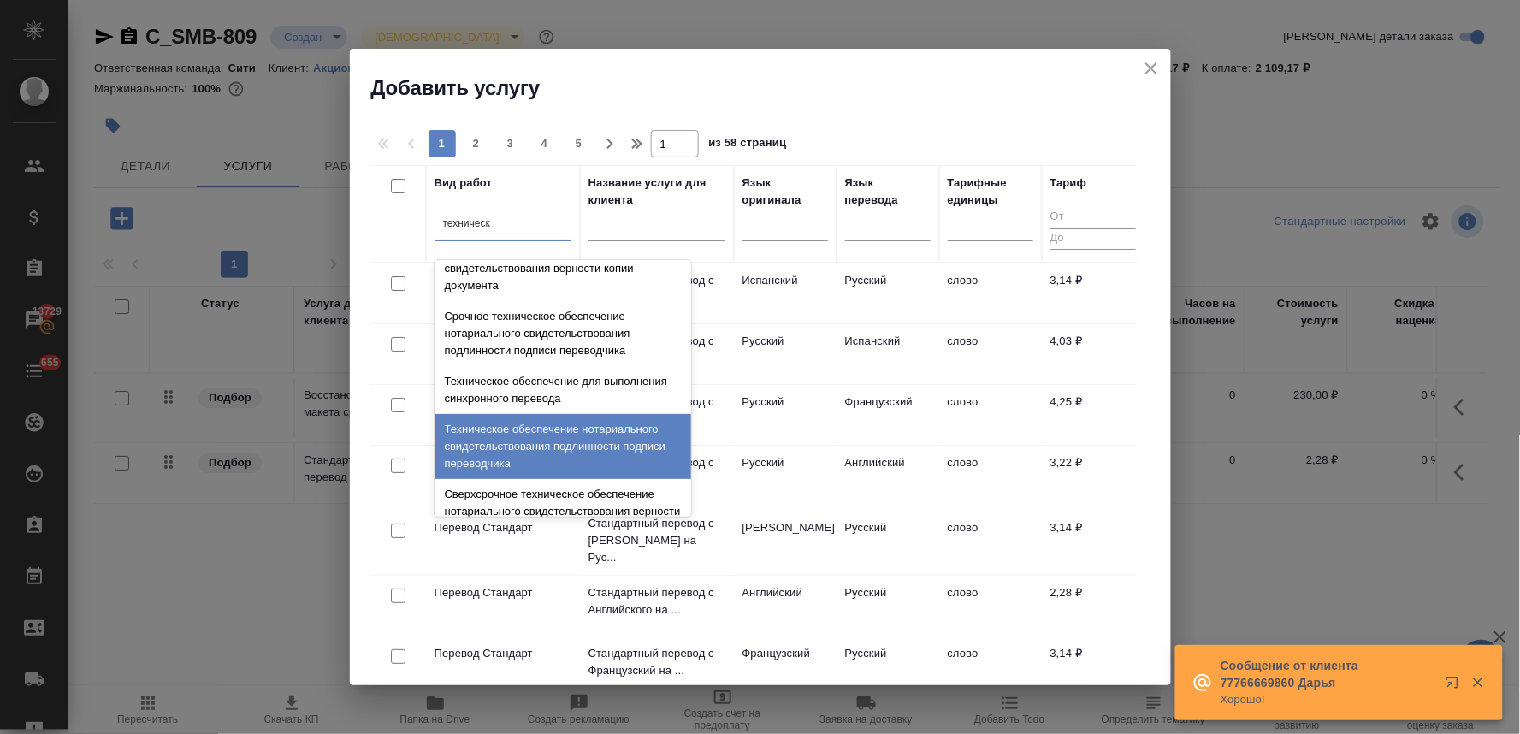
click at [575, 446] on div "Техническое обеспечение нотариального свидетельствования подлинности подписи пе…" at bounding box center [562, 446] width 257 height 65
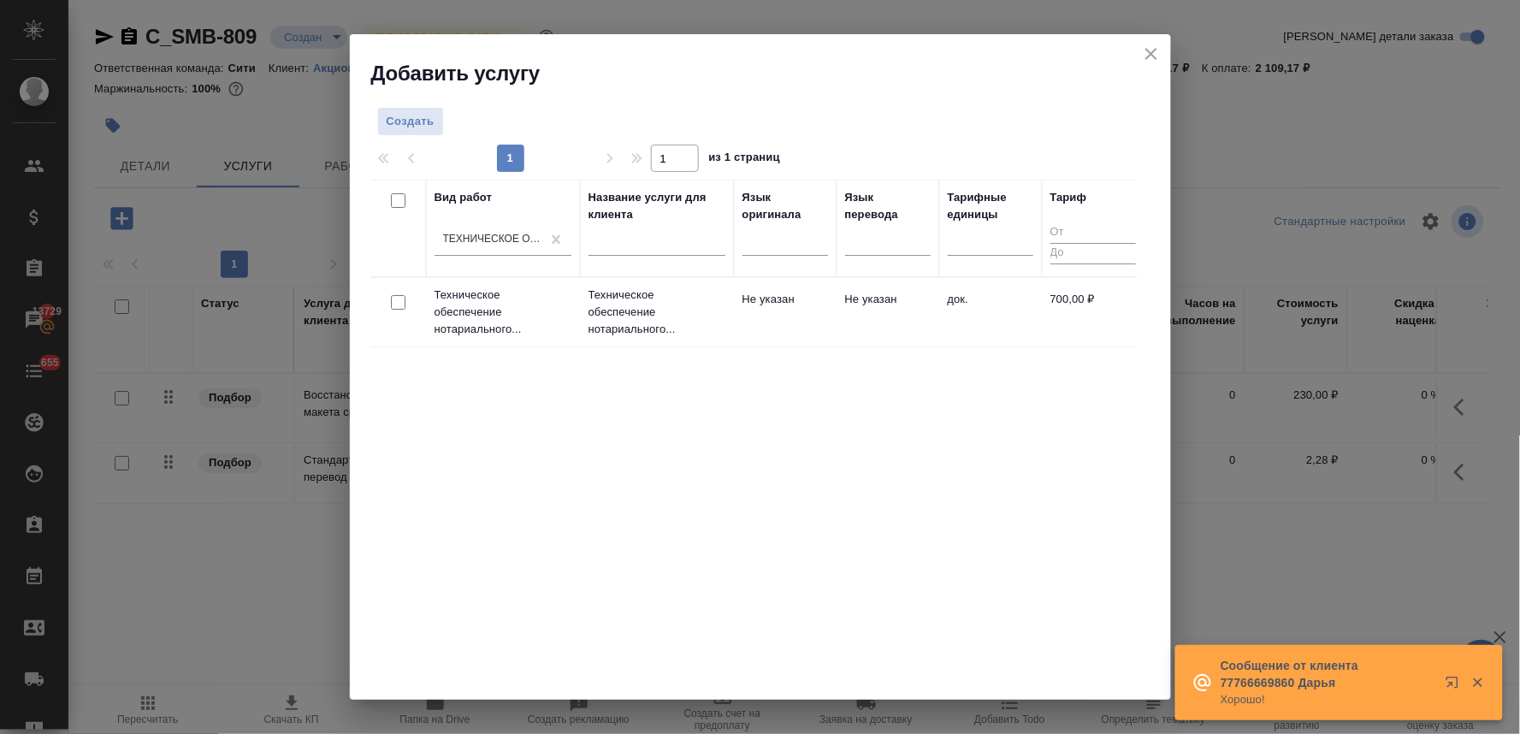
click at [397, 305] on input "checkbox" at bounding box center [398, 302] width 15 height 15
checkbox input "true"
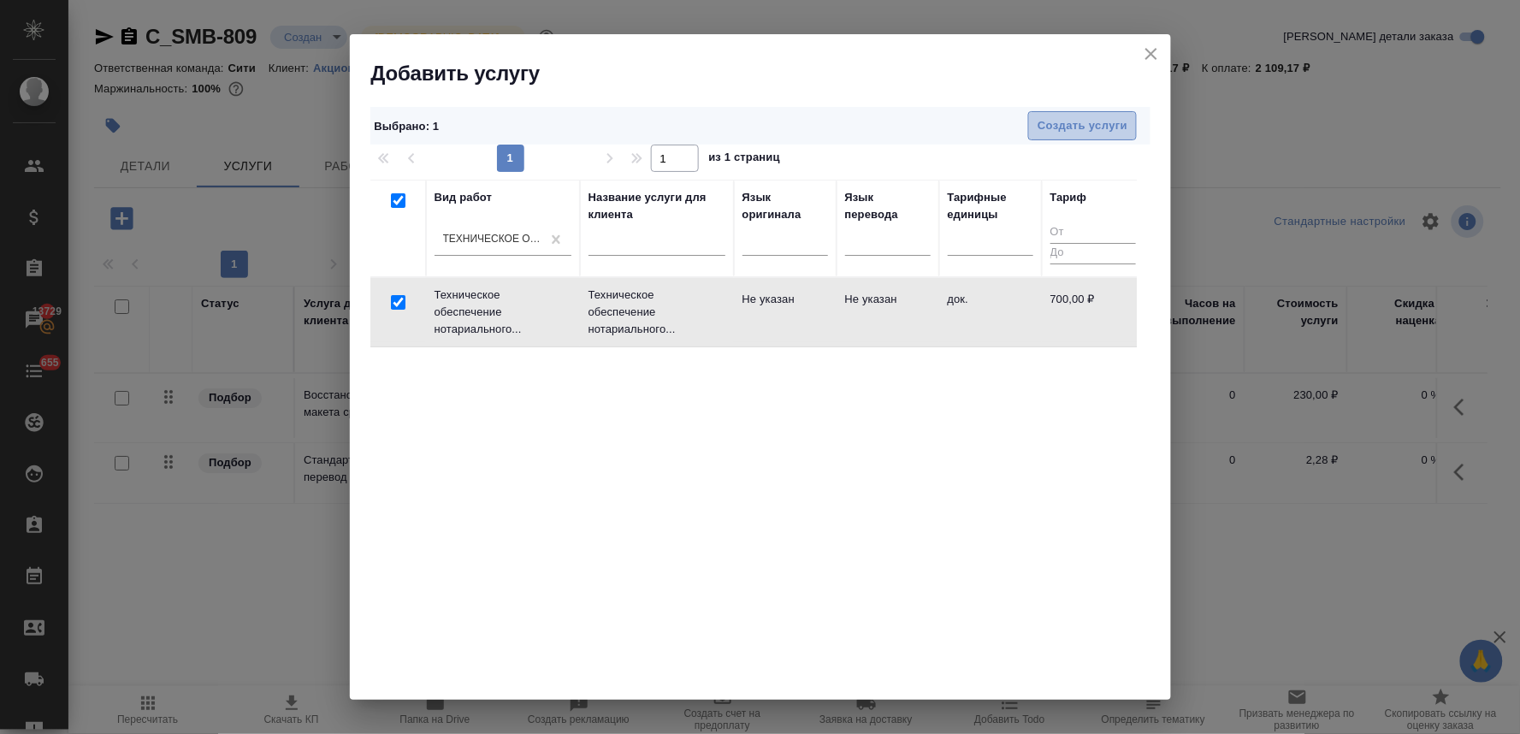
click at [1126, 132] on span "Создать услуги" at bounding box center [1082, 126] width 90 height 20
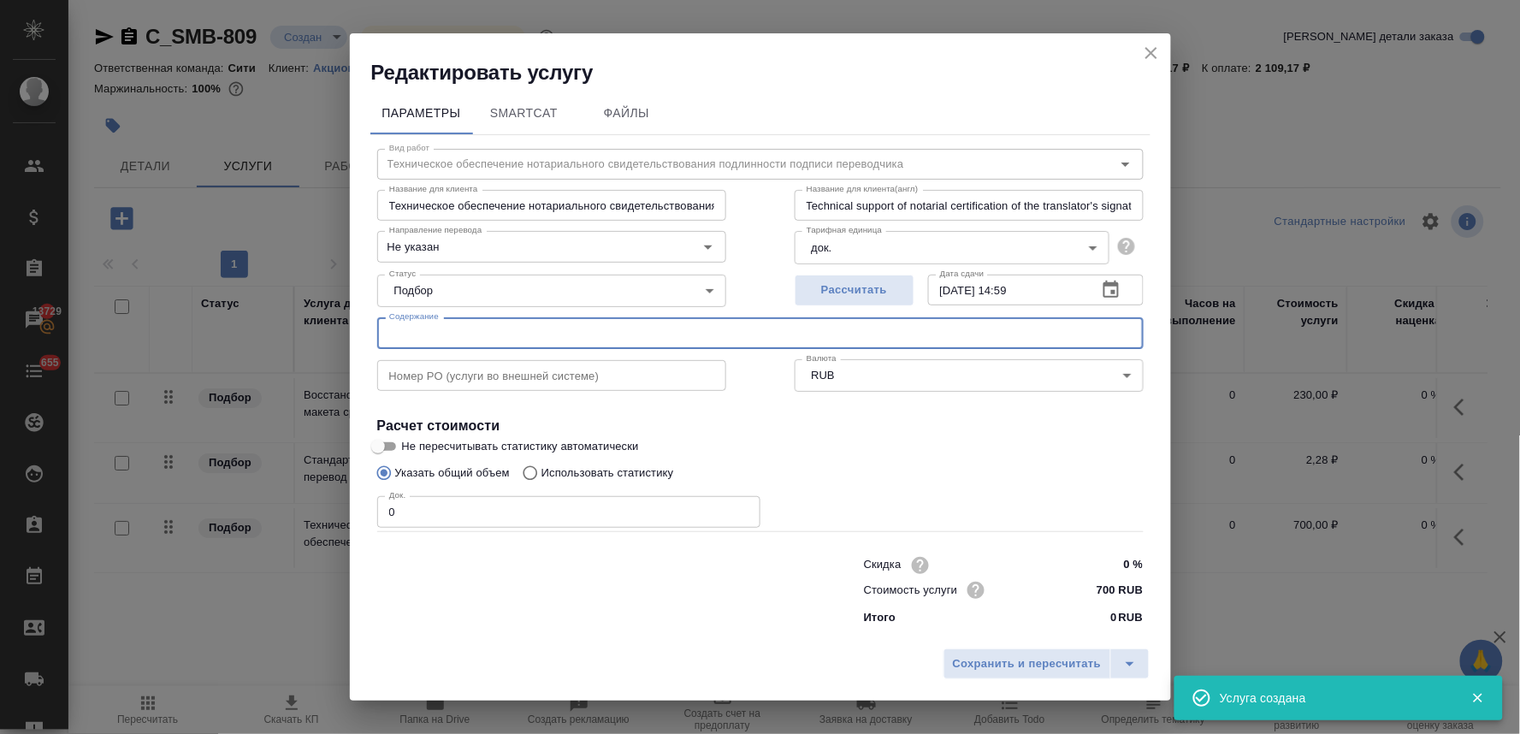
click at [455, 323] on input "text" at bounding box center [760, 332] width 766 height 31
paste input "Certificate of Criminal Record_Mr. Kaihatsu, Certificate of Criminal Record_Mr.…"
type input "Certificate of Criminal Record_Mr. Kaihatsu, Certificate of Criminal Record_Mr.…"
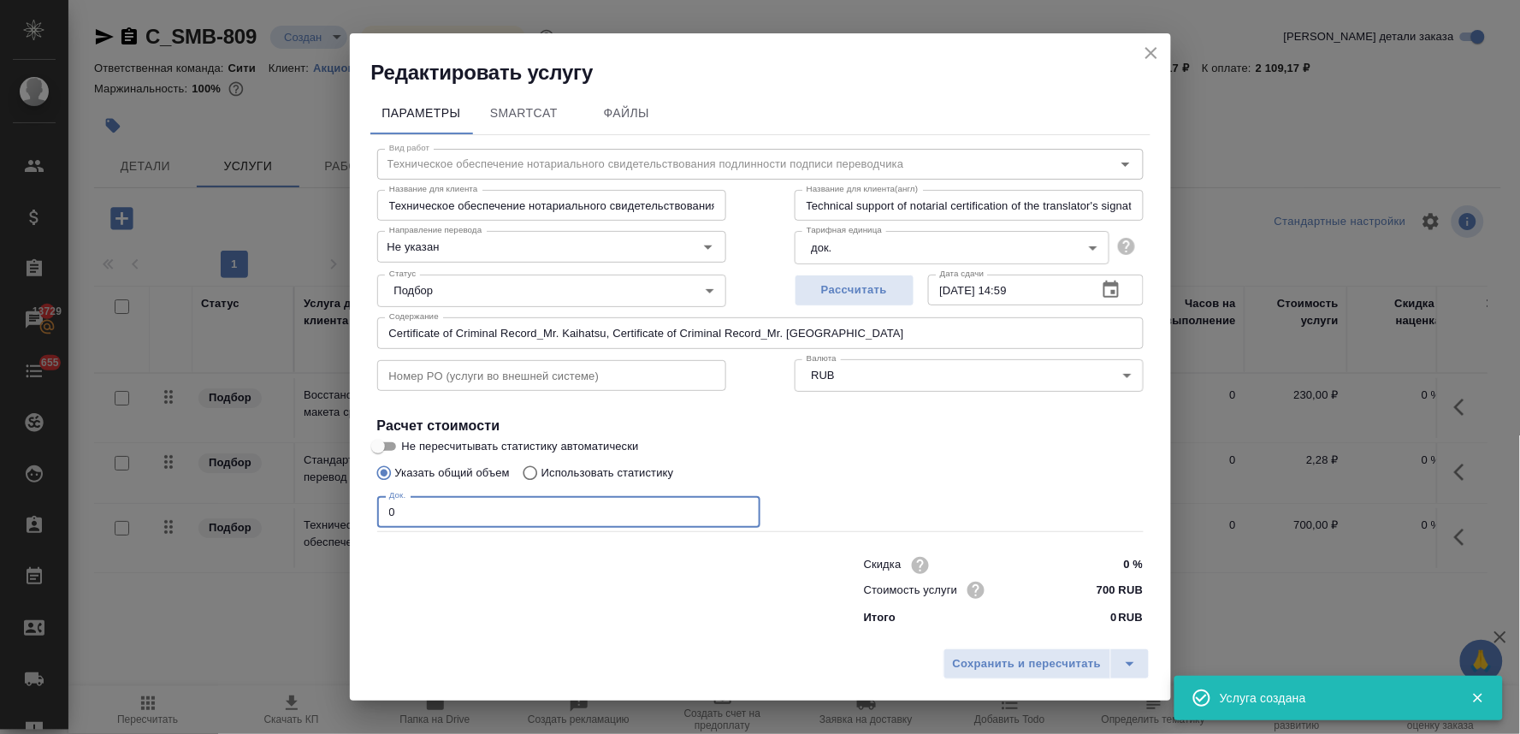
drag, startPoint x: 395, startPoint y: 516, endPoint x: 368, endPoint y: 519, distance: 27.6
click at [368, 519] on div "Параметры SmartCat Файлы Вид работ Техническое обеспечение нотариального свидет…" at bounding box center [760, 363] width 821 height 554
type input "2"
click at [1014, 655] on span "Сохранить и пересчитать" at bounding box center [1027, 664] width 149 height 20
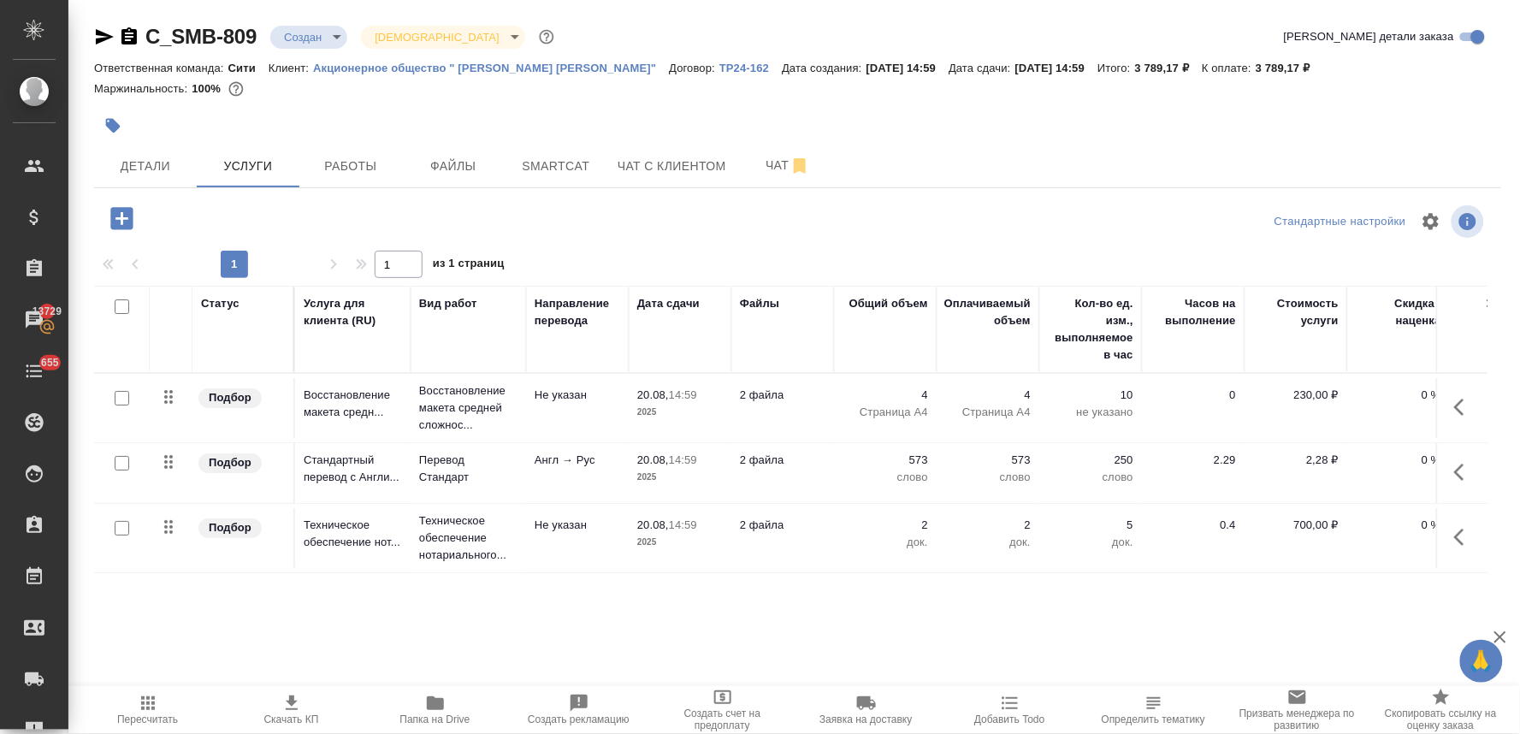
click at [1493, 137] on div at bounding box center [797, 126] width 1407 height 38
click at [121, 216] on icon "button" at bounding box center [122, 219] width 30 height 30
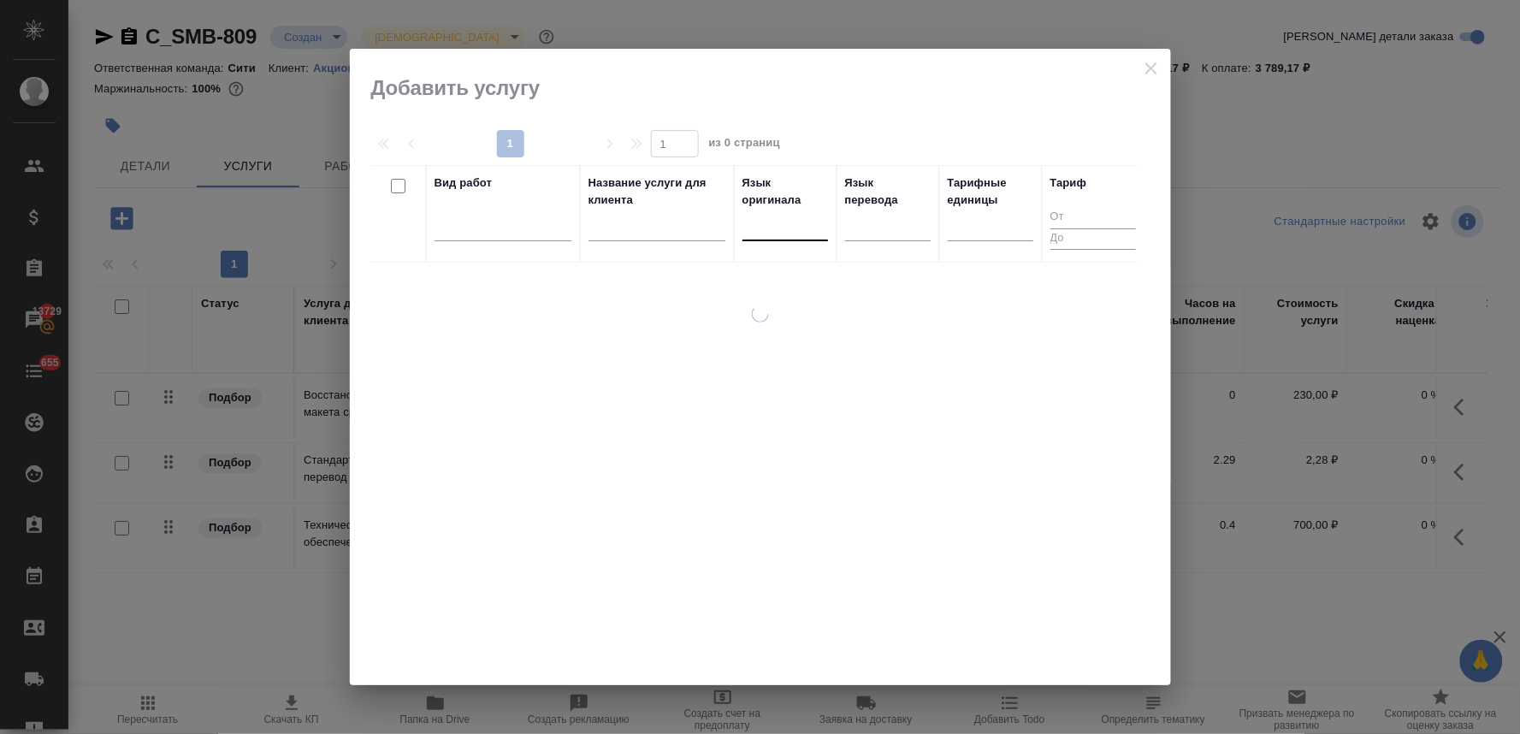
click at [790, 220] on div at bounding box center [785, 223] width 86 height 25
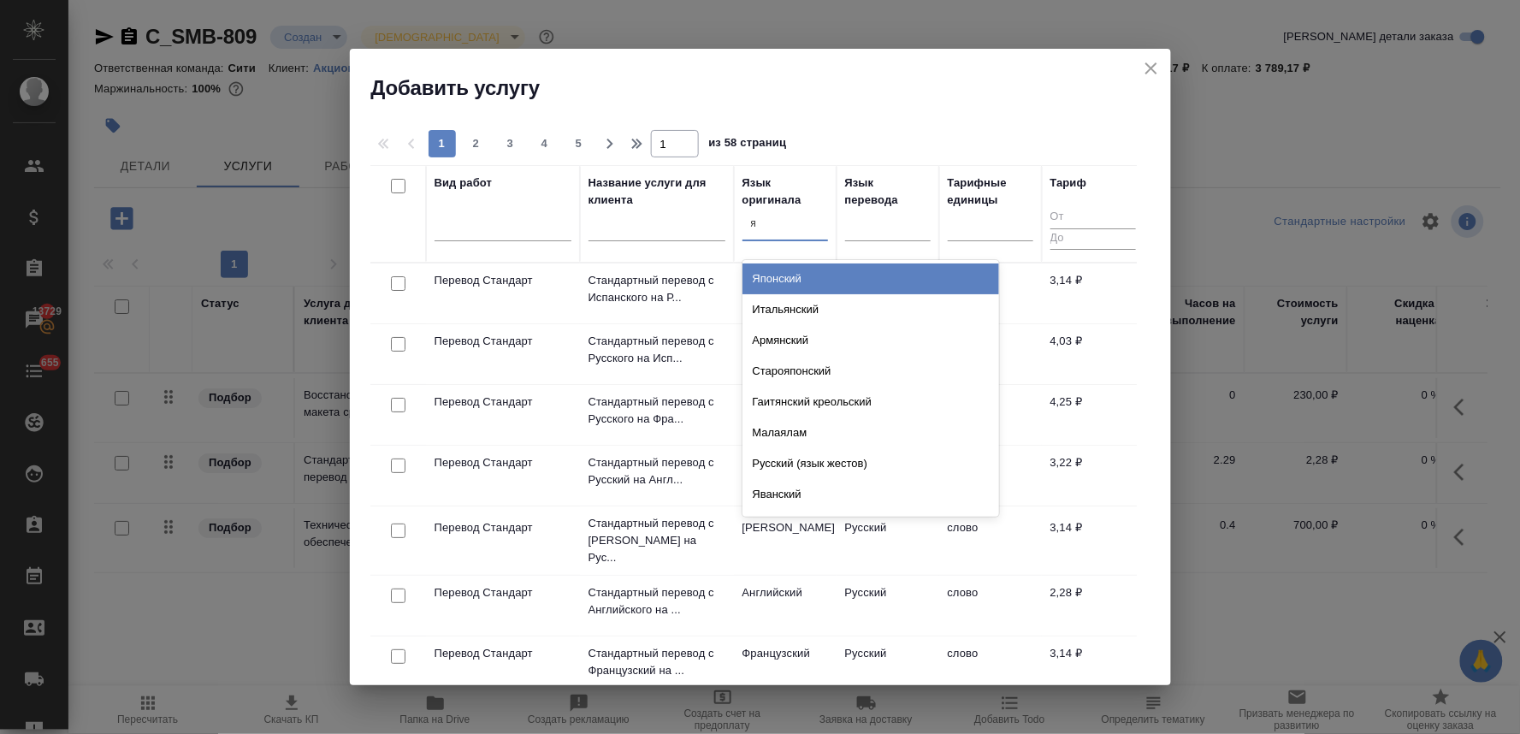
type input "яп"
click at [794, 275] on div "Японский" at bounding box center [870, 278] width 257 height 31
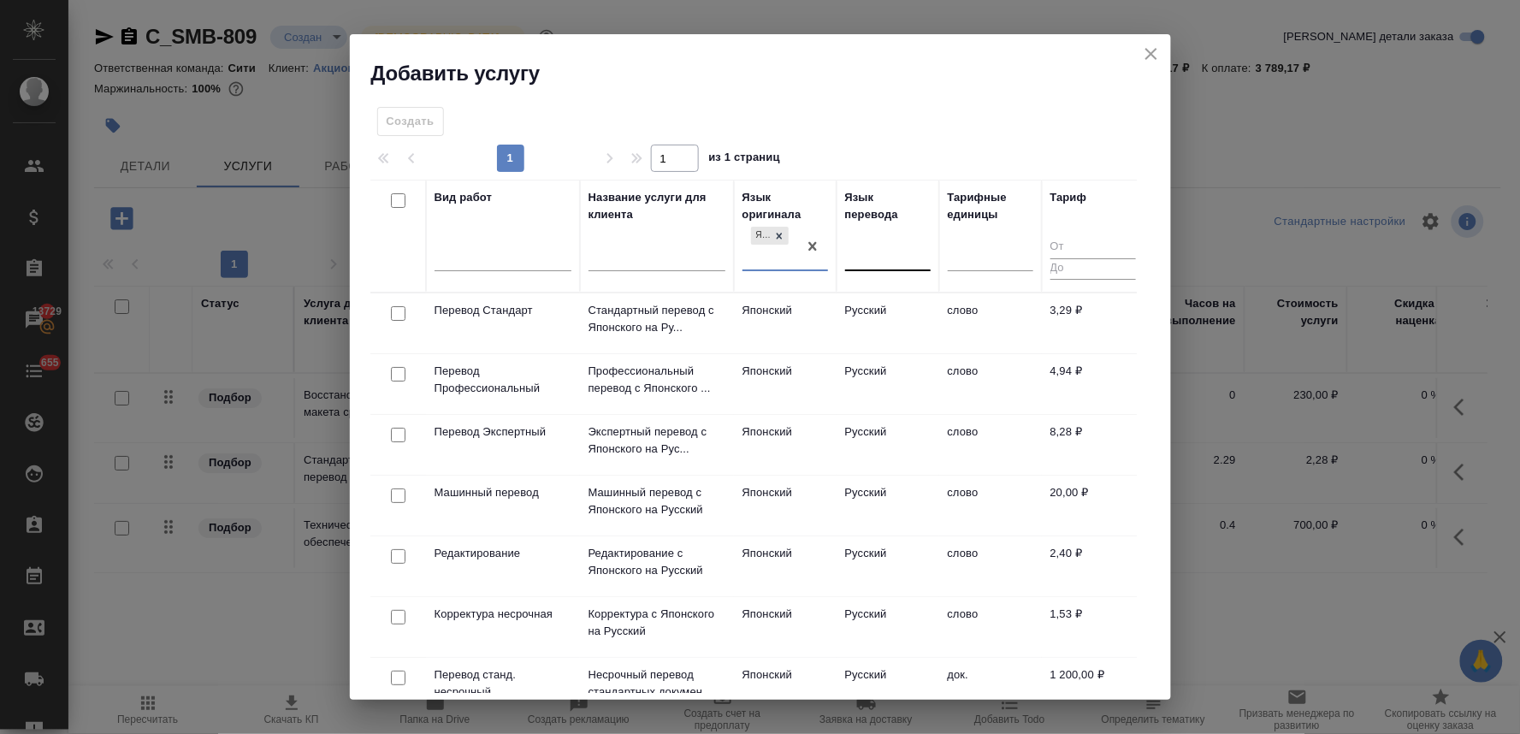
click at [884, 254] on div at bounding box center [888, 254] width 86 height 25
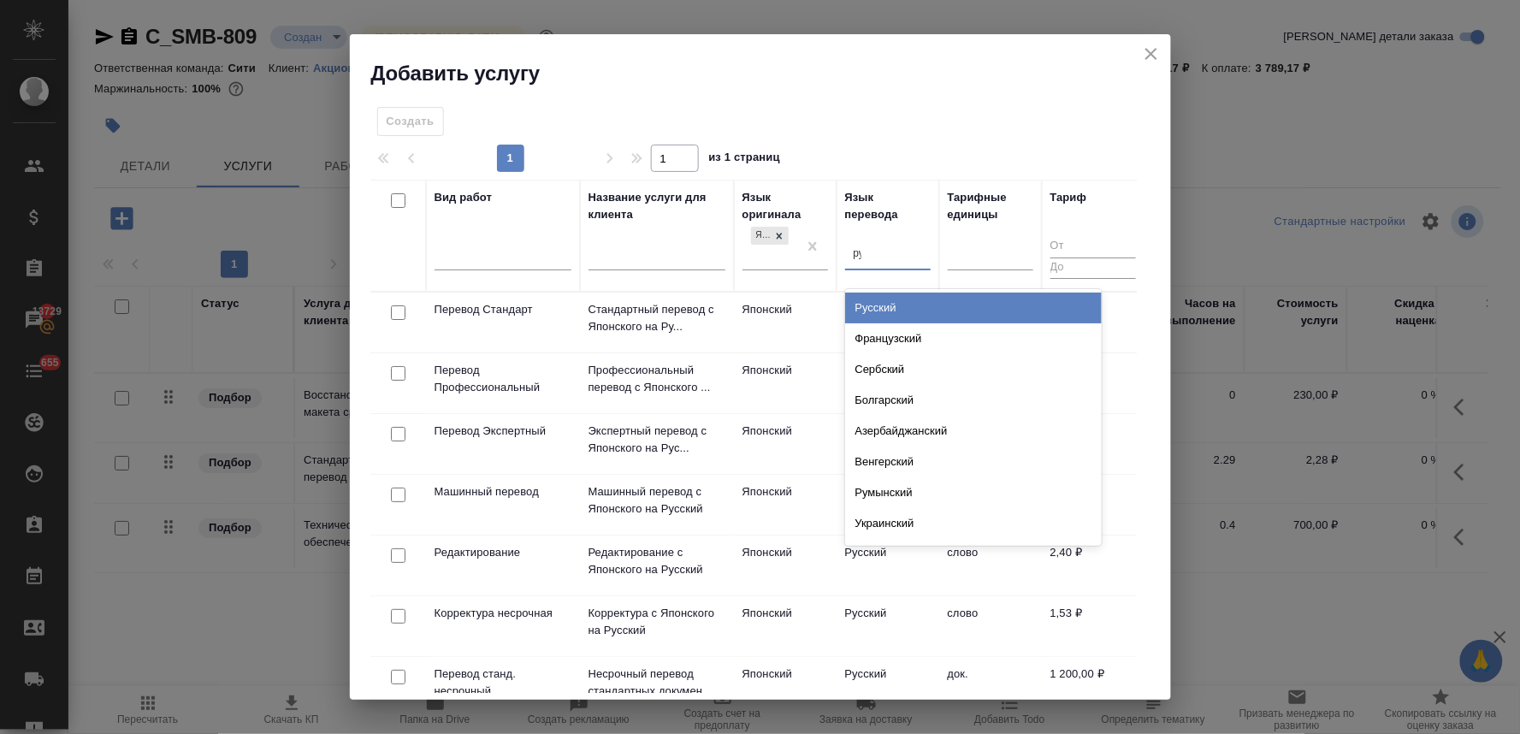
type input "рус"
click at [888, 304] on div "Русский" at bounding box center [973, 308] width 257 height 31
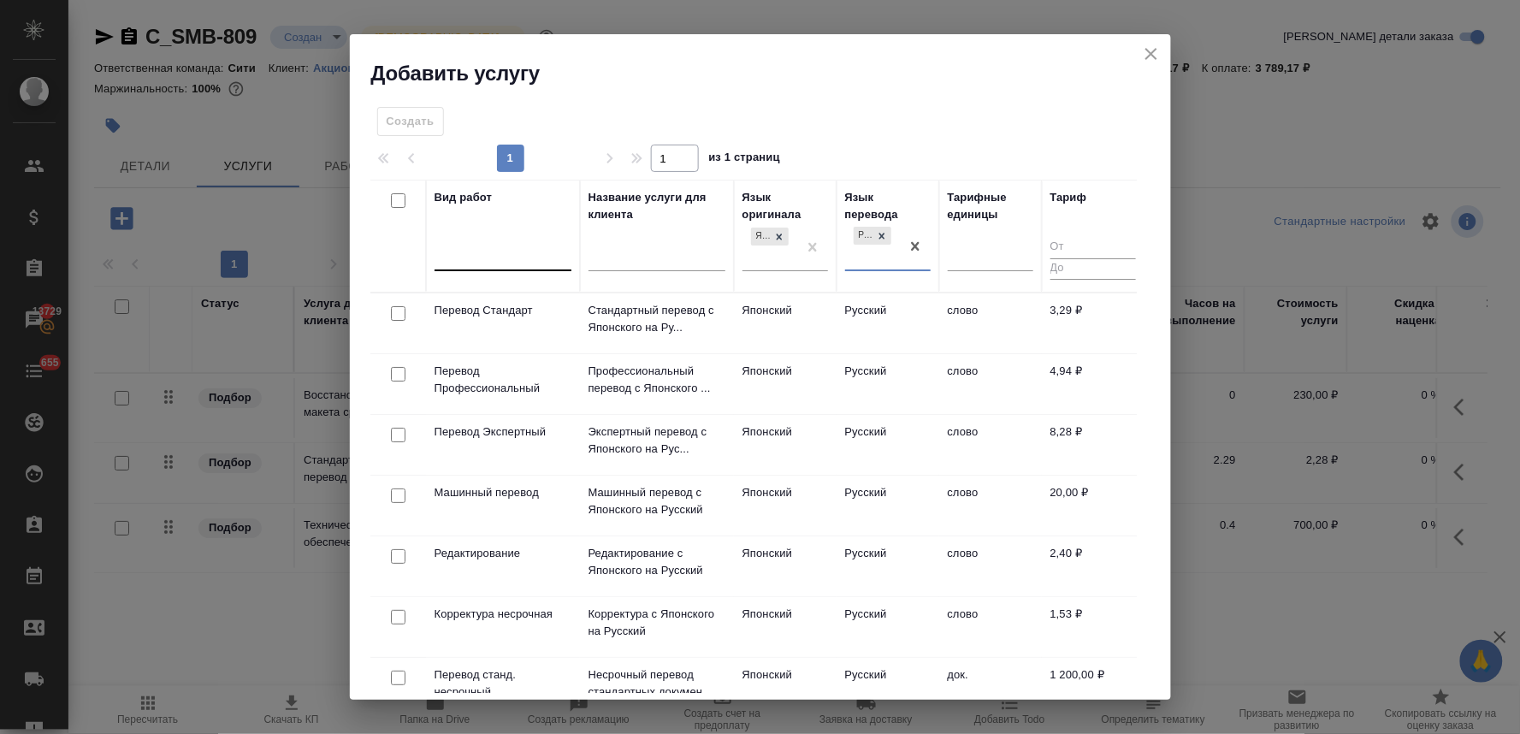
click at [518, 257] on div at bounding box center [502, 254] width 137 height 25
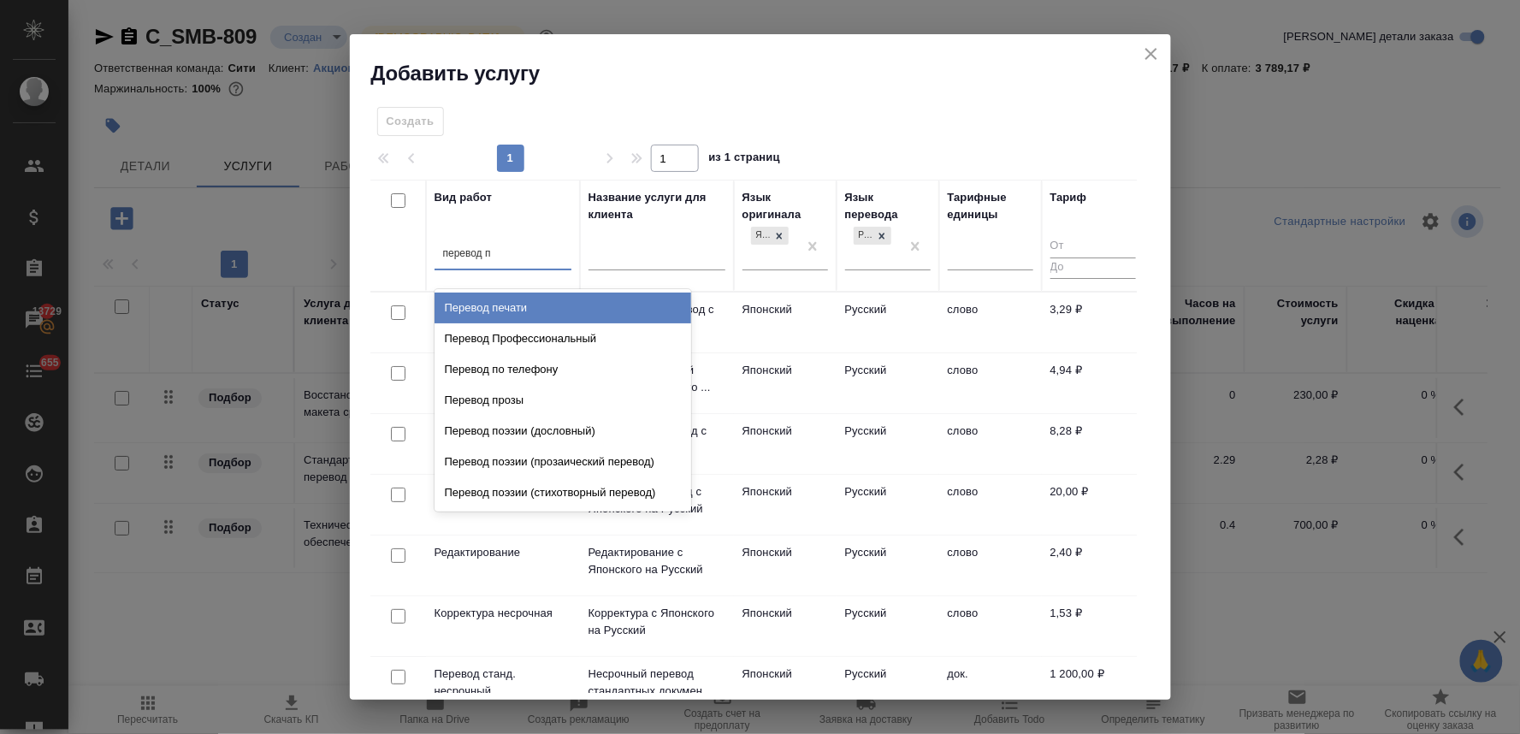
type input "перевод пе"
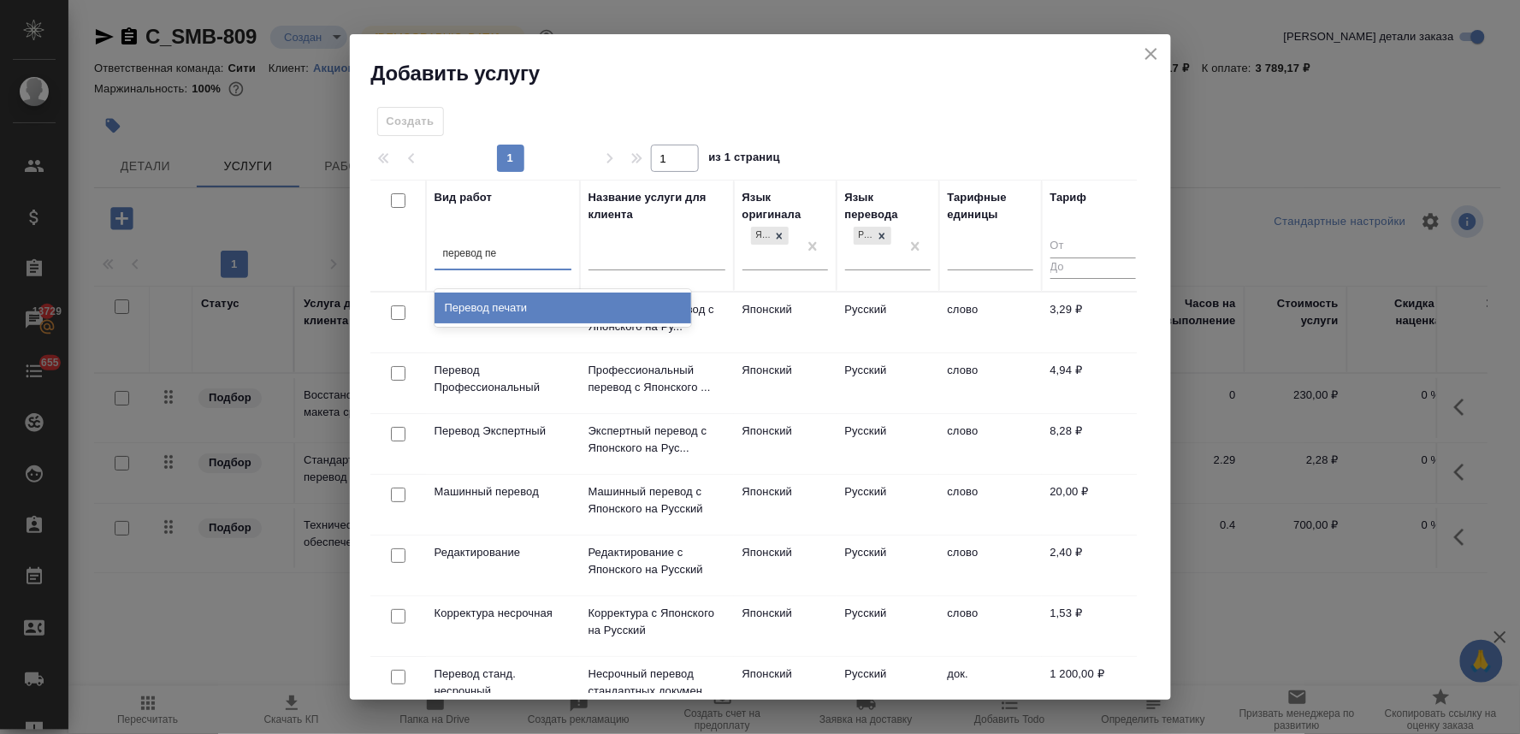
click at [524, 312] on div "Перевод печати" at bounding box center [562, 308] width 257 height 31
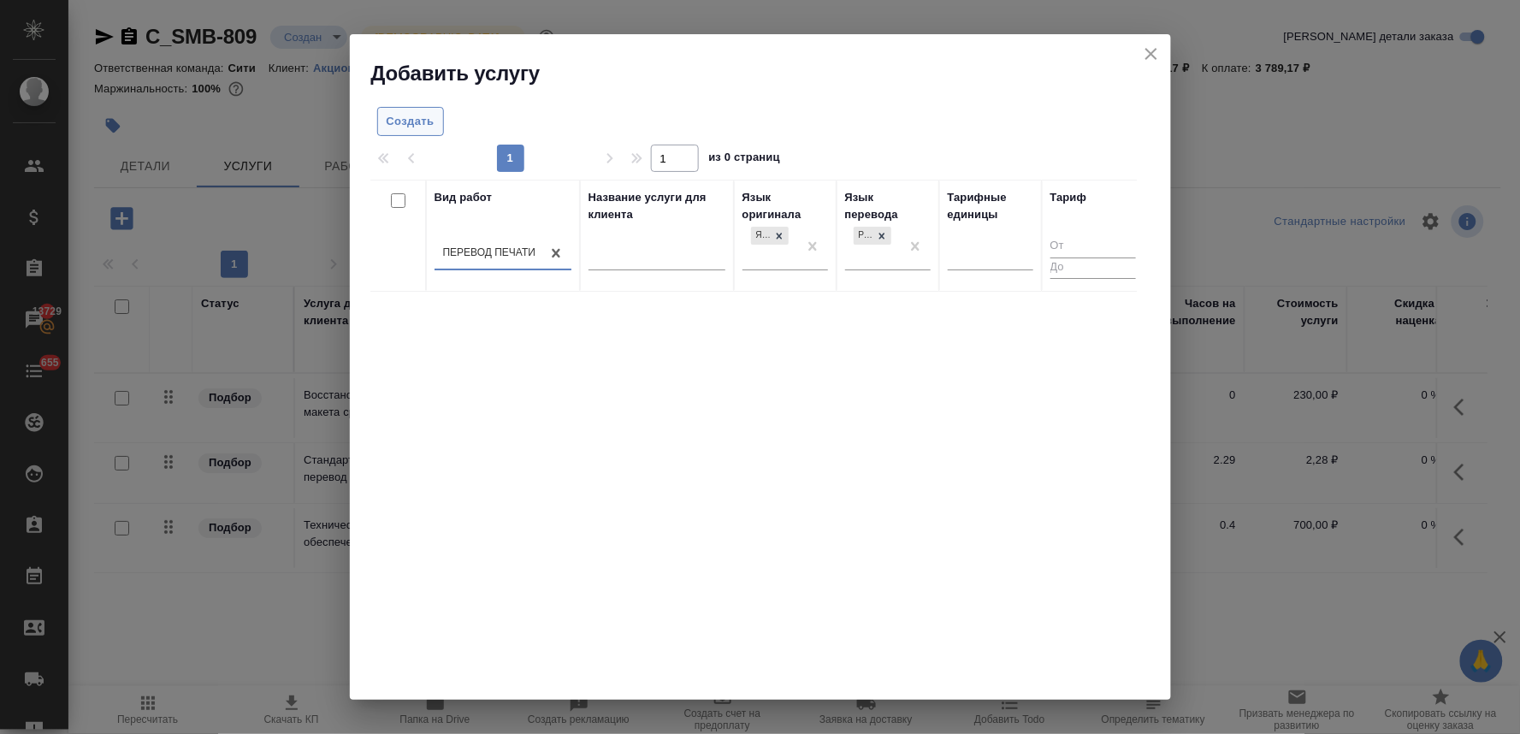
click at [406, 118] on span "Создать" at bounding box center [411, 122] width 48 height 20
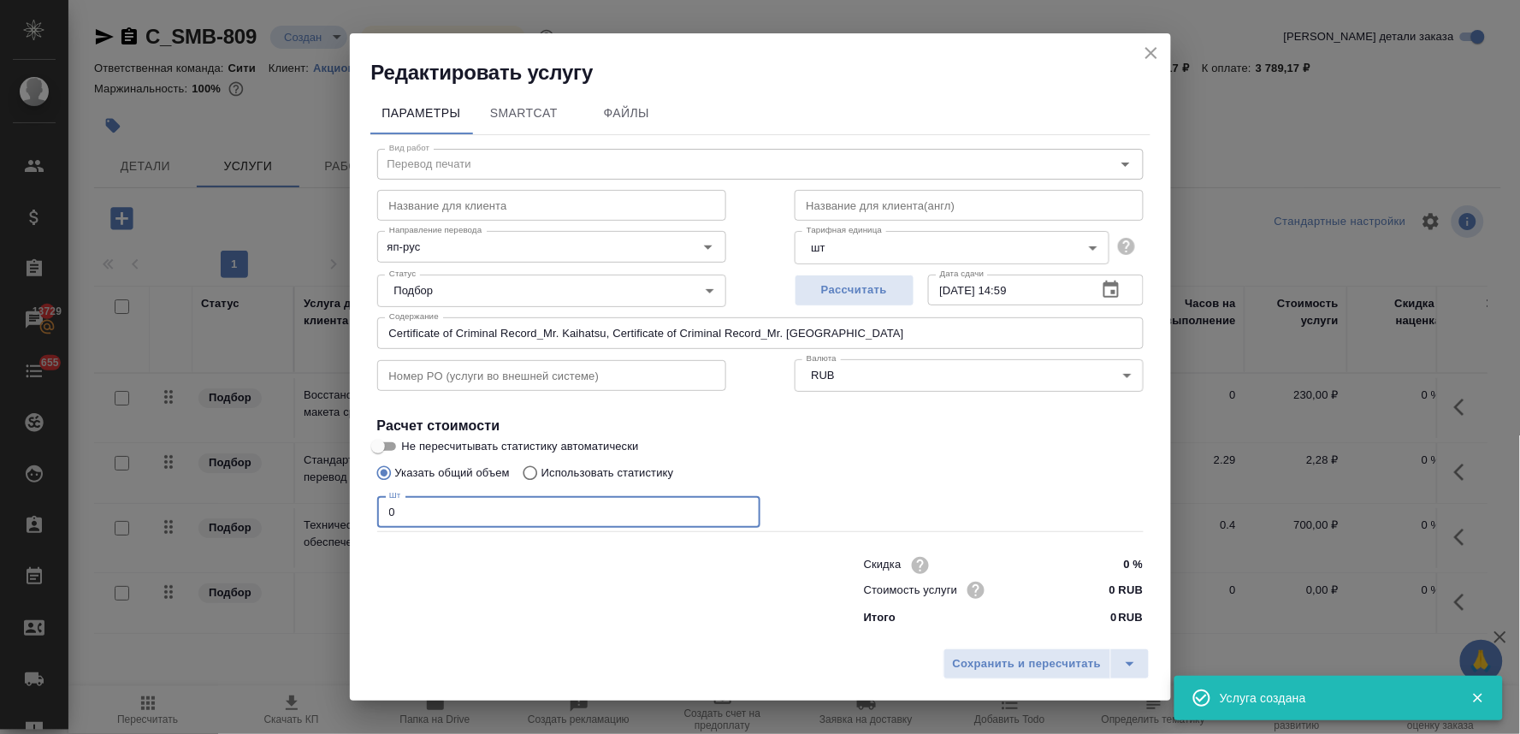
drag, startPoint x: 400, startPoint y: 525, endPoint x: 318, endPoint y: 519, distance: 82.3
click at [320, 519] on div "Редактировать услугу Параметры SmartCat Файлы Вид работ Перевод печати Вид рабо…" at bounding box center [760, 367] width 1520 height 734
type input "2"
click at [995, 670] on span "Сохранить и пересчитать" at bounding box center [1027, 664] width 149 height 20
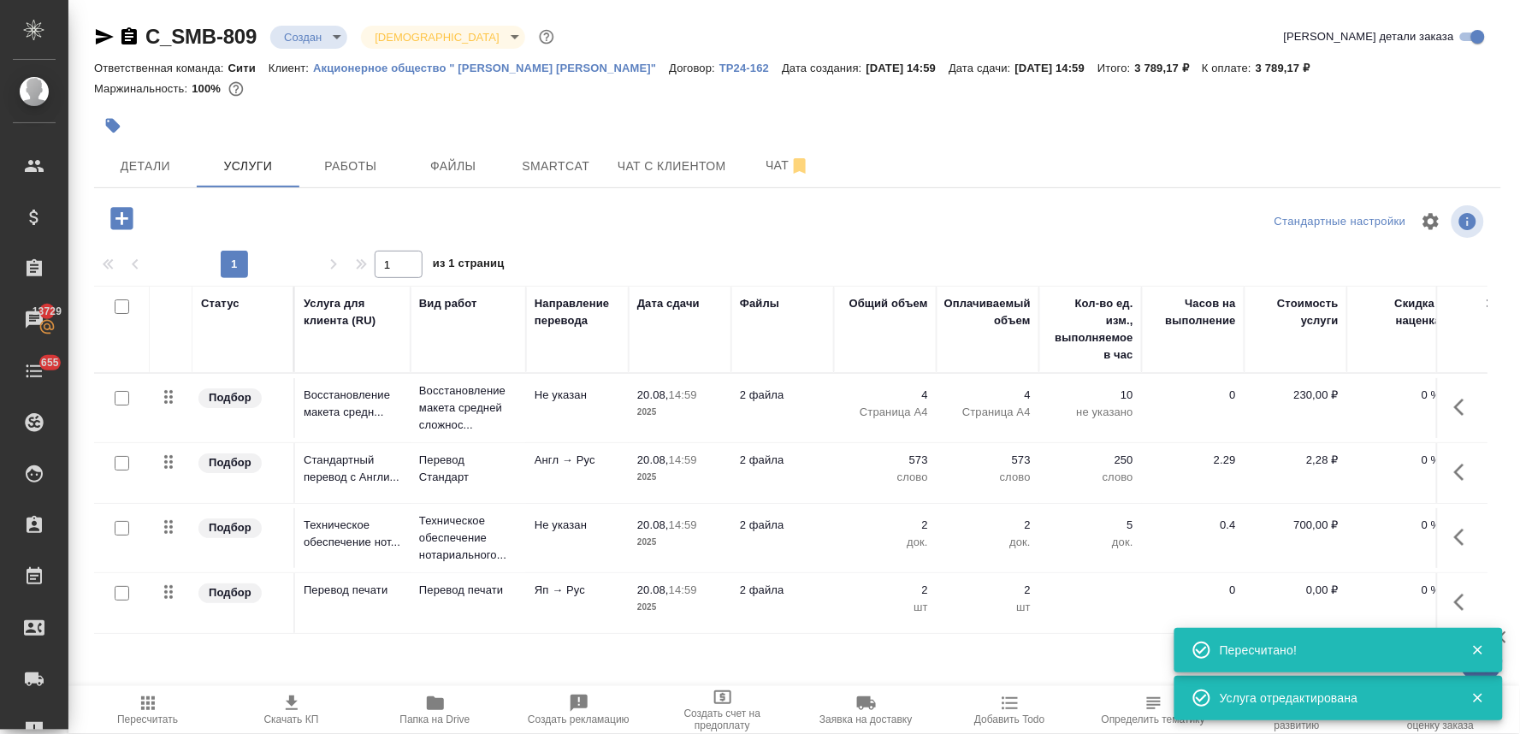
click at [1321, 592] on p "0,00 ₽" at bounding box center [1296, 590] width 86 height 17
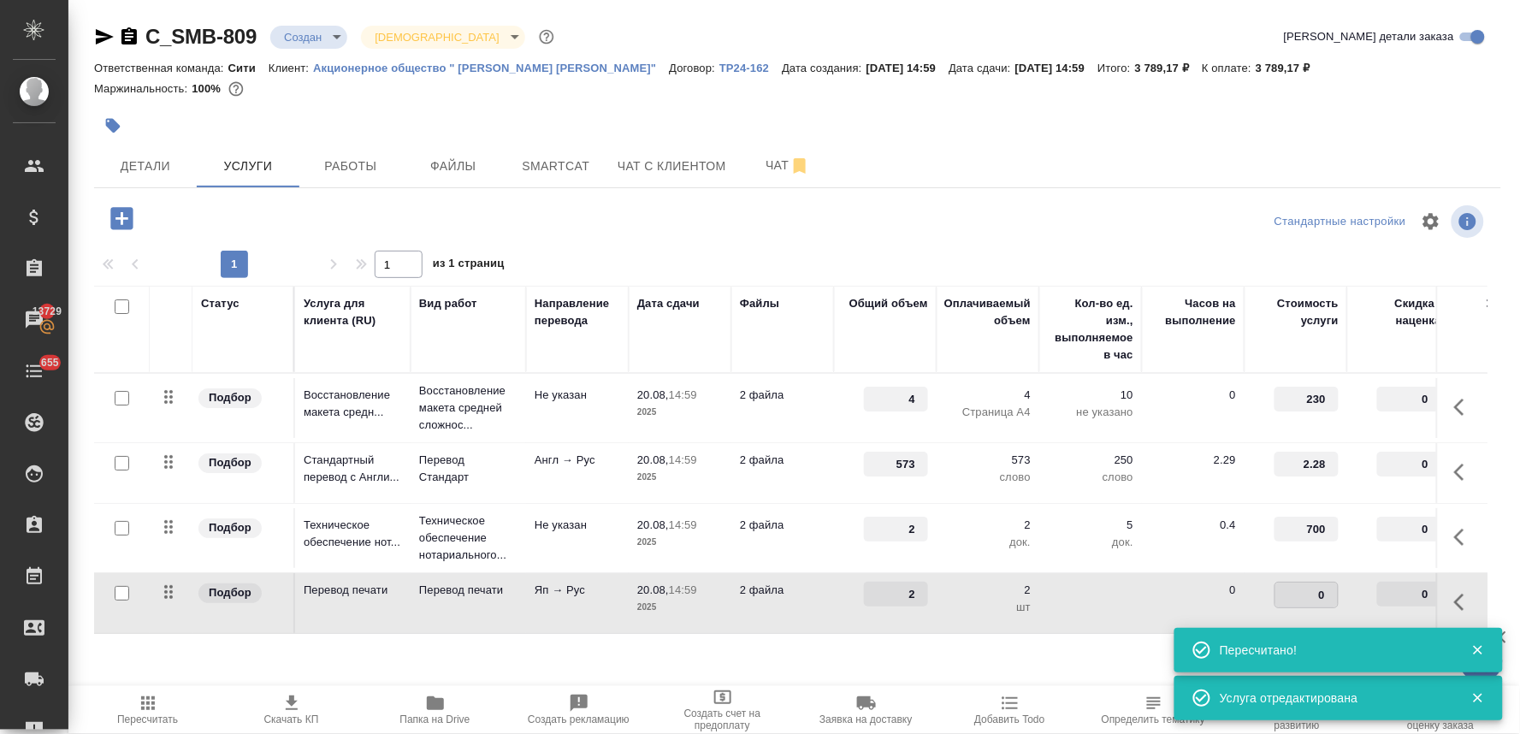
click at [1298, 588] on input "0" at bounding box center [1306, 594] width 62 height 25
type input "200"
click at [1015, 128] on div at bounding box center [563, 126] width 938 height 38
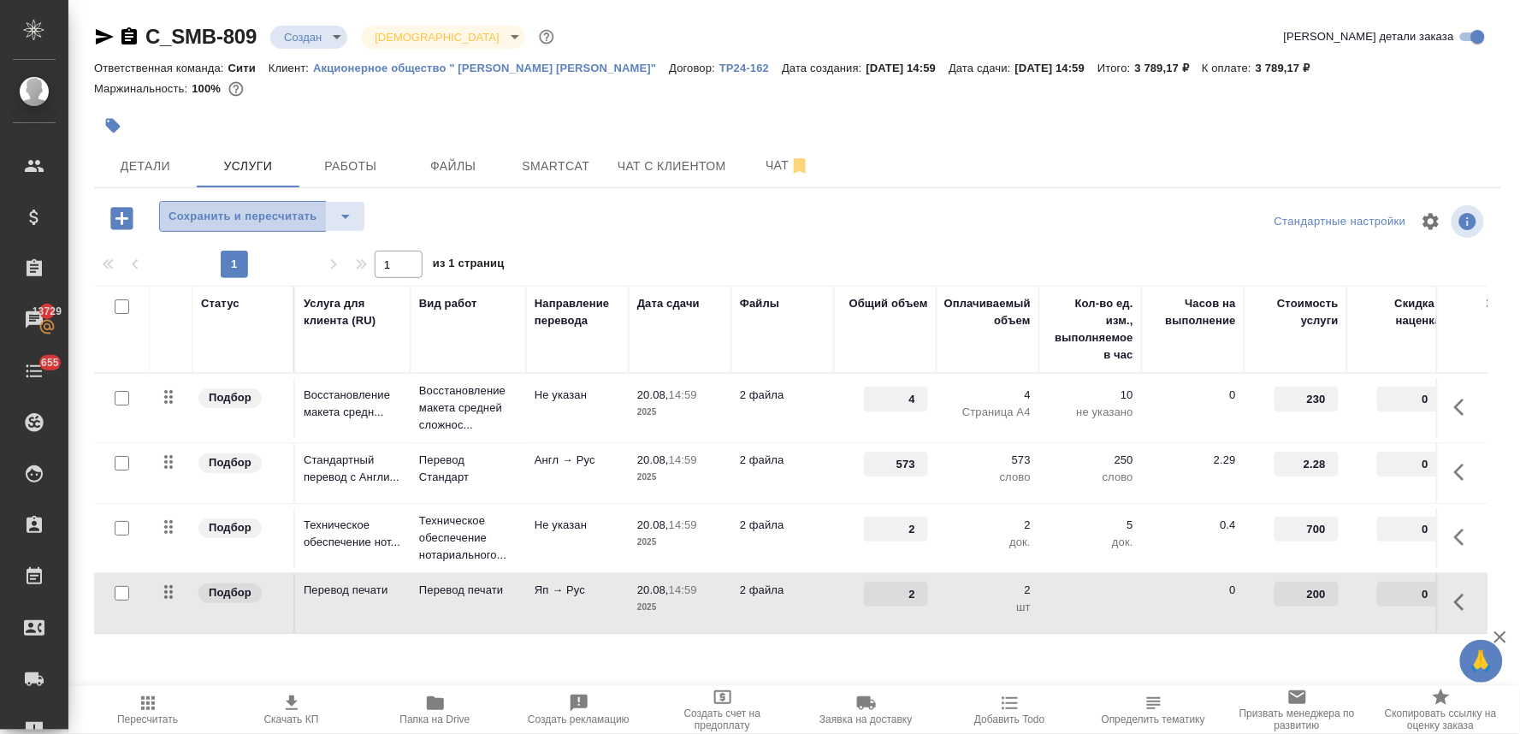
click at [282, 228] on button "Сохранить и пересчитать" at bounding box center [243, 216] width 168 height 31
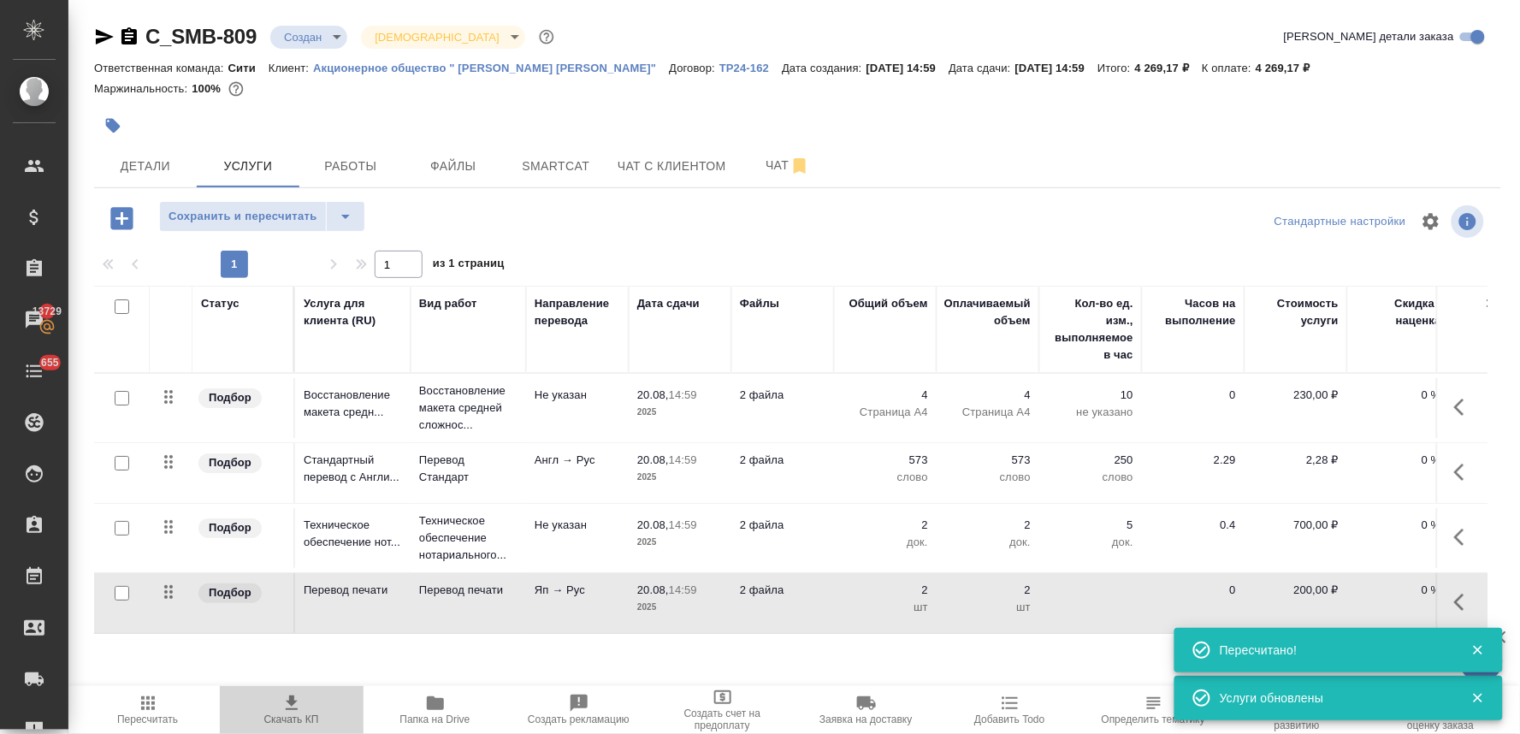
click at [299, 717] on span "Скачать КП" at bounding box center [291, 719] width 55 height 12
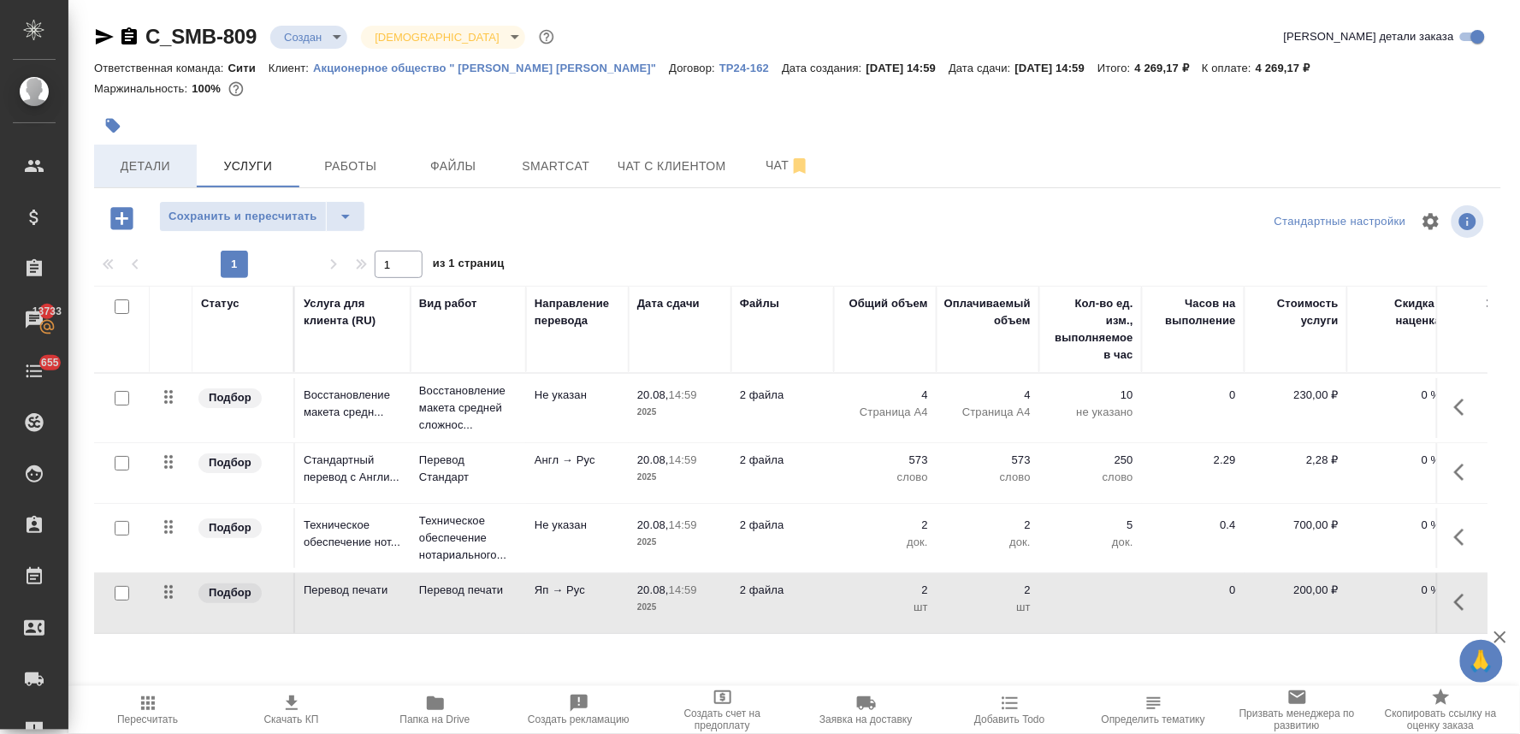
click at [156, 146] on button "Детали" at bounding box center [145, 166] width 103 height 43
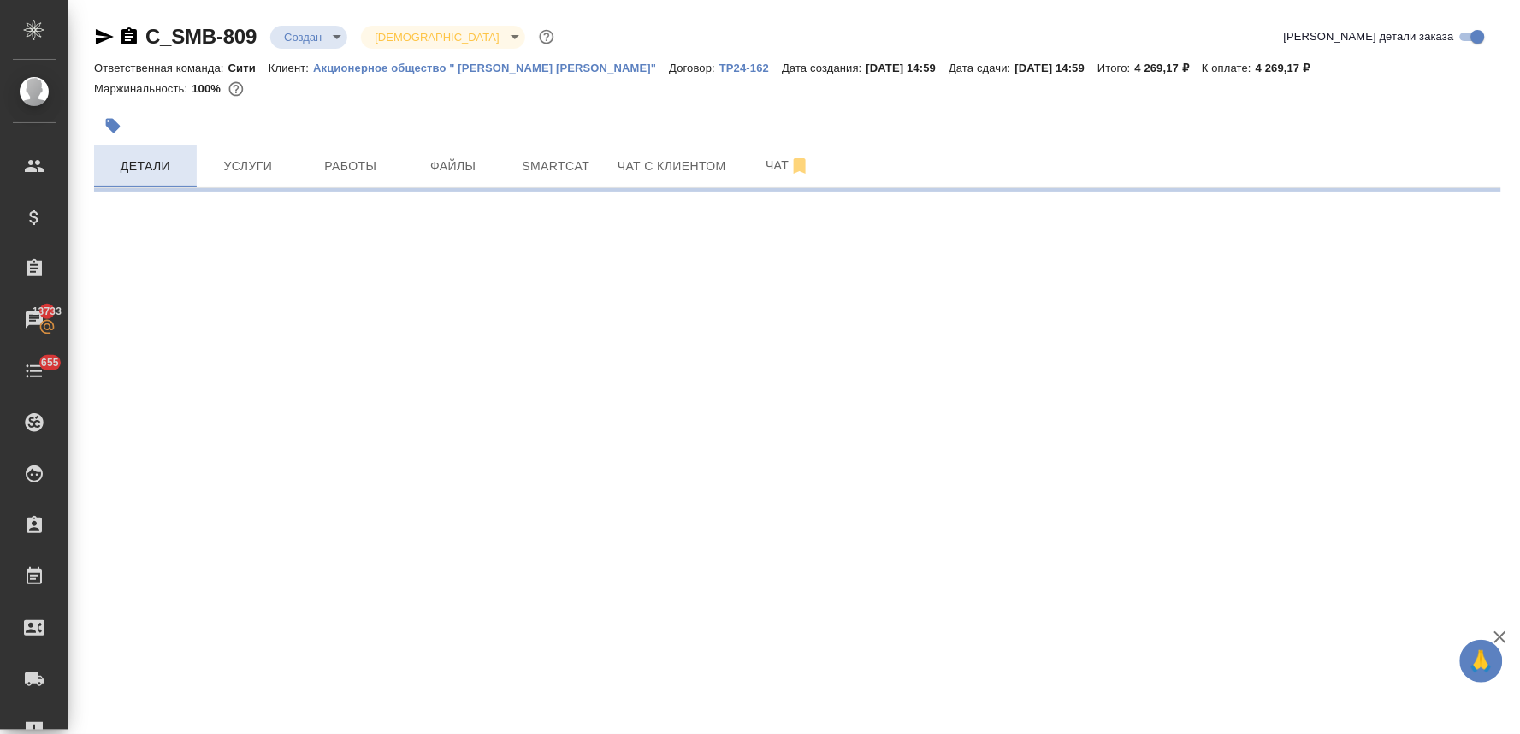
select select "RU"
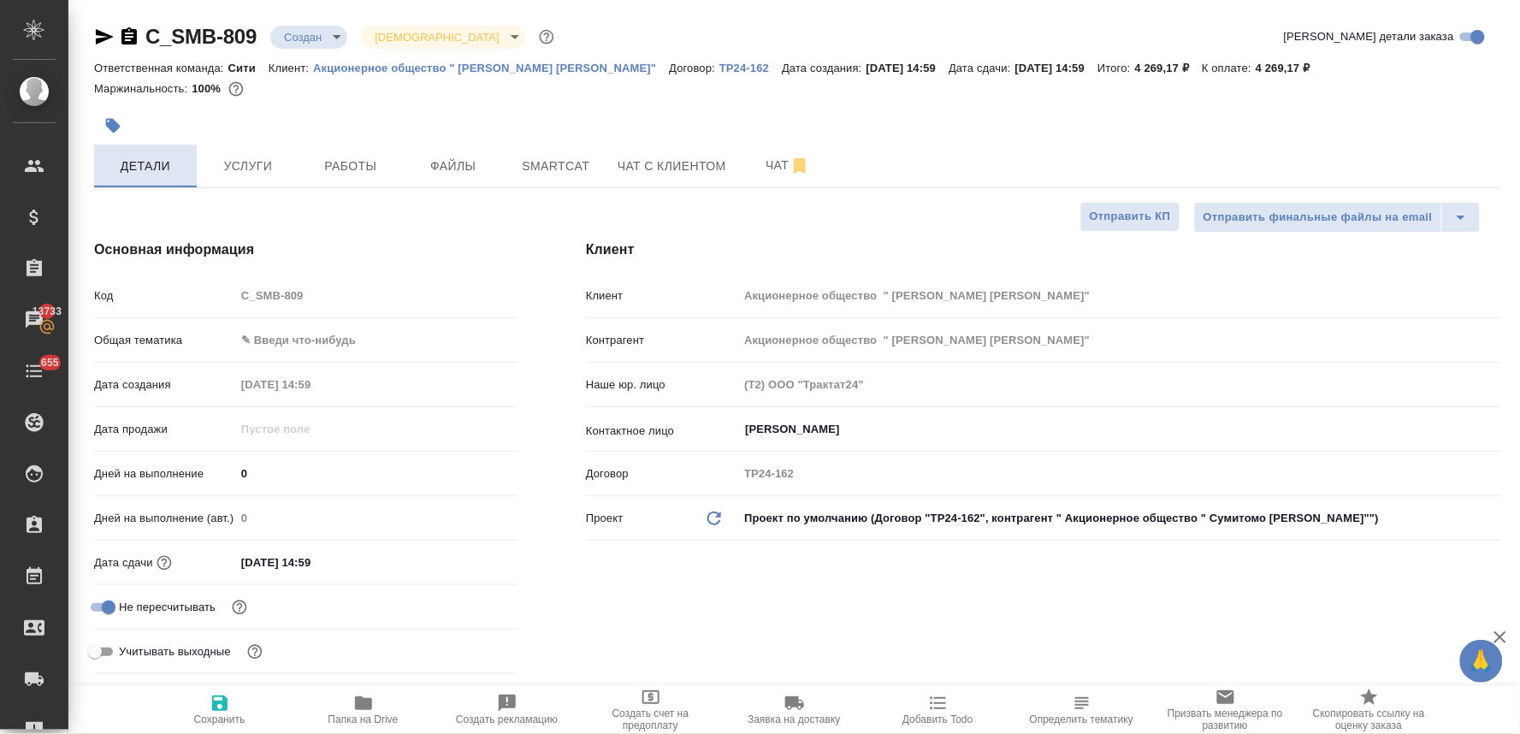
type textarea "x"
click at [310, 344] on body "🙏 .cls-1 fill:#fff; AWATERA Lyamina Nadezhda Клиенты Спецификации Заказы 13733 …" at bounding box center [760, 367] width 1520 height 734
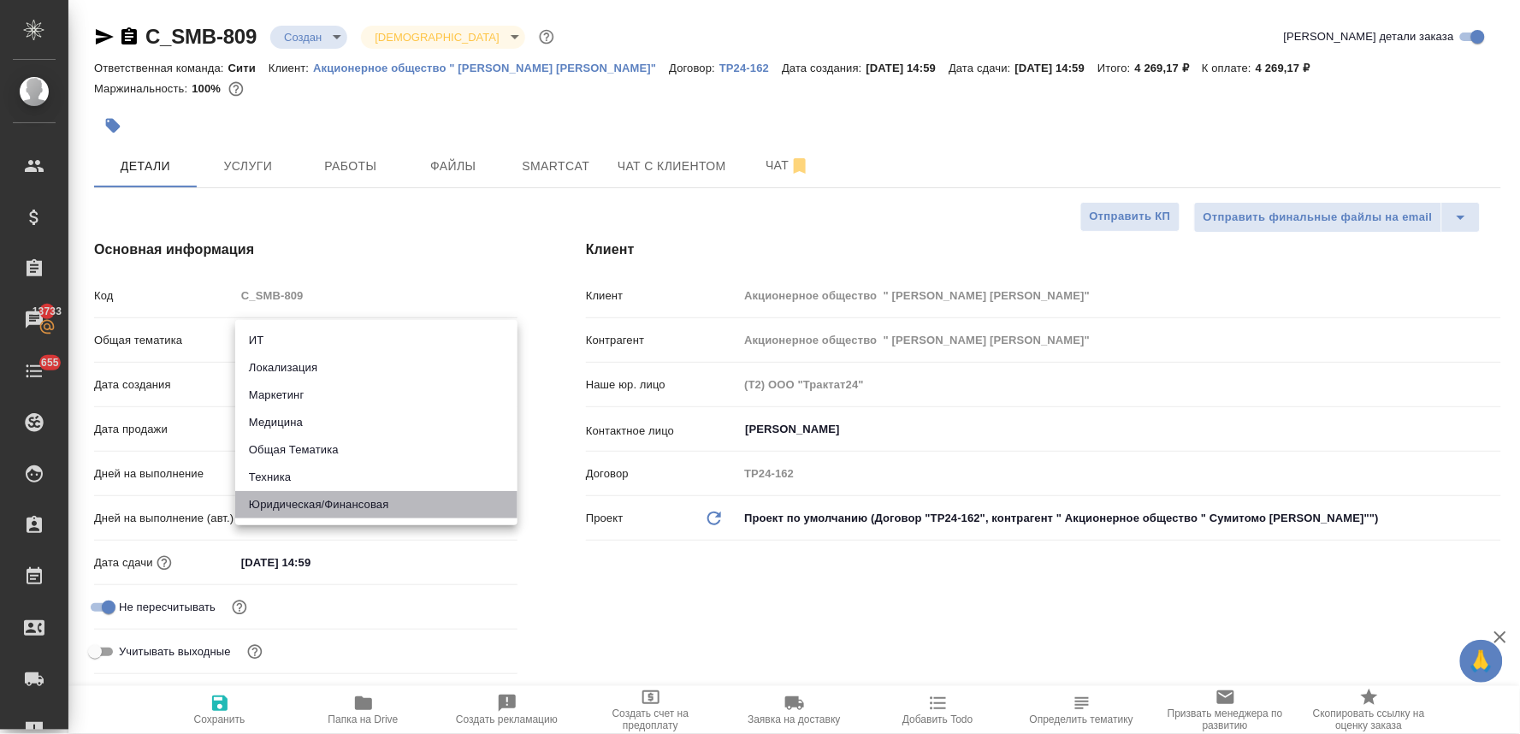
click at [338, 505] on li "Юридическая/Финансовая" at bounding box center [376, 504] width 282 height 27
type input "yr-fn"
type textarea "x"
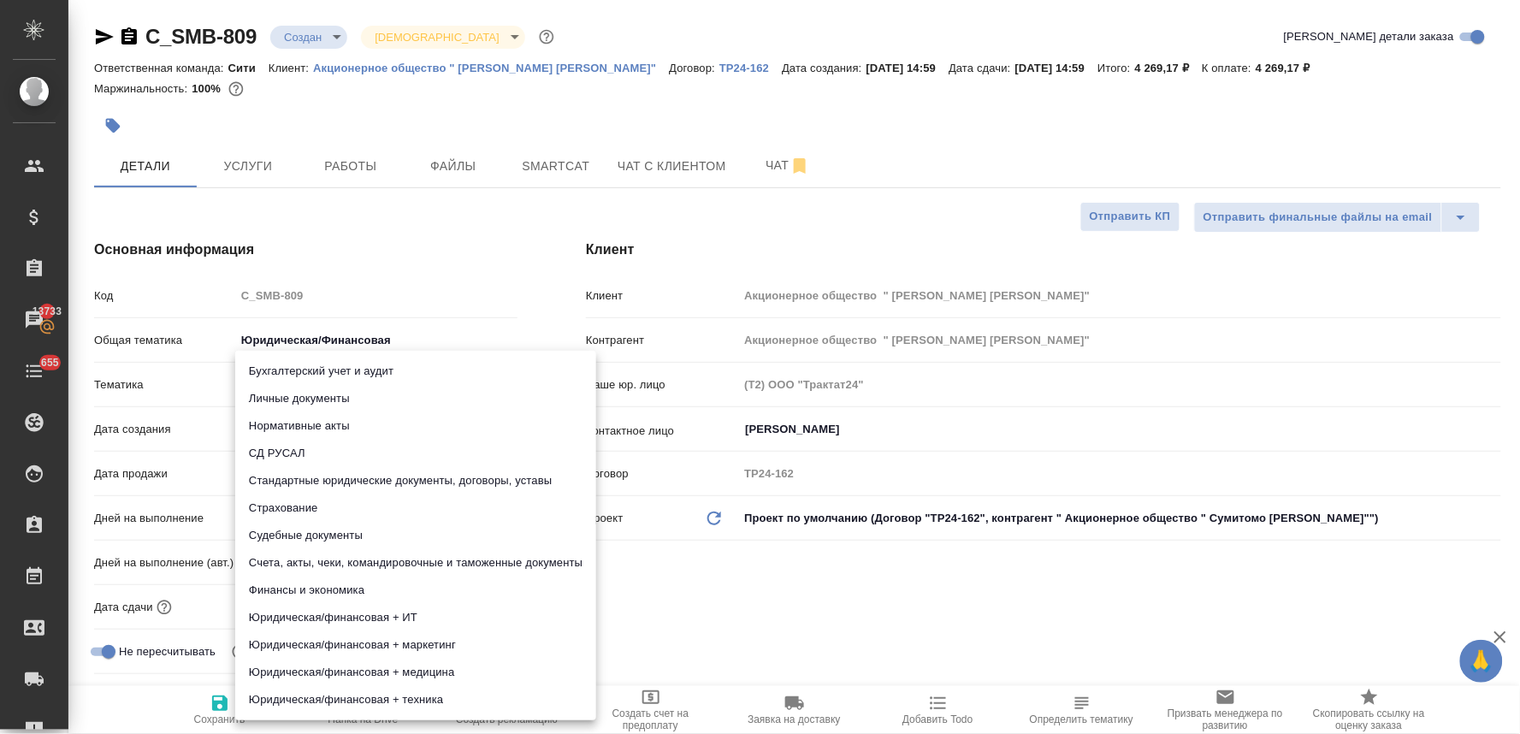
click at [313, 379] on body "🙏 .cls-1 fill:#fff; AWATERA Lyamina Nadezhda Клиенты Спецификации Заказы 13733 …" at bounding box center [760, 367] width 1520 height 734
click at [320, 391] on li "Личные документы" at bounding box center [415, 398] width 361 height 27
type textarea "x"
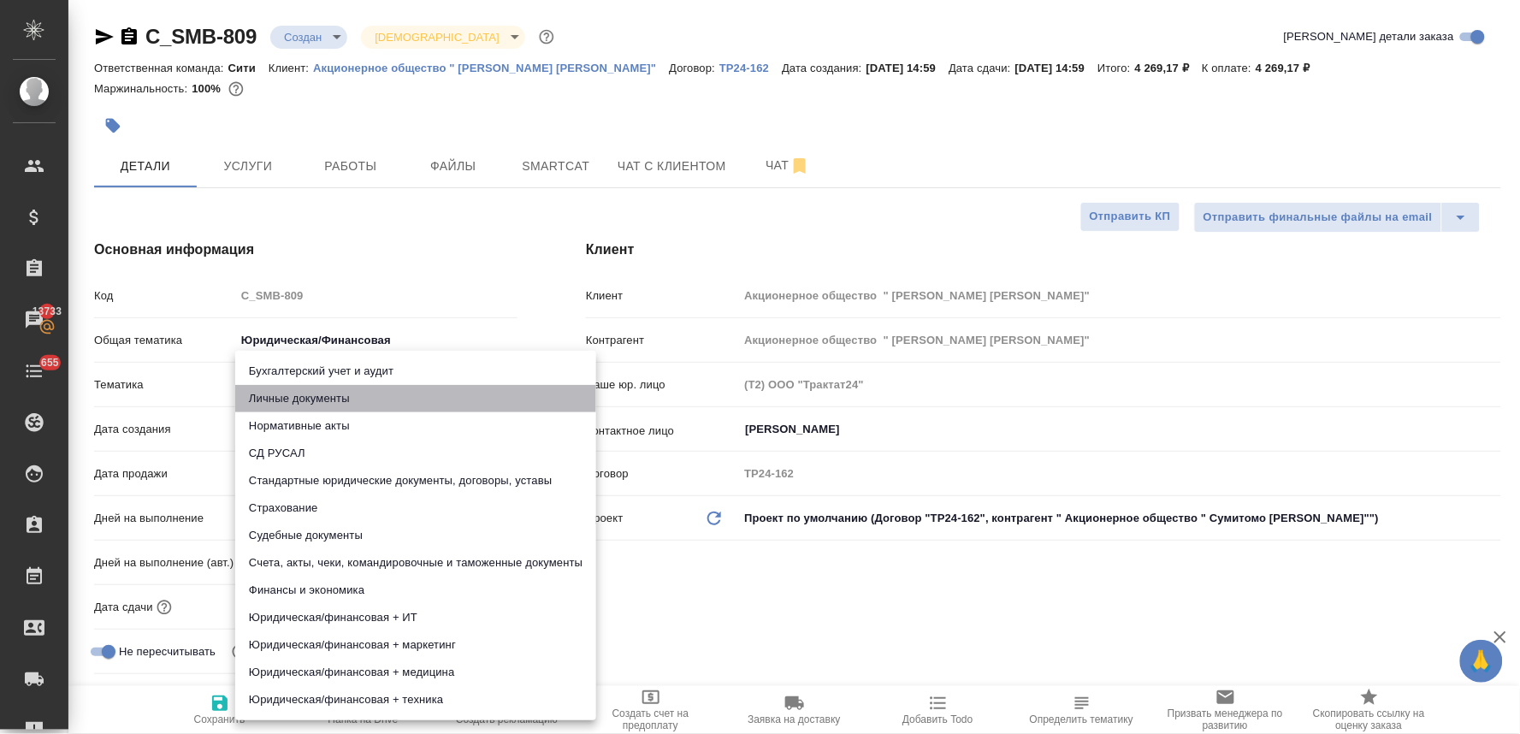
type input "5a8b8b956a9677013d343cfe"
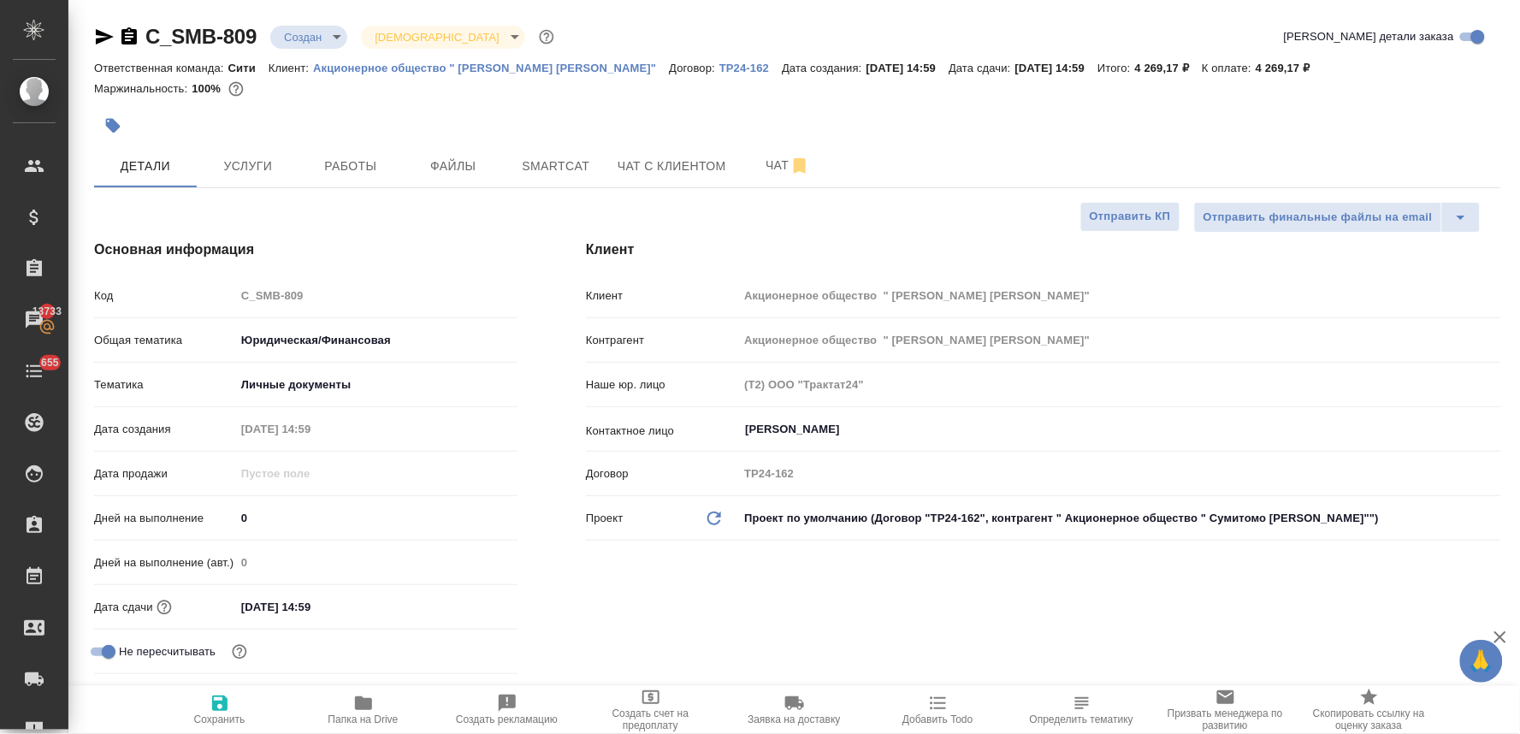
click at [839, 630] on div "Бухгалтерский учет и аудит Личные документы Нормативные акты СД РУСАЛ Стандартн…" at bounding box center [760, 367] width 1520 height 734
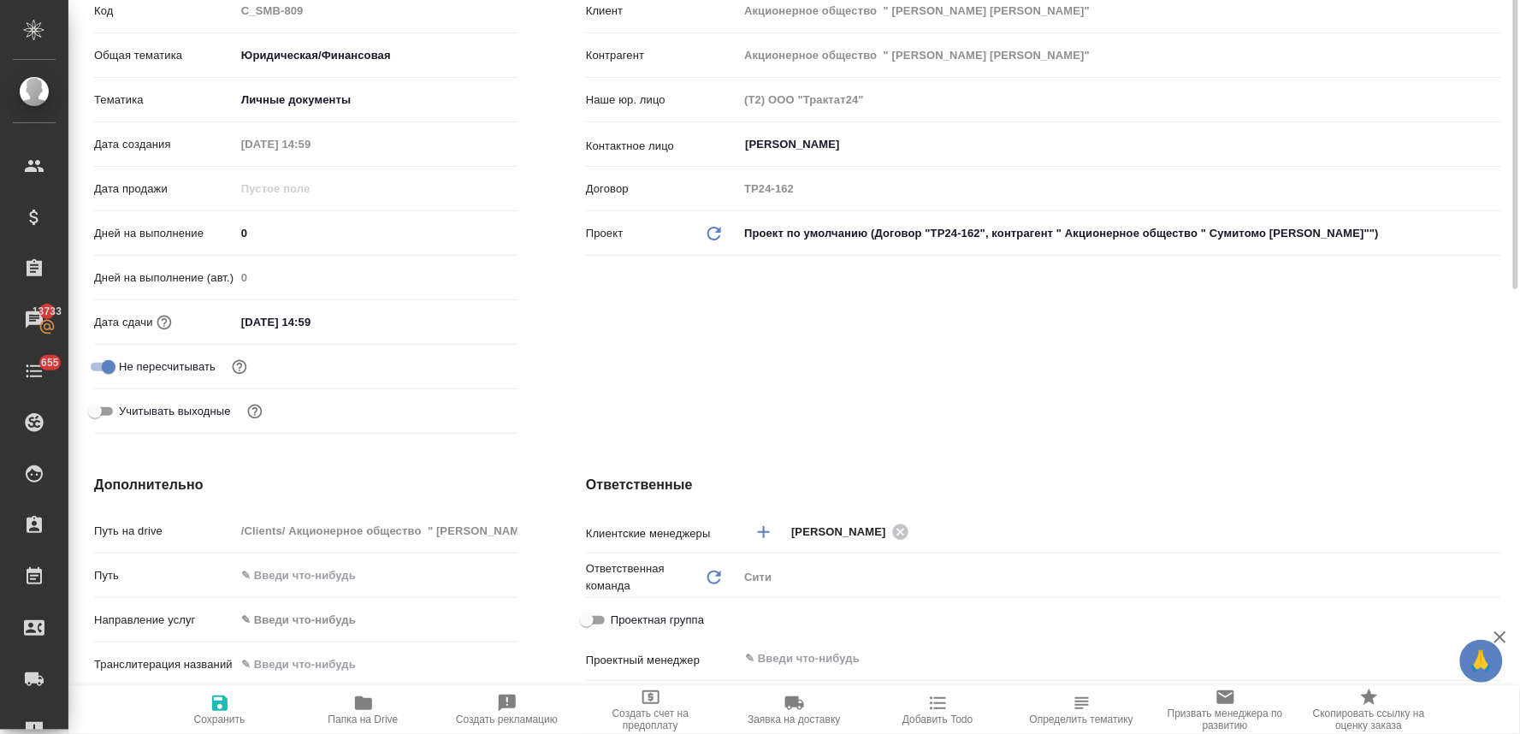
scroll to position [475, 0]
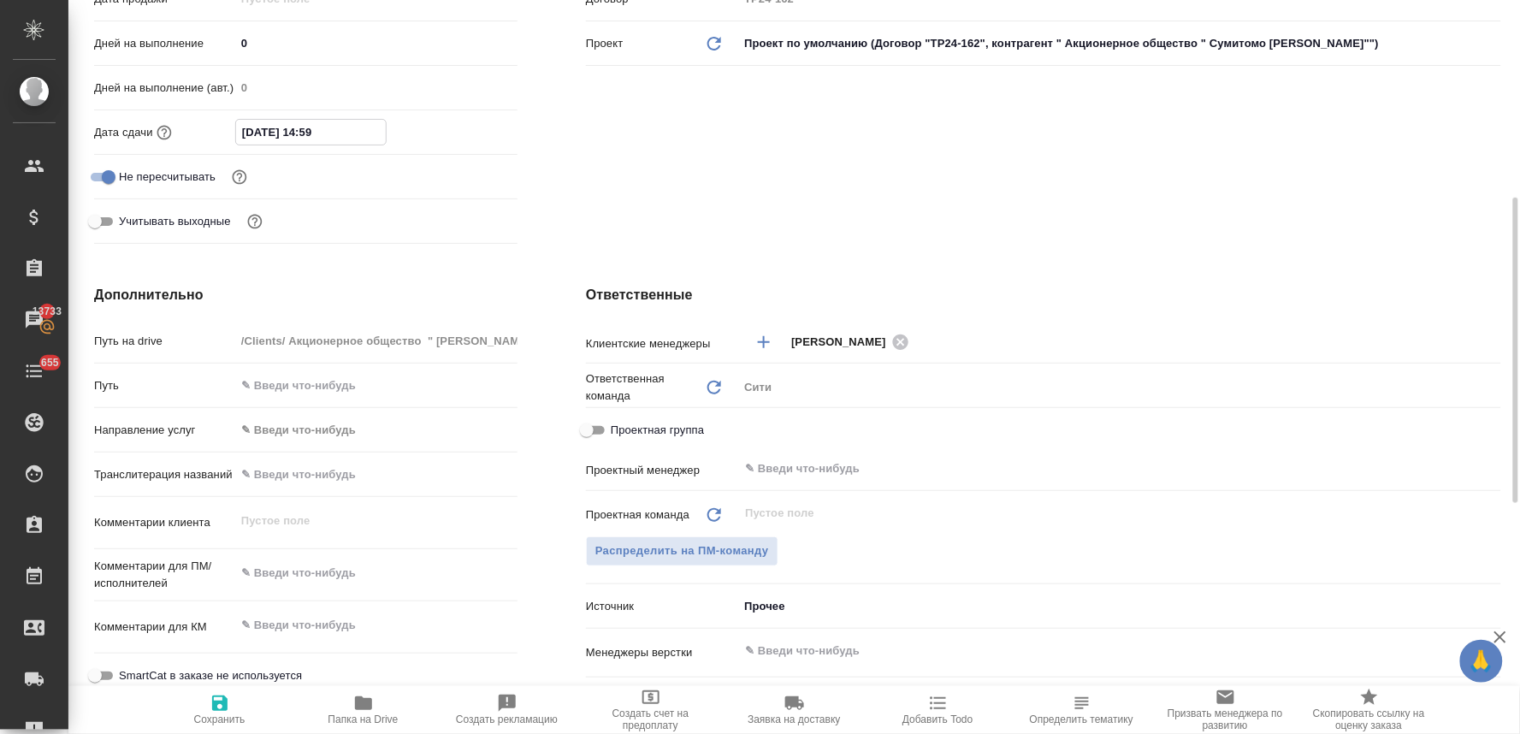
click at [334, 133] on input "20.08.2025 14:59" at bounding box center [311, 132] width 150 height 25
click at [466, 130] on icon "button" at bounding box center [468, 131] width 21 height 21
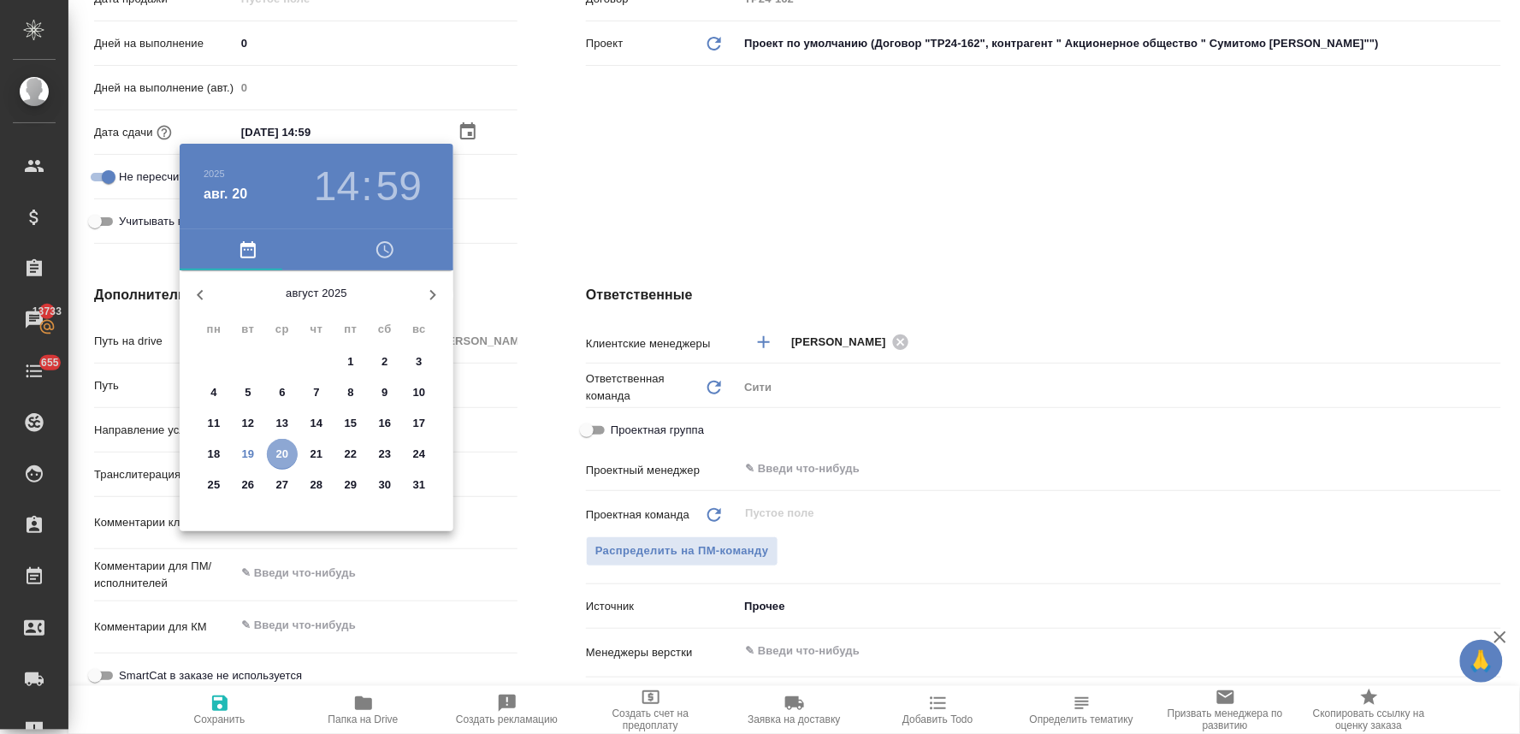
click at [283, 455] on p "20" at bounding box center [282, 454] width 13 height 17
type textarea "x"
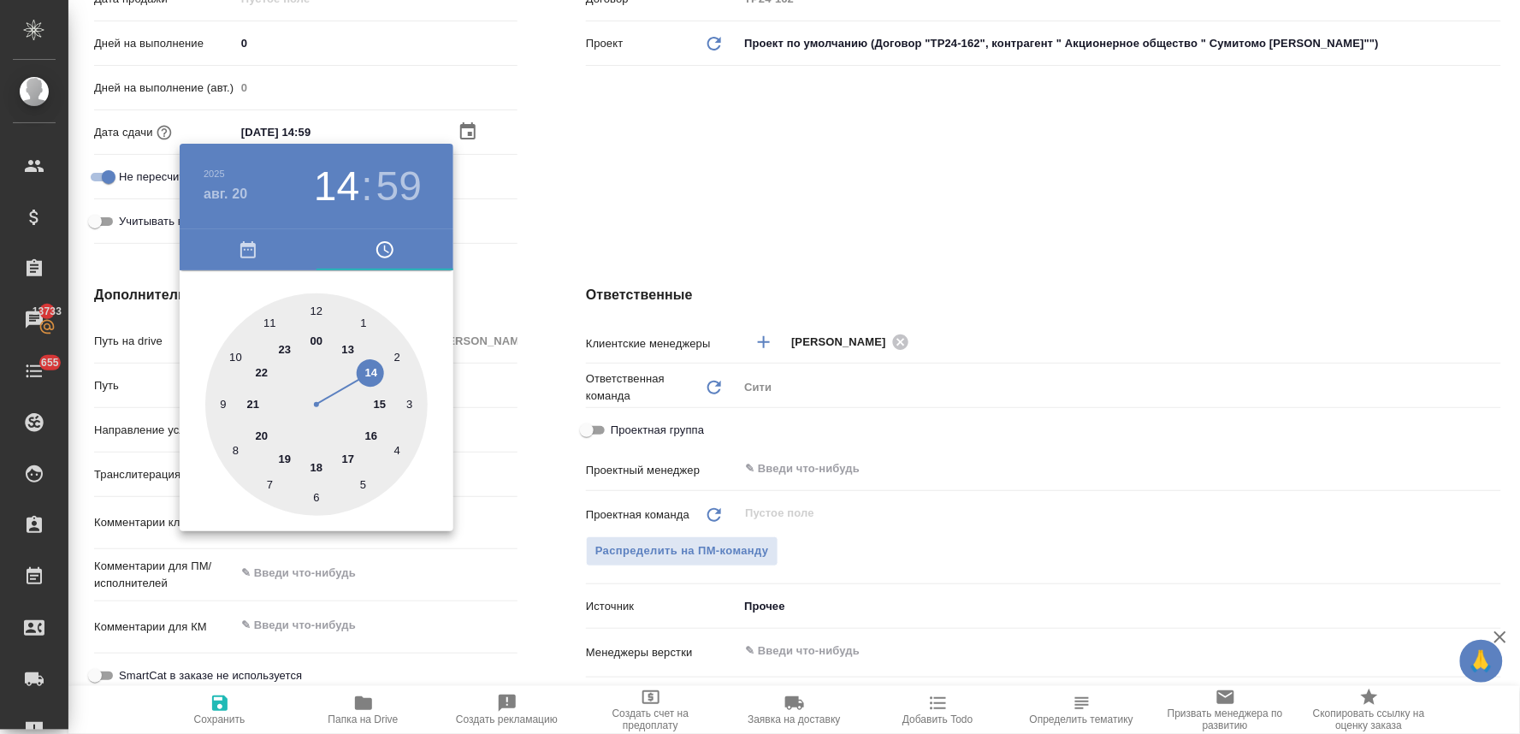
click at [375, 364] on div at bounding box center [316, 404] width 222 height 222
type textarea "x"
click at [317, 308] on div at bounding box center [316, 404] width 222 height 222
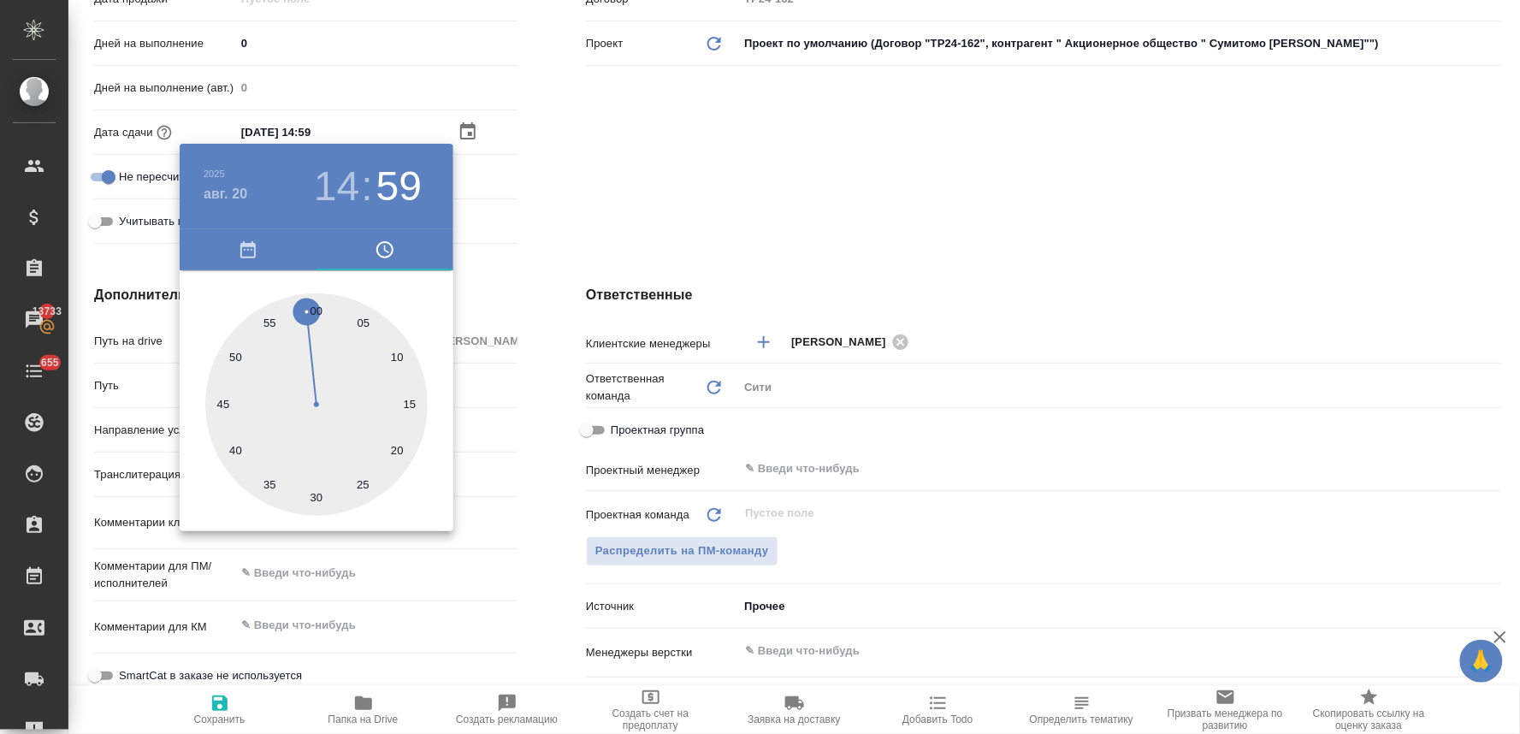
type input "20.08.2025 14:00"
type textarea "x"
click at [605, 199] on div at bounding box center [760, 367] width 1520 height 734
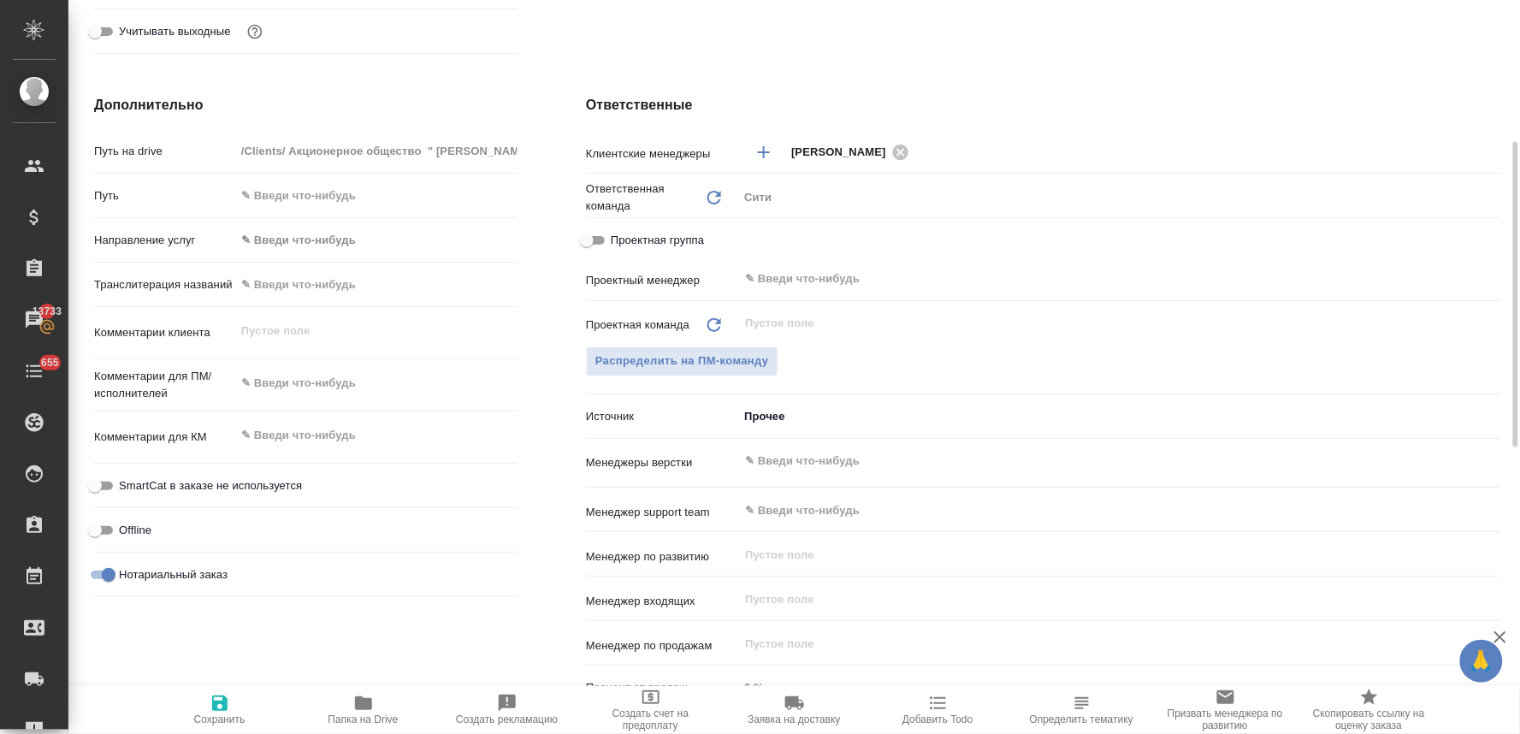
scroll to position [760, 0]
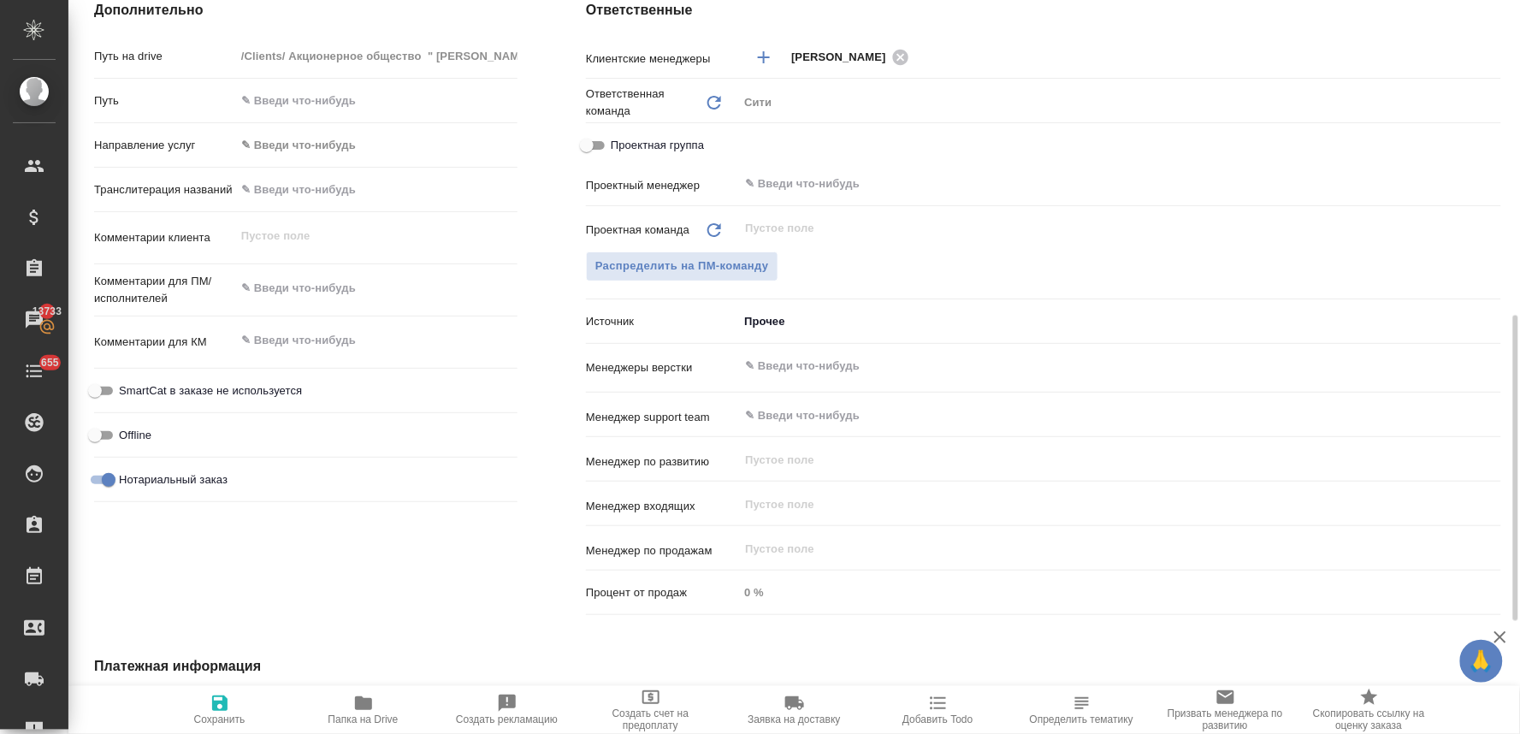
type textarea "x"
click at [296, 280] on textarea at bounding box center [376, 288] width 282 height 29
type textarea "но"
type textarea "x"
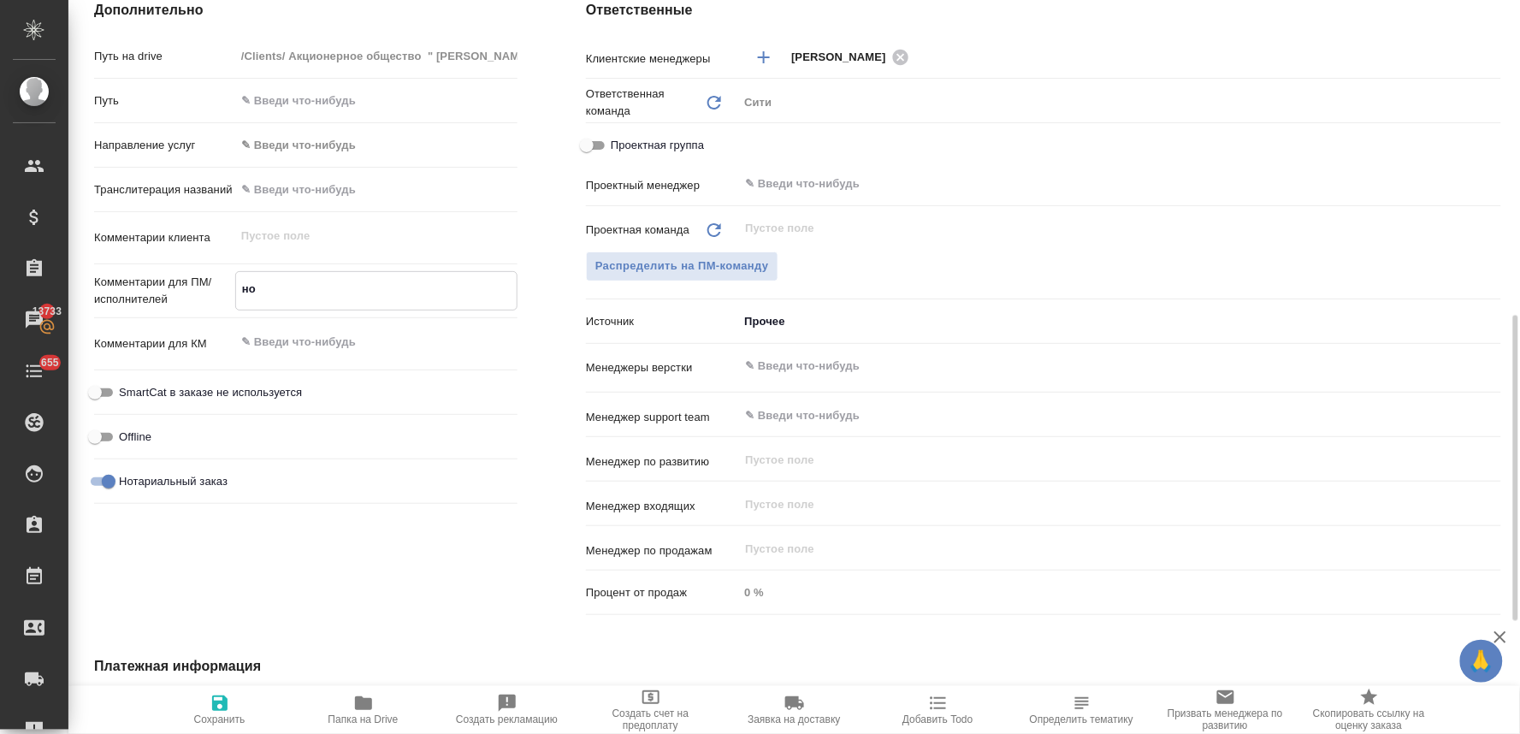
type textarea "x"
type textarea "нот"
type textarea "x"
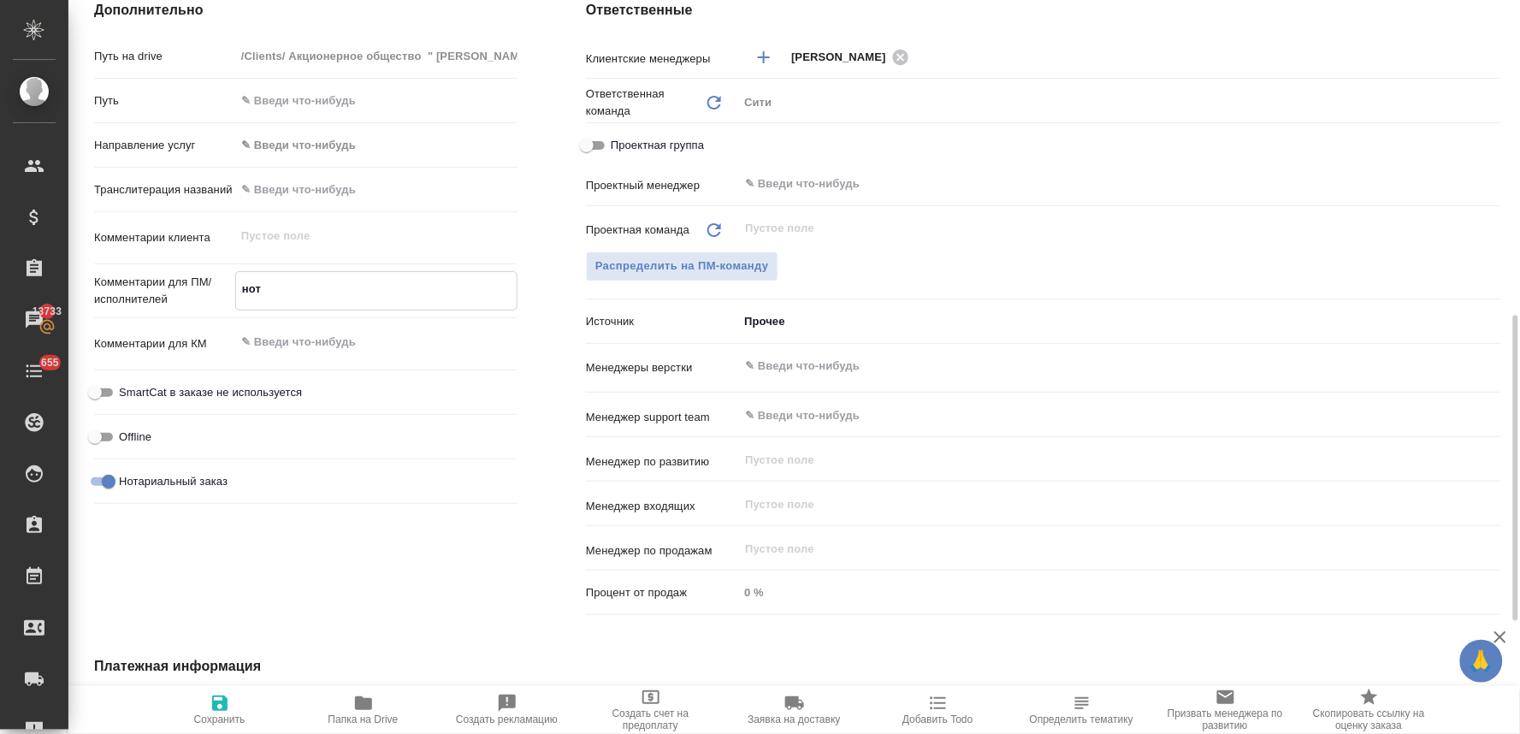
type textarea "нот"
type textarea "x"
click at [215, 724] on span "Сохранить" at bounding box center [219, 719] width 51 height 12
type textarea "x"
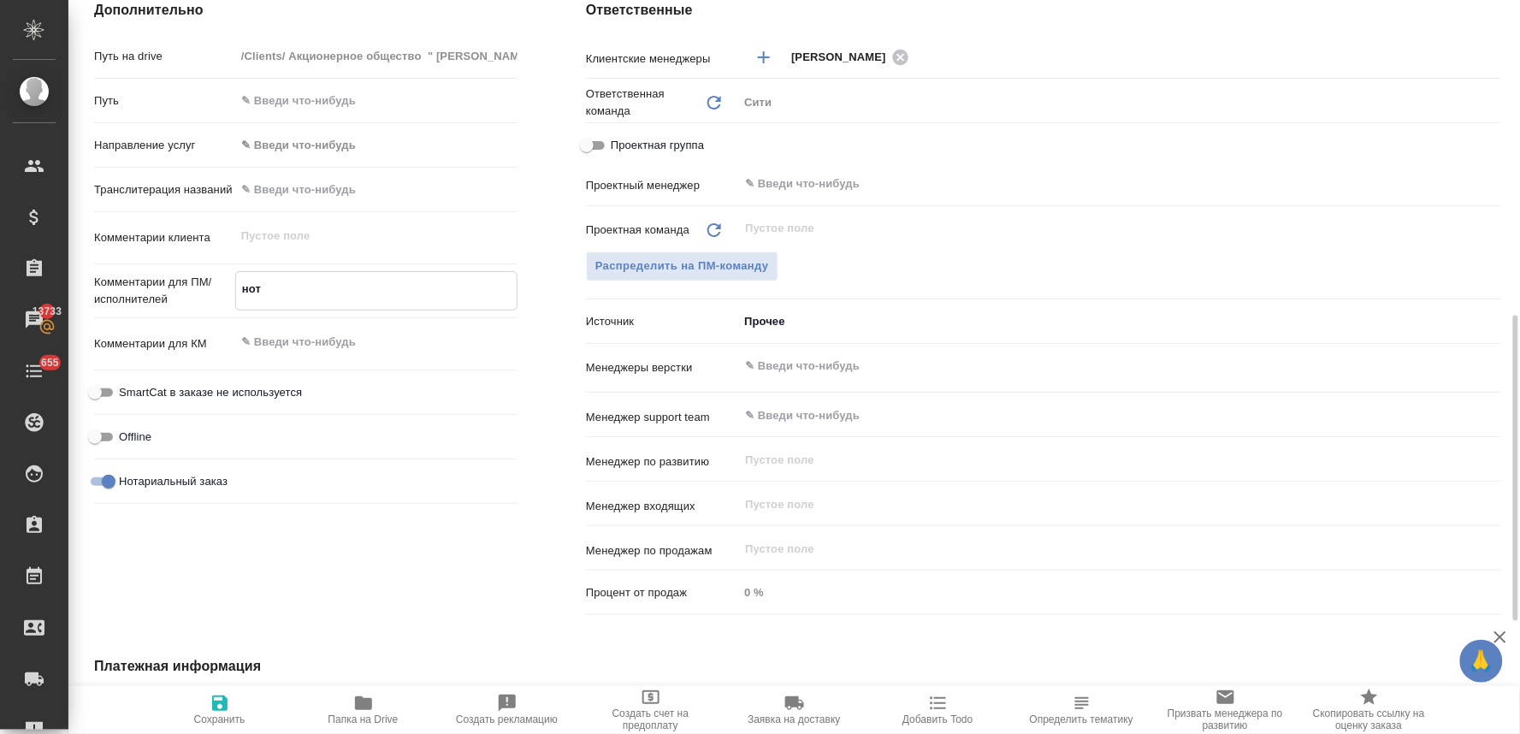
type textarea "x"
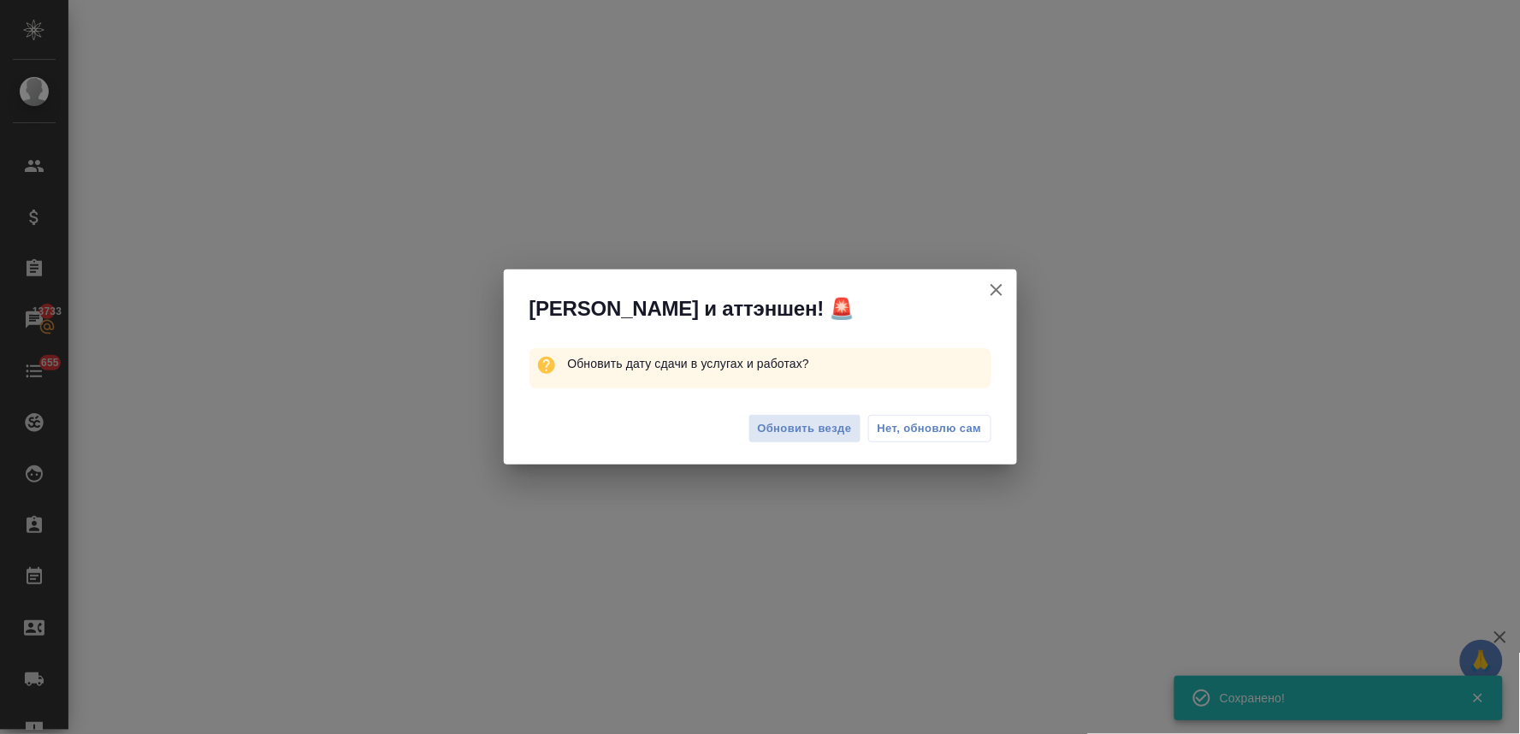
select select "RU"
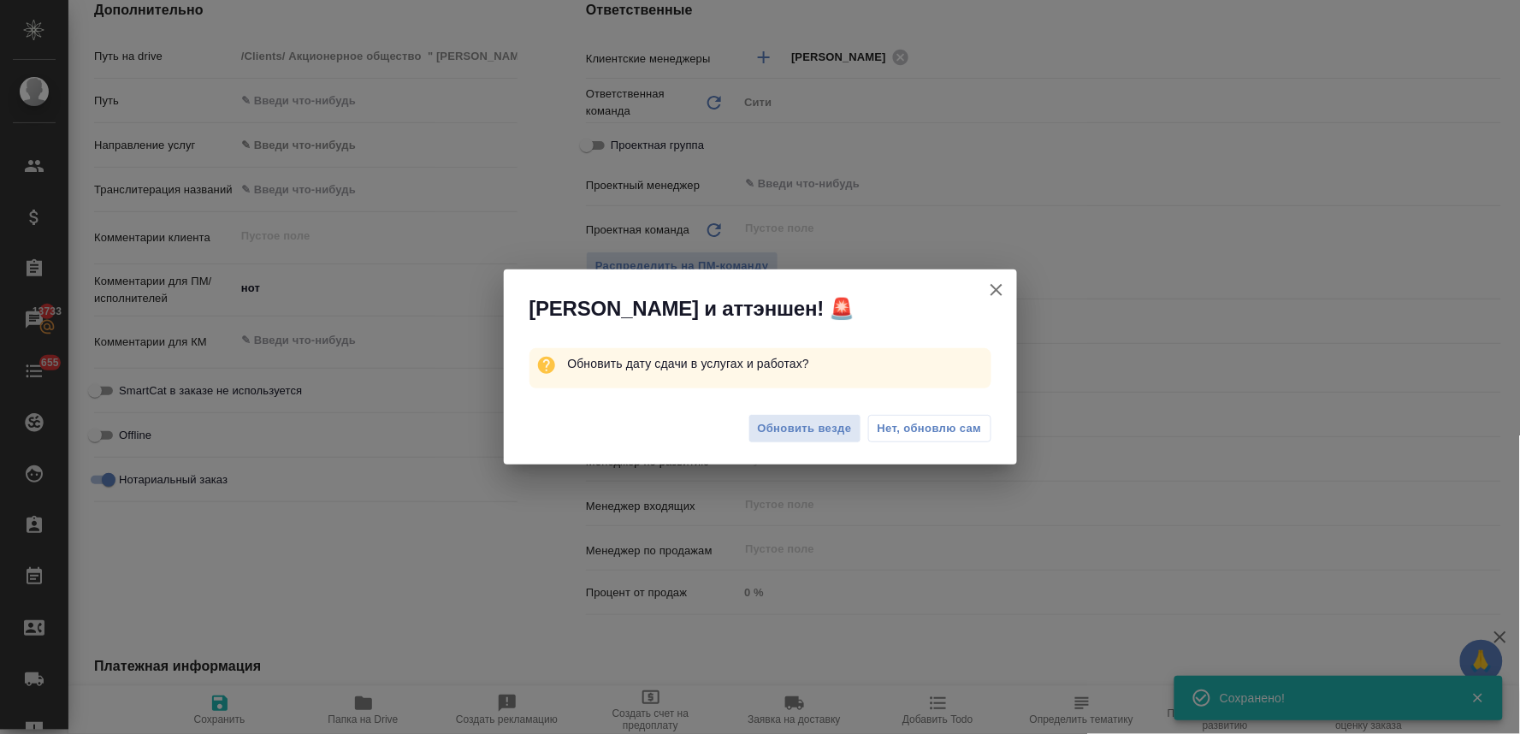
type textarea "x"
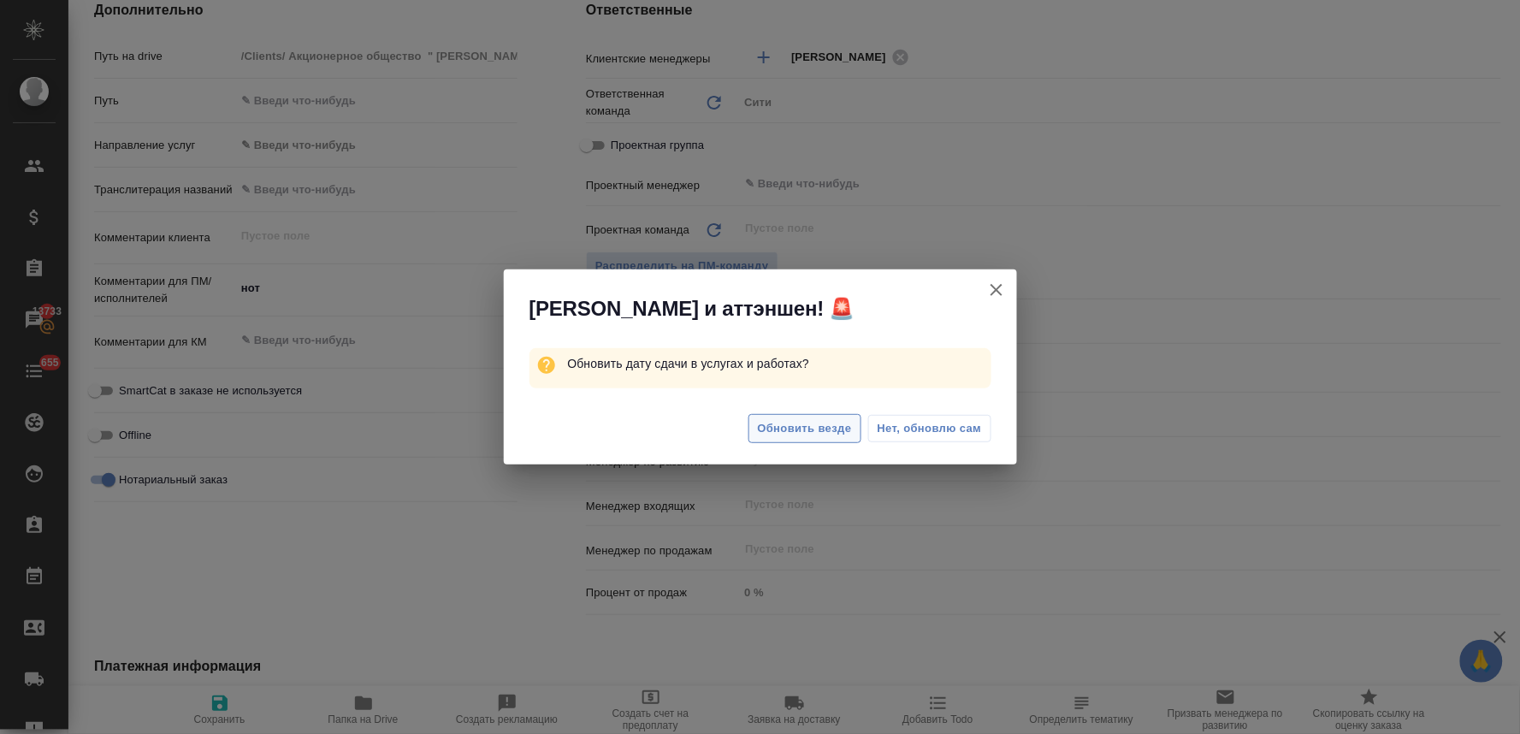
click at [811, 426] on span "Обновить везде" at bounding box center [805, 429] width 94 height 20
type textarea "x"
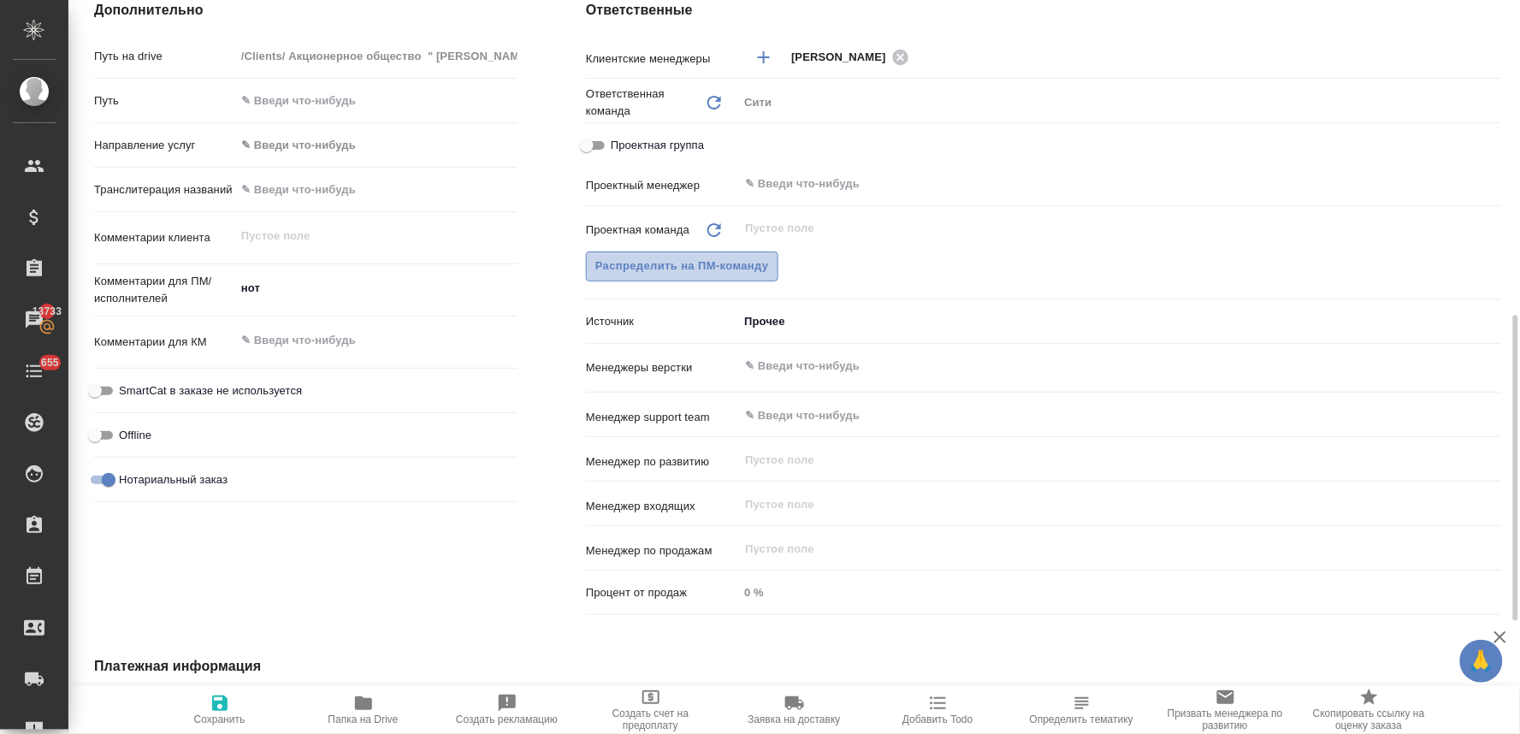
click at [710, 270] on span "Распределить на ПМ-команду" at bounding box center [682, 267] width 174 height 20
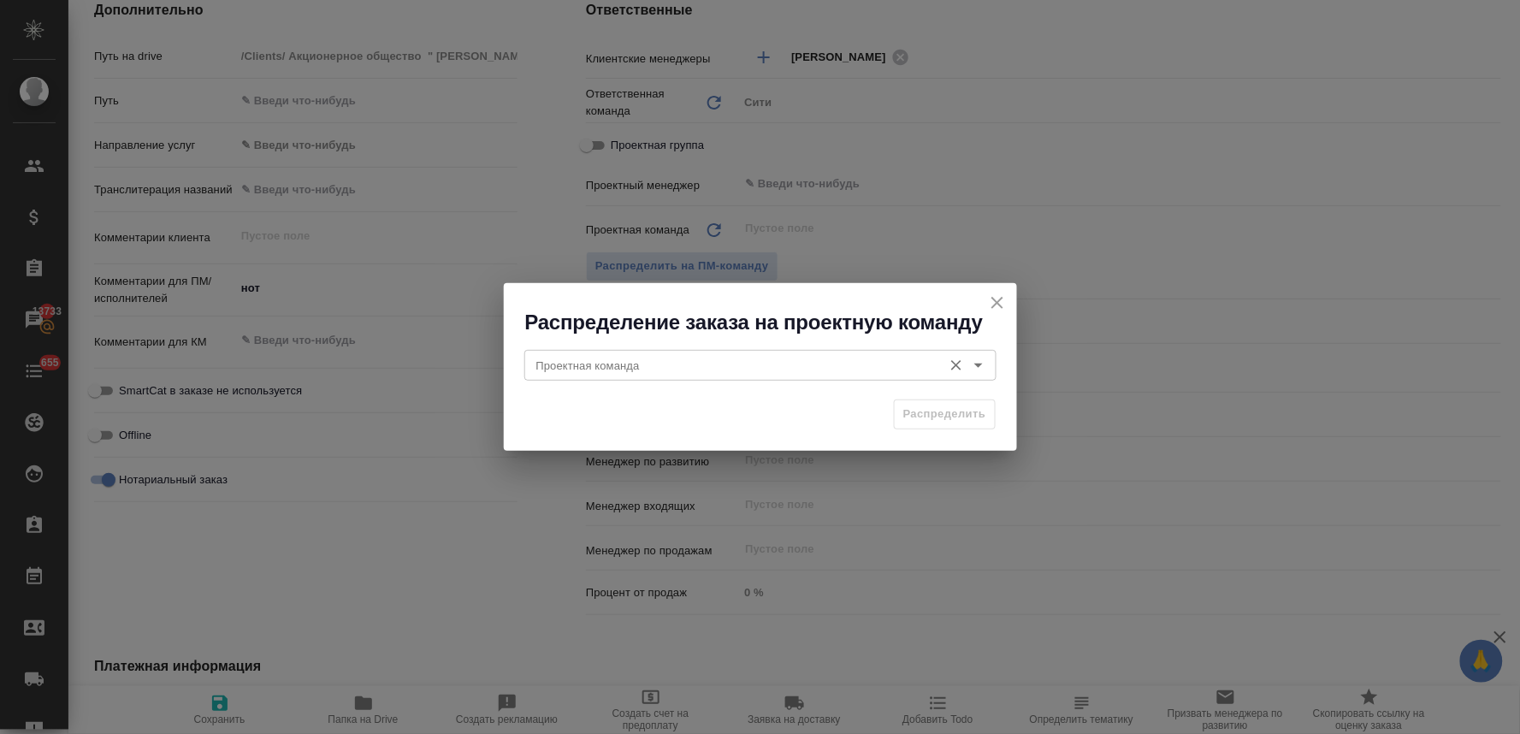
click at [749, 374] on input "Проектная команда" at bounding box center [731, 365] width 405 height 21
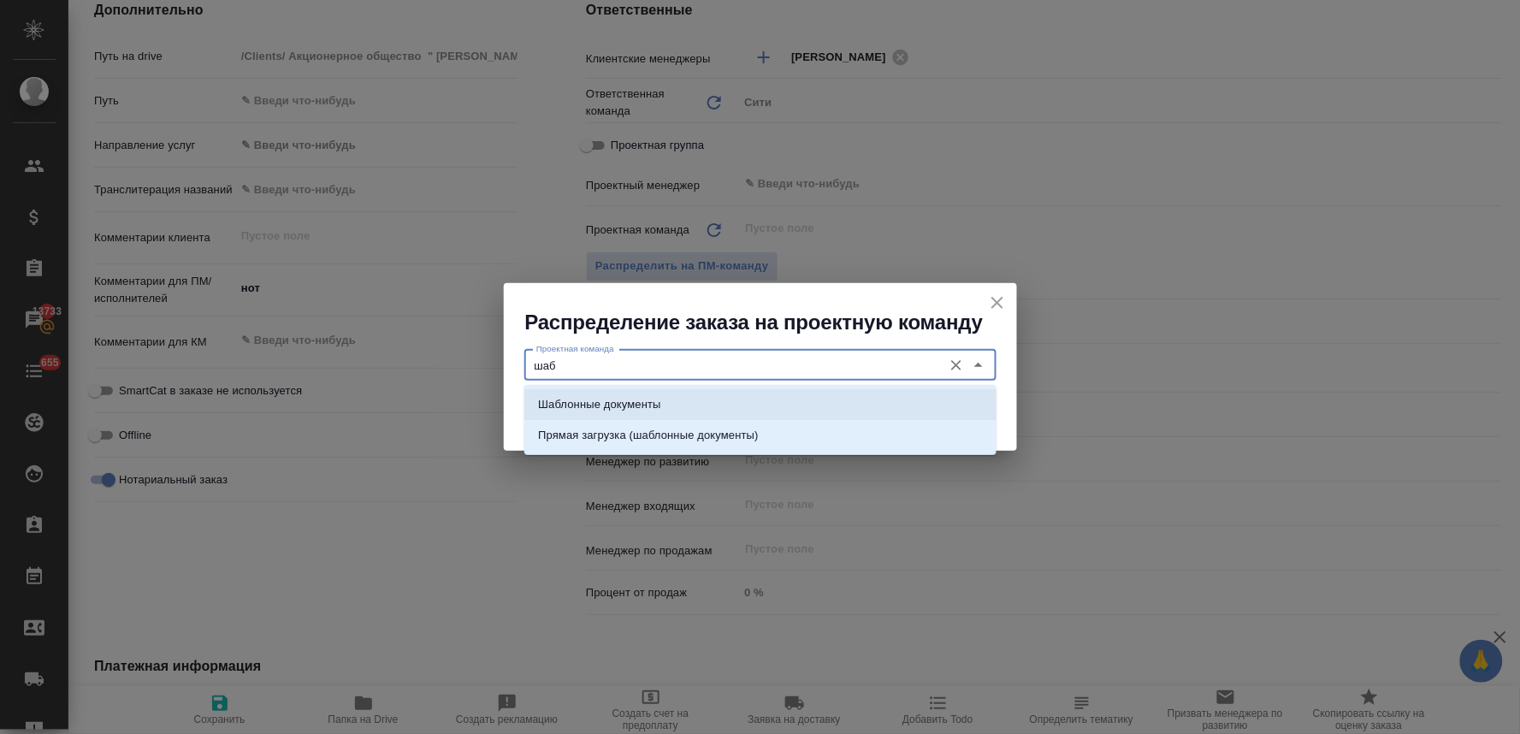
click at [755, 409] on li "Шаблонные документы" at bounding box center [760, 404] width 472 height 31
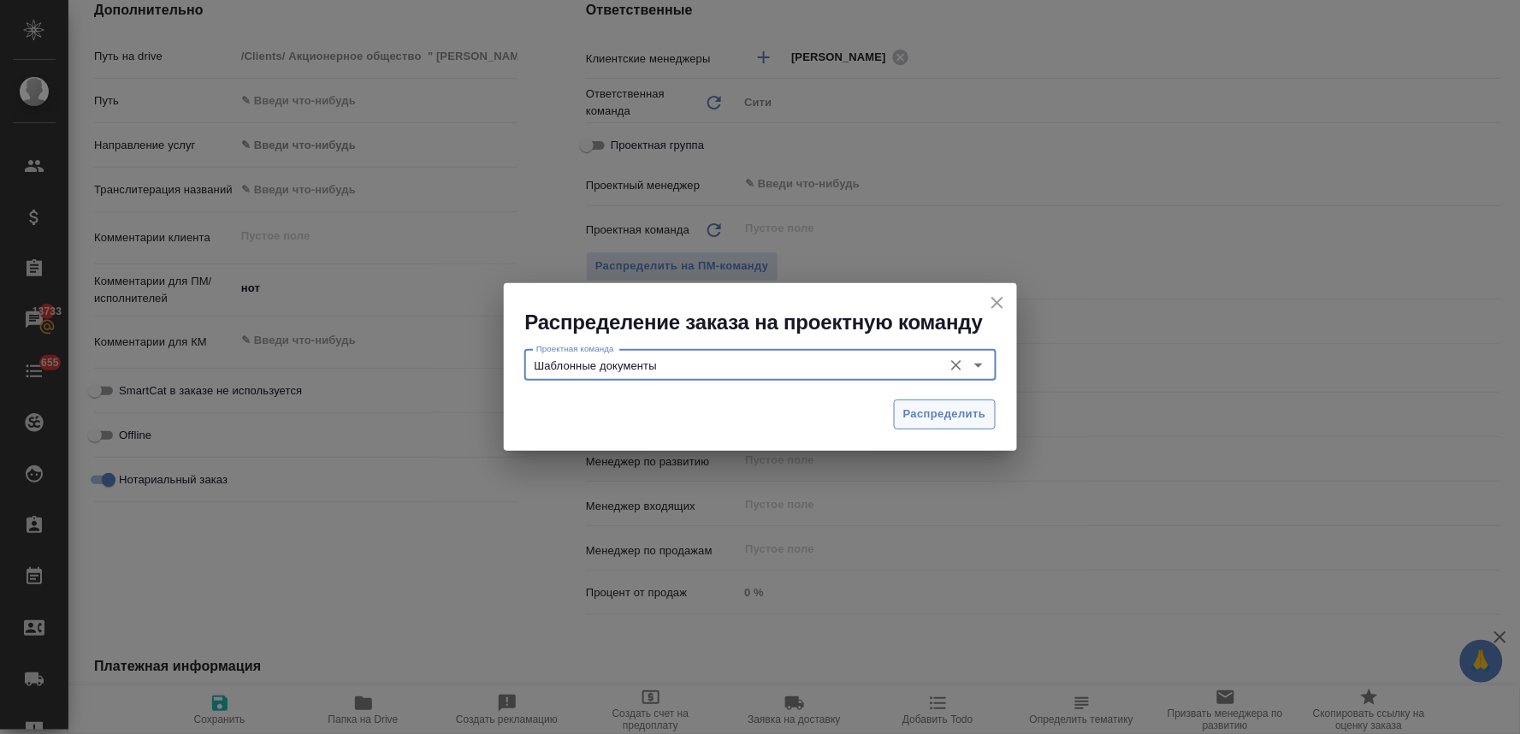
type input "Шаблонные документы"
click at [925, 417] on span "Распределить" at bounding box center [944, 415] width 83 height 20
type textarea "x"
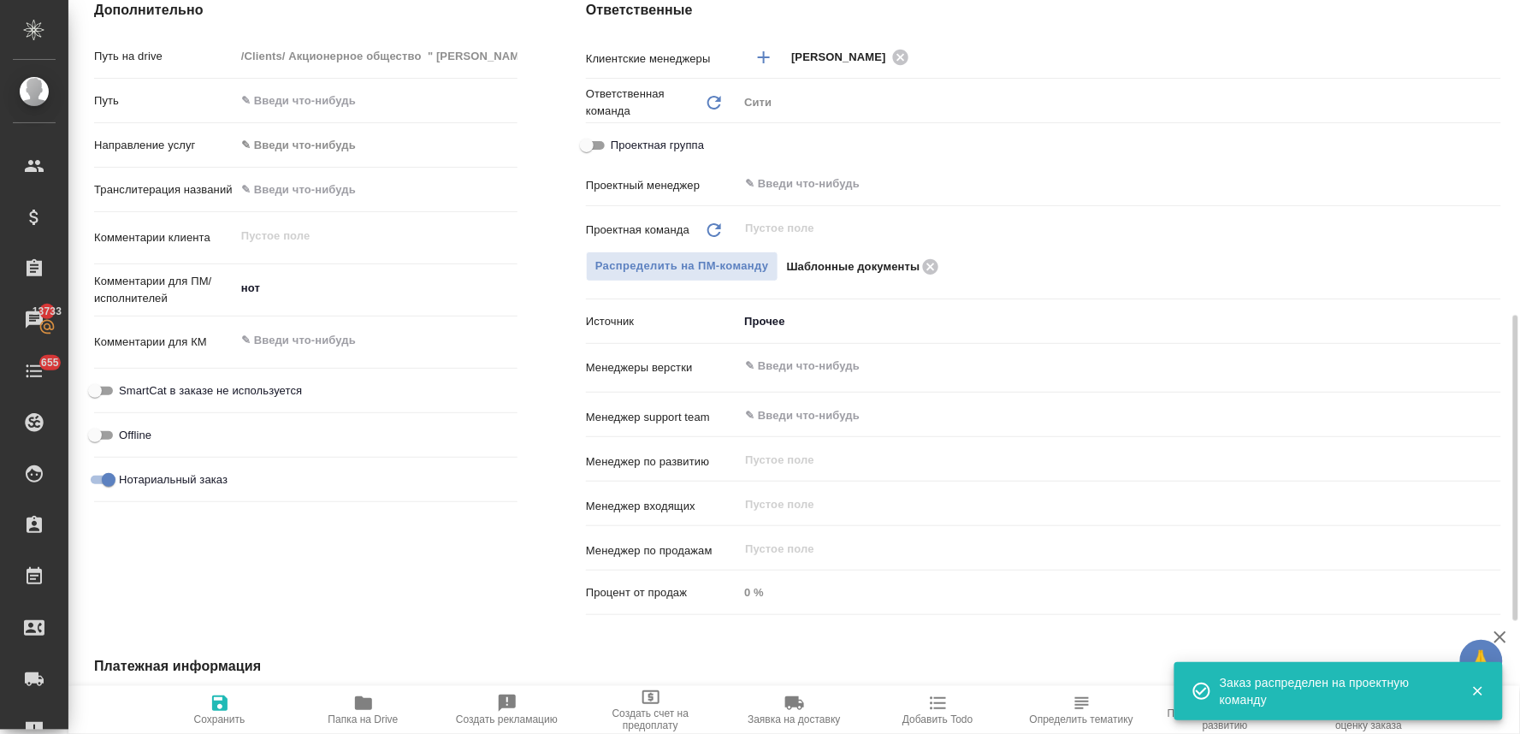
click at [210, 715] on span "Сохранить" at bounding box center [219, 719] width 51 height 12
type textarea "x"
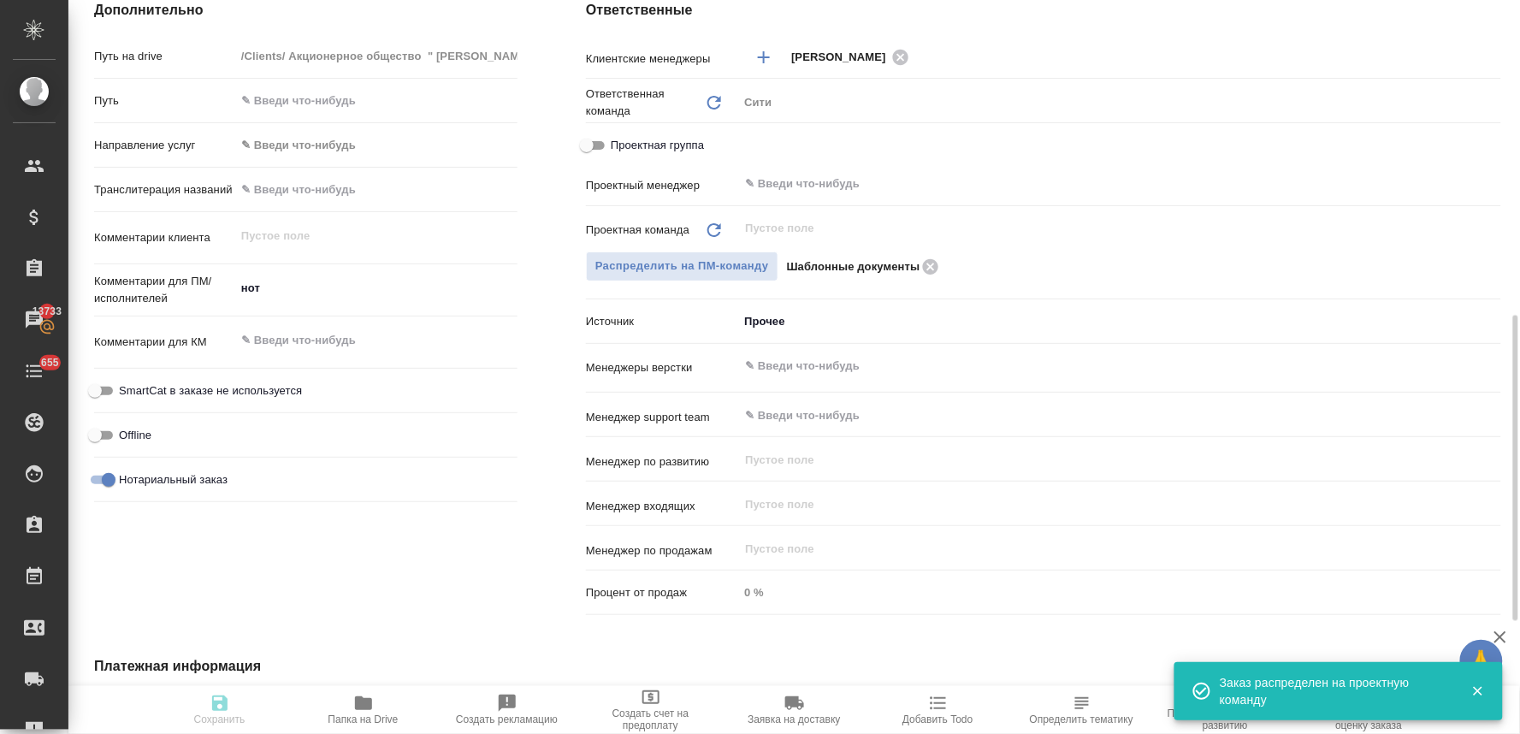
type textarea "x"
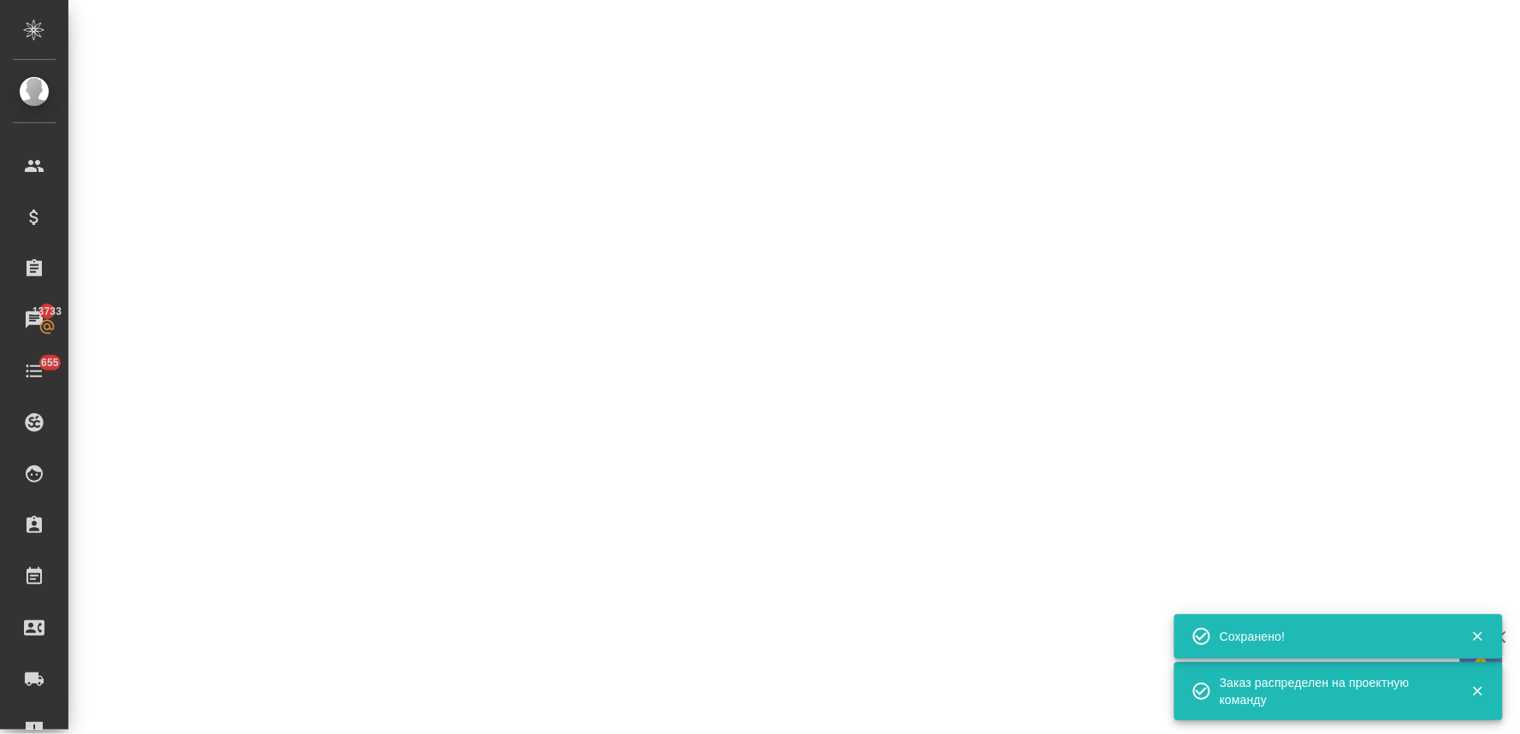
select select "RU"
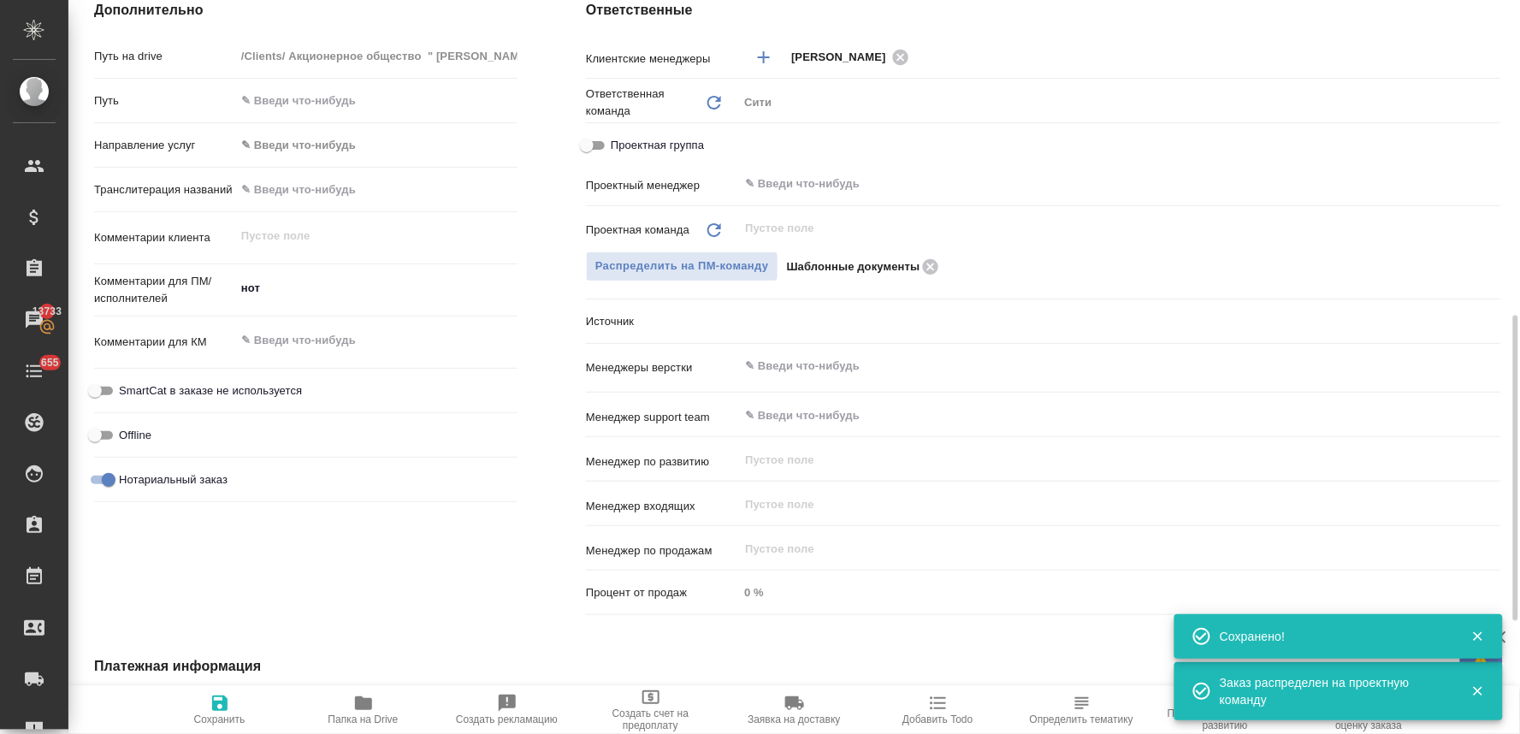
type textarea "x"
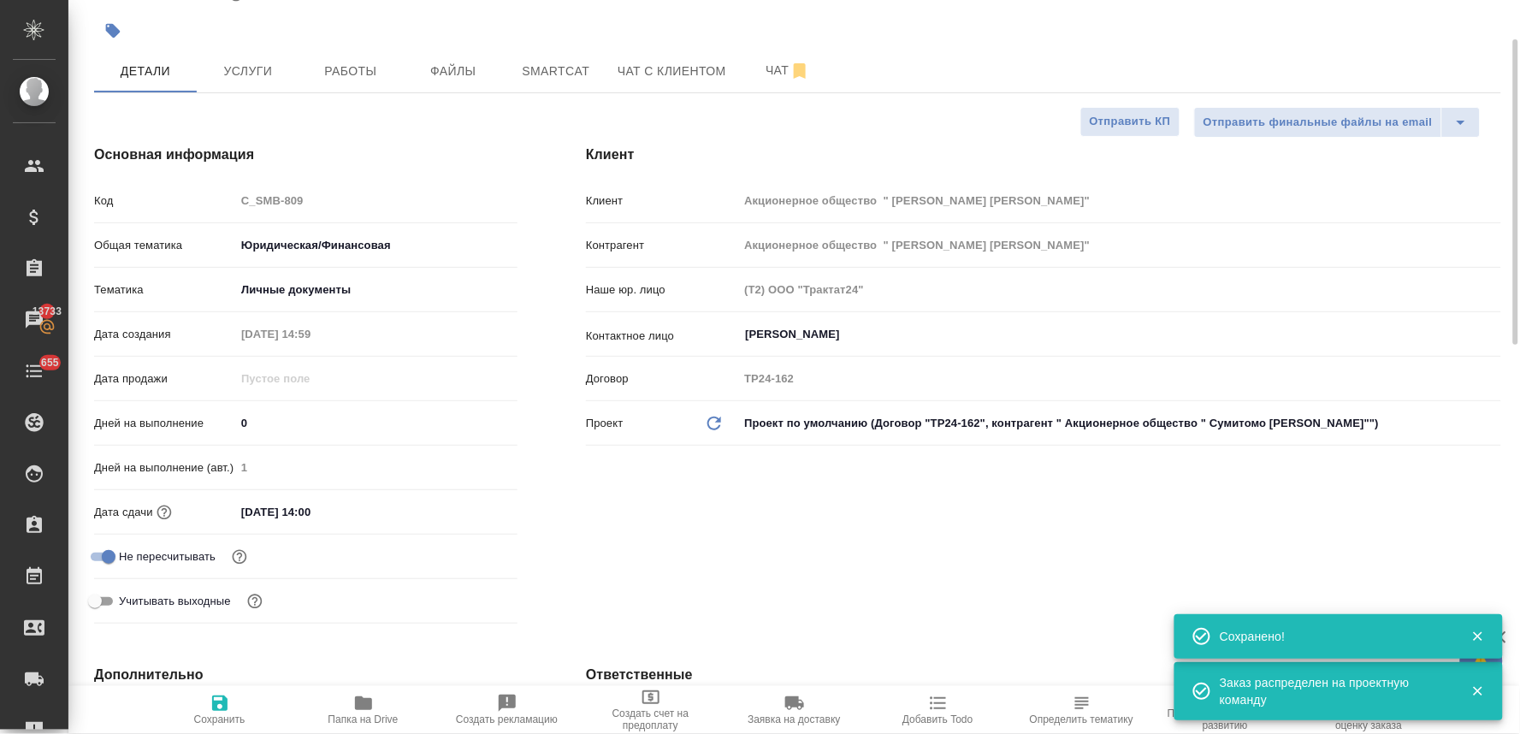
scroll to position [0, 0]
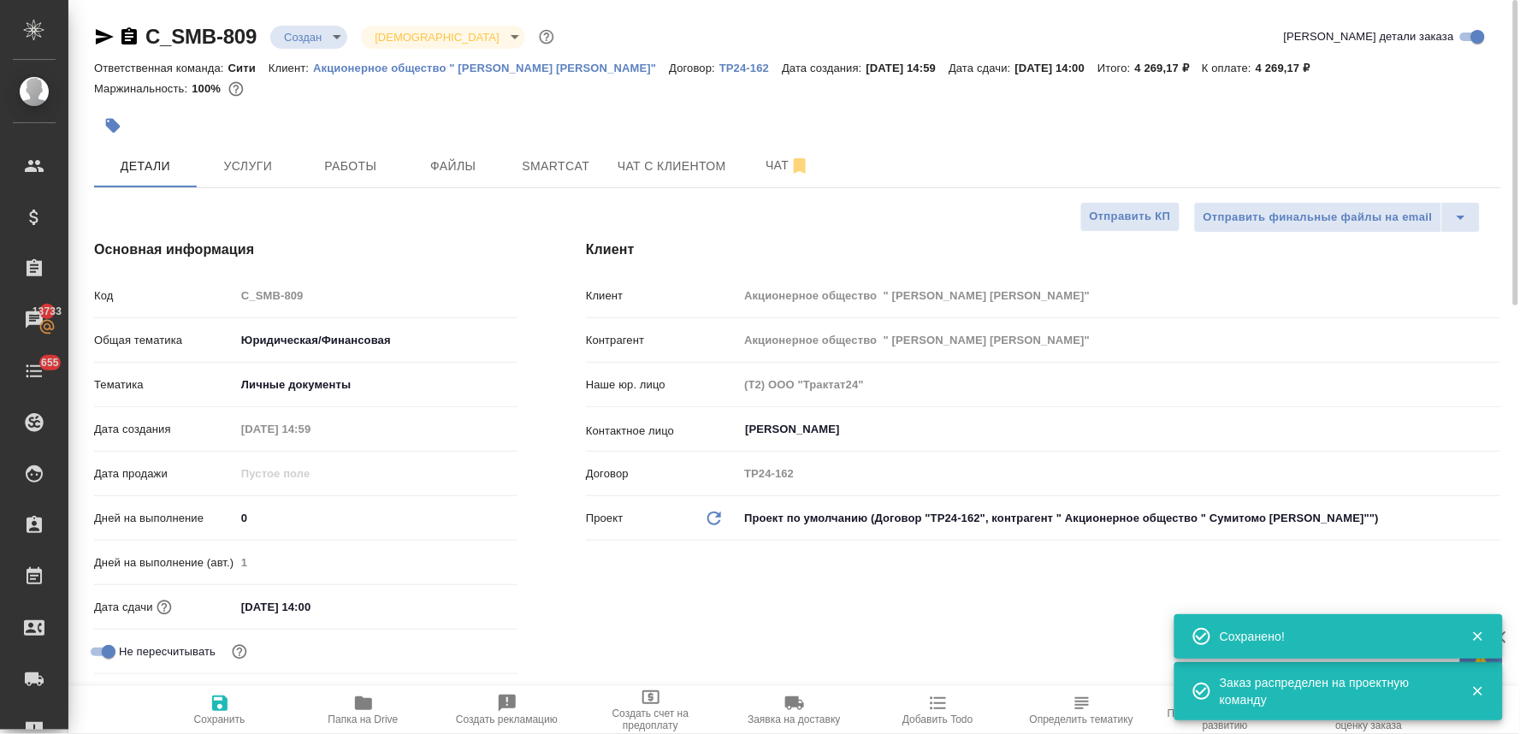
click at [312, 37] on body "🙏 .cls-1 fill:#fff; AWATERA Lyamina Nadezhda Клиенты Спецификации Заказы 13733 …" at bounding box center [760, 367] width 1520 height 734
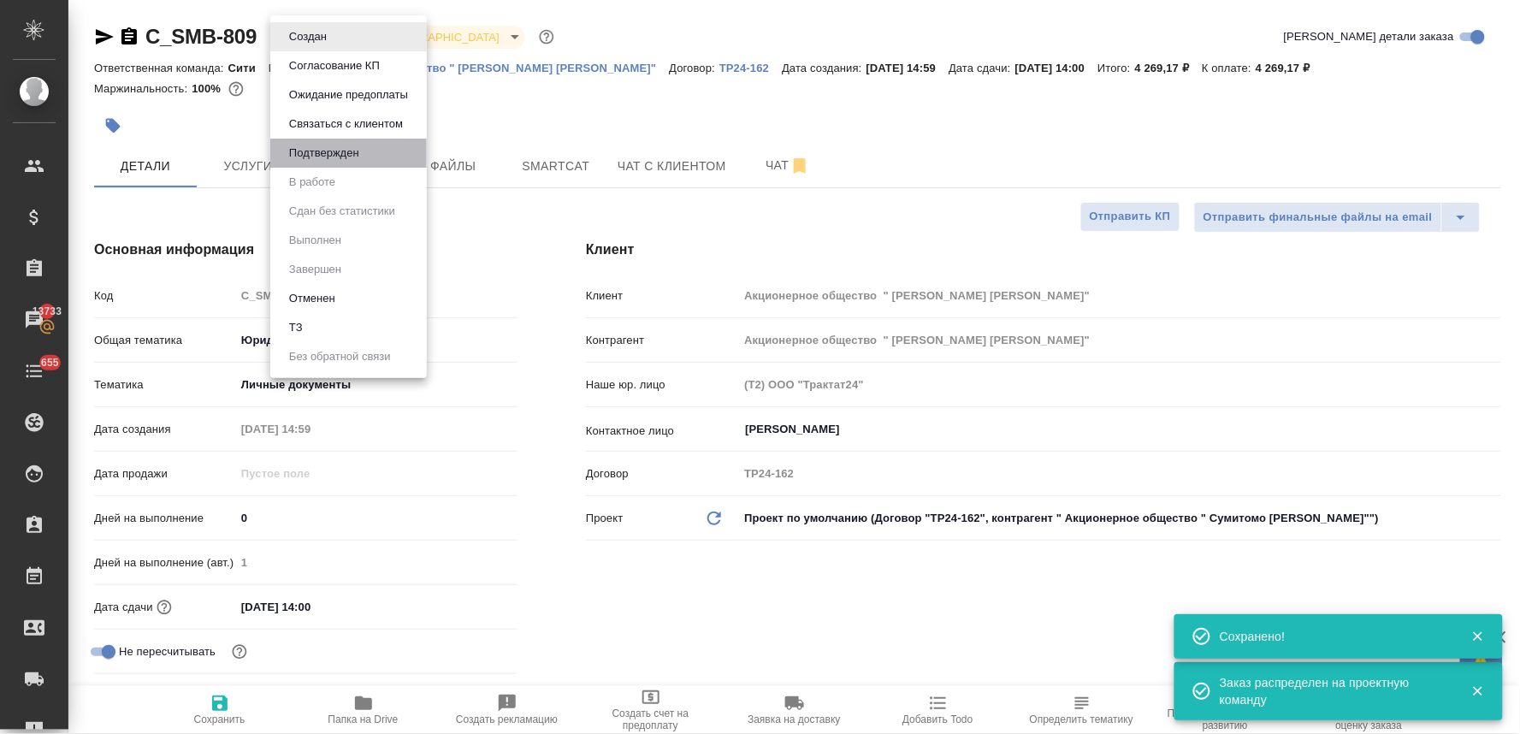
click at [332, 164] on li "Подтвержден" at bounding box center [348, 153] width 157 height 29
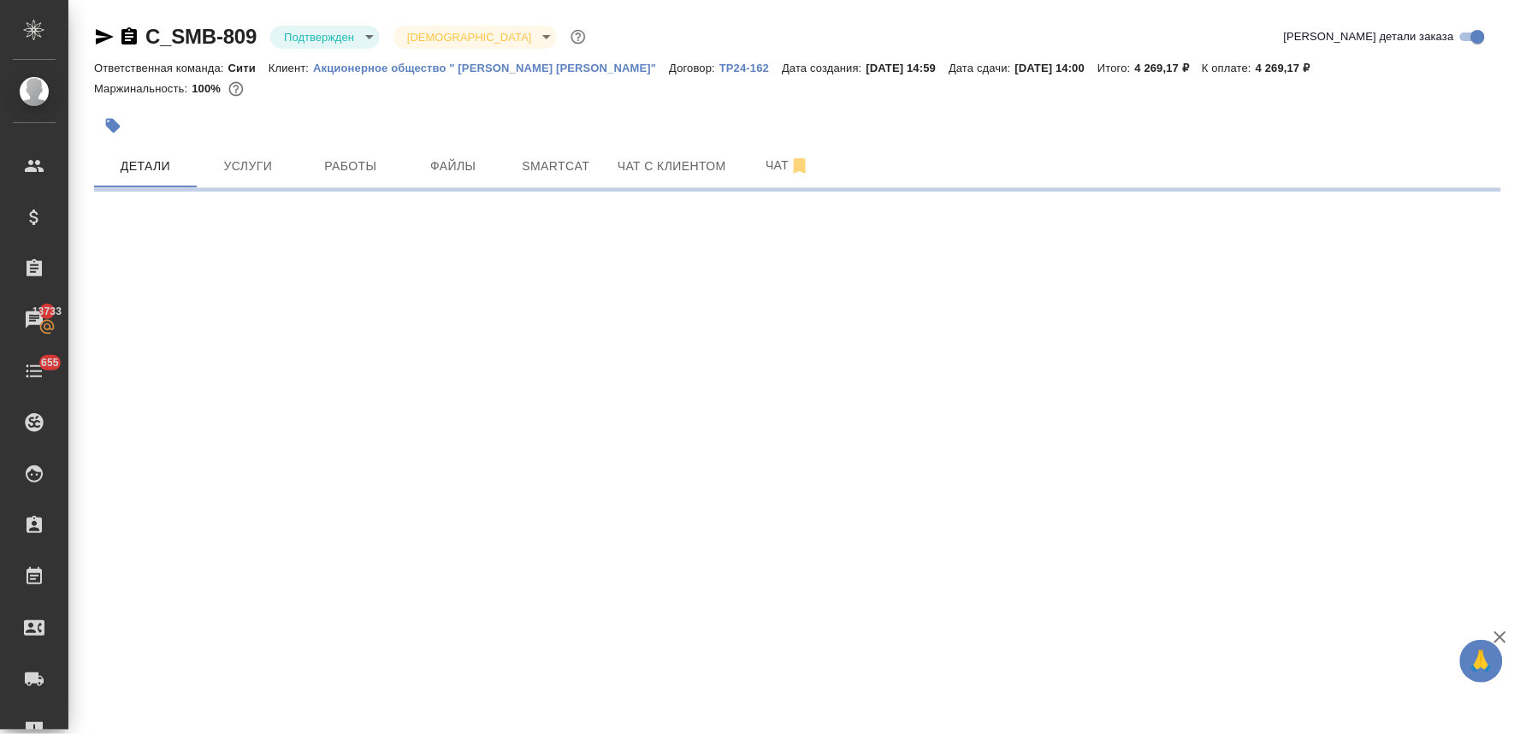
select select "RU"
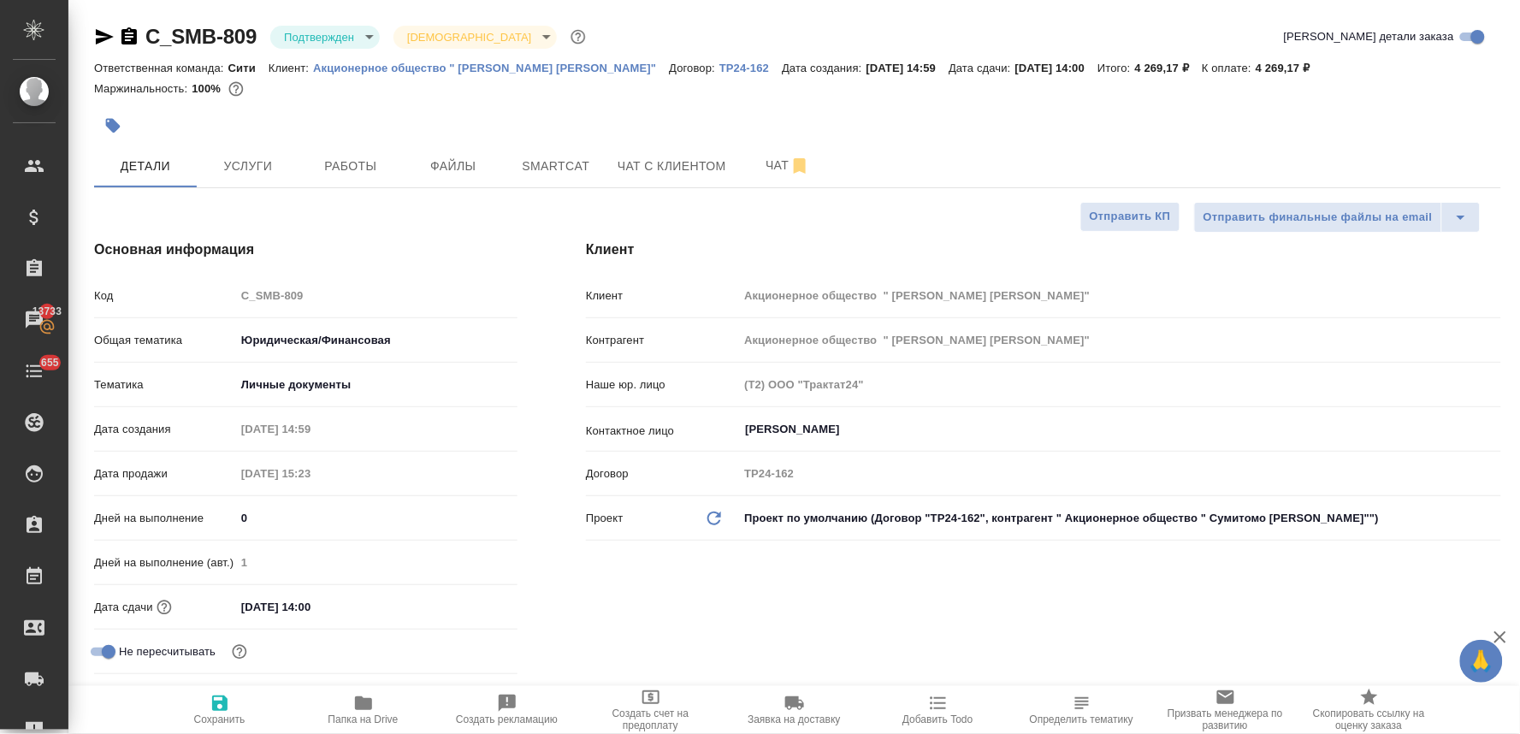
type textarea "x"
click at [1397, 133] on div at bounding box center [797, 126] width 1407 height 38
type textarea "x"
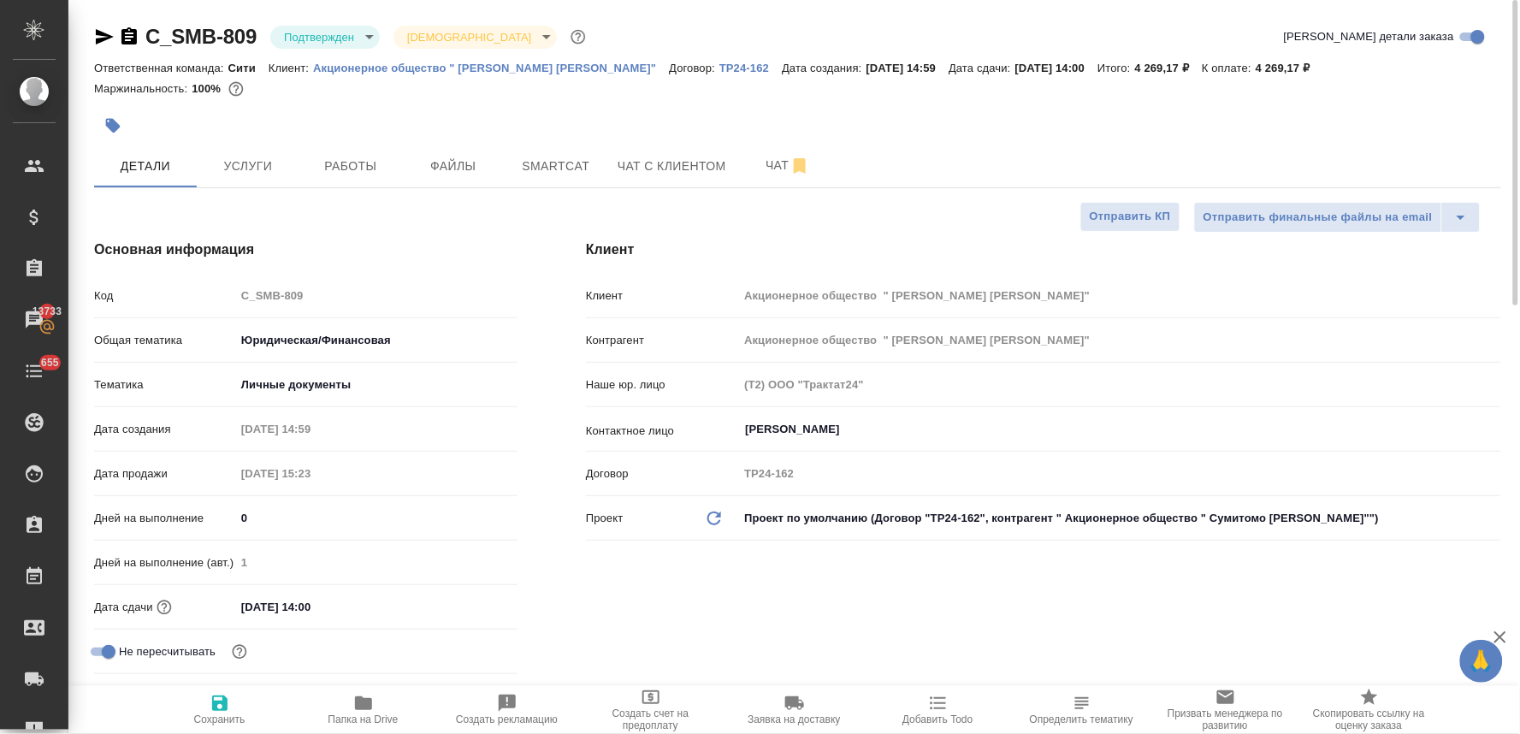
type textarea "x"
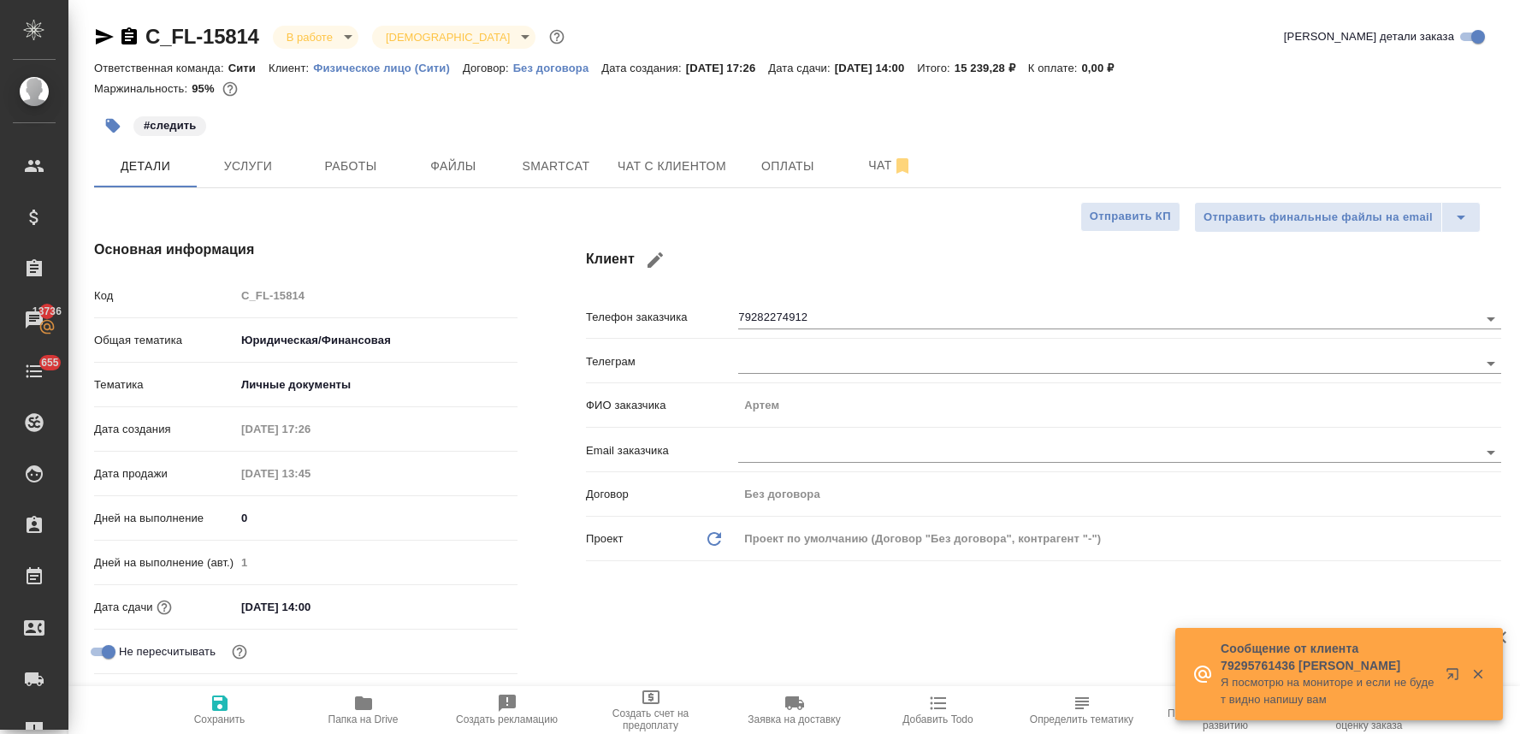
select select "RU"
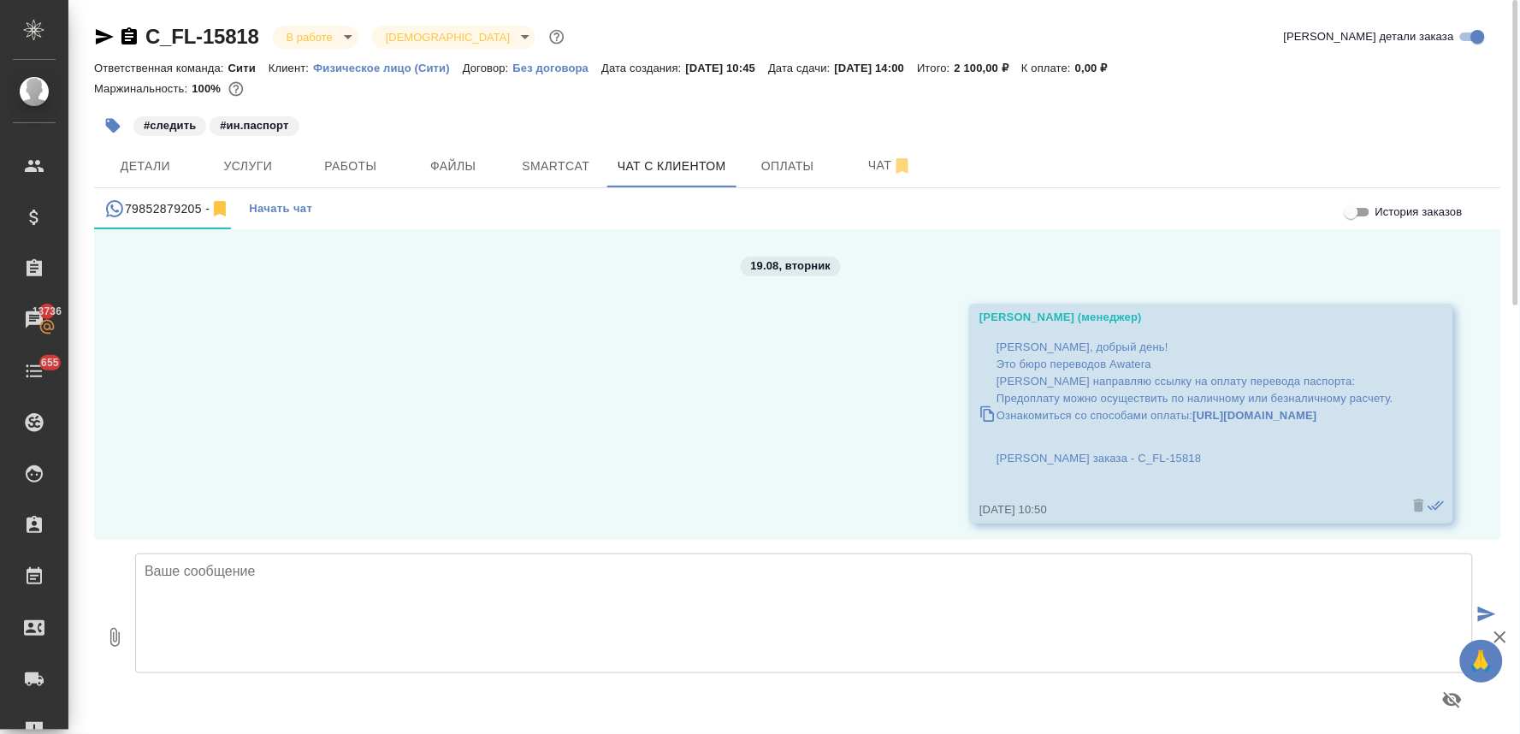
scroll to position [1623, 0]
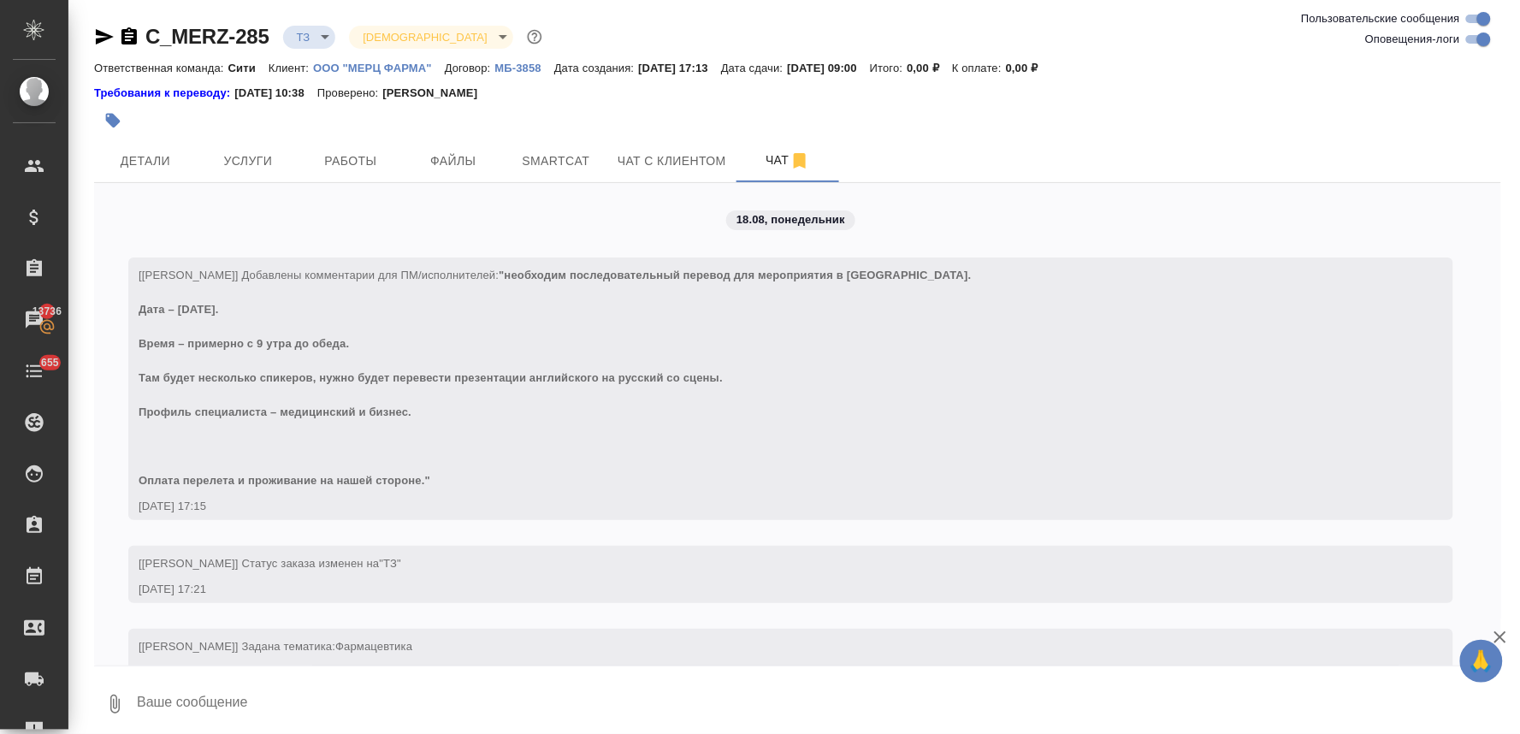
scroll to position [1215, 0]
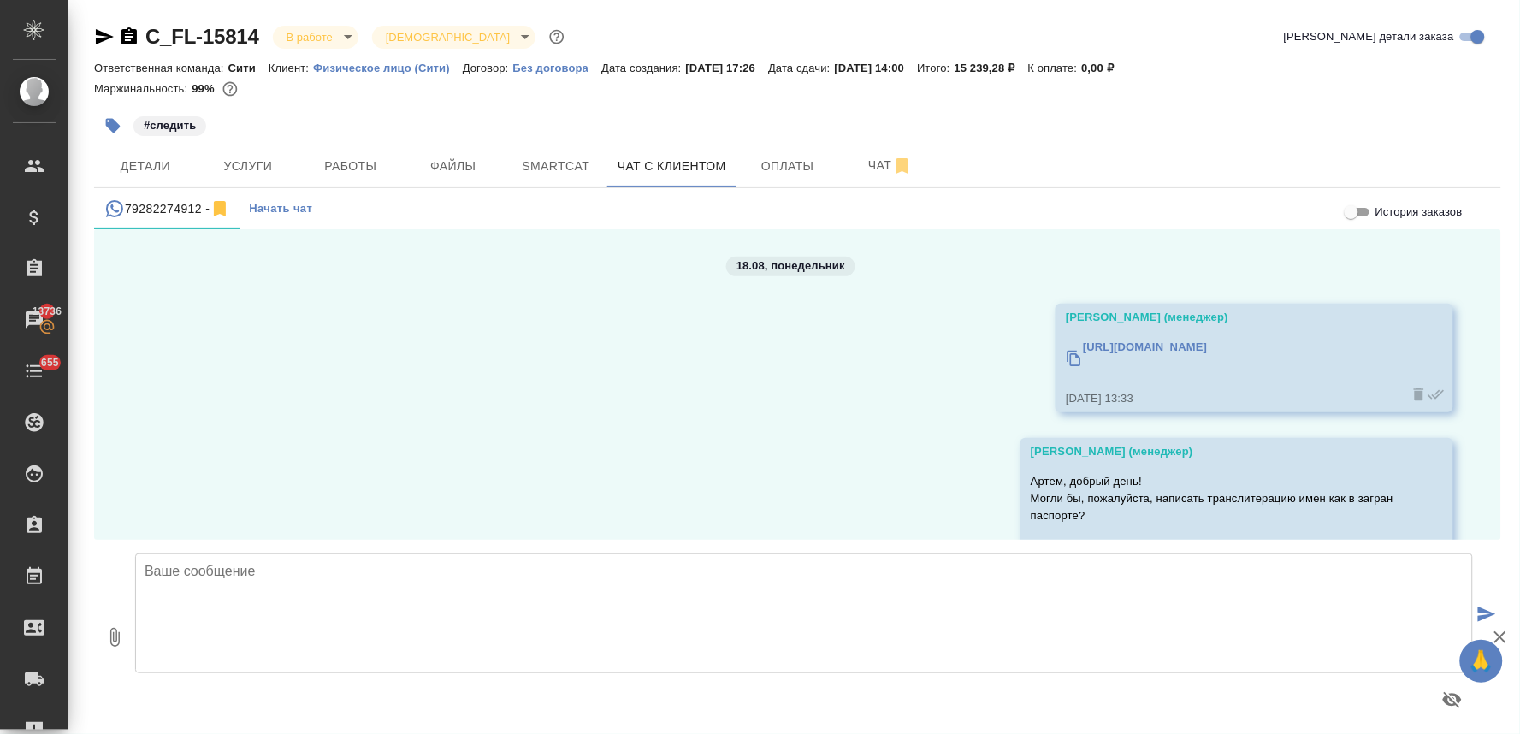
scroll to position [291, 0]
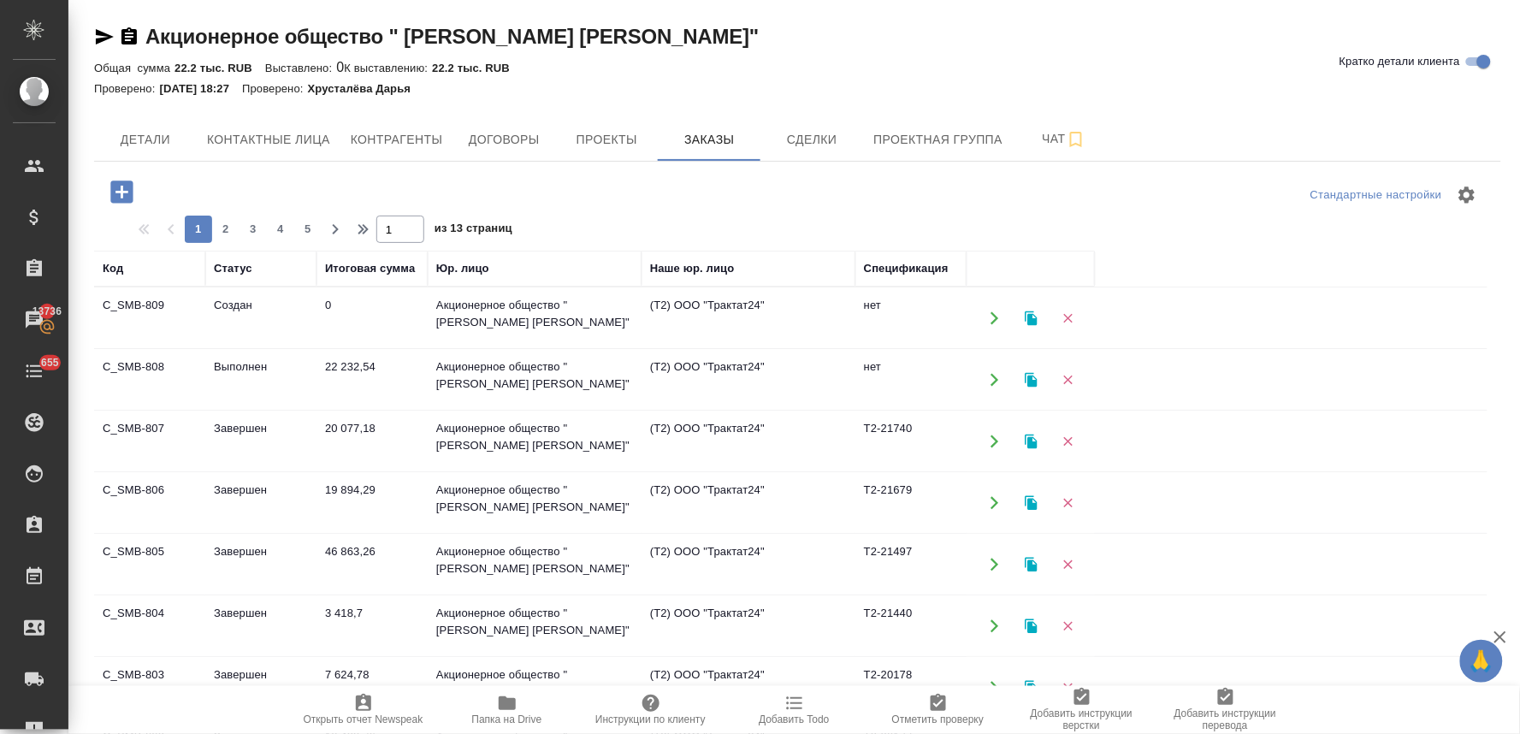
click at [1351, 116] on div "Акционерное общество " [PERSON_NAME] [PERSON_NAME]" Кратко детали клиента Общая…" at bounding box center [798, 485] width 1426 height 970
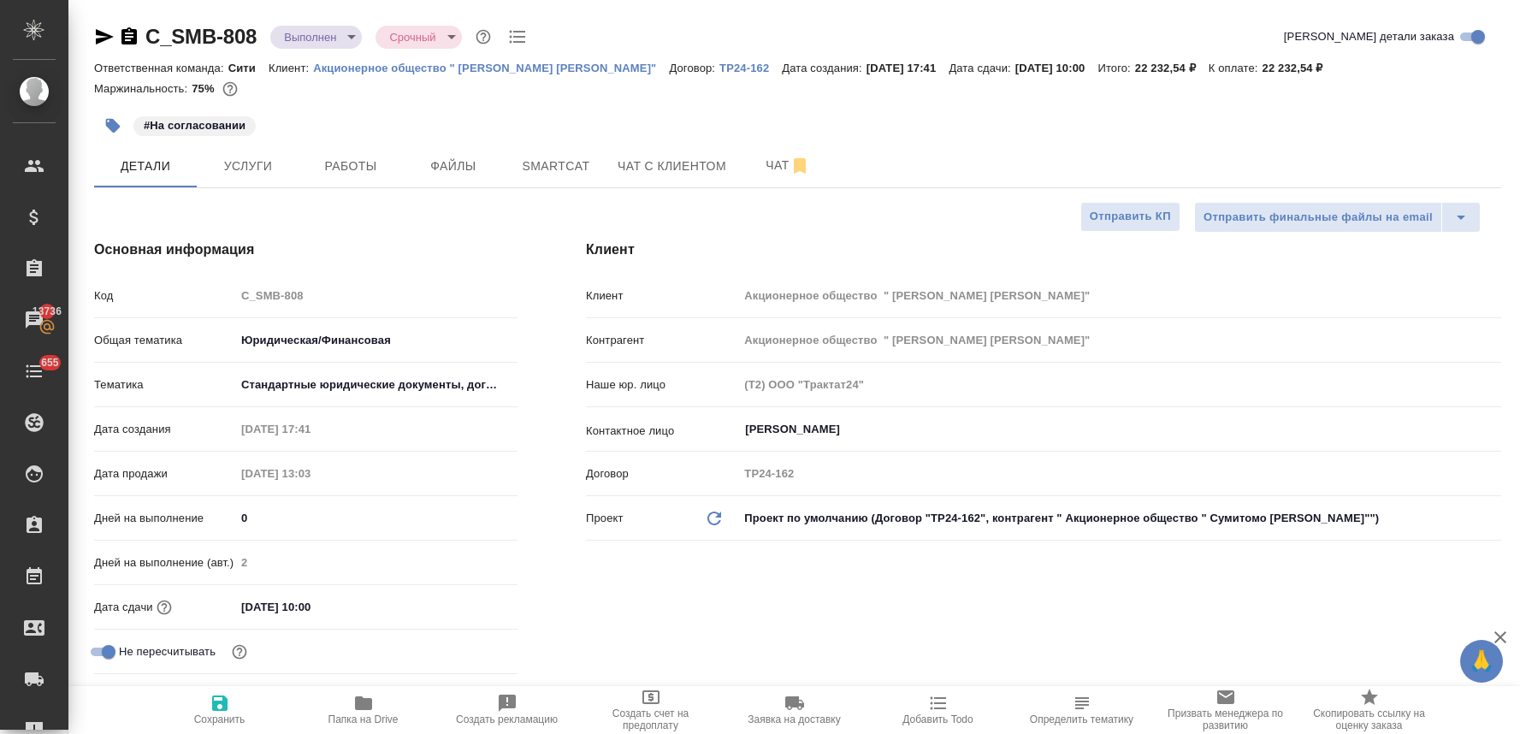
select select "RU"
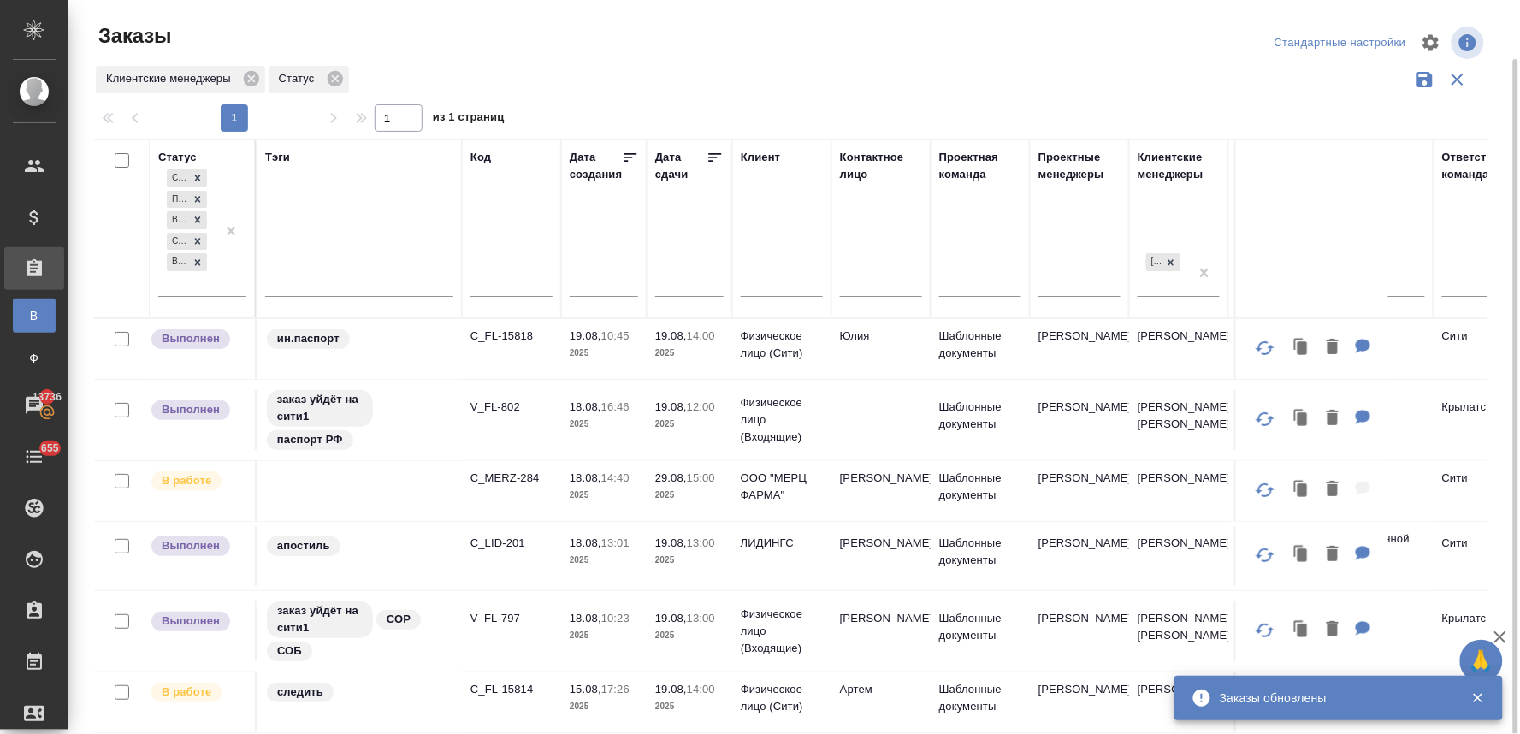
scroll to position [30, 0]
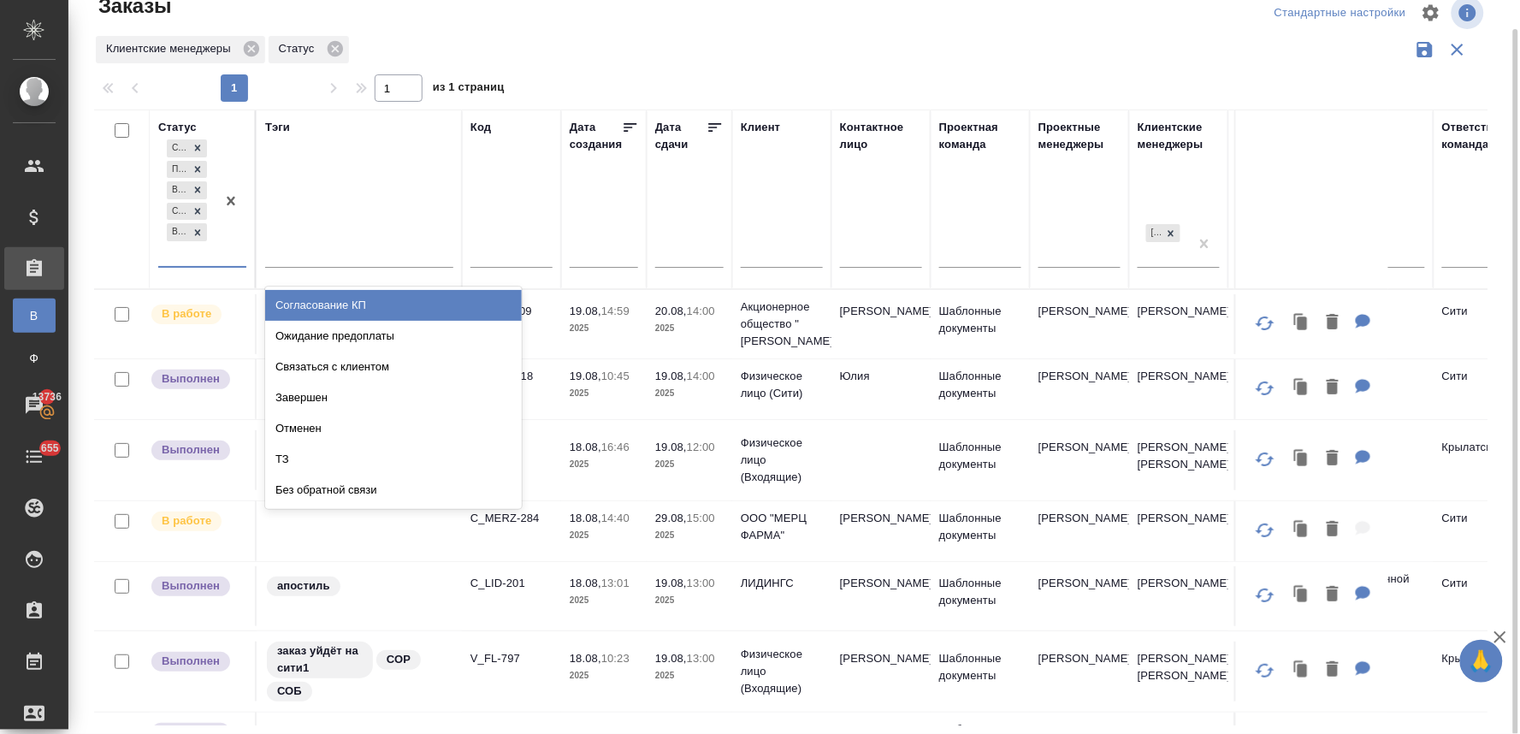
click at [184, 254] on div "Создан Подтвержден В работе Сдан без статистики Выполнен" at bounding box center [186, 201] width 57 height 130
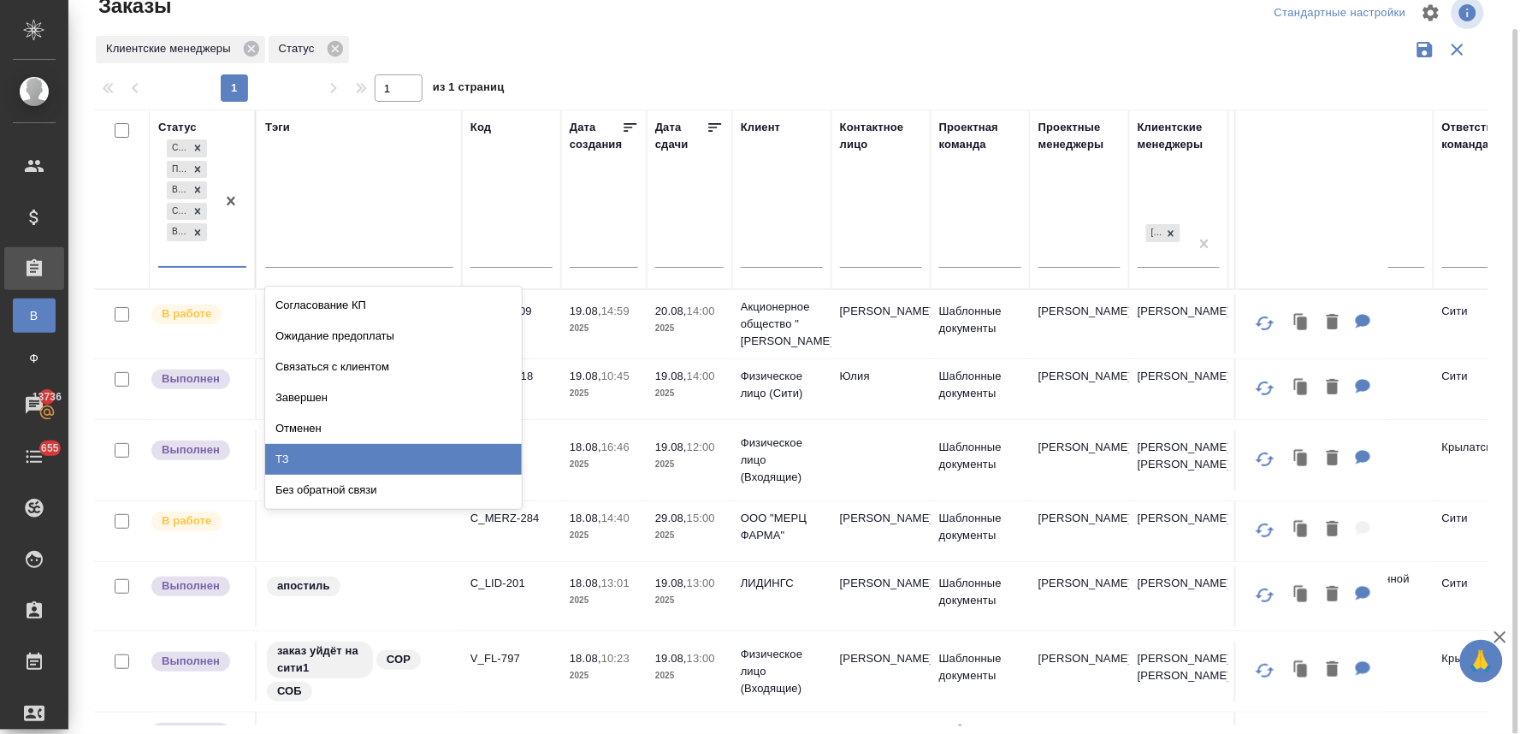
click at [278, 445] on div "ТЗ" at bounding box center [393, 459] width 257 height 31
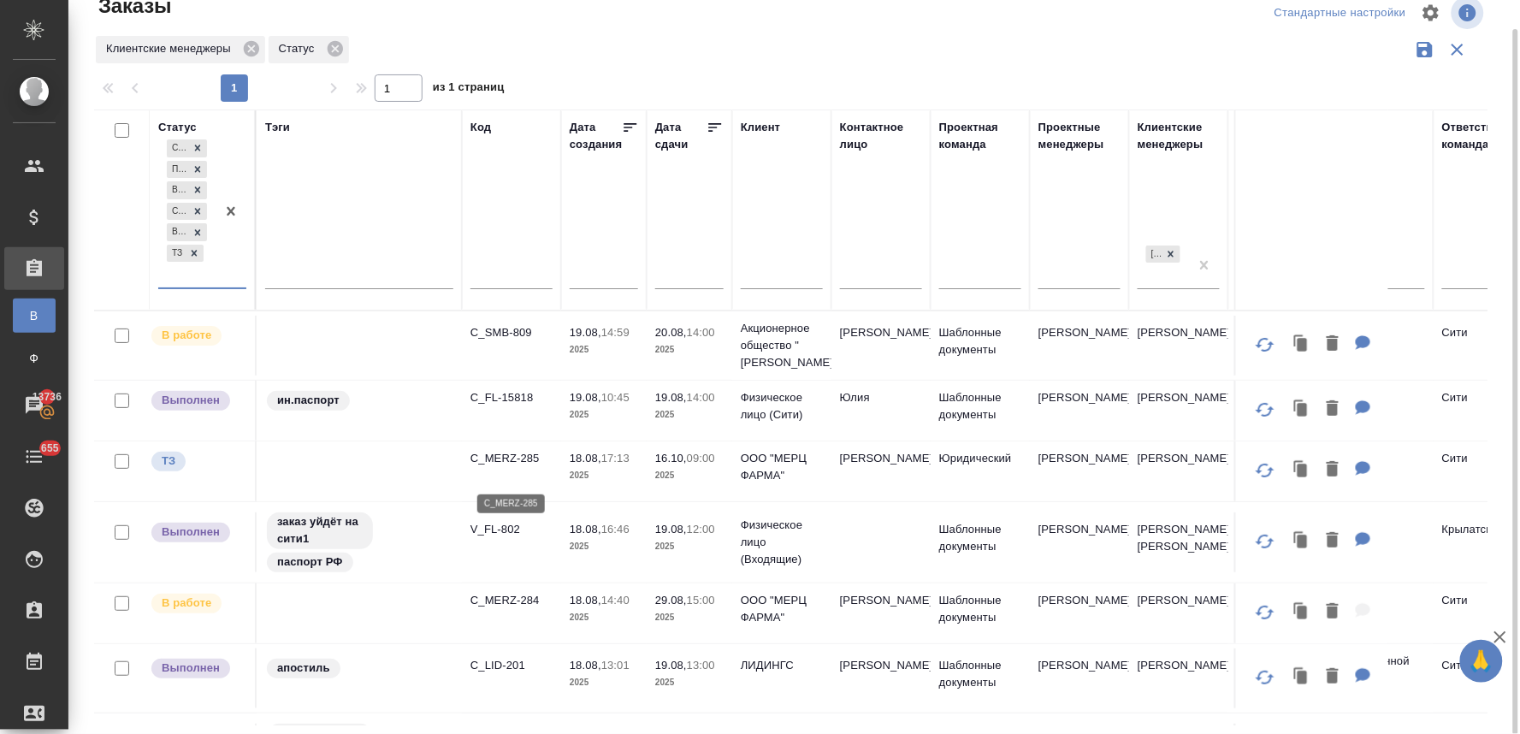
click at [530, 467] on p "C_MERZ-285" at bounding box center [511, 458] width 82 height 17
click at [519, 405] on p "C_FL-15818" at bounding box center [511, 396] width 82 height 17
click at [186, 281] on div "Создан Подтвержден В работе Сдан без статистики Выполнен ТЗ" at bounding box center [186, 211] width 57 height 151
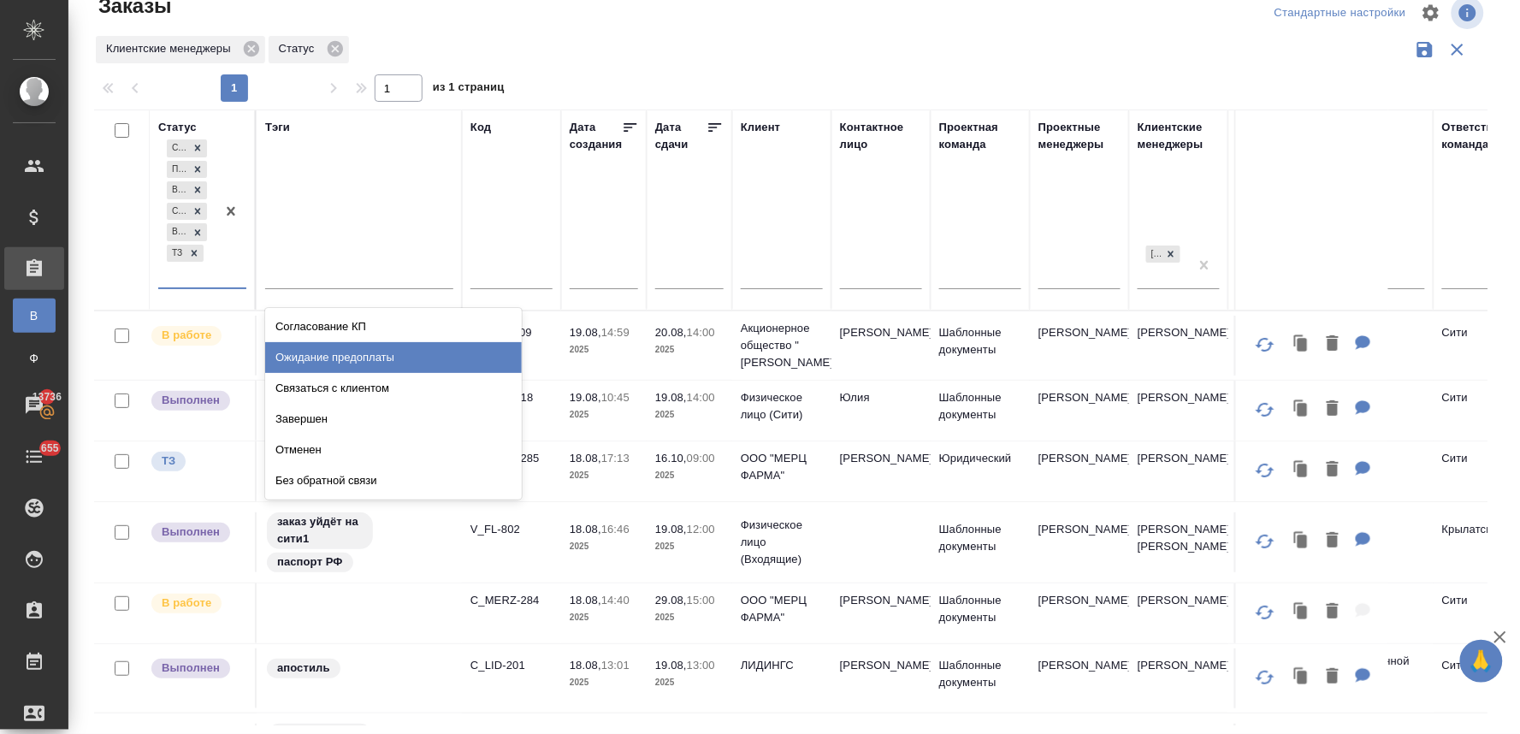
click at [317, 361] on div "Ожидание предоплаты" at bounding box center [393, 357] width 257 height 31
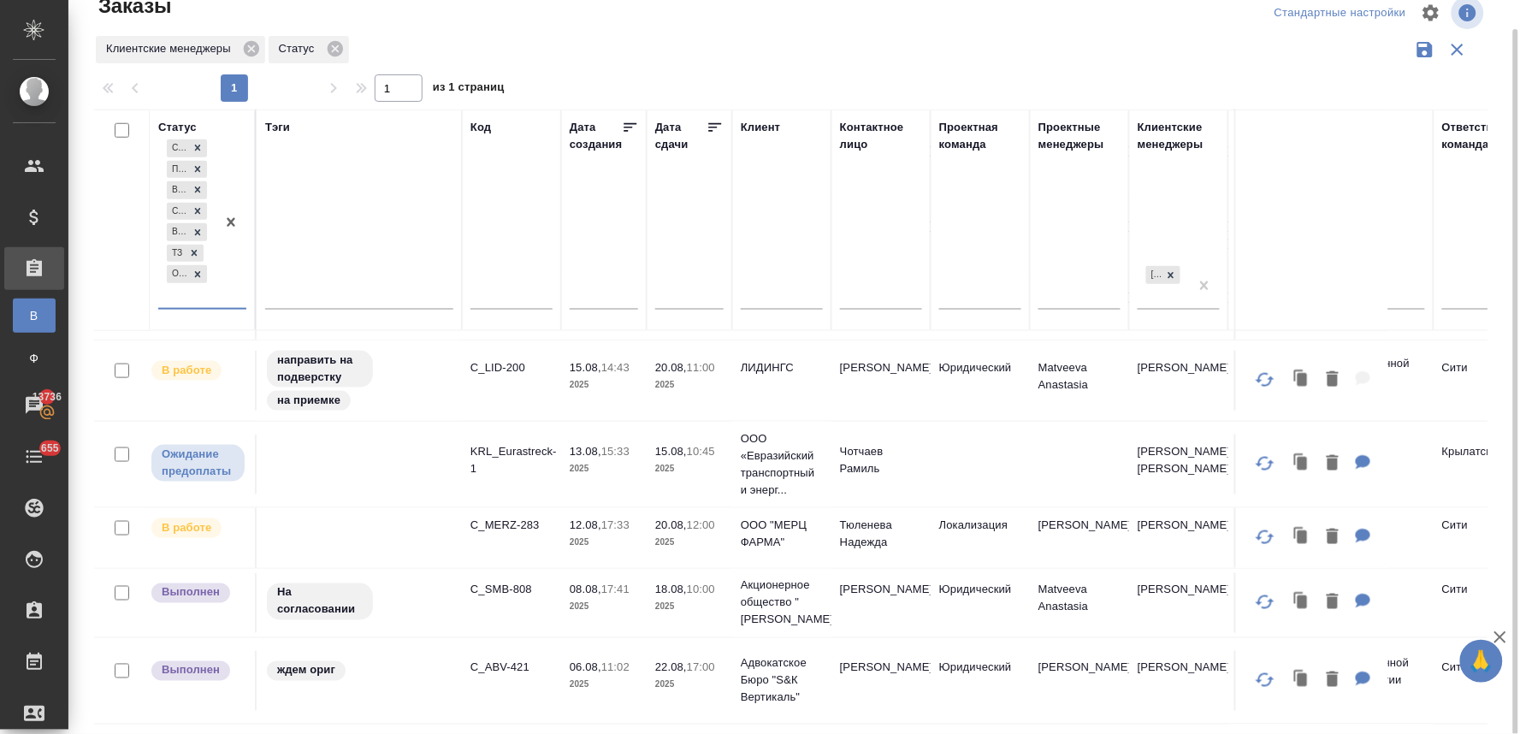
scroll to position [570, 0]
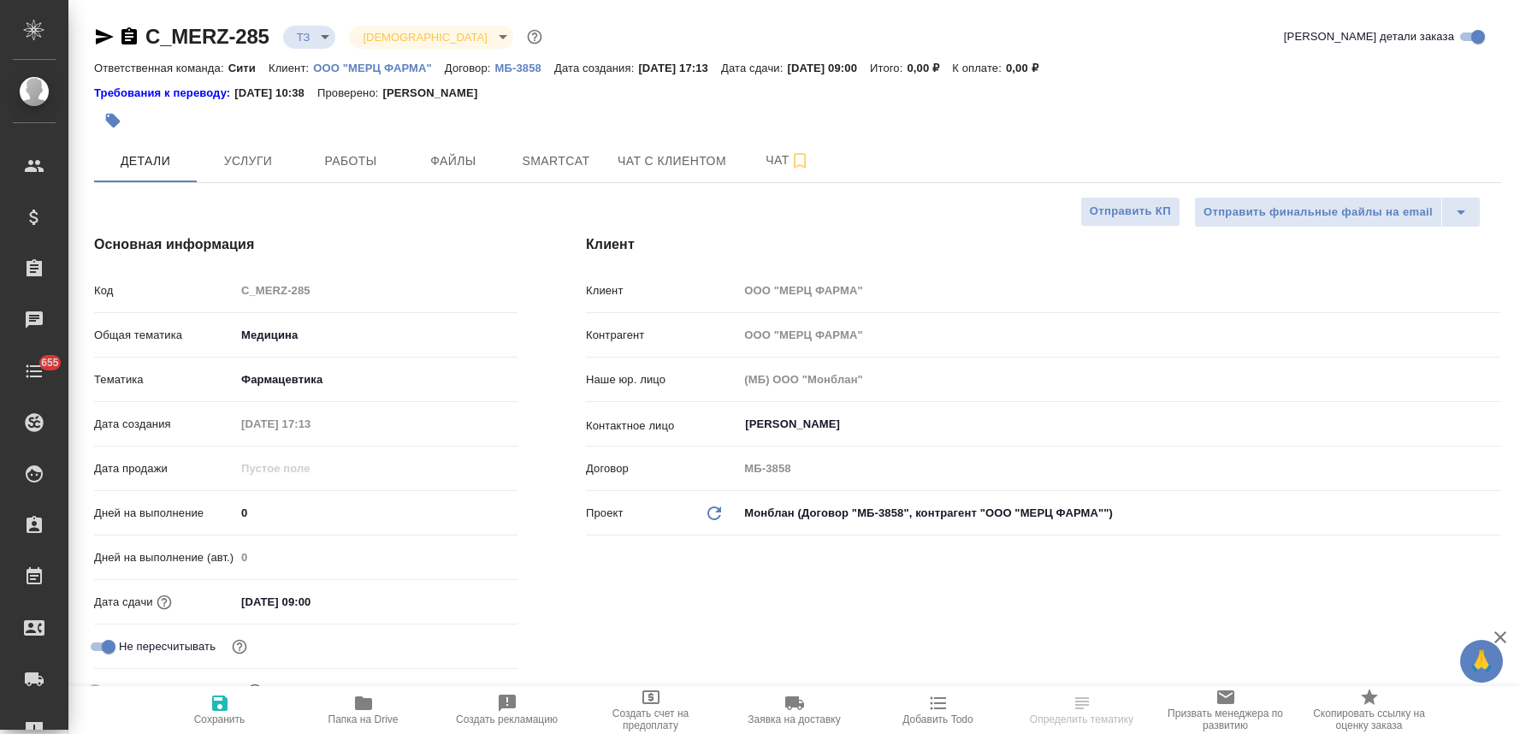
select select "RU"
click at [235, 151] on span "Услуги" at bounding box center [248, 161] width 82 height 21
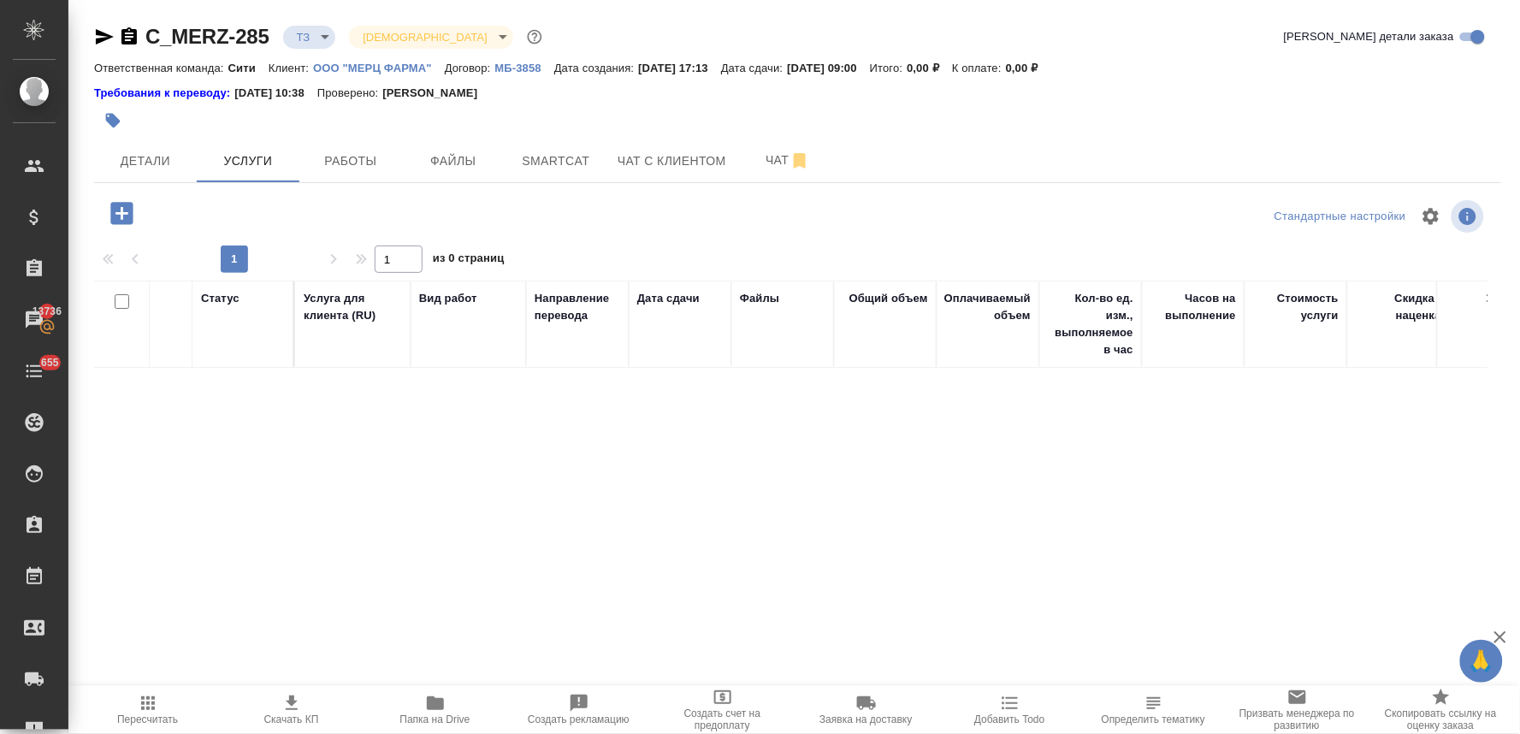
click at [133, 207] on icon "button" at bounding box center [121, 213] width 22 height 22
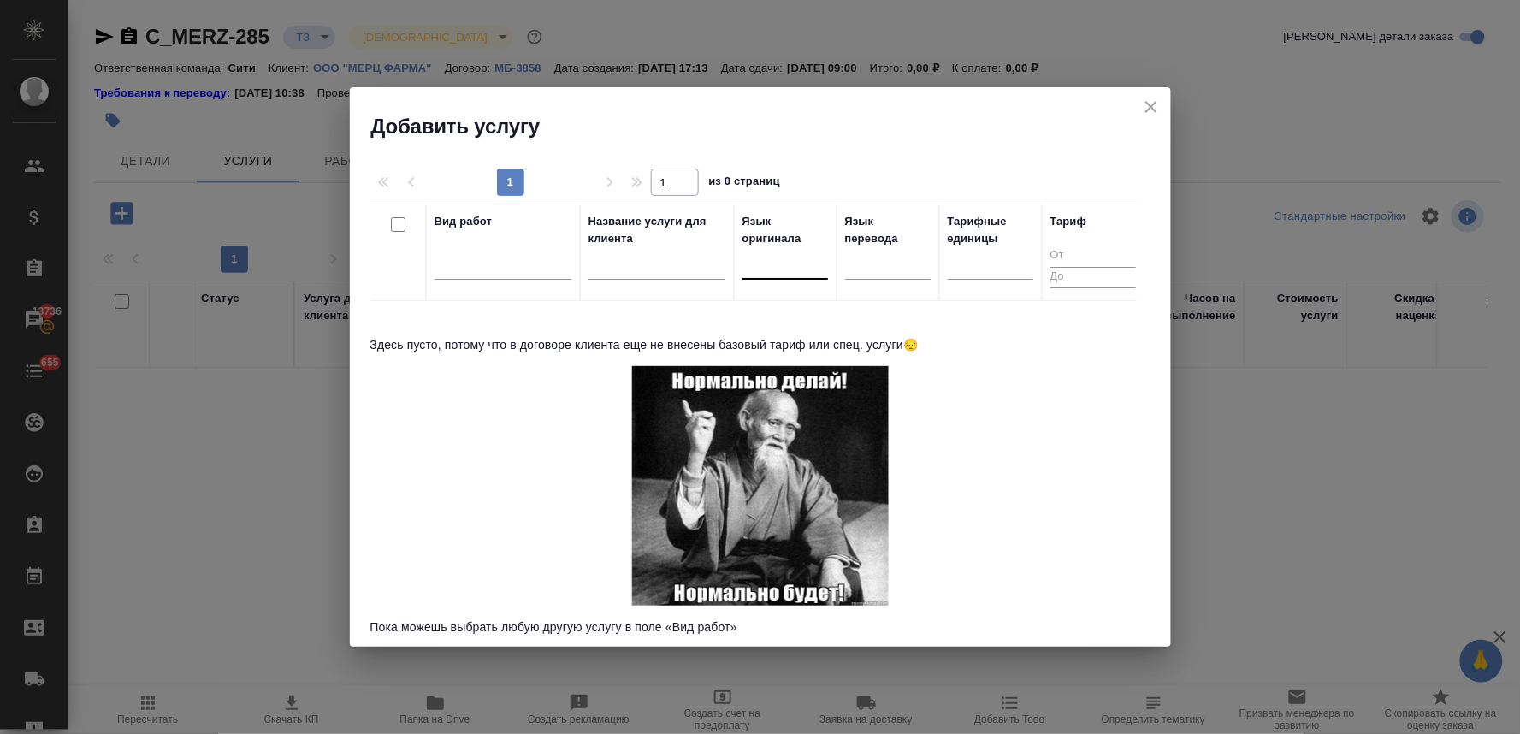
click at [781, 268] on div at bounding box center [785, 262] width 86 height 25
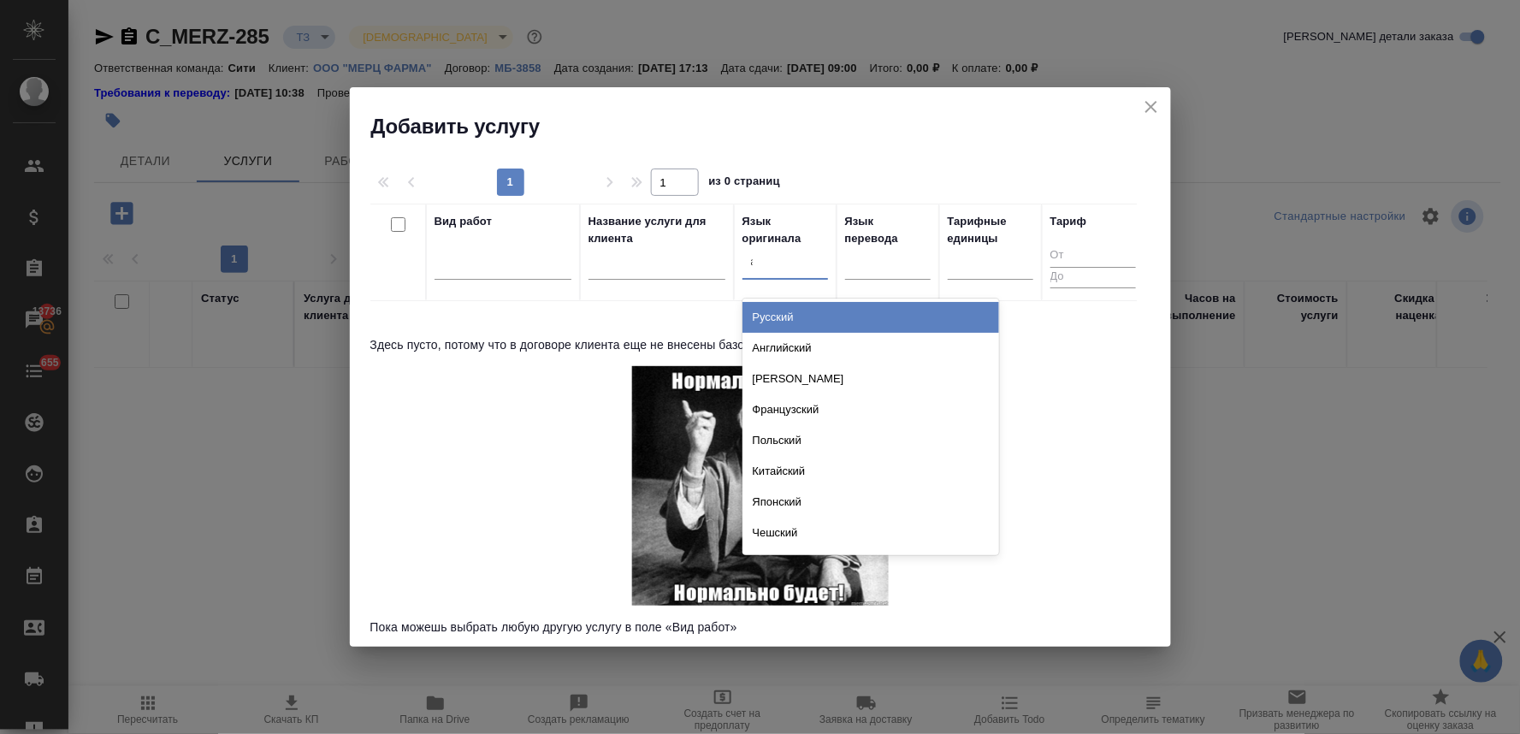
type input "анг"
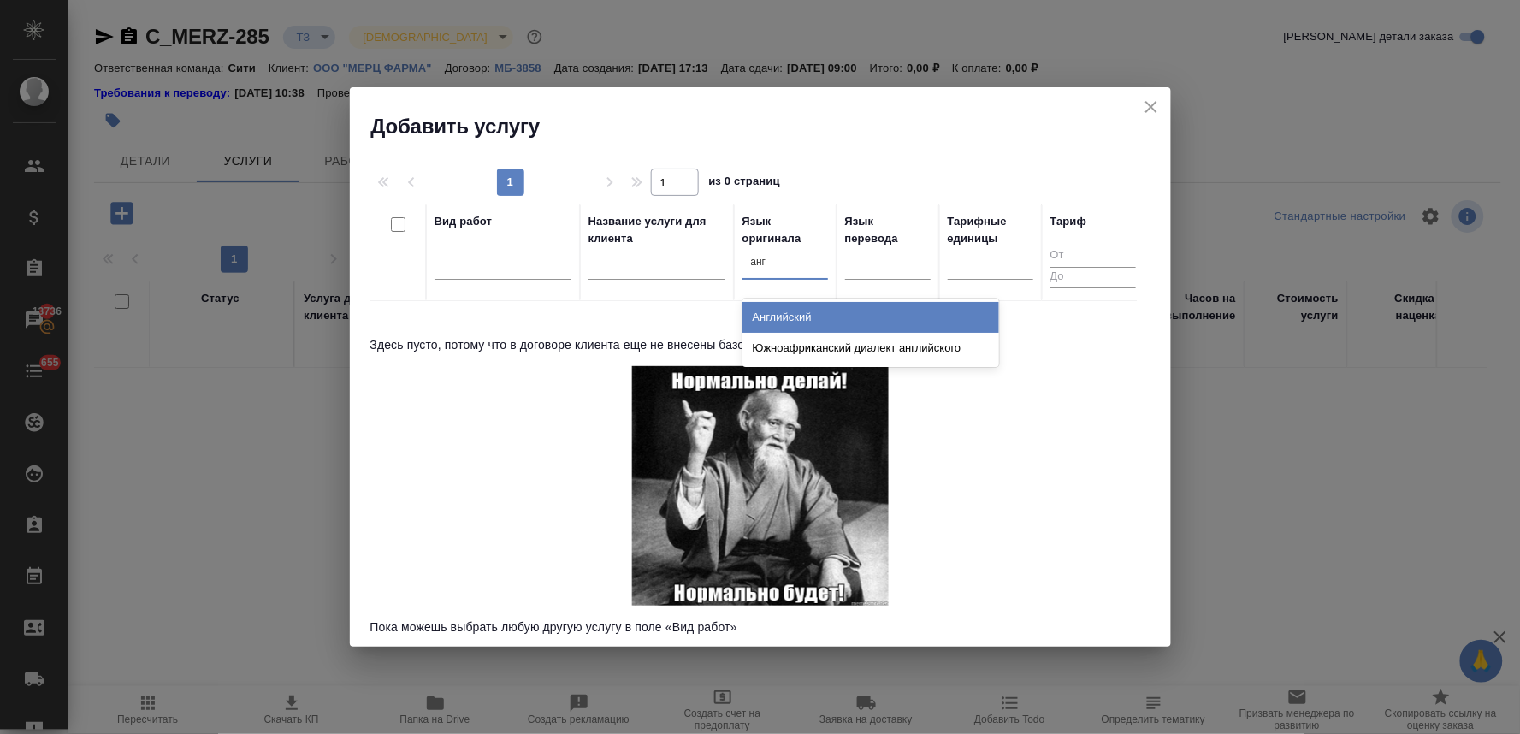
click at [807, 310] on div "Английский" at bounding box center [870, 317] width 257 height 31
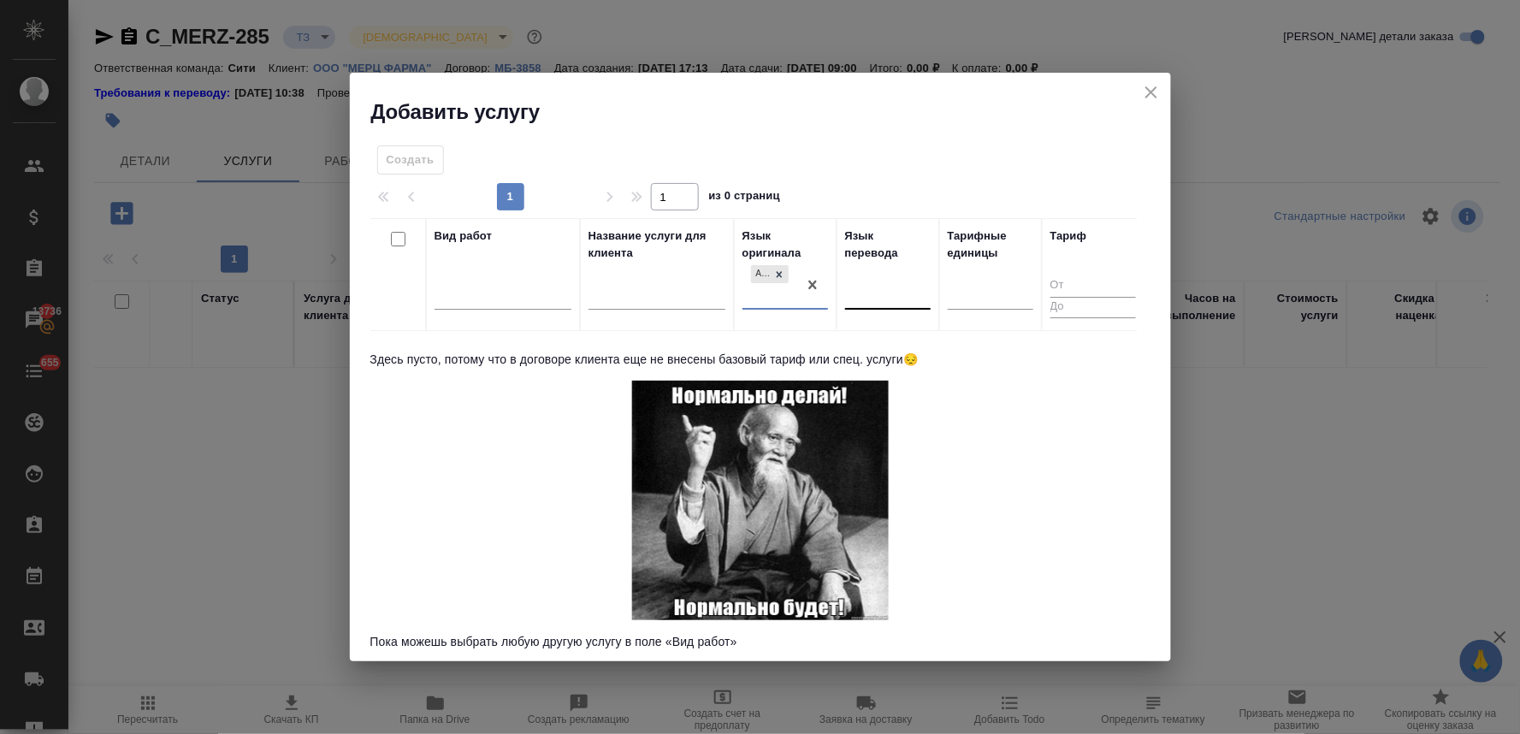
click at [856, 277] on div at bounding box center [888, 293] width 86 height 33
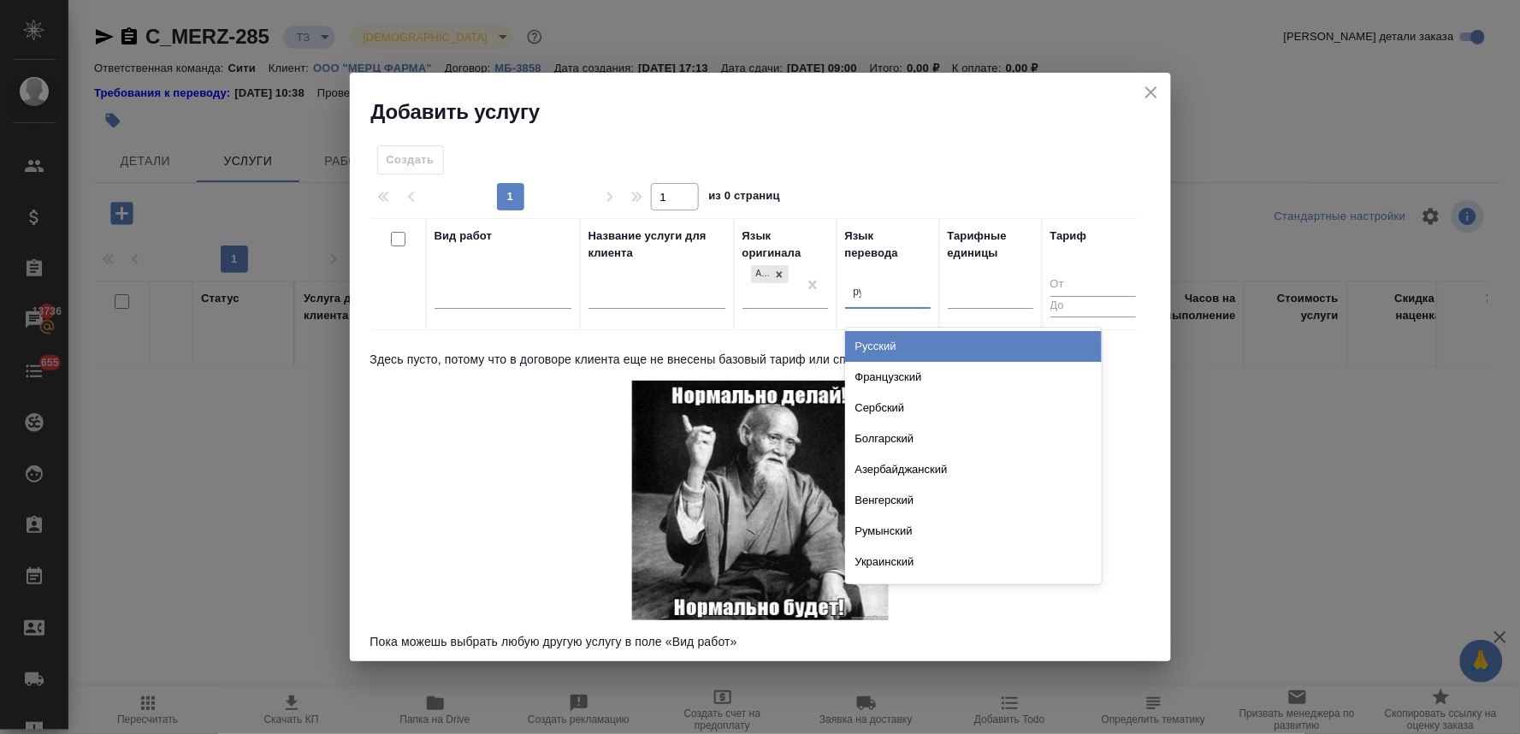
type input "рус"
click at [854, 352] on div "Русский" at bounding box center [973, 346] width 257 height 31
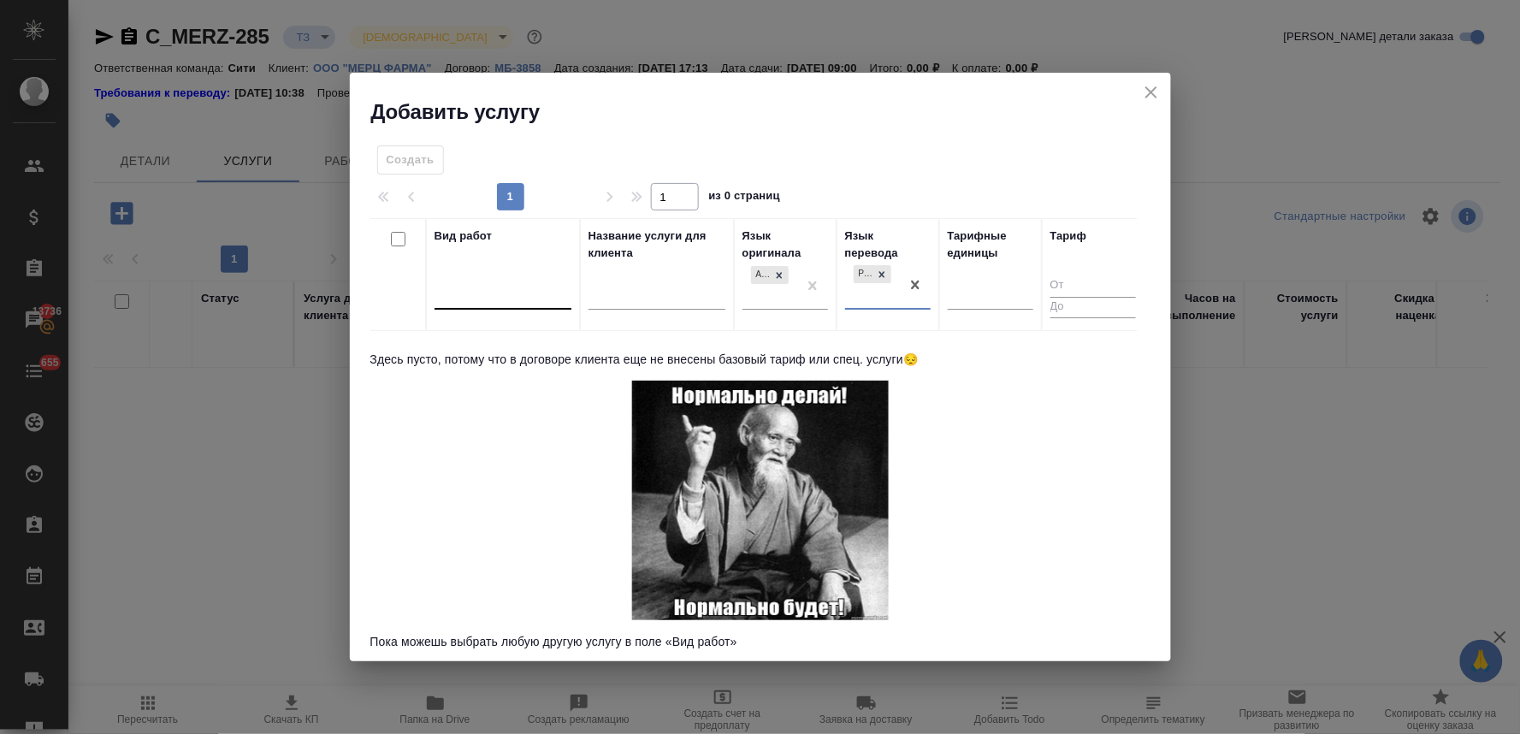
click at [479, 297] on div at bounding box center [502, 293] width 137 height 25
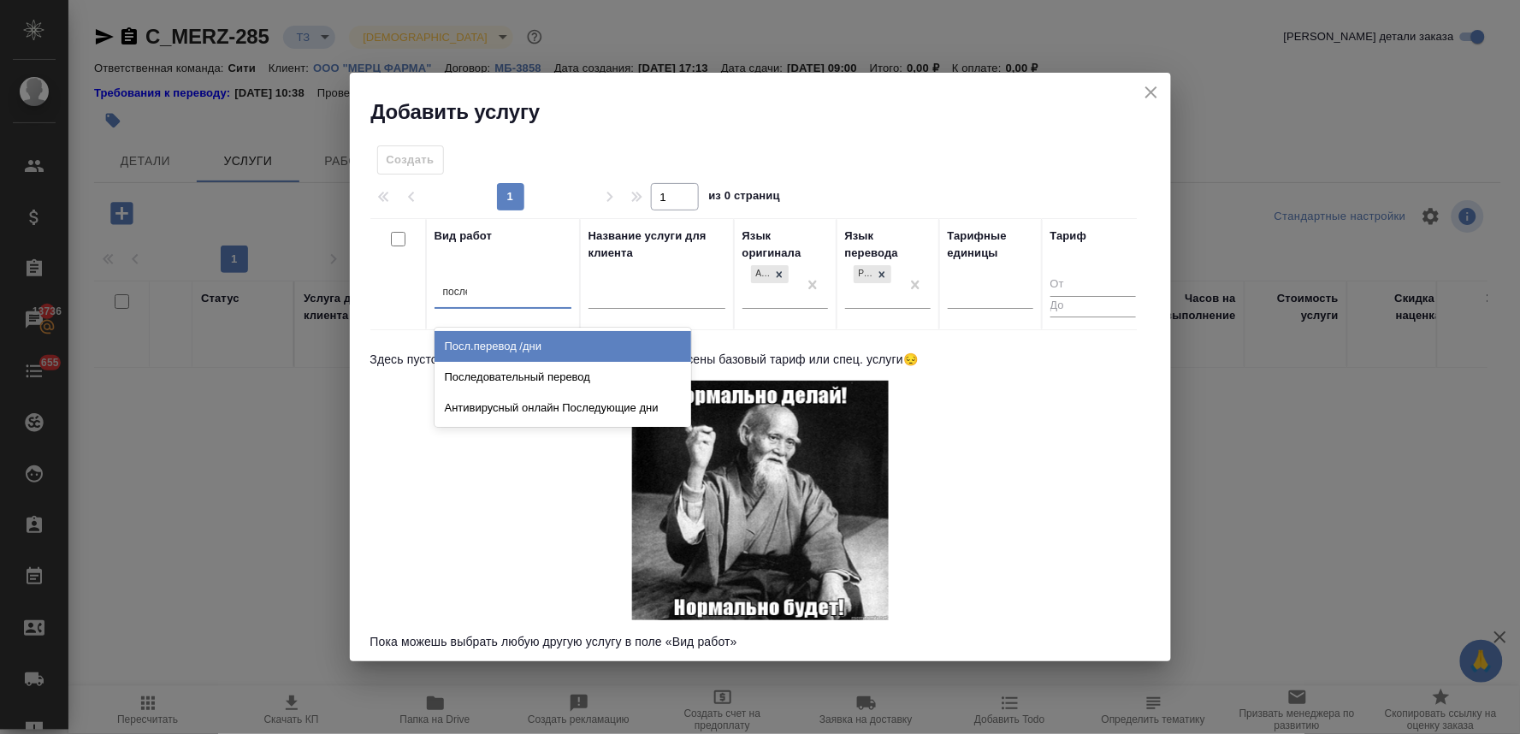
type input "послед"
click at [488, 356] on div "Последовательный перевод" at bounding box center [562, 346] width 257 height 31
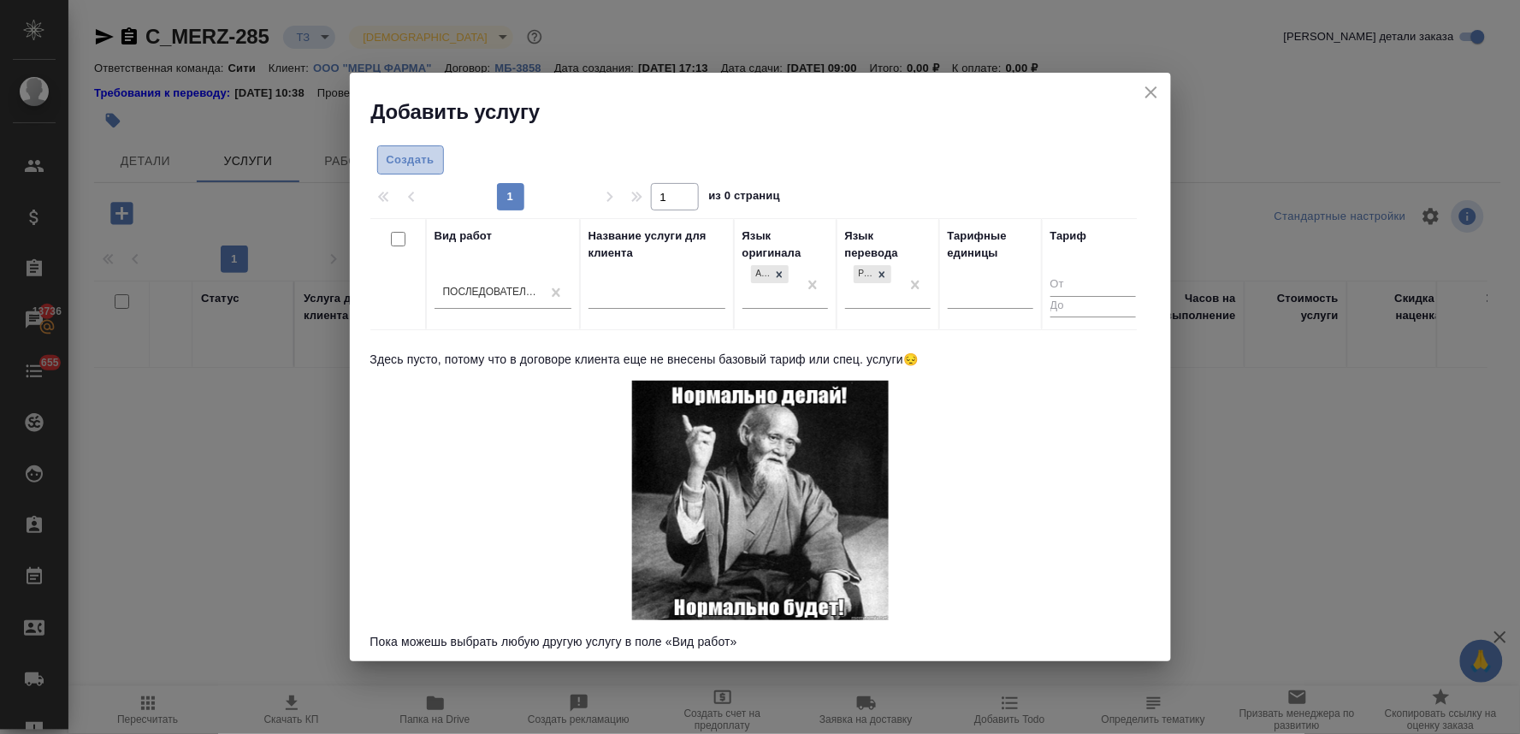
click at [405, 156] on span "Создать" at bounding box center [411, 161] width 48 height 20
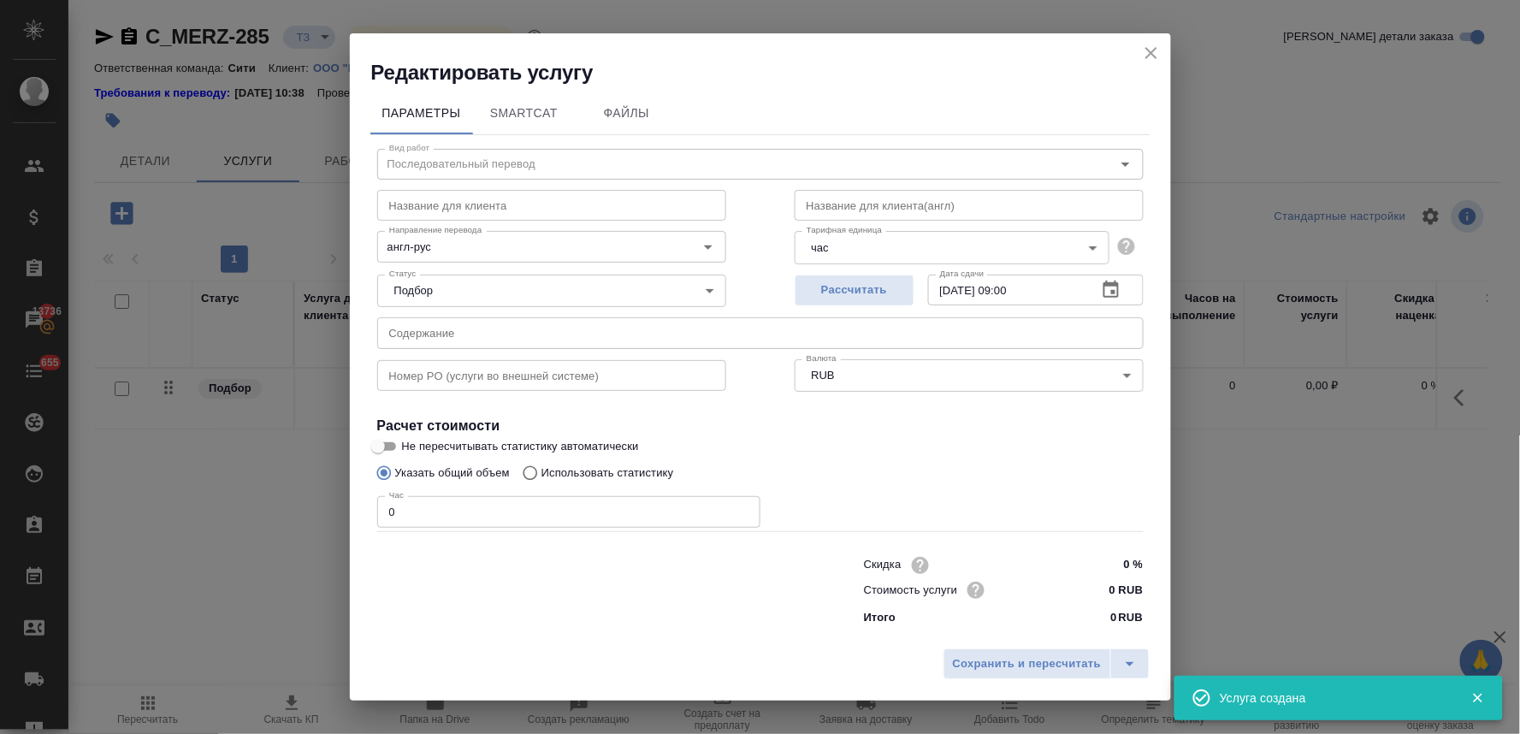
click at [434, 334] on input "text" at bounding box center [760, 332] width 766 height 31
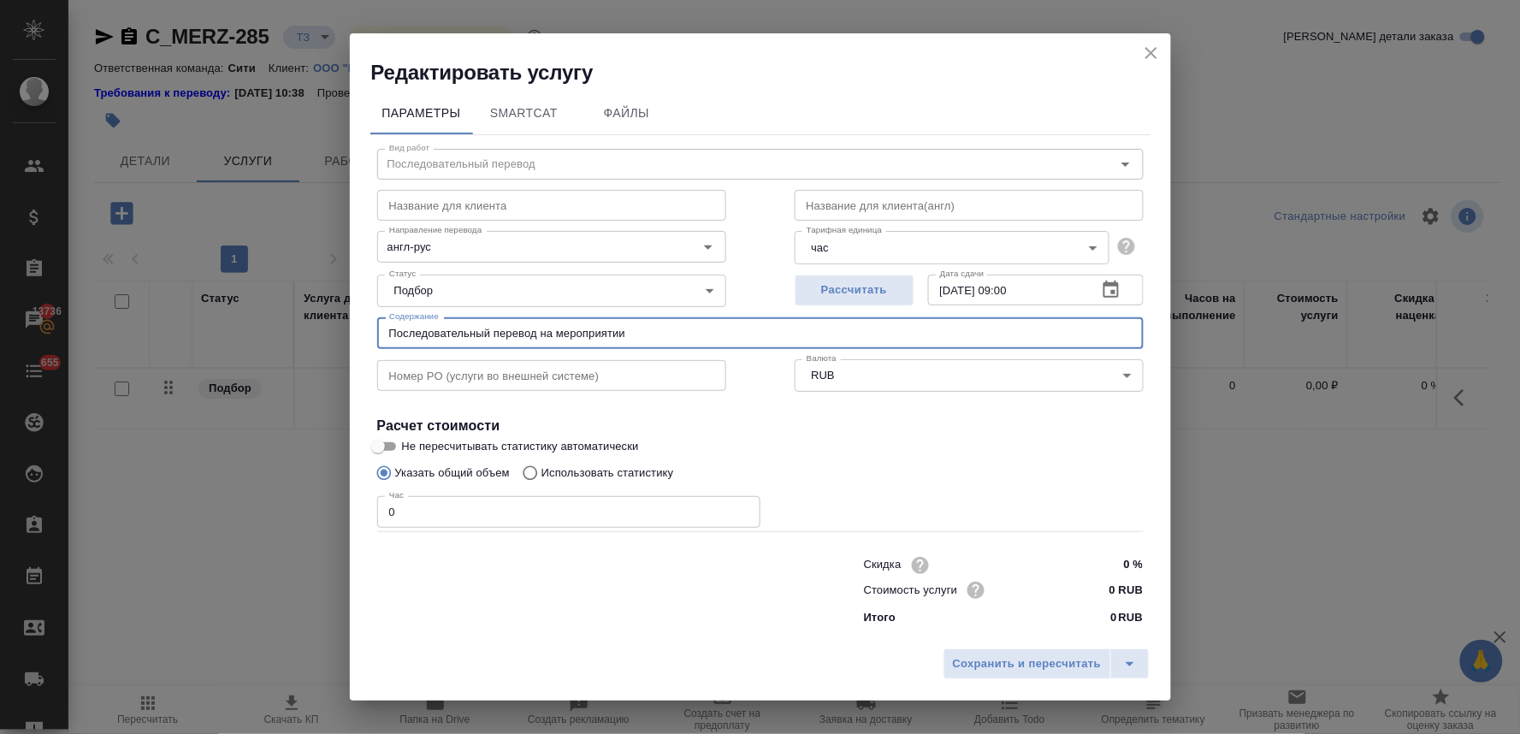
type input "Последовательный перевод на мероприятии"
drag, startPoint x: 422, startPoint y: 516, endPoint x: 326, endPoint y: 527, distance: 96.4
click at [328, 527] on div "Редактировать услугу Параметры SmartCat Файлы Вид работ Последовательный перево…" at bounding box center [760, 367] width 1520 height 734
type input "8"
click at [1016, 653] on button "Сохранить и пересчитать" at bounding box center [1027, 663] width 168 height 31
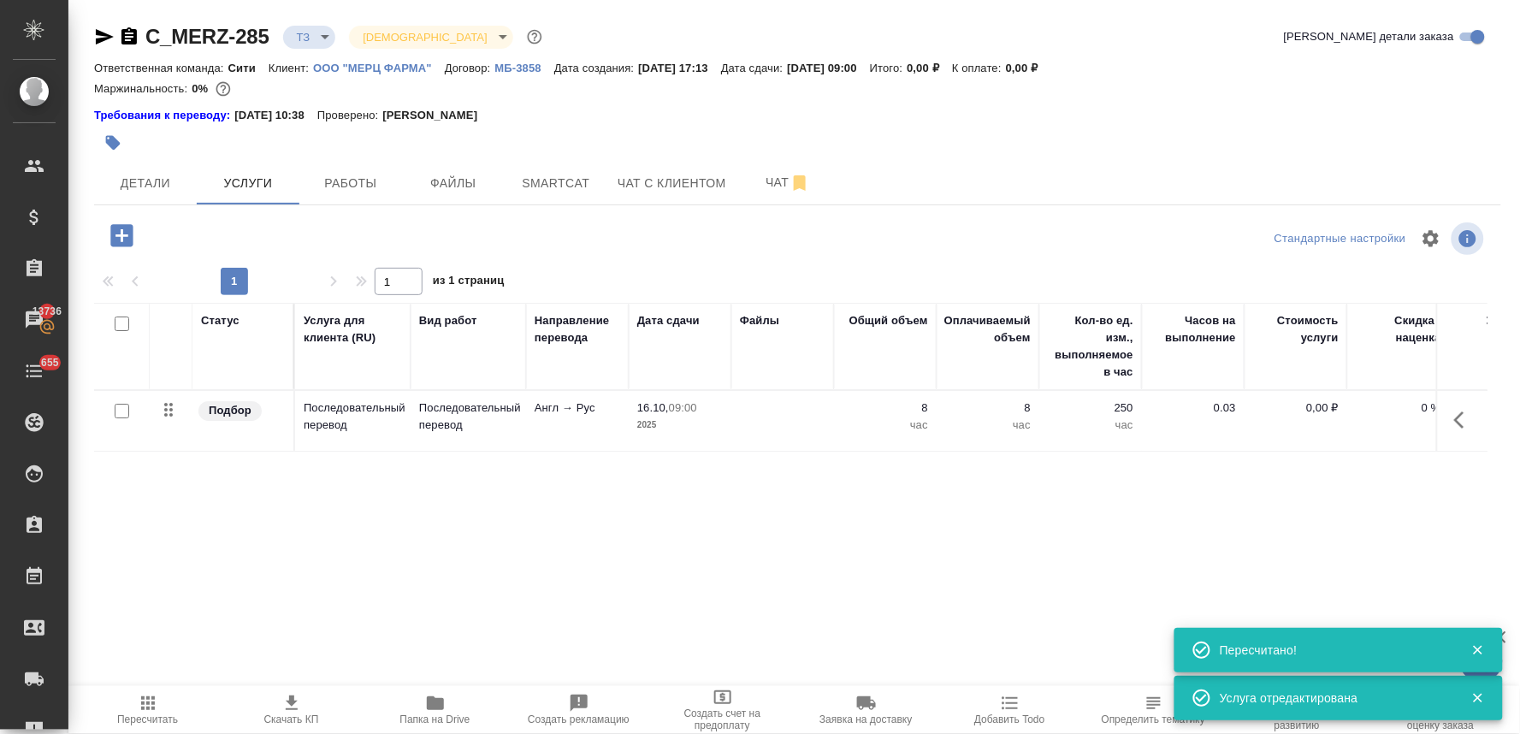
click at [1314, 407] on p "0,00 ₽" at bounding box center [1296, 407] width 86 height 17
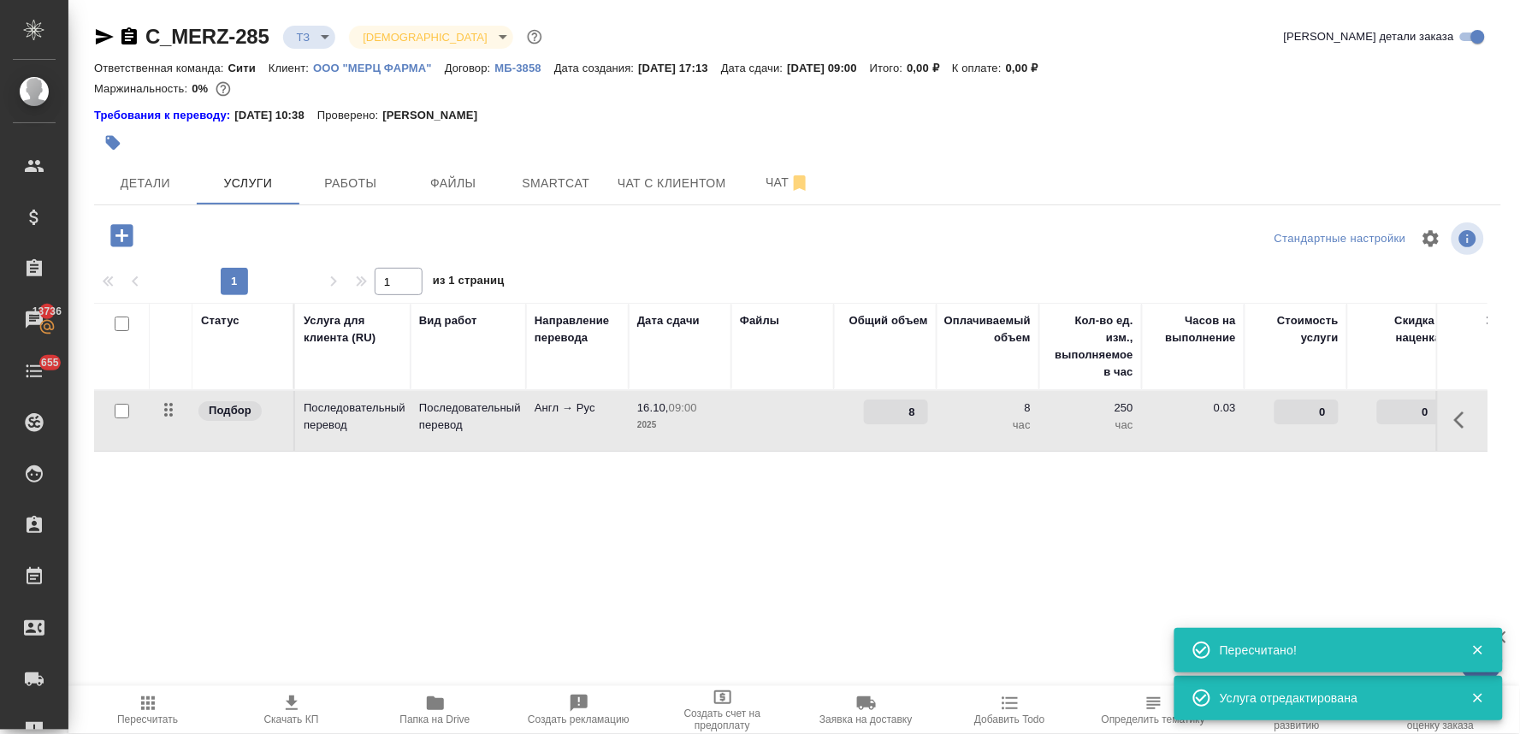
click at [1301, 411] on input "0" at bounding box center [1306, 411] width 64 height 25
type input "50000"
click at [1130, 546] on div "Статус Услуга для клиента (RU) Вид работ Направление перевода Дата сдачи Файлы …" at bounding box center [790, 487] width 1393 height 368
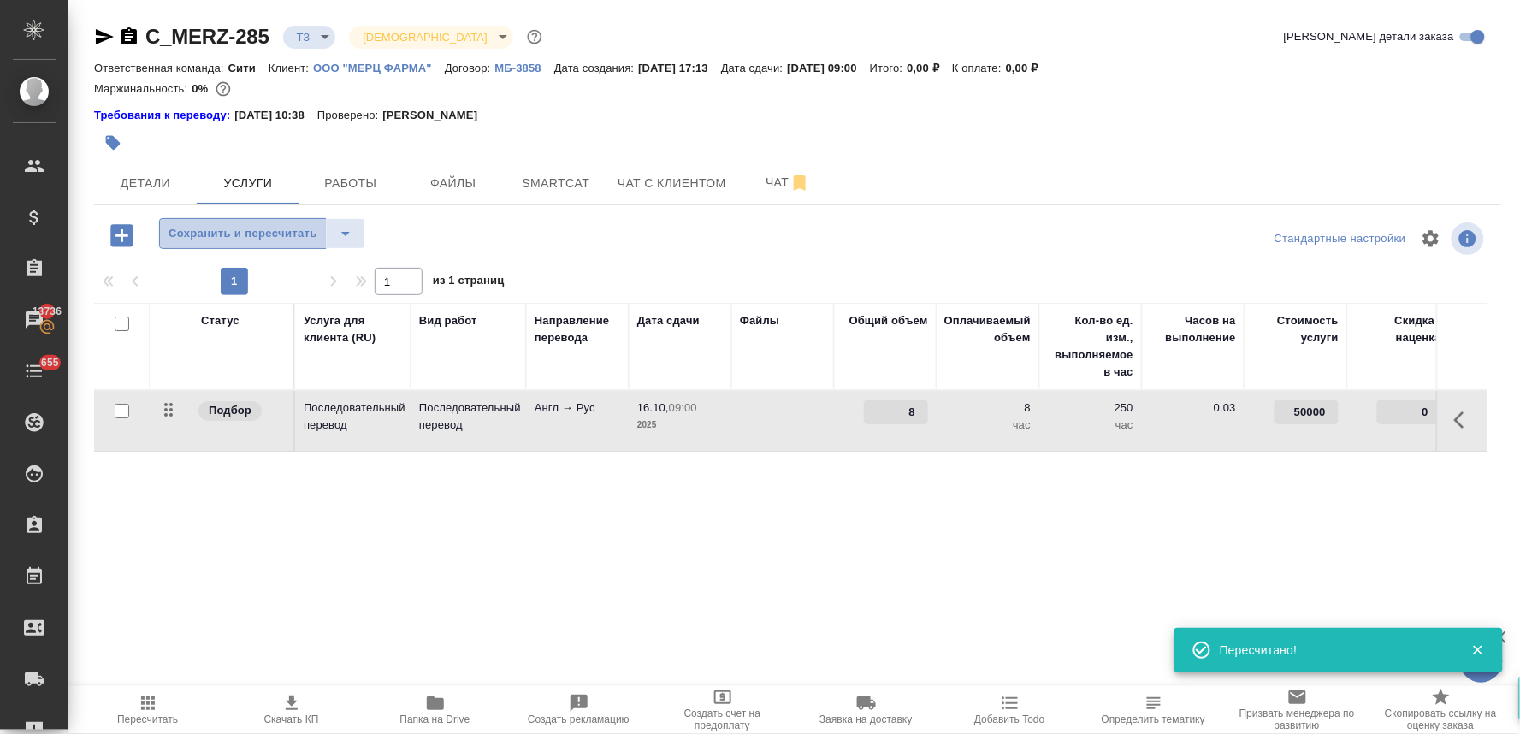
click at [227, 224] on span "Сохранить и пересчитать" at bounding box center [242, 234] width 149 height 20
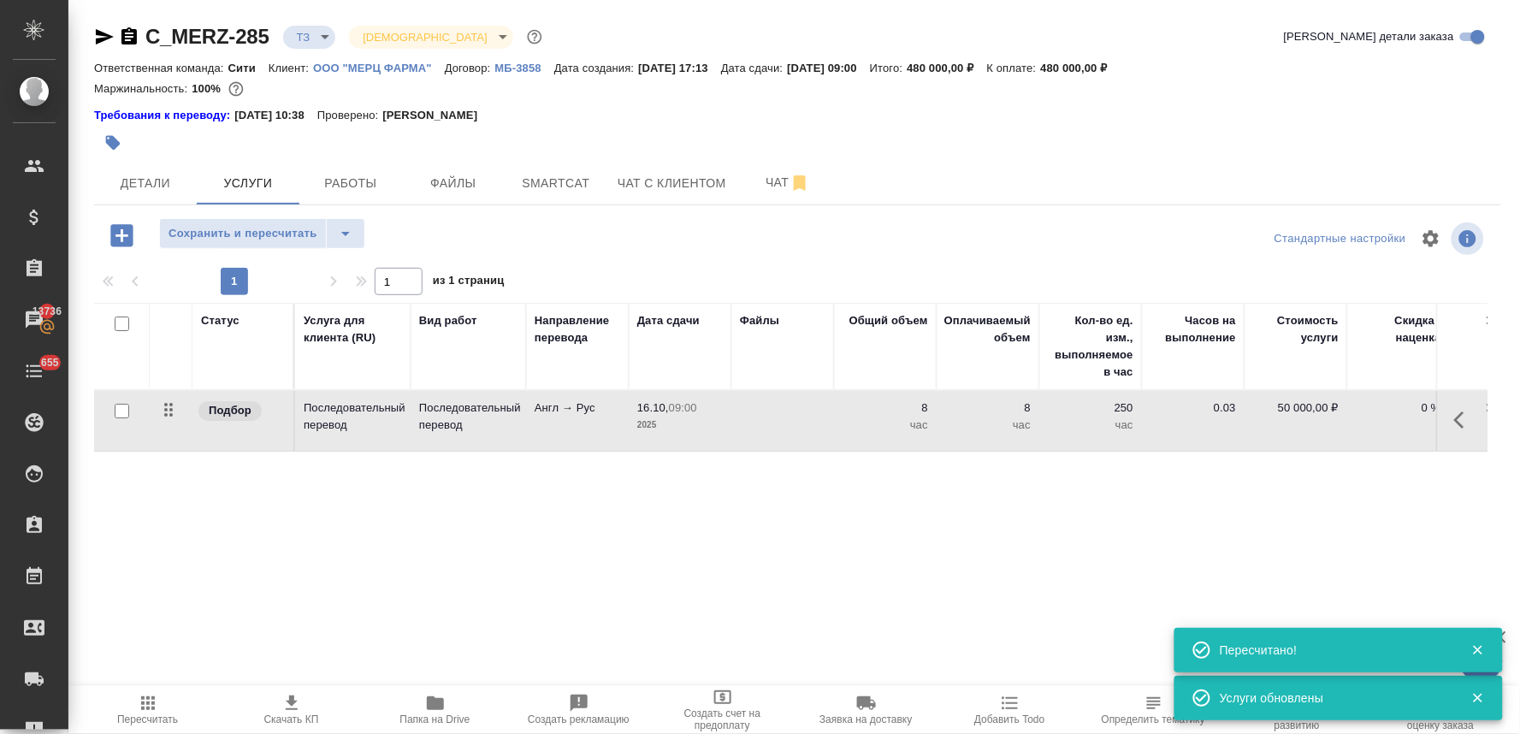
click at [734, 587] on div "Статус Услуга для клиента (RU) Вид работ Направление перевода Дата сдачи Файлы …" at bounding box center [790, 487] width 1393 height 368
click at [116, 233] on icon "button" at bounding box center [121, 235] width 22 height 22
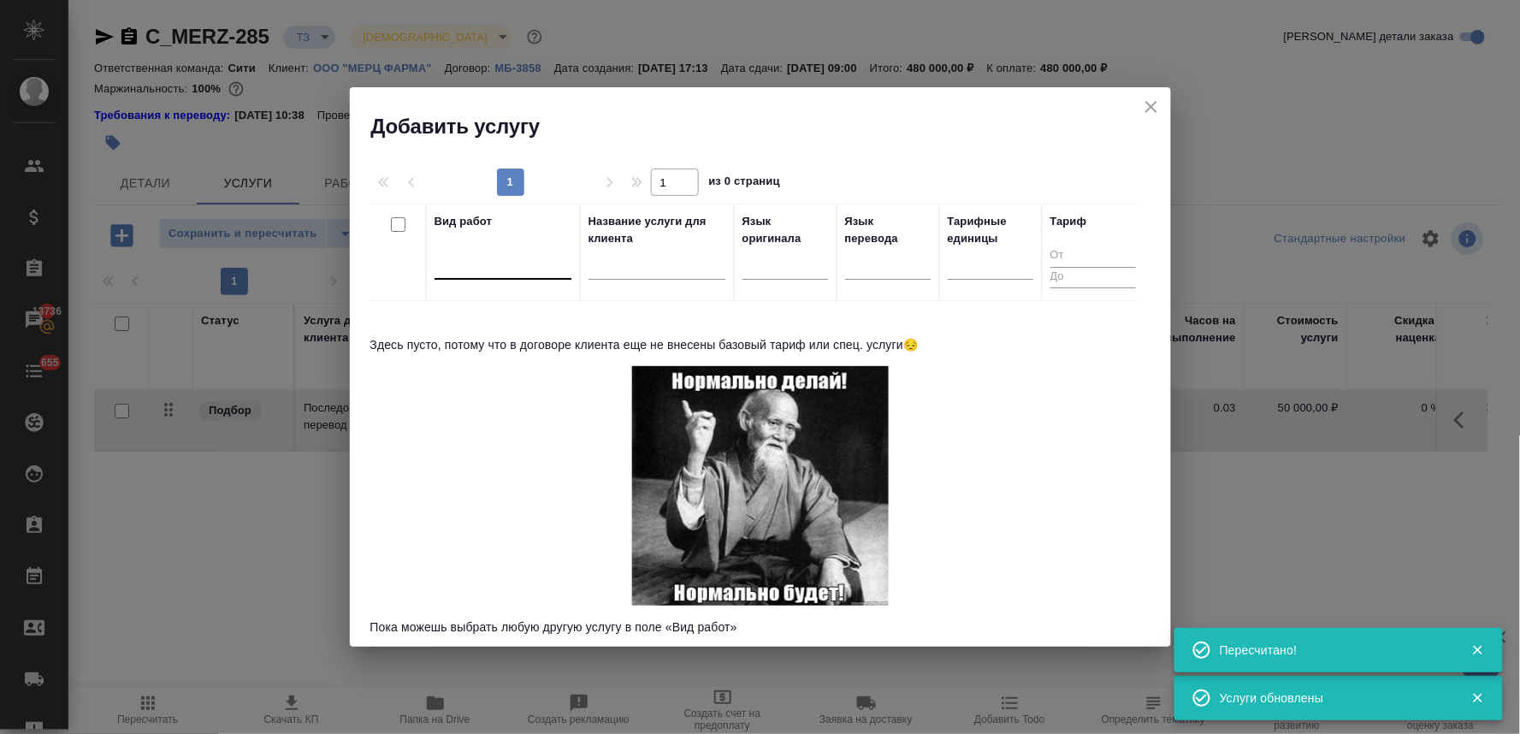
click at [451, 266] on div at bounding box center [502, 262] width 137 height 25
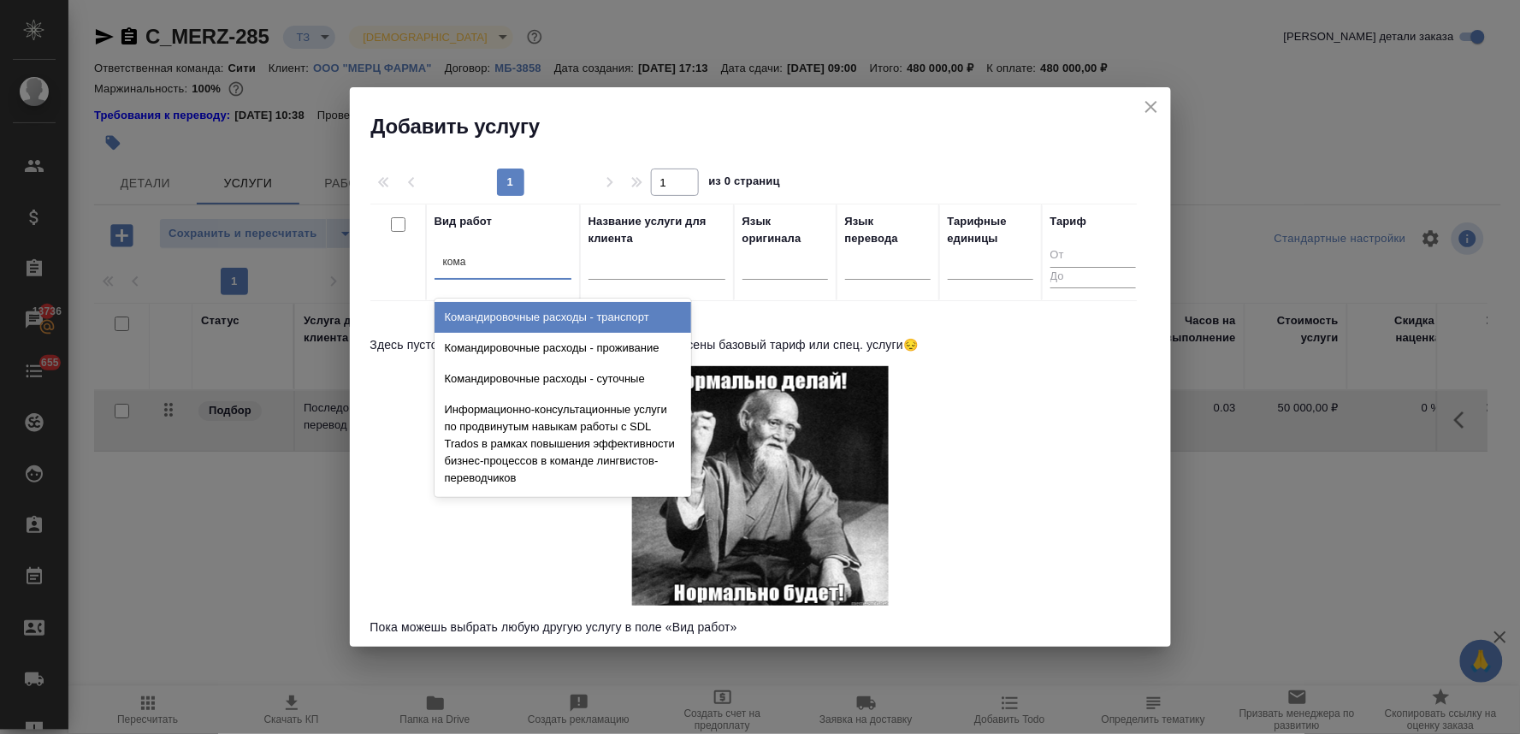
type input "коман"
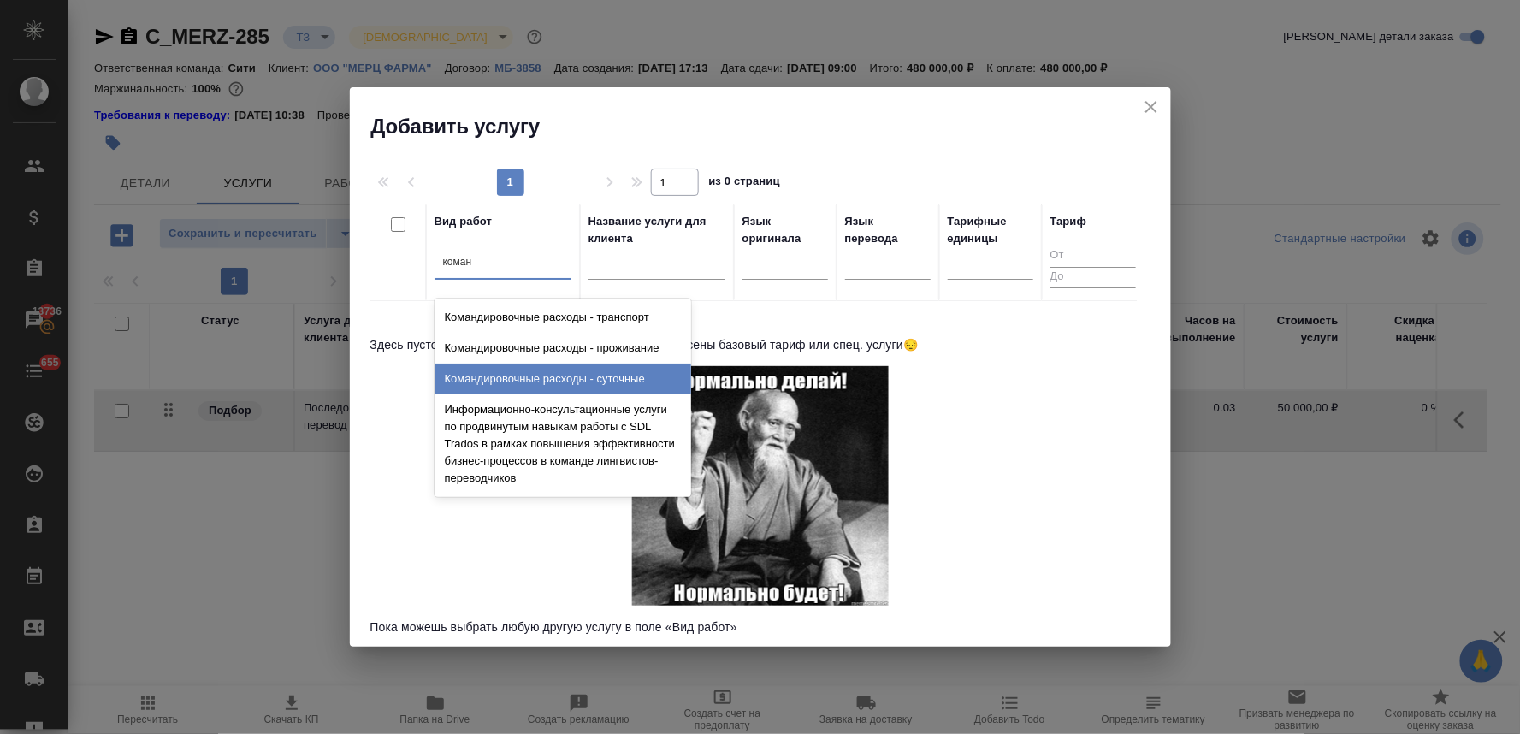
click at [490, 381] on div "Командировочные расходы - суточные" at bounding box center [562, 379] width 257 height 31
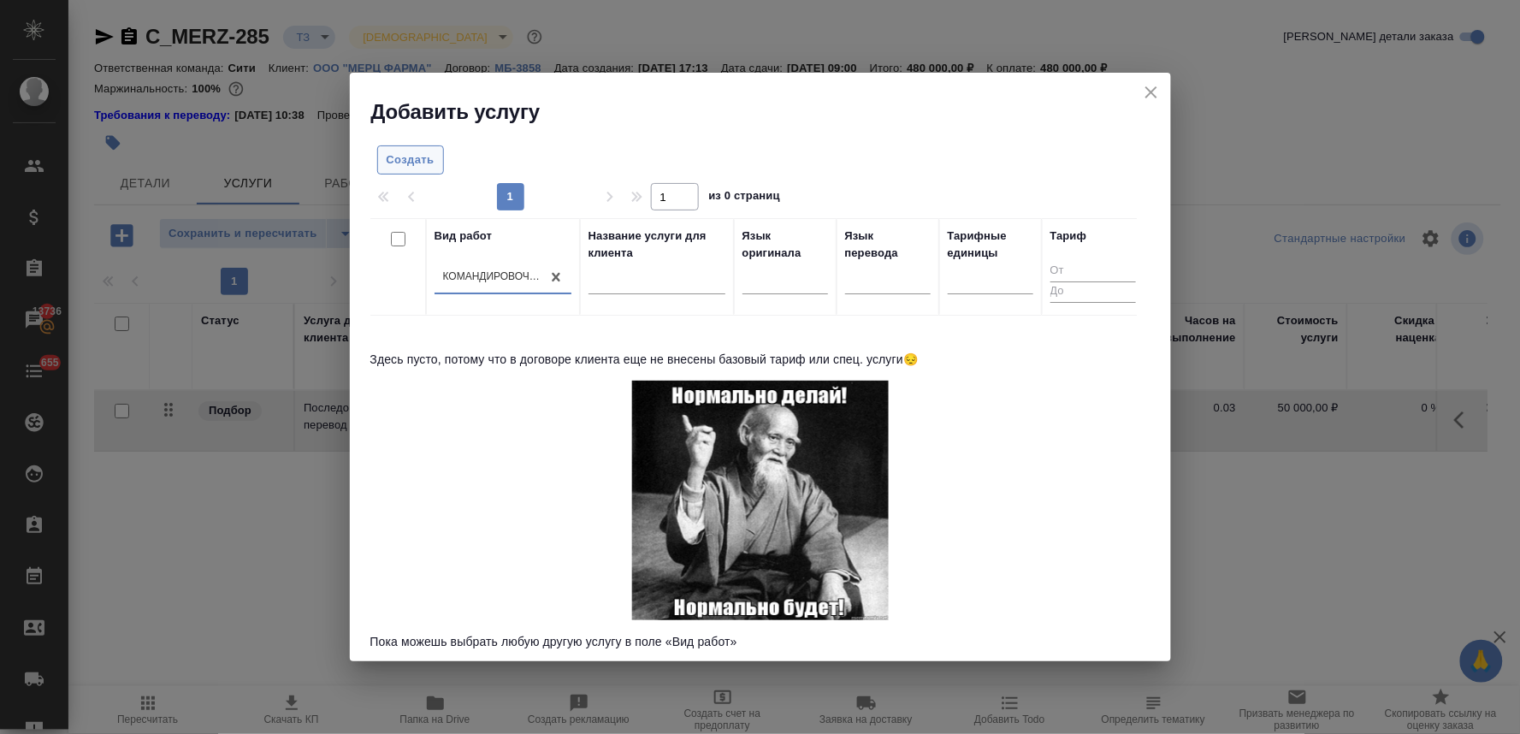
click at [405, 147] on button "Создать" at bounding box center [410, 160] width 67 height 30
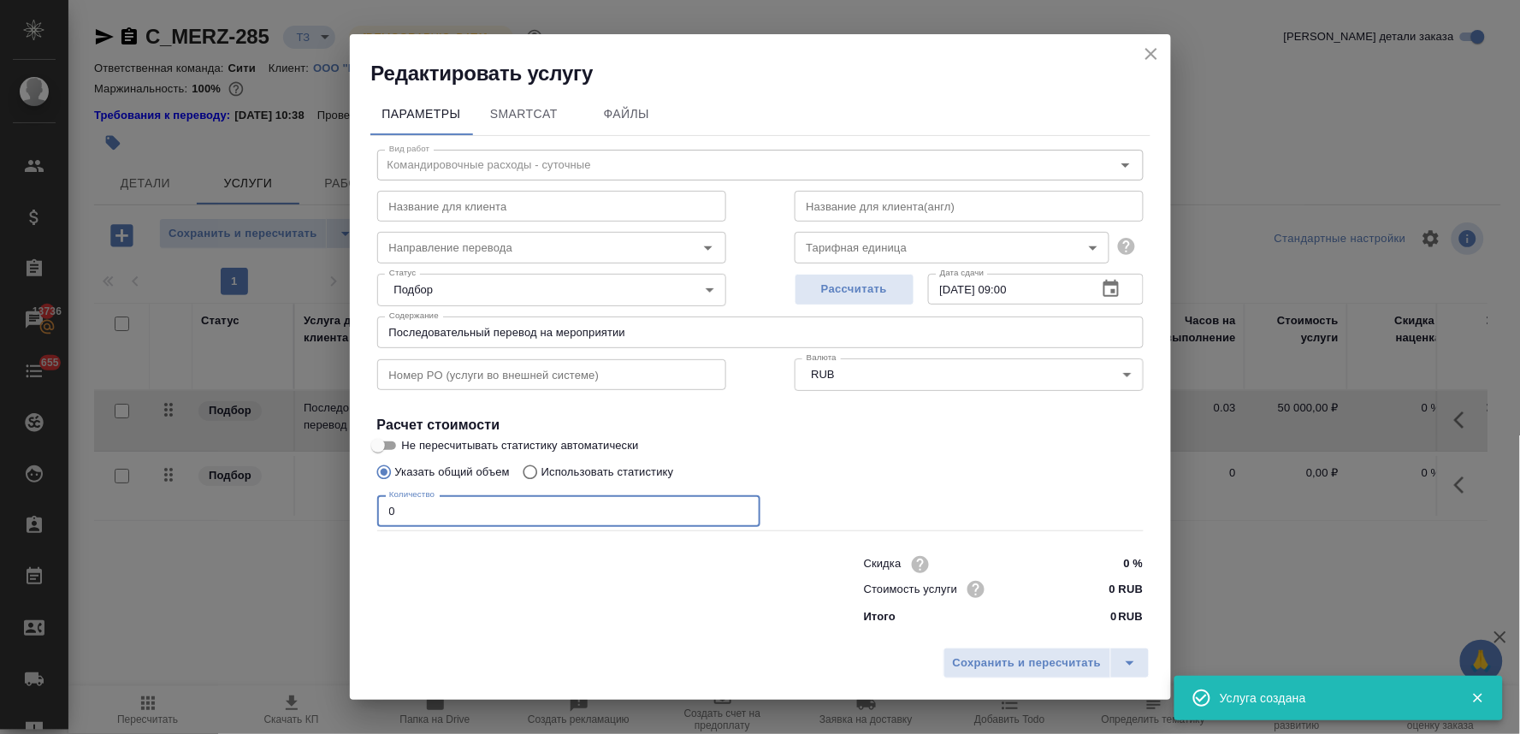
drag, startPoint x: 388, startPoint y: 516, endPoint x: 370, endPoint y: 518, distance: 18.1
click at [370, 518] on div "Вид работ Командировочные расходы - суточные Вид работ Название для клиента Наз…" at bounding box center [760, 384] width 780 height 497
type input "1"
click at [986, 662] on span "Сохранить и пересчитать" at bounding box center [1027, 663] width 149 height 20
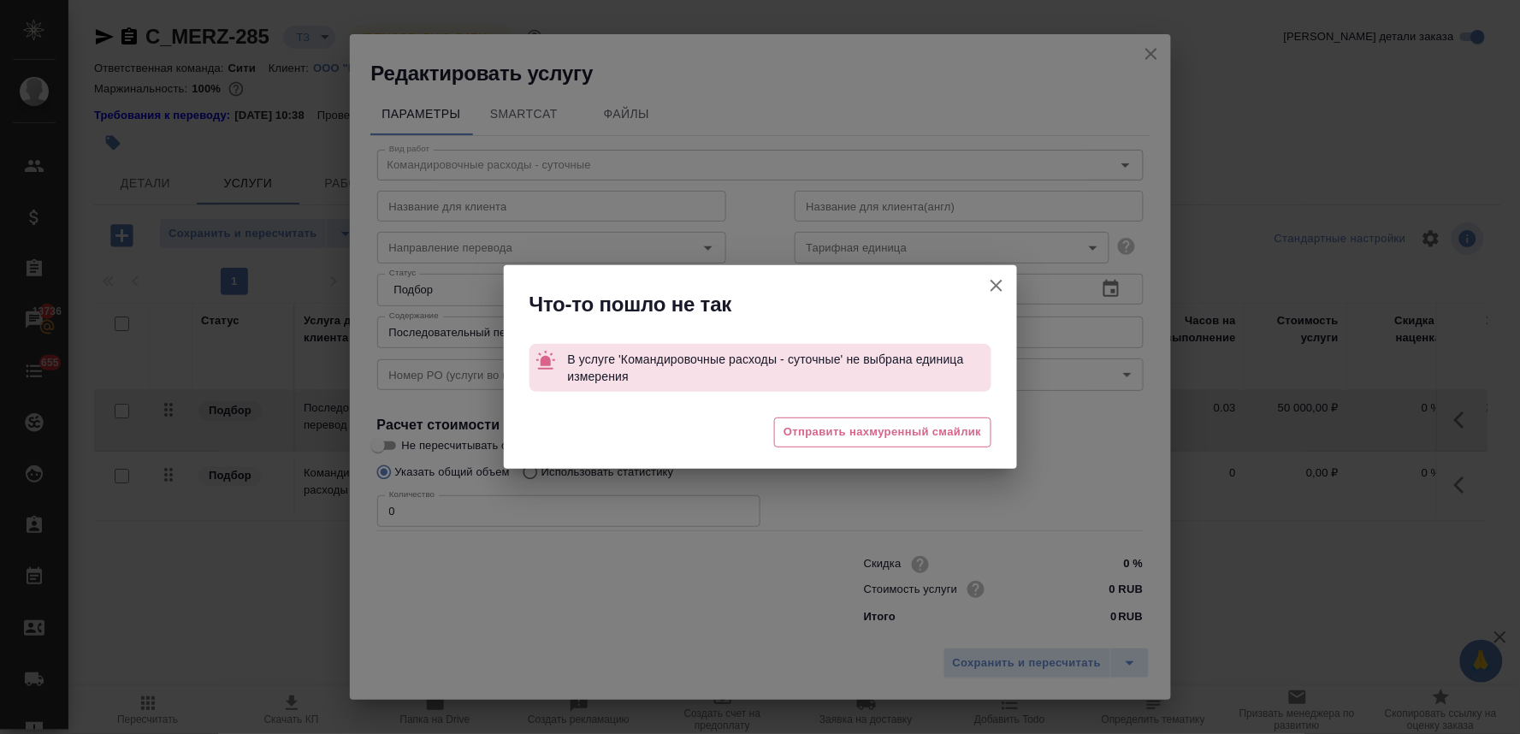
click at [1001, 280] on icon "button" at bounding box center [996, 285] width 21 height 21
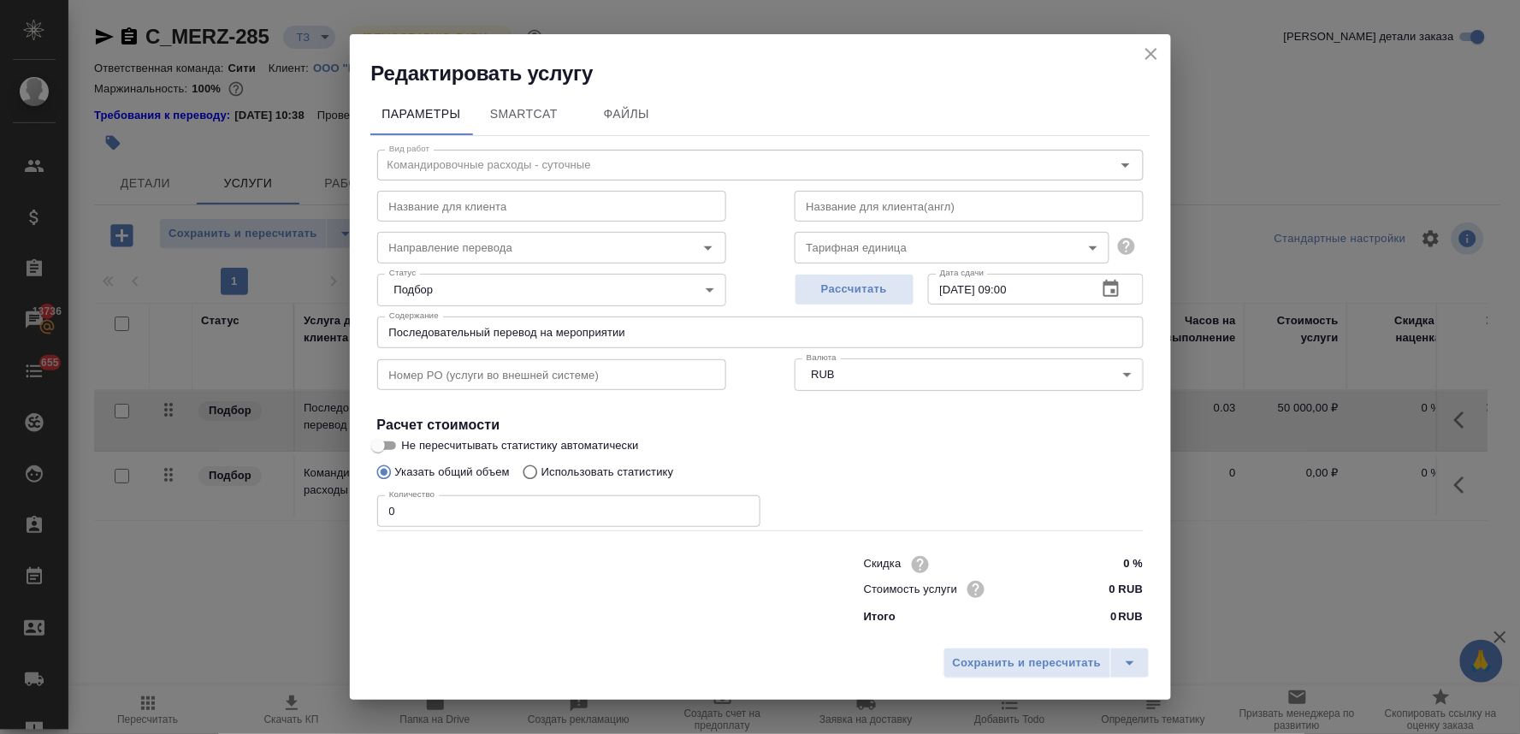
click at [911, 248] on body "🙏 .cls-1 fill:#fff; AWATERA Lyamina Nadezhda Клиенты Спецификации Заказы 13736 …" at bounding box center [760, 367] width 1520 height 734
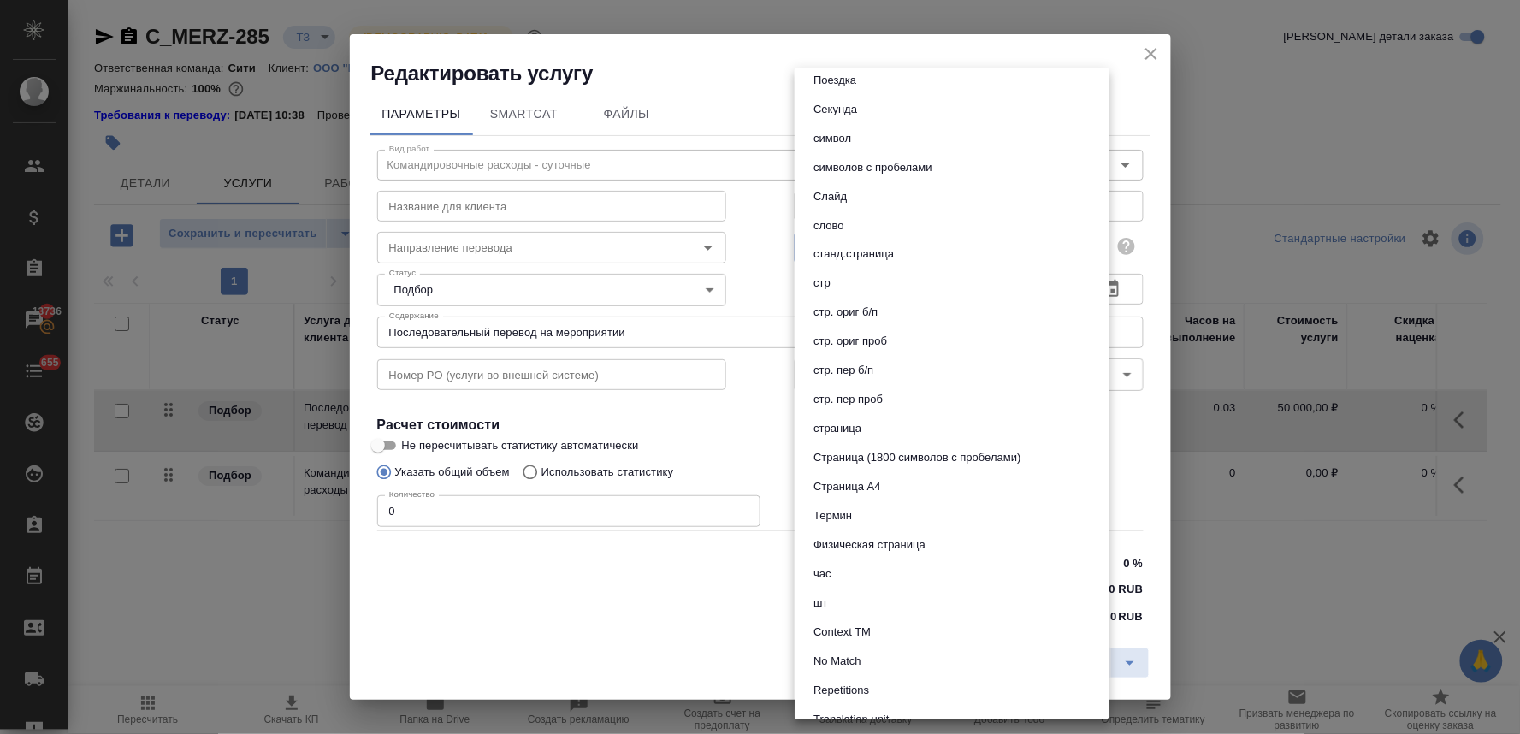
scroll to position [813, 0]
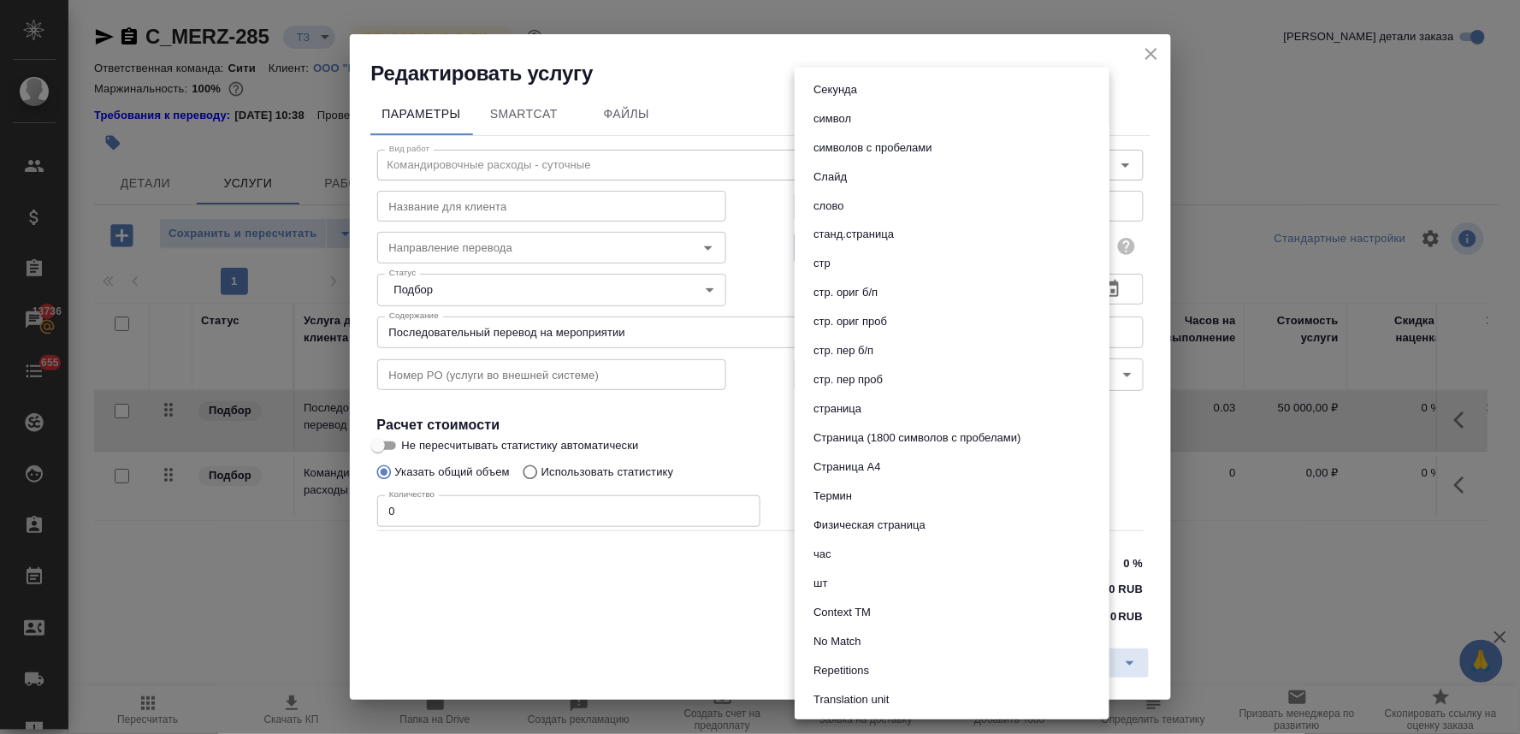
click at [856, 579] on li "шт" at bounding box center [952, 584] width 315 height 29
type input "5a8b1489cc6b4906c91bfdc1"
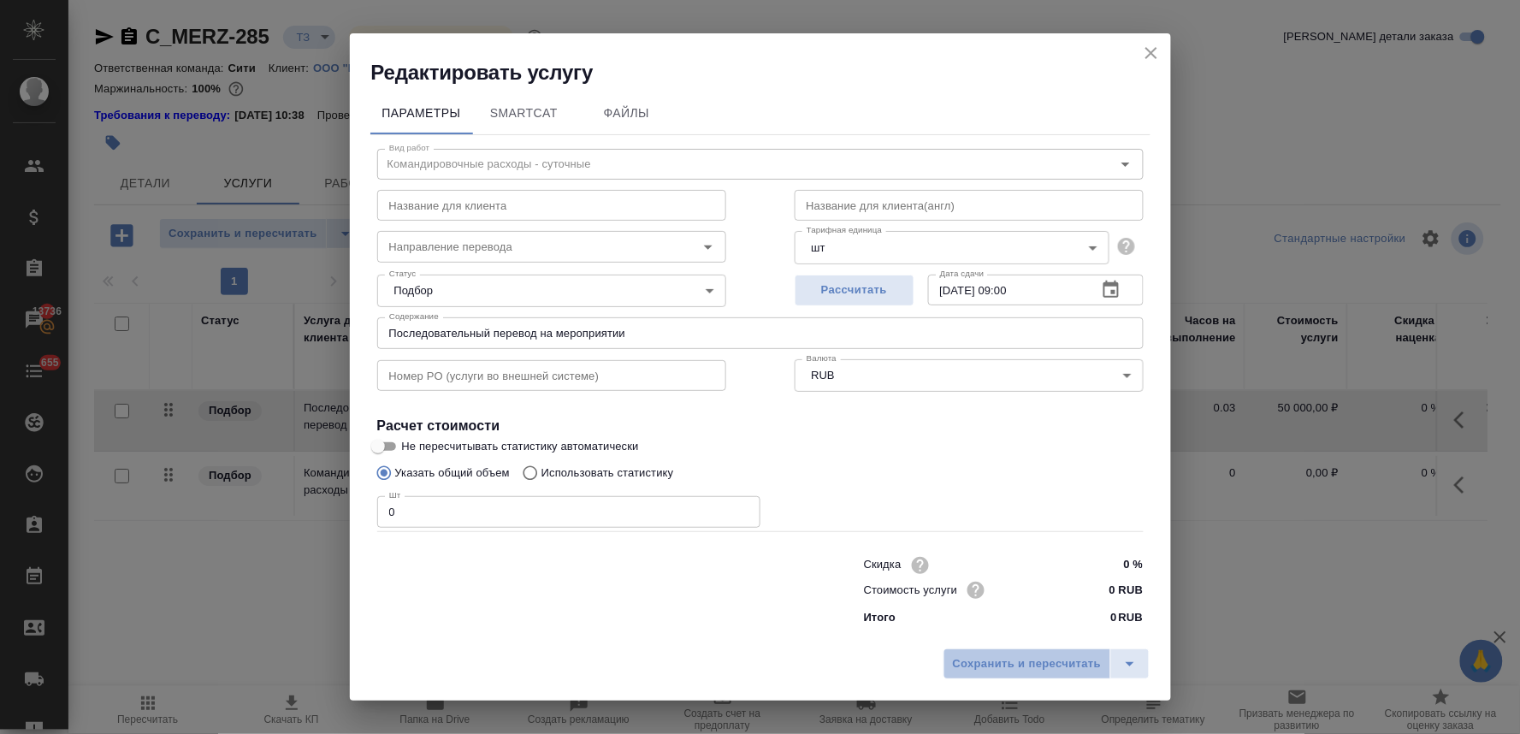
drag, startPoint x: 1027, startPoint y: 657, endPoint x: 1024, endPoint y: 633, distance: 24.2
click at [1028, 657] on span "Сохранить и пересчитать" at bounding box center [1027, 664] width 149 height 20
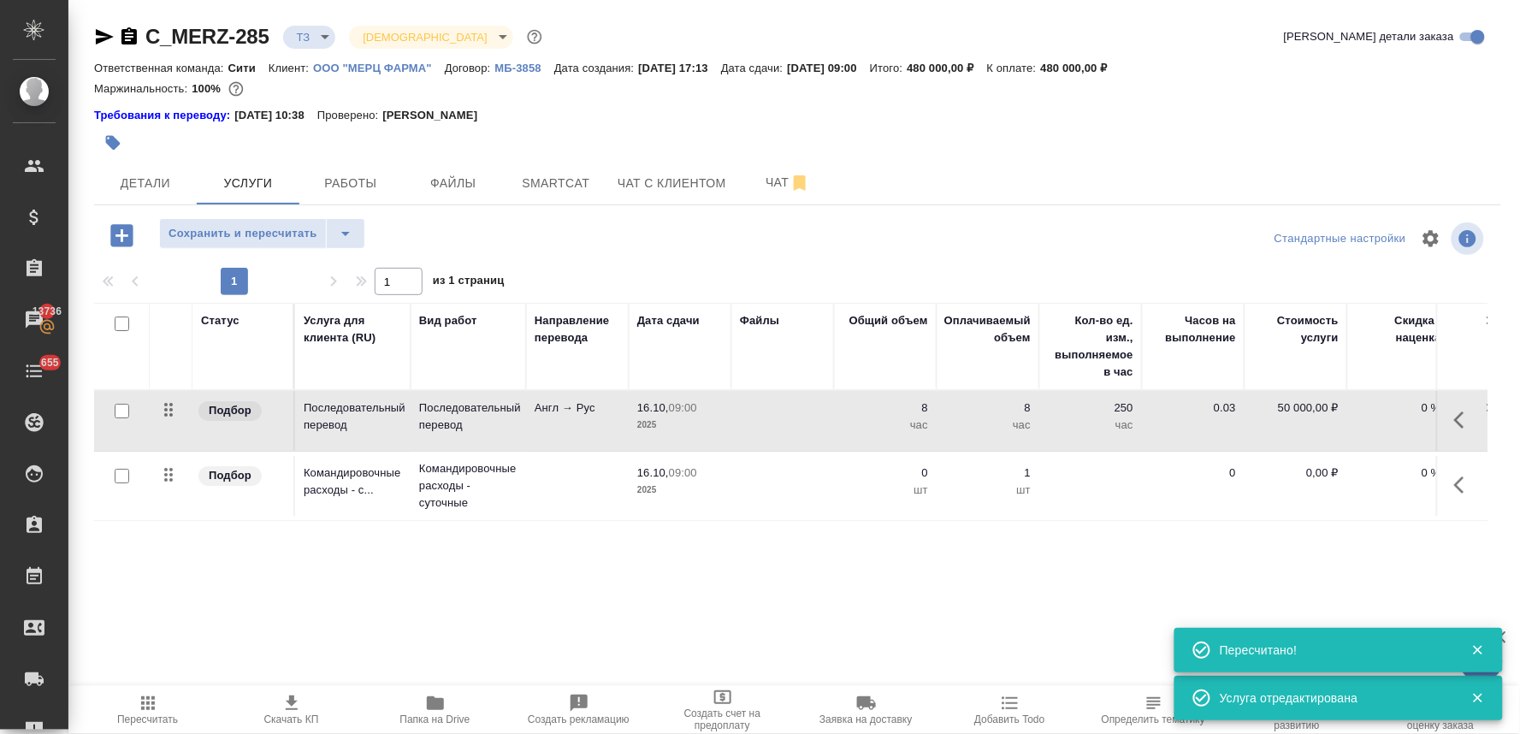
click at [1313, 475] on p "0,00 ₽" at bounding box center [1296, 472] width 86 height 17
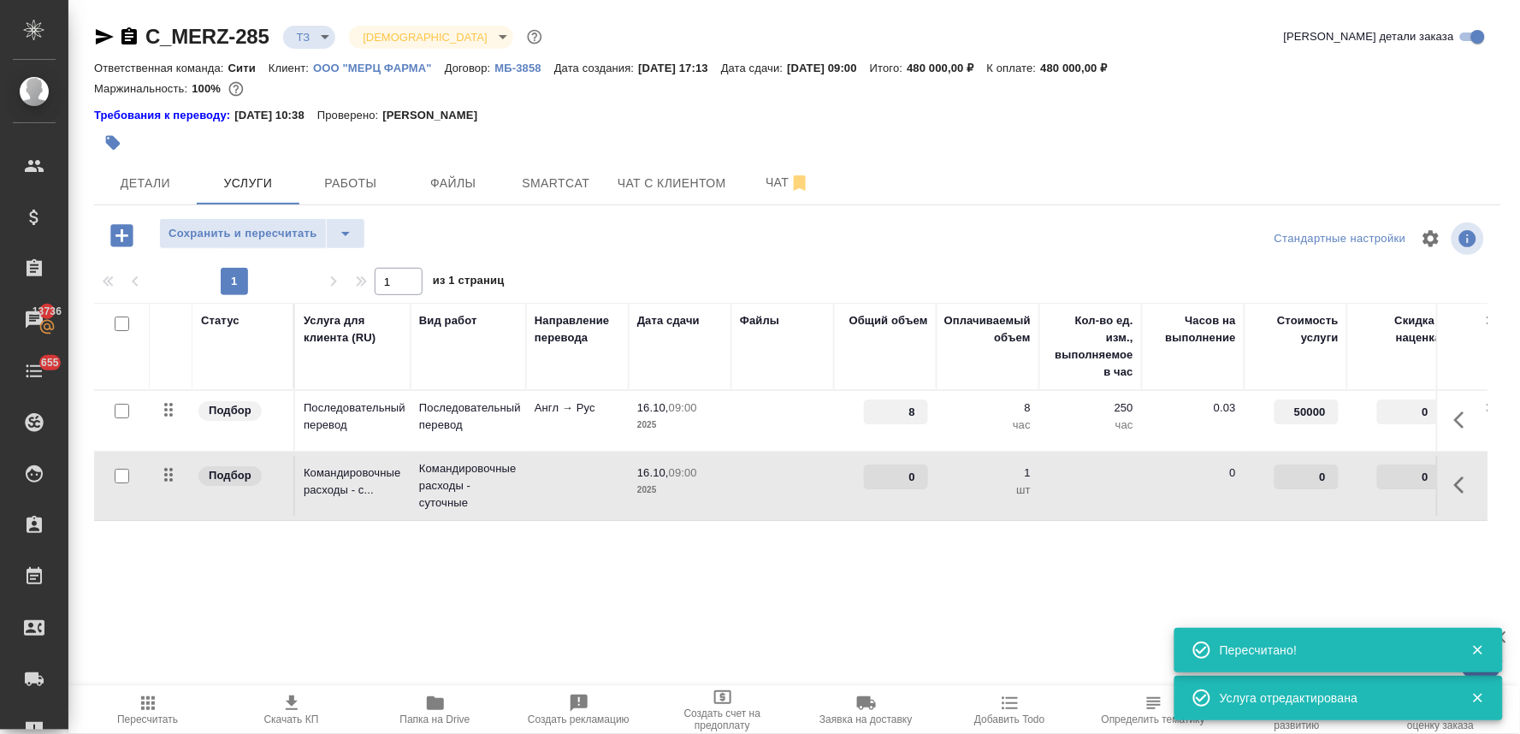
click at [1303, 475] on input "0" at bounding box center [1306, 476] width 64 height 25
type input "2000"
click at [1286, 565] on div "Статус Услуга для клиента (RU) Вид работ Направление перевода Дата сдачи Файлы …" at bounding box center [790, 487] width 1393 height 368
click at [209, 232] on span "Сохранить и пересчитать" at bounding box center [242, 234] width 149 height 20
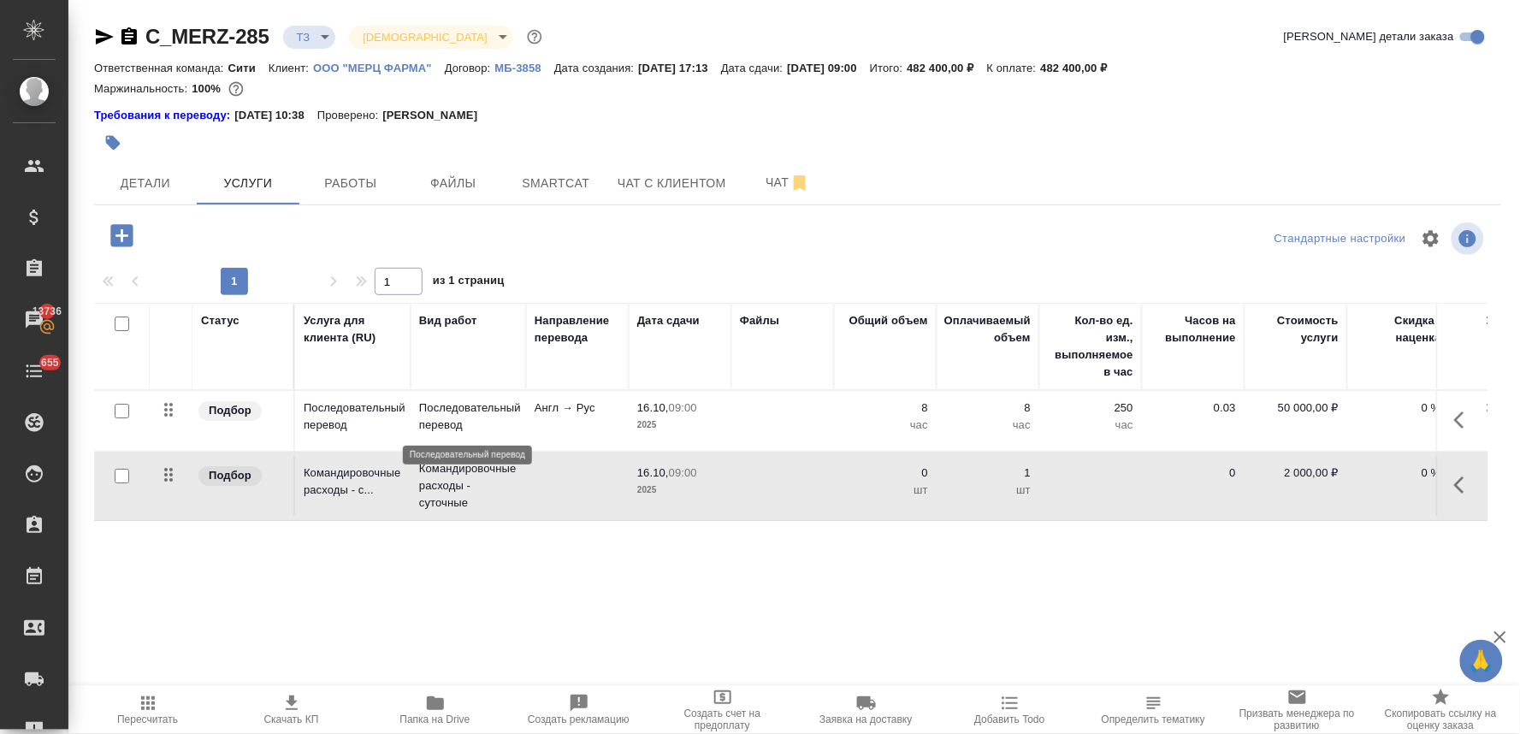
click at [448, 416] on p "Последовательный перевод" at bounding box center [468, 416] width 98 height 34
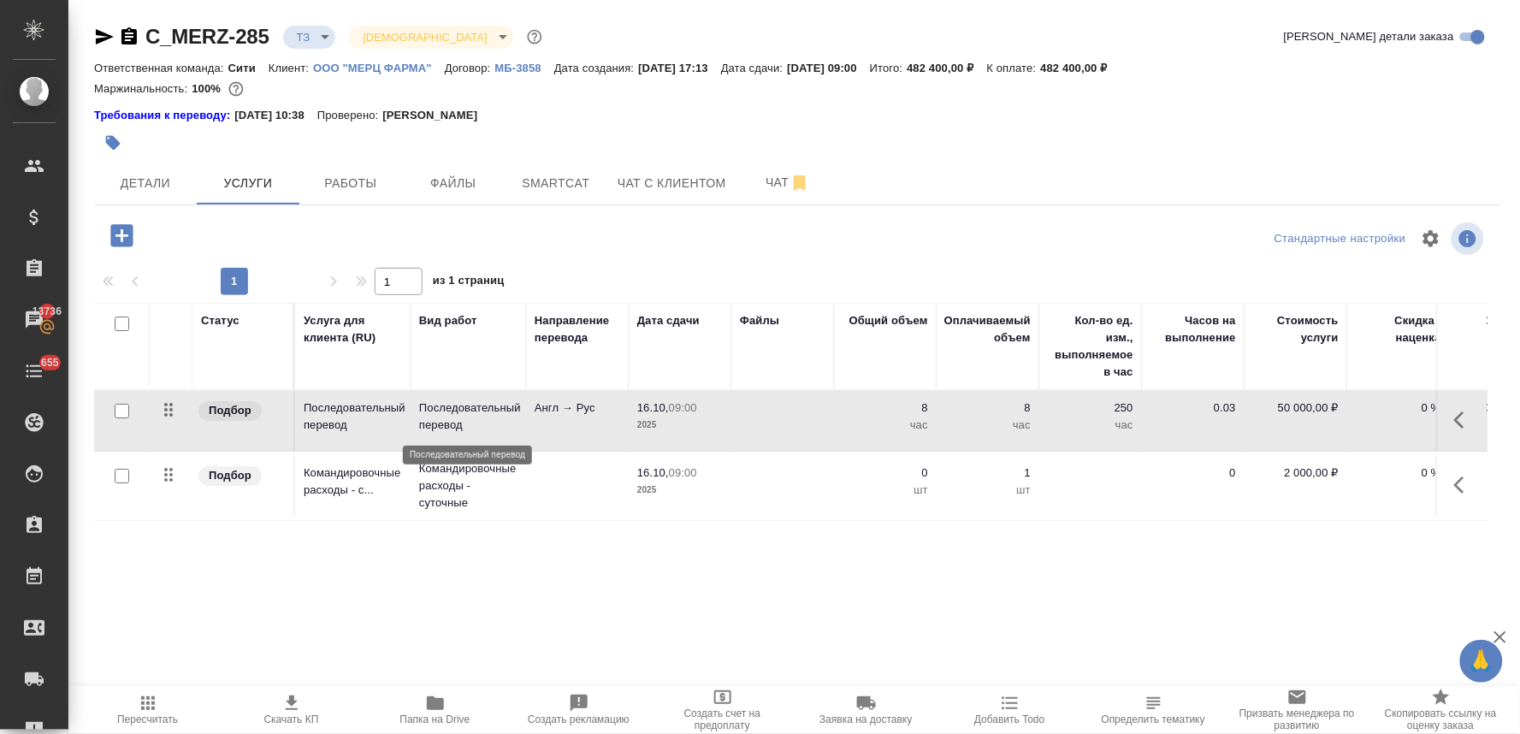
click at [448, 416] on p "Последовательный перевод" at bounding box center [468, 416] width 98 height 34
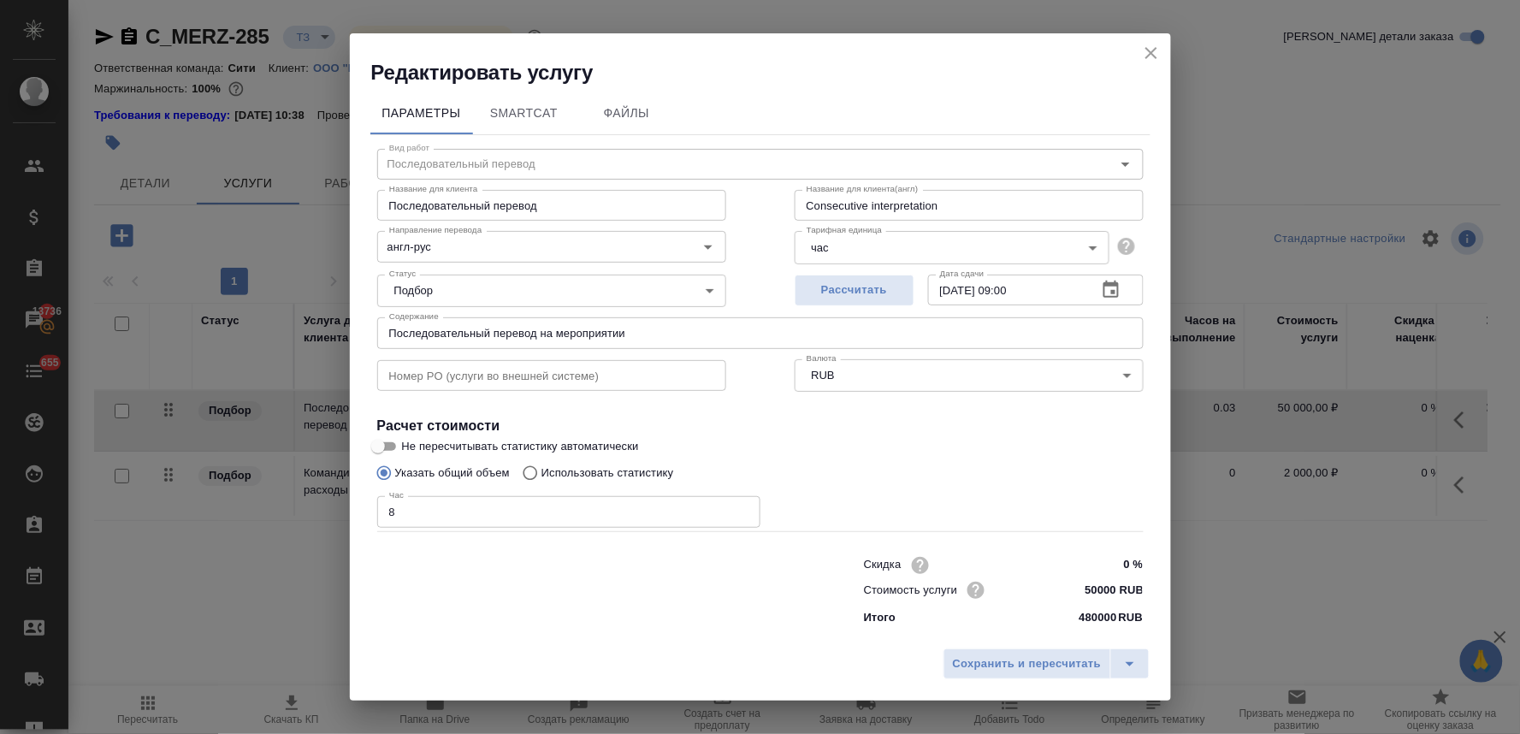
click at [898, 251] on body "🙏 .cls-1 fill:#fff; AWATERA Lyamina Nadezhda Клиенты Спецификации Заказы 13736 …" at bounding box center [760, 367] width 1520 height 734
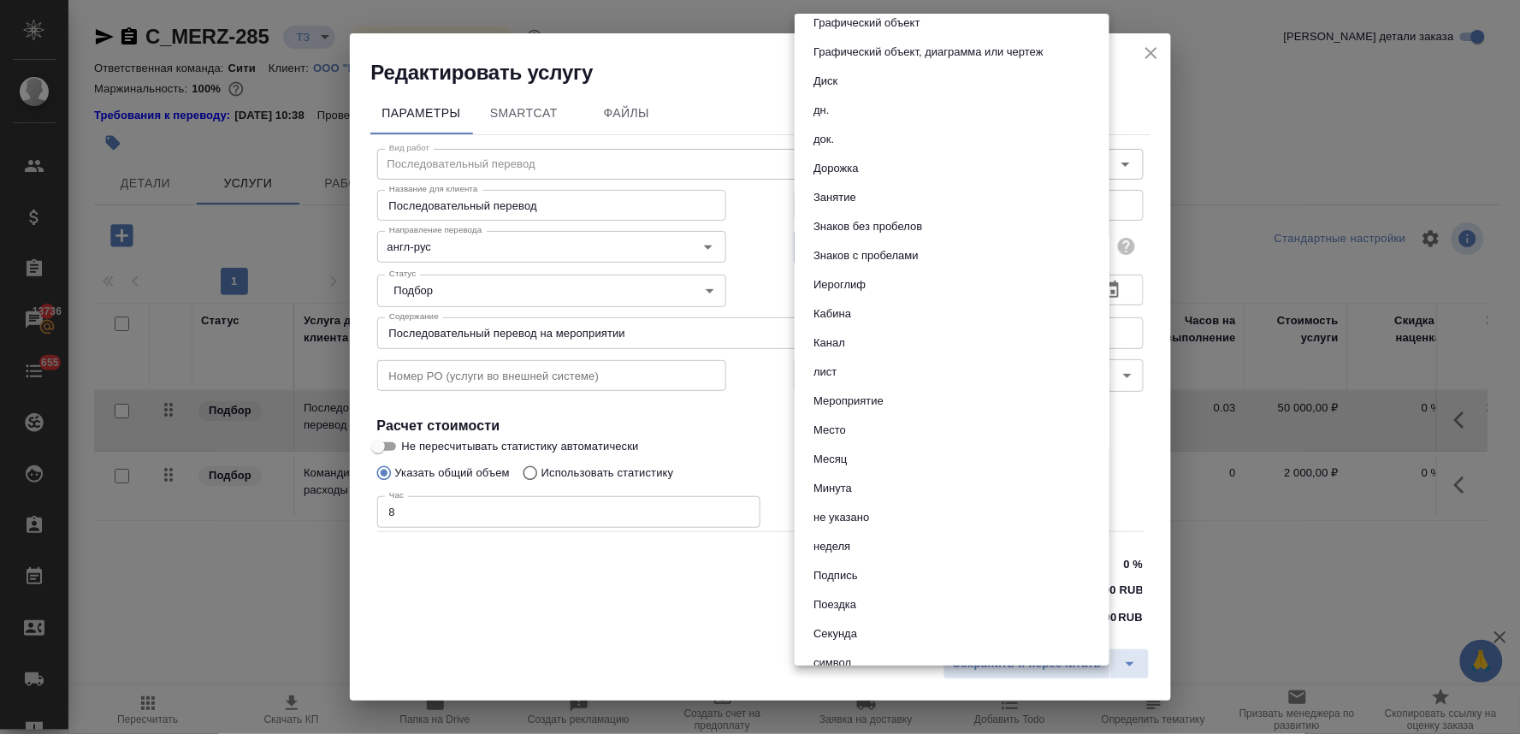
scroll to position [148, 0]
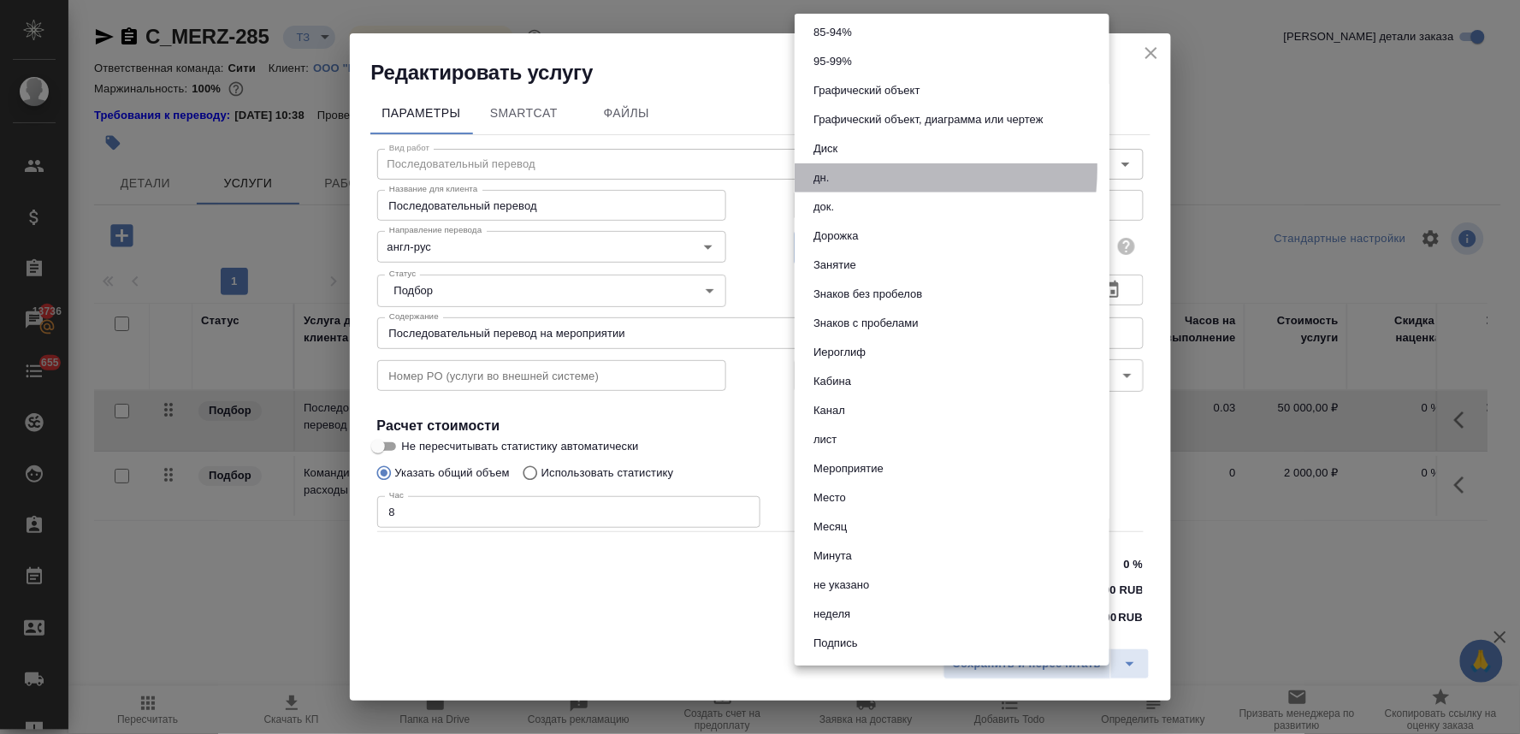
click at [866, 168] on li "дн." at bounding box center [952, 177] width 315 height 29
type input "5a8b1489cc6b4906c91bfd8a"
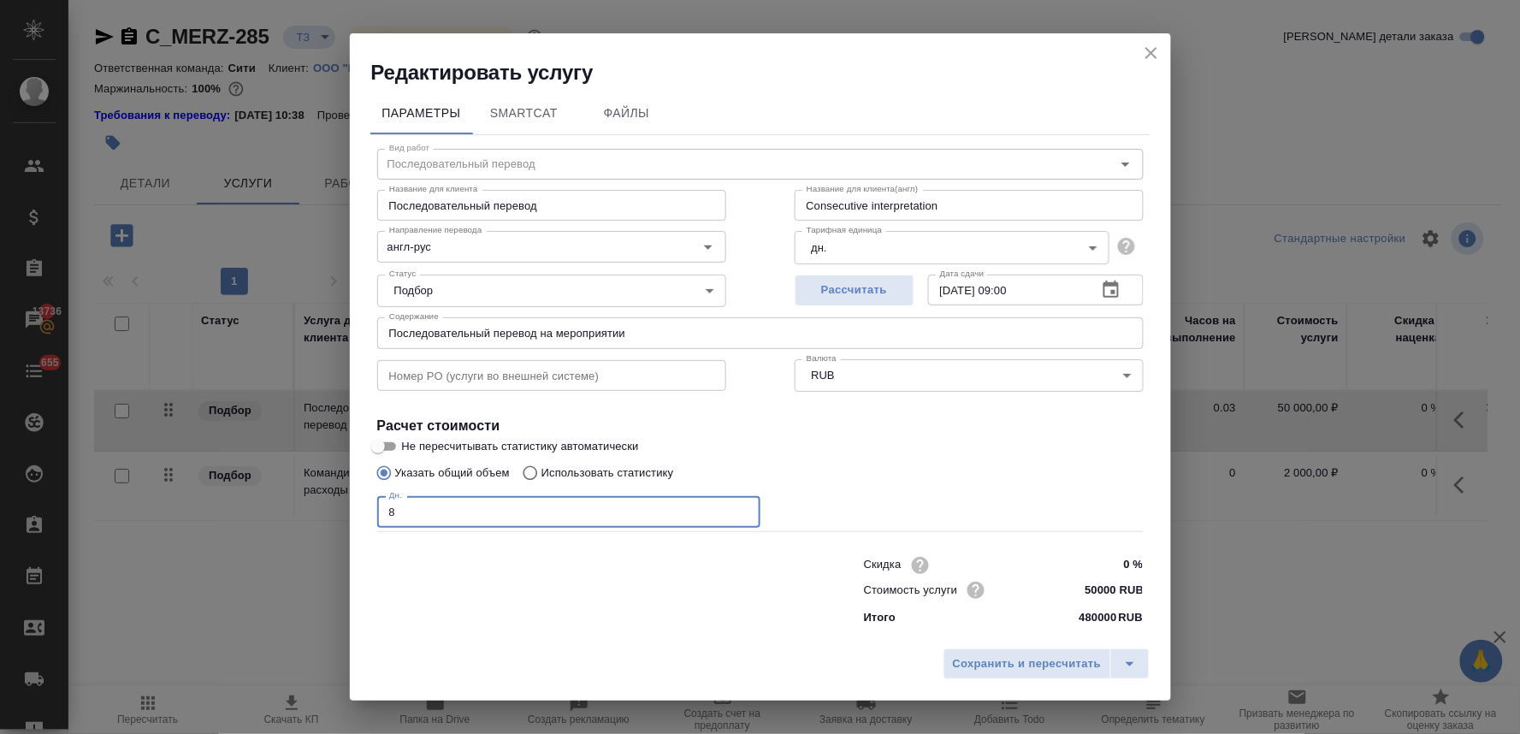
drag, startPoint x: 429, startPoint y: 522, endPoint x: 275, endPoint y: 526, distance: 153.2
click at [279, 525] on div "Редактировать услугу Параметры SmartCat Файлы Вид работ Последовательный перево…" at bounding box center [760, 367] width 1520 height 734
type input "1"
click at [1002, 656] on span "Сохранить и пересчитать" at bounding box center [1027, 664] width 149 height 20
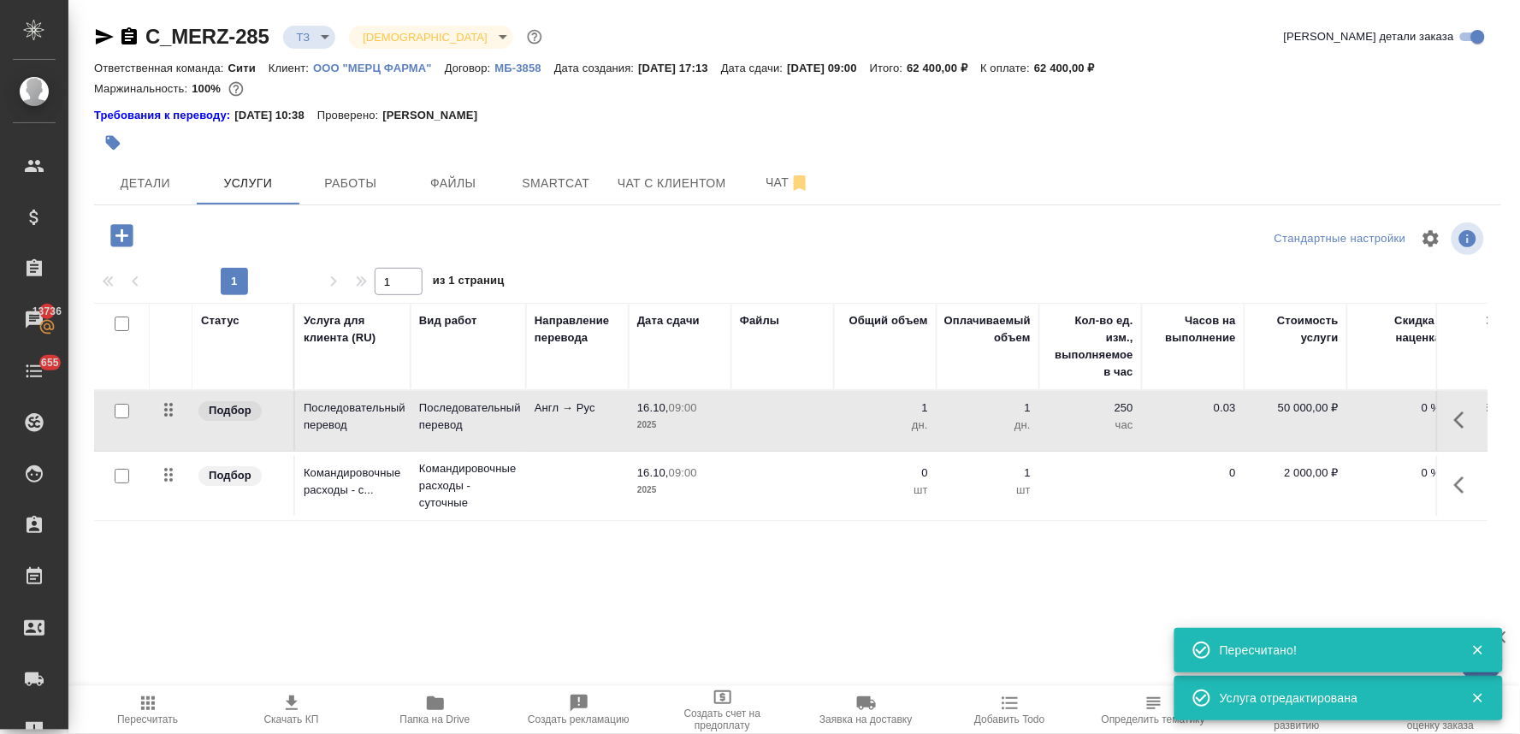
click at [128, 228] on icon "button" at bounding box center [121, 235] width 22 height 22
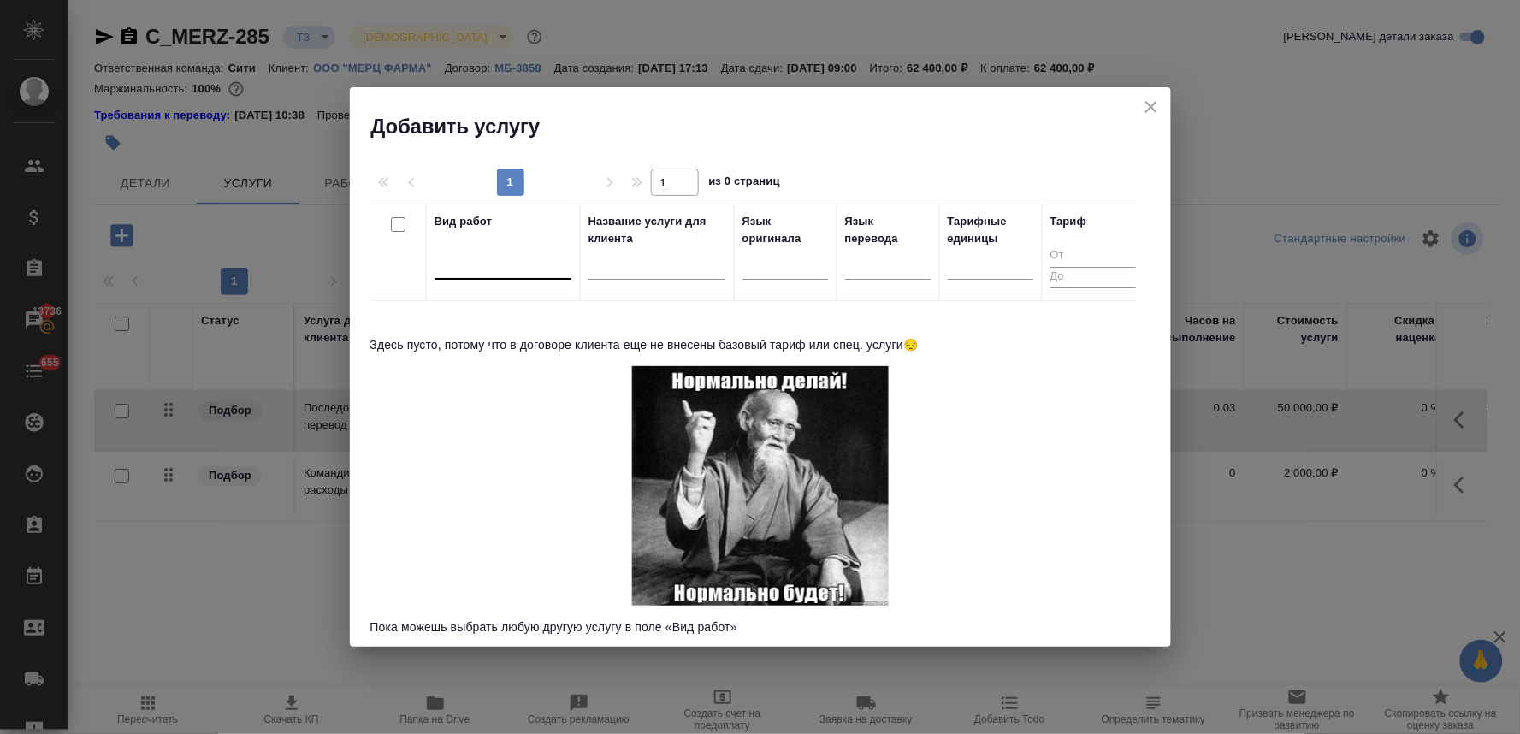
click at [519, 258] on div at bounding box center [502, 262] width 137 height 25
type input "Тревел"
type input "Тревел-день"
click at [516, 376] on div "Вид работ Название услуги для клиента Язык оригинала Язык перевода Тарифные еди…" at bounding box center [753, 418] width 766 height 428
click at [1156, 109] on icon "close" at bounding box center [1151, 107] width 21 height 21
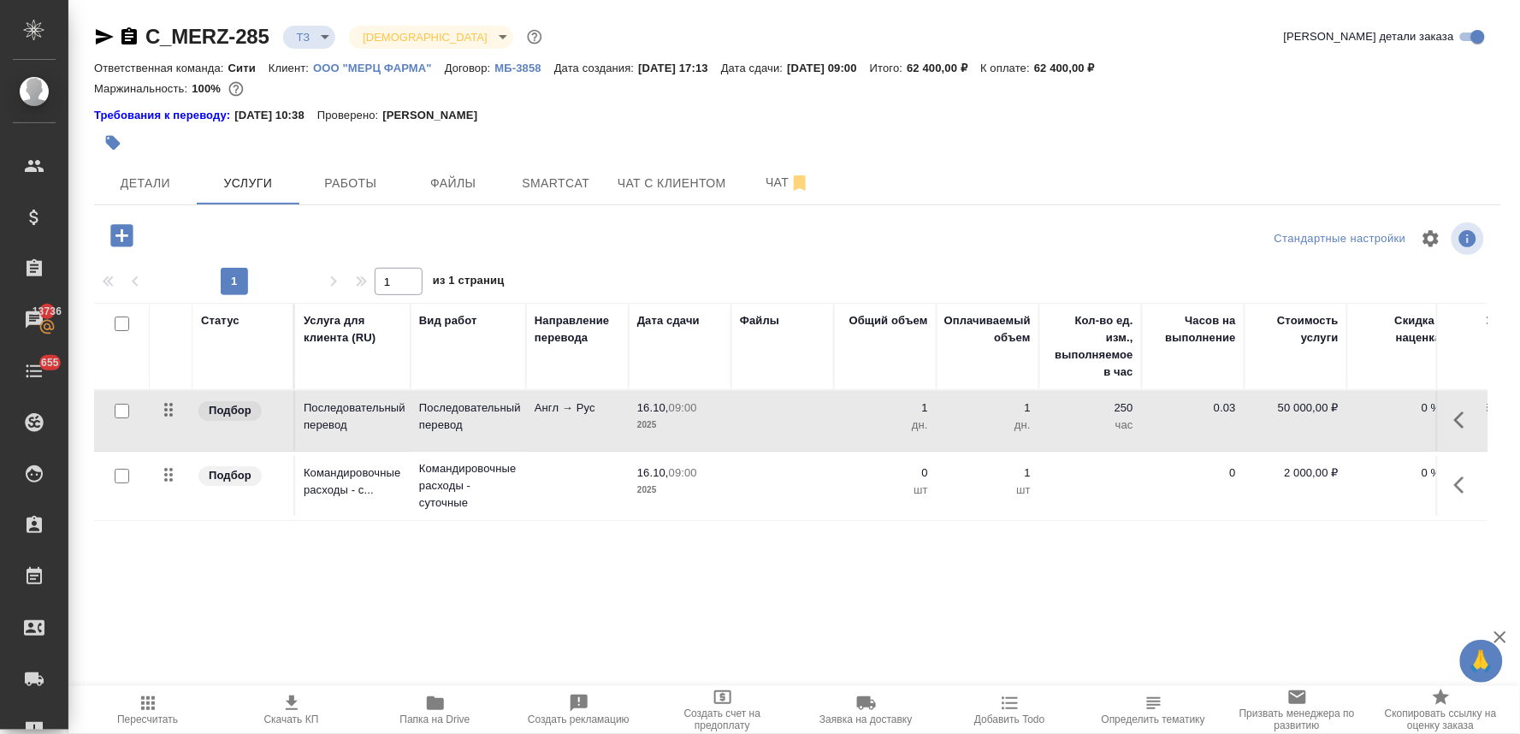
click at [924, 407] on p "1" at bounding box center [885, 407] width 86 height 17
drag, startPoint x: 901, startPoint y: 405, endPoint x: 942, endPoint y: 399, distance: 40.8
click at [936, 399] on tr "Подбор Последовательный перевод Последовательный перевод Англ → Рус 16.10, 09:0…" at bounding box center [900, 421] width 1612 height 61
type input "2"
drag, startPoint x: 891, startPoint y: 475, endPoint x: 980, endPoint y: 475, distance: 89.0
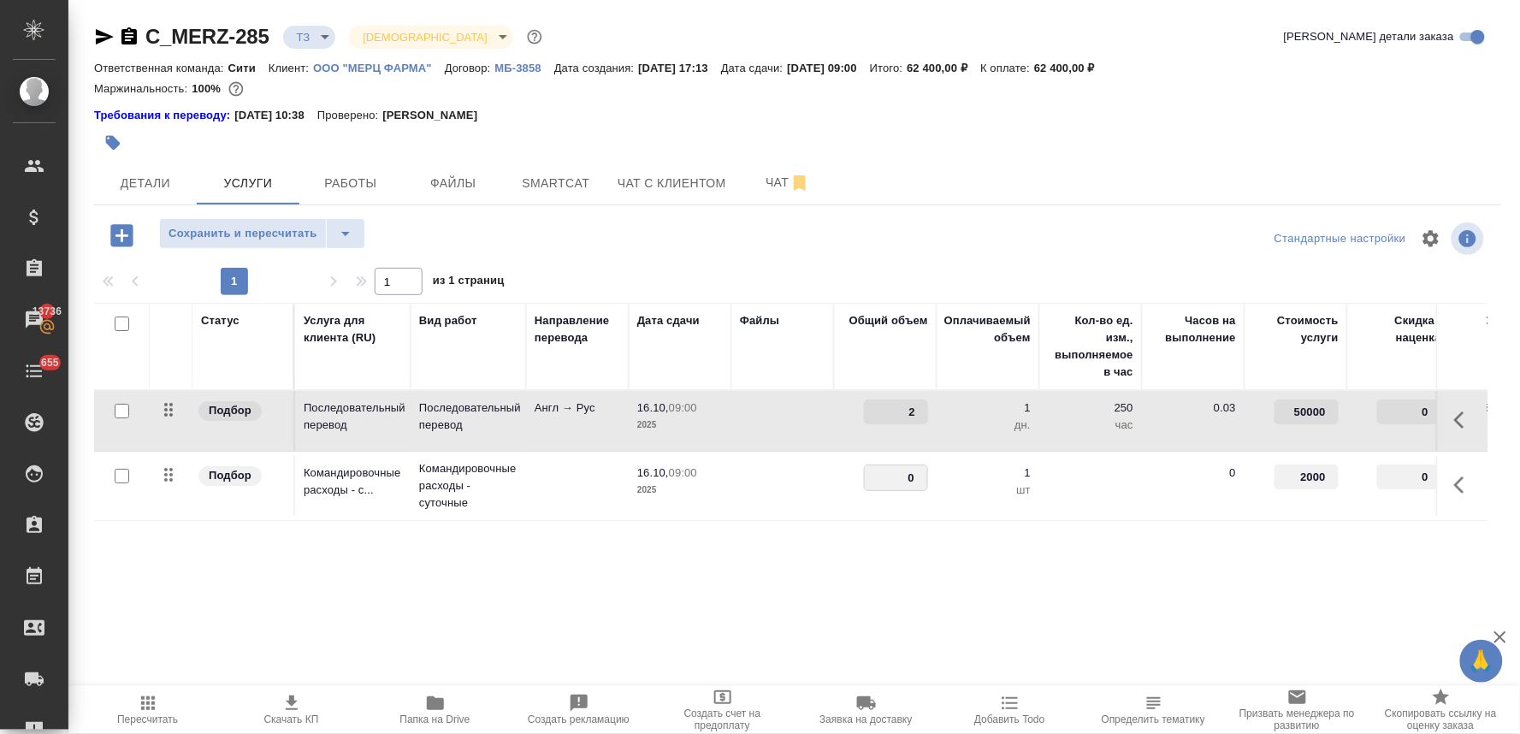
click at [975, 475] on tr "Подбор Командировочные расходы - с... Командировочные расходы - суточные 16.10,…" at bounding box center [900, 486] width 1612 height 69
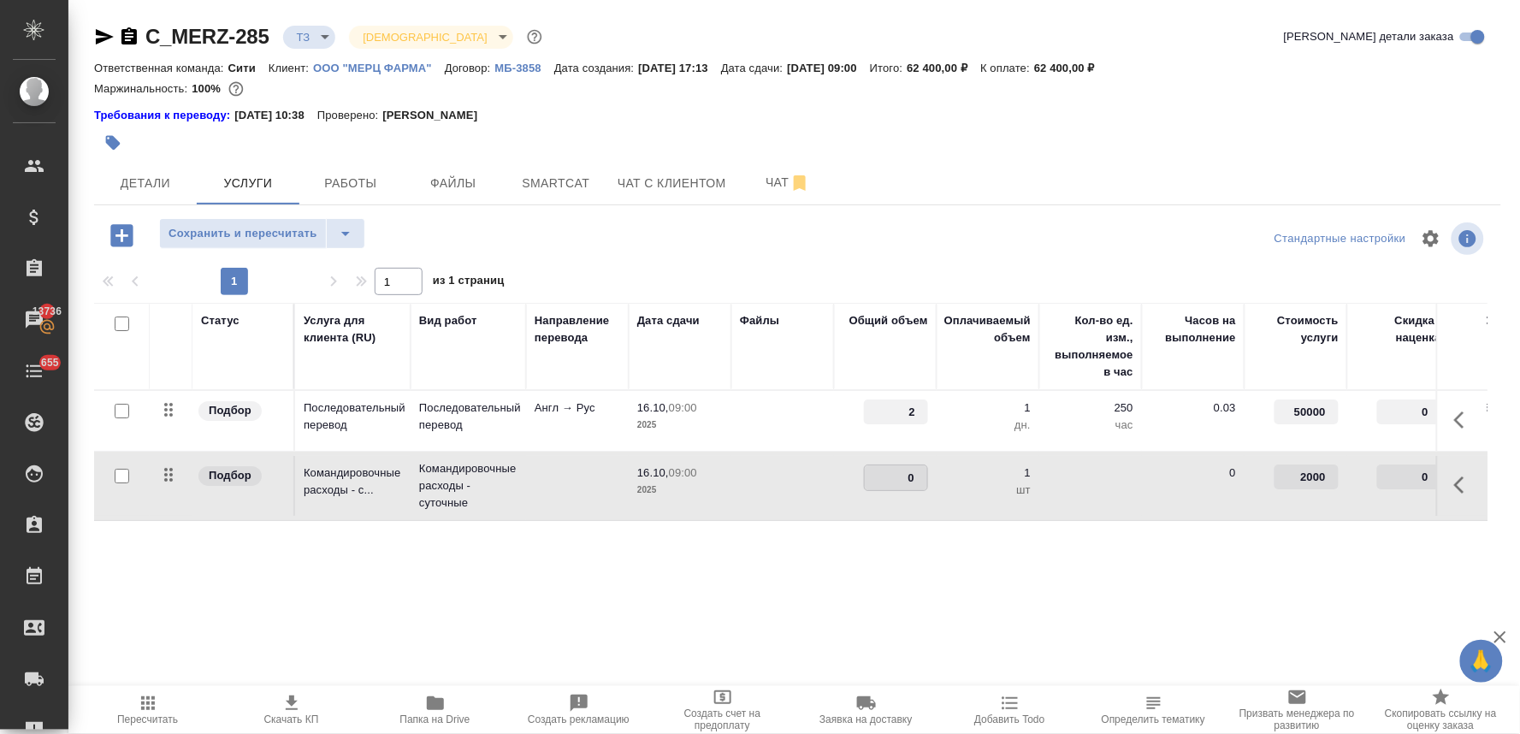
type input "1"
click at [949, 594] on div "Статус Услуга для клиента (RU) Вид работ Направление перевода Дата сдачи Файлы …" at bounding box center [790, 487] width 1393 height 368
click at [245, 239] on span "Сохранить и пересчитать" at bounding box center [242, 234] width 149 height 20
click at [574, 596] on div "Статус Услуга для клиента (RU) Вид работ Направление перевода Дата сдачи Файлы …" at bounding box center [790, 487] width 1393 height 368
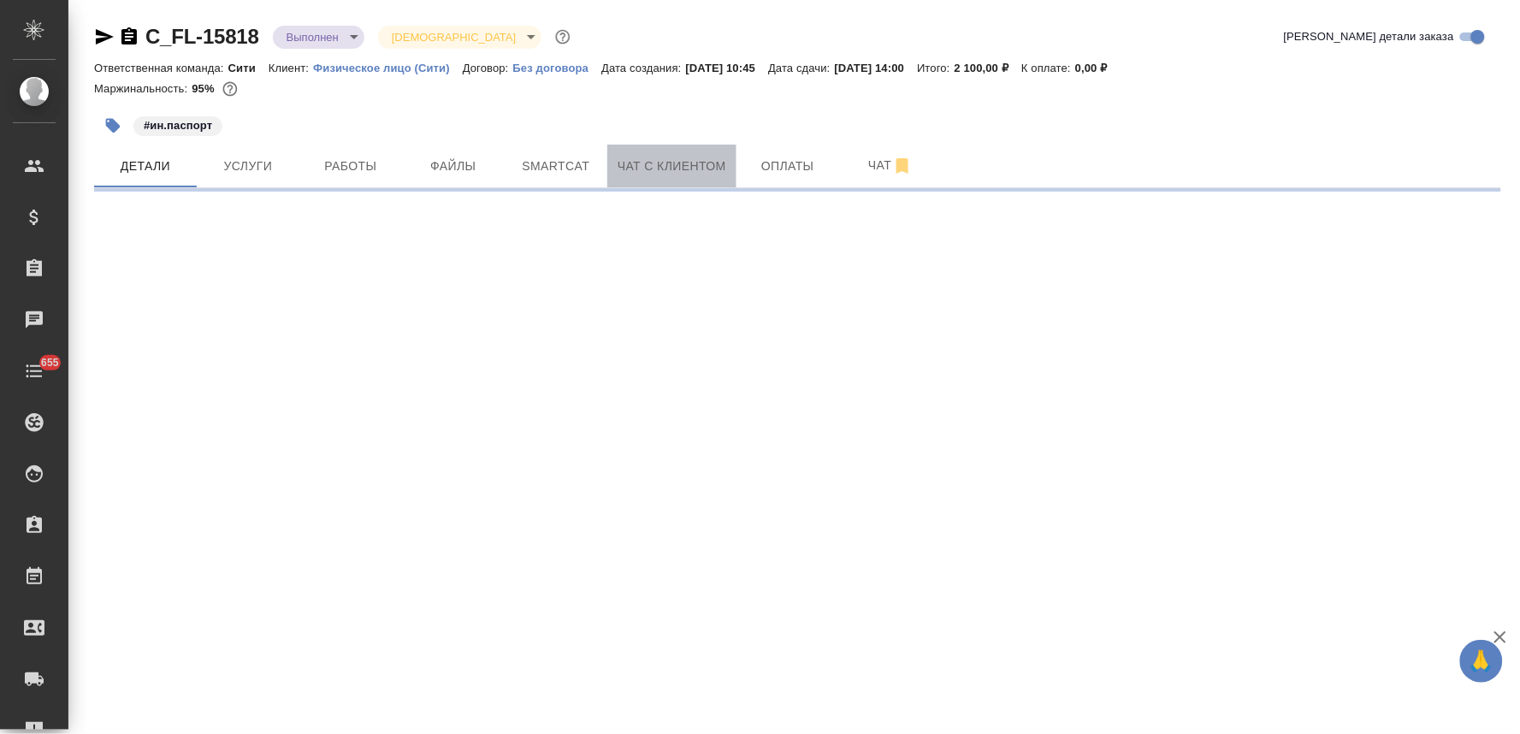
click at [687, 163] on span "Чат с клиентом" at bounding box center [672, 166] width 109 height 21
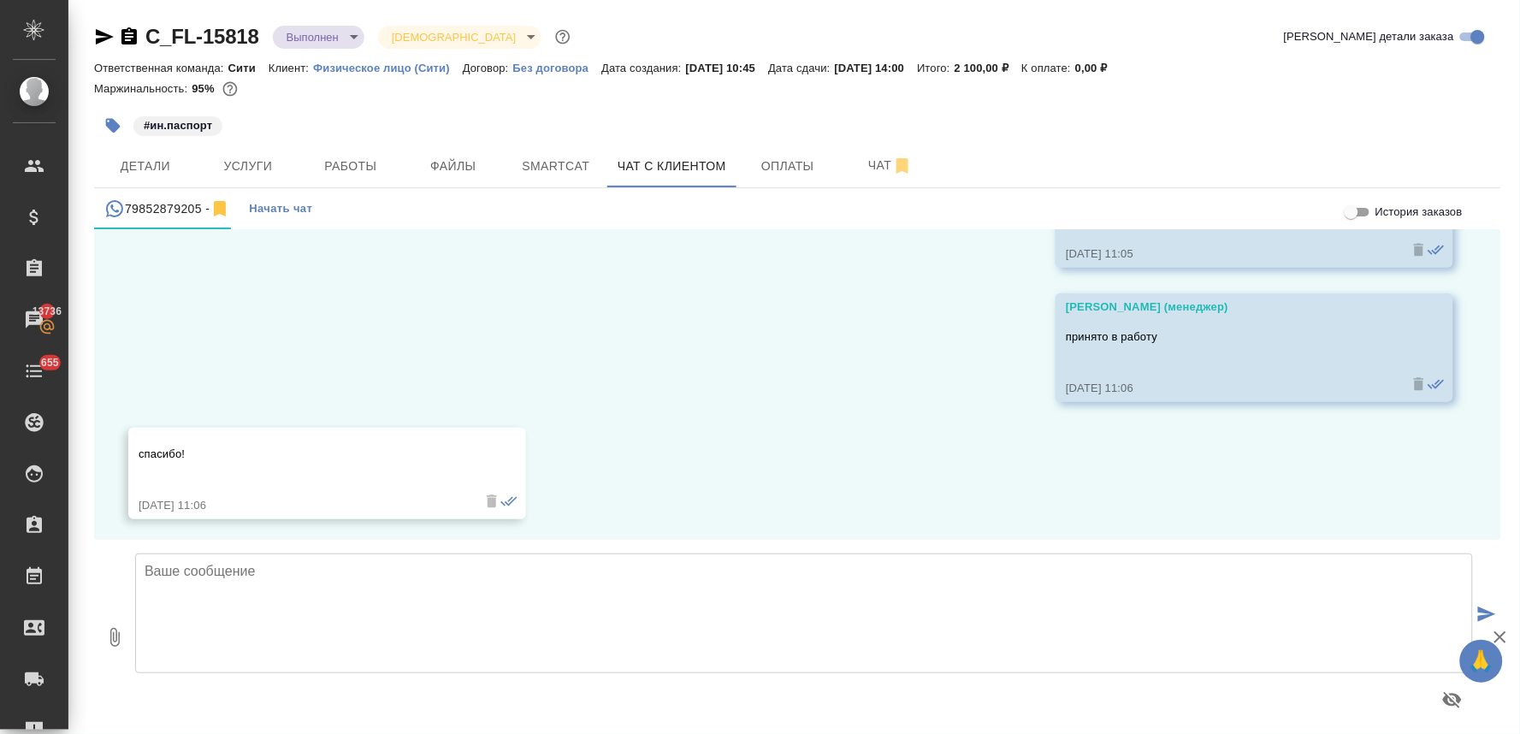
scroll to position [1623, 0]
click at [311, 587] on textarea at bounding box center [804, 613] width 1338 height 120
type textarea "[PERSON_NAME], перевод паспорта готов, его можно забирать"
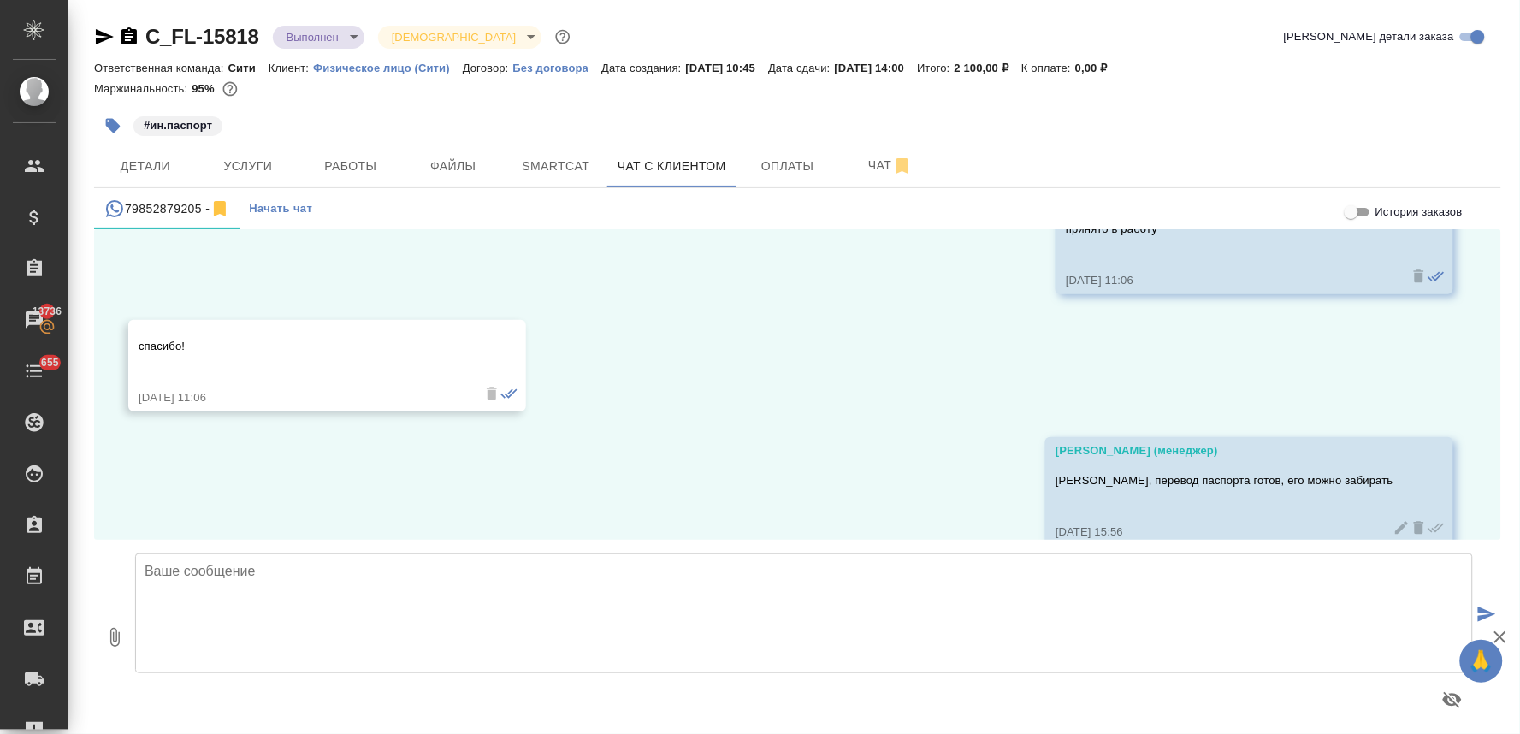
scroll to position [1759, 0]
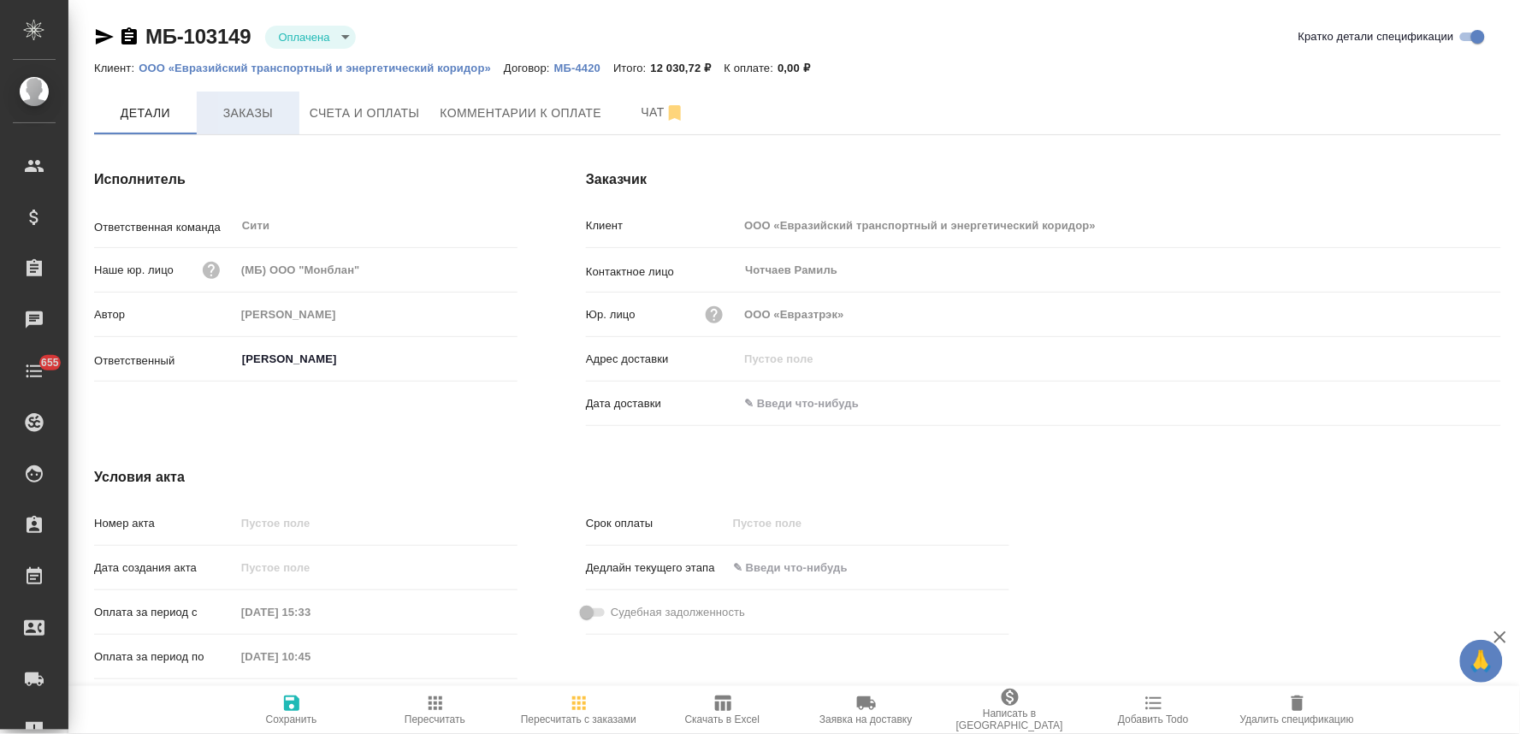
click at [266, 103] on span "Заказы" at bounding box center [248, 113] width 82 height 21
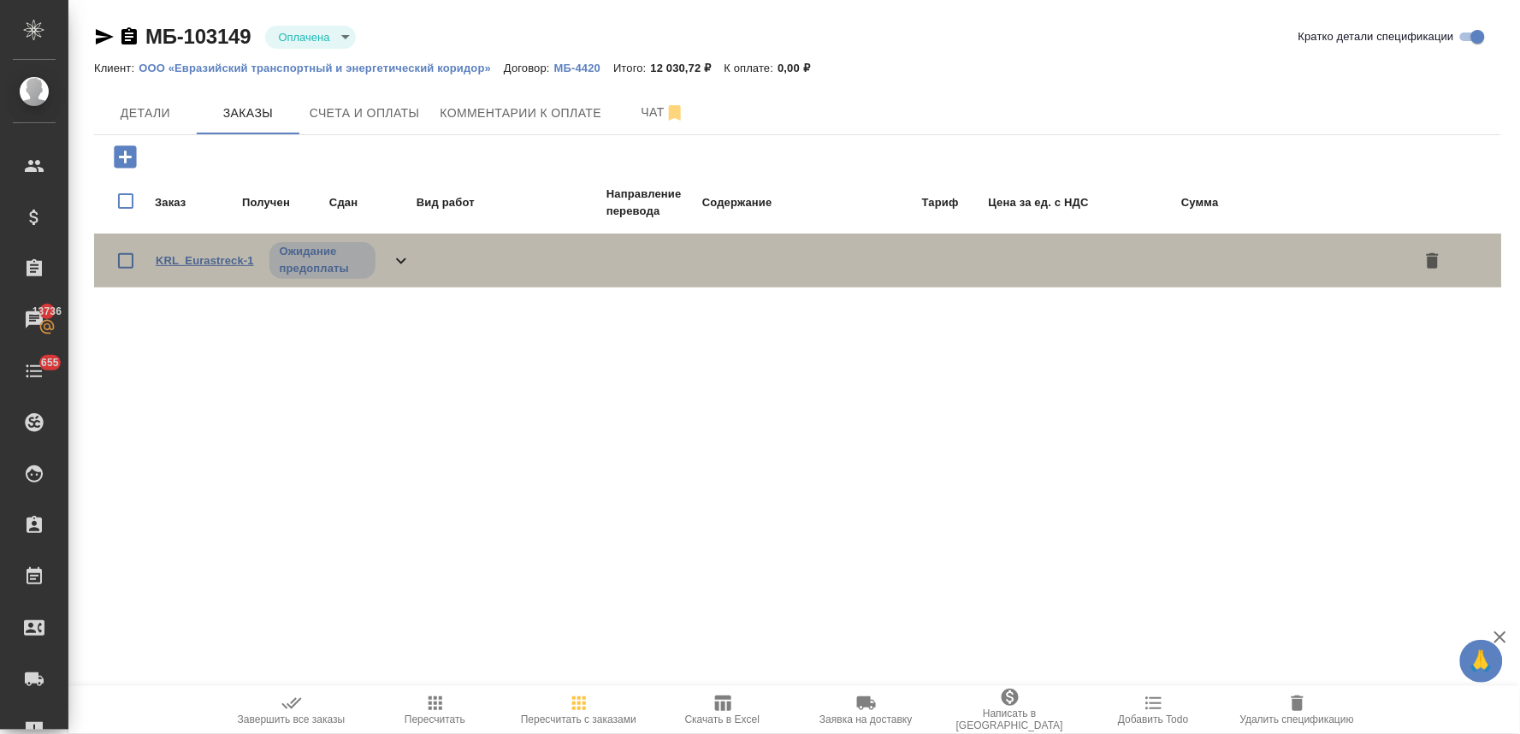
click at [212, 257] on link "KRL_Eurastreck-1" at bounding box center [205, 260] width 98 height 13
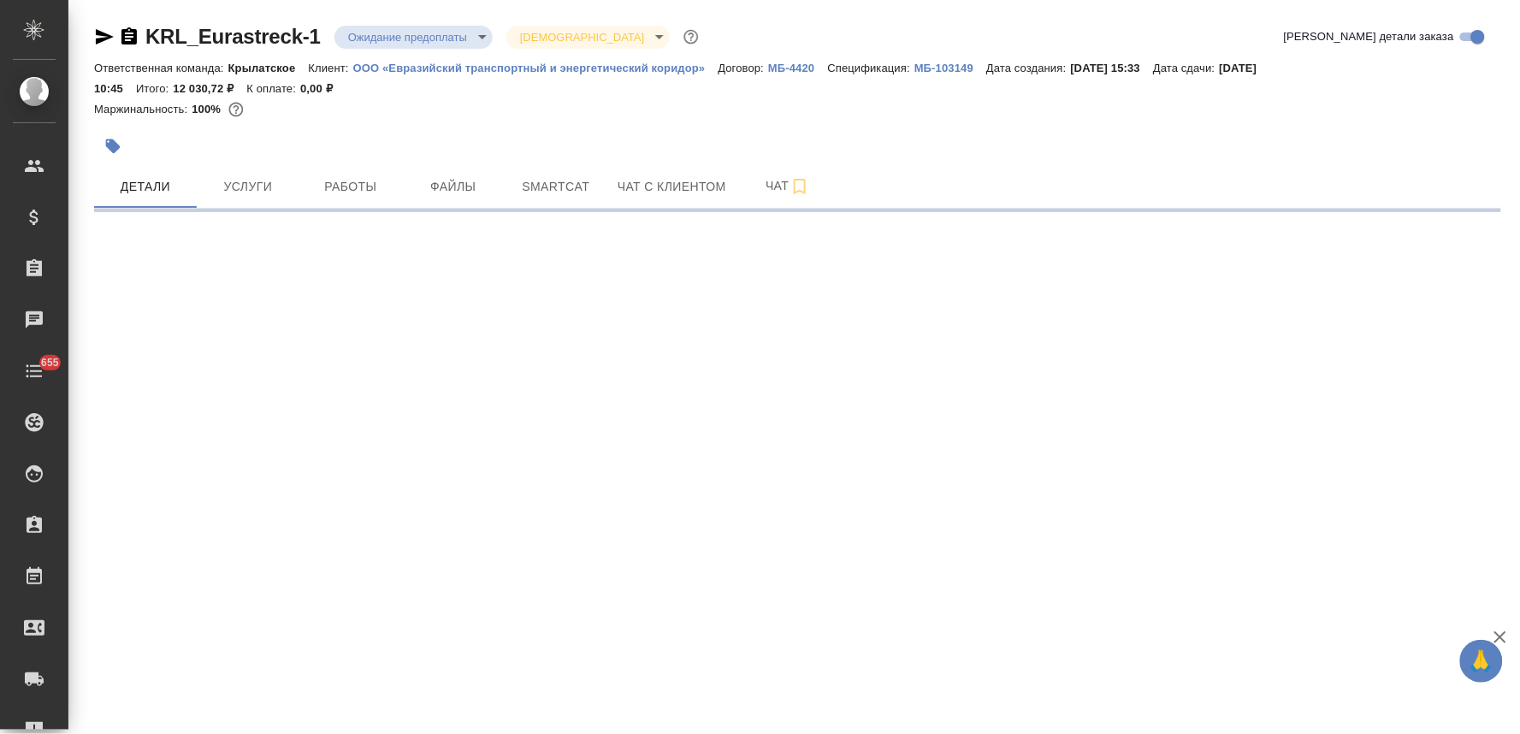
select select "RU"
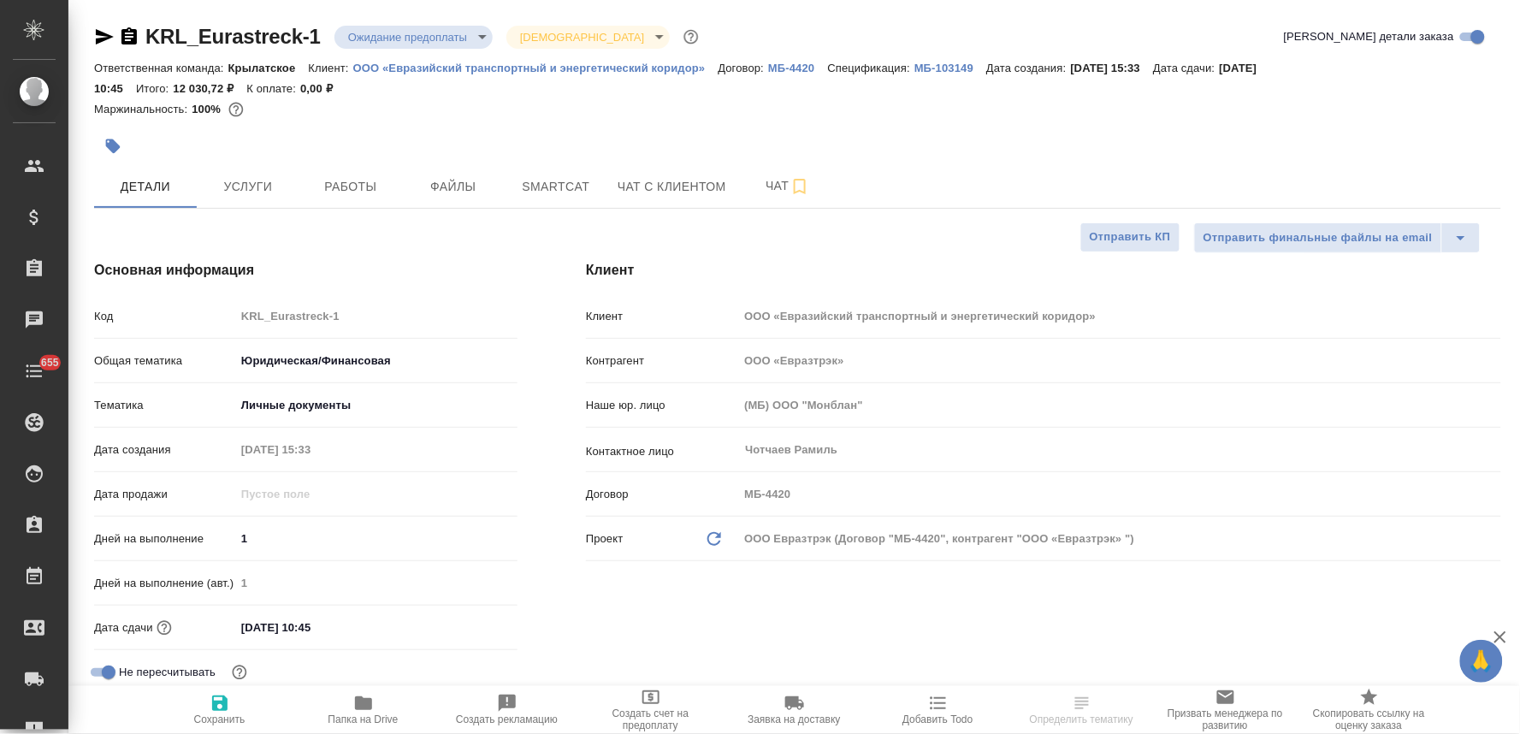
type textarea "x"
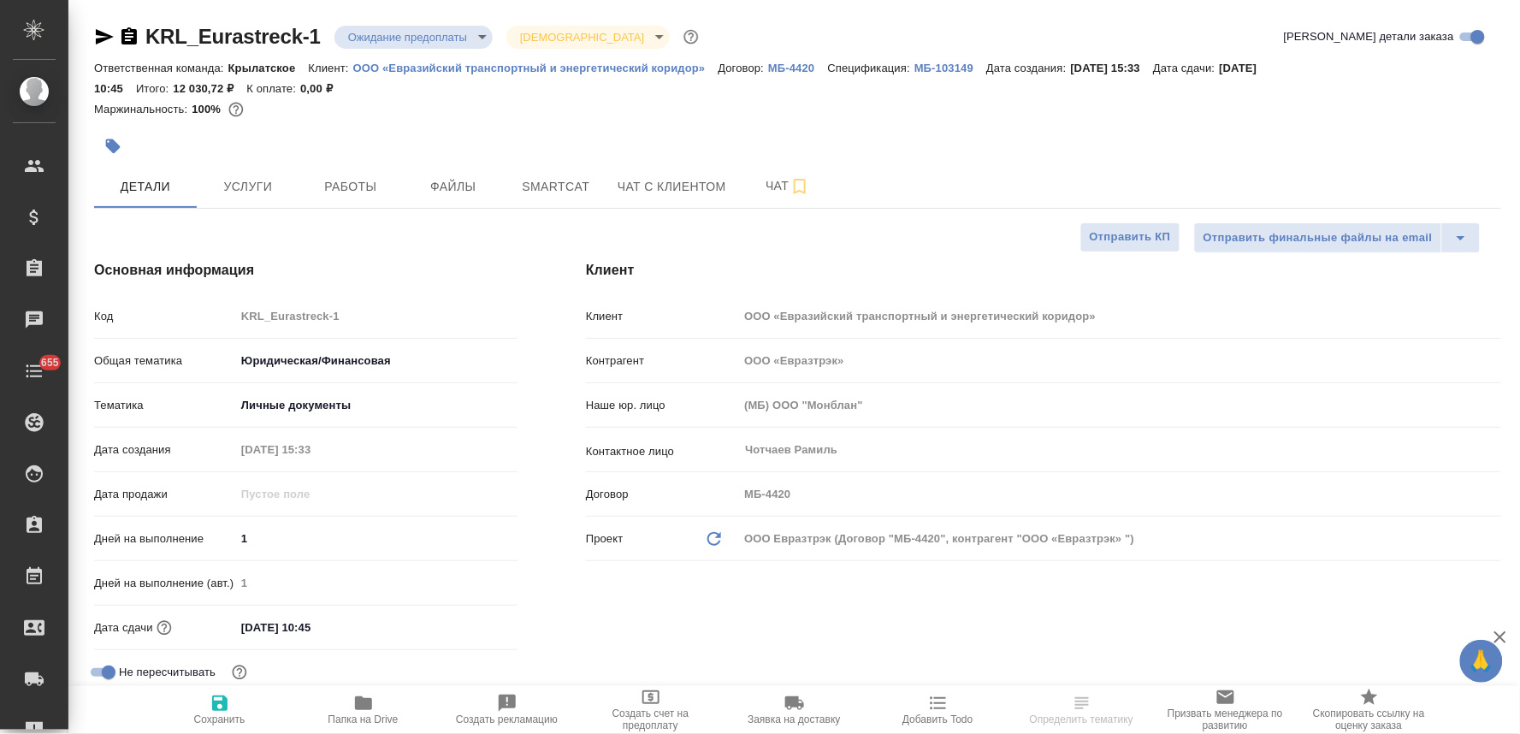
type textarea "x"
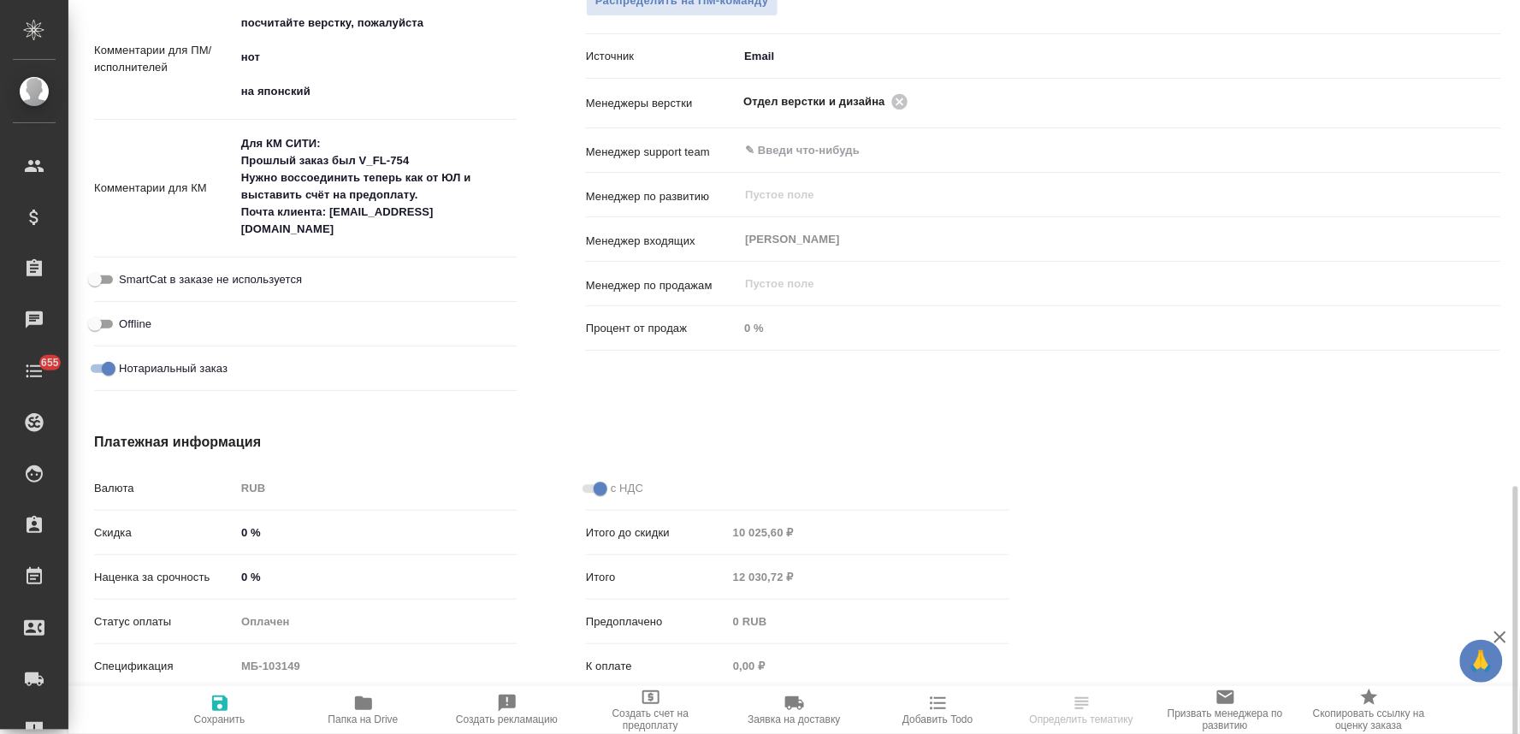
scroll to position [1092, 0]
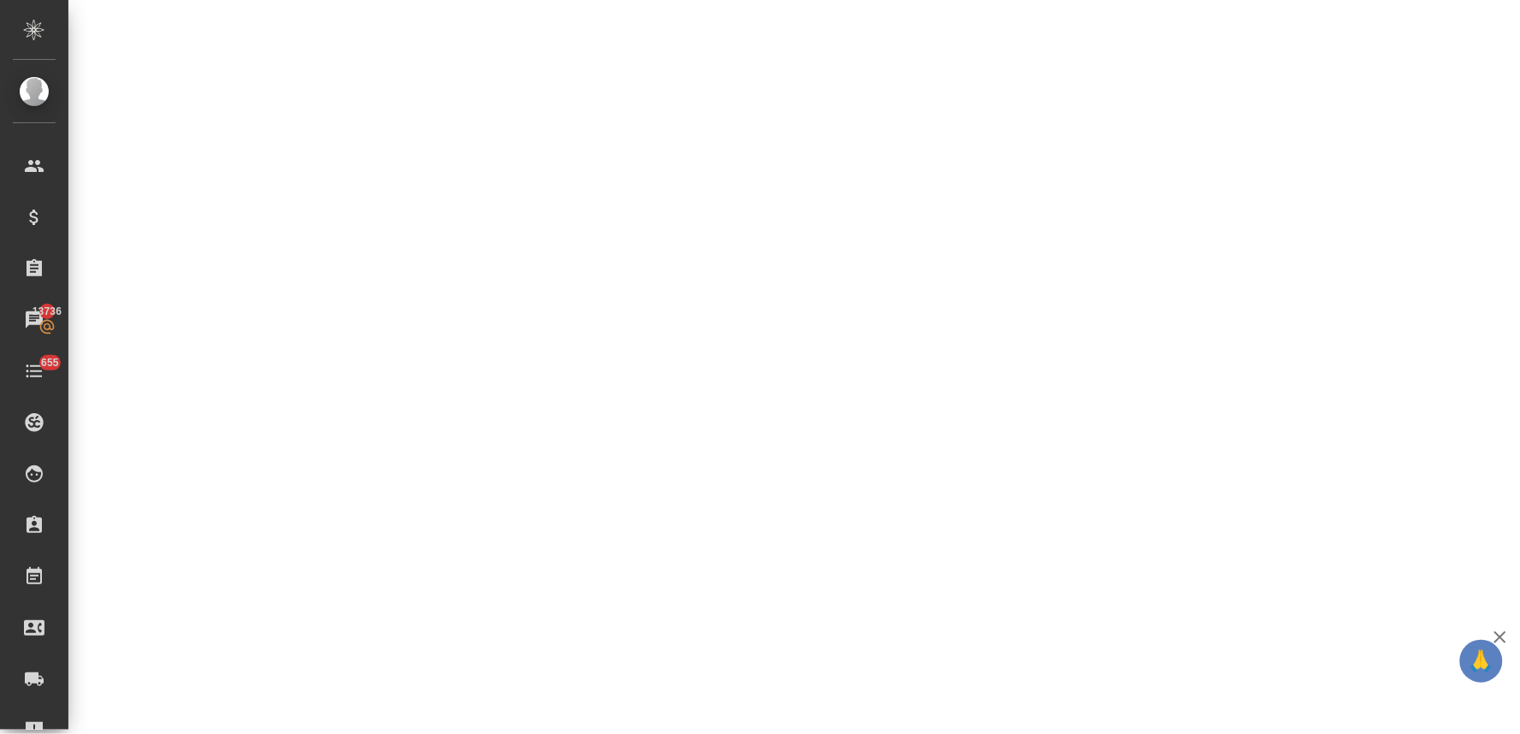
select select "RU"
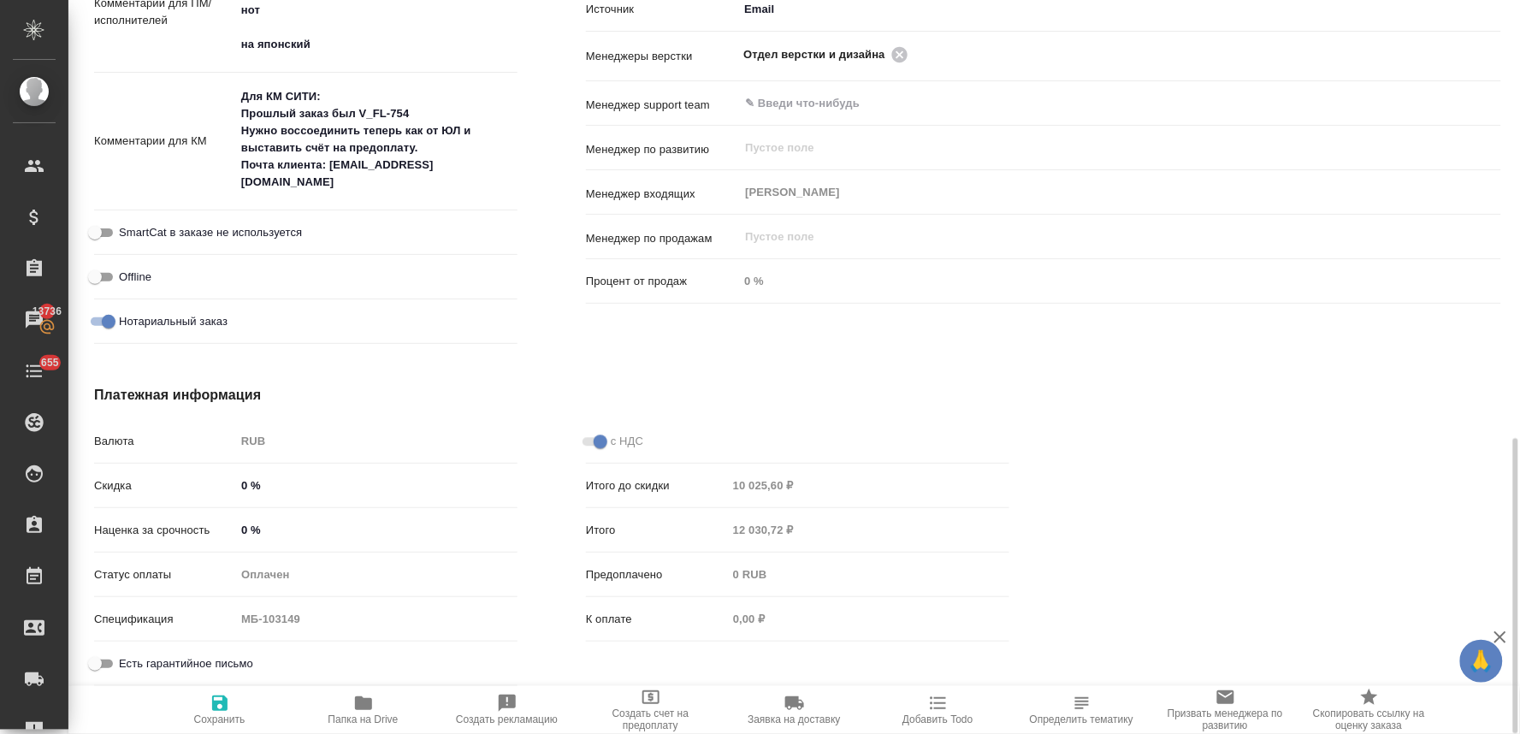
type textarea "x"
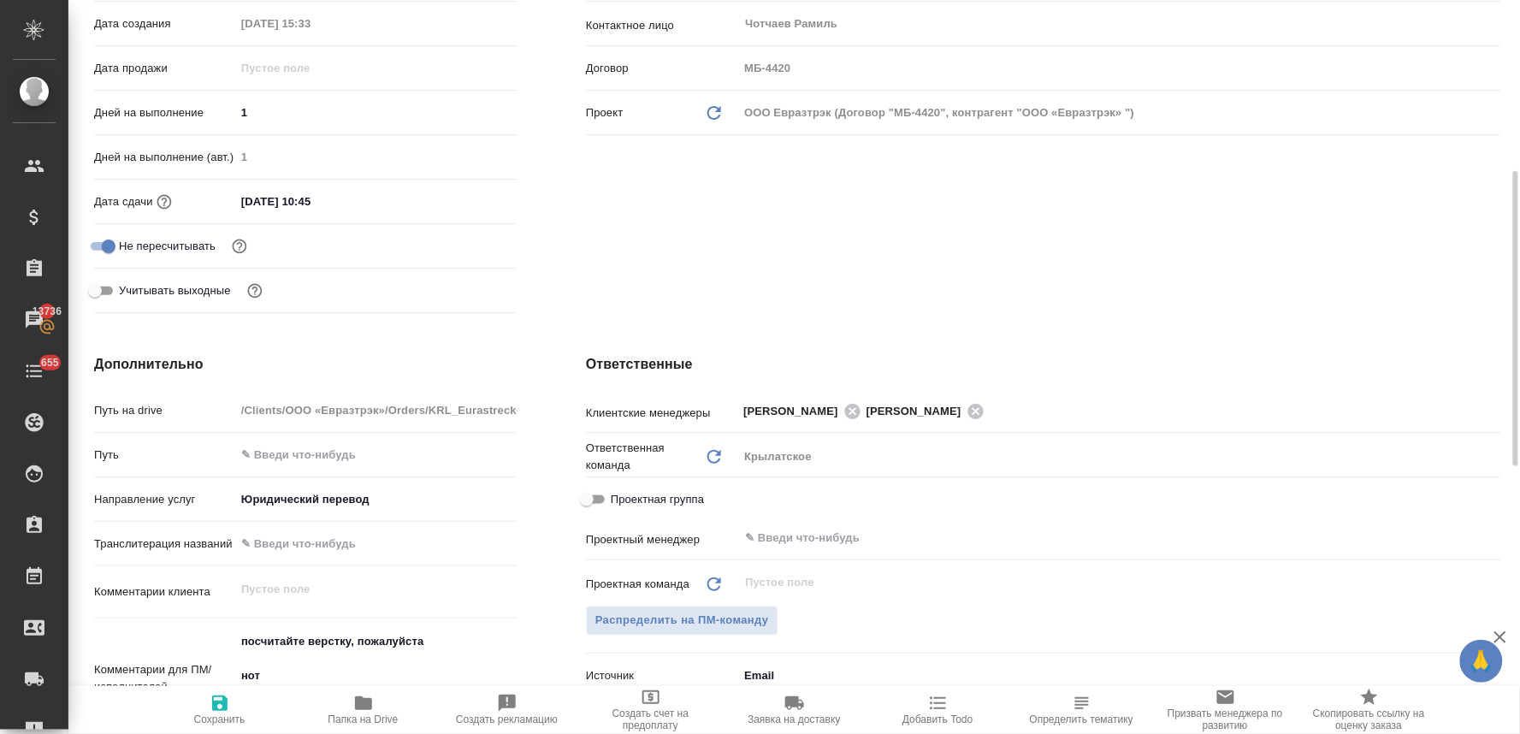
scroll to position [0, 0]
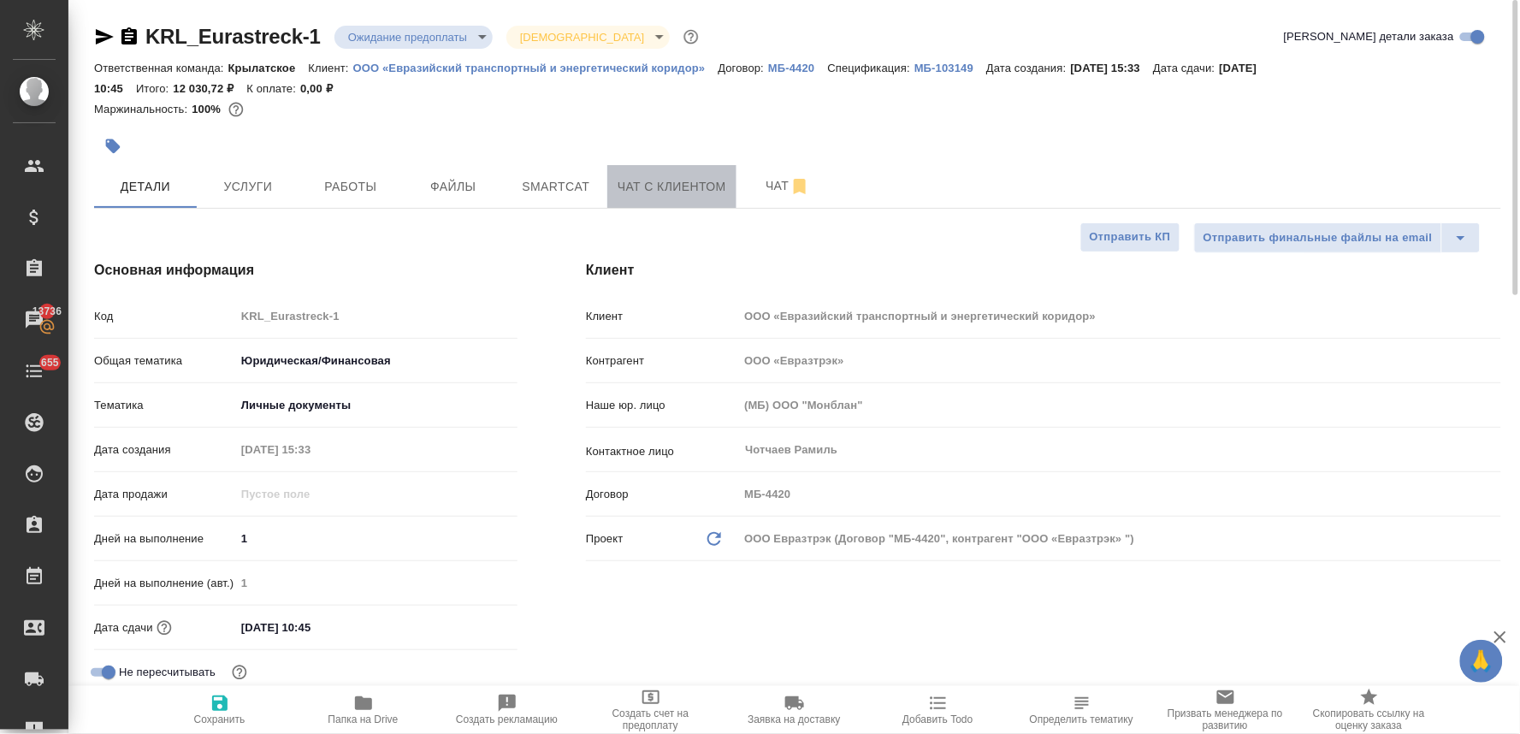
click at [646, 184] on span "Чат с клиентом" at bounding box center [672, 186] width 109 height 21
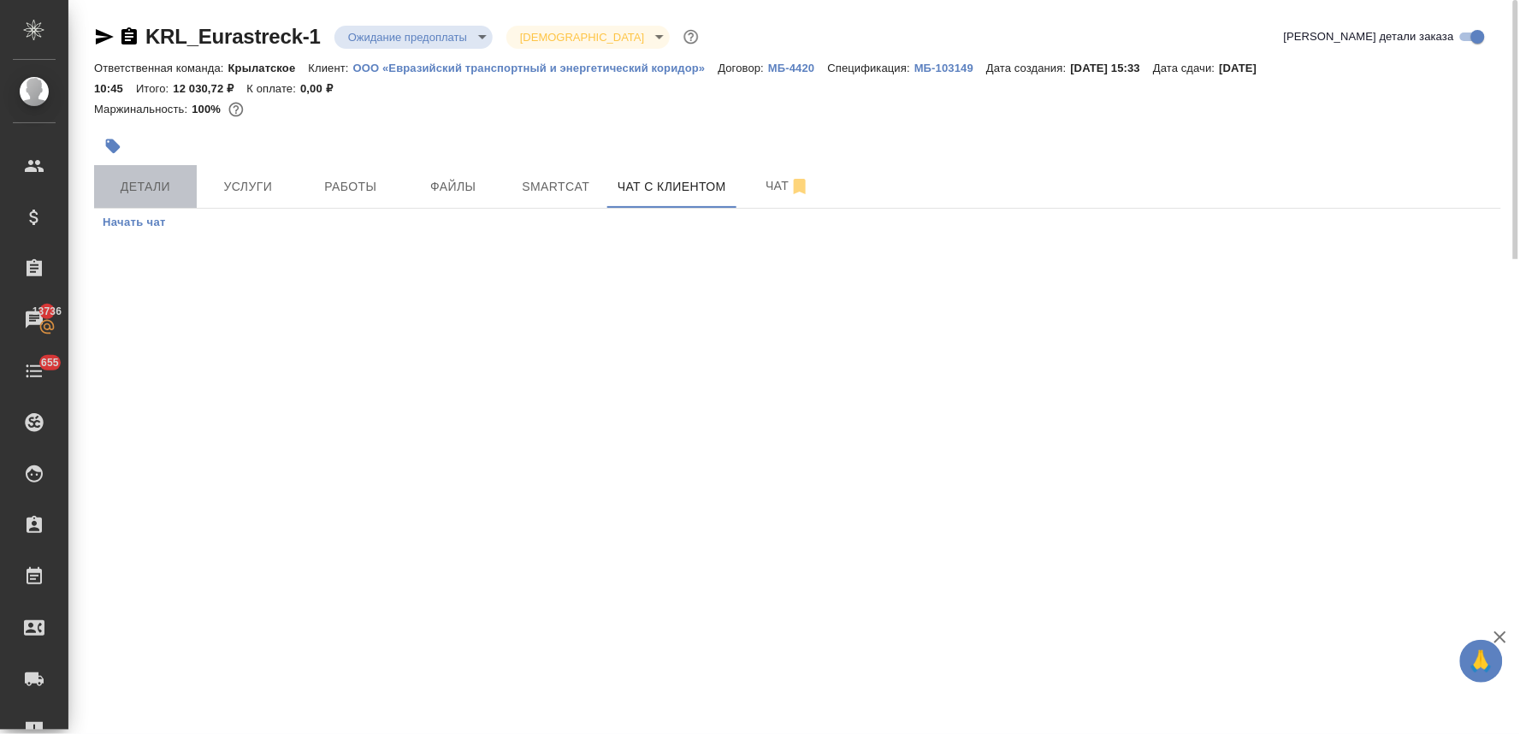
click at [134, 191] on span "Детали" at bounding box center [145, 186] width 82 height 21
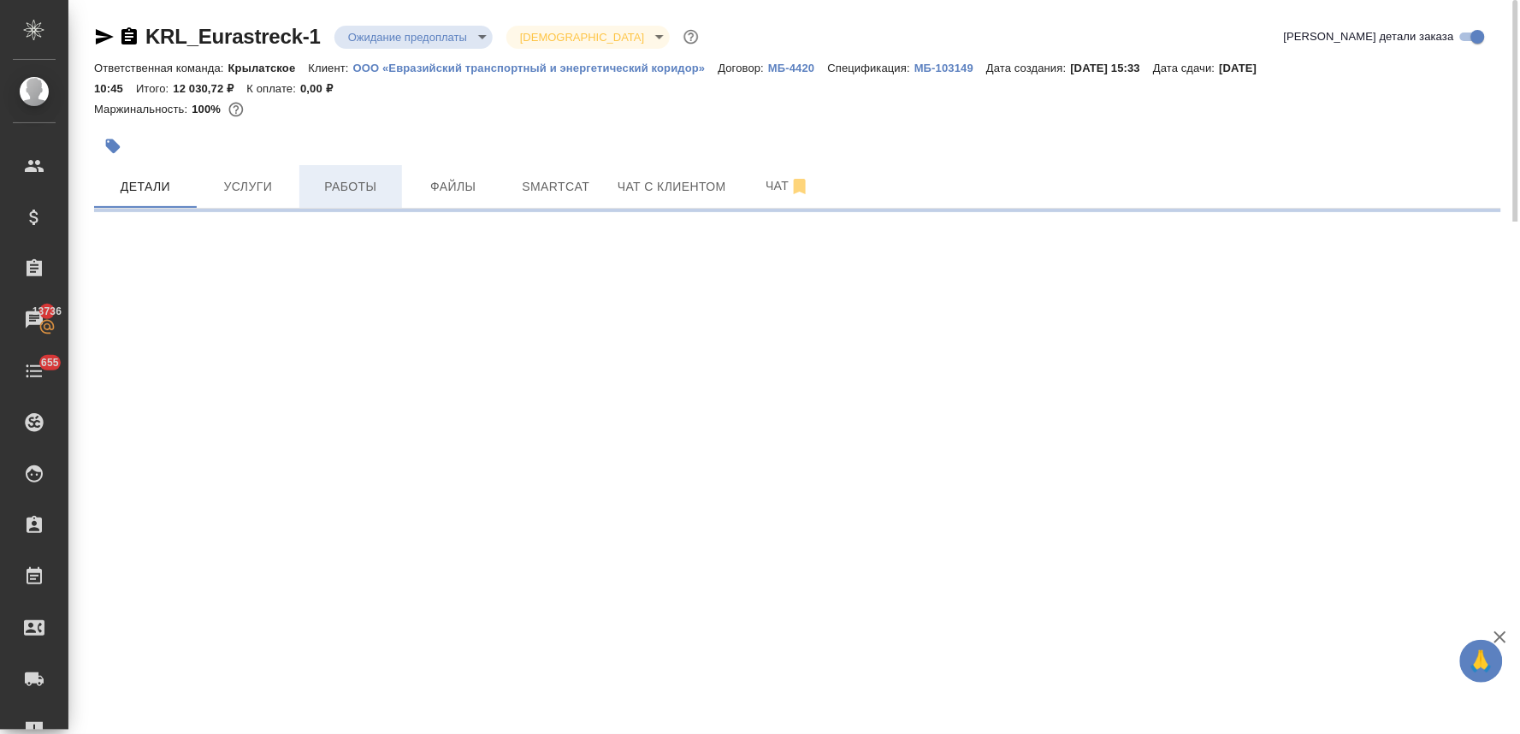
select select "RU"
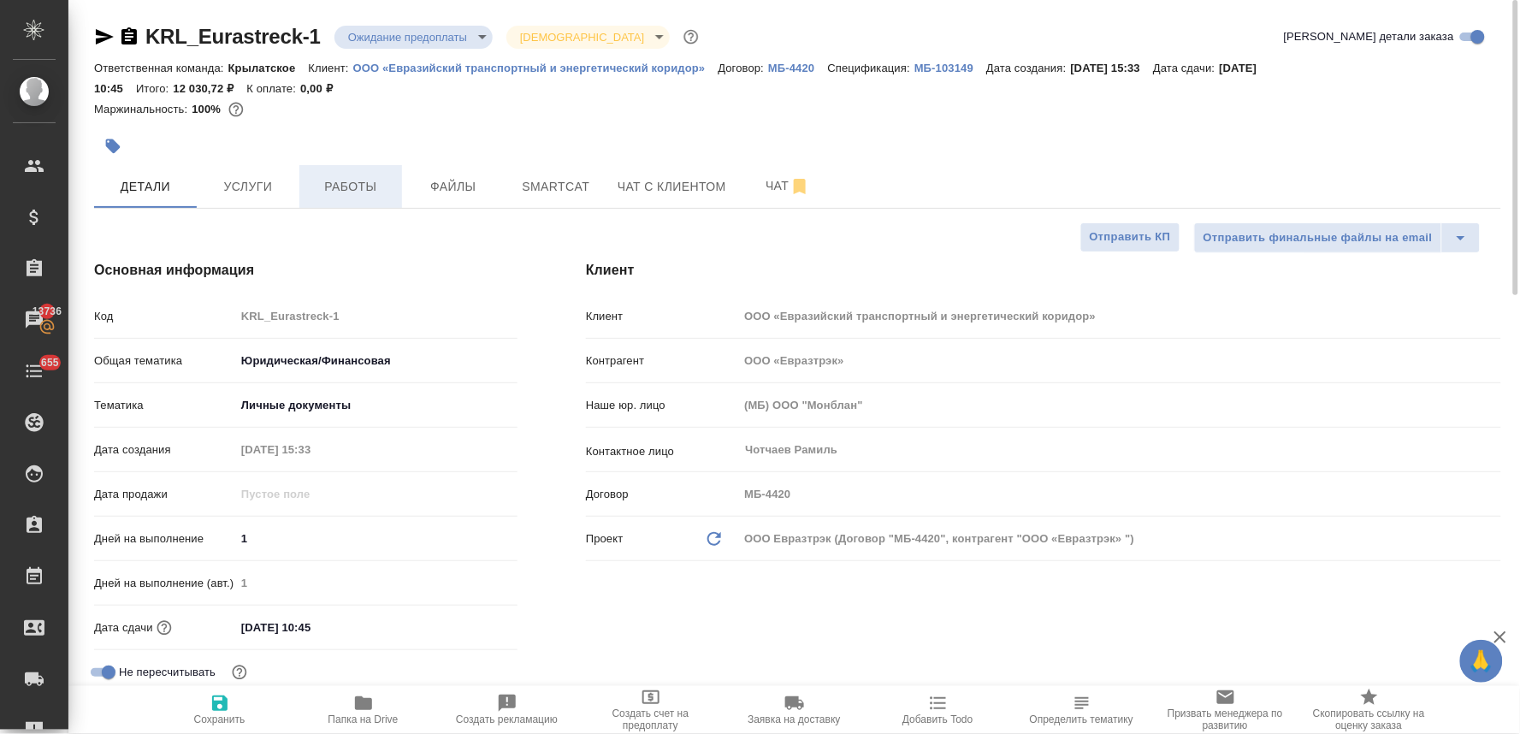
type textarea "x"
click at [541, 508] on div "Основная информация Код KRL_Eurastreck-1 Общая тематика Юридическая/Финансовая …" at bounding box center [306, 503] width 492 height 554
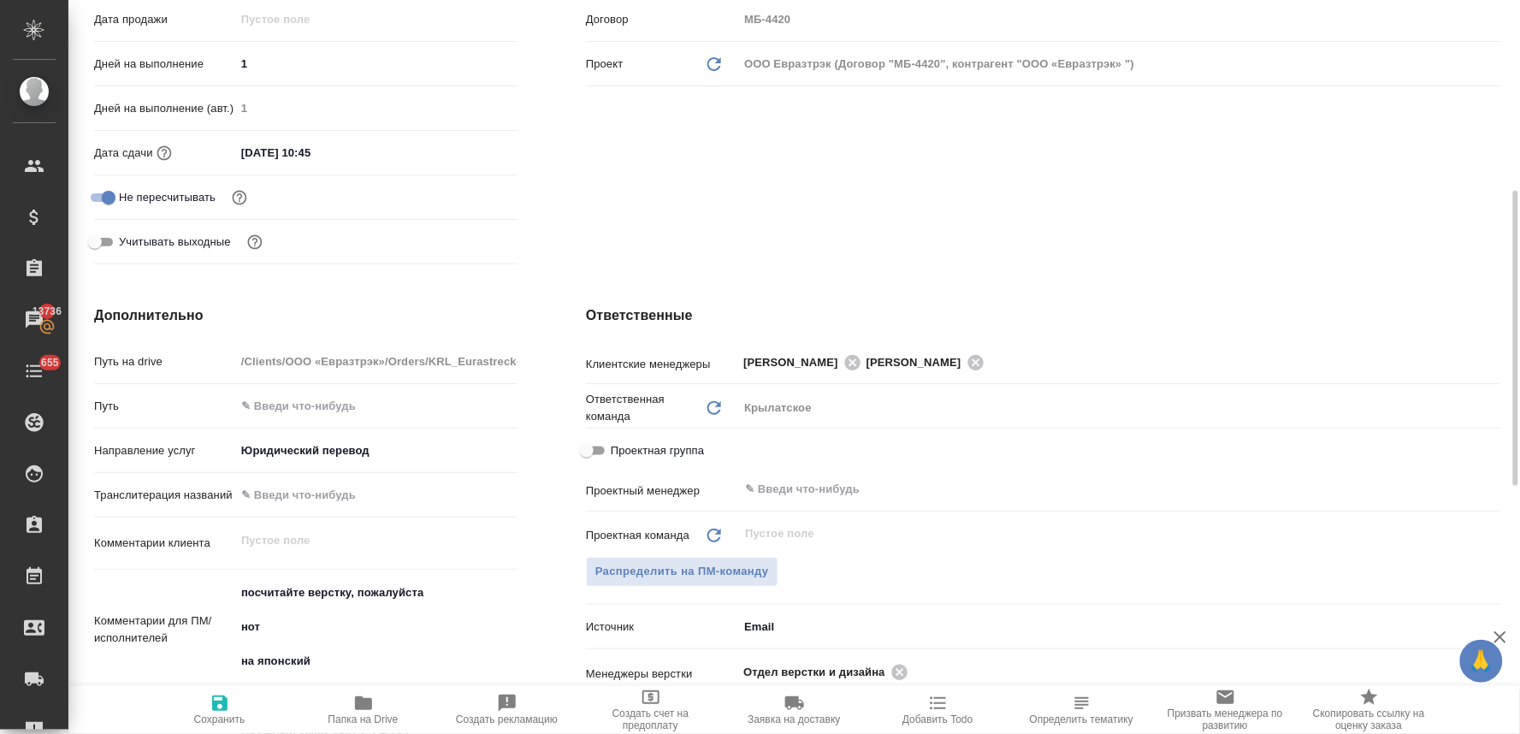
scroll to position [570, 0]
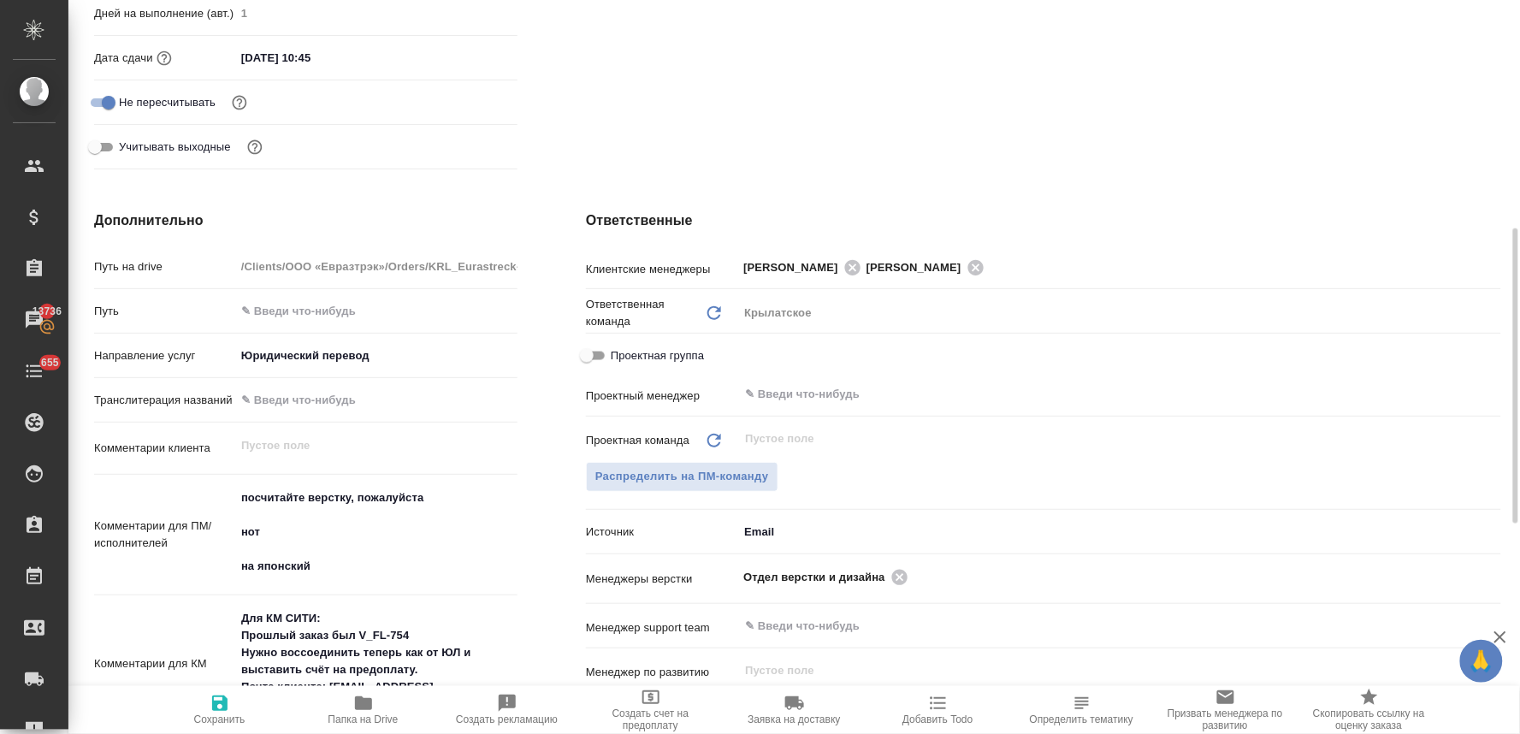
type textarea "x"
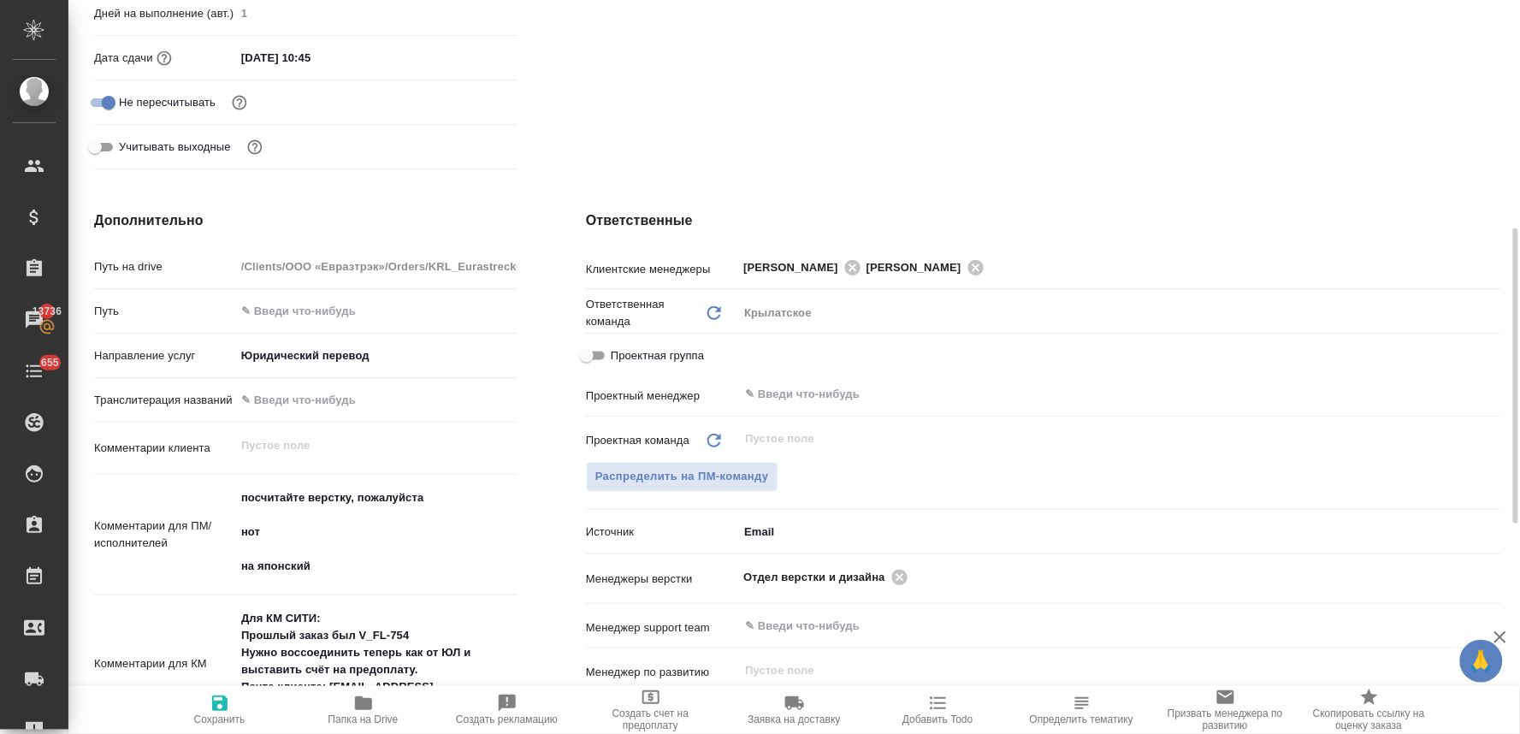
type textarea "x"
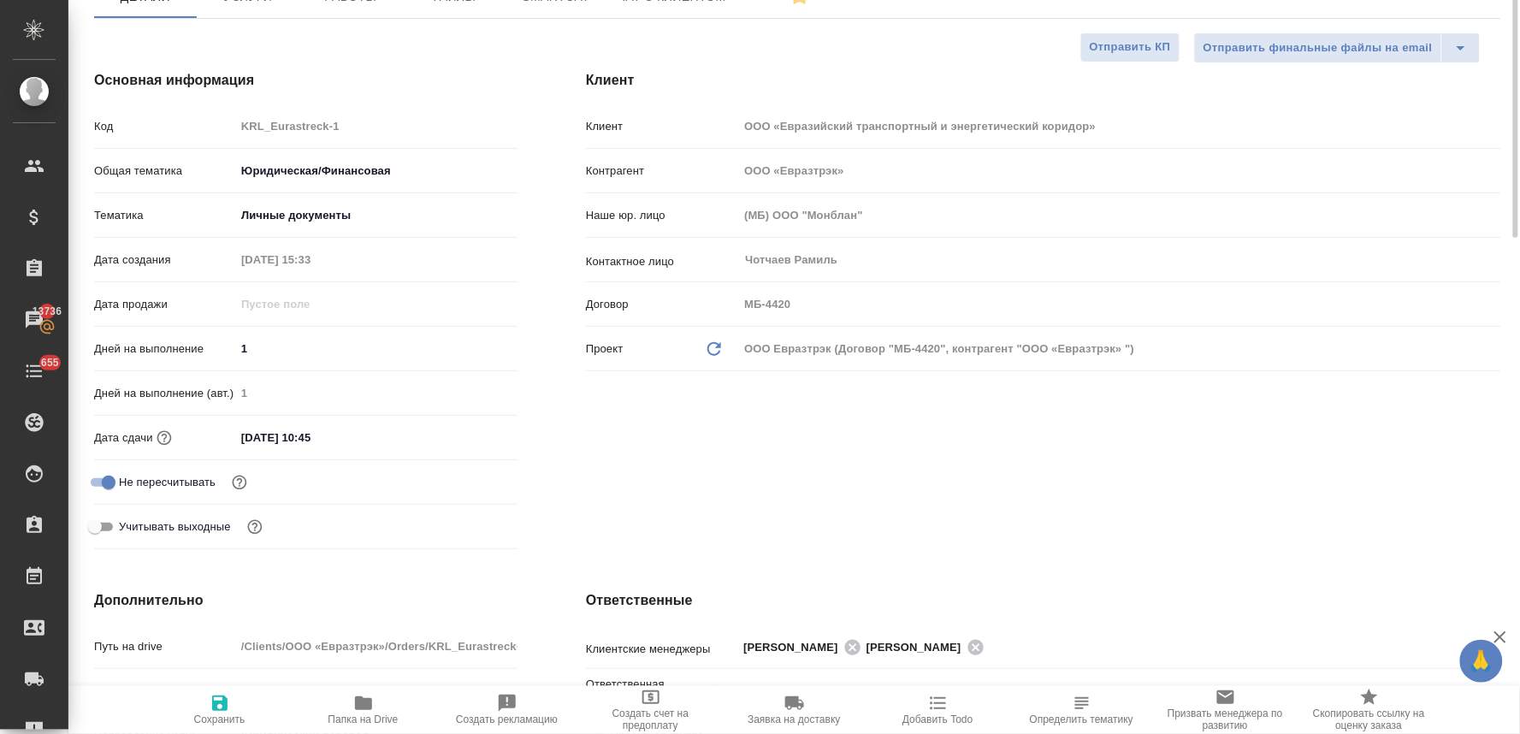
scroll to position [95, 0]
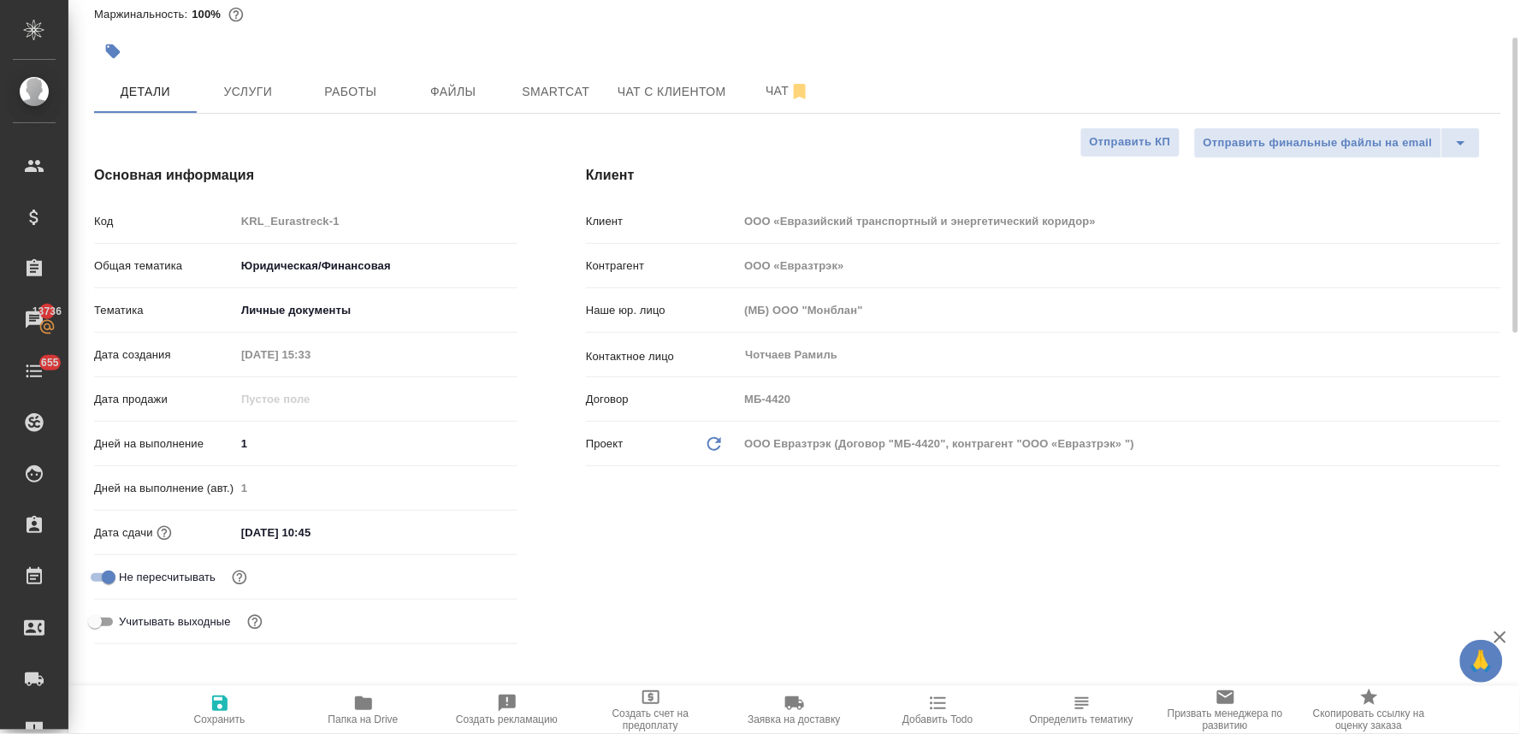
type textarea "x"
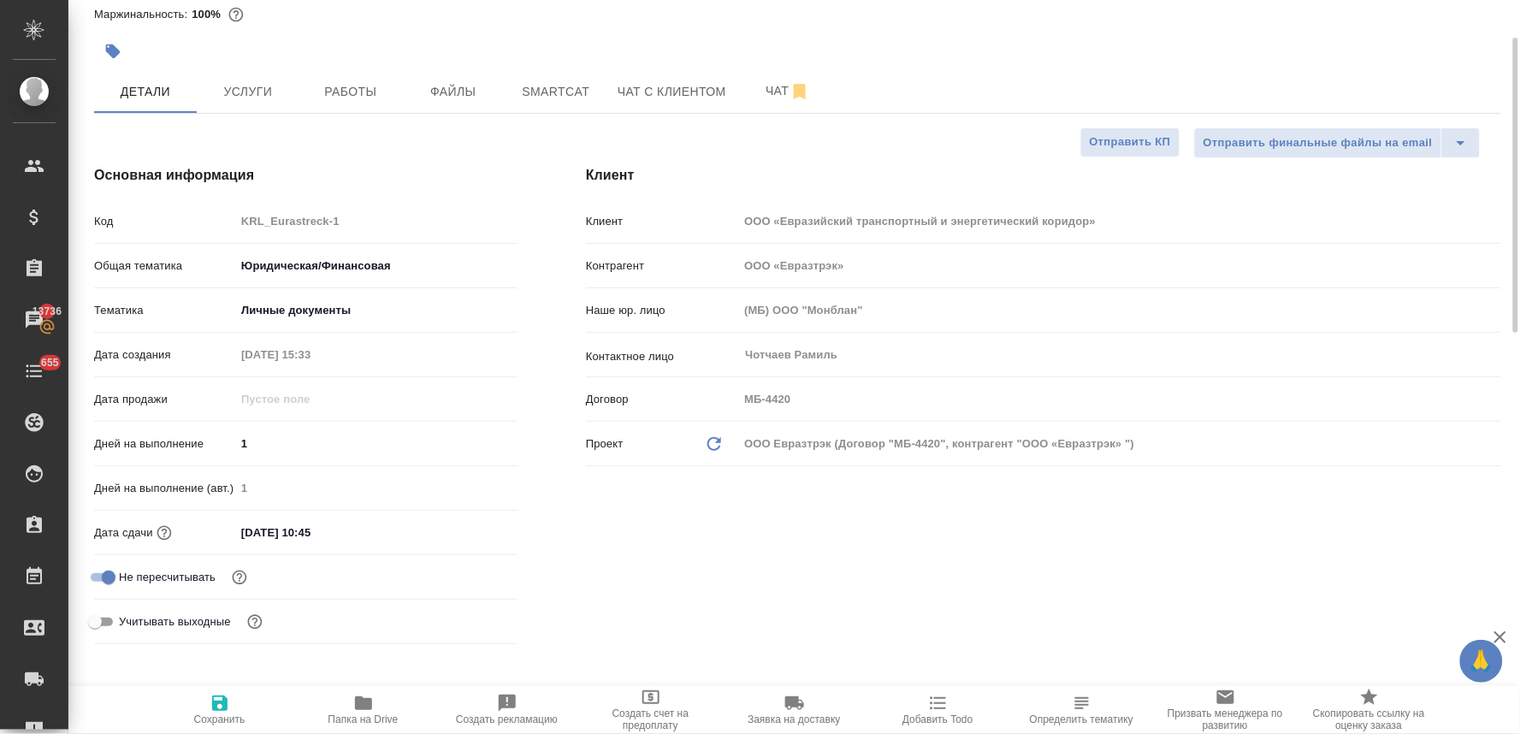
type textarea "x"
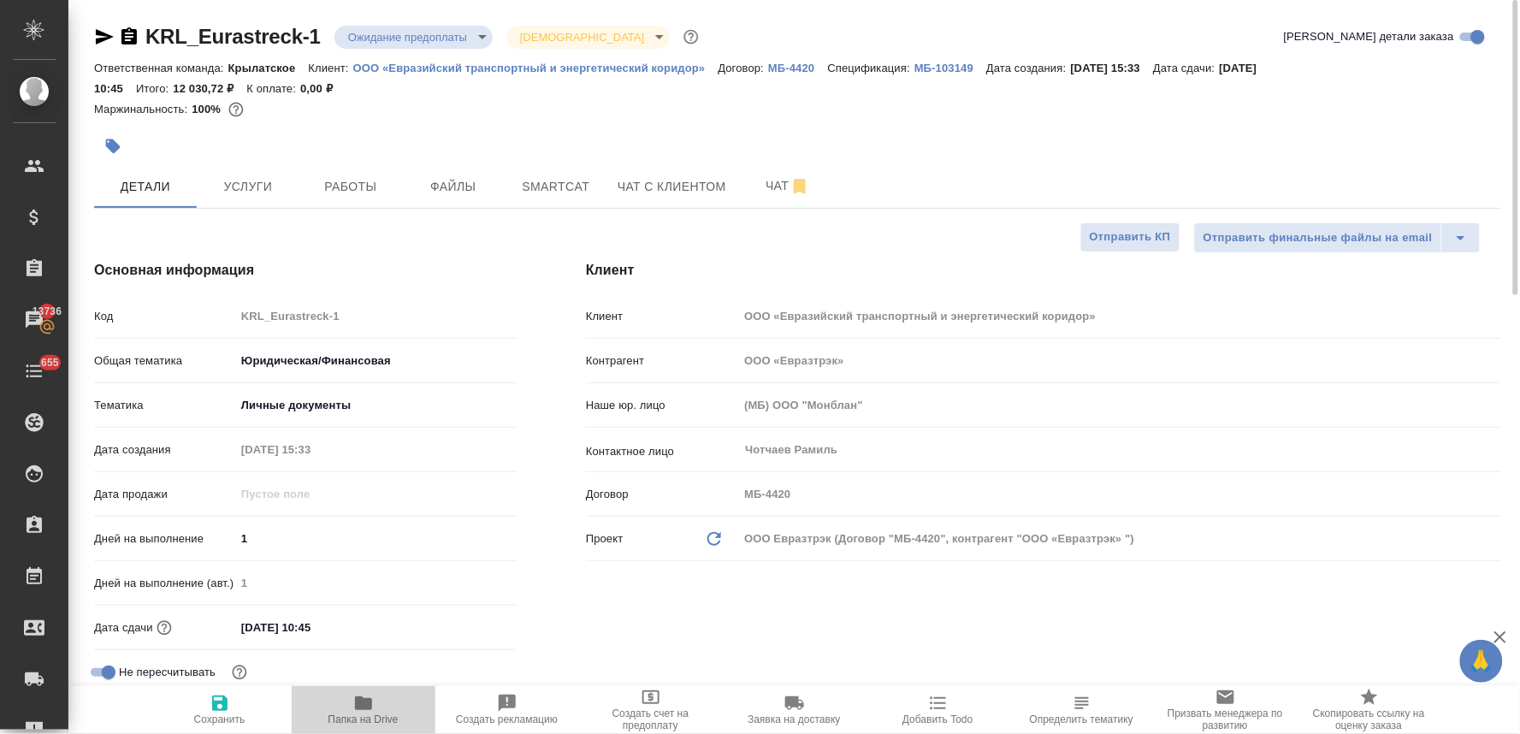
click at [371, 717] on span "Папка на Drive" at bounding box center [363, 719] width 70 height 12
type textarea "x"
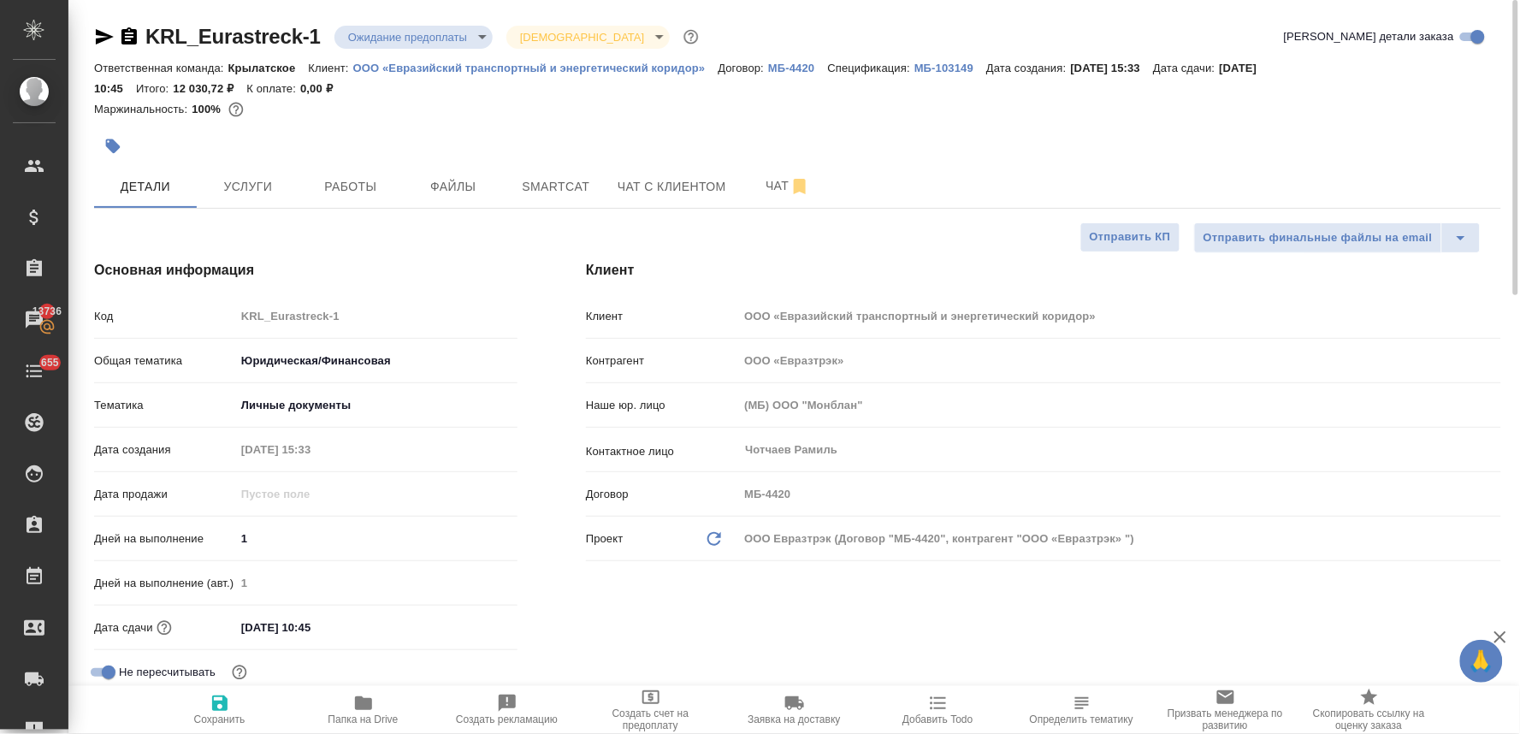
type textarea "x"
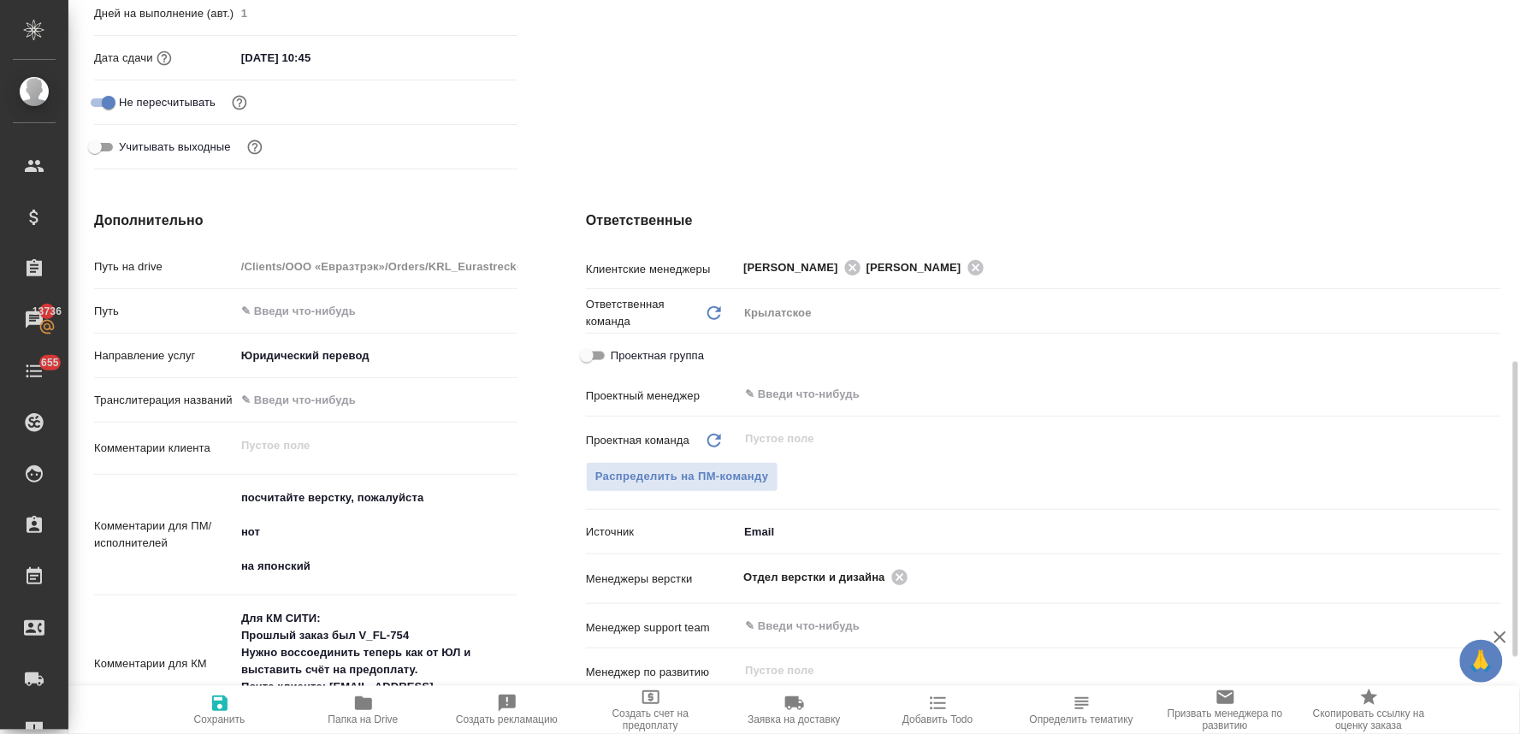
scroll to position [665, 0]
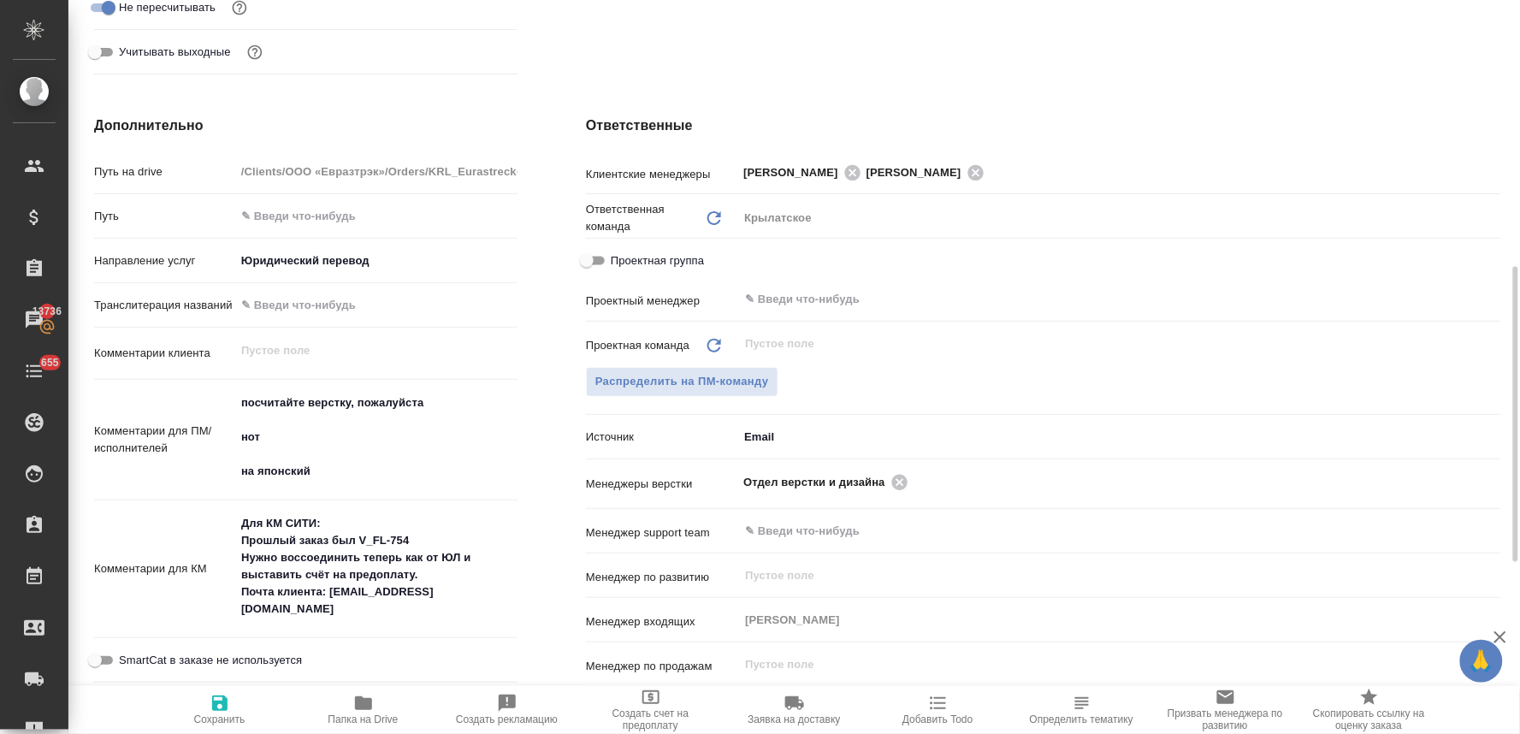
type textarea "x"
drag, startPoint x: 244, startPoint y: 426, endPoint x: 223, endPoint y: 386, distance: 45.1
click at [226, 387] on div "Комментарии для ПМ/исполнителей посчитайте верстку, пожалуйста нот на японский x" at bounding box center [305, 441] width 423 height 108
type textarea "нот на японский"
type textarea "x"
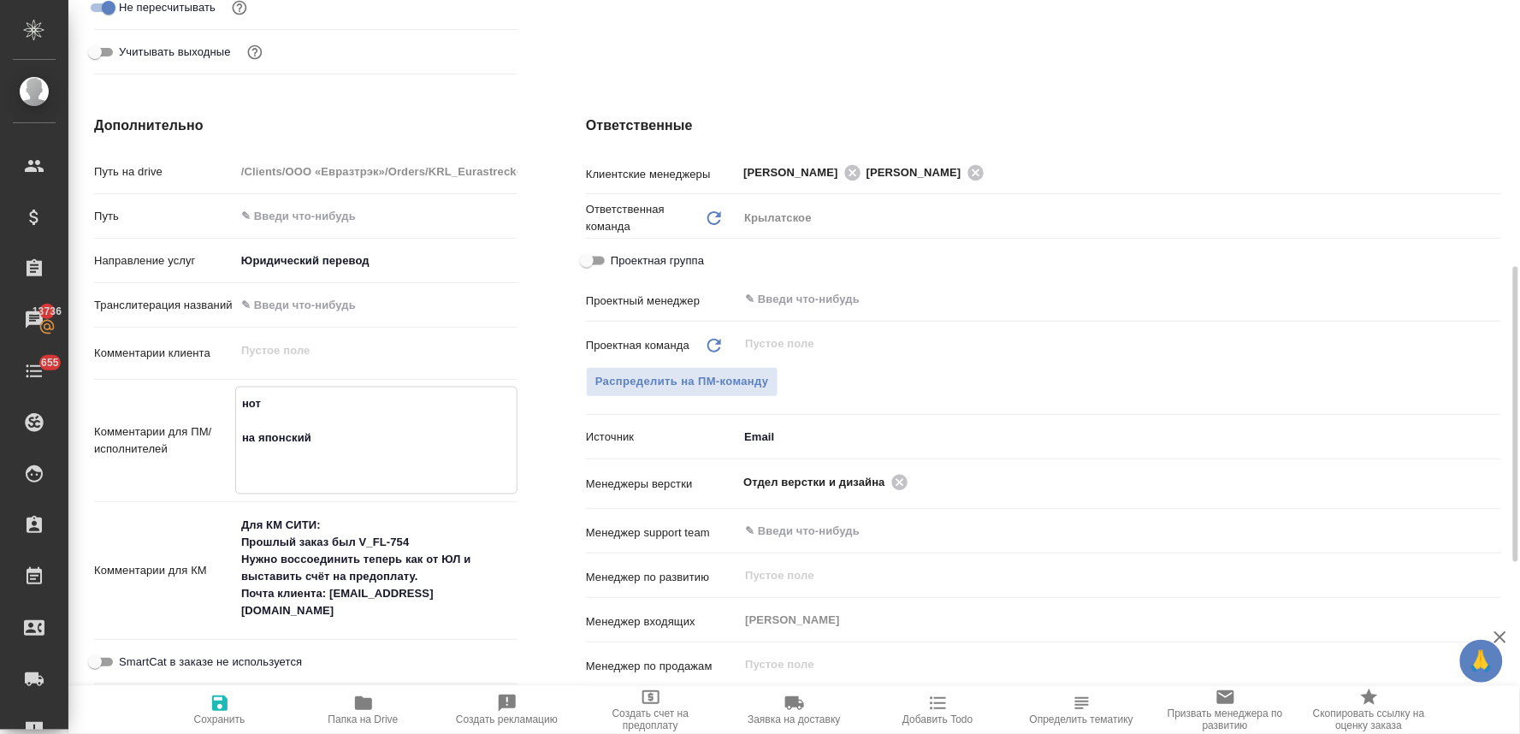
type textarea "x"
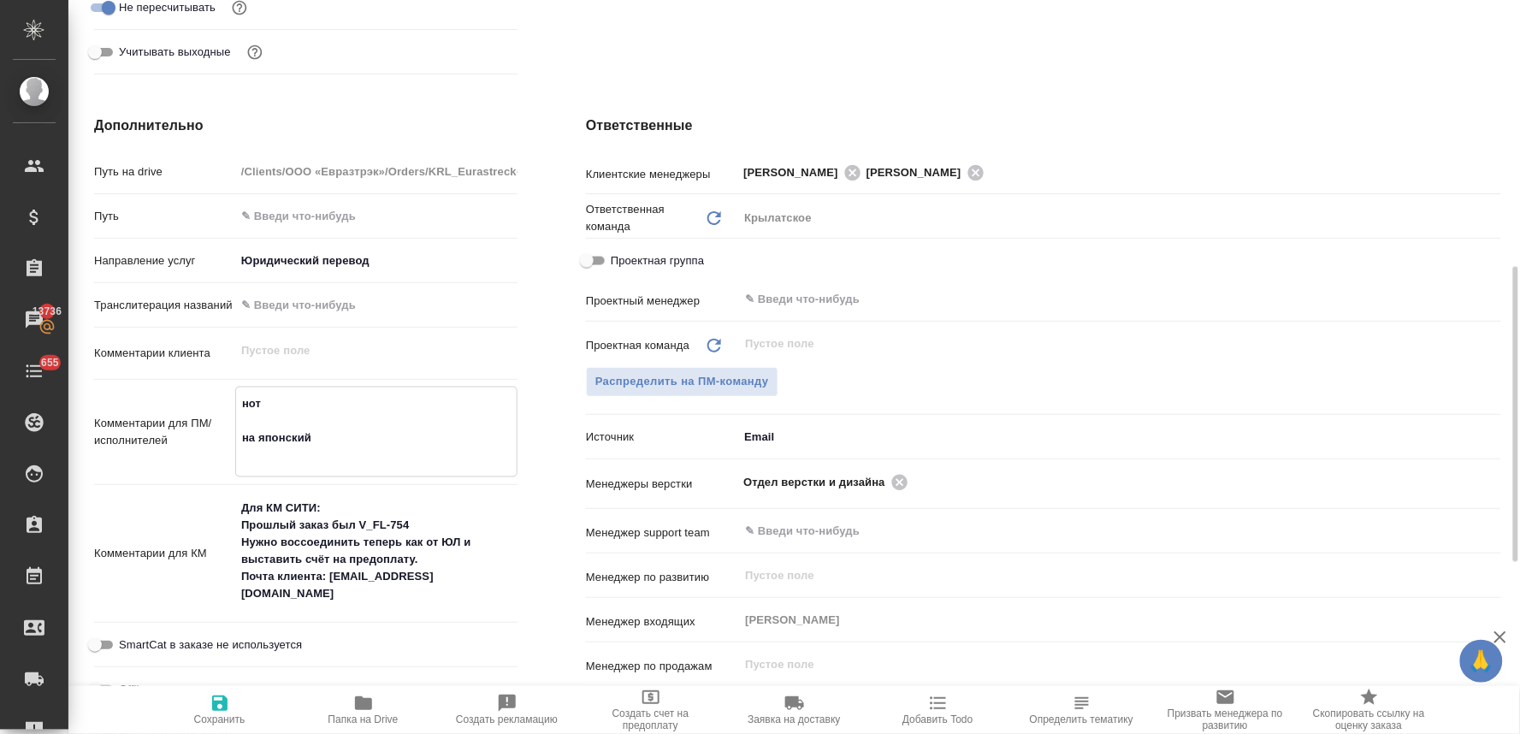
type textarea "нот на японский"
type textarea "x"
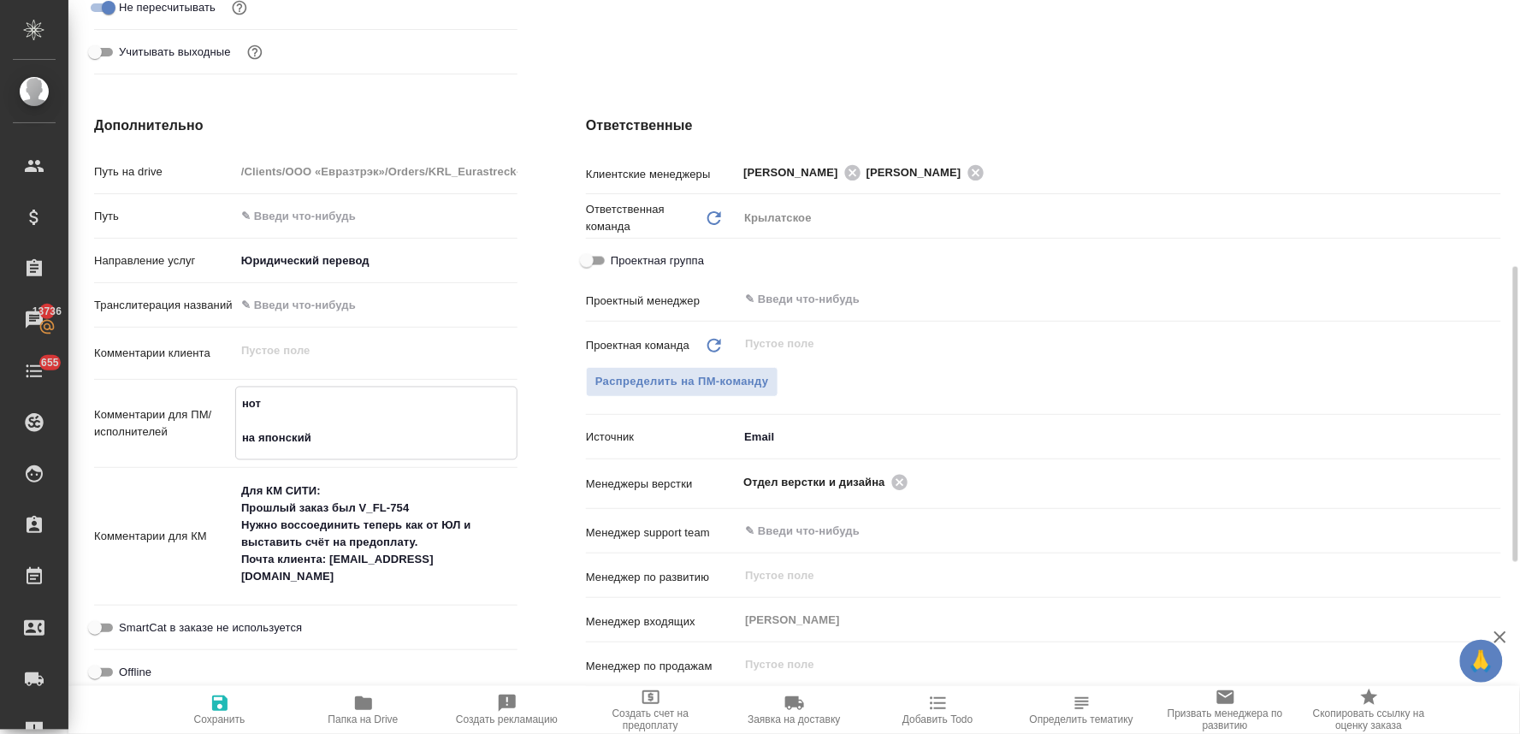
type textarea "нот на японский"
type textarea "x"
click at [225, 711] on icon "button" at bounding box center [219, 702] width 15 height 15
type textarea "x"
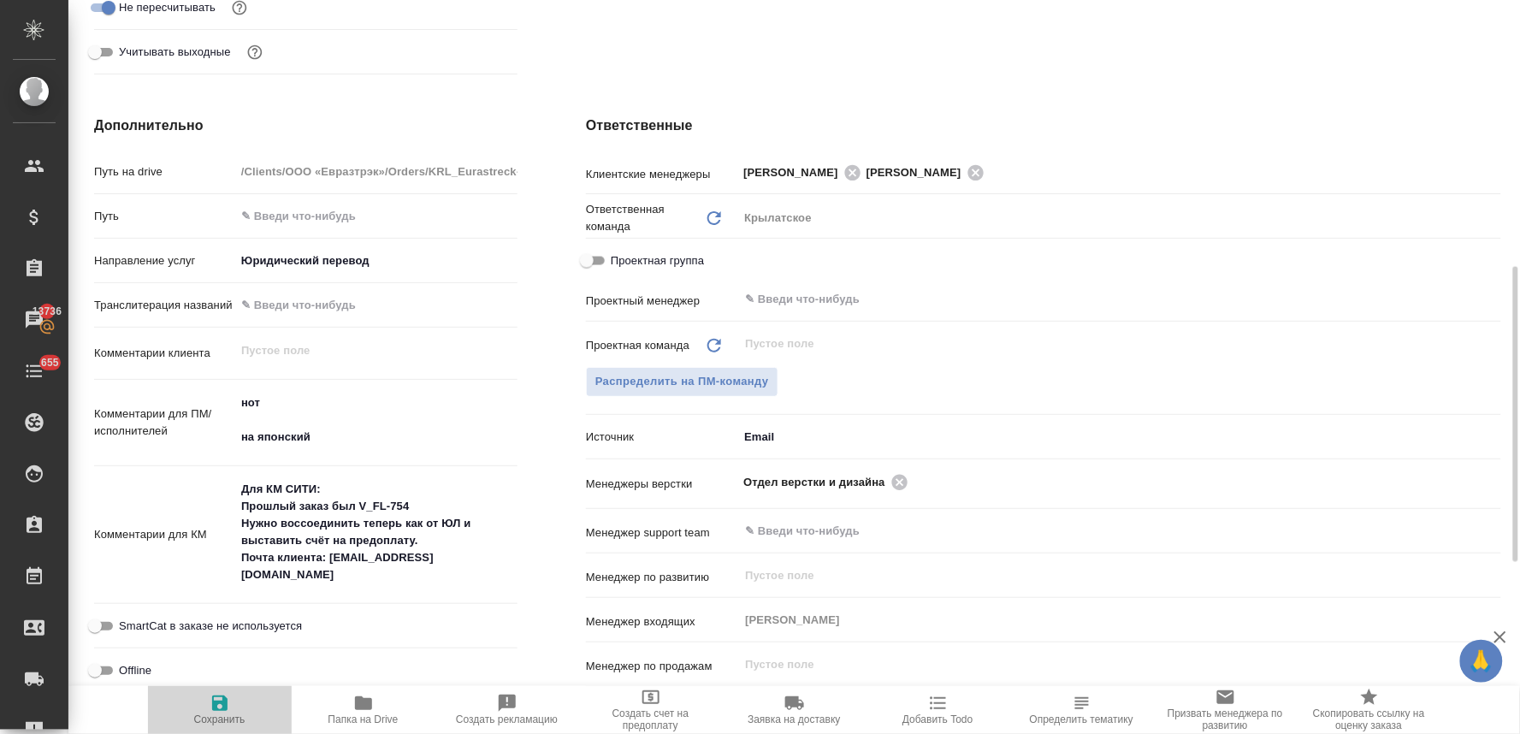
type textarea "x"
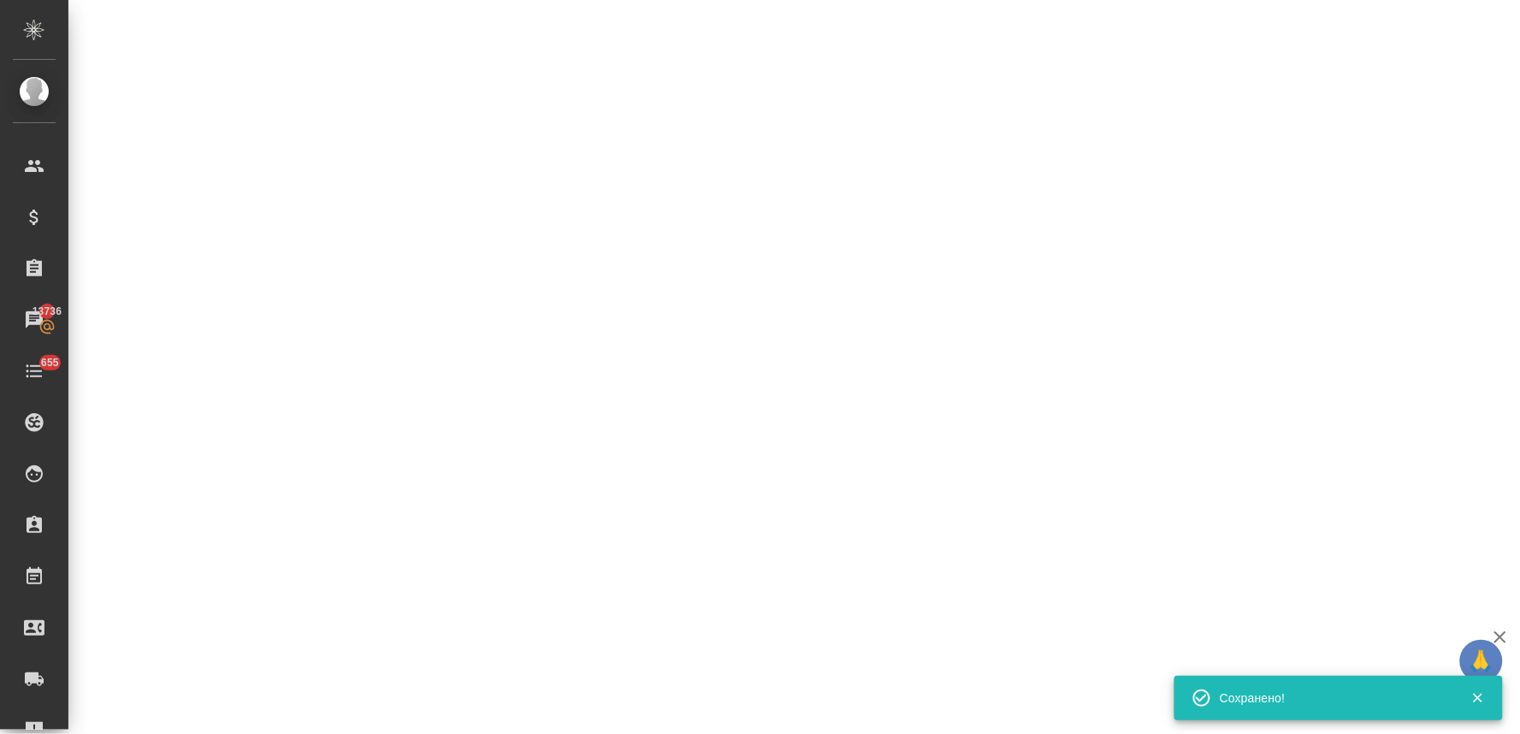
select select "RU"
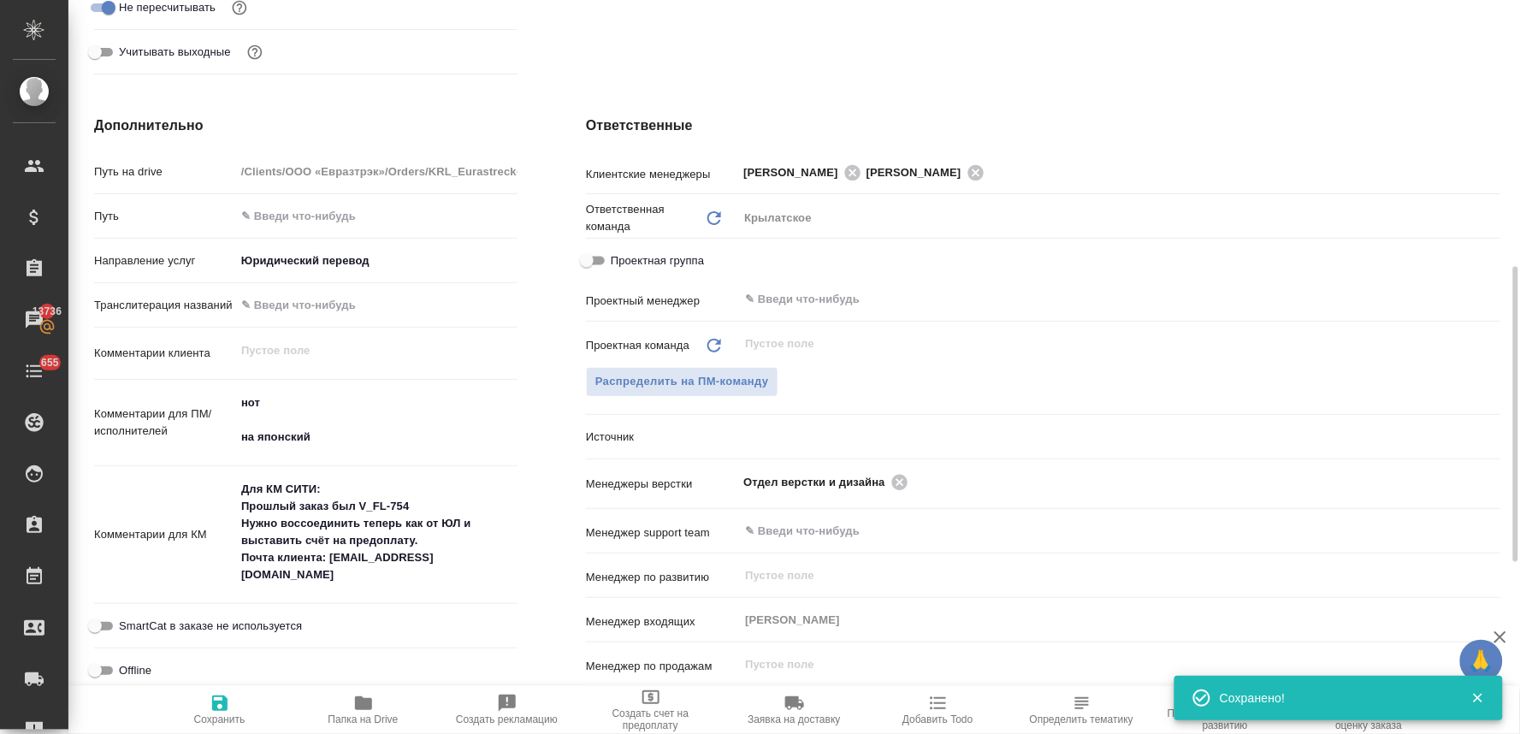
type textarea "x"
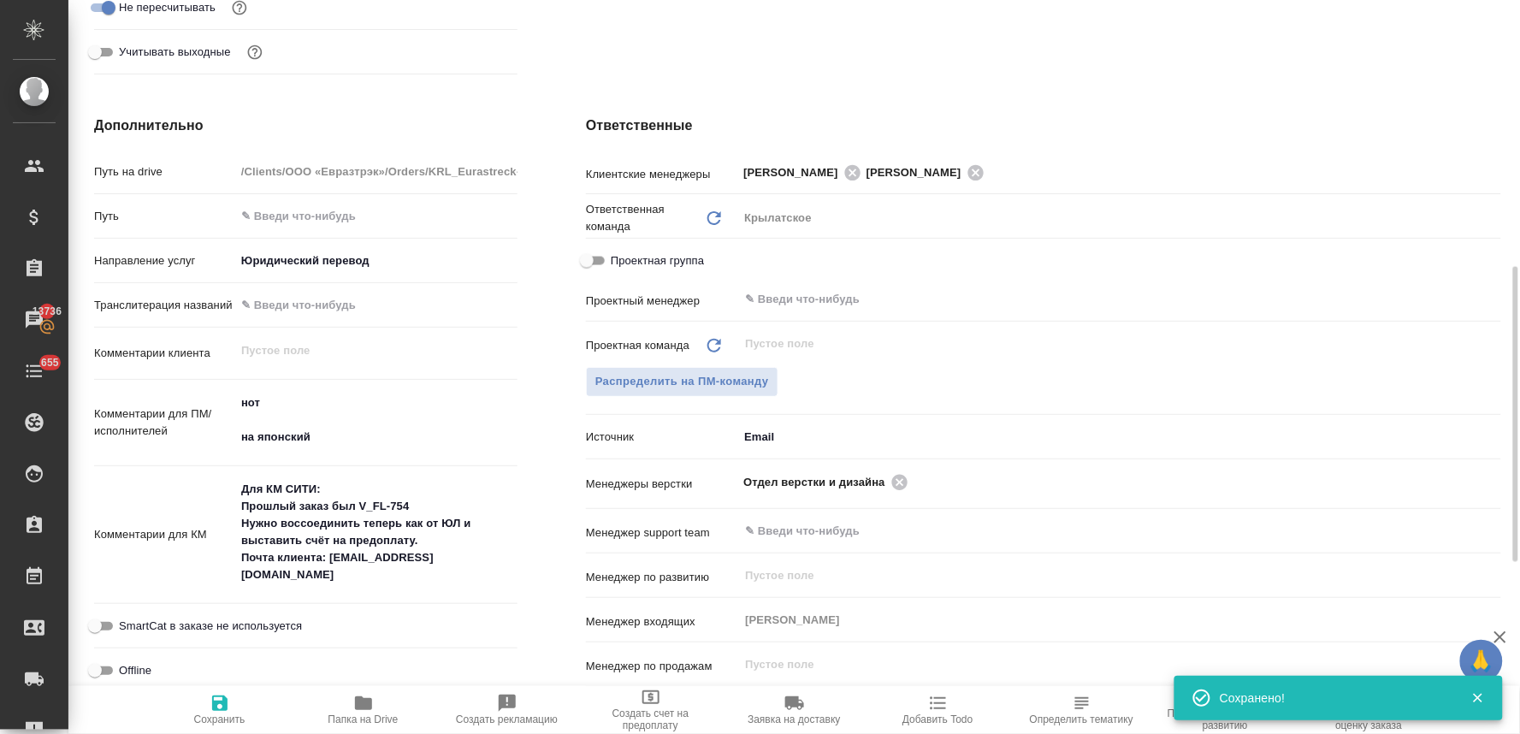
type textarea "x"
click at [717, 383] on span "Распределить на ПМ-команду" at bounding box center [682, 382] width 174 height 20
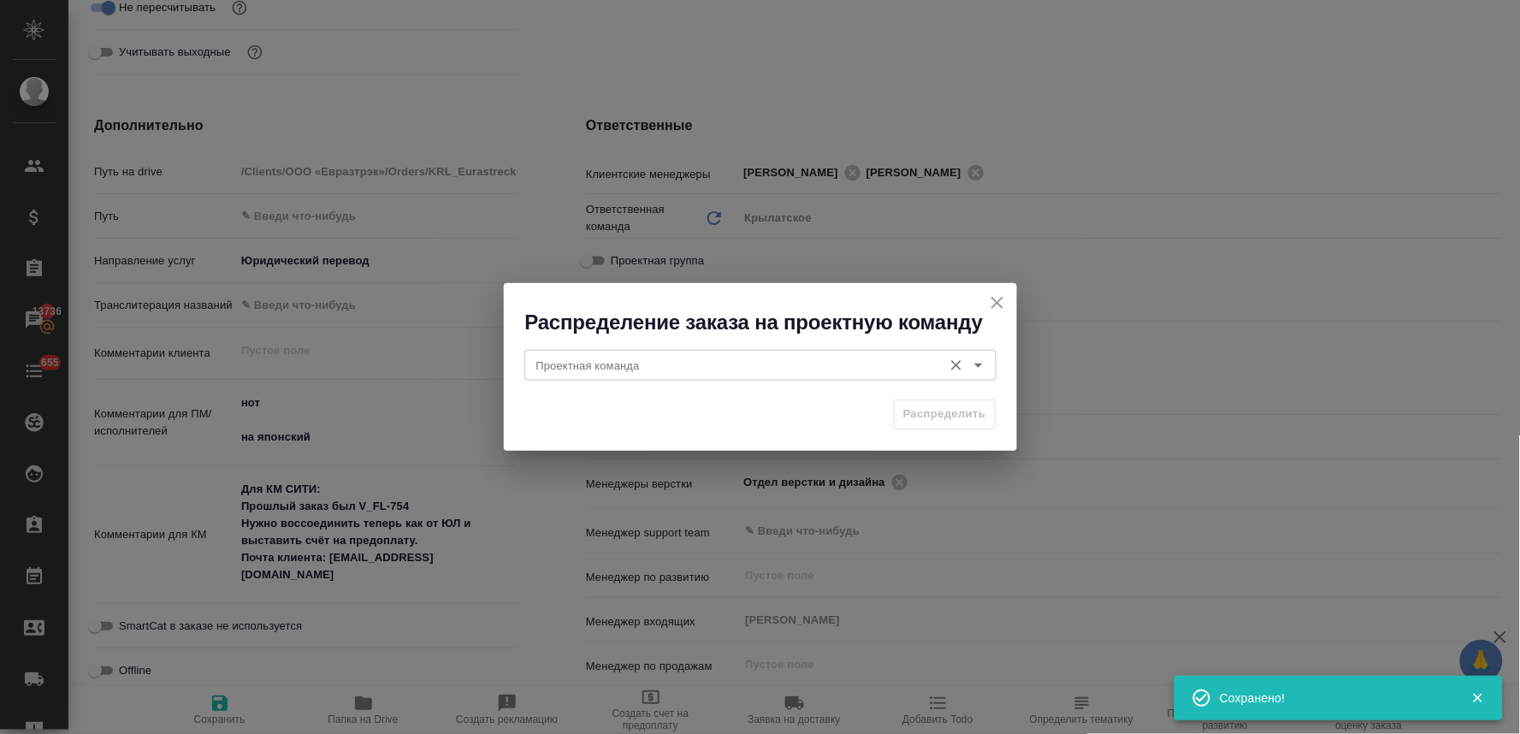
click at [742, 363] on input "Проектная команда" at bounding box center [731, 365] width 405 height 21
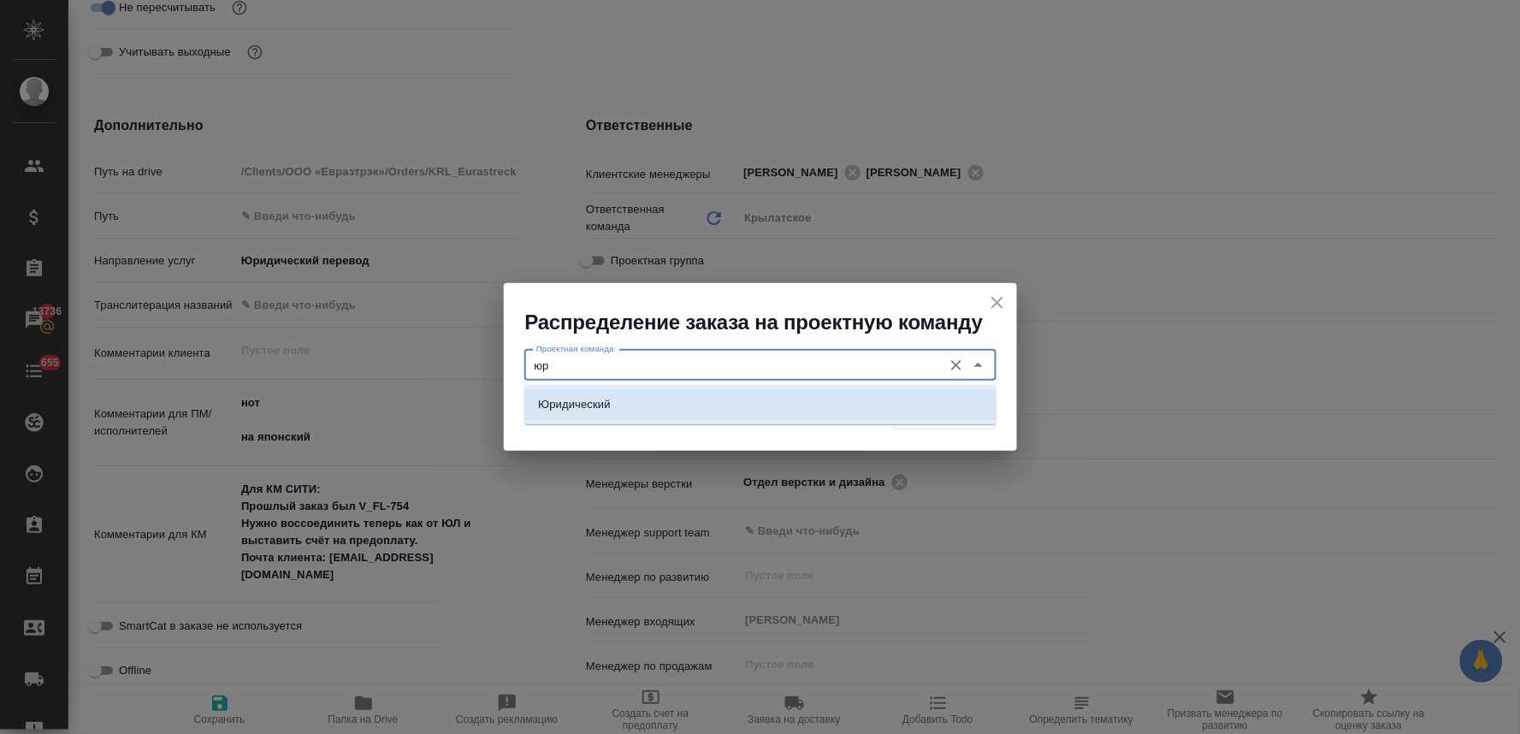
click at [744, 415] on li "Юридический" at bounding box center [760, 404] width 472 height 31
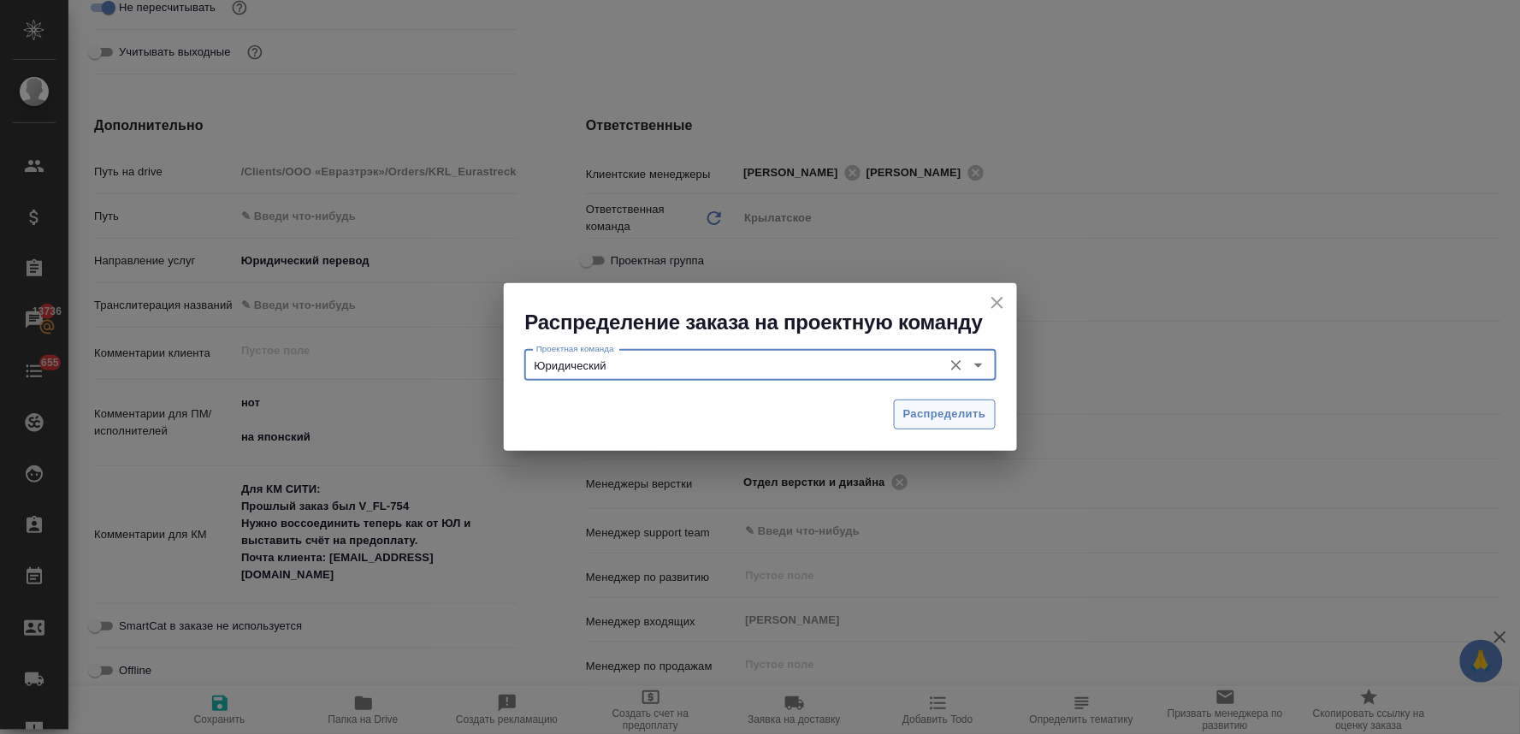
type input "Юридический"
click at [961, 416] on span "Распределить" at bounding box center [944, 415] width 83 height 20
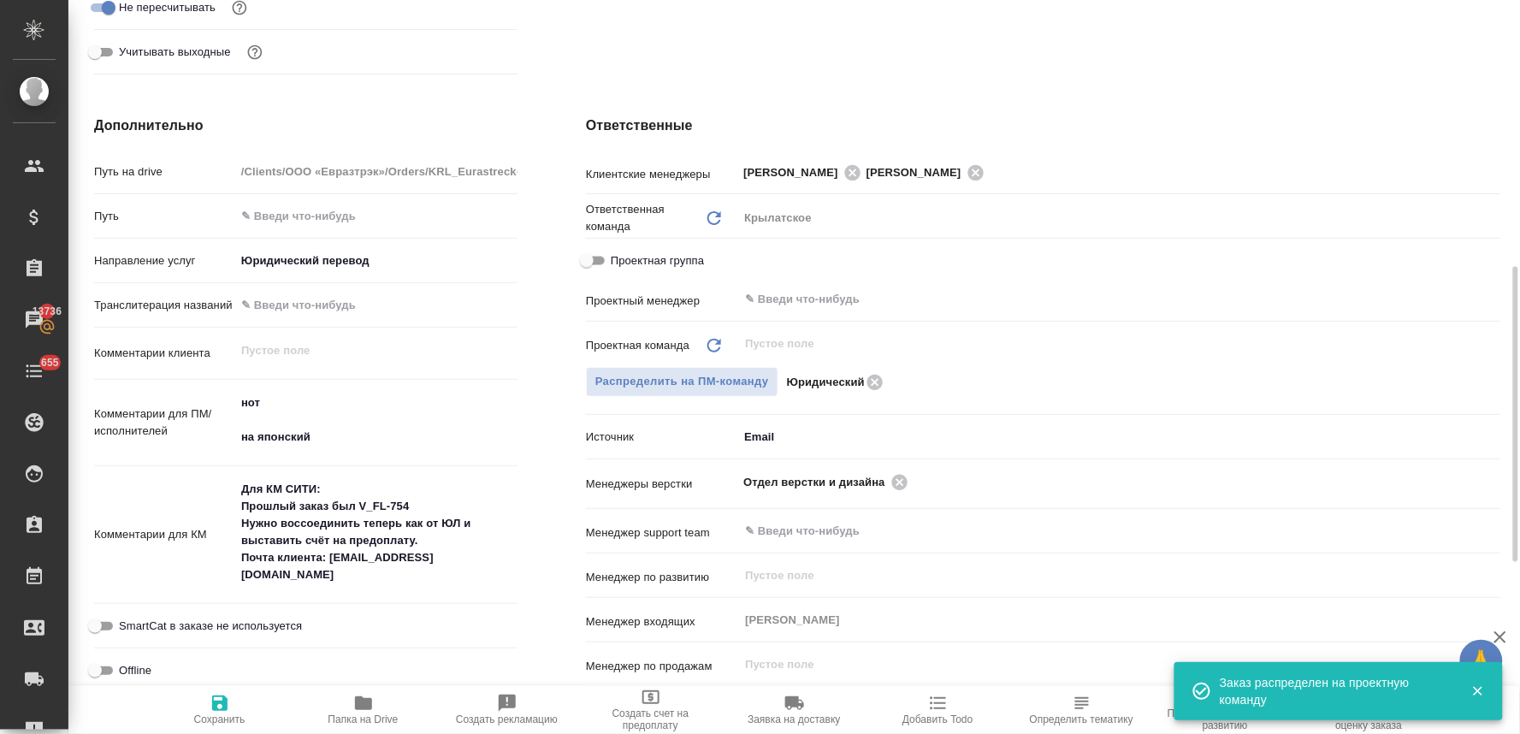
type textarea "x"
click at [224, 720] on span "Сохранить" at bounding box center [219, 719] width 51 height 12
type textarea "x"
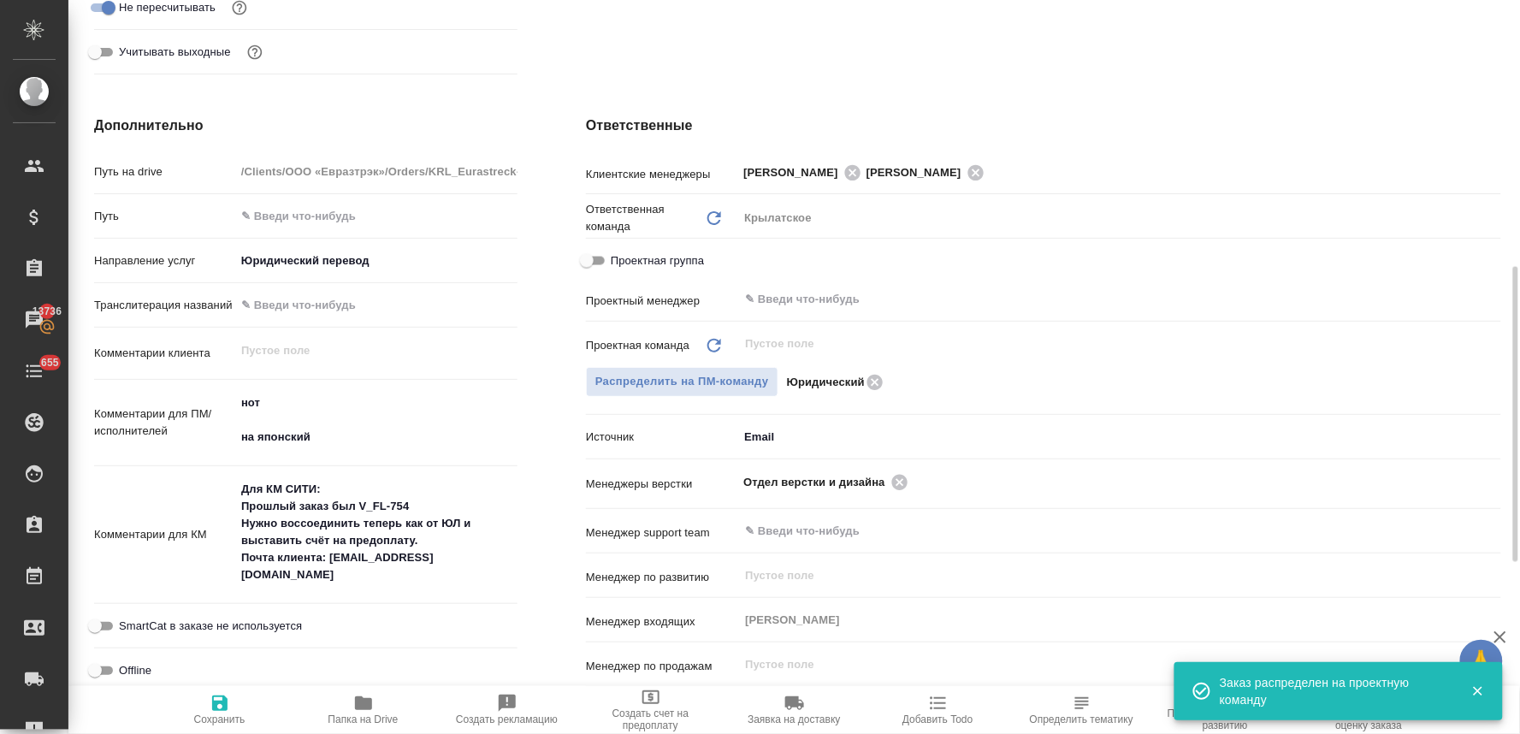
type textarea "x"
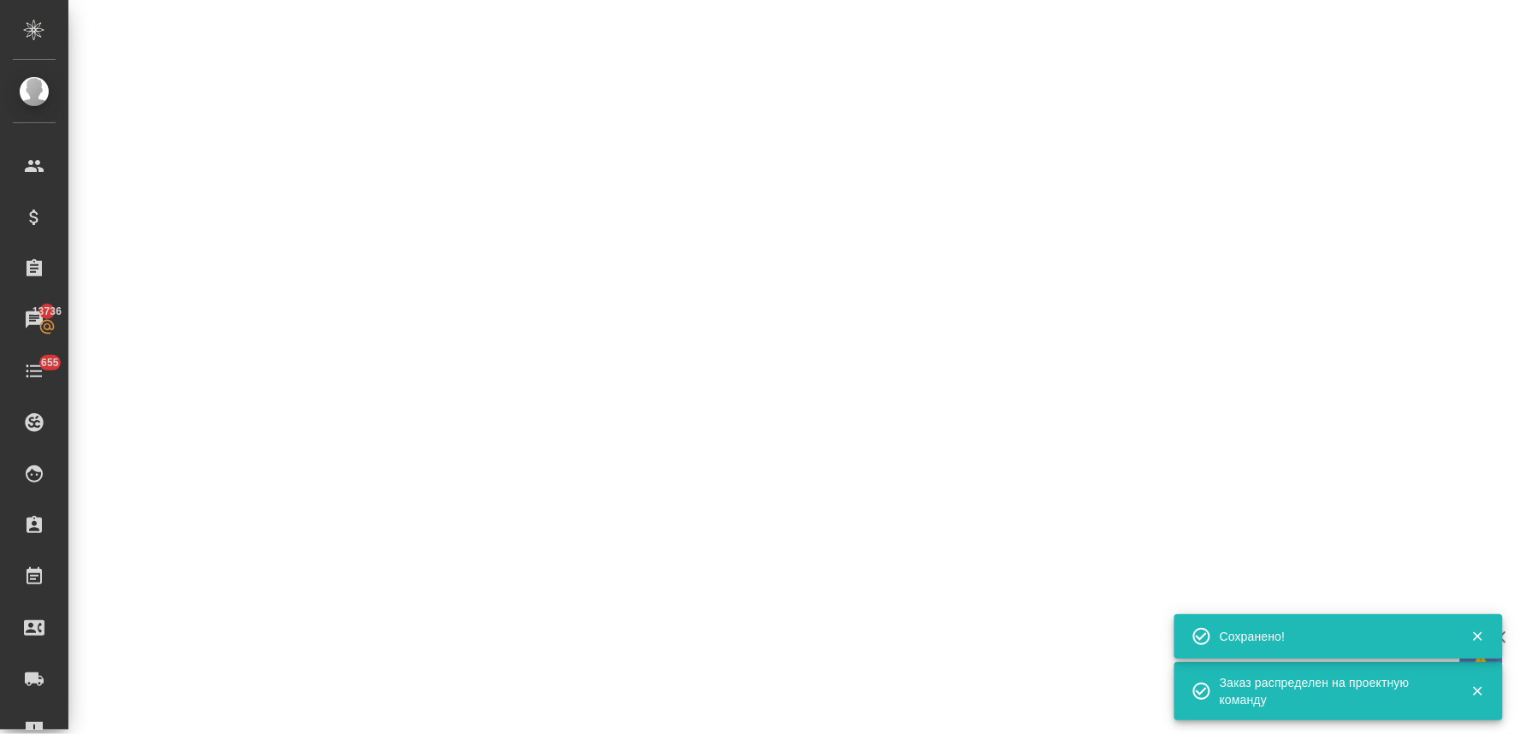
select select "RU"
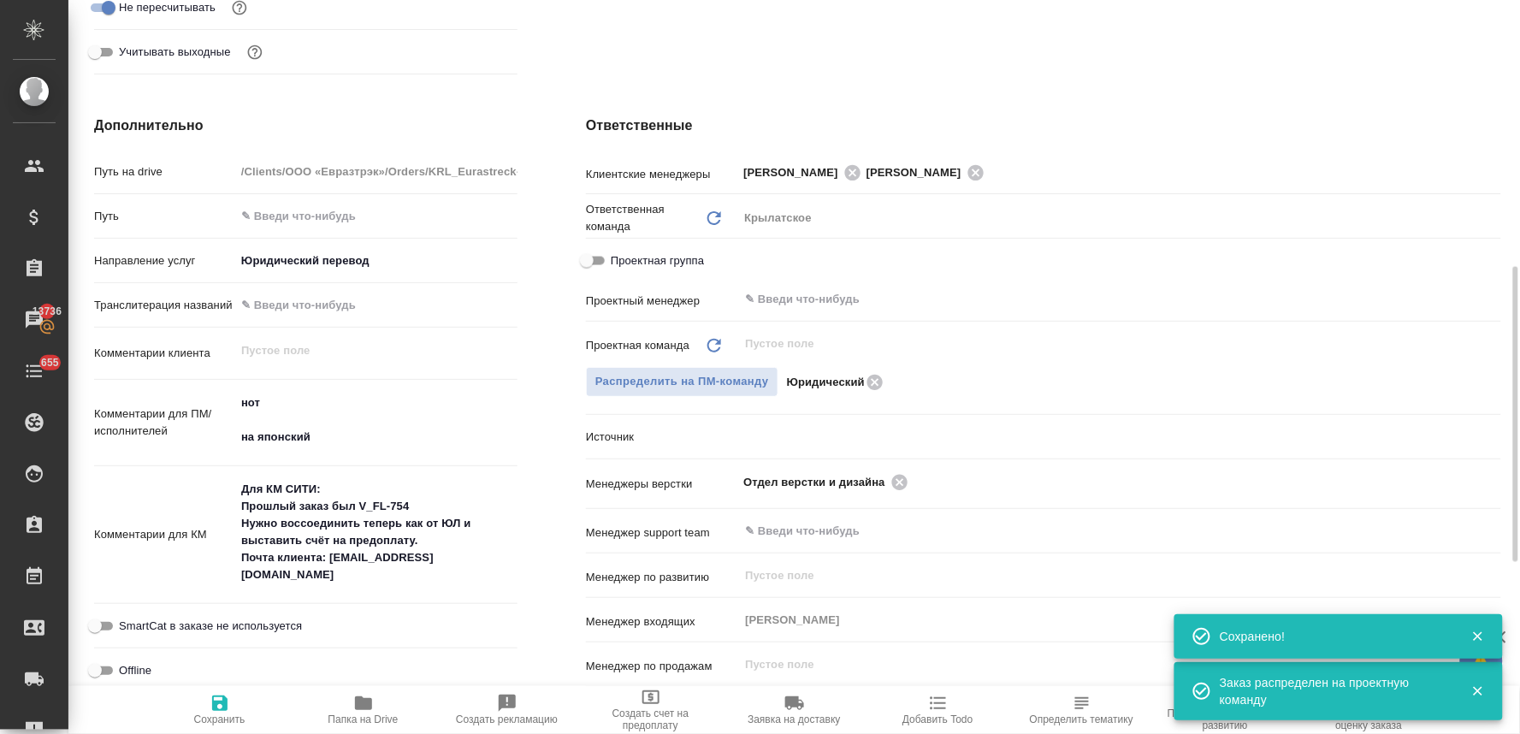
type textarea "x"
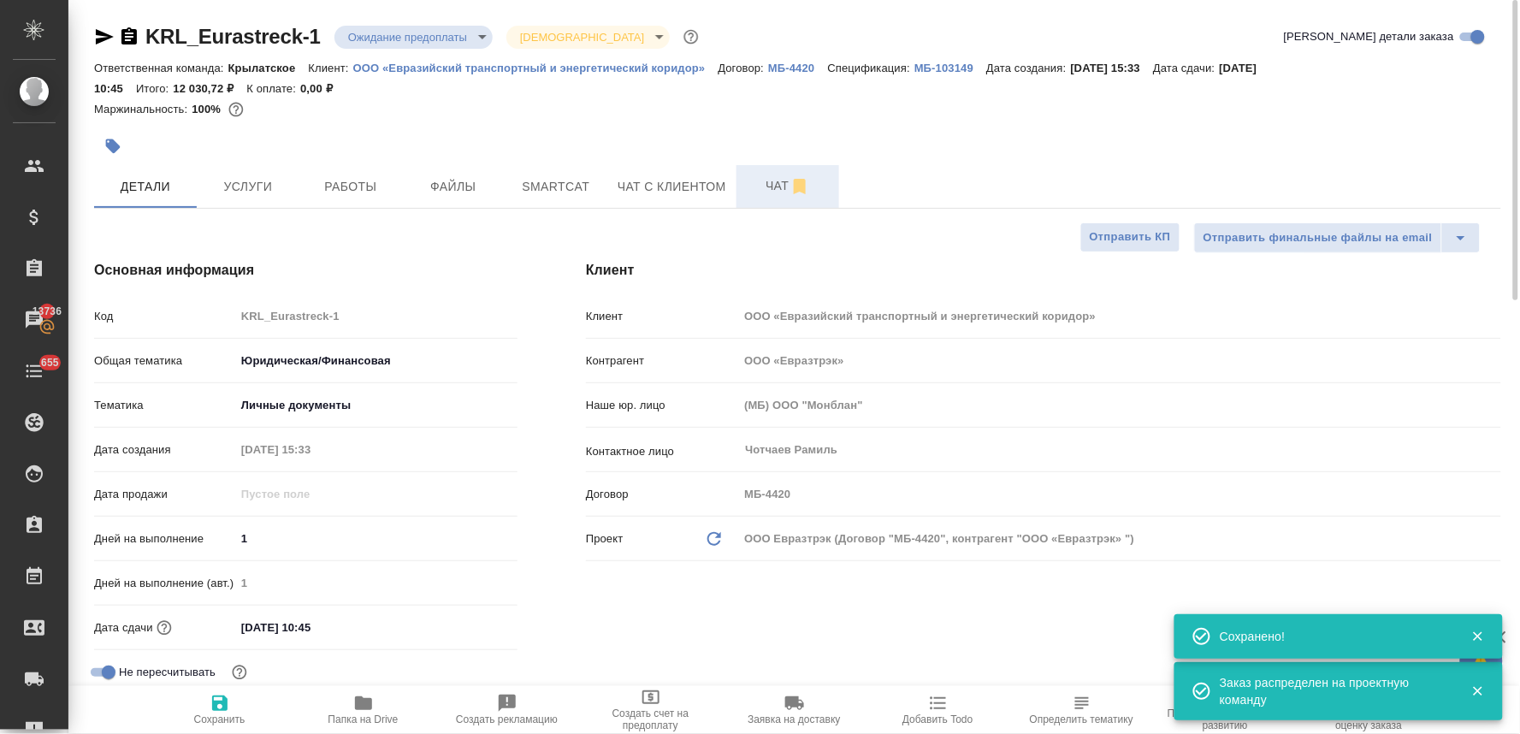
click at [762, 183] on span "Чат" at bounding box center [788, 185] width 82 height 21
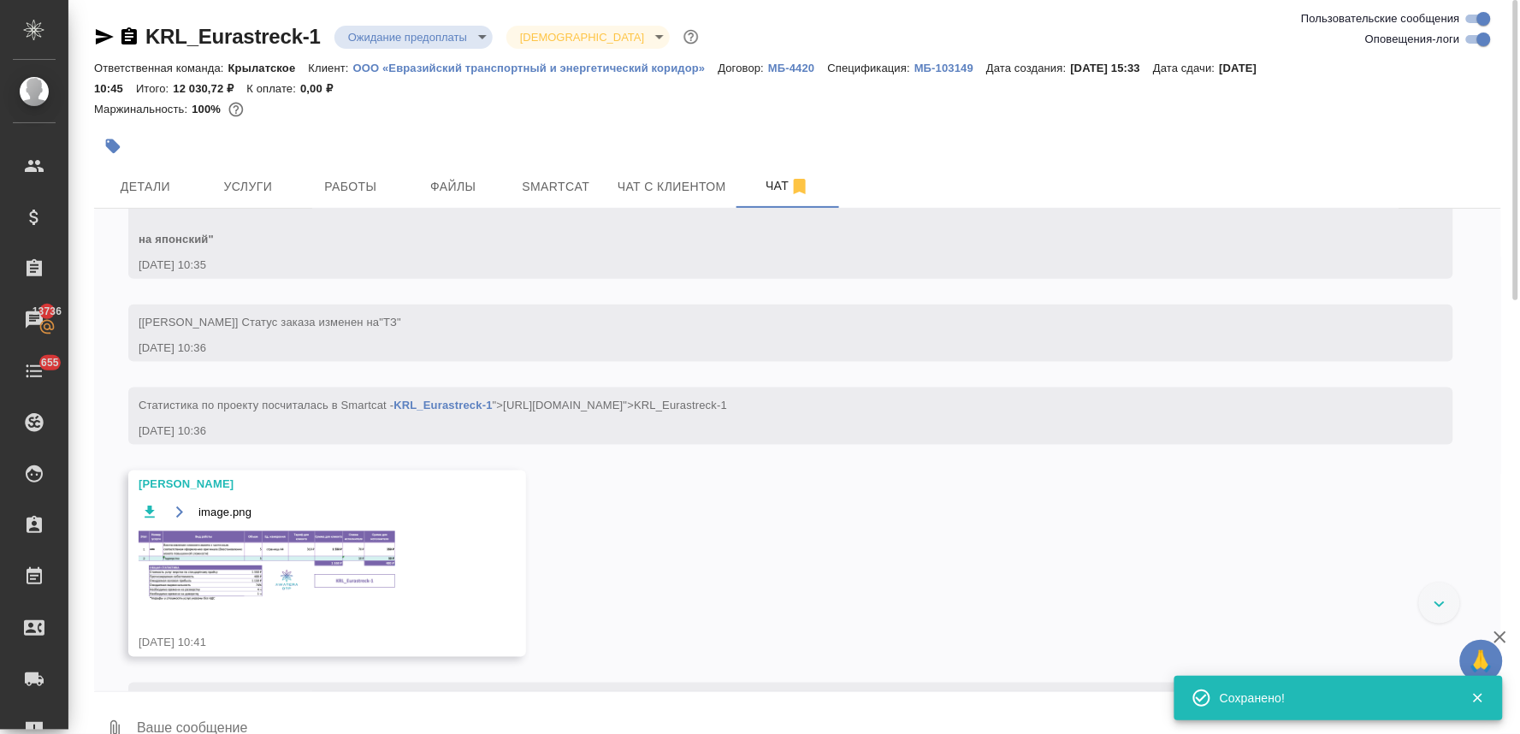
scroll to position [594, 0]
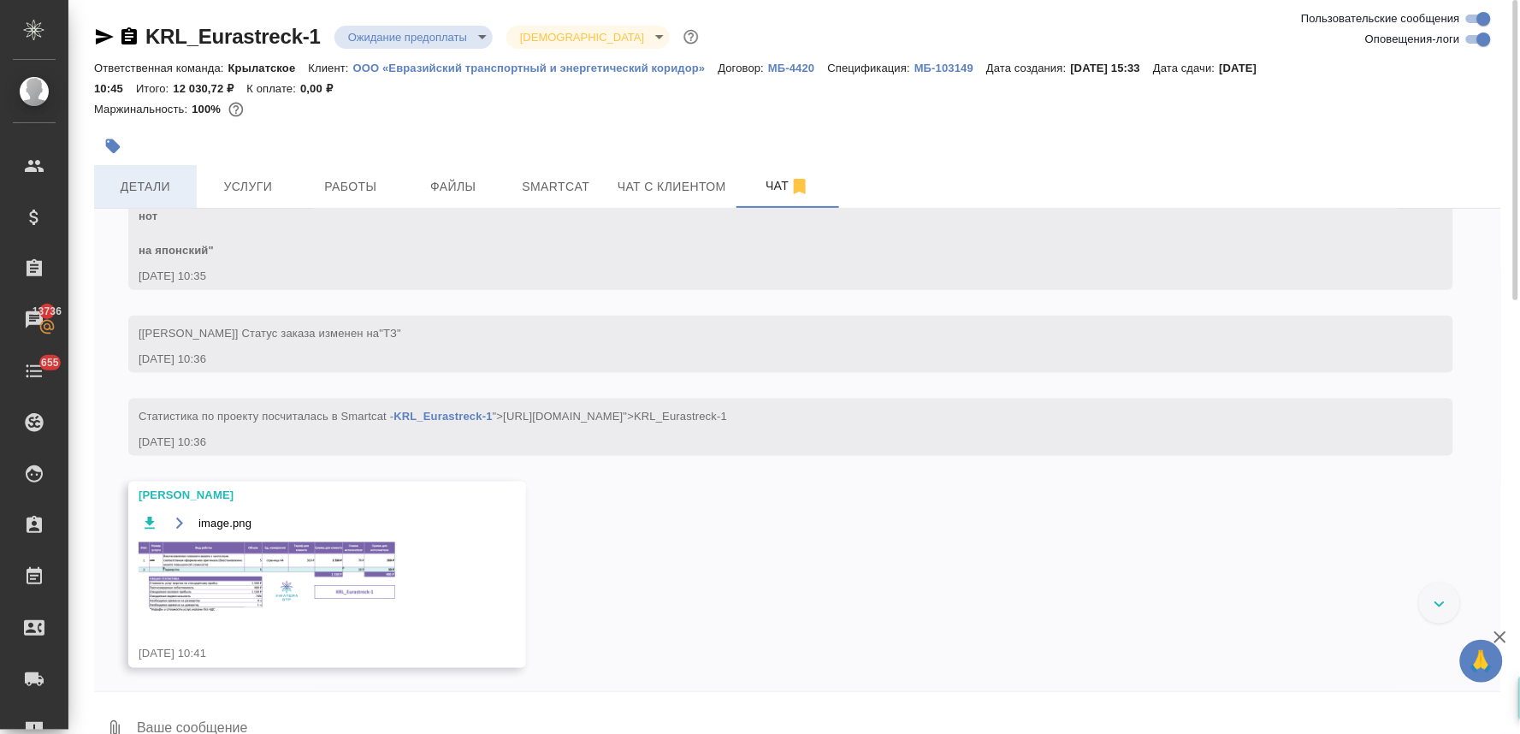
click at [121, 180] on span "Детали" at bounding box center [145, 186] width 82 height 21
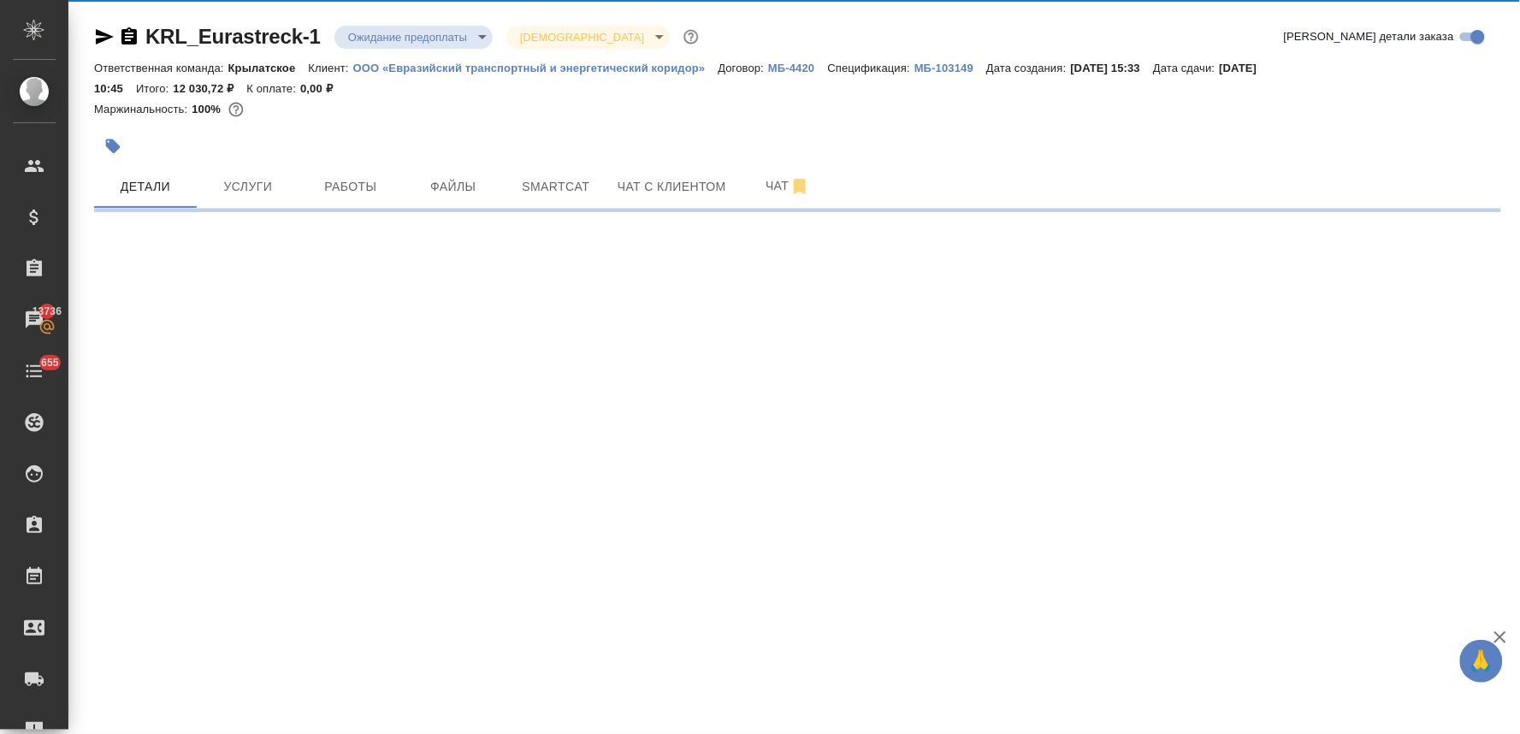
select select "RU"
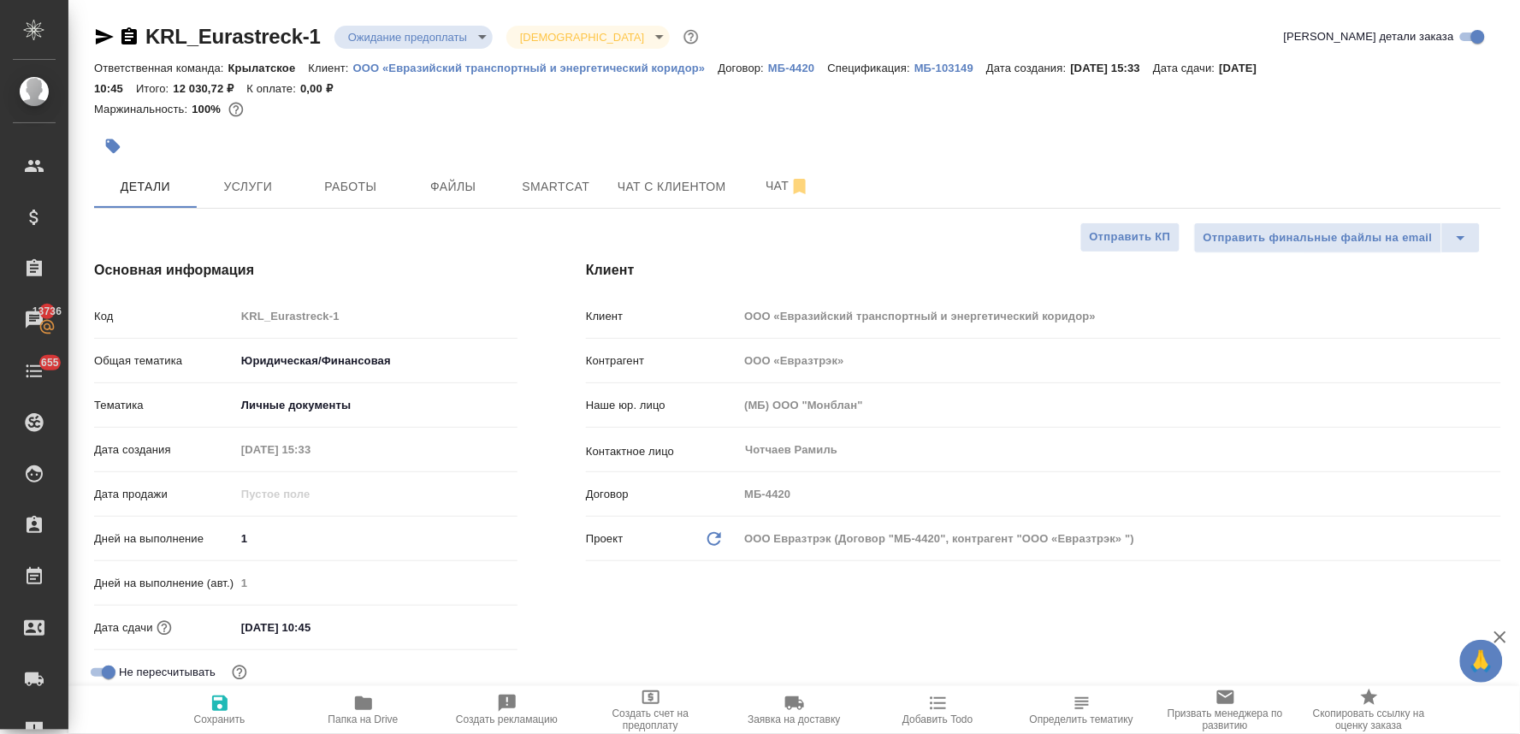
type textarea "x"
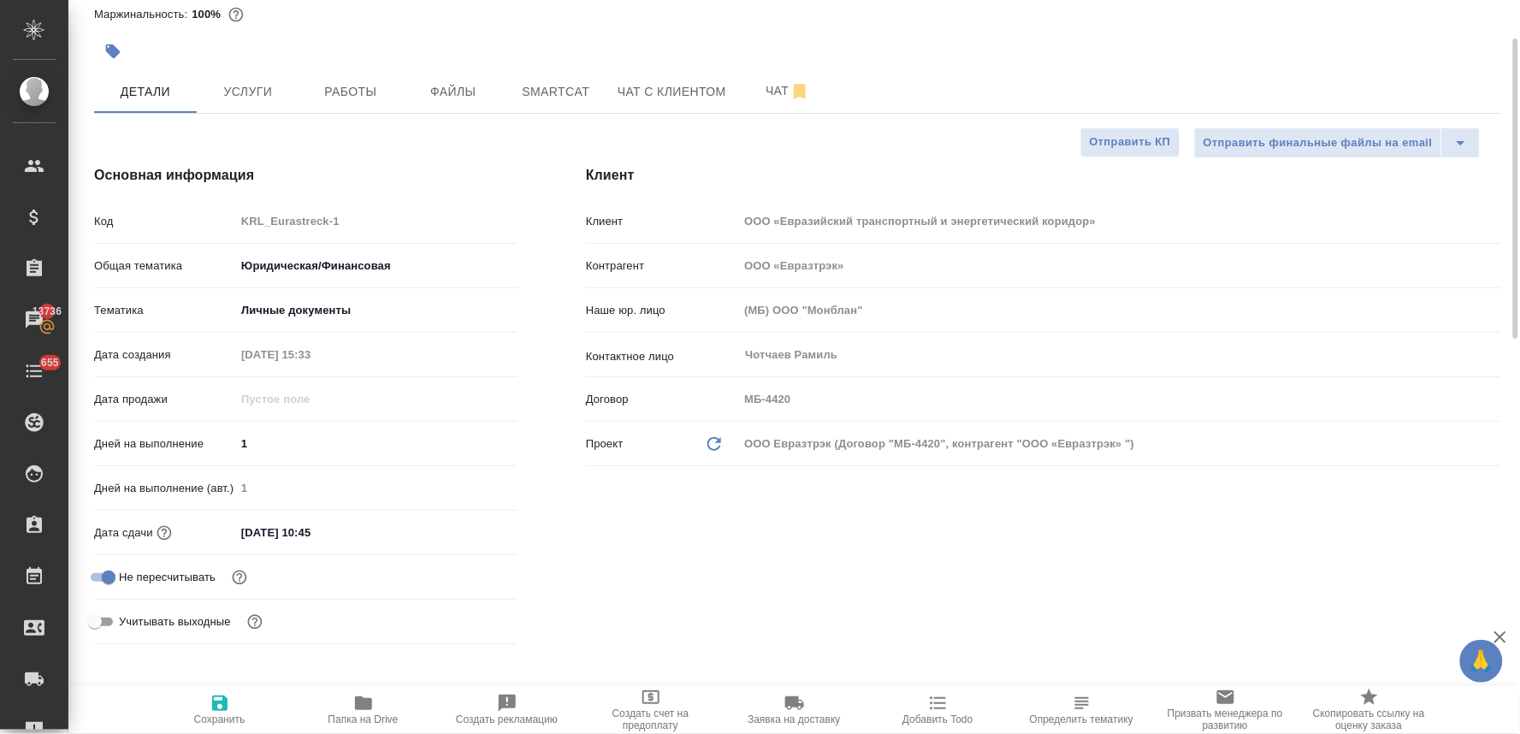
click at [356, 530] on input "[DATE] 10:45" at bounding box center [310, 532] width 150 height 25
click at [462, 532] on icon "button" at bounding box center [467, 531] width 15 height 17
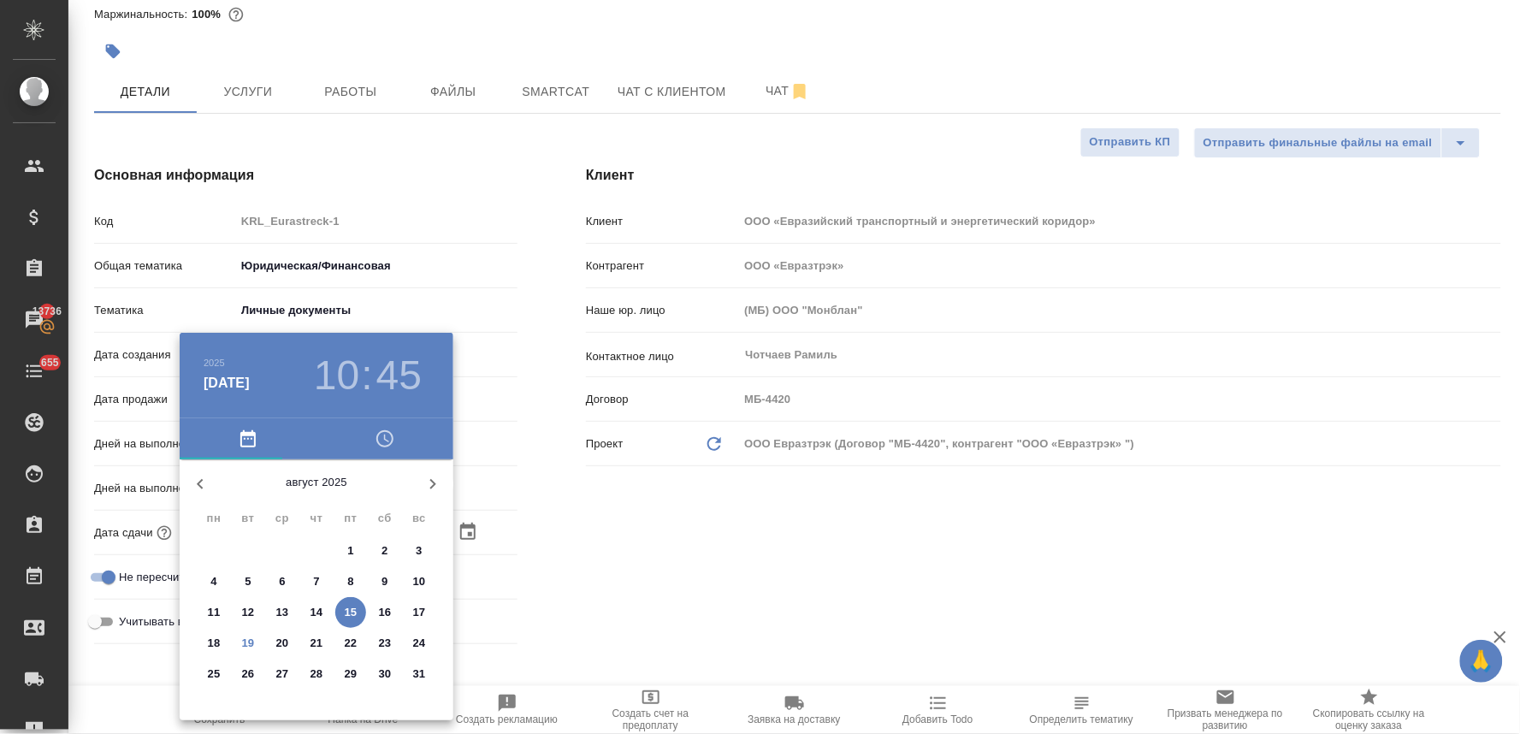
click at [317, 643] on p "21" at bounding box center [316, 643] width 13 height 17
type input "[DATE] 10:45"
type textarea "x"
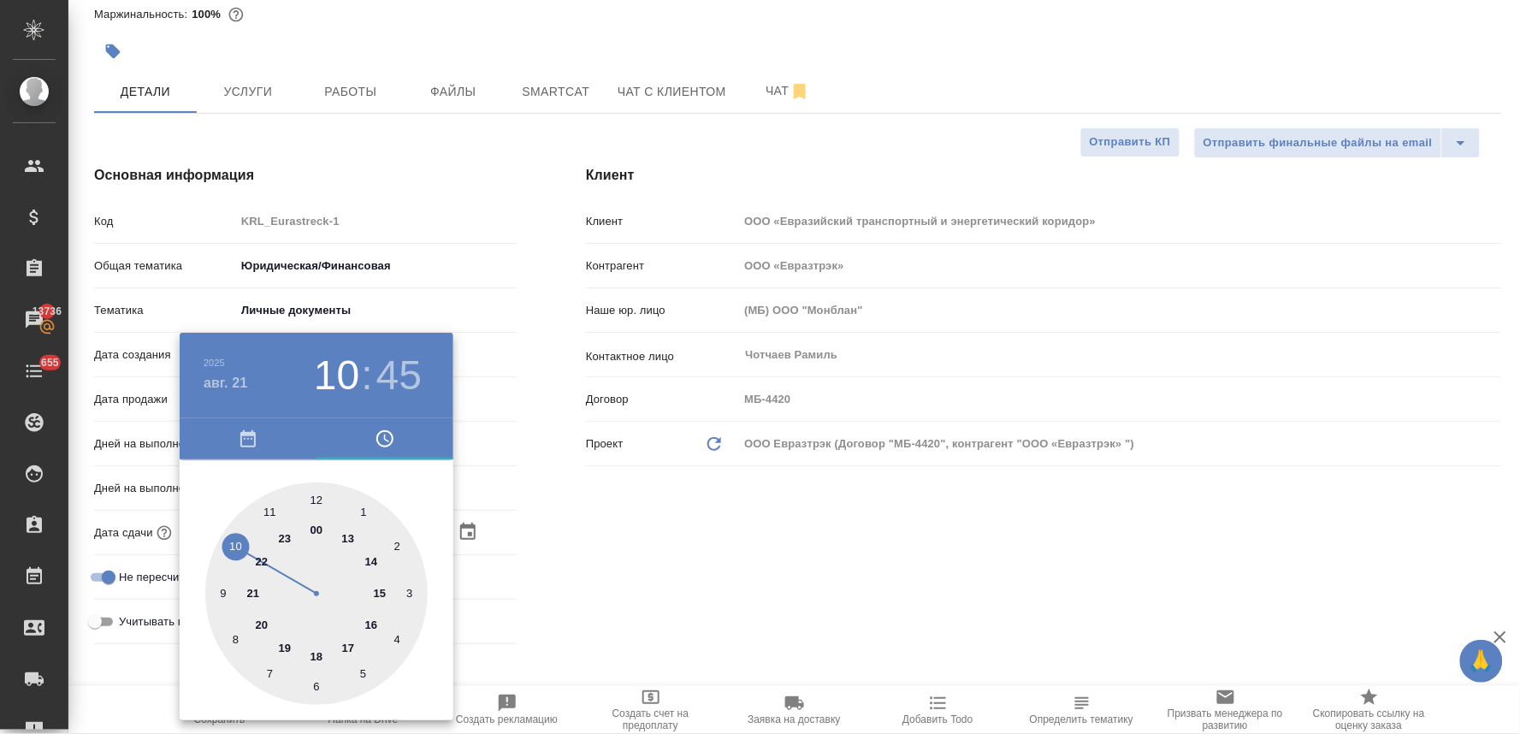
click at [274, 514] on div at bounding box center [316, 593] width 222 height 222
type input "[DATE] 11:45"
type textarea "x"
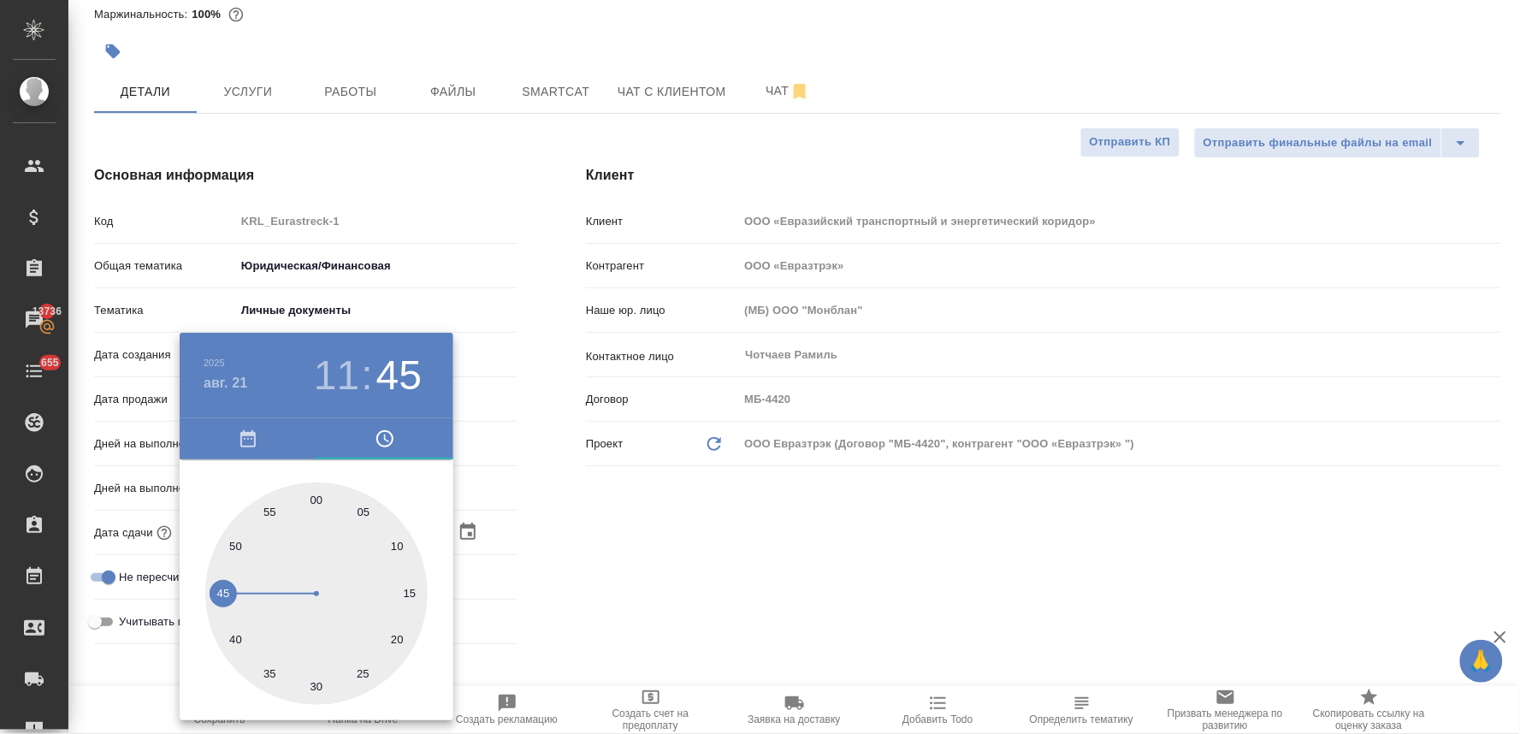
click at [316, 499] on div at bounding box center [316, 593] width 222 height 222
type input "[DATE] 11:00"
type textarea "x"
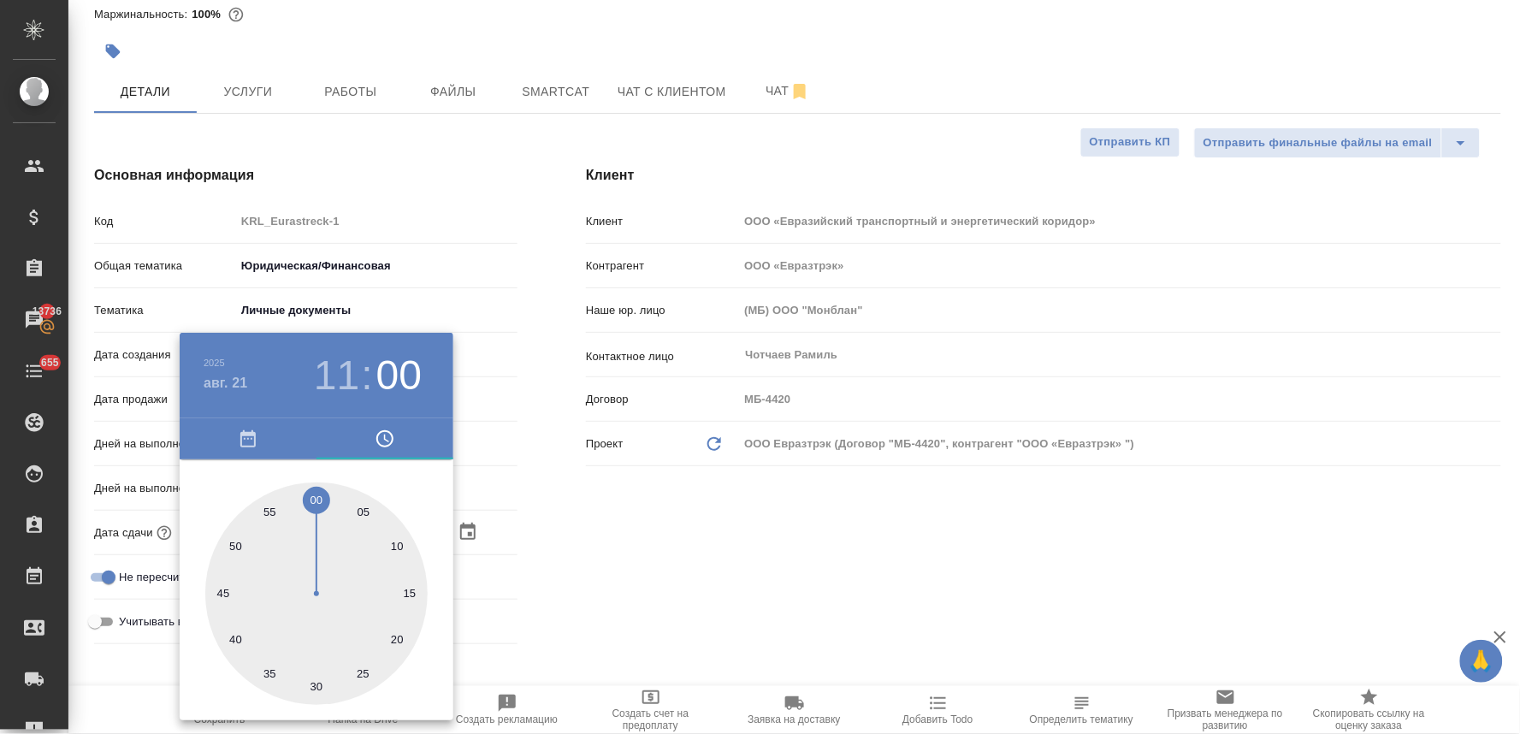
click at [644, 516] on div at bounding box center [760, 367] width 1520 height 734
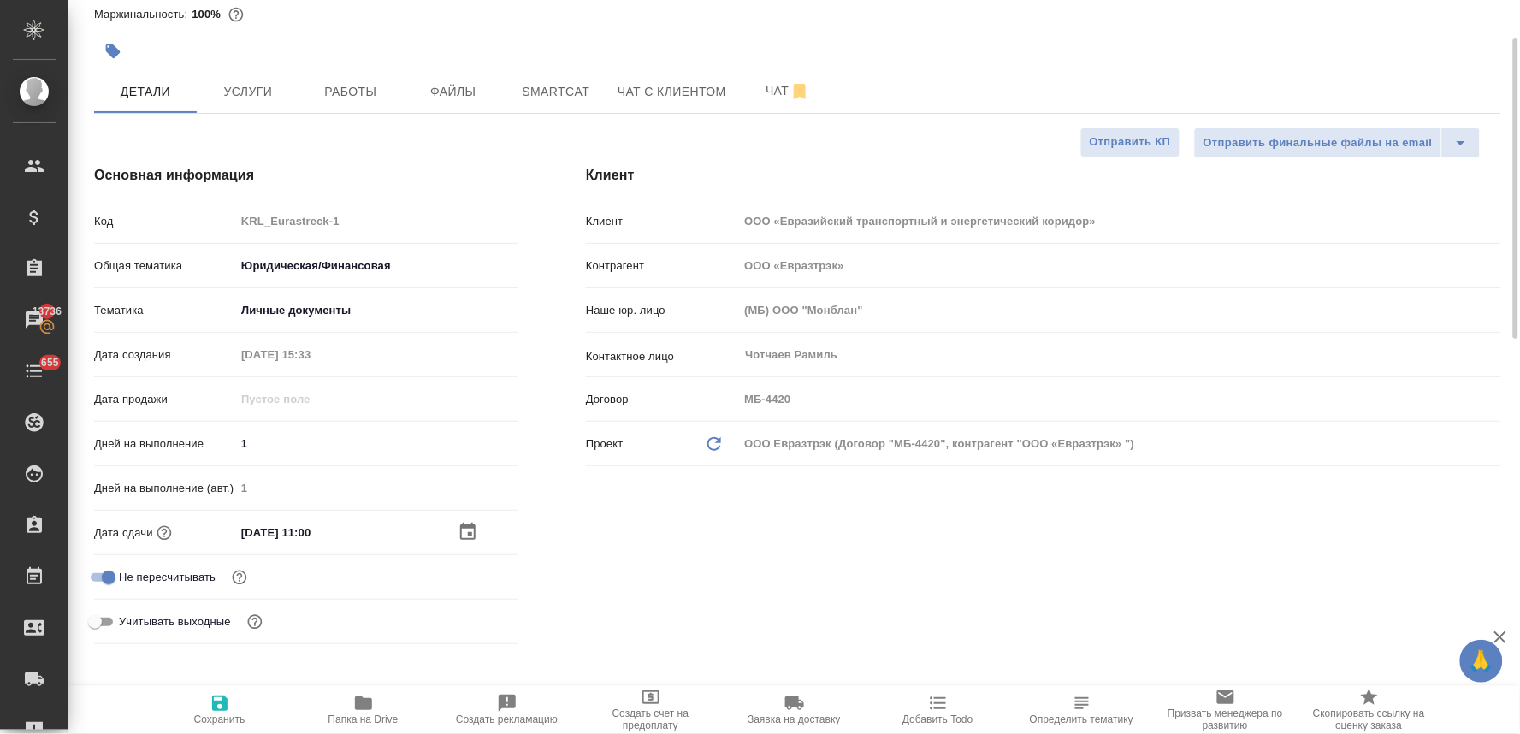
click at [219, 702] on icon "button" at bounding box center [219, 702] width 15 height 15
type textarea "x"
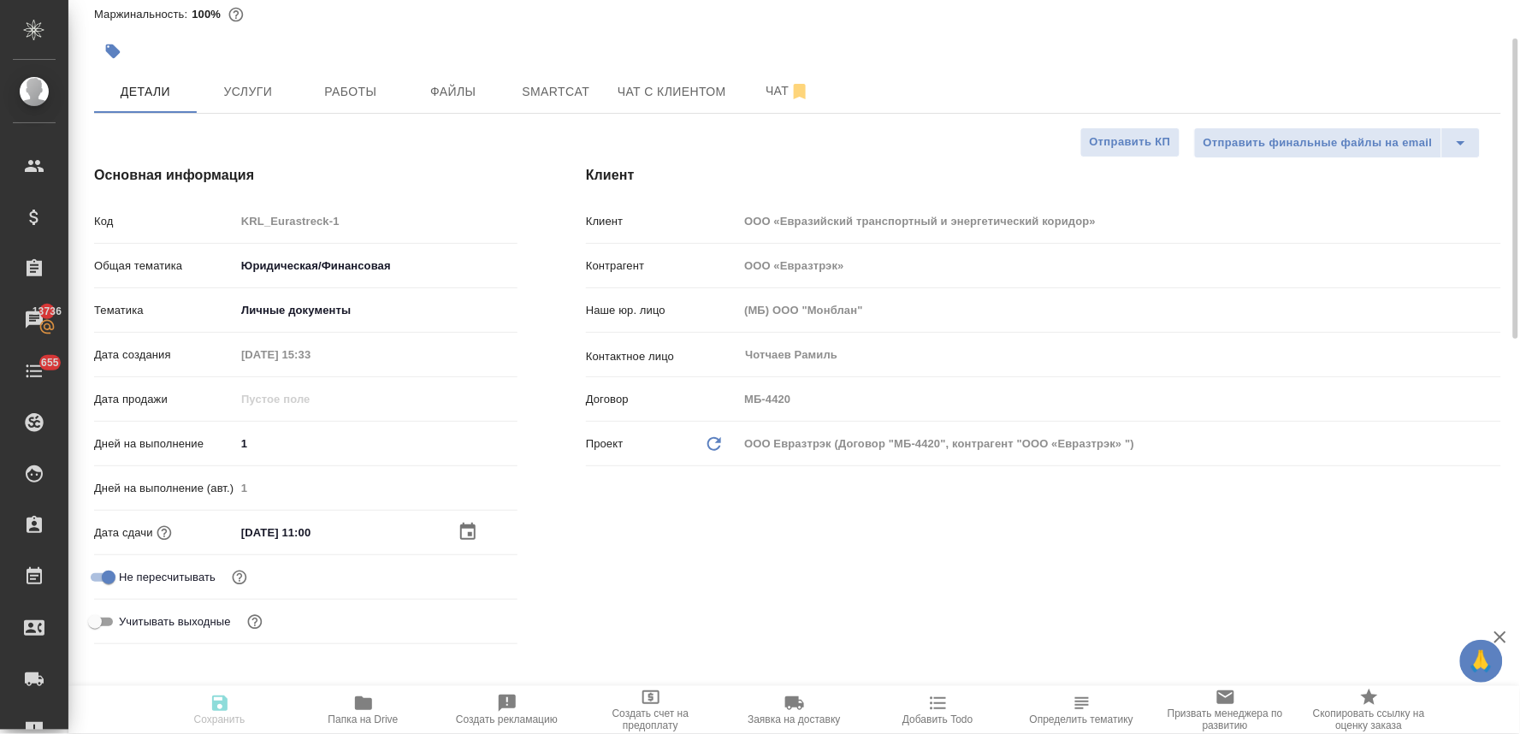
type textarea "x"
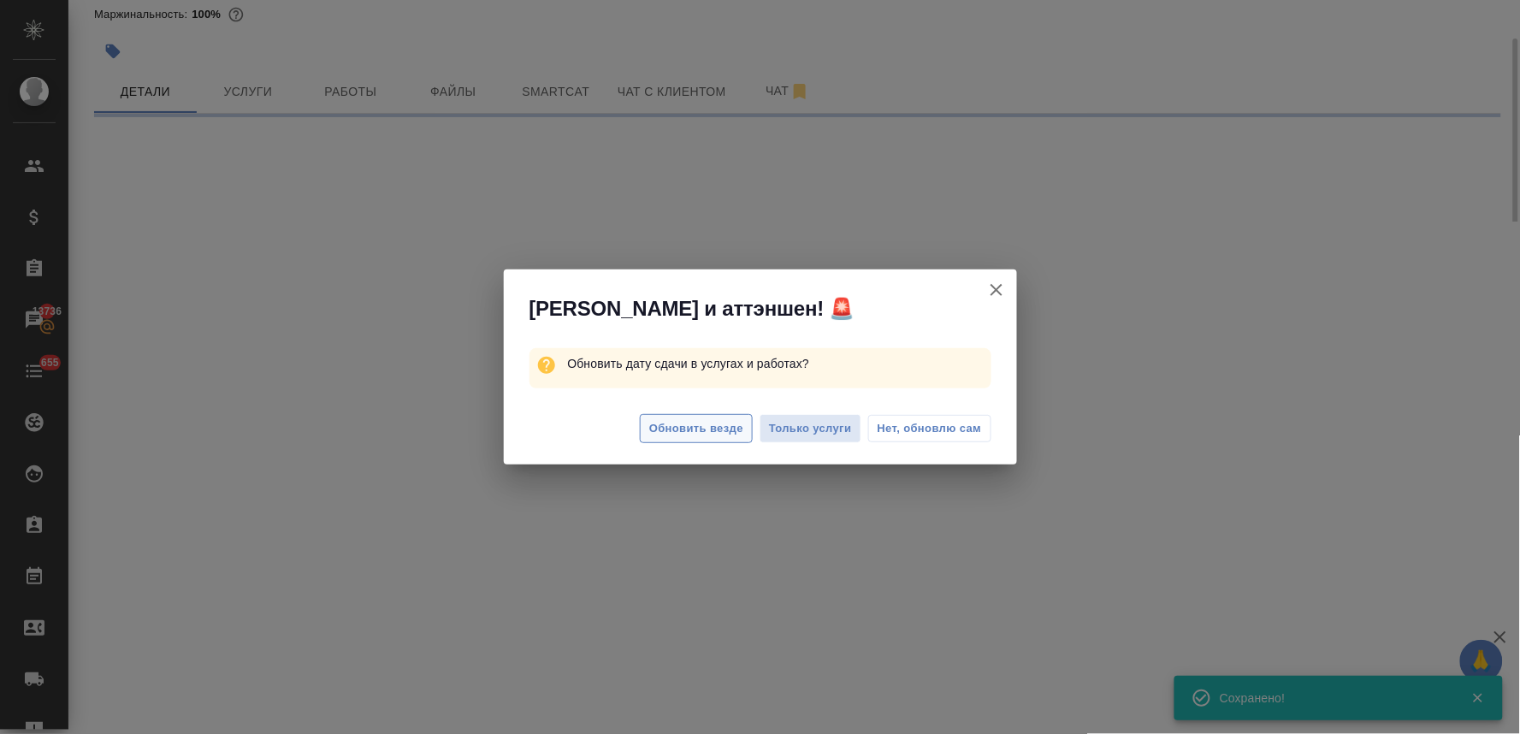
select select "RU"
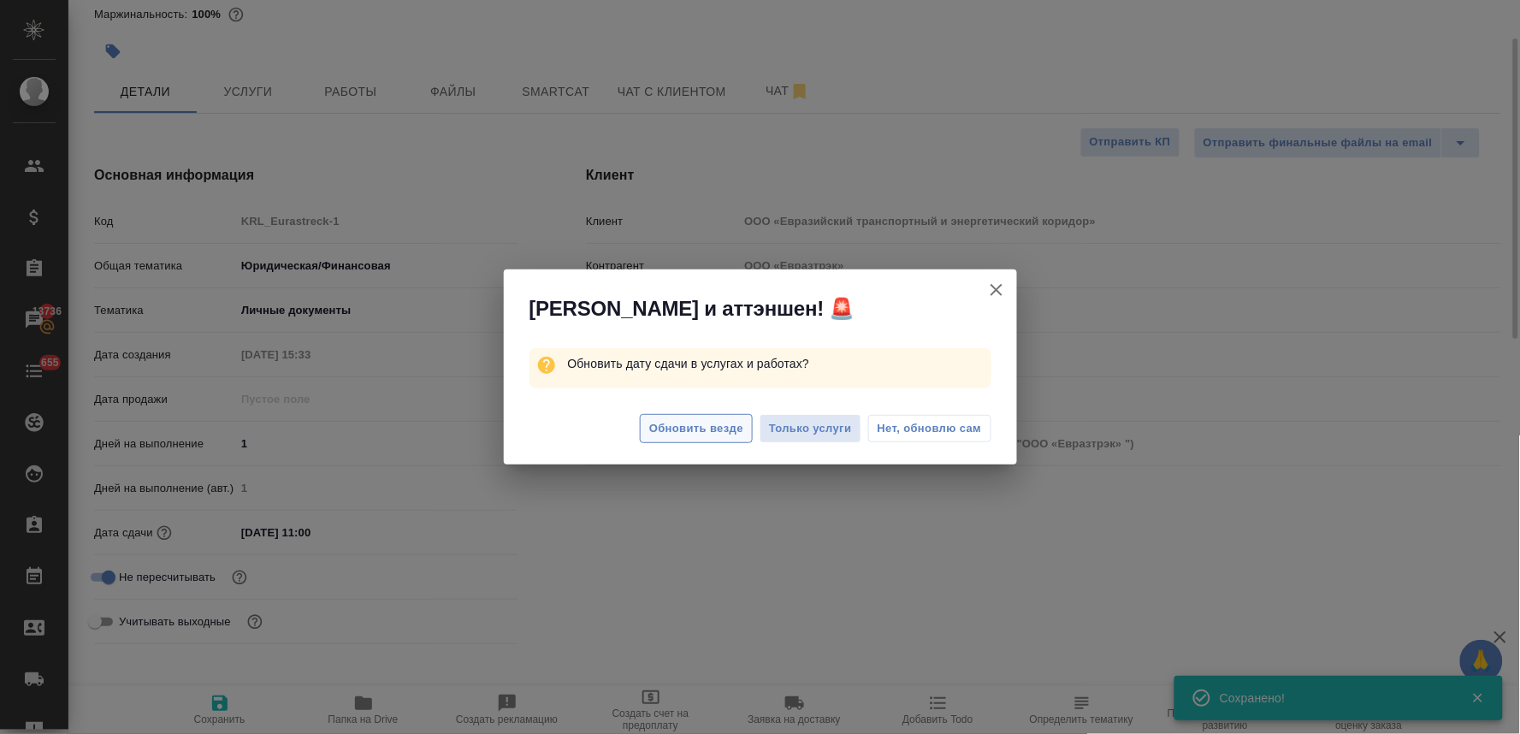
type textarea "x"
click at [708, 417] on button "Обновить везде" at bounding box center [696, 429] width 113 height 30
type textarea "x"
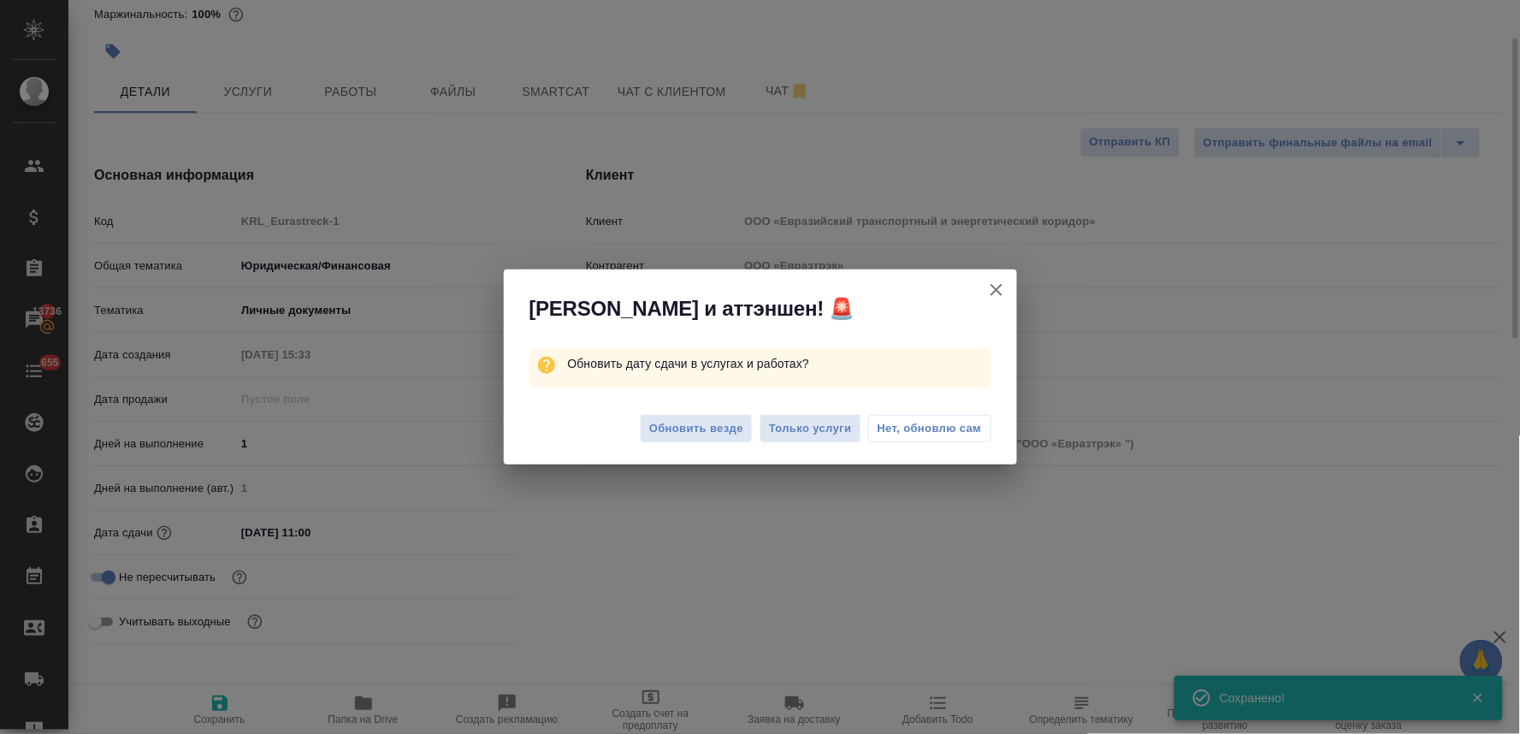
type textarea "x"
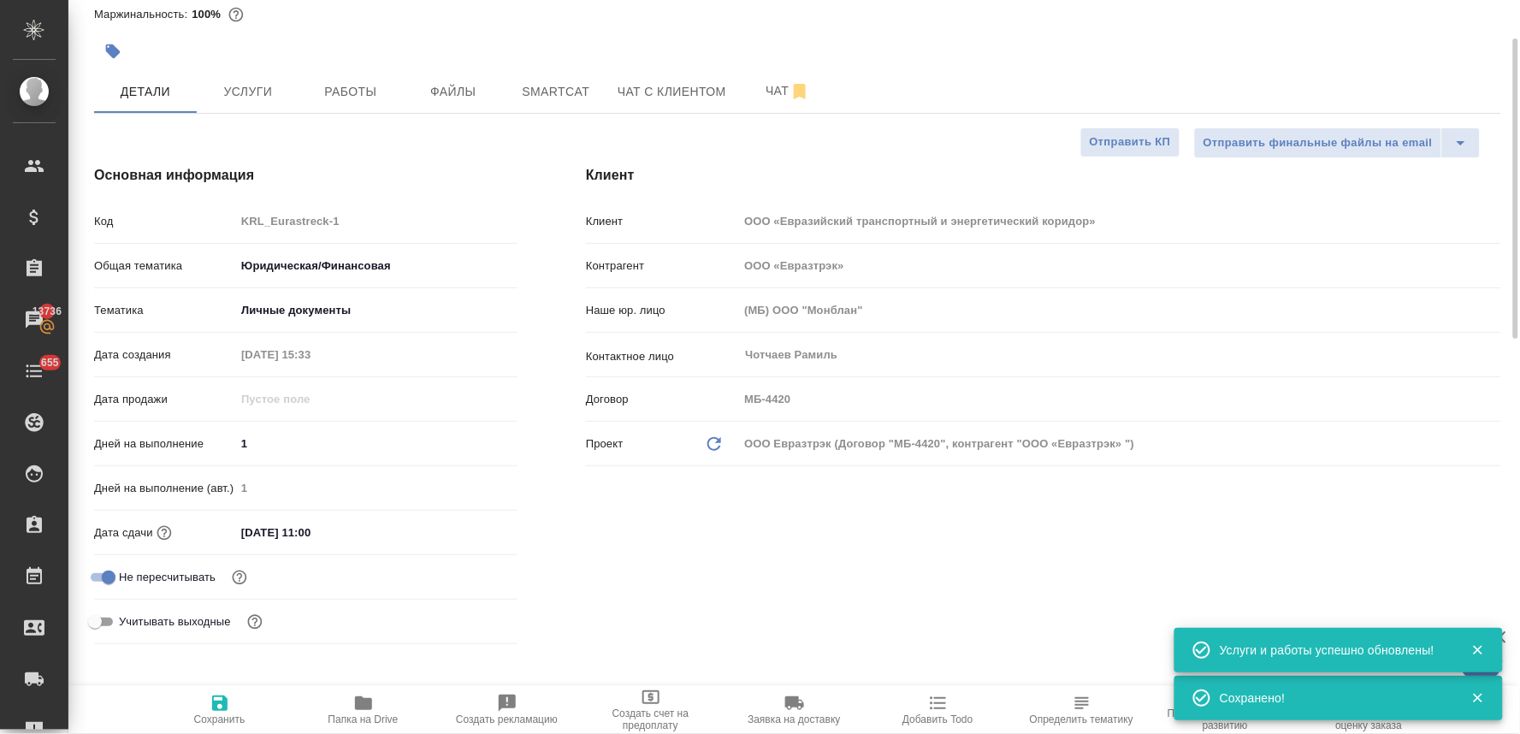
scroll to position [0, 0]
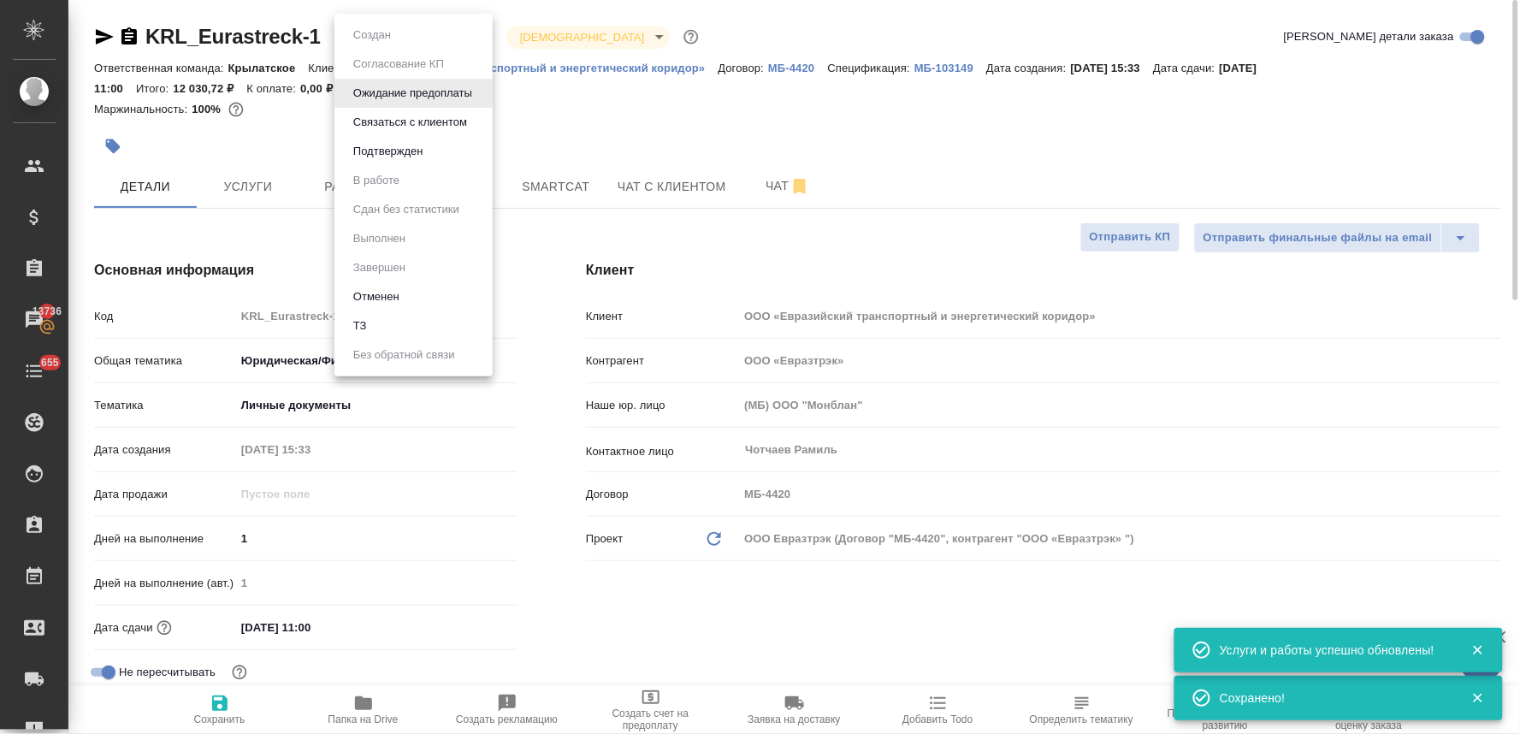
click at [375, 31] on body "🙏 .cls-1 fill:#fff; AWATERA Lyamina [PERSON_NAME] Спецификации Заказы 13736 Чат…" at bounding box center [760, 367] width 1520 height 734
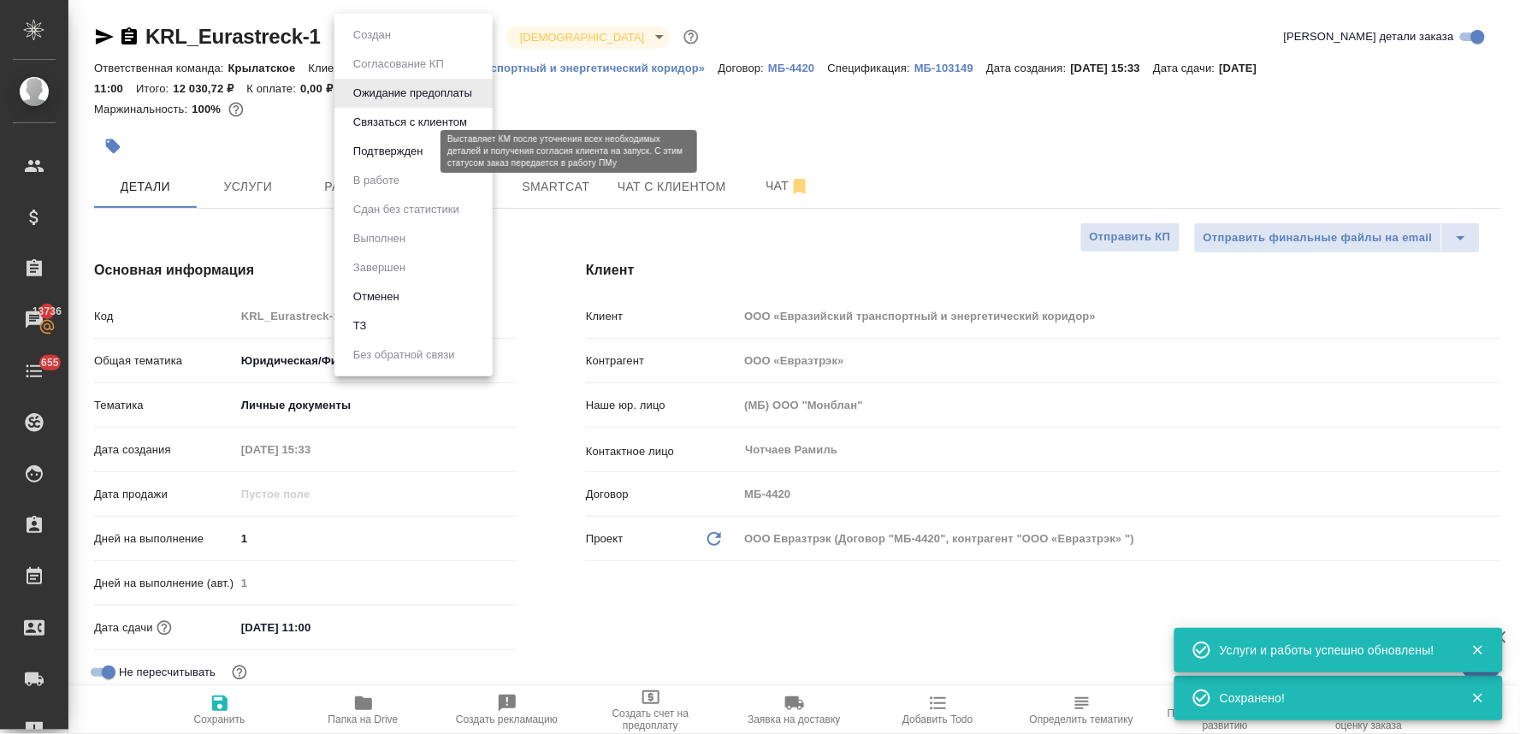
click at [387, 151] on button "Подтвержден" at bounding box center [388, 151] width 80 height 19
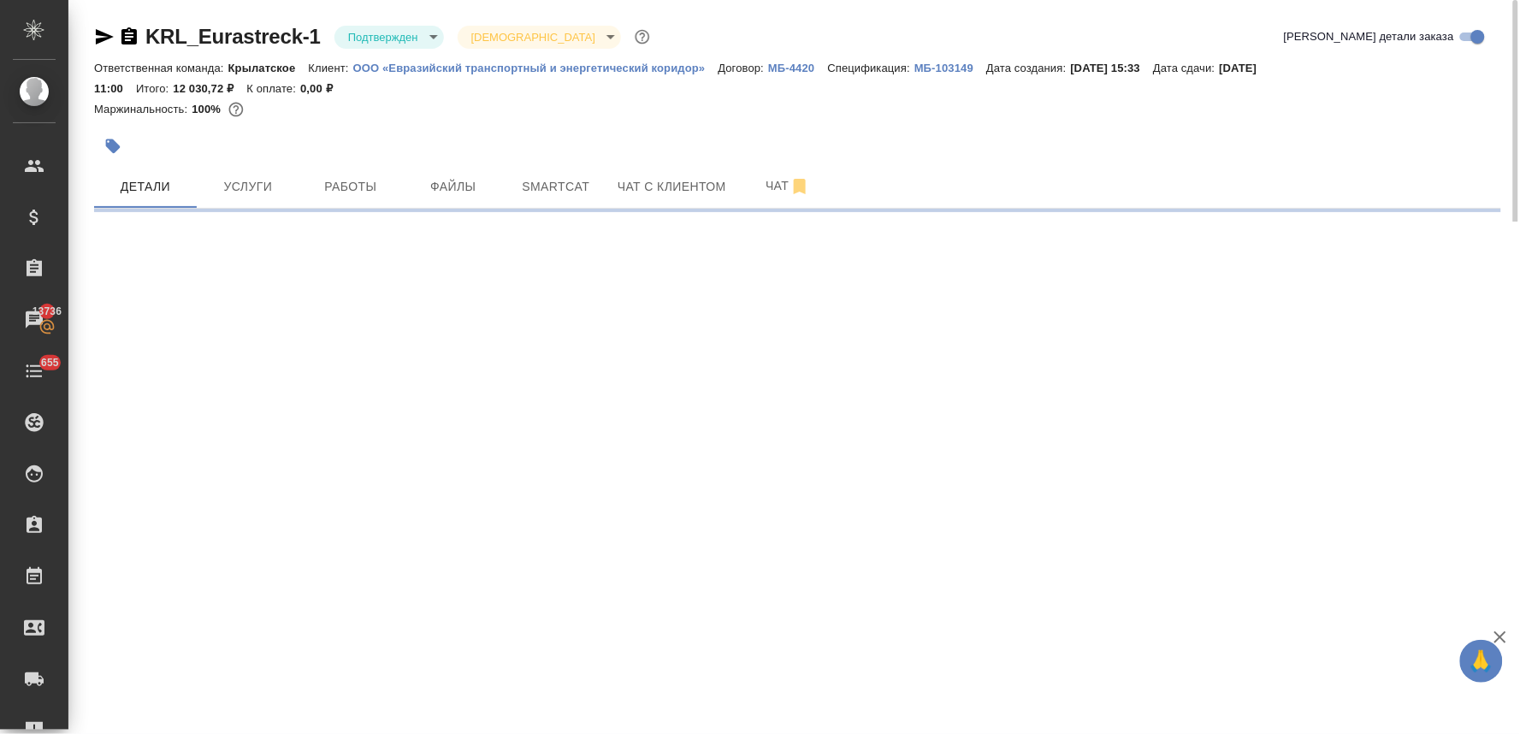
select select "RU"
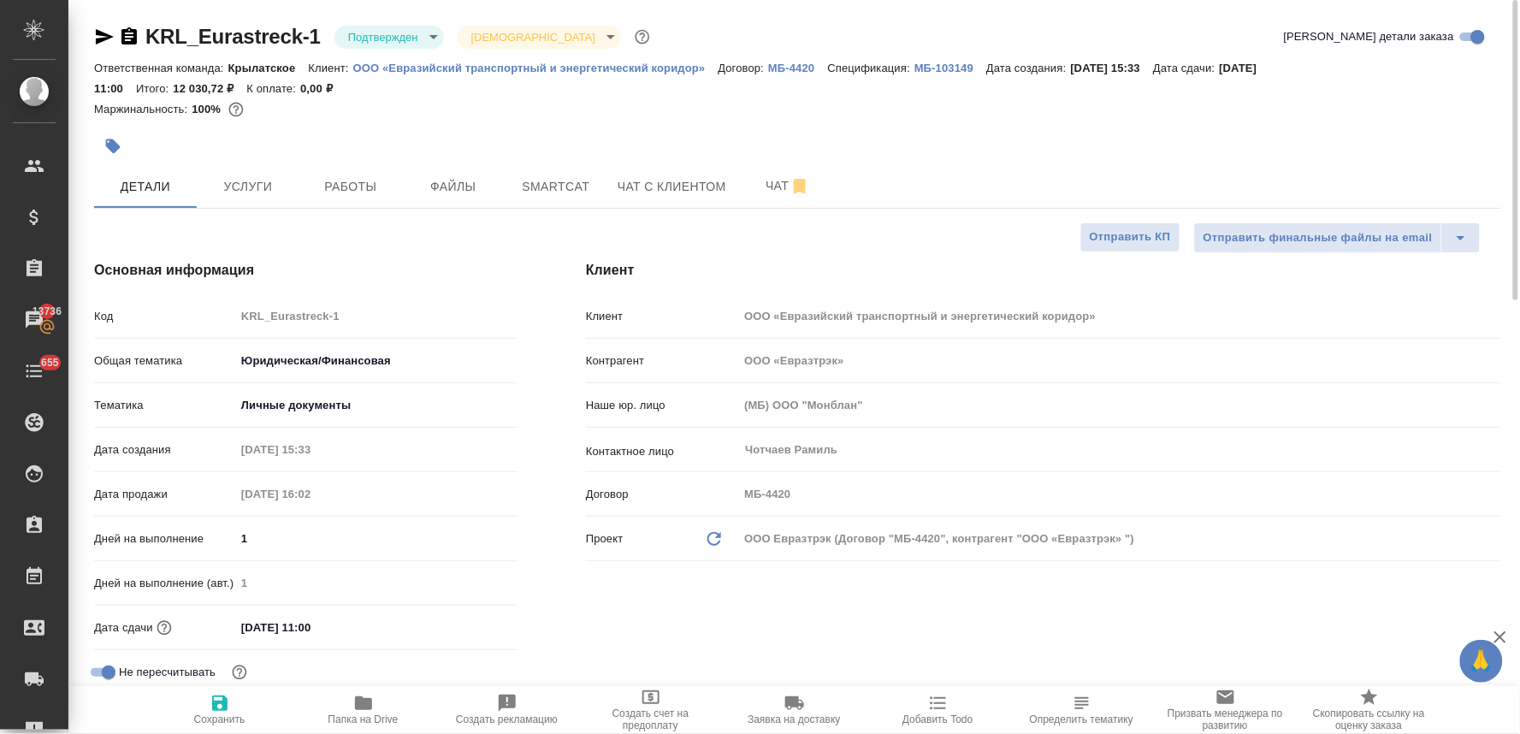
type textarea "x"
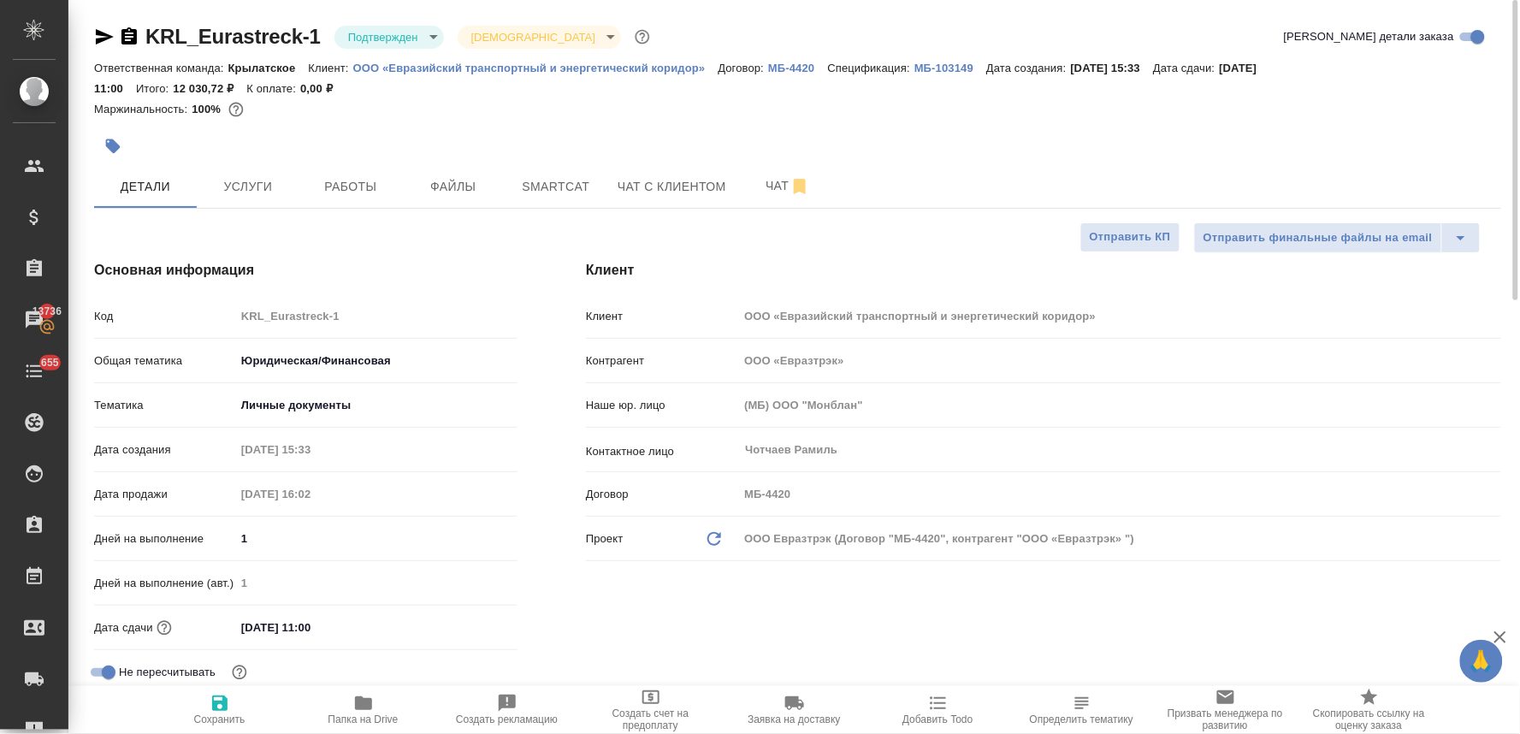
type textarea "x"
